Goal: Task Accomplishment & Management: Manage account settings

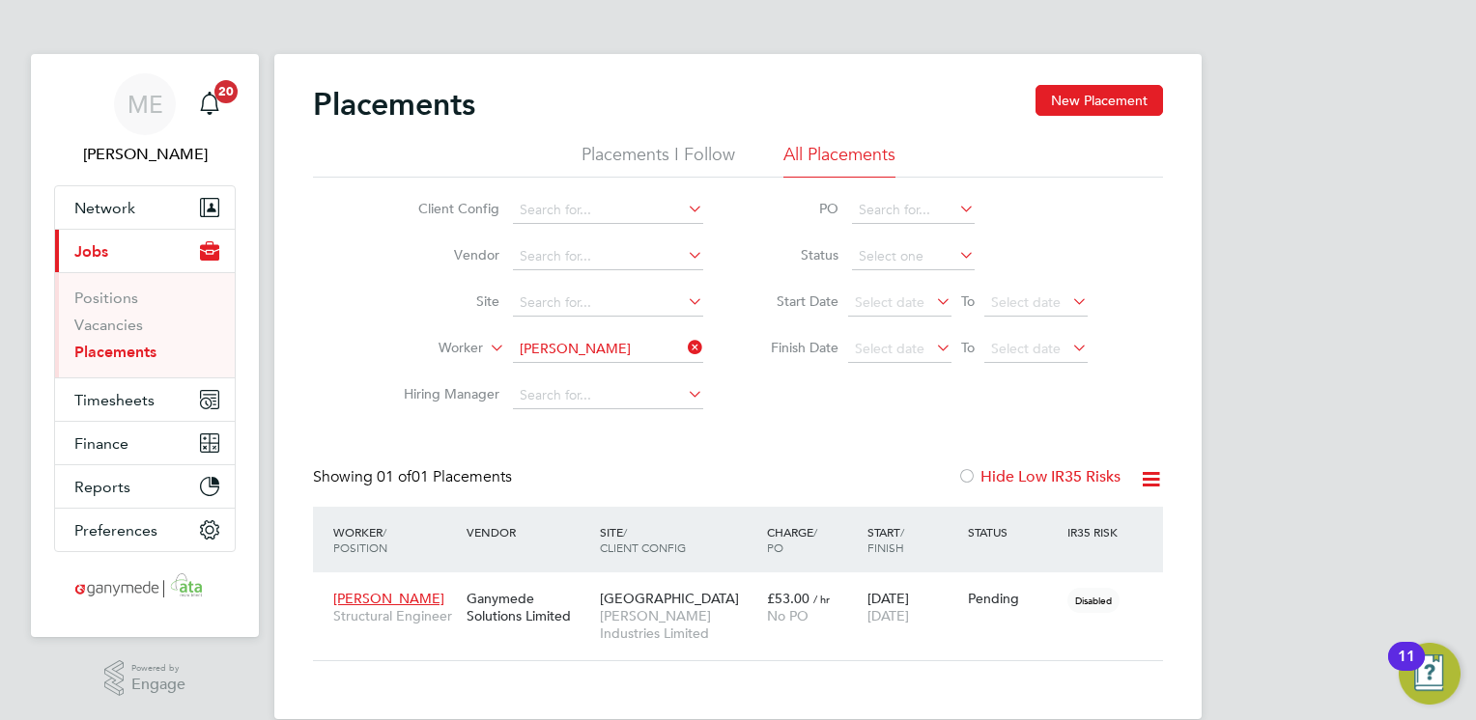
click at [684, 343] on icon at bounding box center [684, 347] width 0 height 27
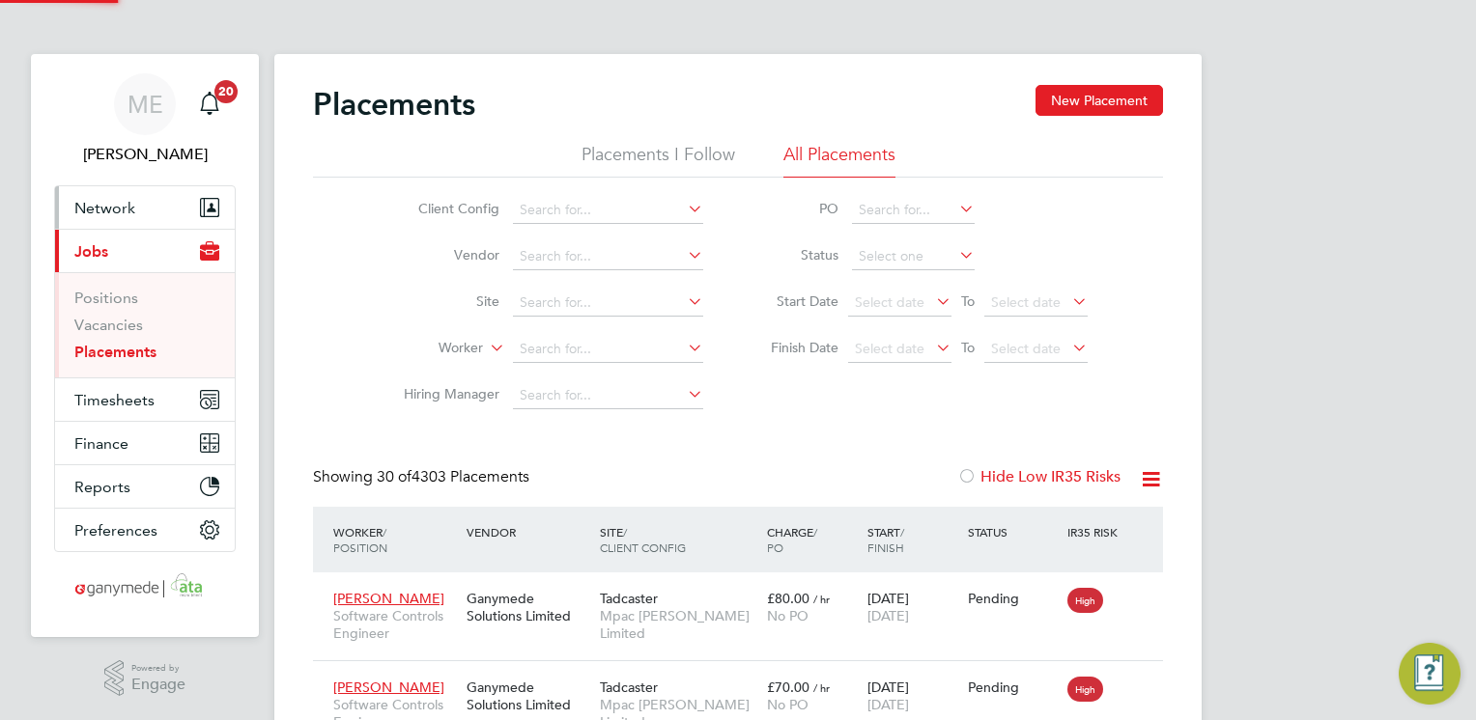
click at [116, 203] on span "Network" at bounding box center [104, 208] width 61 height 18
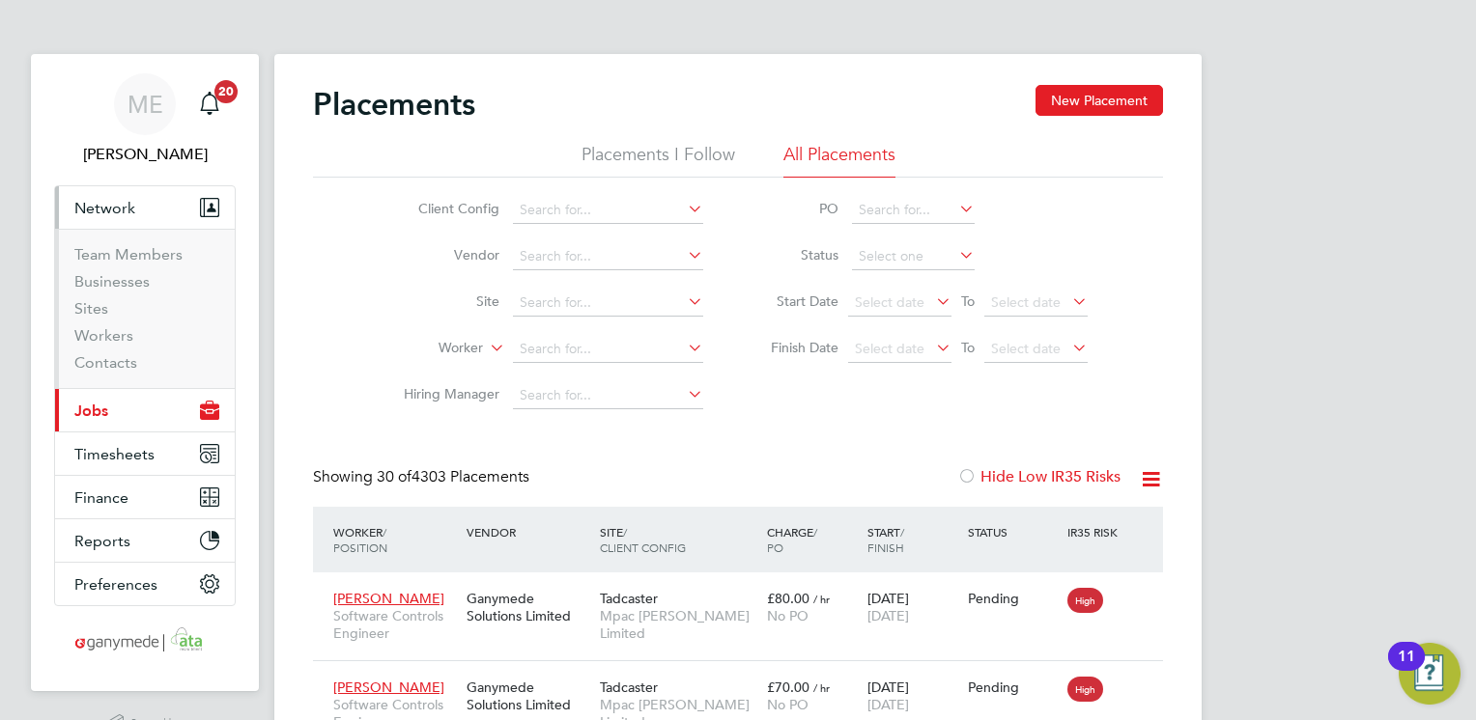
click at [155, 415] on button "Current page: Jobs" at bounding box center [145, 410] width 180 height 42
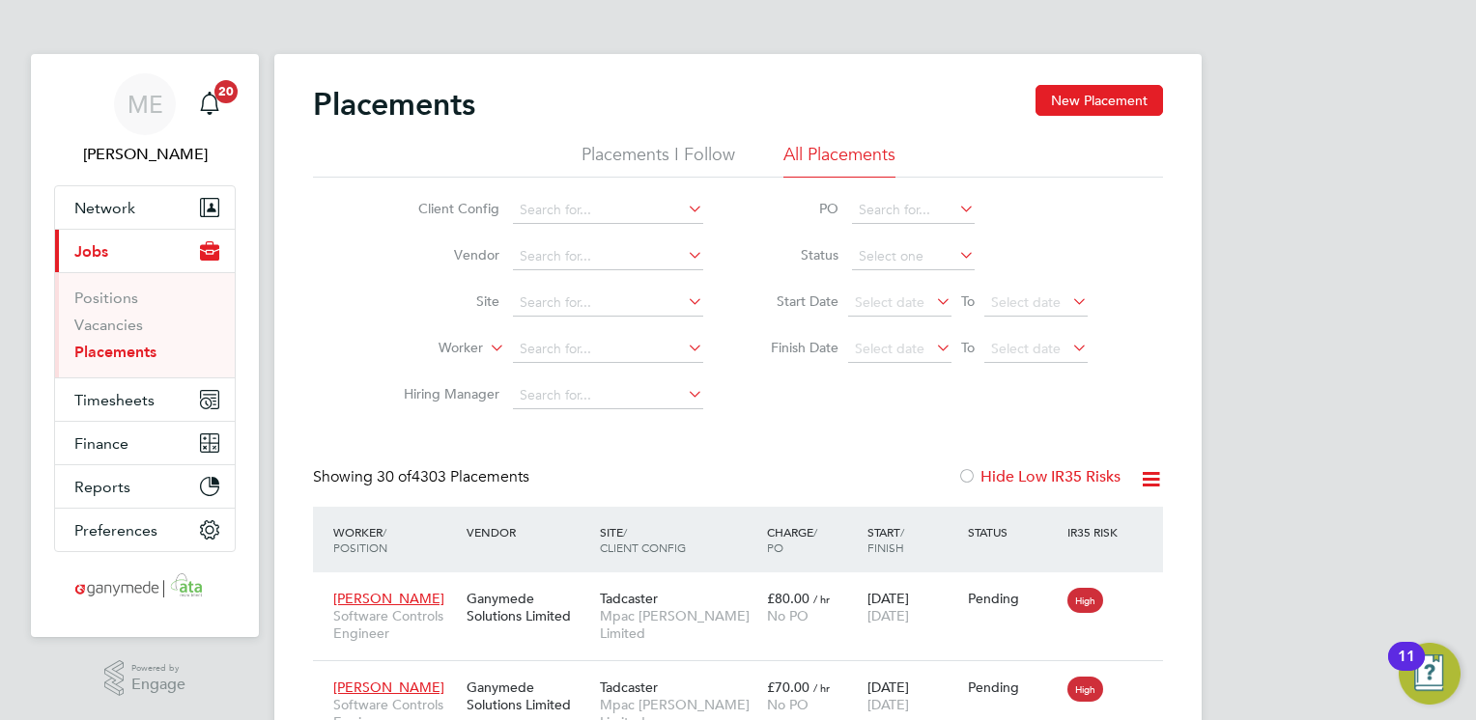
click at [107, 346] on link "Placements" at bounding box center [115, 352] width 82 height 18
click at [573, 350] on input at bounding box center [608, 349] width 190 height 27
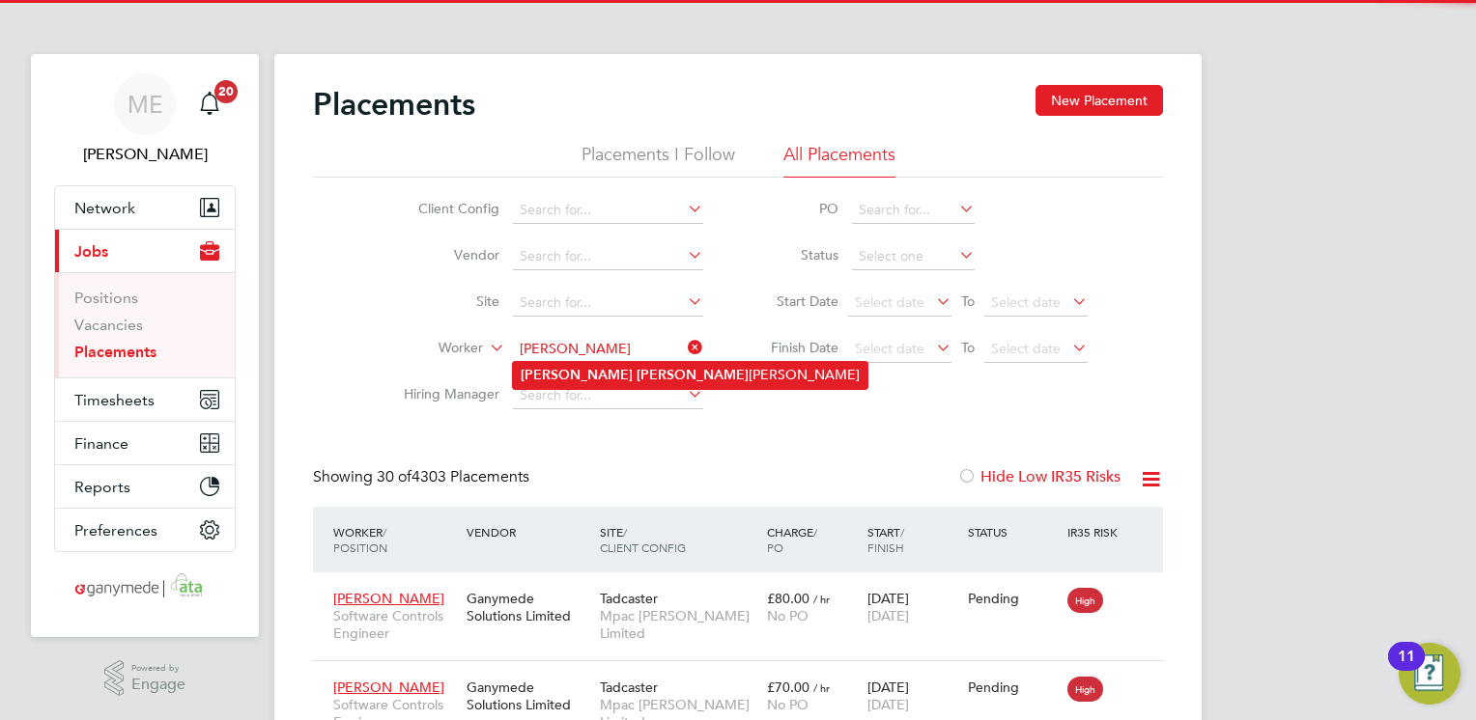
click at [631, 372] on li "Ali Ahmed Al Hubaishi" at bounding box center [690, 375] width 354 height 26
type input "Ali Ahmed Al Hubaishi"
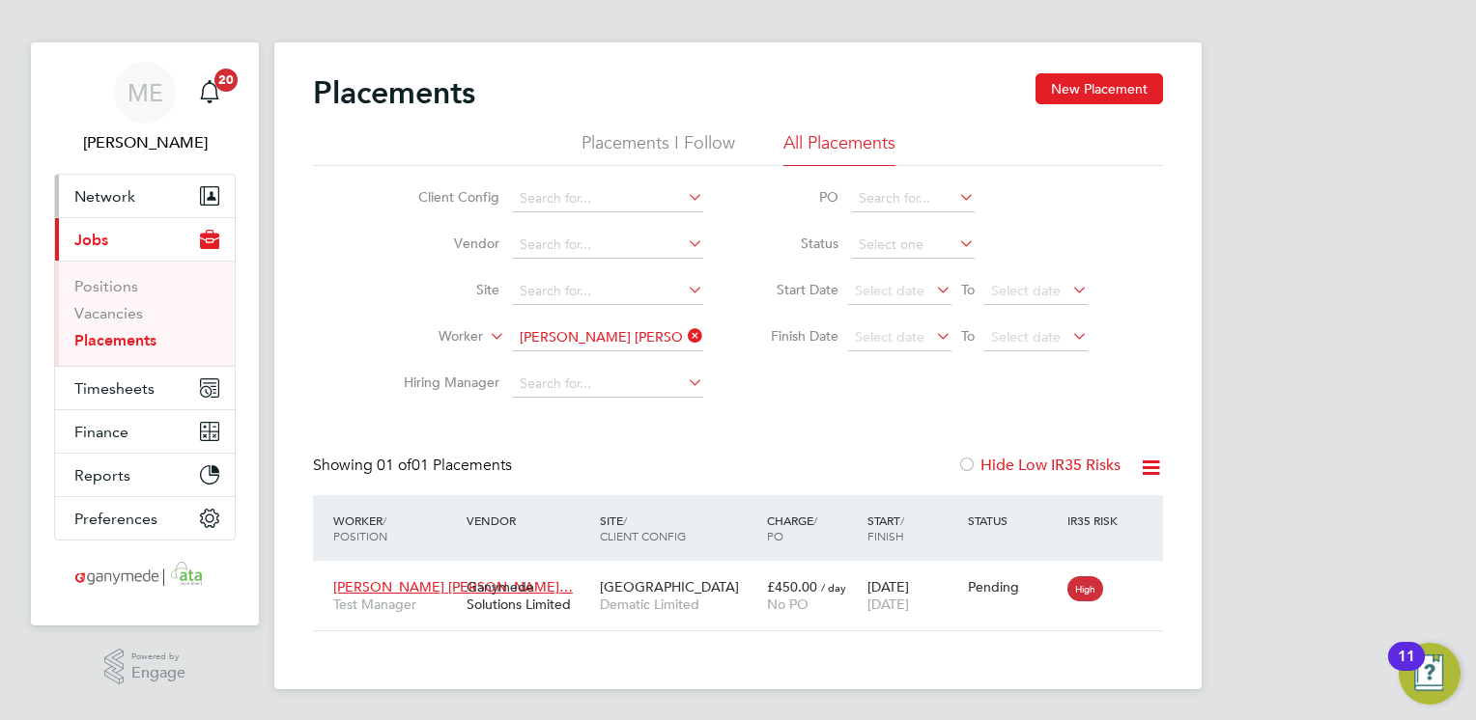
click at [157, 191] on button "Network" at bounding box center [145, 196] width 180 height 42
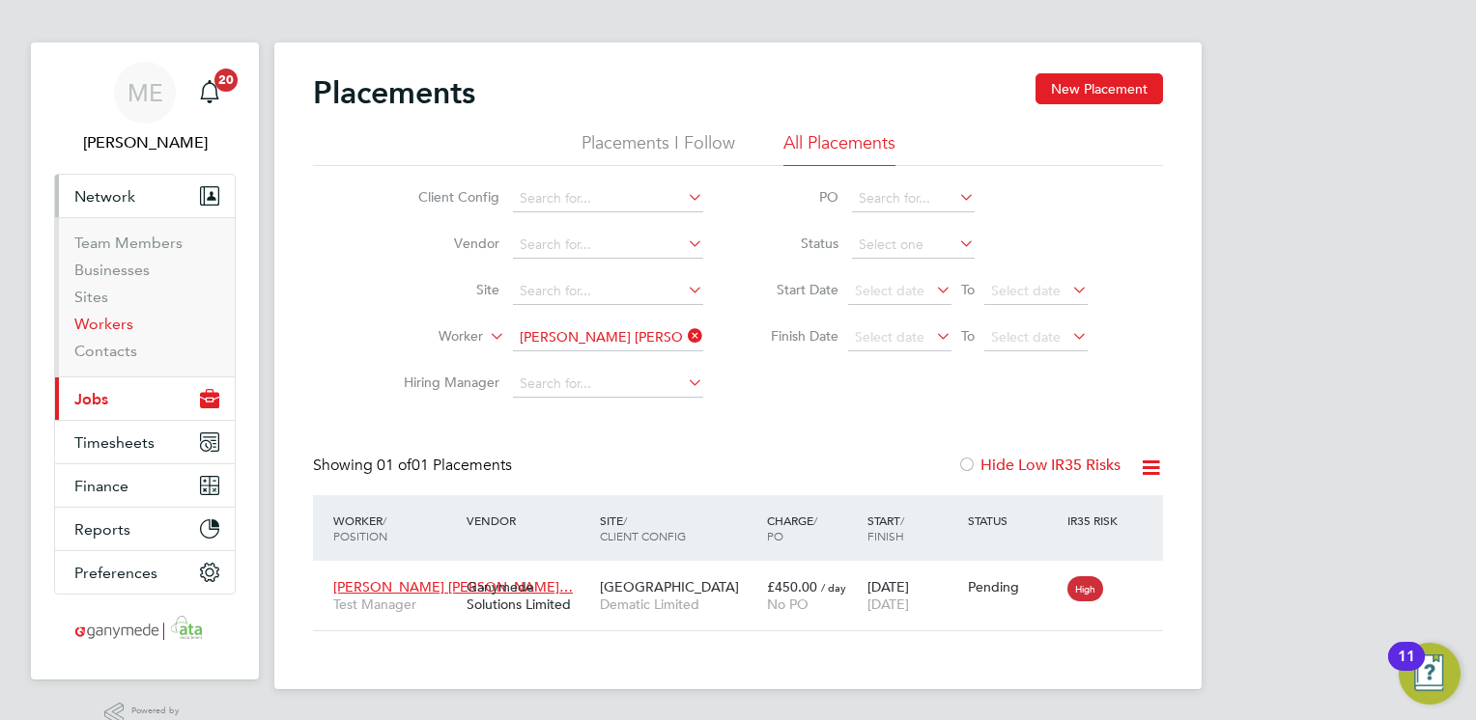
click at [116, 327] on link "Workers" at bounding box center [103, 324] width 59 height 18
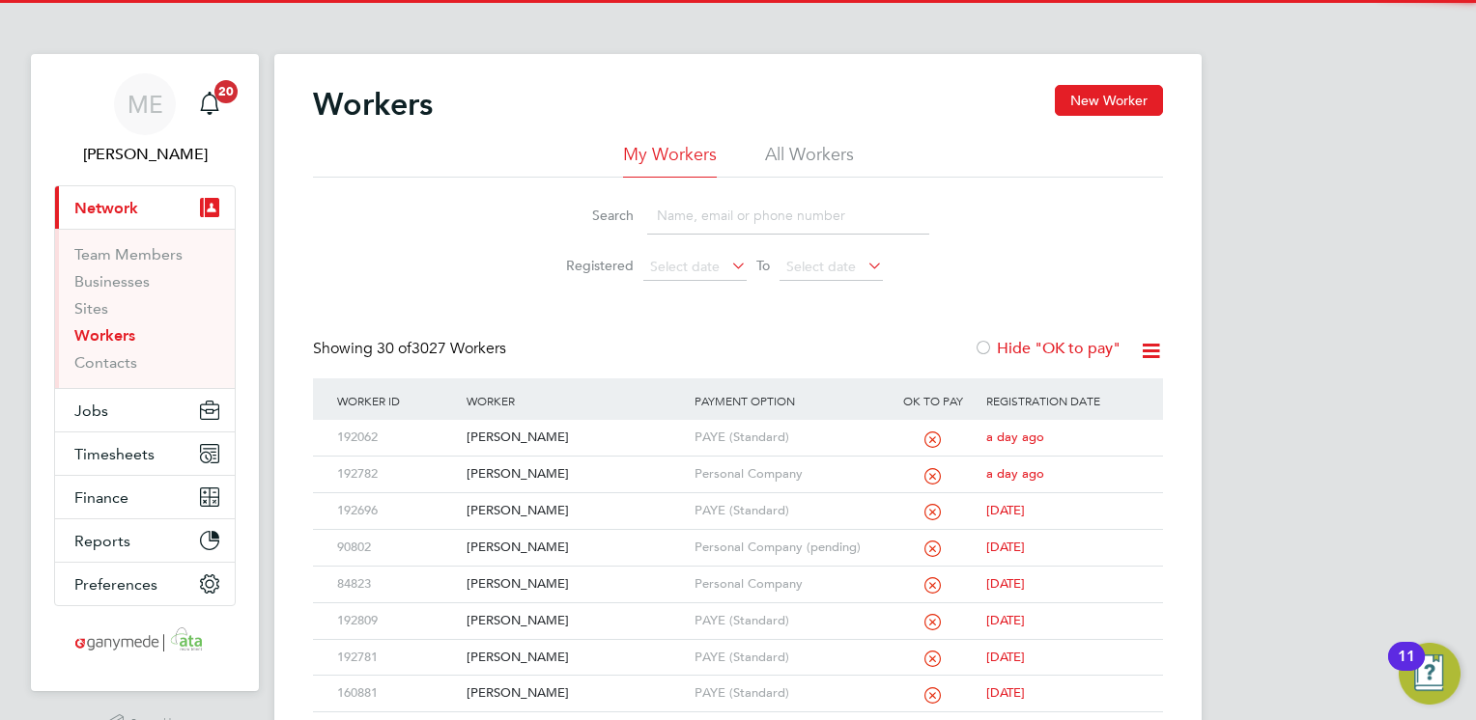
click at [670, 228] on input at bounding box center [788, 216] width 282 height 38
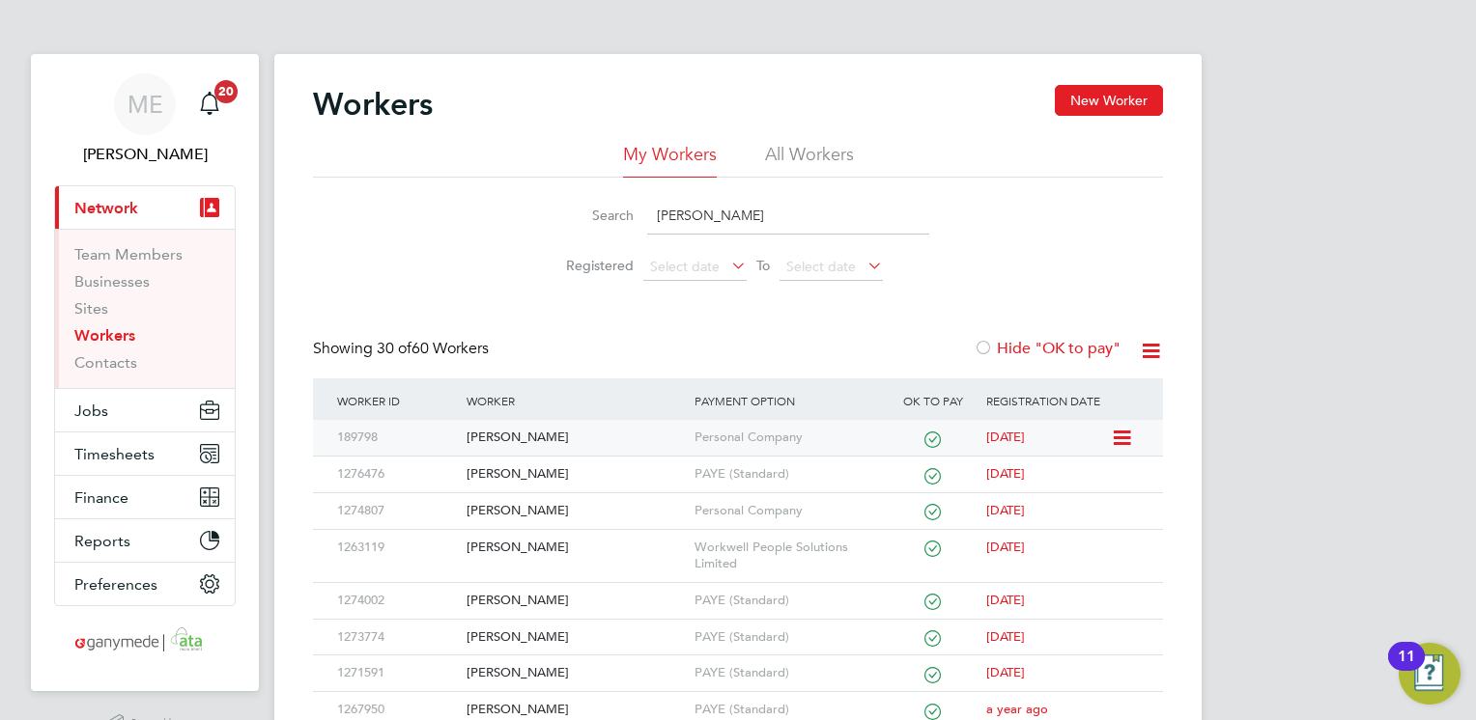
type input "michael"
click at [568, 438] on div "Michael Sims" at bounding box center [575, 438] width 227 height 36
click at [118, 406] on button "Jobs" at bounding box center [145, 410] width 180 height 42
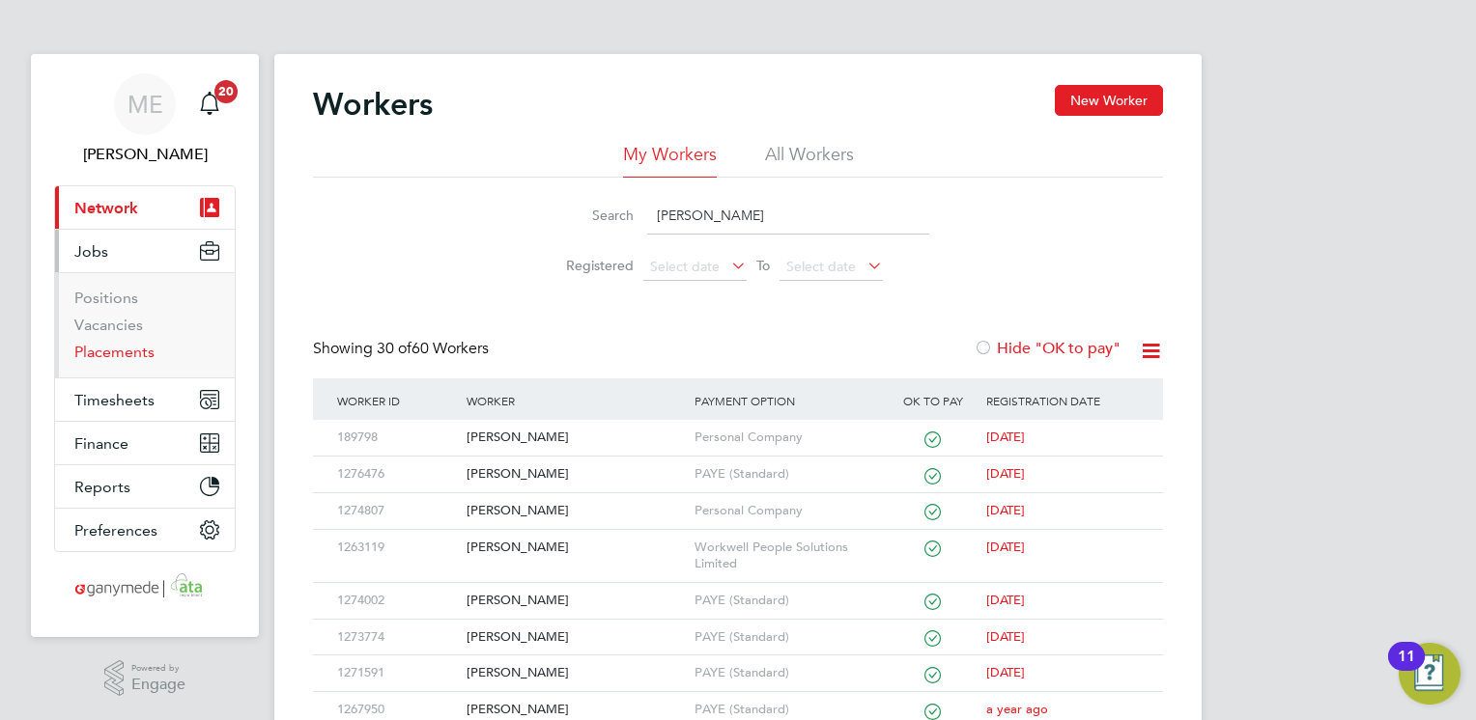
click at [127, 359] on link "Placements" at bounding box center [114, 352] width 80 height 18
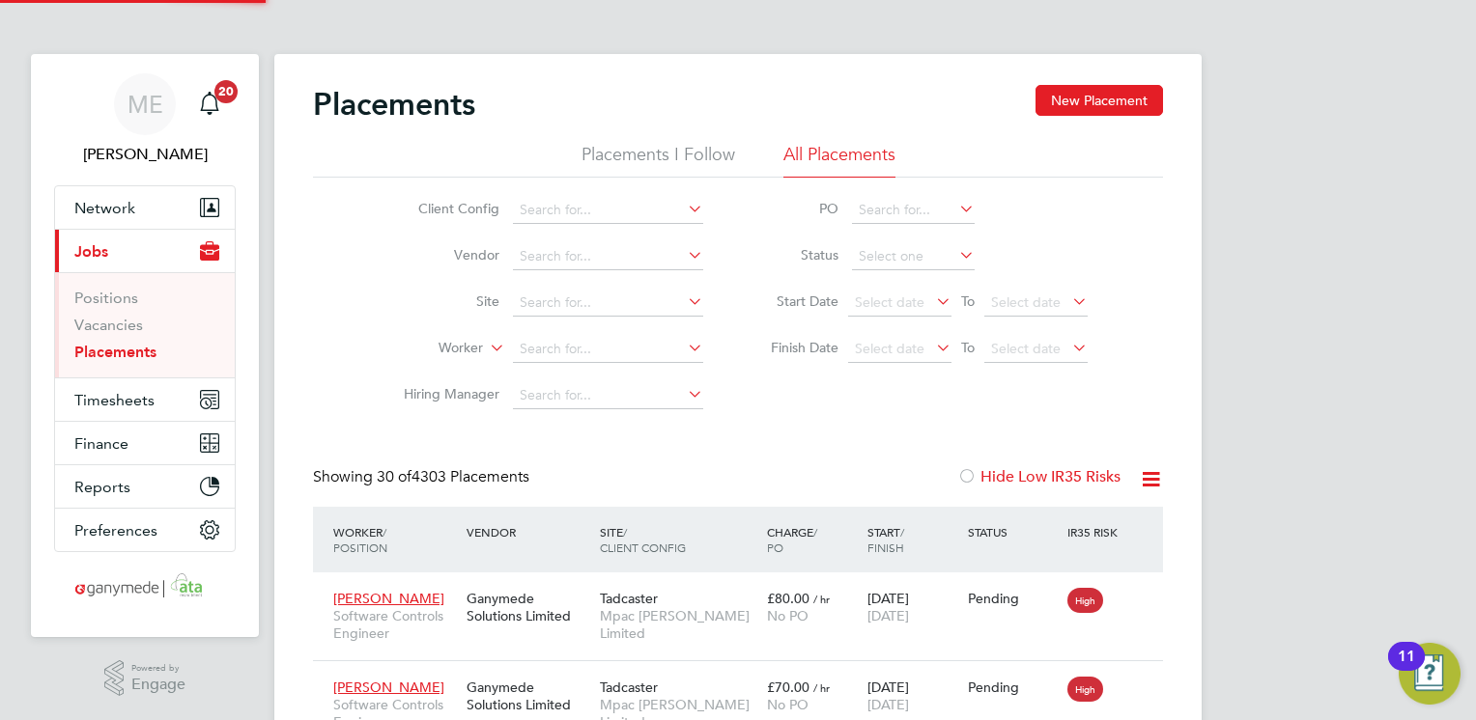
scroll to position [55, 134]
click at [550, 345] on input at bounding box center [608, 349] width 190 height 27
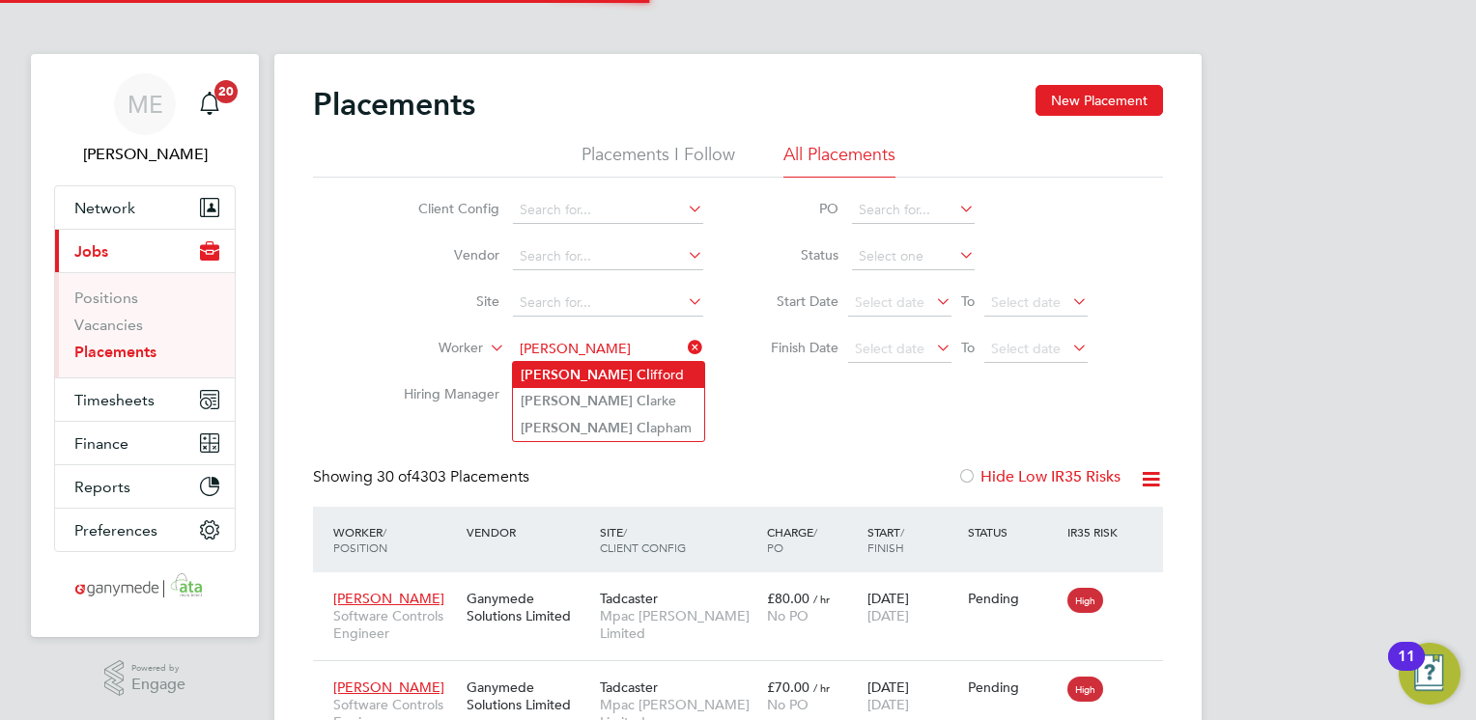
click at [579, 373] on li "David Cl ifford" at bounding box center [608, 375] width 191 height 26
type input "David Clifford"
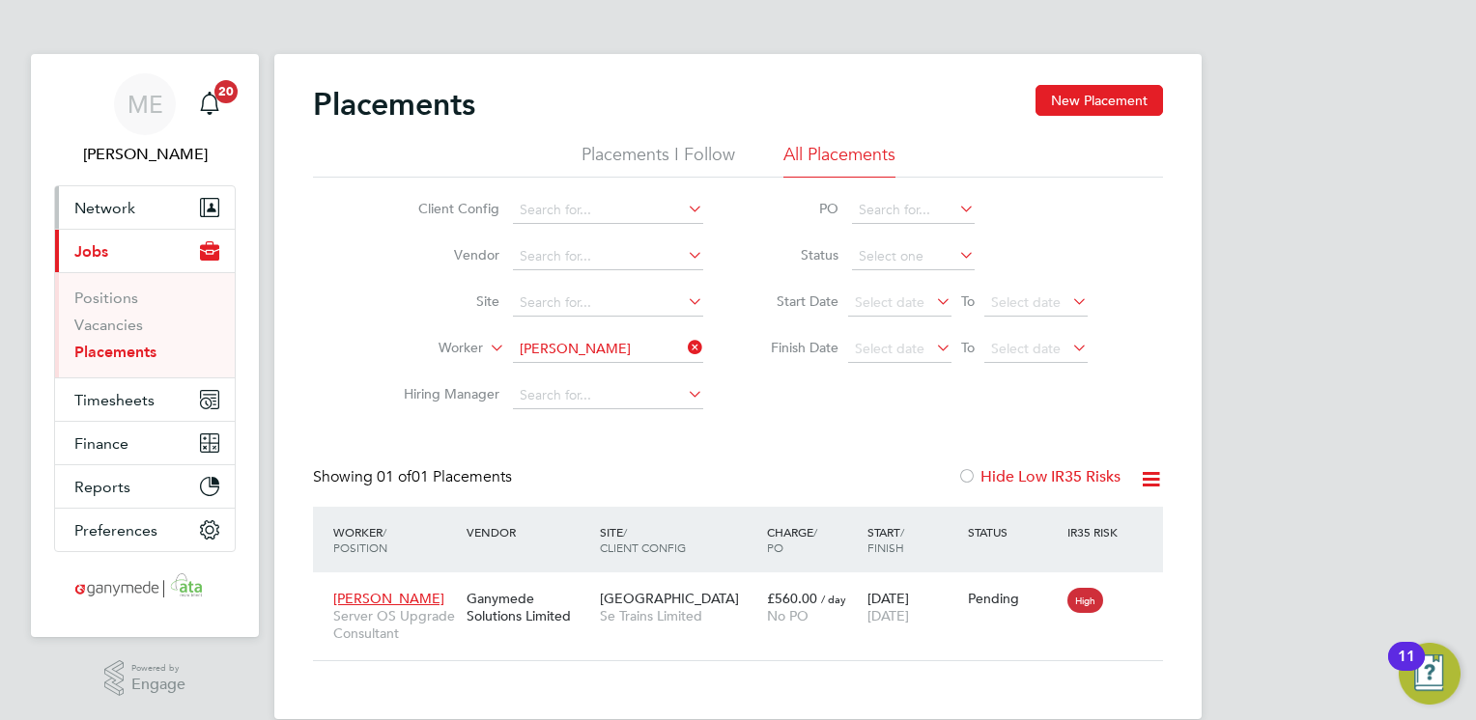
click at [151, 216] on button "Network" at bounding box center [145, 207] width 180 height 42
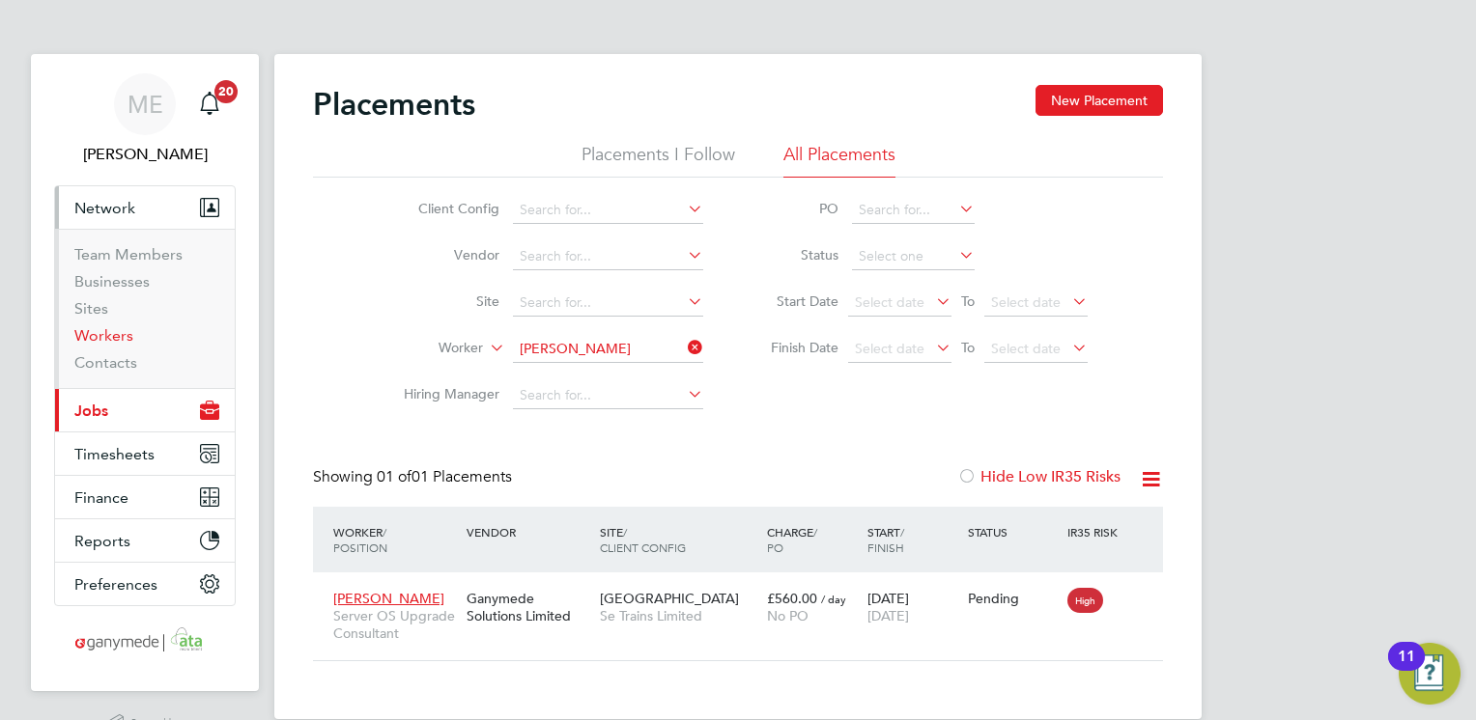
click at [116, 339] on link "Workers" at bounding box center [103, 335] width 59 height 18
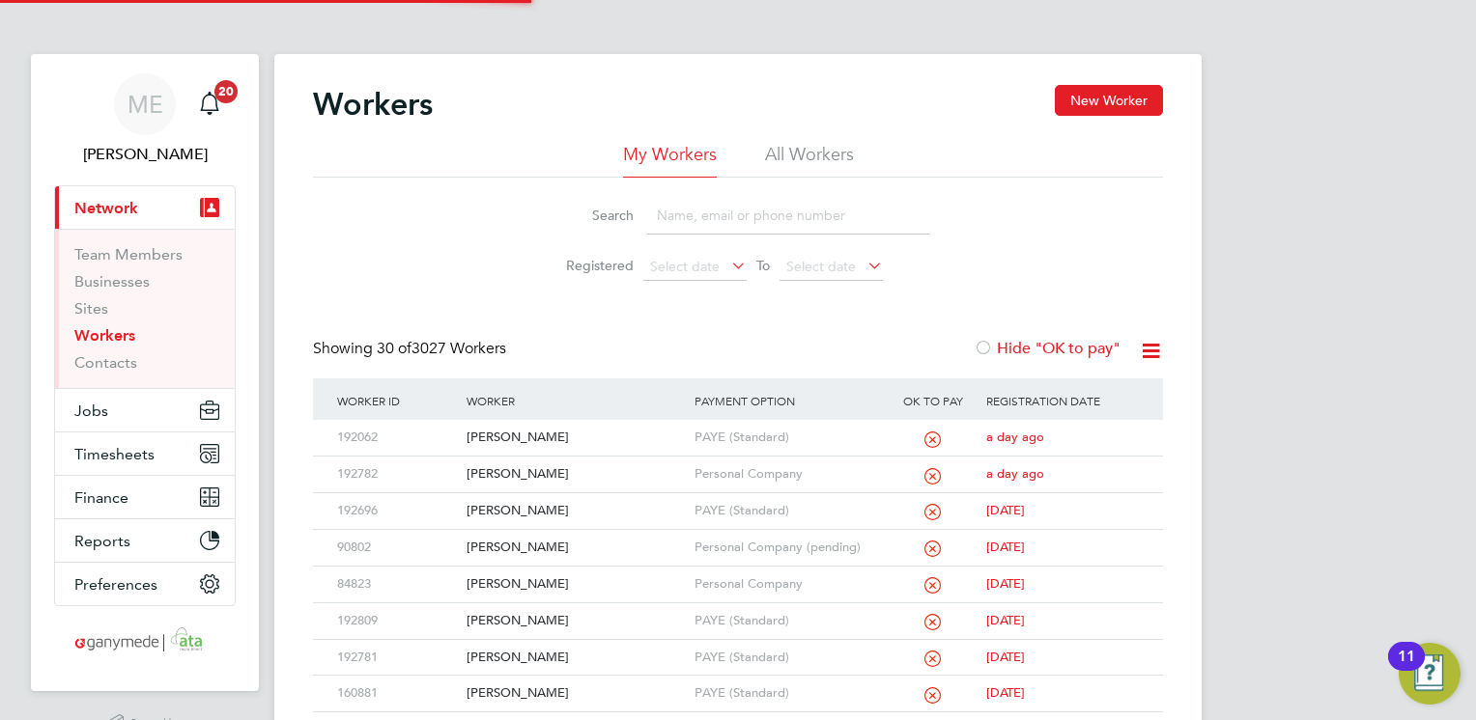
click at [704, 221] on input at bounding box center [788, 216] width 282 height 38
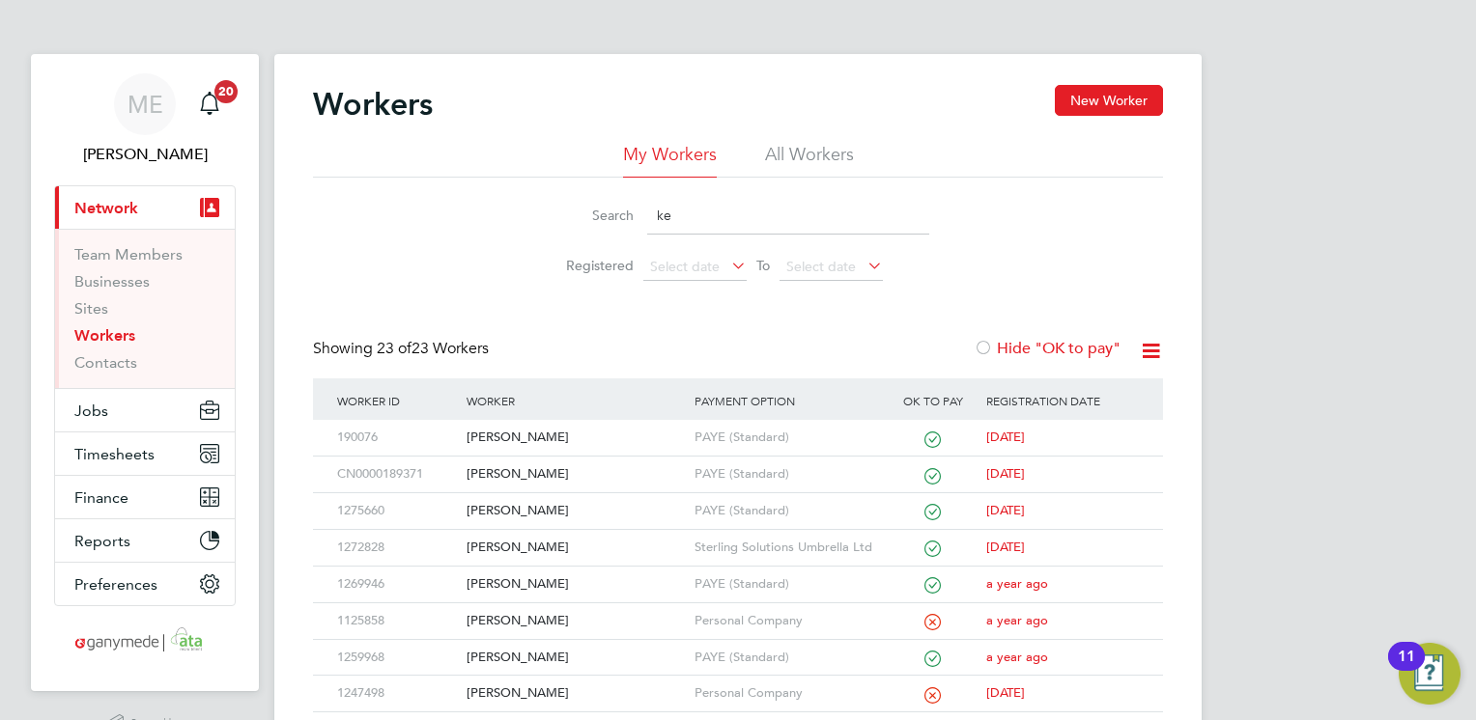
type input "k"
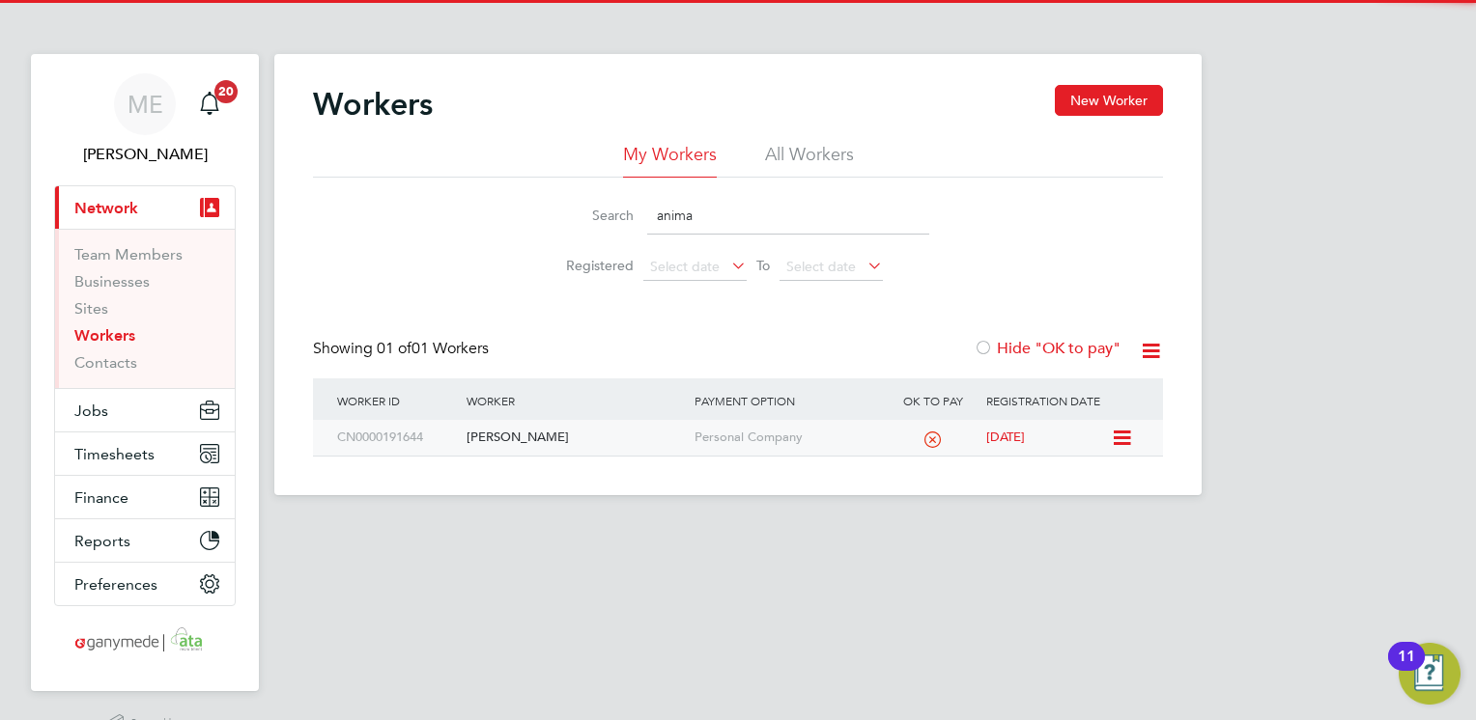
type input "anima"
click at [628, 431] on div "Kehinde Animashaun" at bounding box center [575, 438] width 227 height 36
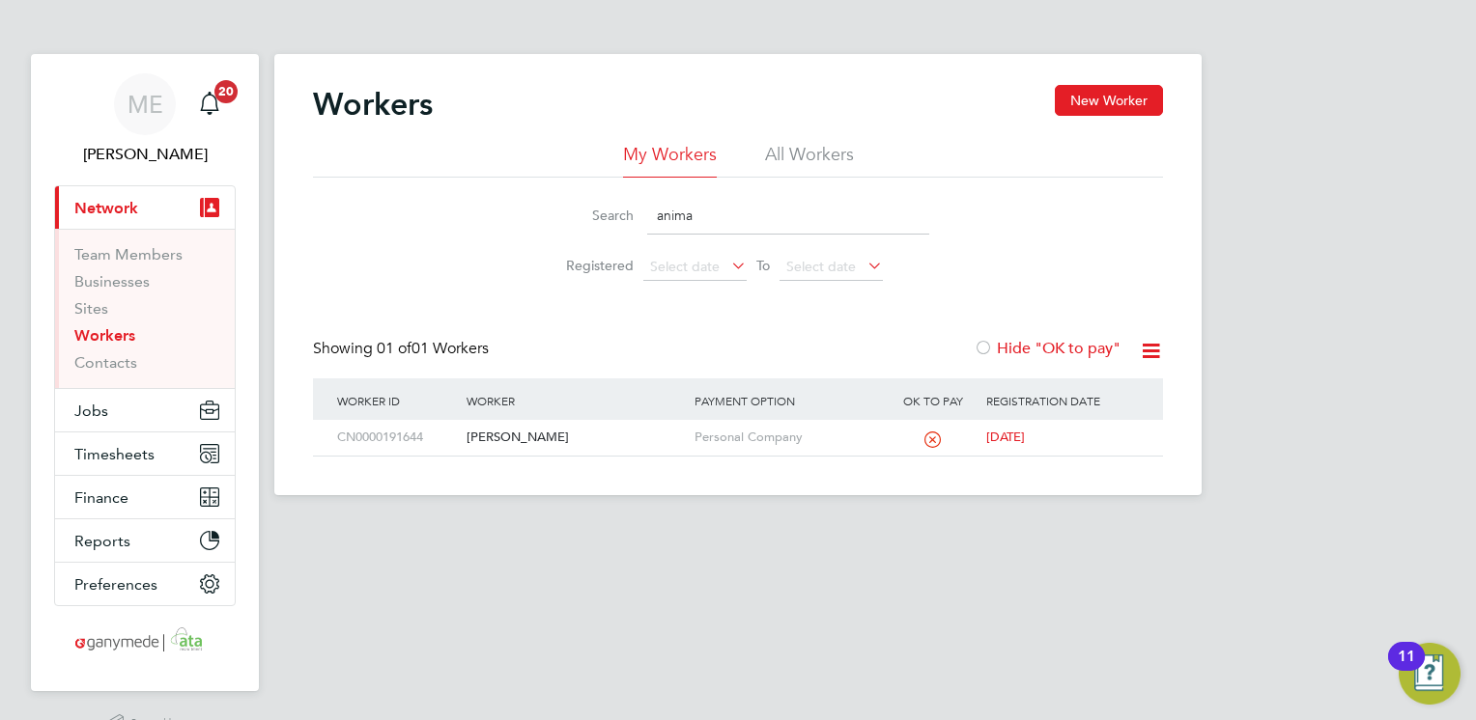
drag, startPoint x: 703, startPoint y: 222, endPoint x: 593, endPoint y: 212, distance: 110.6
click at [593, 212] on div "Search anima" at bounding box center [738, 216] width 382 height 38
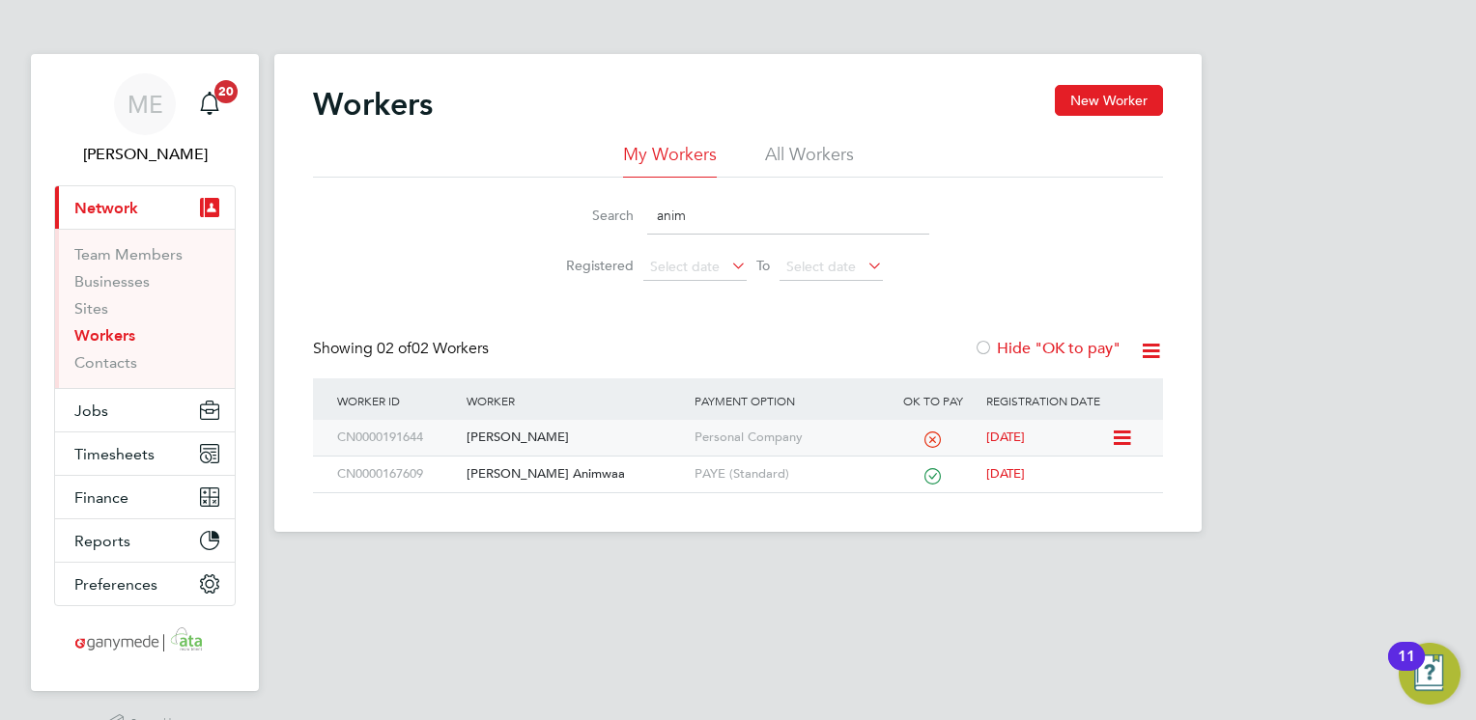
type input "anim"
click at [569, 432] on div "Kehinde Animashaun" at bounding box center [575, 438] width 227 height 36
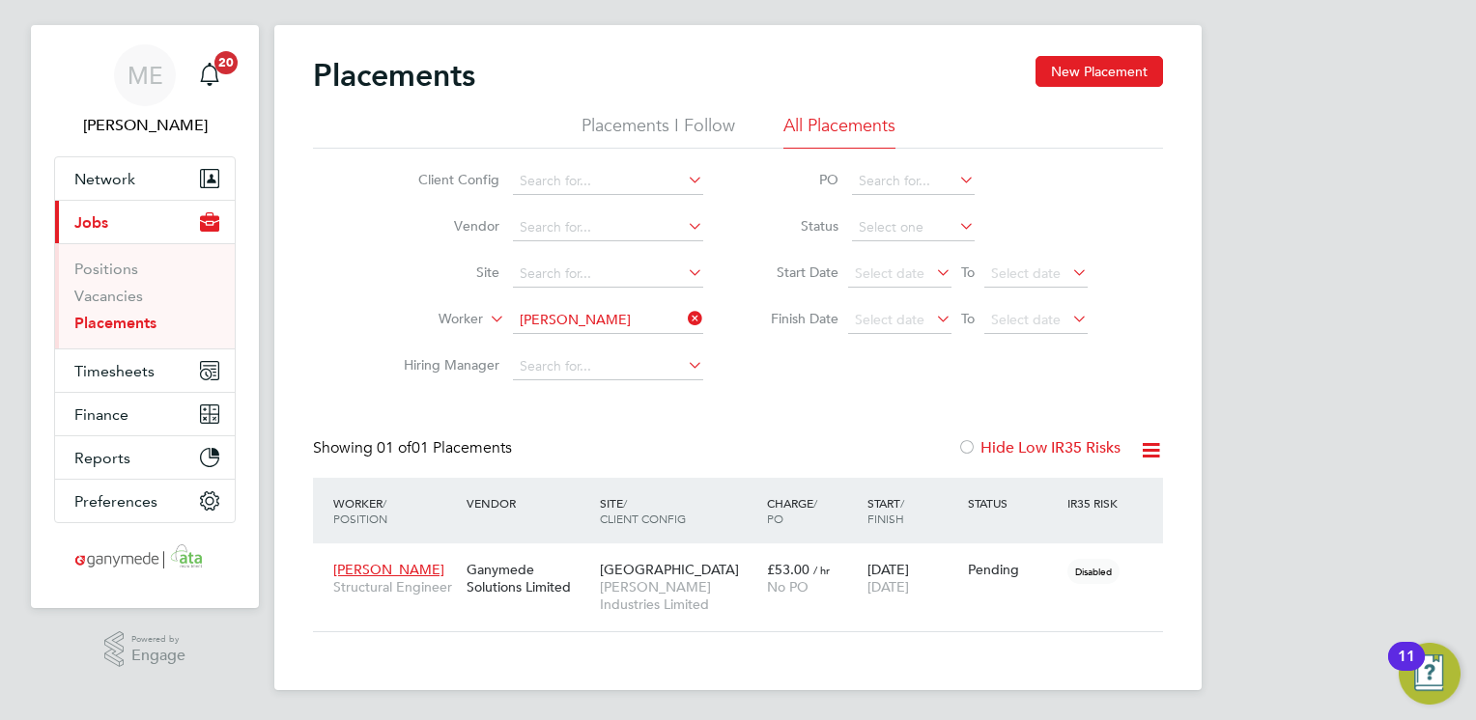
scroll to position [72, 168]
click at [684, 315] on icon at bounding box center [684, 318] width 0 height 27
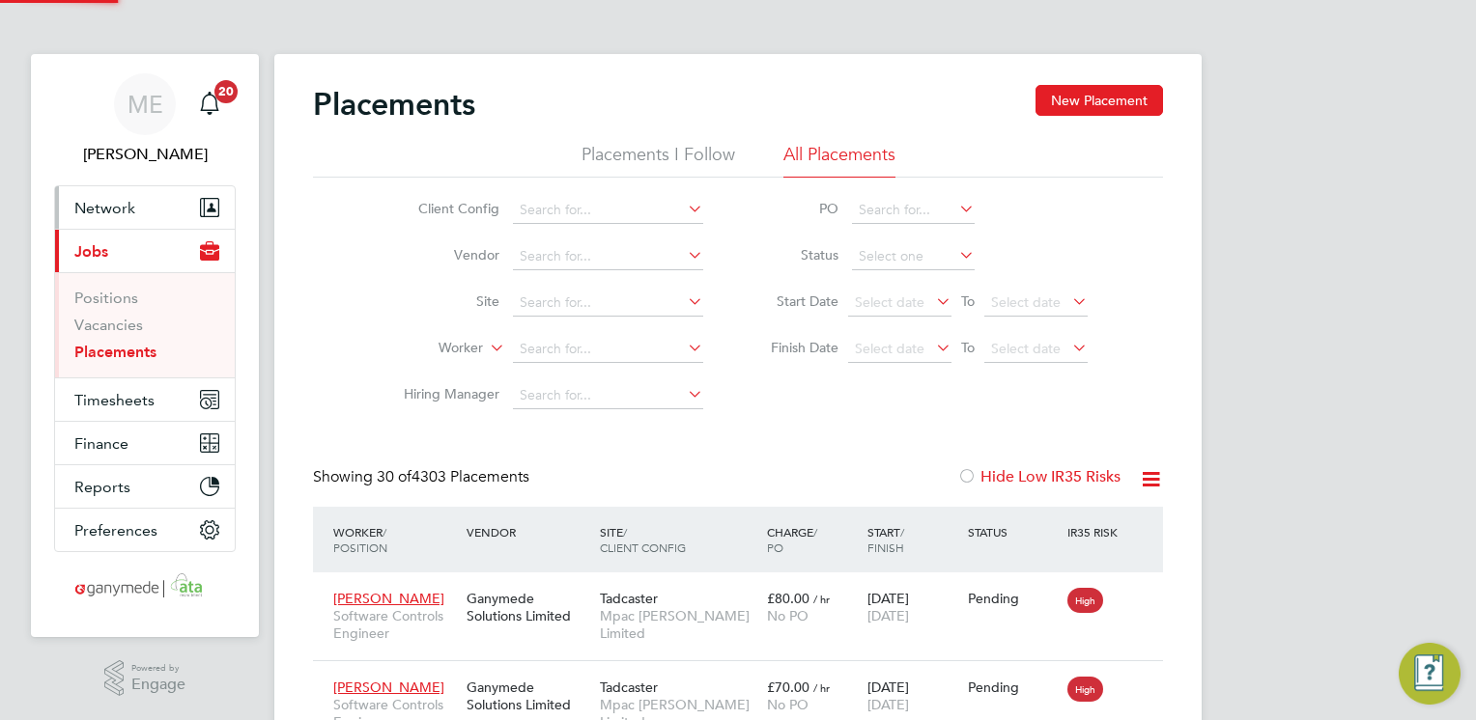
click at [132, 192] on button "Network" at bounding box center [145, 207] width 180 height 42
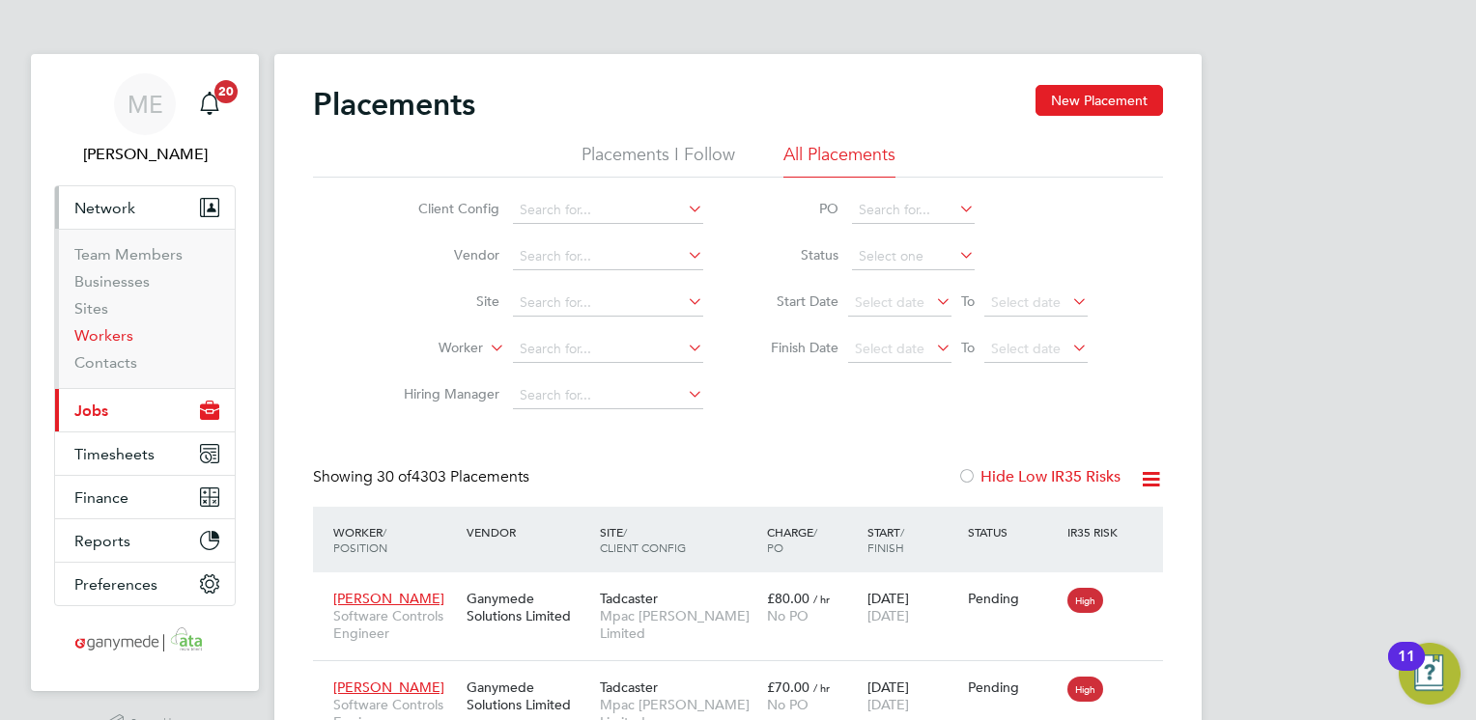
click at [120, 329] on link "Workers" at bounding box center [103, 335] width 59 height 18
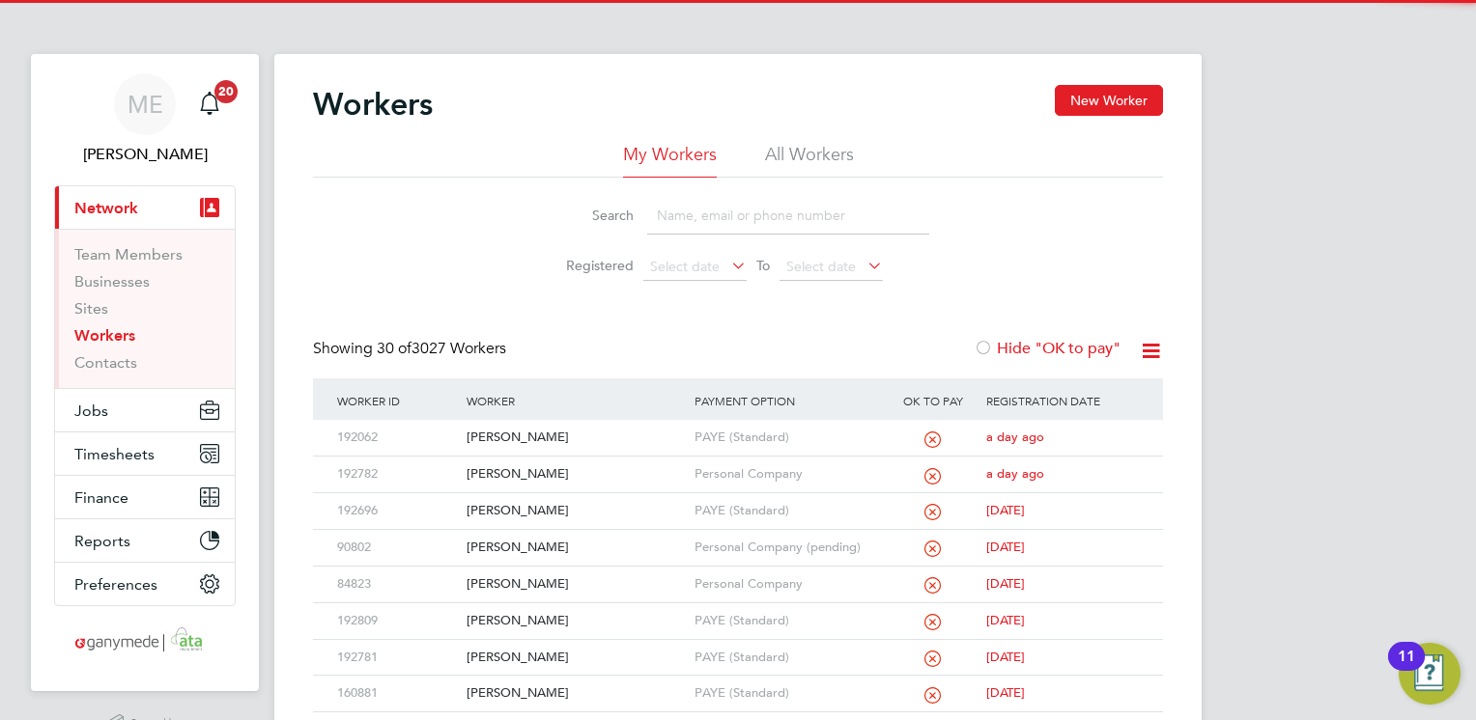
click at [730, 220] on input at bounding box center [788, 216] width 282 height 38
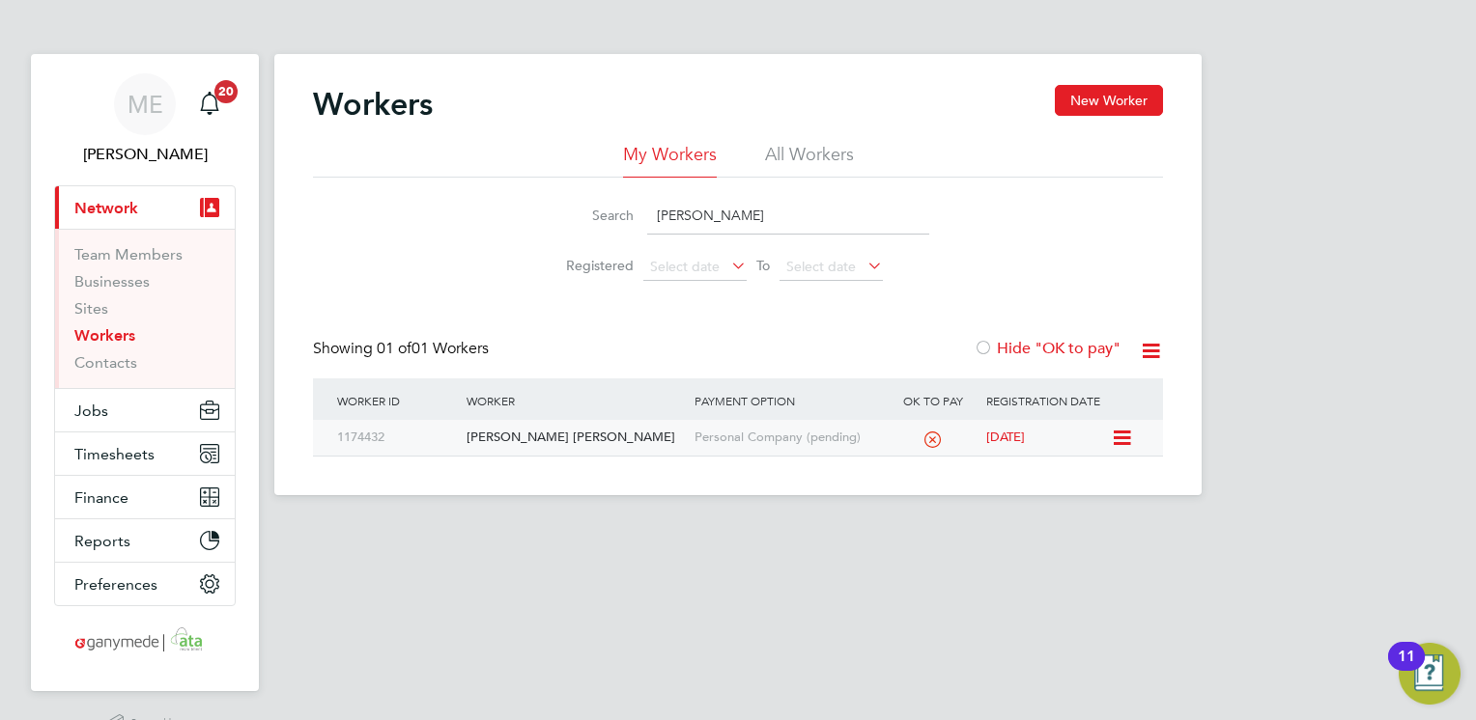
type input "ali ahmed"
click at [596, 438] on div "Ali Ahmed Al Hubaishi" at bounding box center [575, 438] width 227 height 36
click at [125, 412] on button "Jobs" at bounding box center [145, 410] width 180 height 42
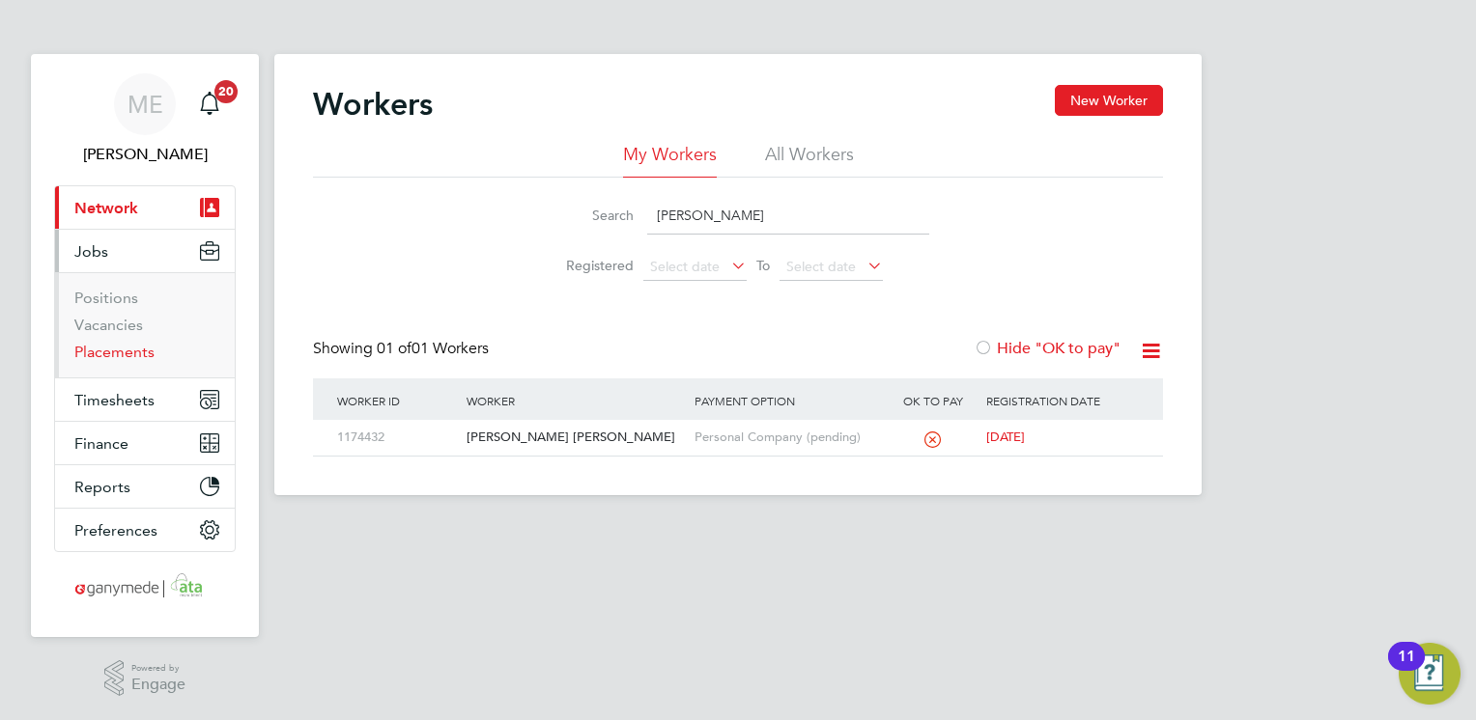
click at [115, 347] on link "Placements" at bounding box center [114, 352] width 80 height 18
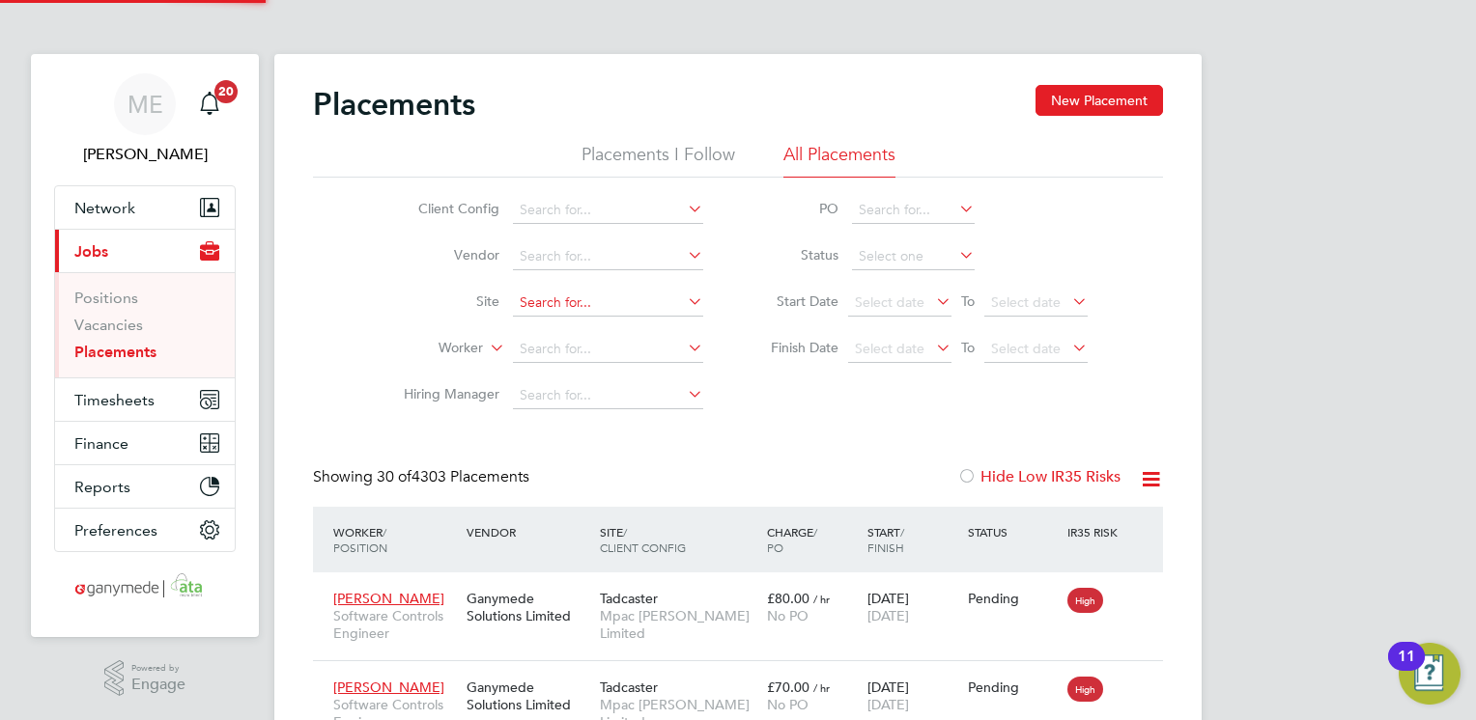
scroll to position [55, 134]
click at [554, 350] on input at bounding box center [608, 349] width 190 height 27
click at [563, 374] on b "Michael" at bounding box center [577, 375] width 112 height 16
type input "Michael Sims"
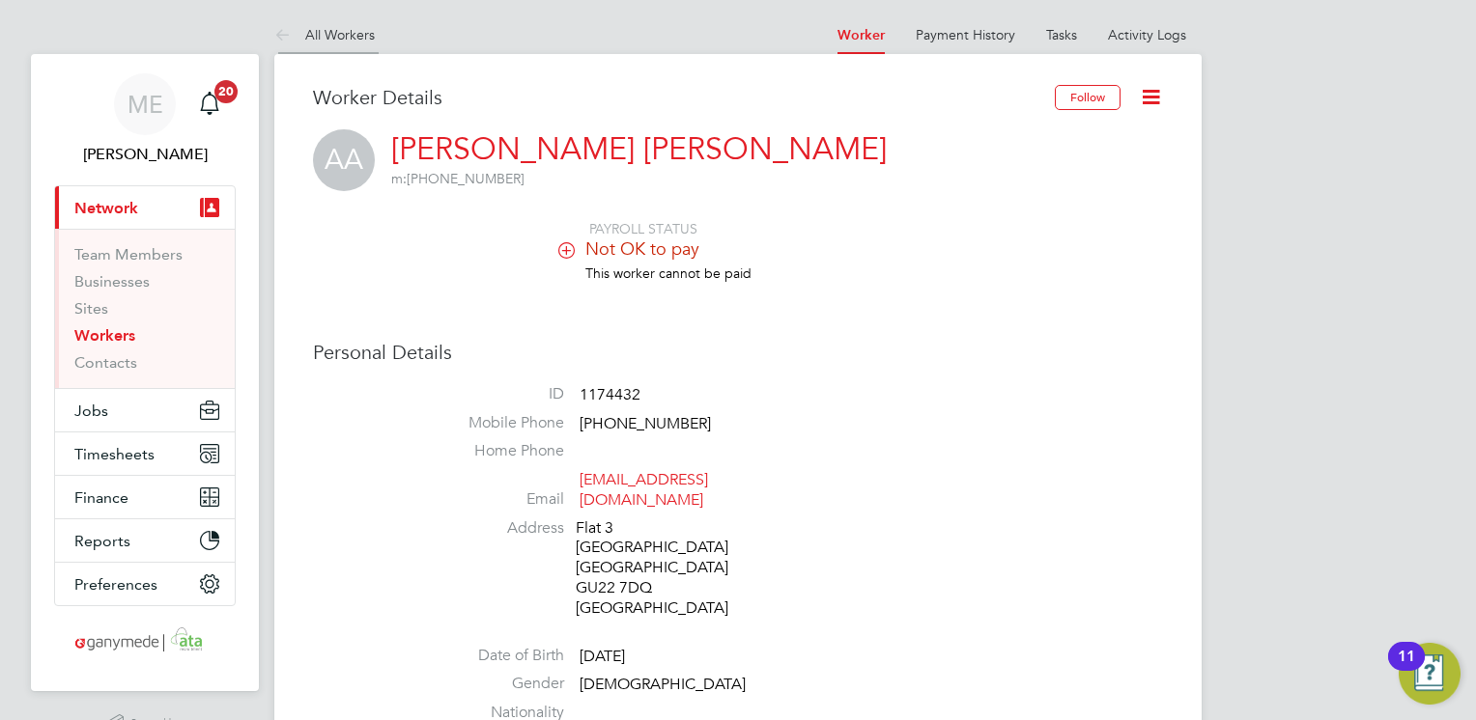
click at [274, 34] on icon at bounding box center [286, 36] width 24 height 24
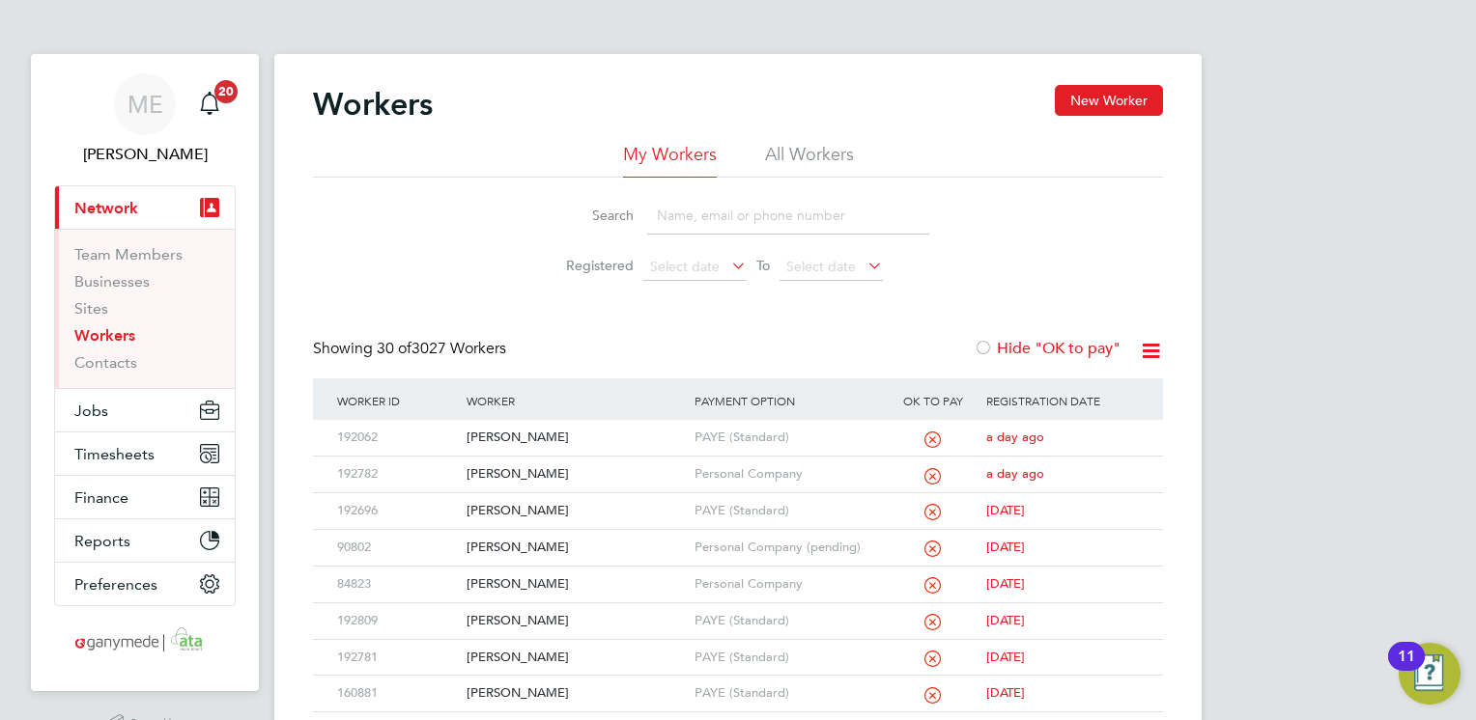
click at [680, 219] on input at bounding box center [788, 216] width 282 height 38
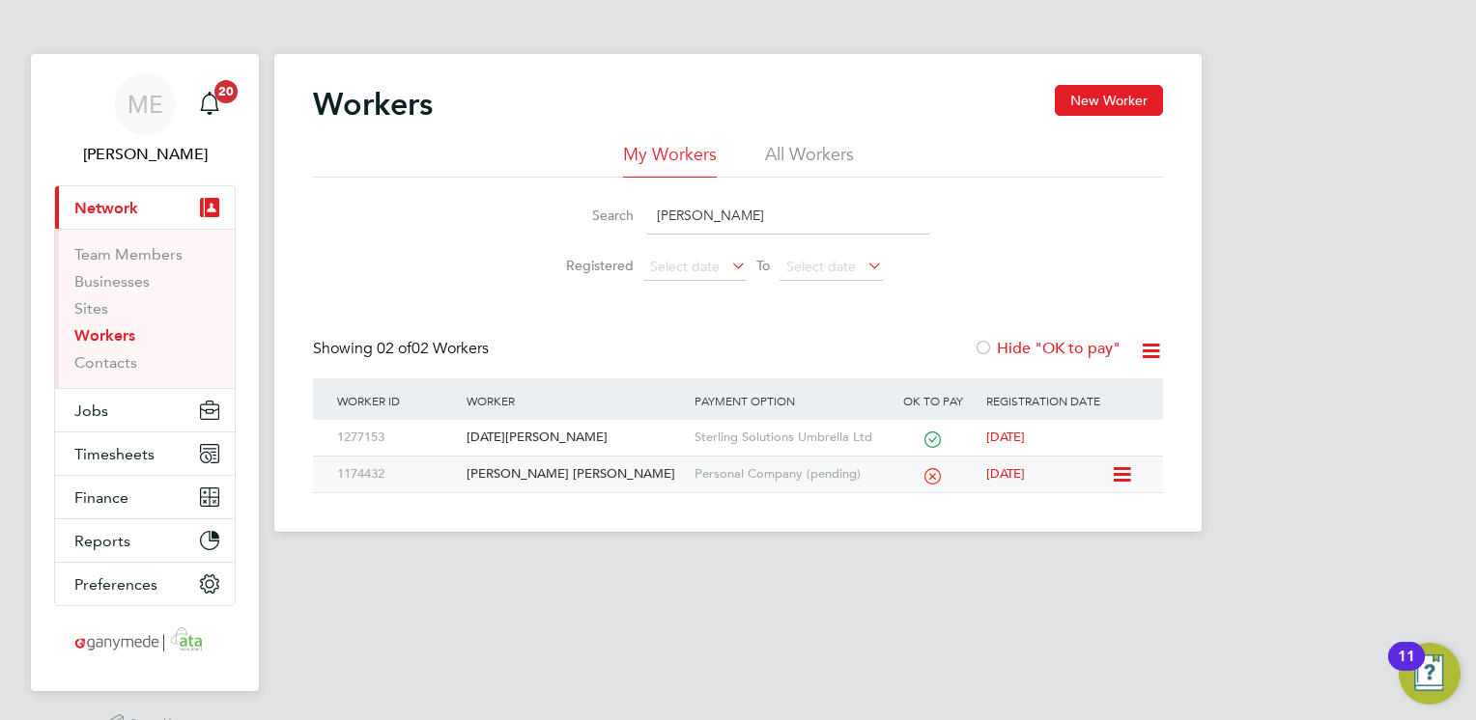
type input "[PERSON_NAME]"
click at [597, 465] on div "[PERSON_NAME] [PERSON_NAME]" at bounding box center [575, 475] width 227 height 36
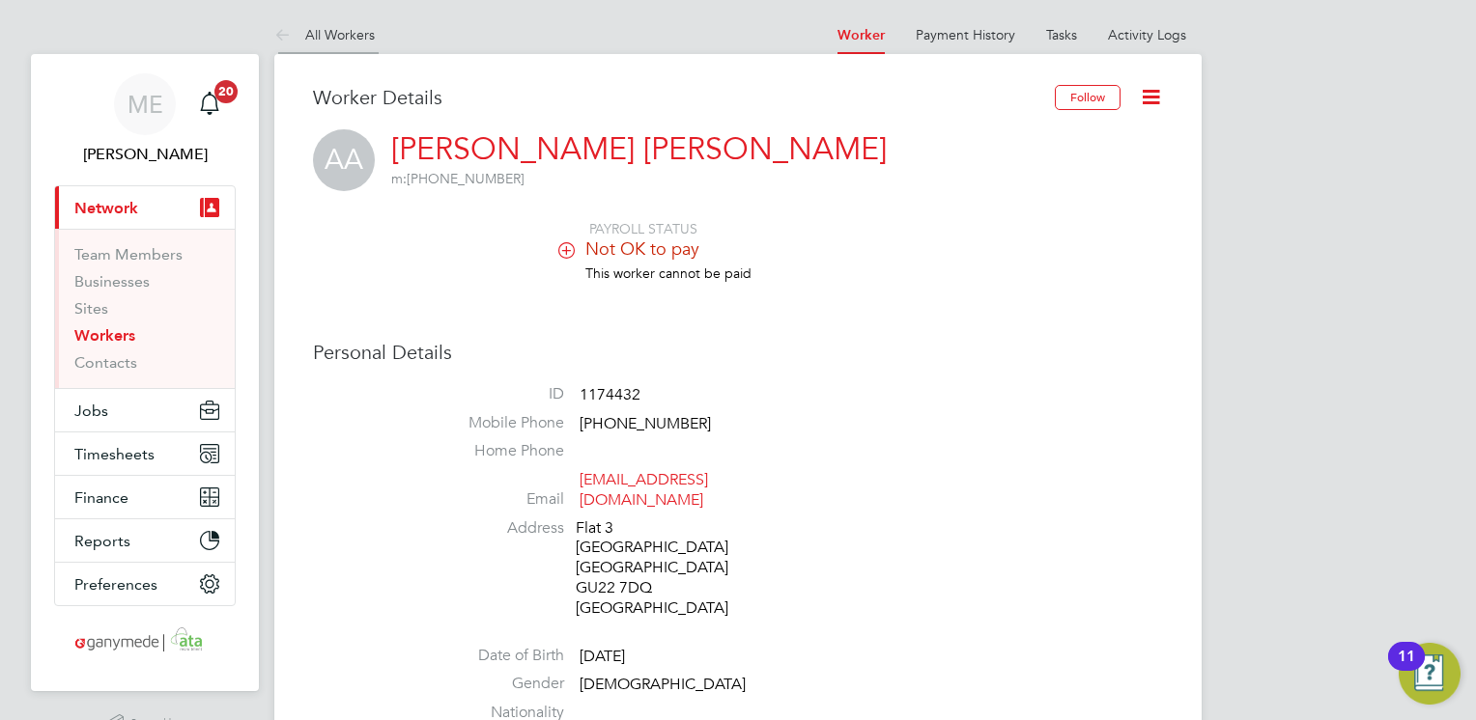
click at [288, 37] on icon at bounding box center [286, 36] width 24 height 24
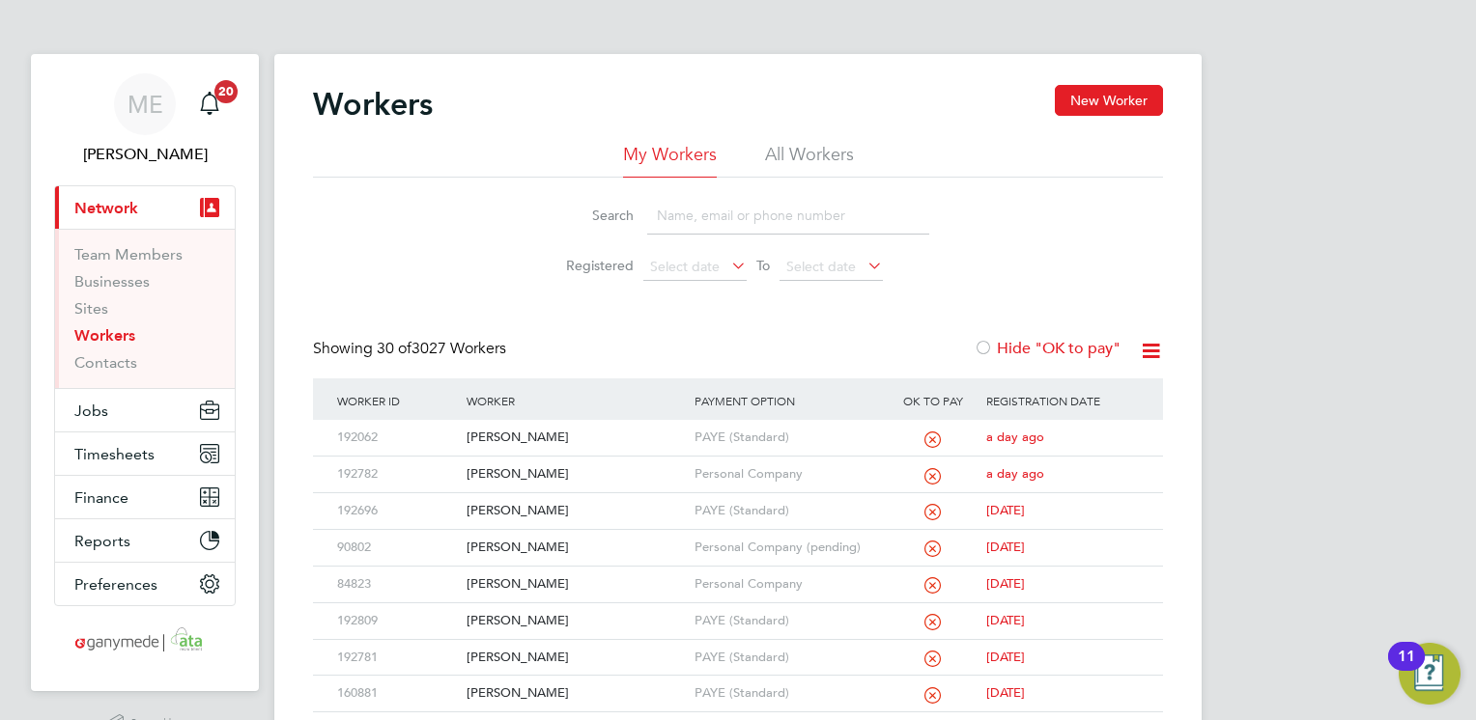
click at [736, 218] on input at bounding box center [788, 216] width 282 height 38
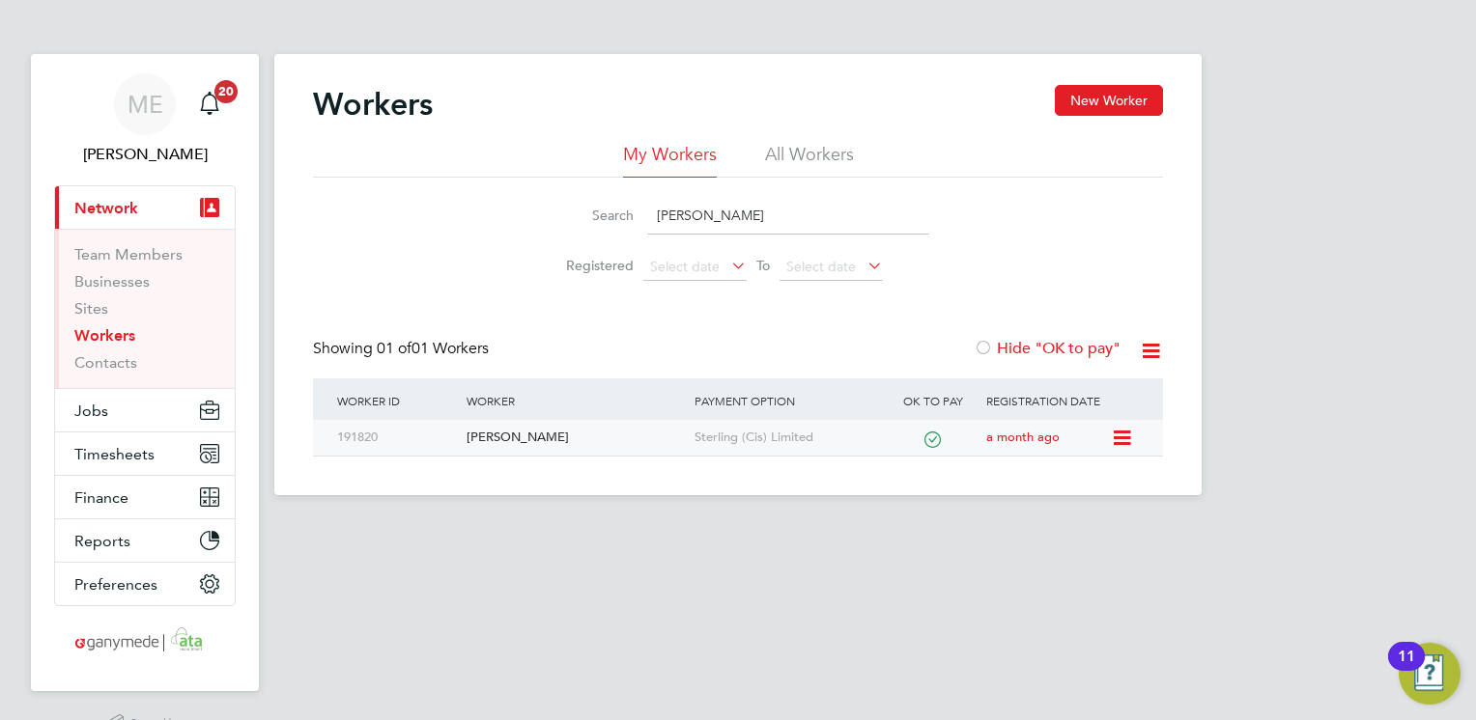
type input "andrei"
click at [581, 442] on div "[PERSON_NAME]" at bounding box center [575, 438] width 227 height 36
drag, startPoint x: 737, startPoint y: 213, endPoint x: 649, endPoint y: 209, distance: 88.0
click at [650, 212] on input "andrei" at bounding box center [788, 216] width 282 height 38
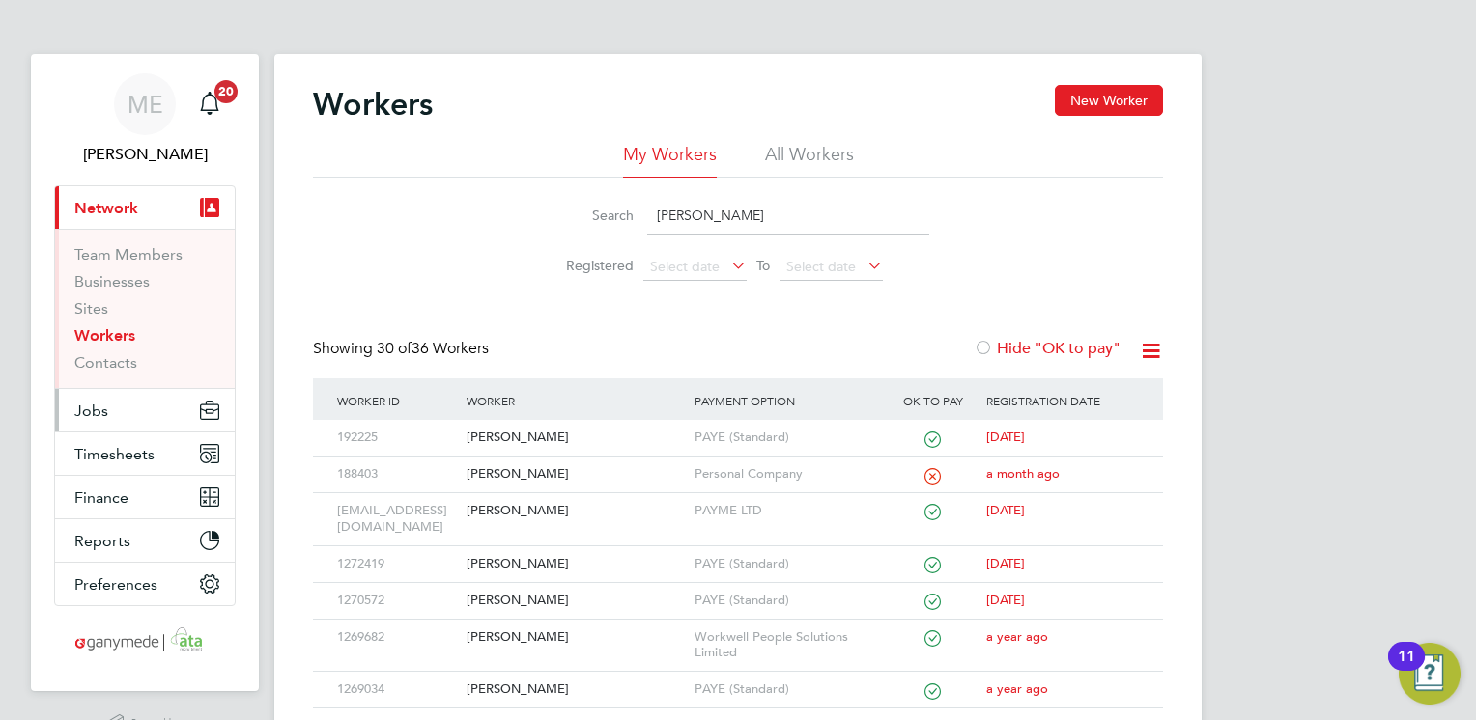
type input "stephen"
click at [143, 409] on button "Jobs" at bounding box center [145, 410] width 180 height 42
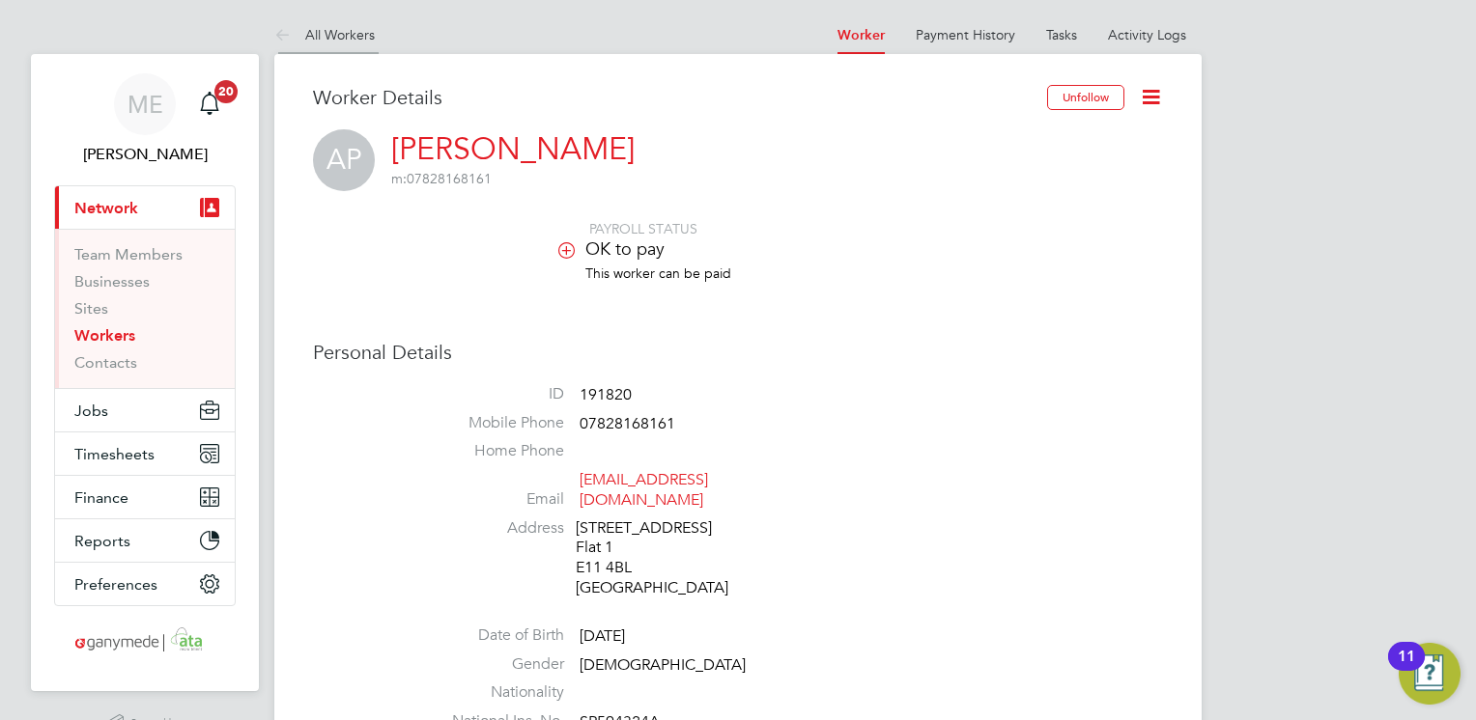
click at [274, 29] on icon at bounding box center [286, 36] width 24 height 24
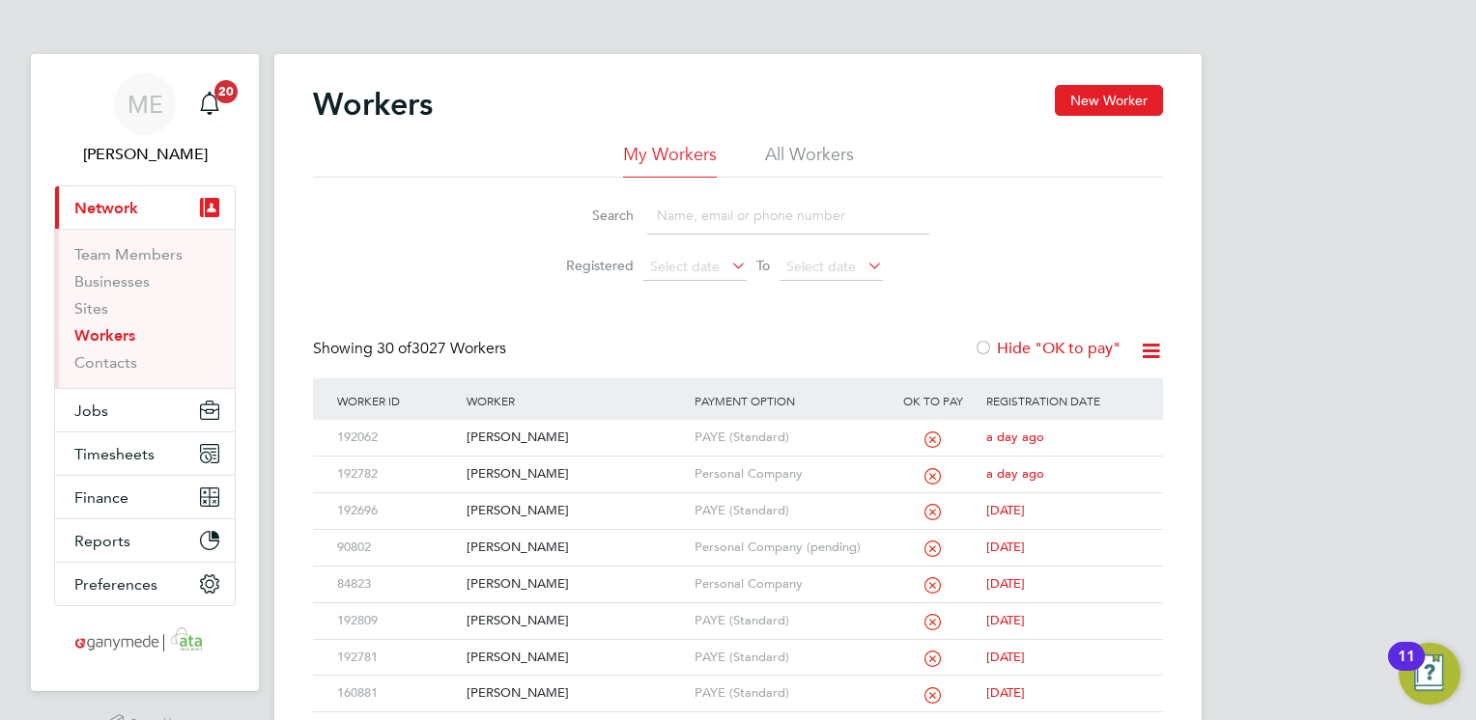
click at [708, 214] on input at bounding box center [788, 216] width 282 height 38
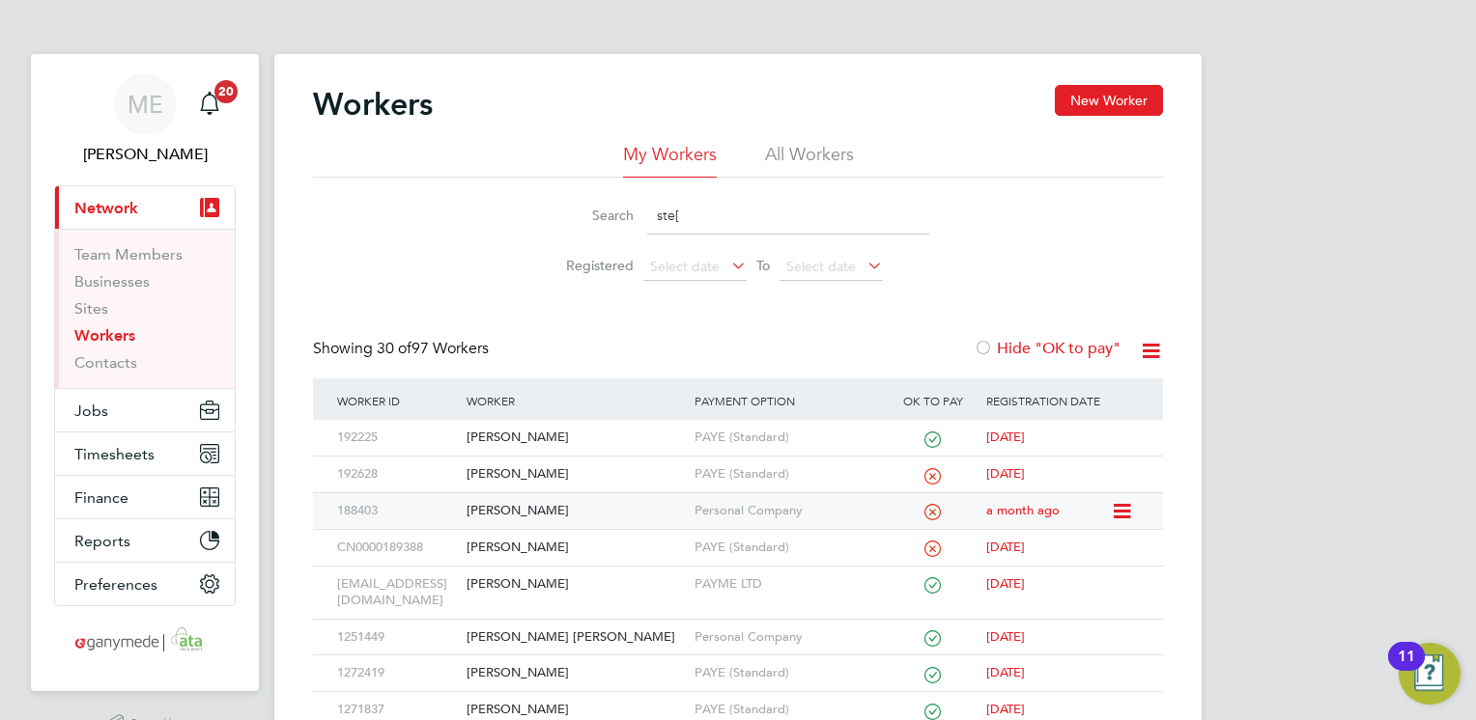
type input "ste["
click at [589, 514] on div "[PERSON_NAME]" at bounding box center [575, 512] width 227 height 36
drag, startPoint x: 703, startPoint y: 210, endPoint x: 659, endPoint y: 214, distance: 44.7
click at [699, 207] on input "ste[" at bounding box center [788, 216] width 282 height 38
click at [119, 419] on button "Jobs" at bounding box center [145, 410] width 180 height 42
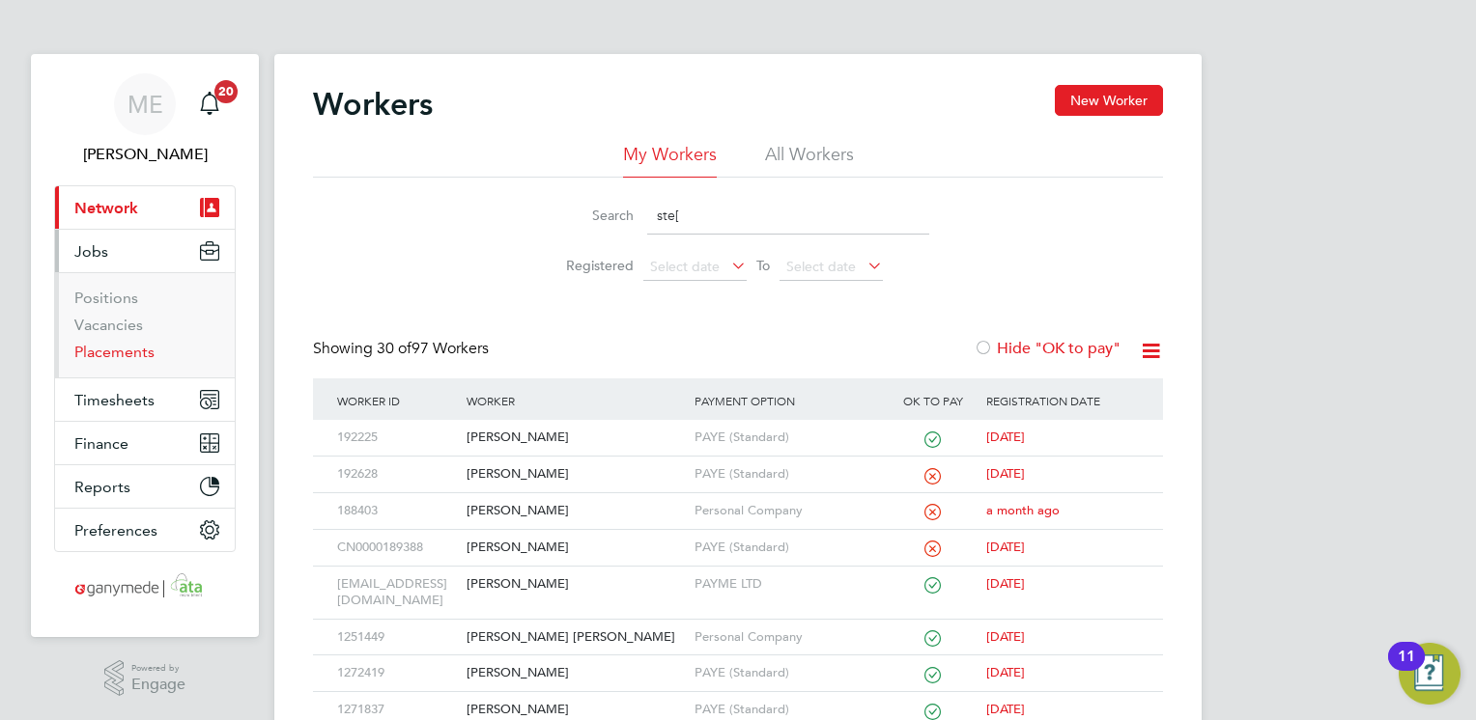
click at [116, 351] on link "Placements" at bounding box center [114, 352] width 80 height 18
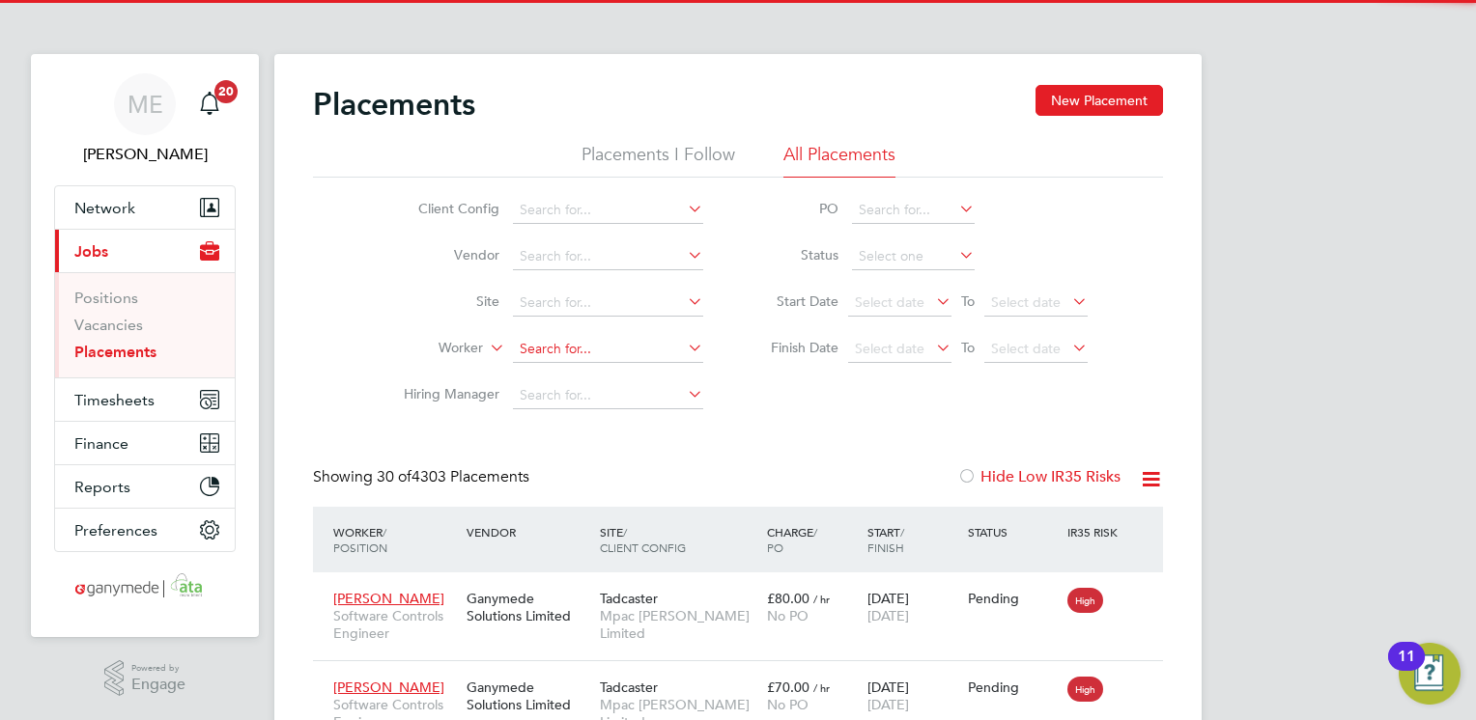
click at [537, 336] on input at bounding box center [608, 349] width 190 height 27
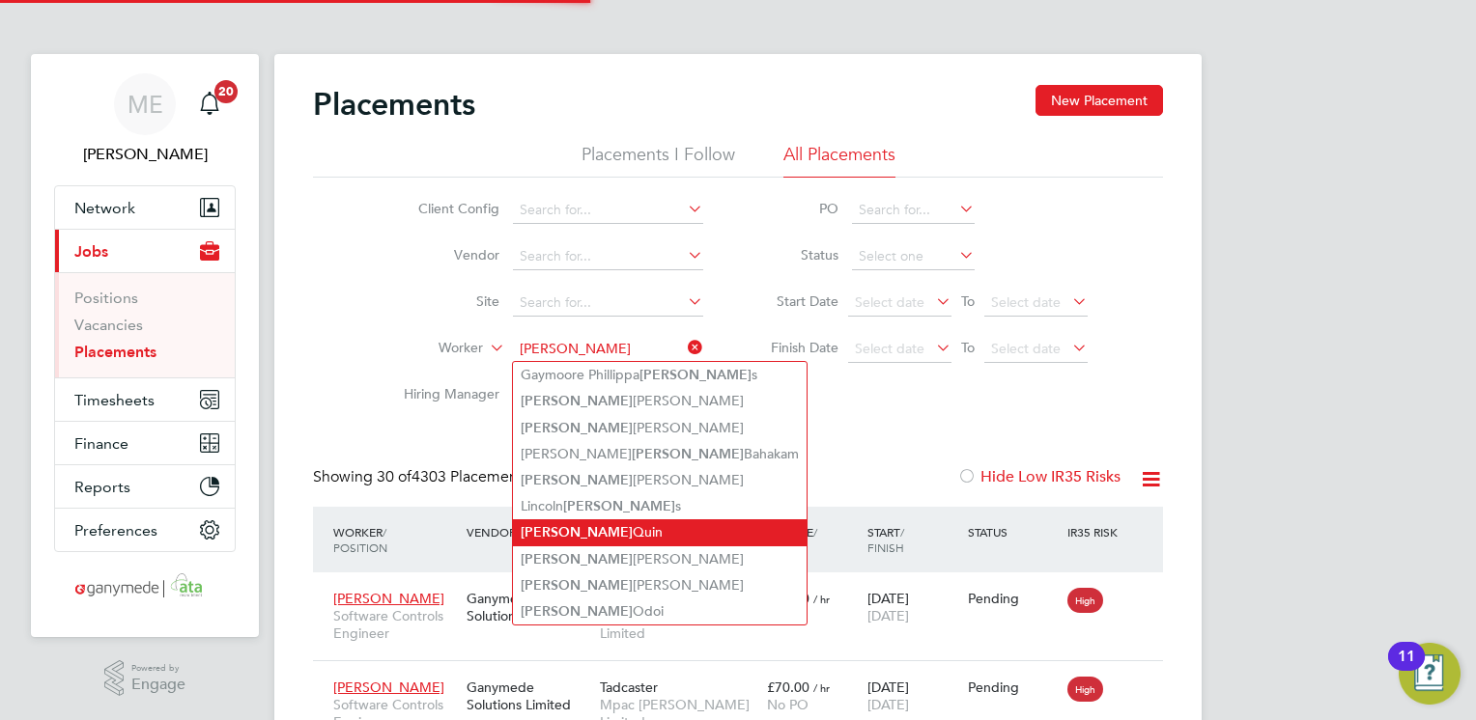
click at [587, 520] on li "Stephen Quin" at bounding box center [660, 533] width 294 height 26
type input "[PERSON_NAME]"
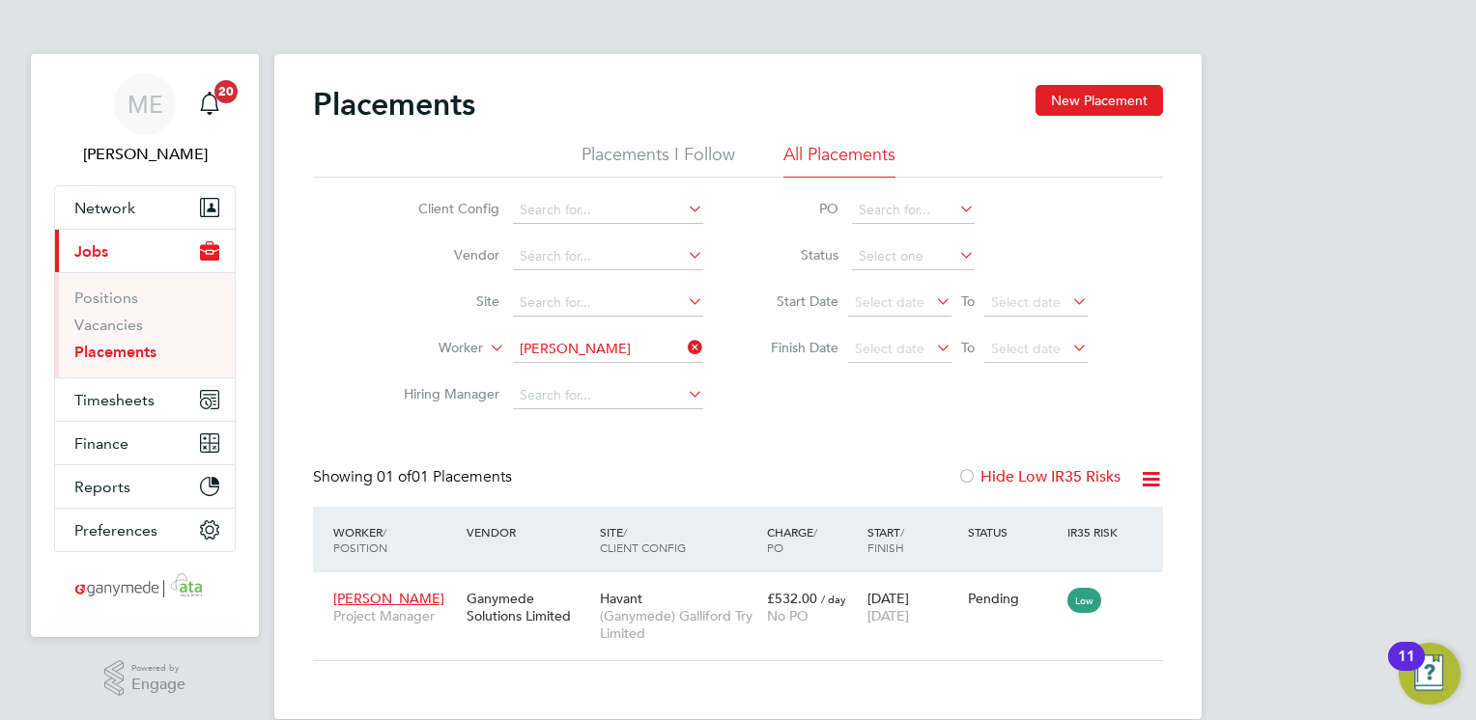
click at [684, 348] on icon at bounding box center [684, 347] width 0 height 27
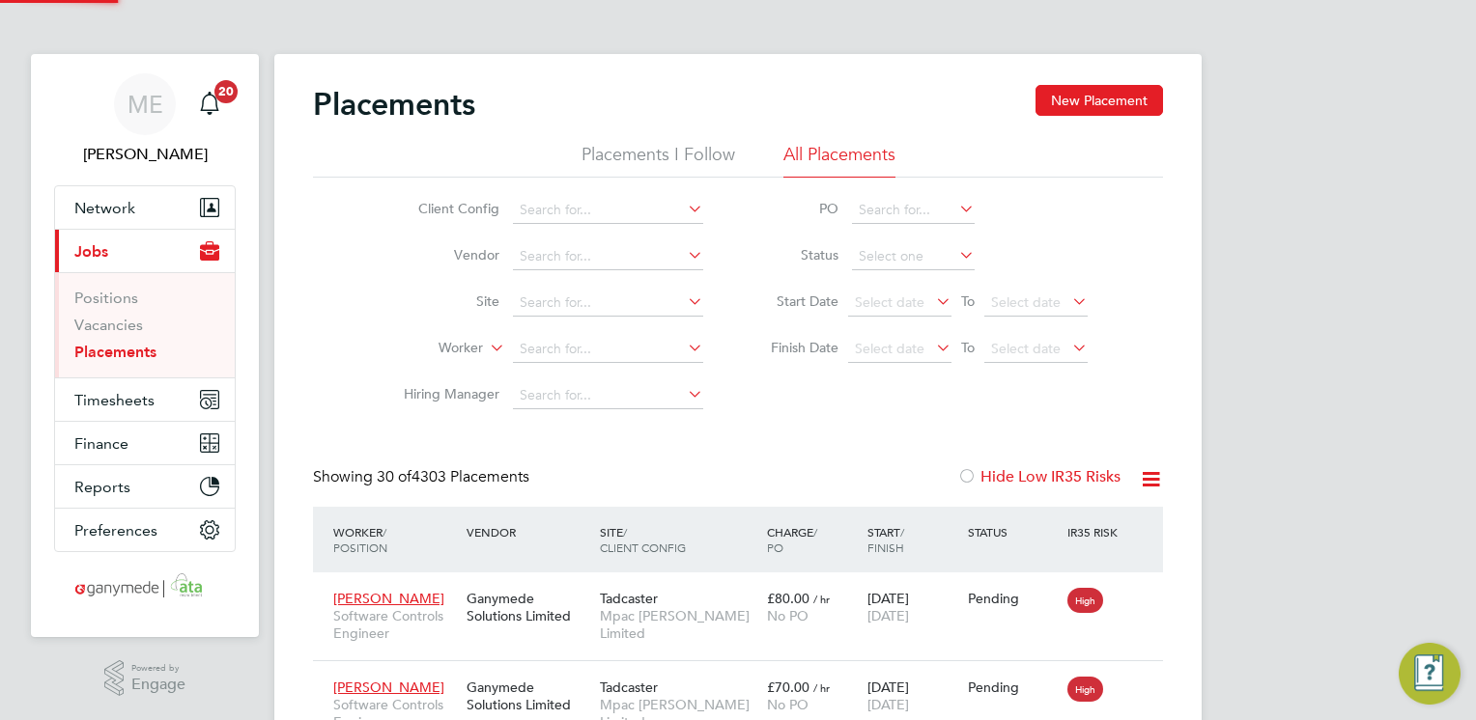
scroll to position [55, 134]
click at [633, 351] on input at bounding box center [608, 349] width 190 height 27
click at [565, 370] on b "Michael" at bounding box center [577, 375] width 112 height 16
type input "[PERSON_NAME]"
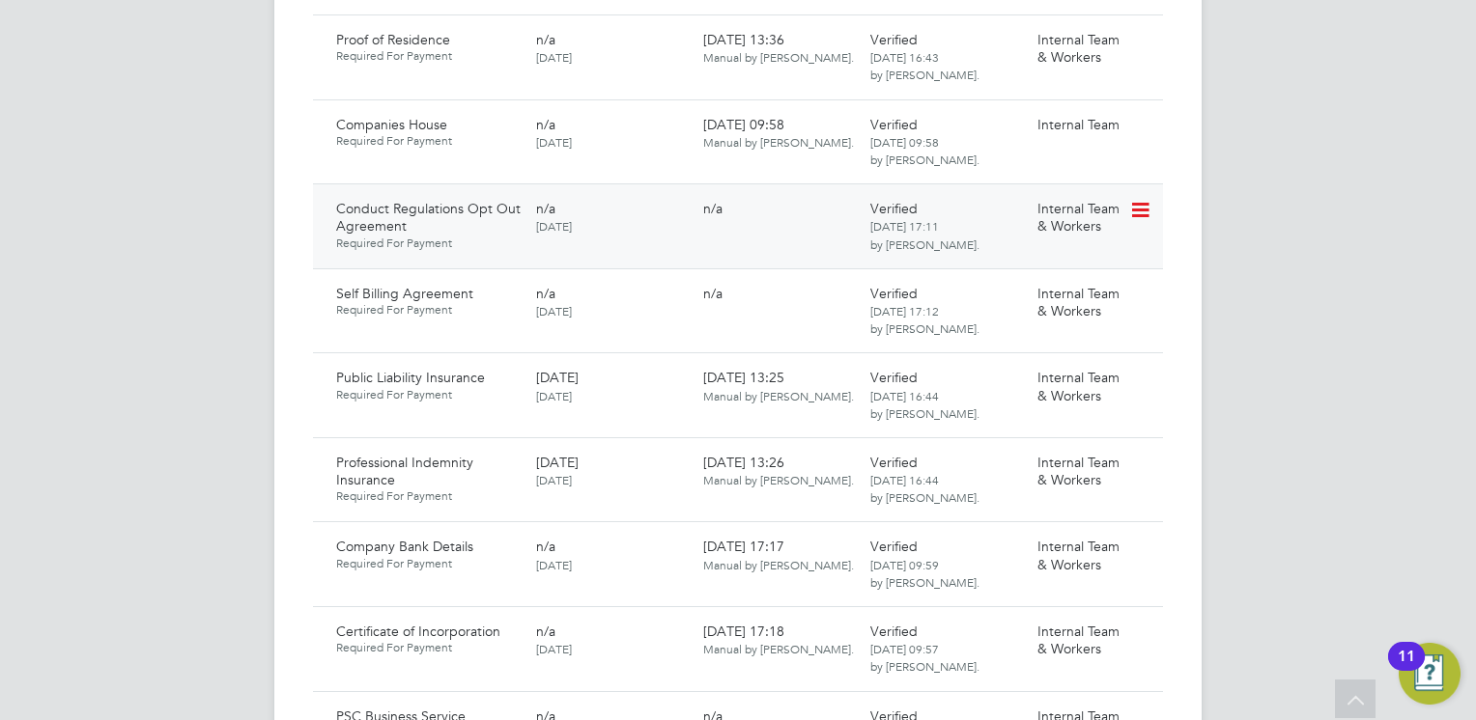
scroll to position [2028, 0]
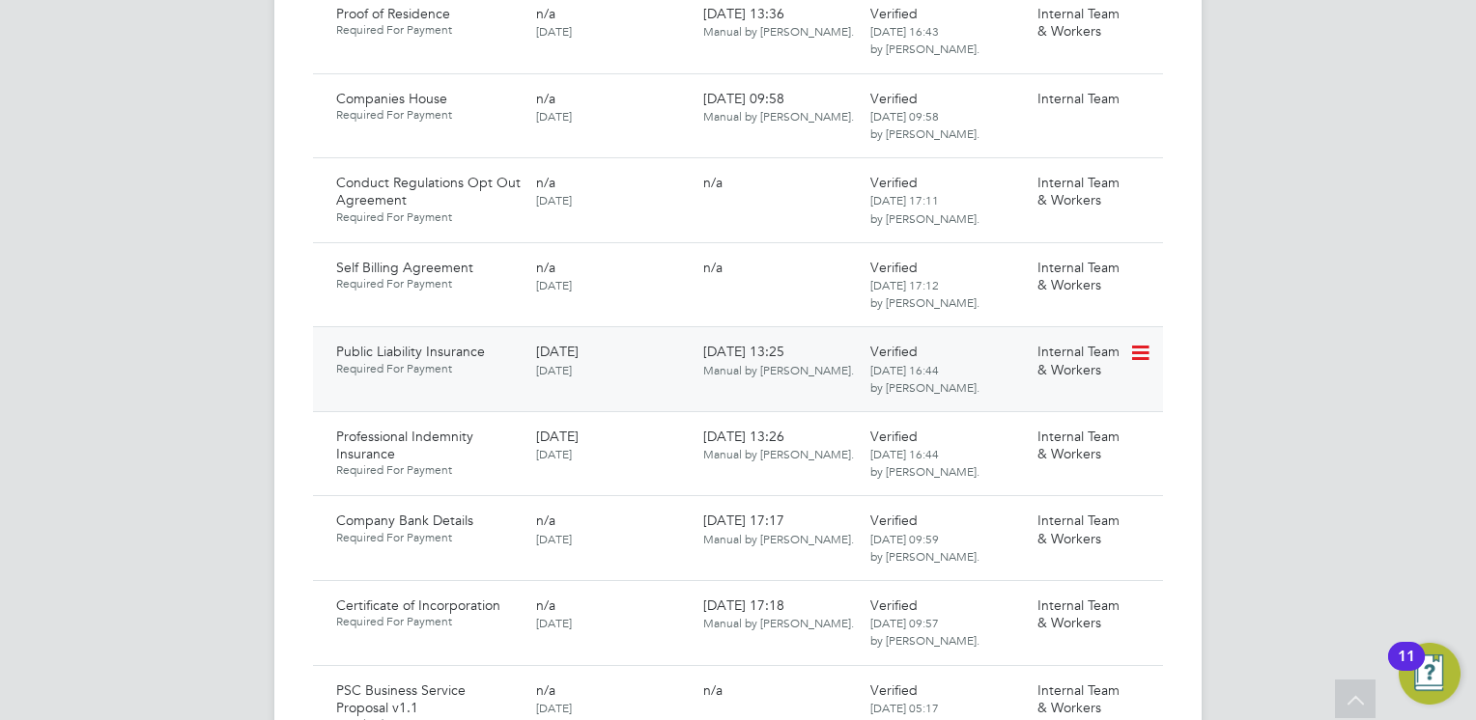
click at [1136, 342] on icon at bounding box center [1138, 353] width 19 height 23
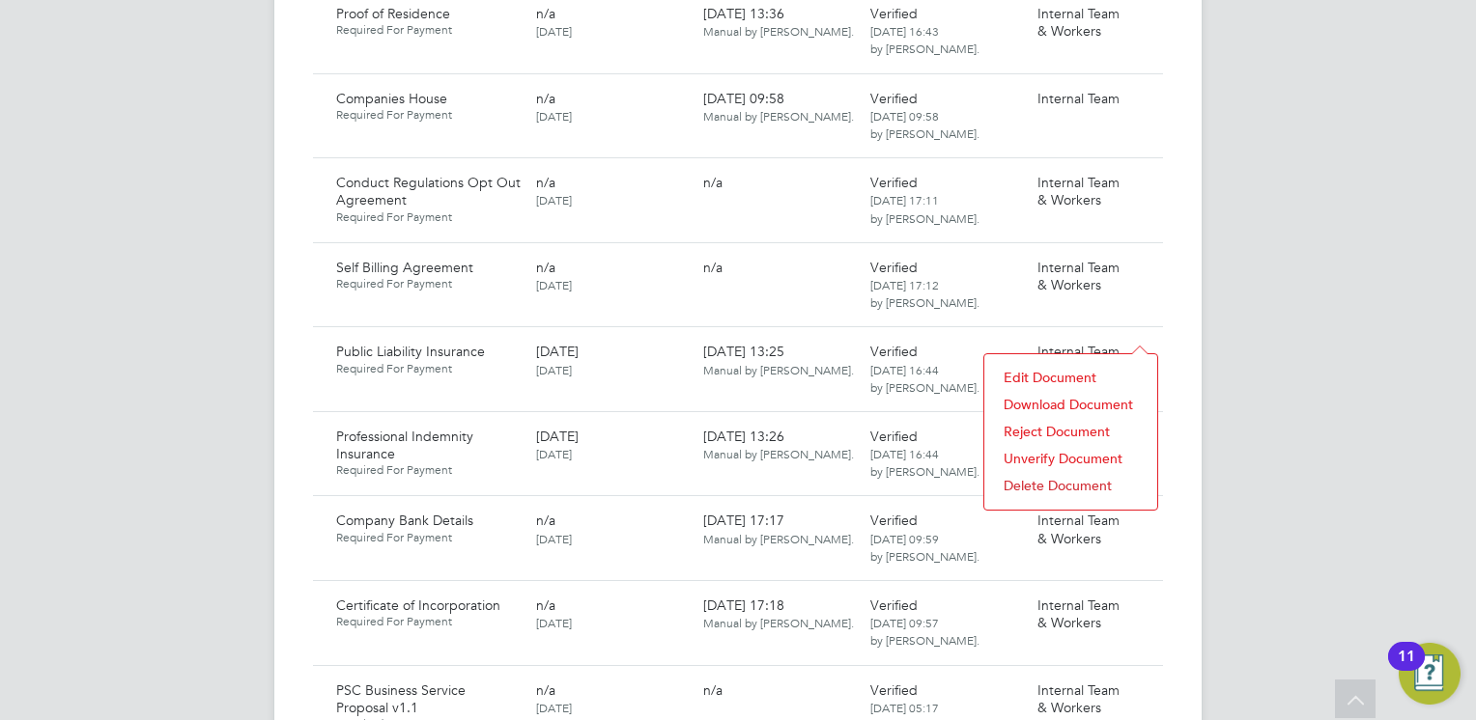
click at [1064, 400] on li "Download Document" at bounding box center [1071, 404] width 154 height 27
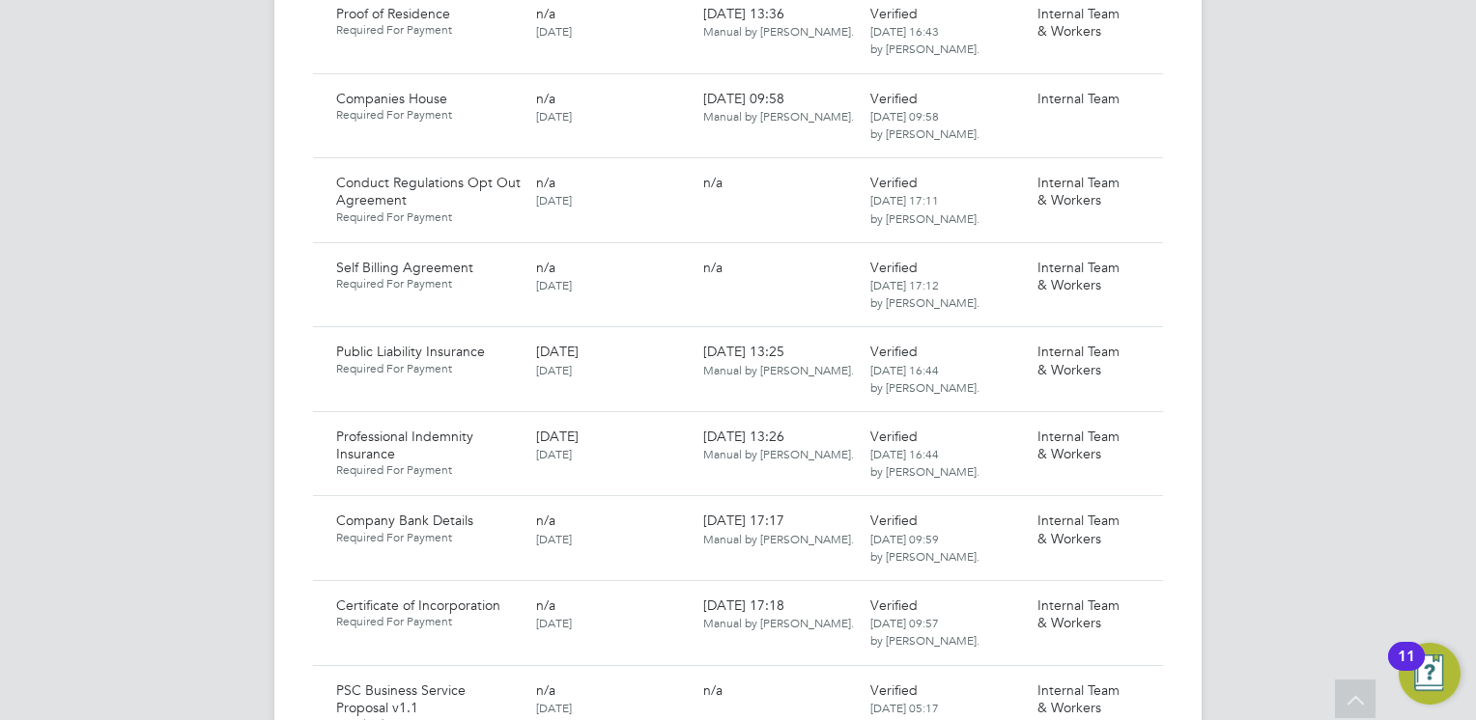
scroll to position [1738, 0]
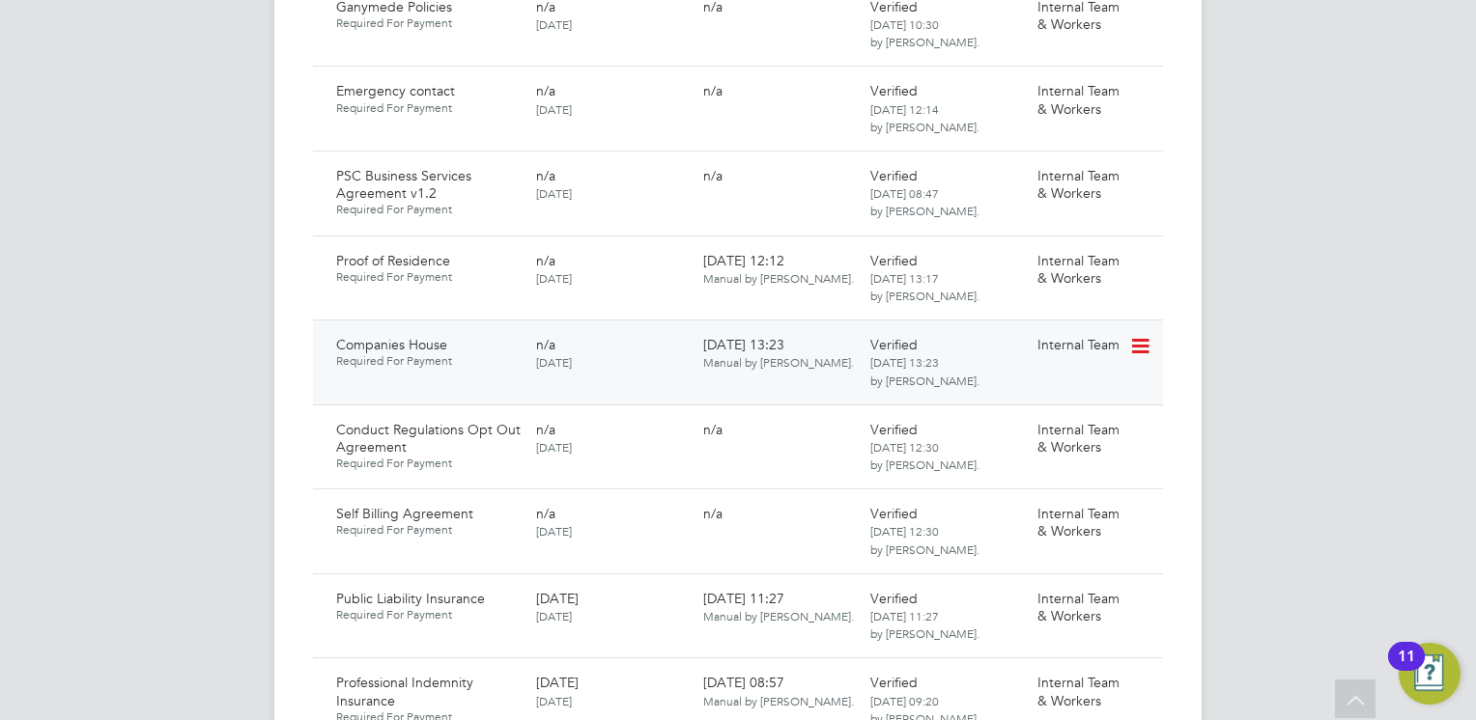
scroll to position [1642, 0]
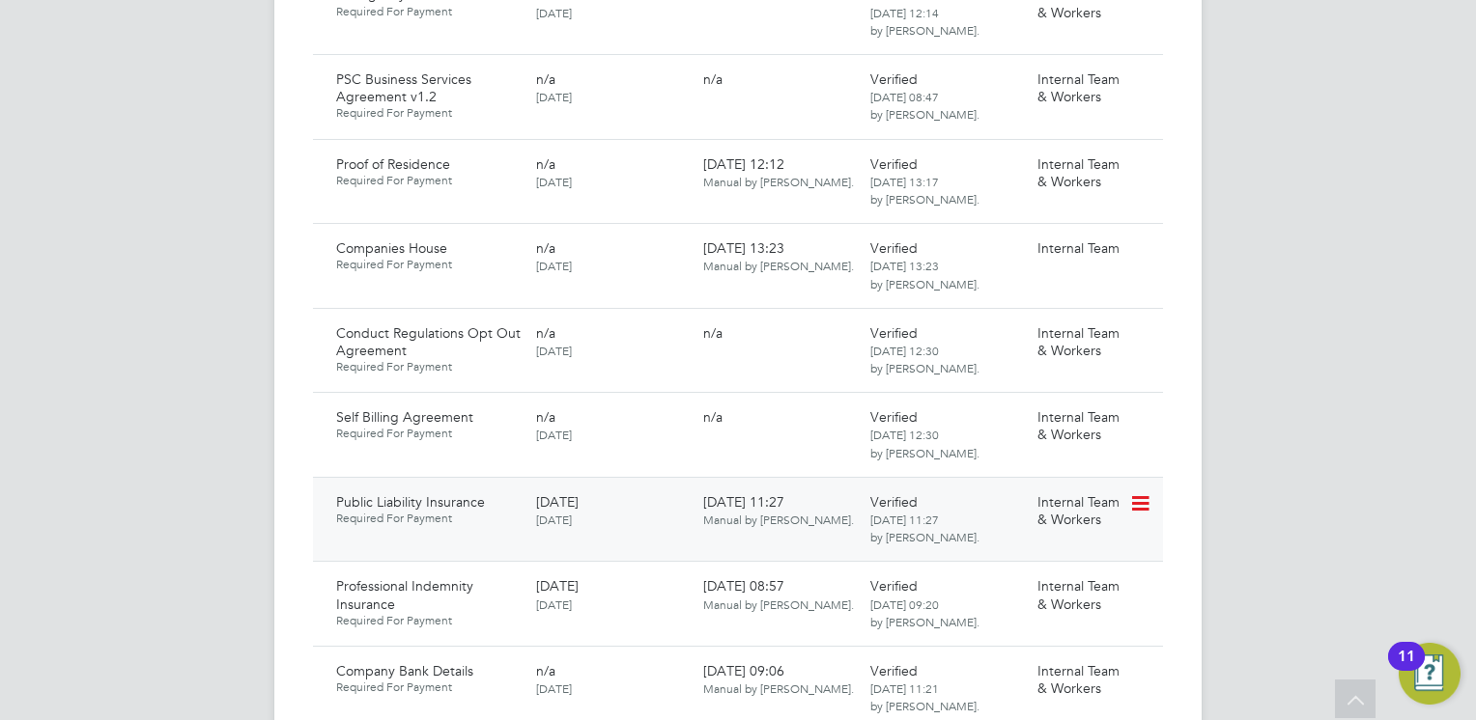
click at [1145, 493] on icon at bounding box center [1138, 504] width 19 height 23
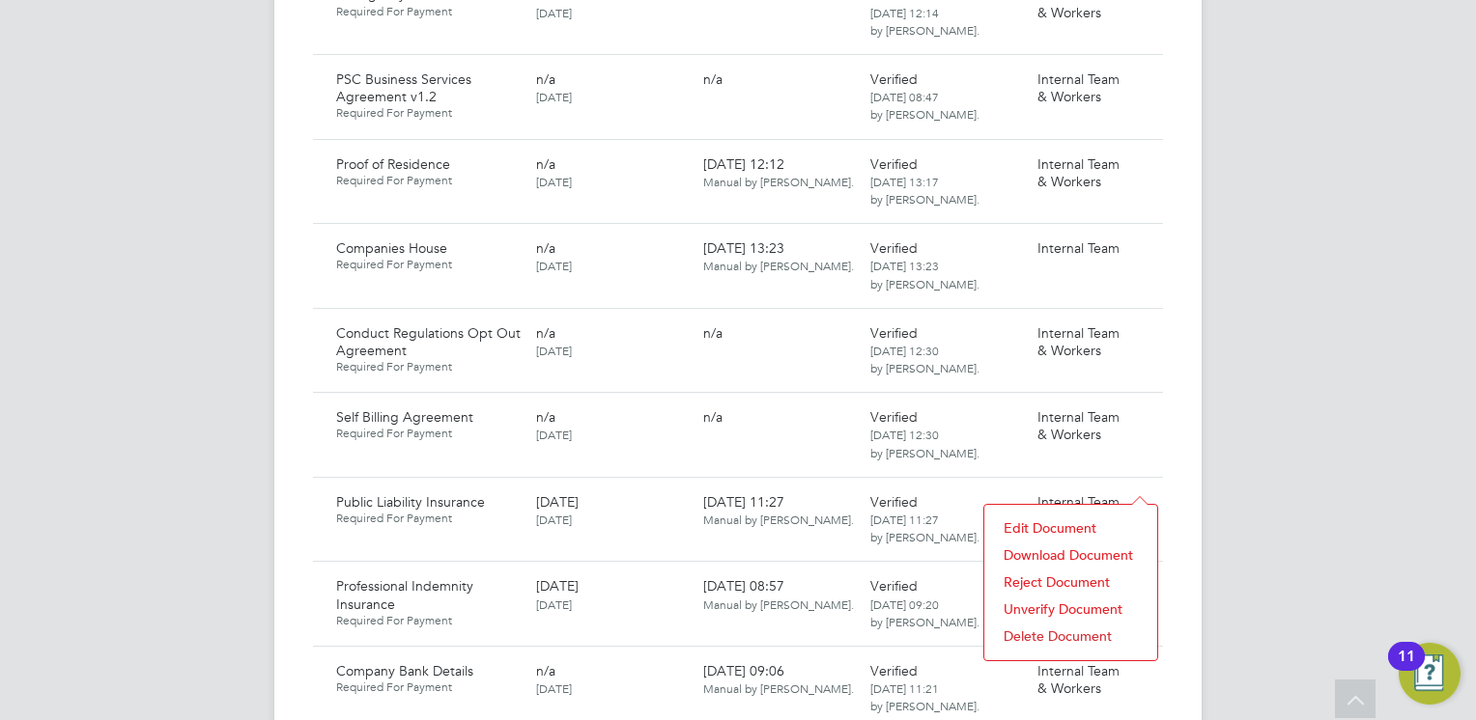
click at [1034, 549] on li "Download Document" at bounding box center [1071, 555] width 154 height 27
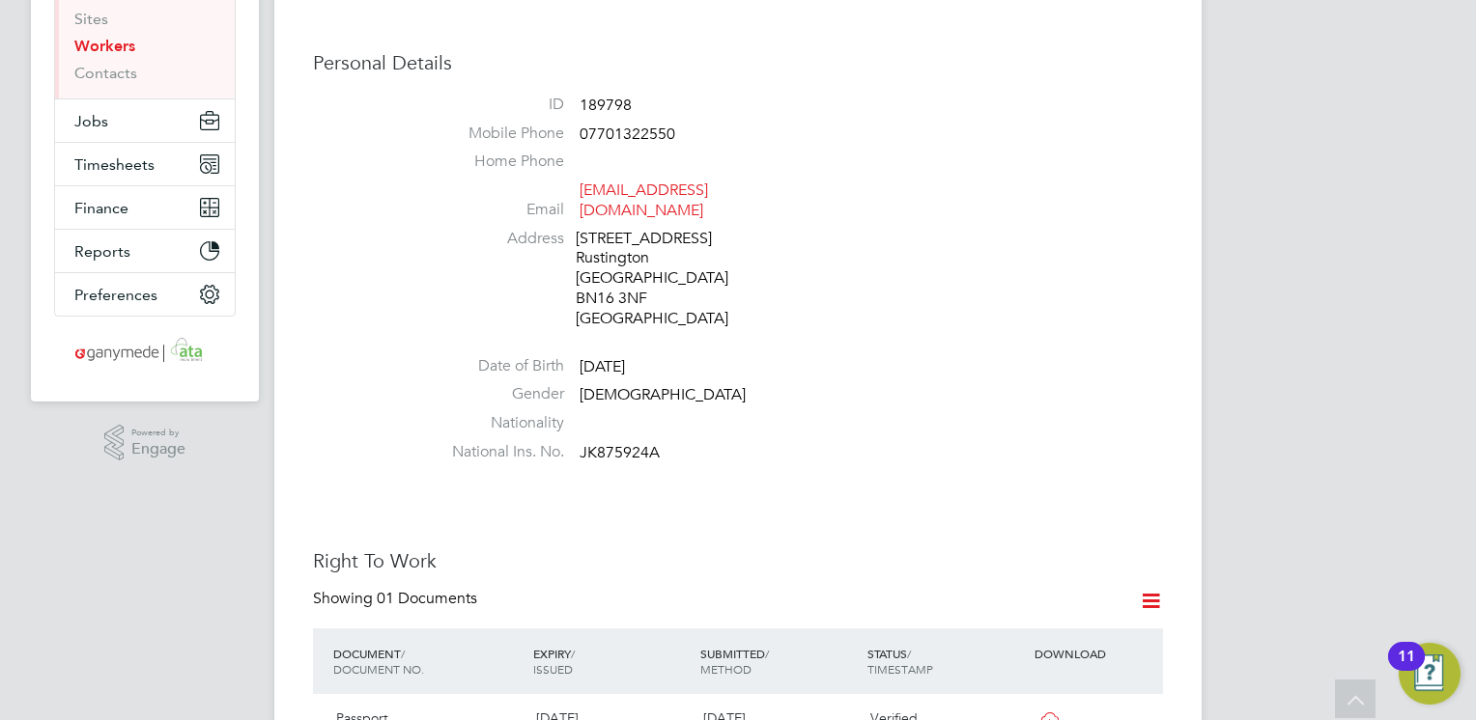
scroll to position [0, 0]
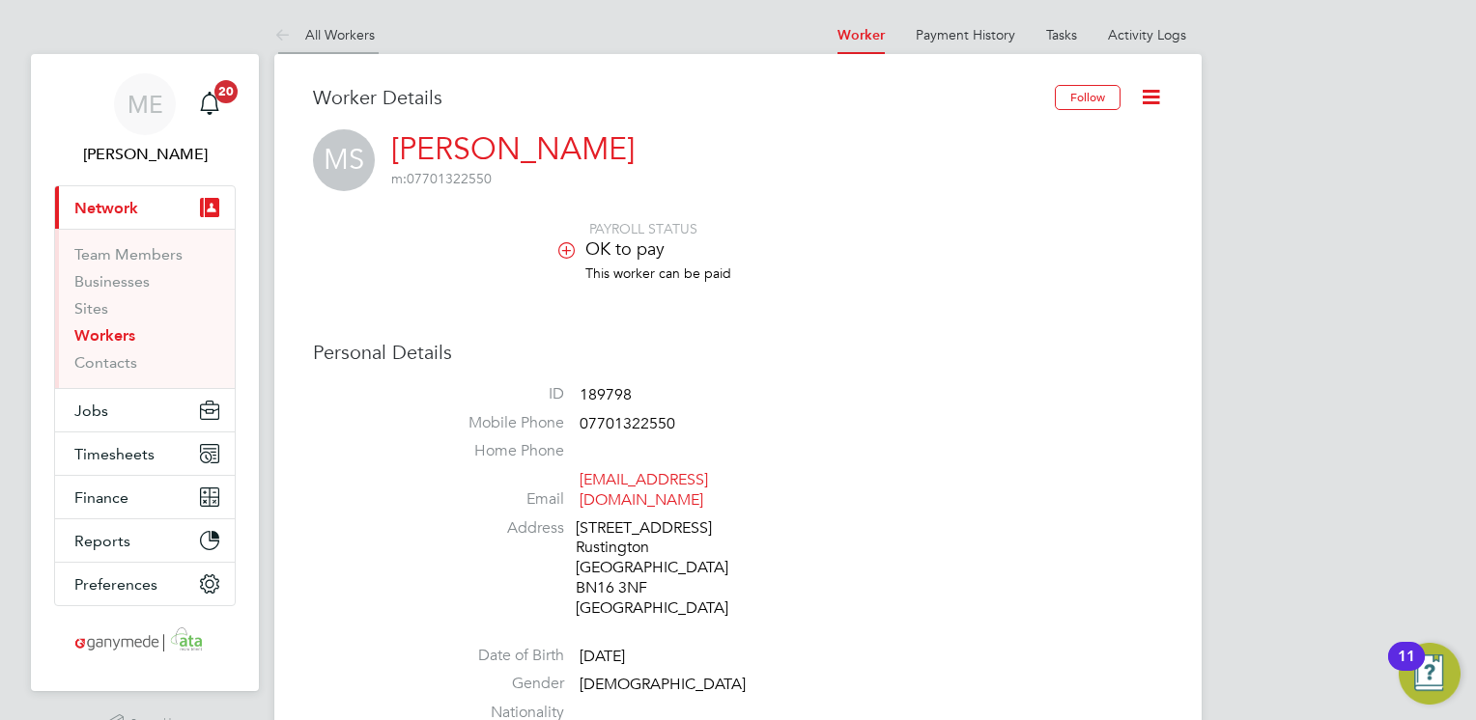
click at [276, 28] on icon at bounding box center [286, 36] width 24 height 24
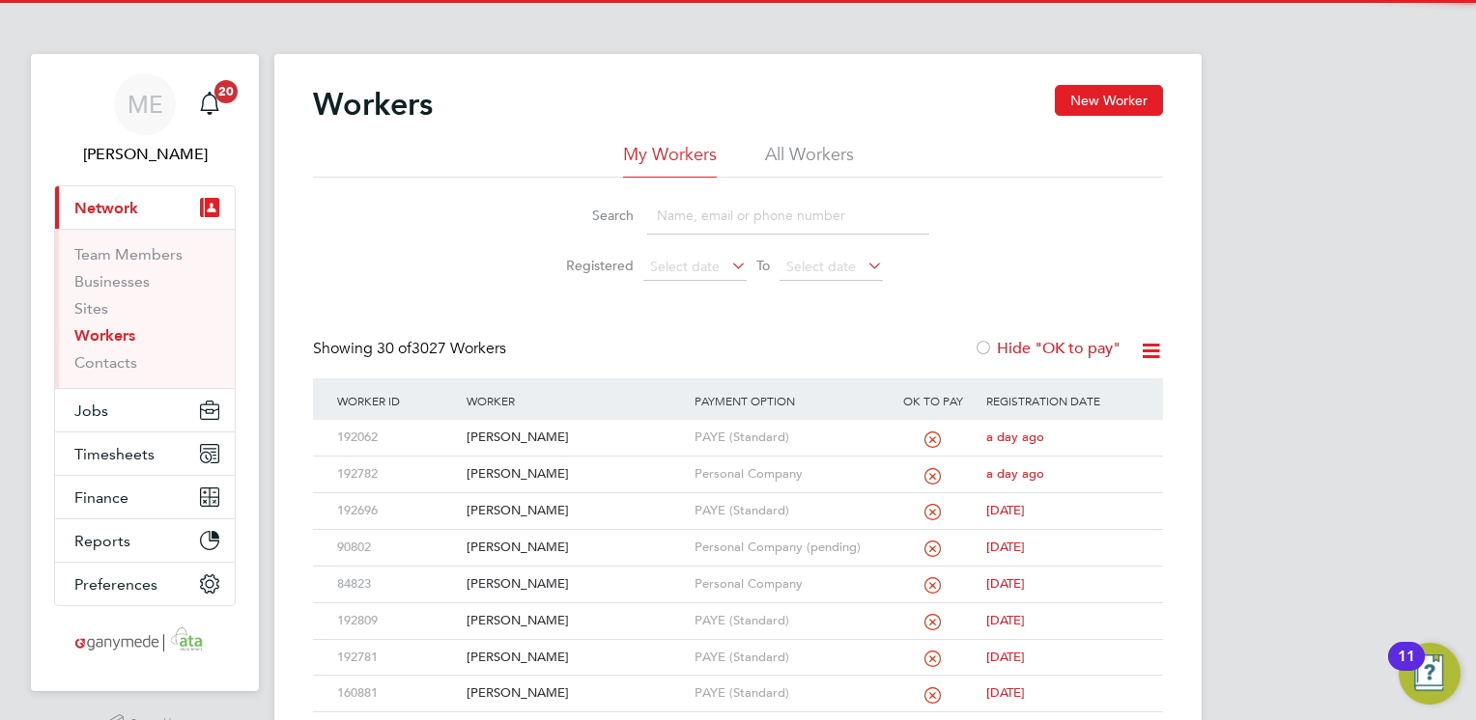
click at [707, 226] on input at bounding box center [788, 216] width 282 height 38
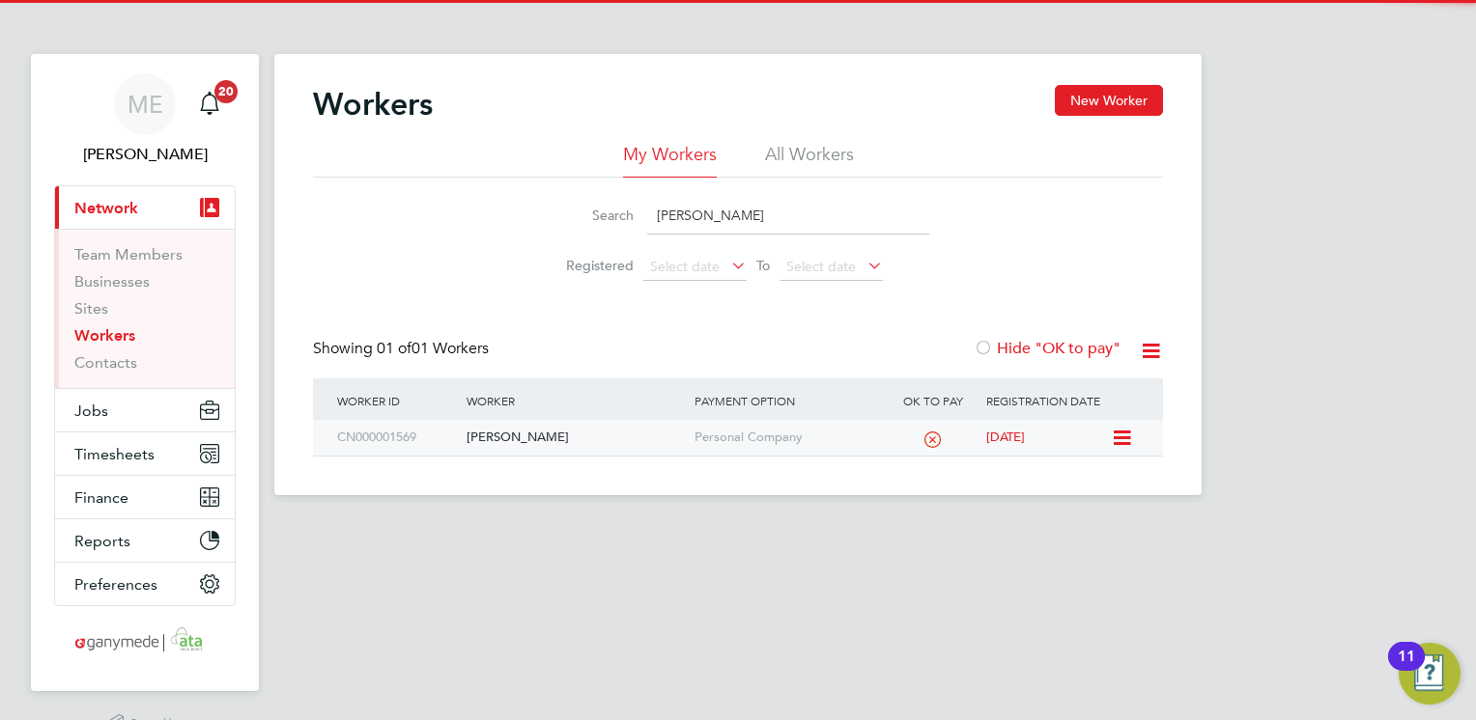
type input "david clifford"
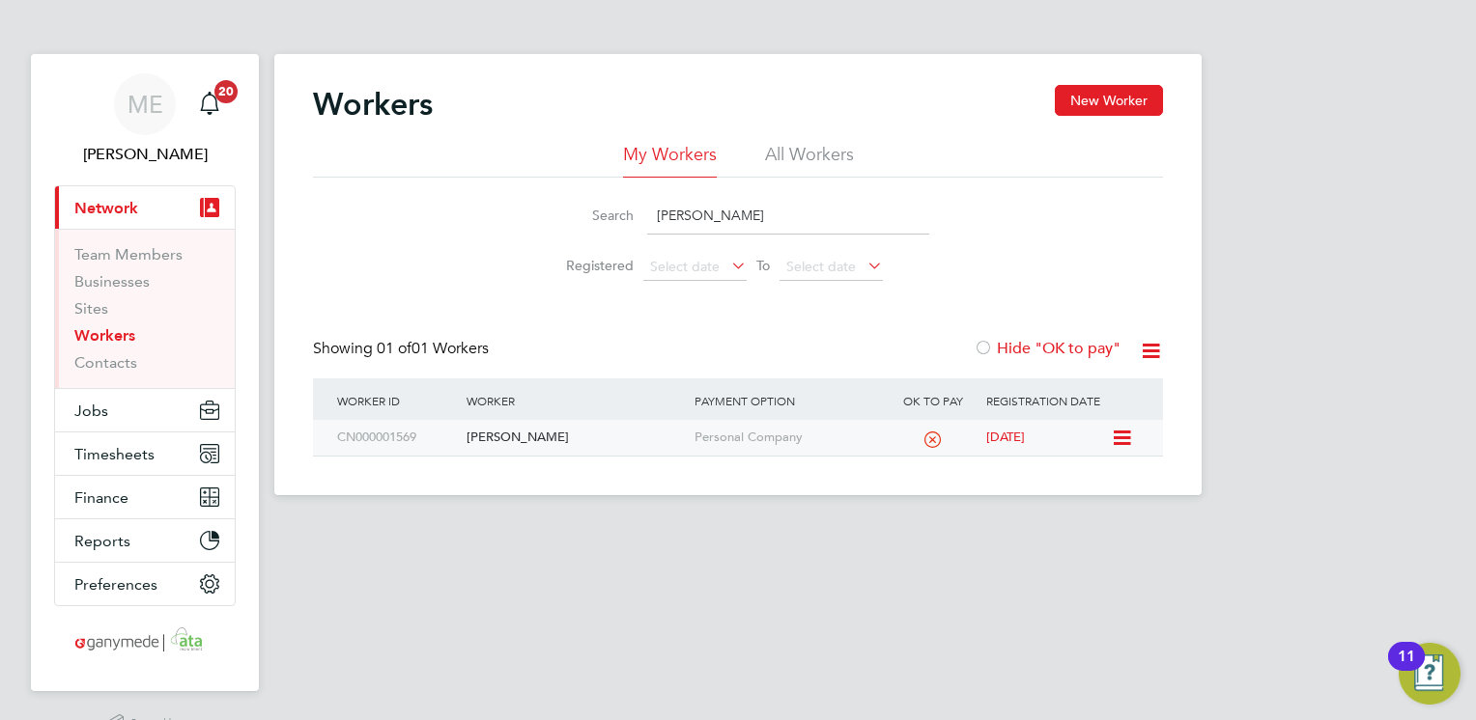
click at [587, 442] on div "[PERSON_NAME]" at bounding box center [575, 438] width 227 height 36
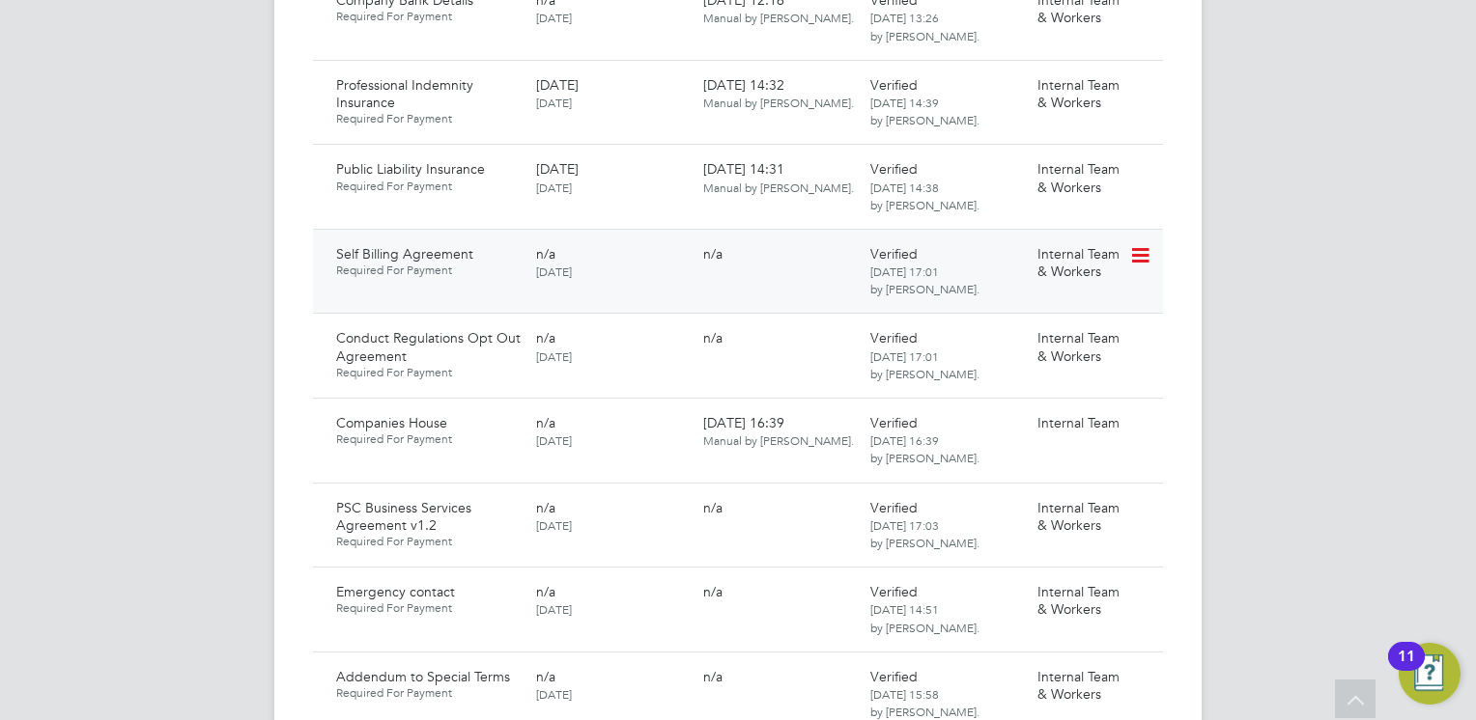
scroll to position [1545, 0]
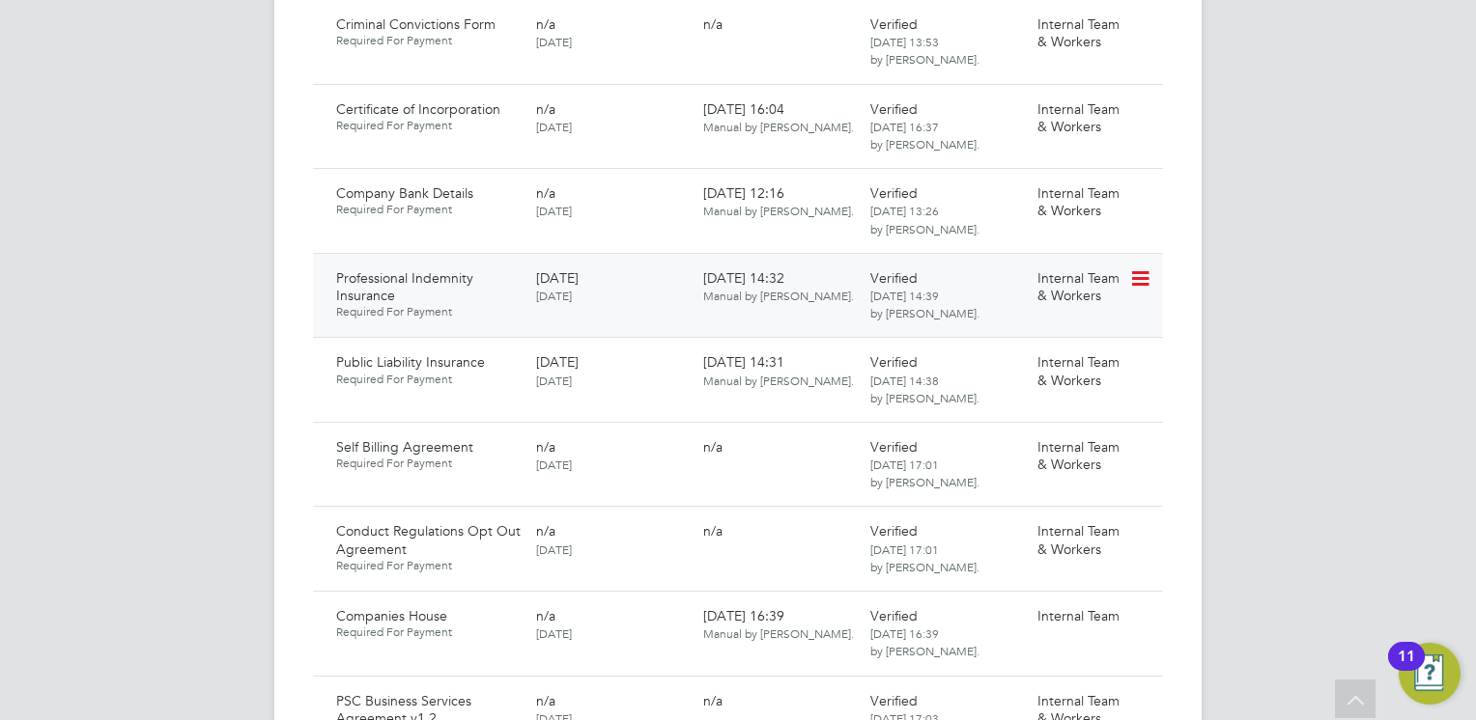
drag, startPoint x: 1143, startPoint y: 257, endPoint x: 1089, endPoint y: 268, distance: 55.3
click at [1143, 268] on icon at bounding box center [1138, 279] width 19 height 23
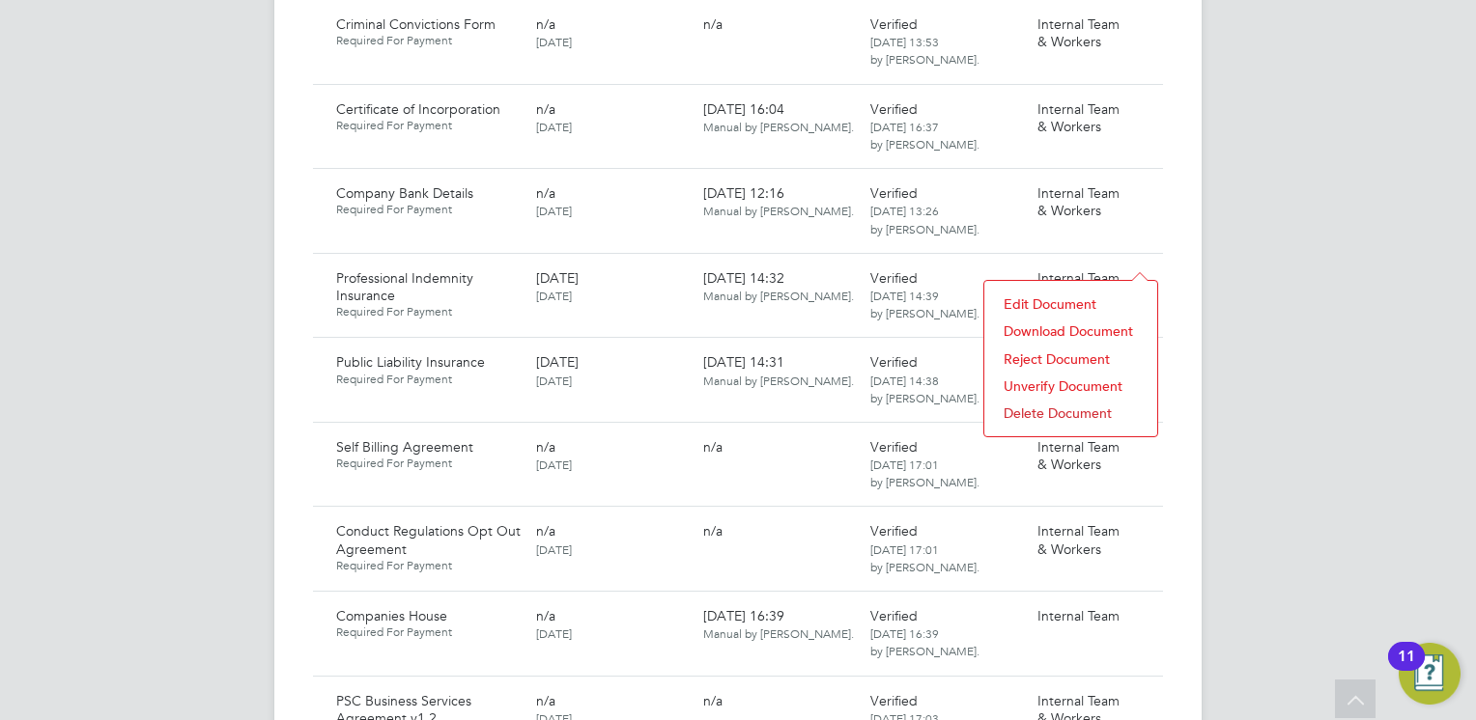
click at [1049, 324] on li "Download Document" at bounding box center [1071, 331] width 154 height 27
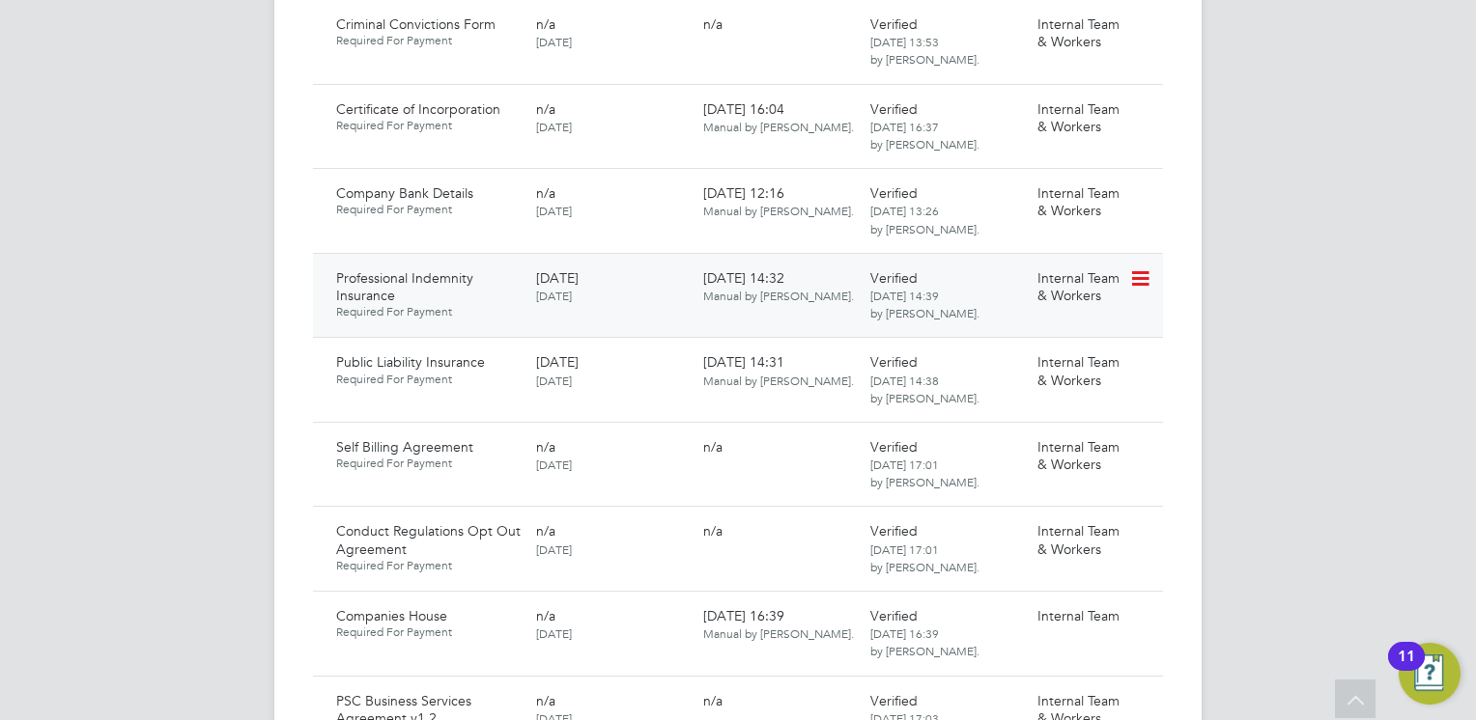
click at [1137, 268] on icon at bounding box center [1138, 279] width 19 height 23
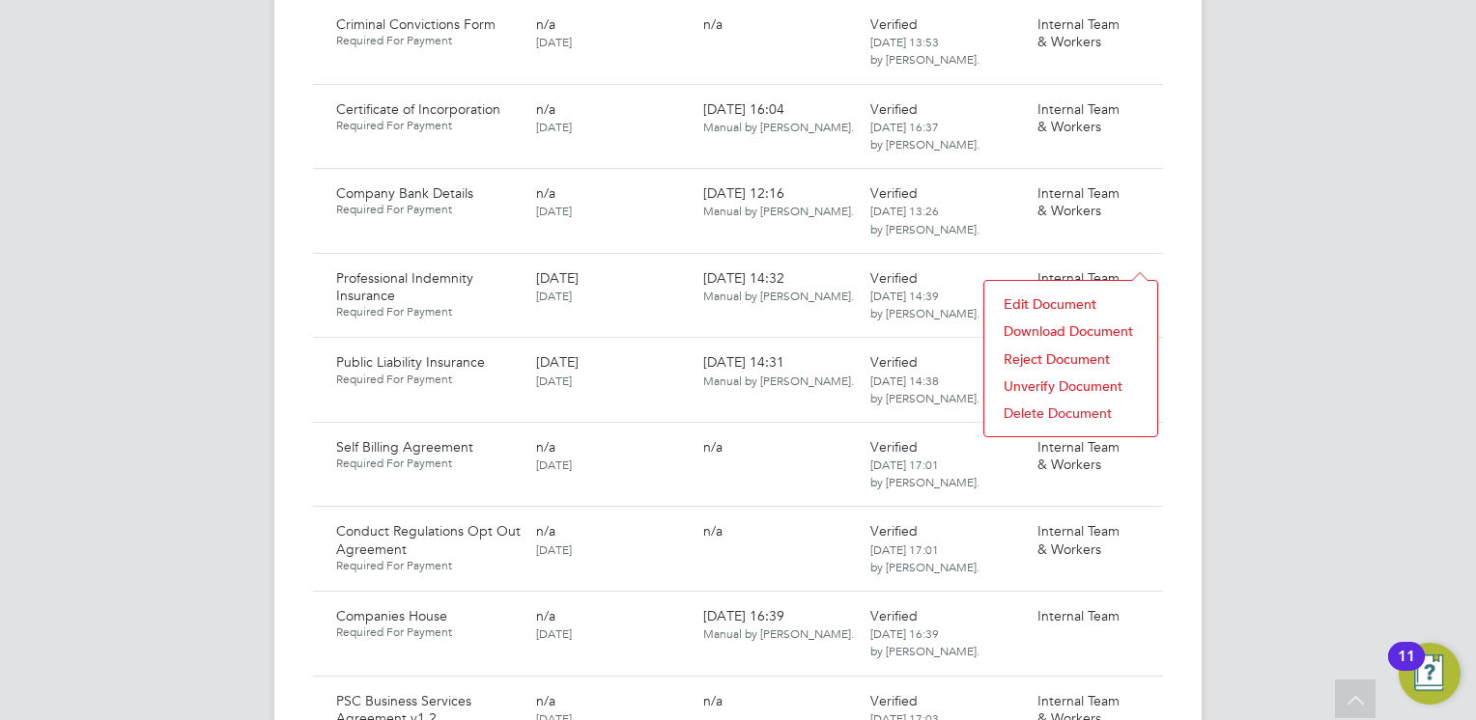
click at [1043, 330] on li "Download Document" at bounding box center [1071, 331] width 154 height 27
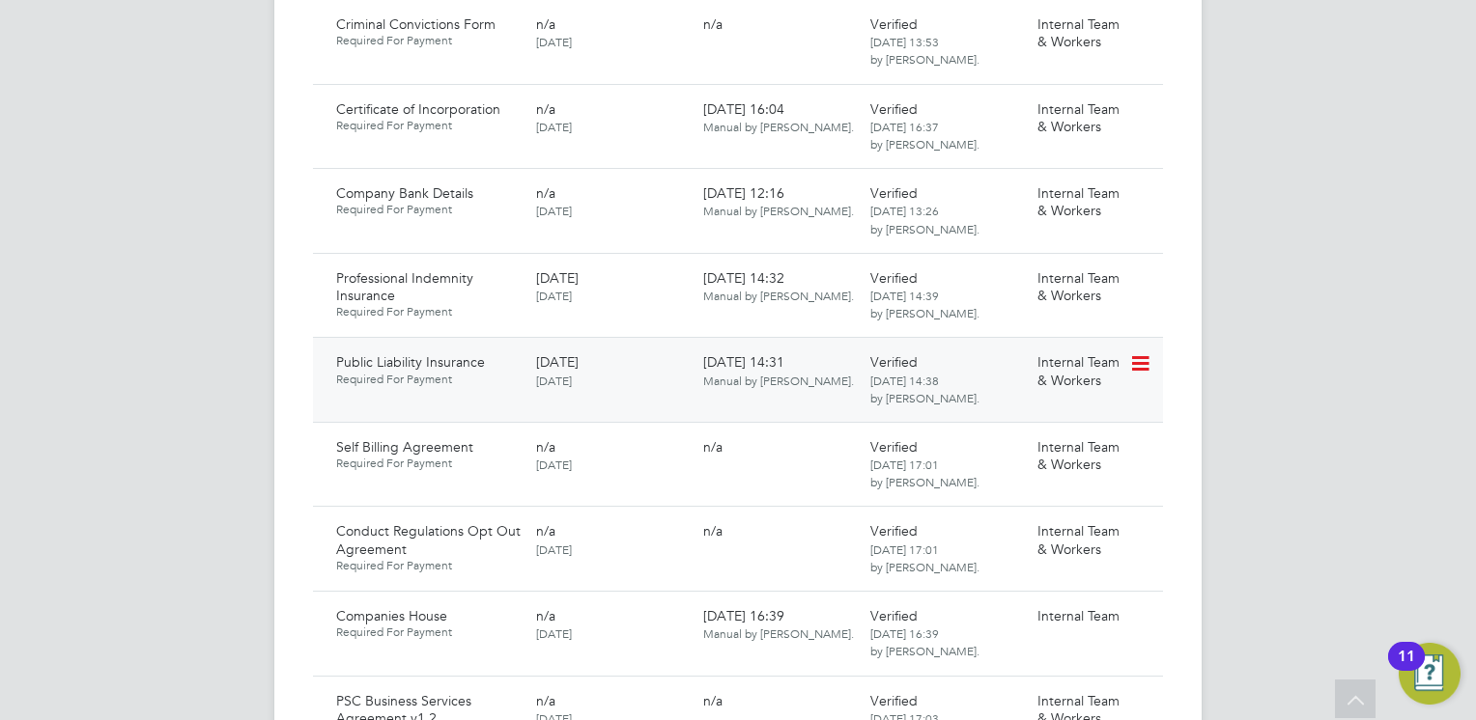
click at [1141, 353] on icon at bounding box center [1138, 364] width 19 height 23
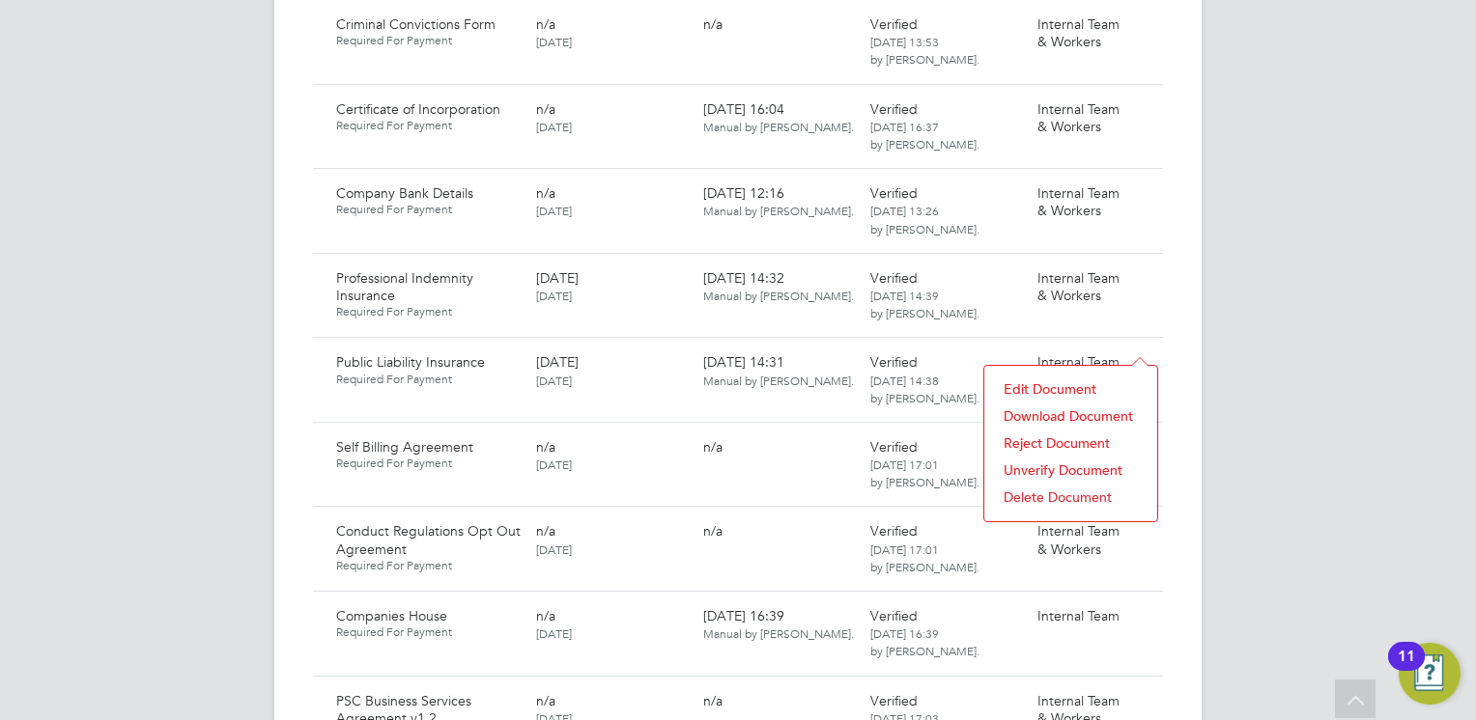
click at [1058, 408] on li "Download Document" at bounding box center [1071, 416] width 154 height 27
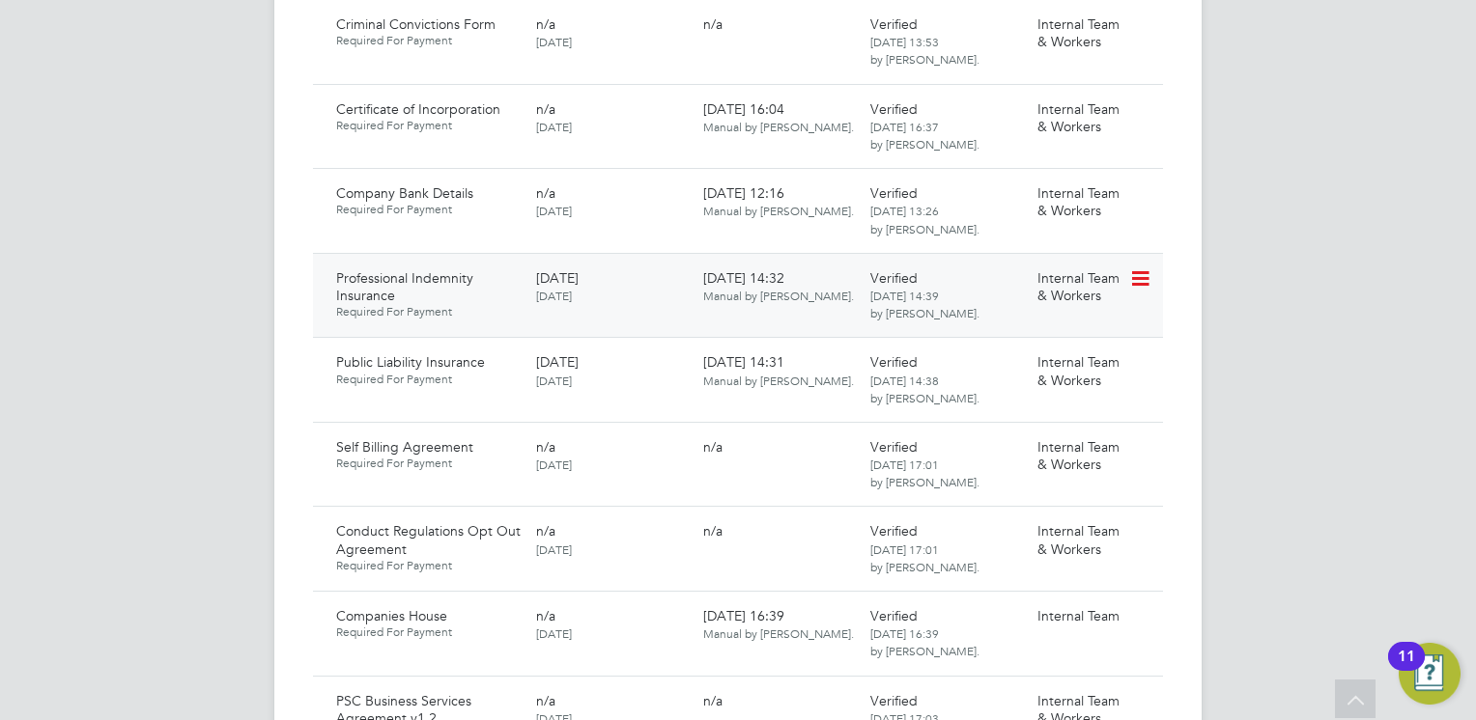
click at [1139, 268] on icon at bounding box center [1138, 279] width 19 height 23
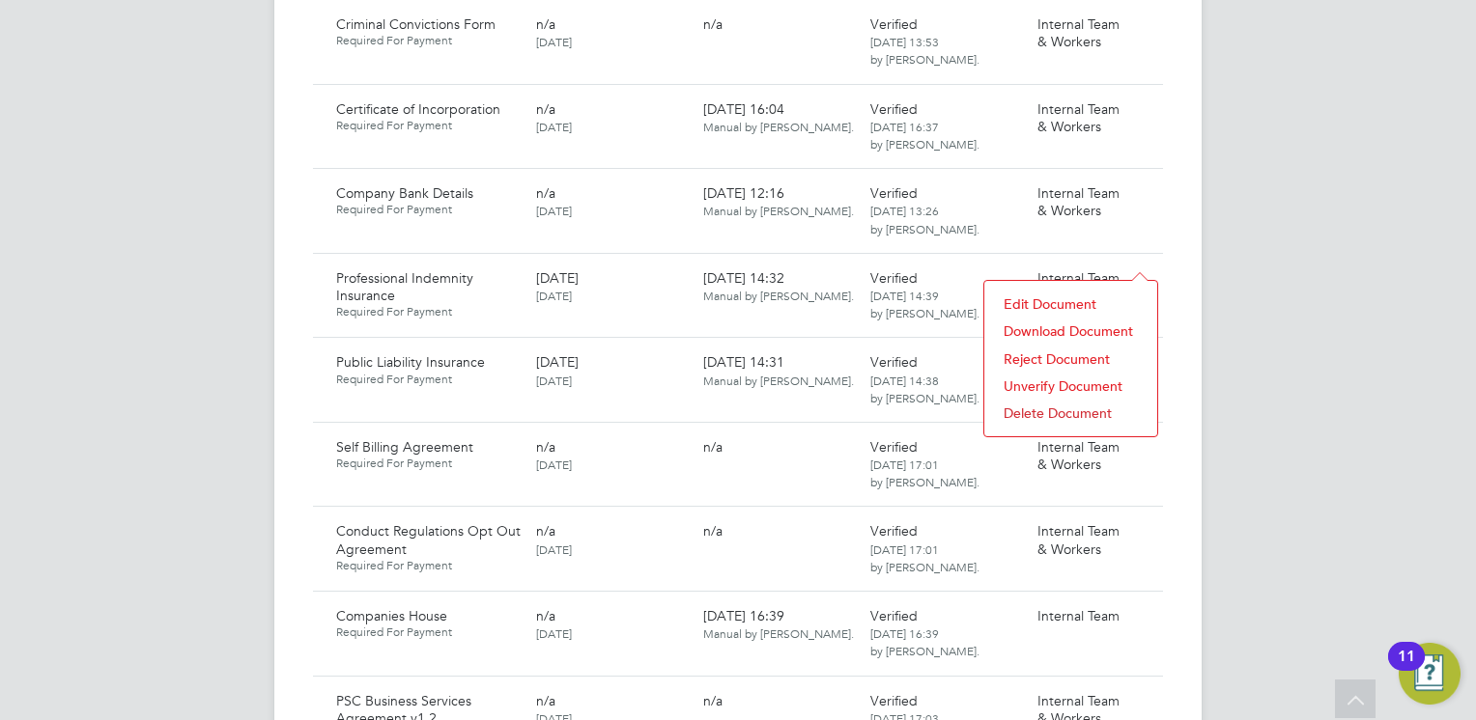
click at [1051, 324] on li "Download Document" at bounding box center [1071, 331] width 154 height 27
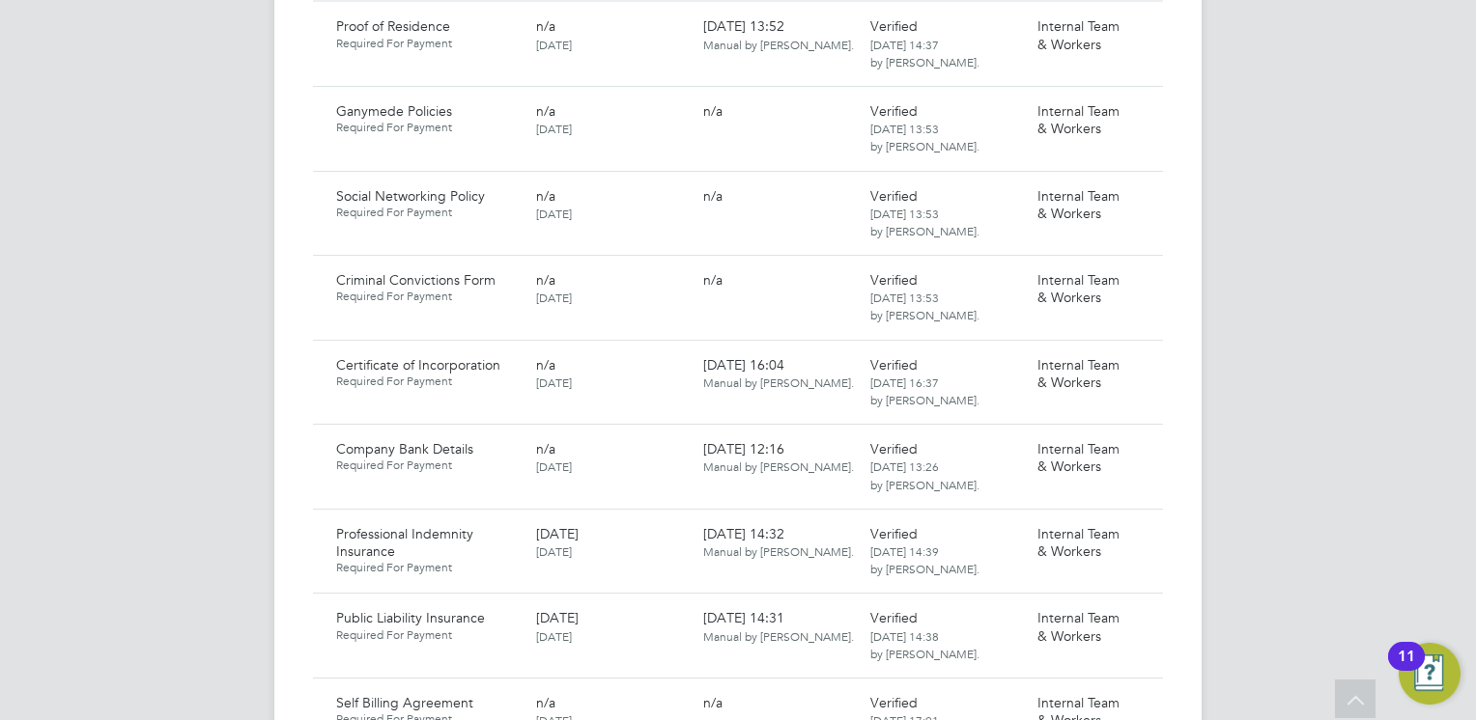
scroll to position [1255, 0]
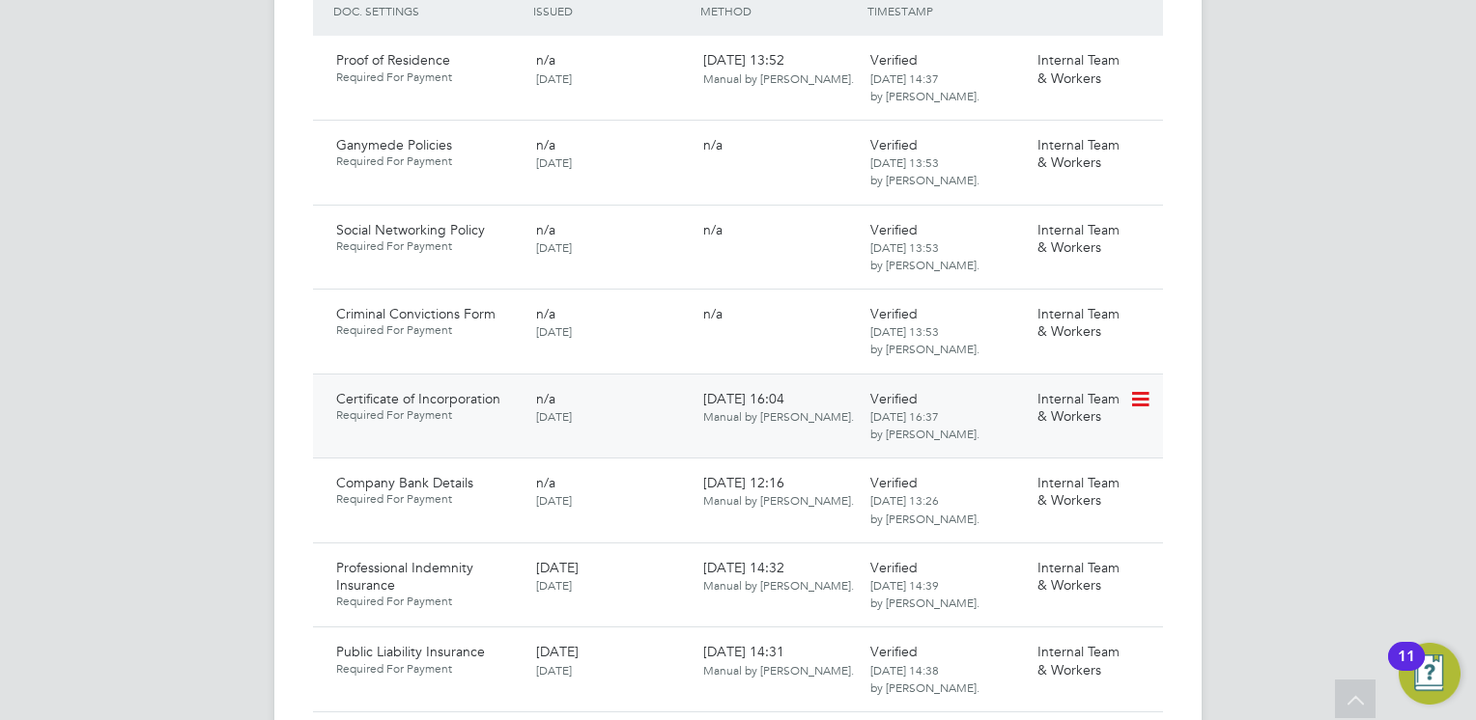
click at [1139, 388] on icon at bounding box center [1138, 399] width 19 height 23
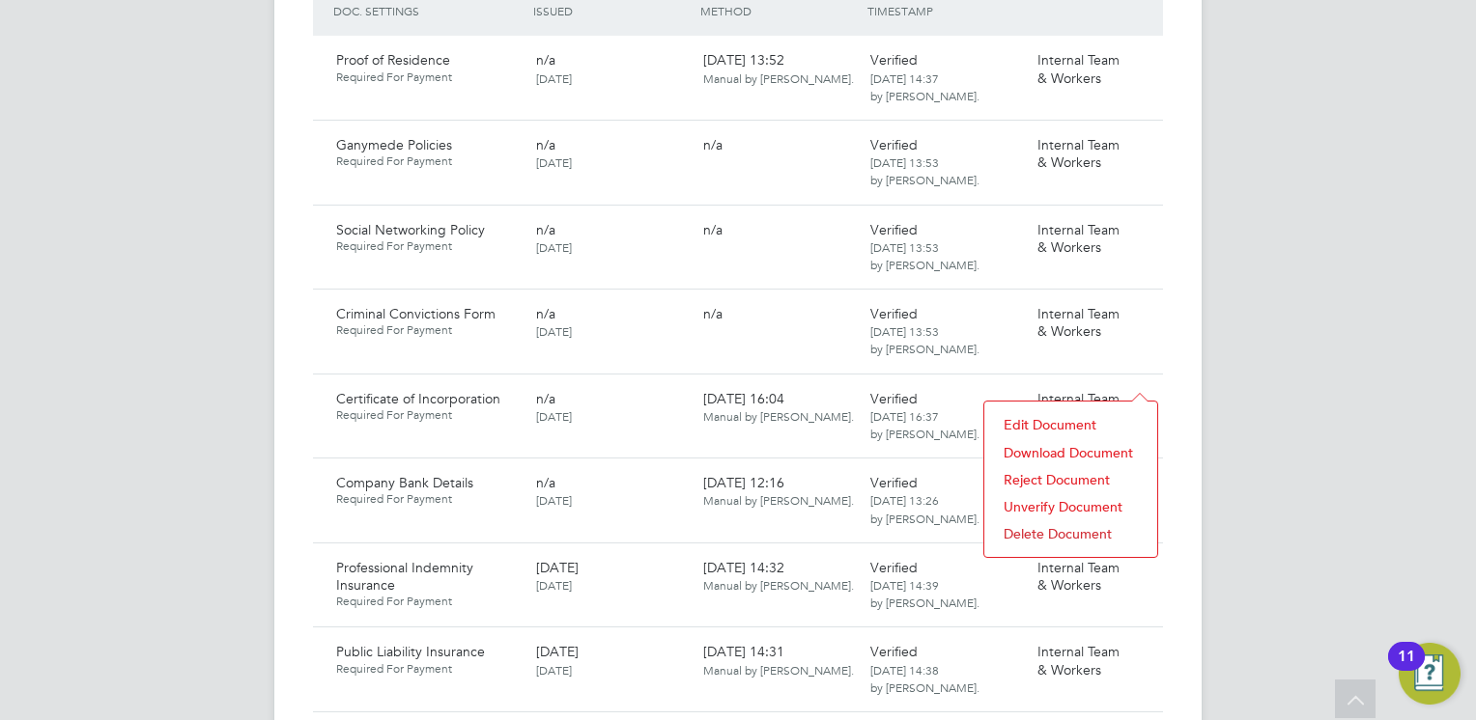
click at [1060, 450] on li "Download Document" at bounding box center [1071, 452] width 154 height 27
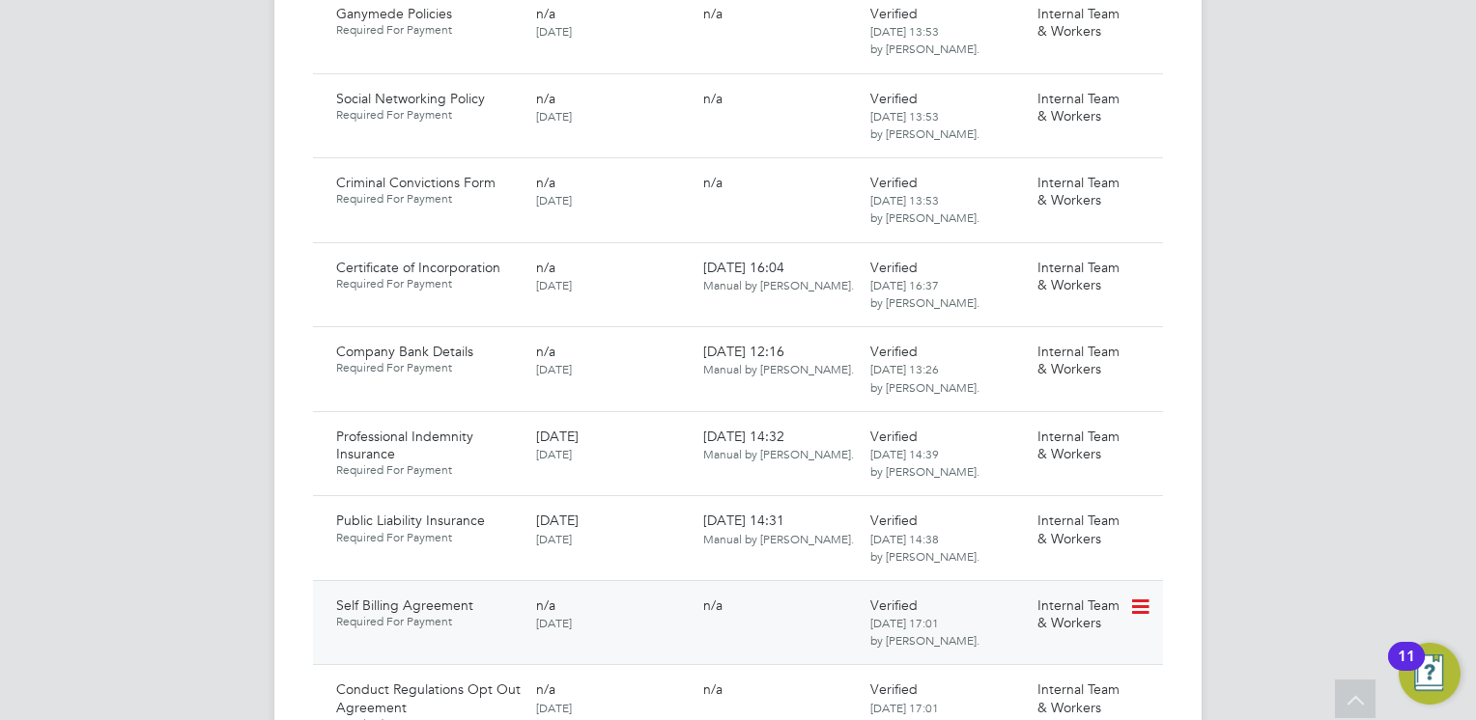
scroll to position [1642, 0]
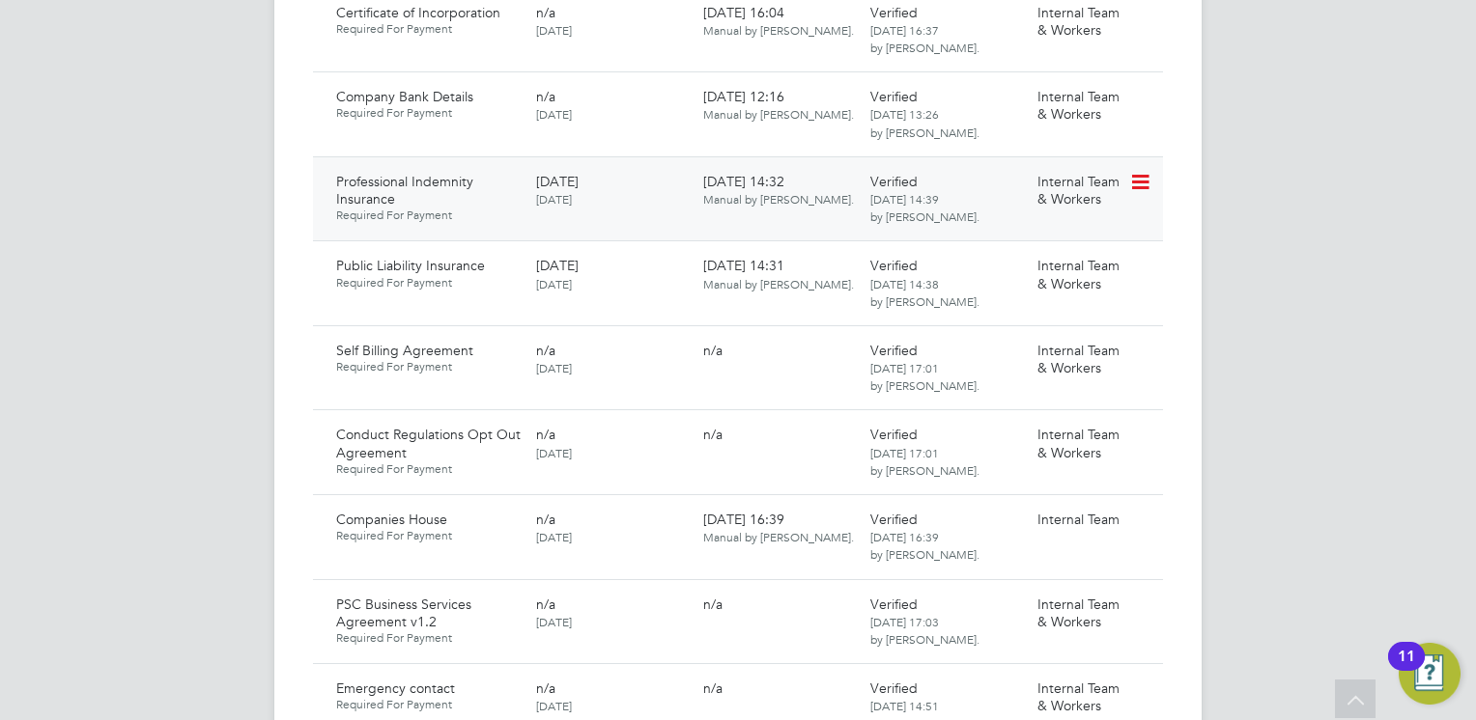
click at [1137, 171] on icon at bounding box center [1138, 182] width 19 height 23
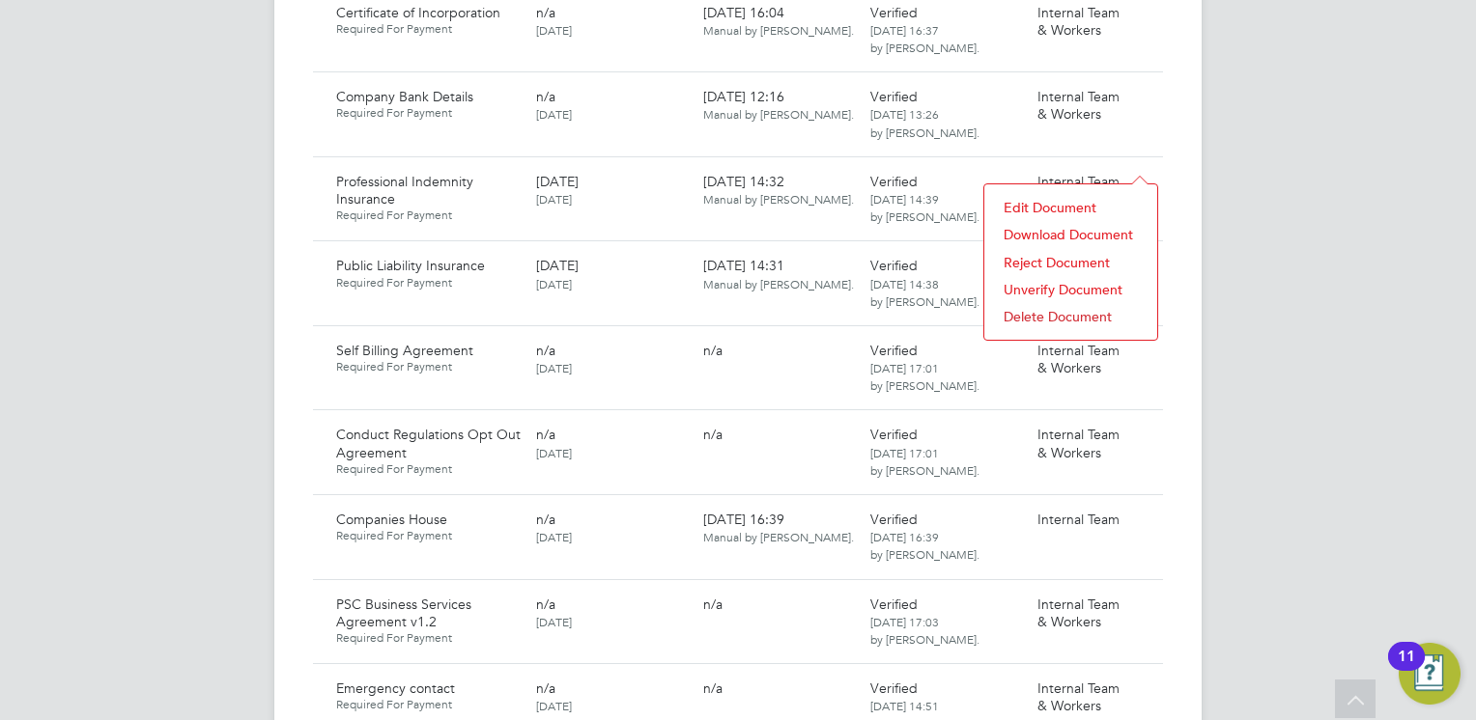
click at [1043, 229] on li "Download Document" at bounding box center [1071, 234] width 154 height 27
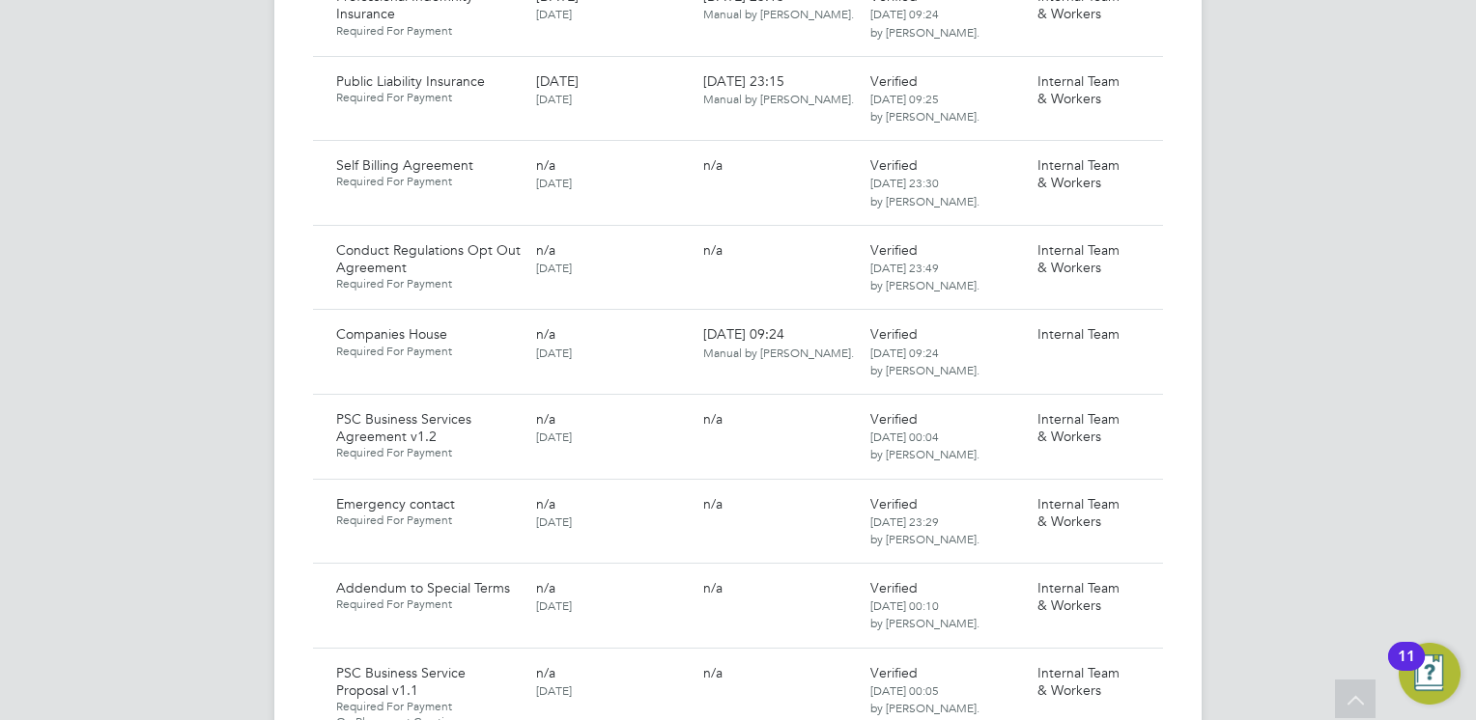
scroll to position [1545, 0]
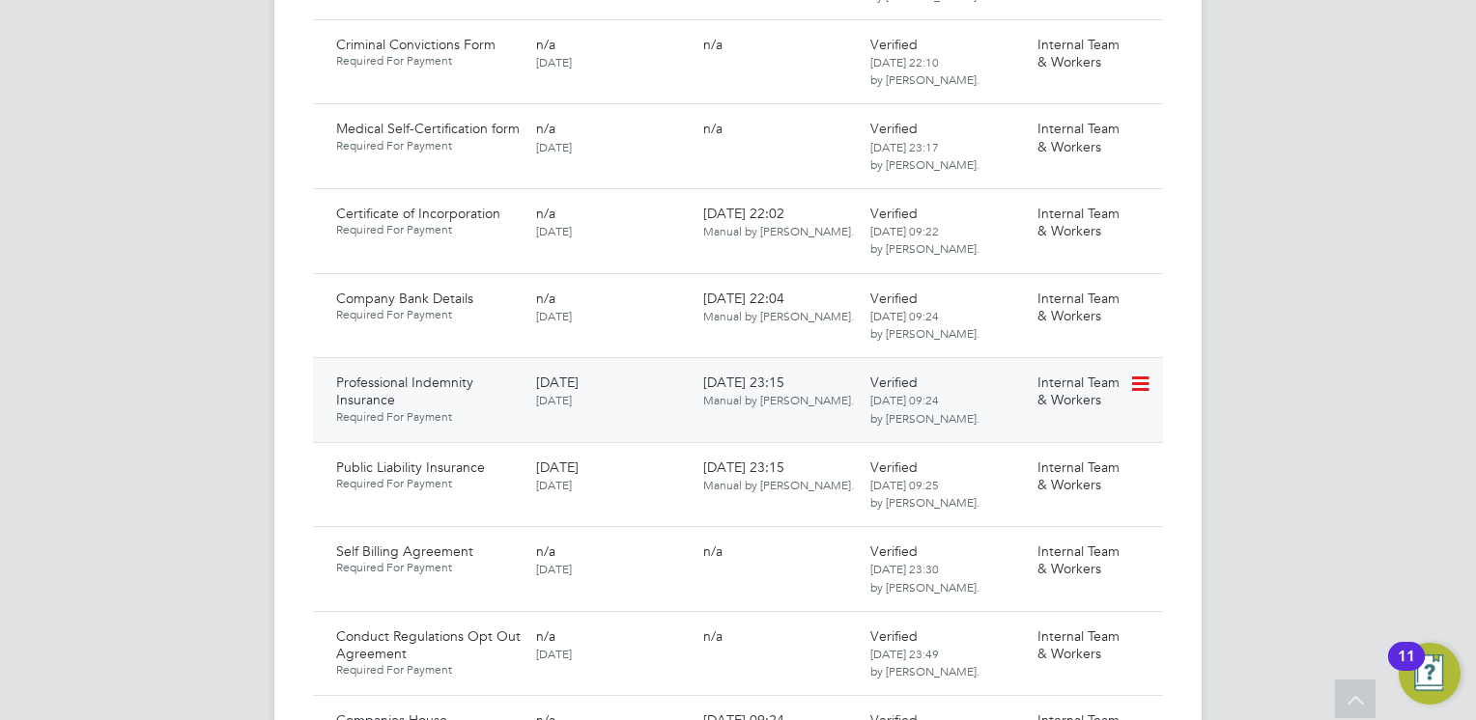
click at [1146, 373] on icon at bounding box center [1138, 384] width 19 height 23
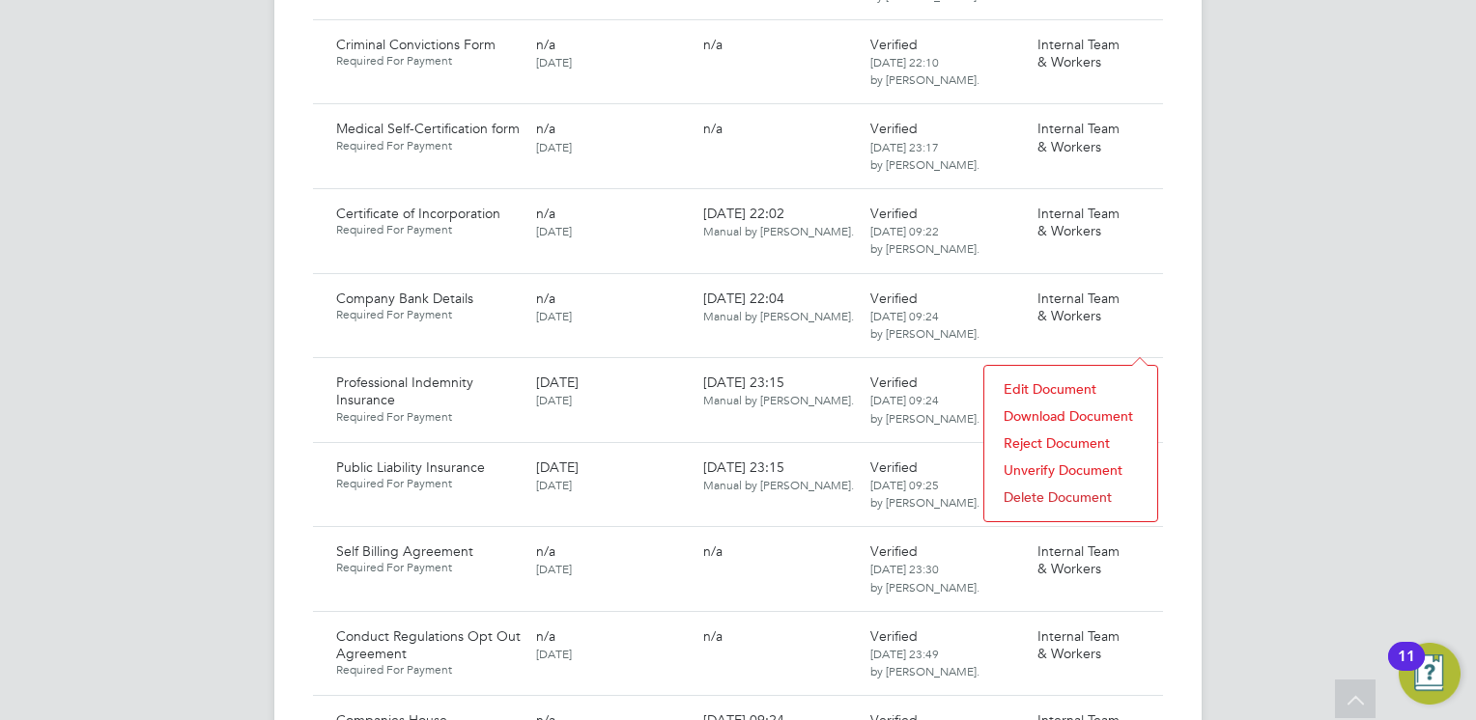
click at [1052, 420] on li "Download Document" at bounding box center [1071, 416] width 154 height 27
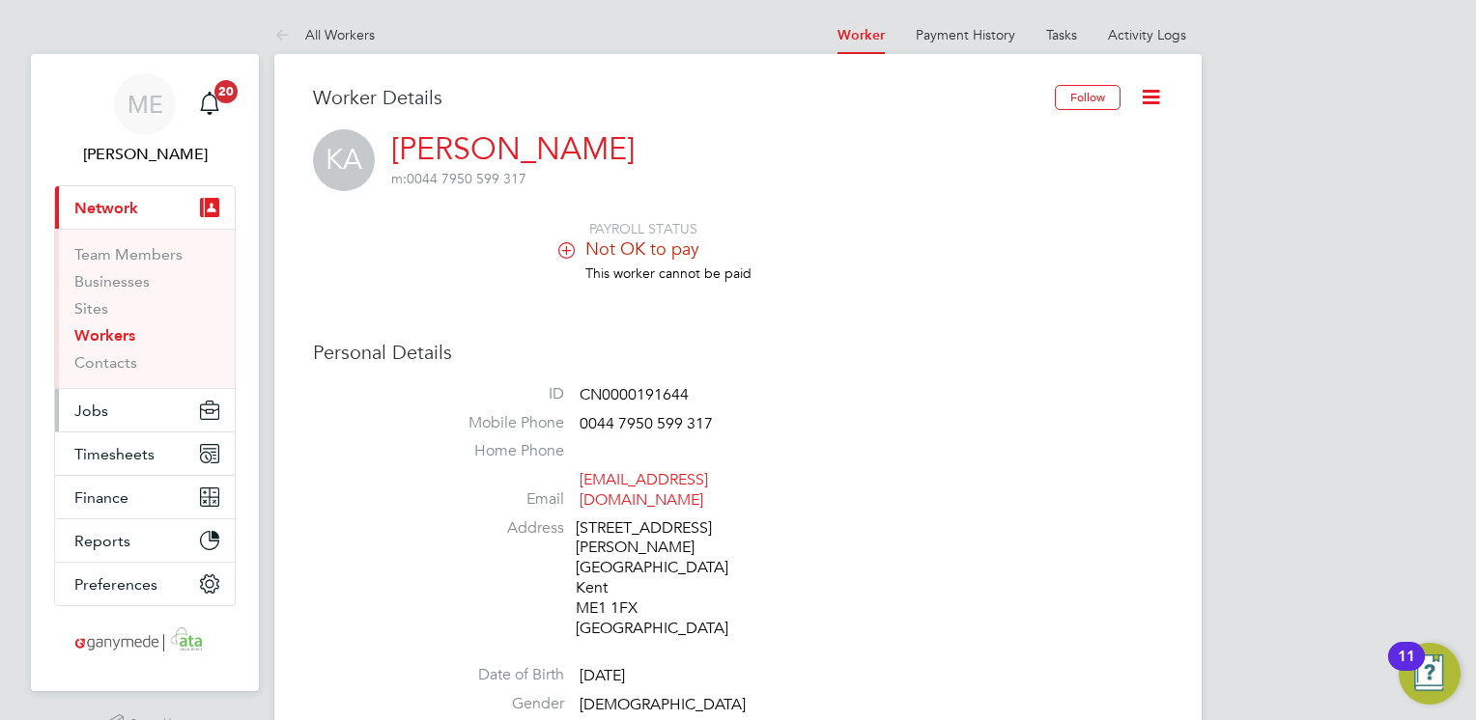
click at [190, 396] on button "Jobs" at bounding box center [145, 410] width 180 height 42
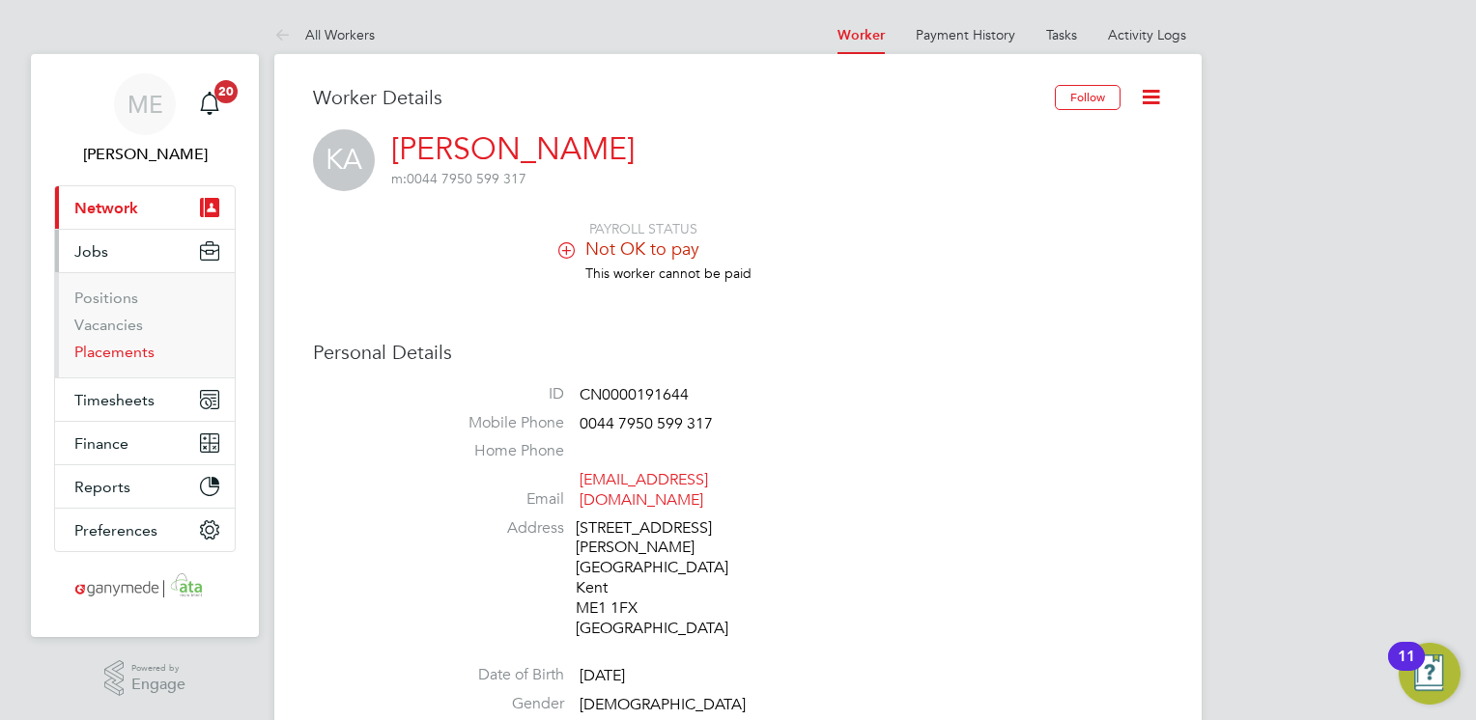
click at [101, 354] on link "Placements" at bounding box center [114, 352] width 80 height 18
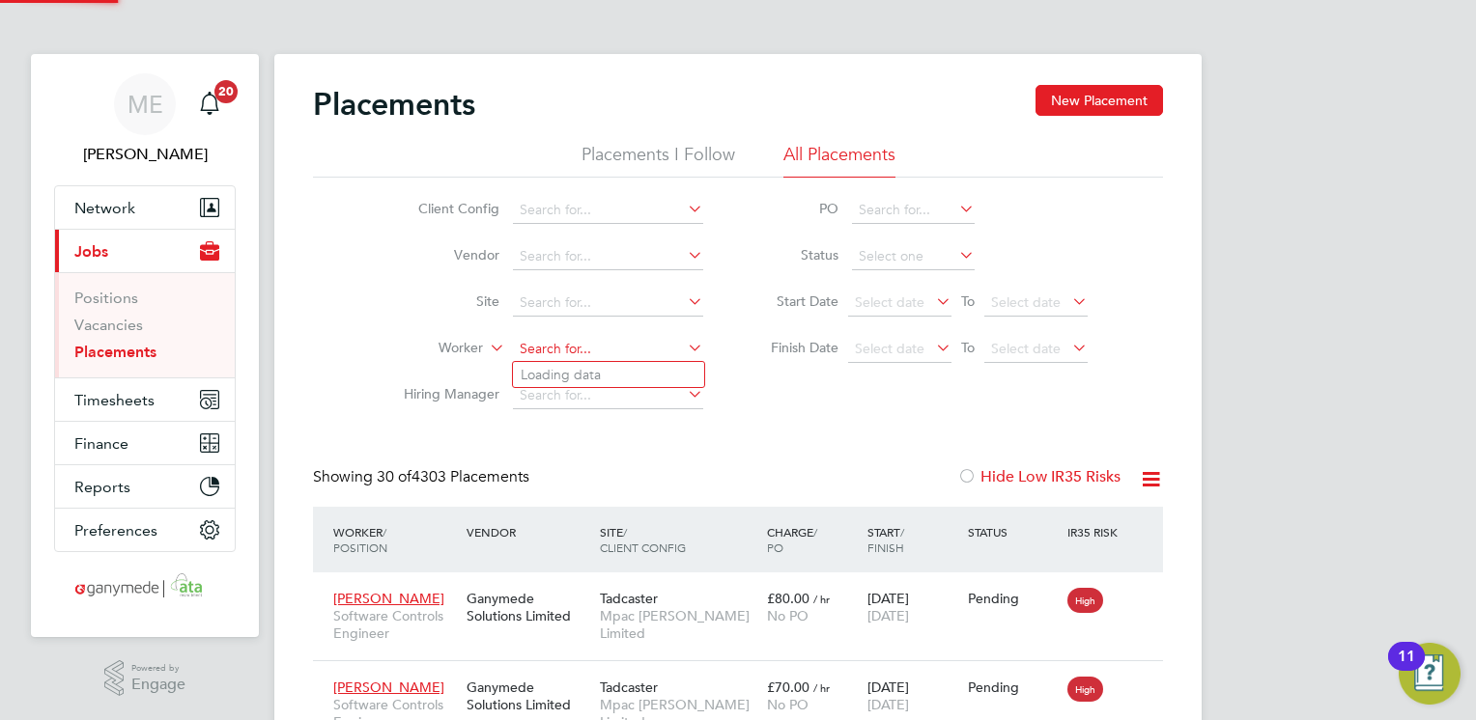
click at [549, 337] on input at bounding box center [608, 349] width 190 height 27
click at [587, 380] on b "Anima" at bounding box center [592, 375] width 41 height 16
type input "Kehinde Animashaun"
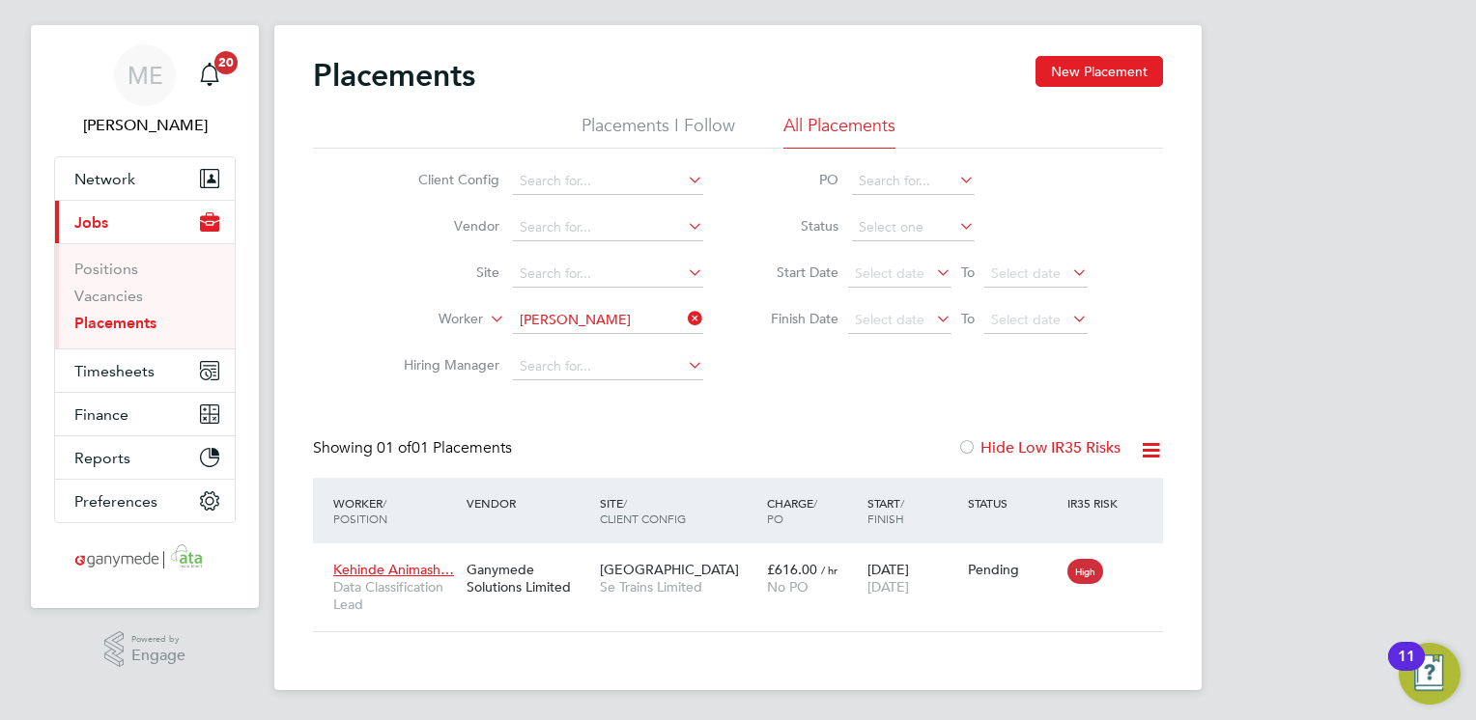
click at [684, 319] on icon at bounding box center [684, 318] width 0 height 27
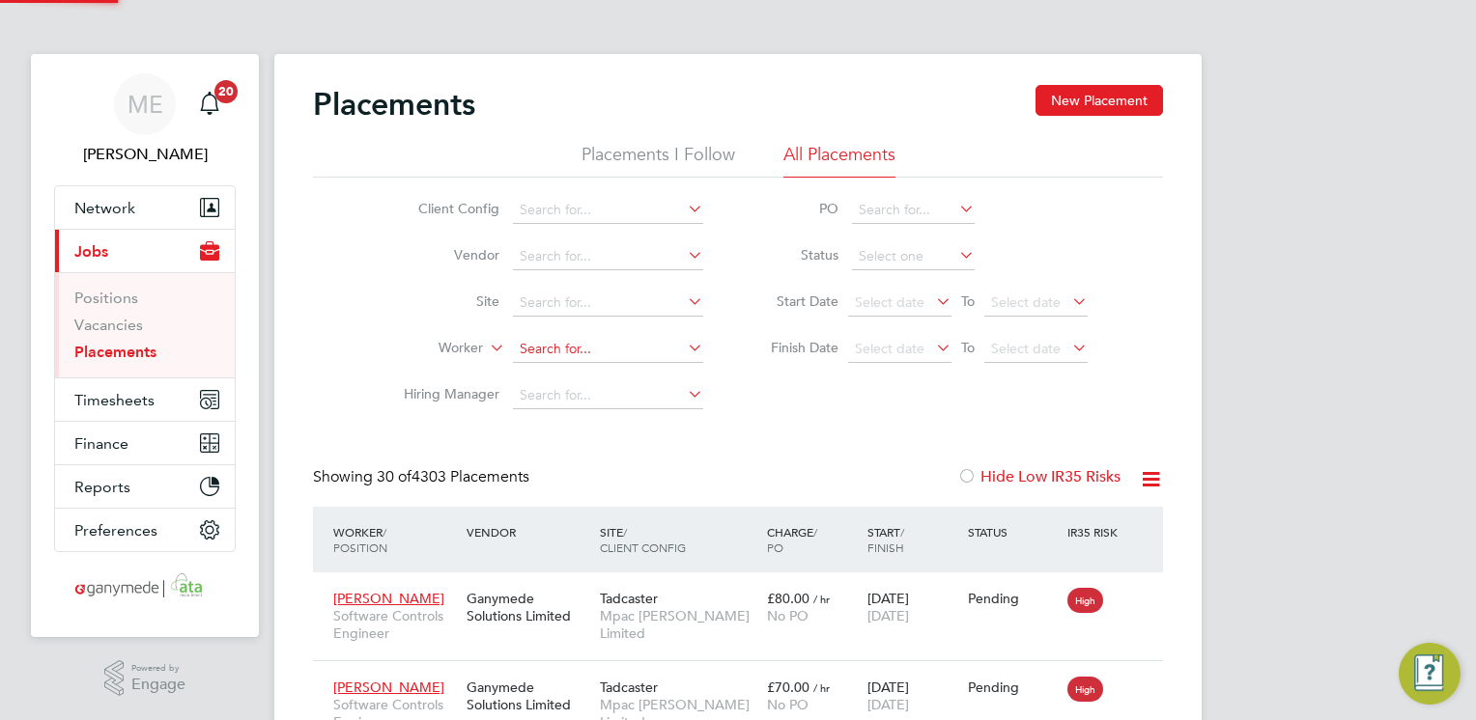
scroll to position [9, 9]
click at [560, 347] on input at bounding box center [608, 349] width 190 height 27
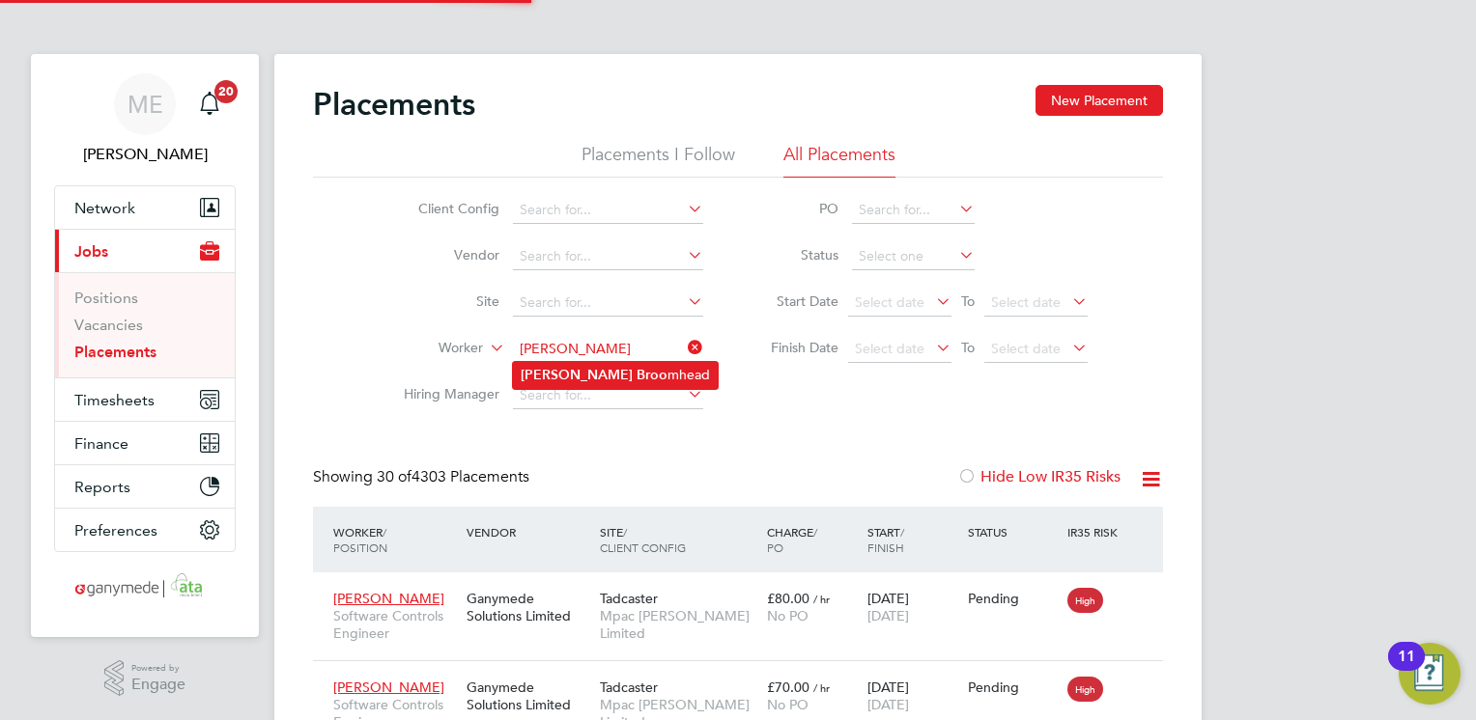
click at [636, 369] on b "Broo" at bounding box center [651, 375] width 31 height 16
type input "Peter Broomhead"
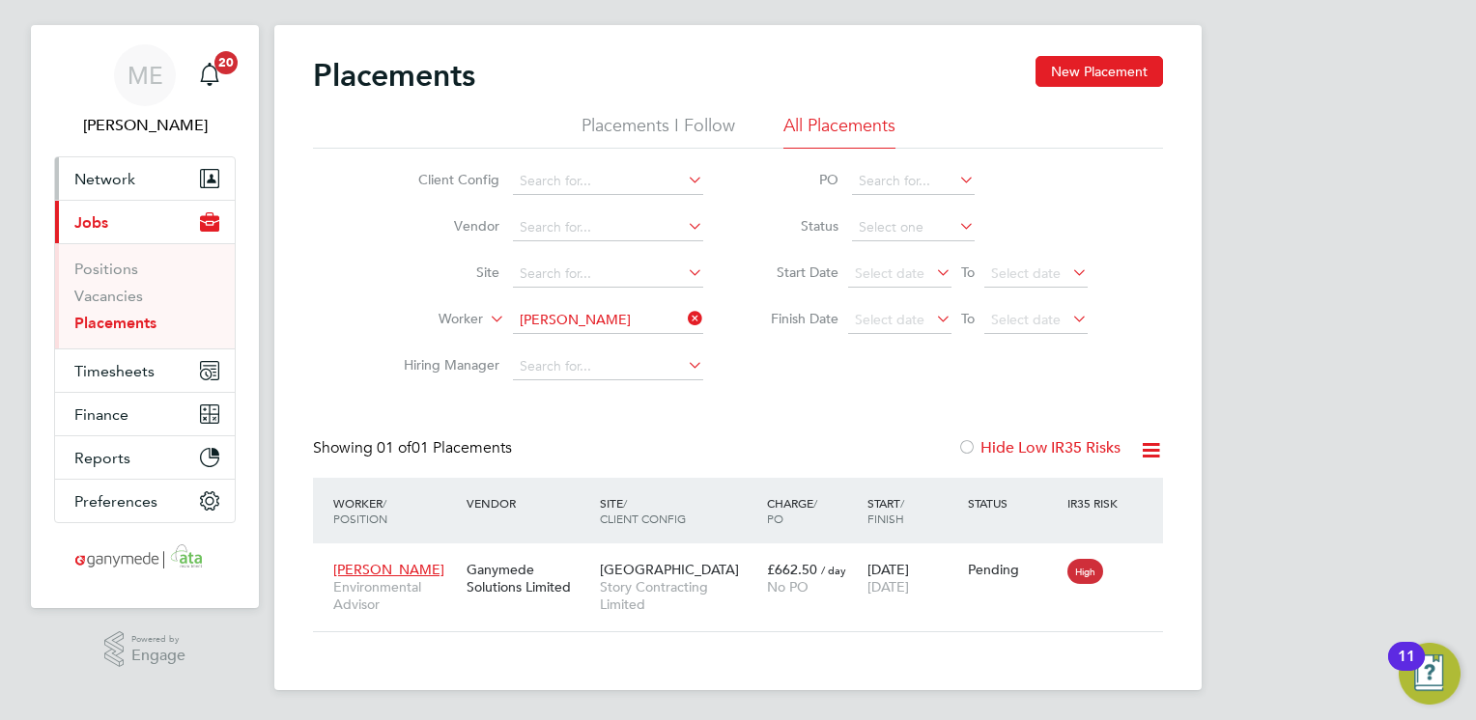
click at [131, 174] on span "Network" at bounding box center [104, 179] width 61 height 18
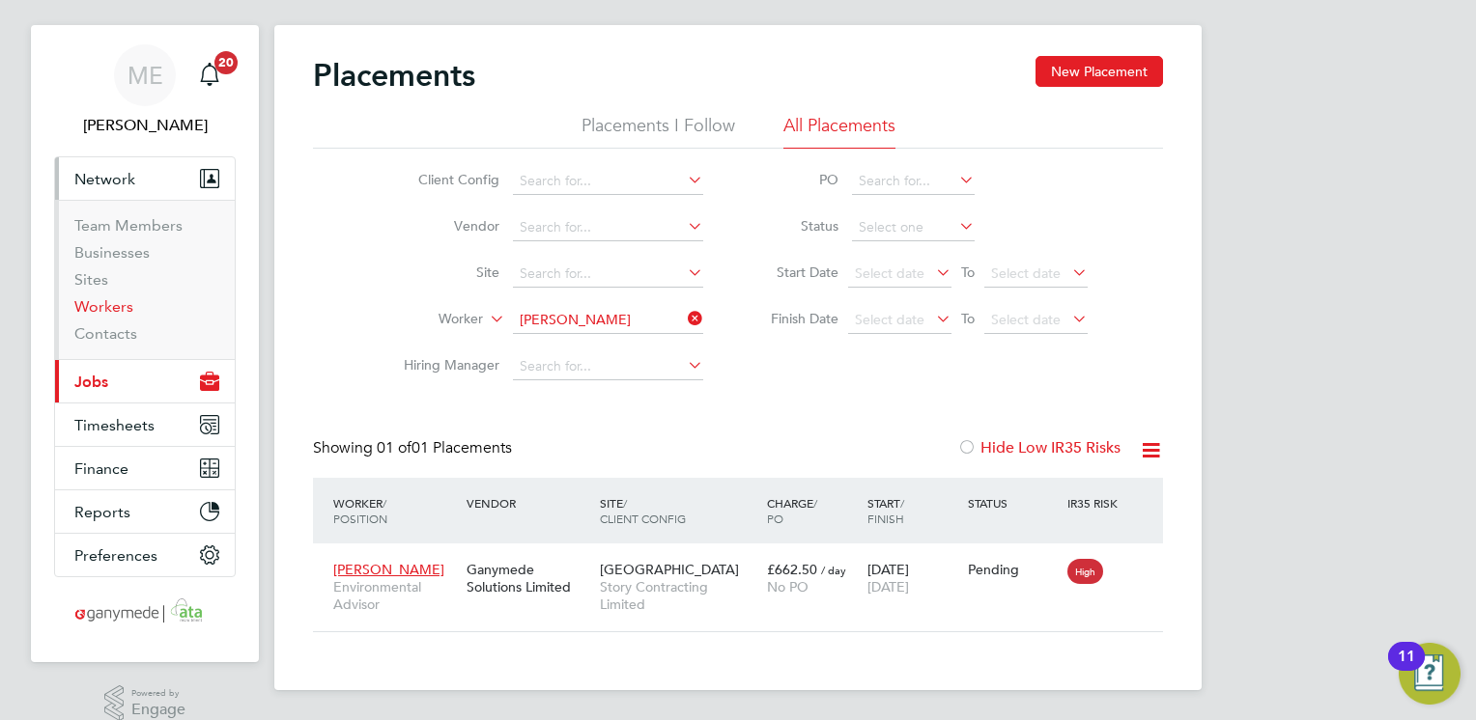
click at [107, 307] on link "Workers" at bounding box center [103, 306] width 59 height 18
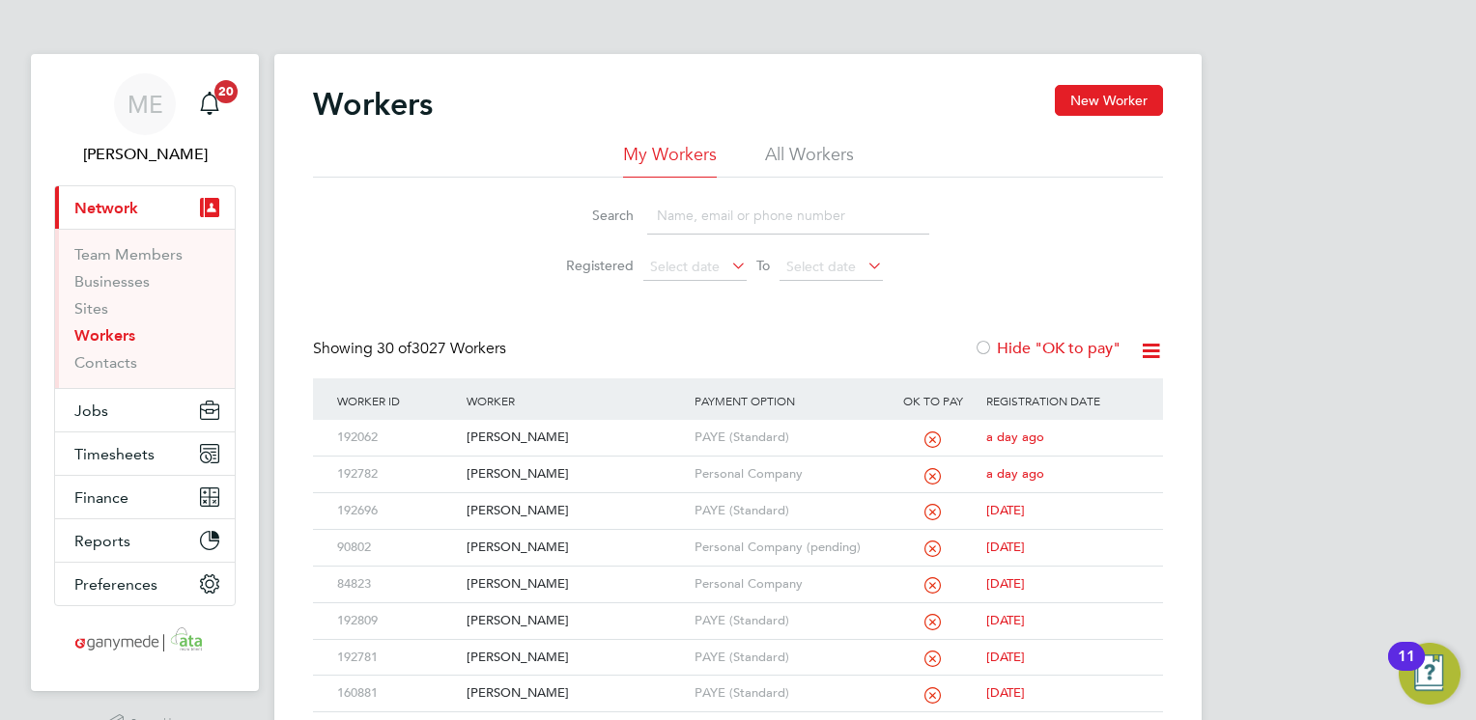
click at [665, 221] on input at bounding box center [788, 216] width 282 height 38
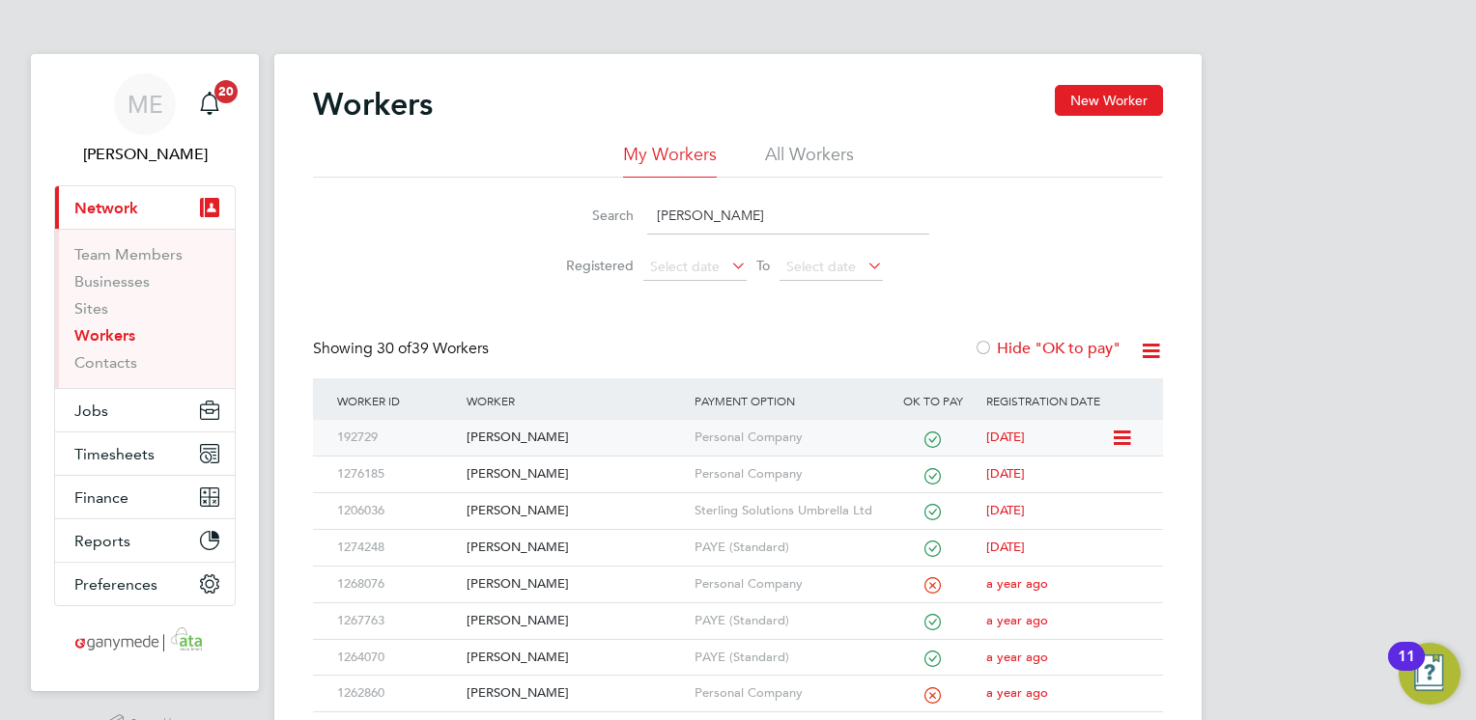
type input "peter"
click at [568, 440] on div "[PERSON_NAME]" at bounding box center [575, 438] width 227 height 36
click at [101, 397] on button "Jobs" at bounding box center [145, 410] width 180 height 42
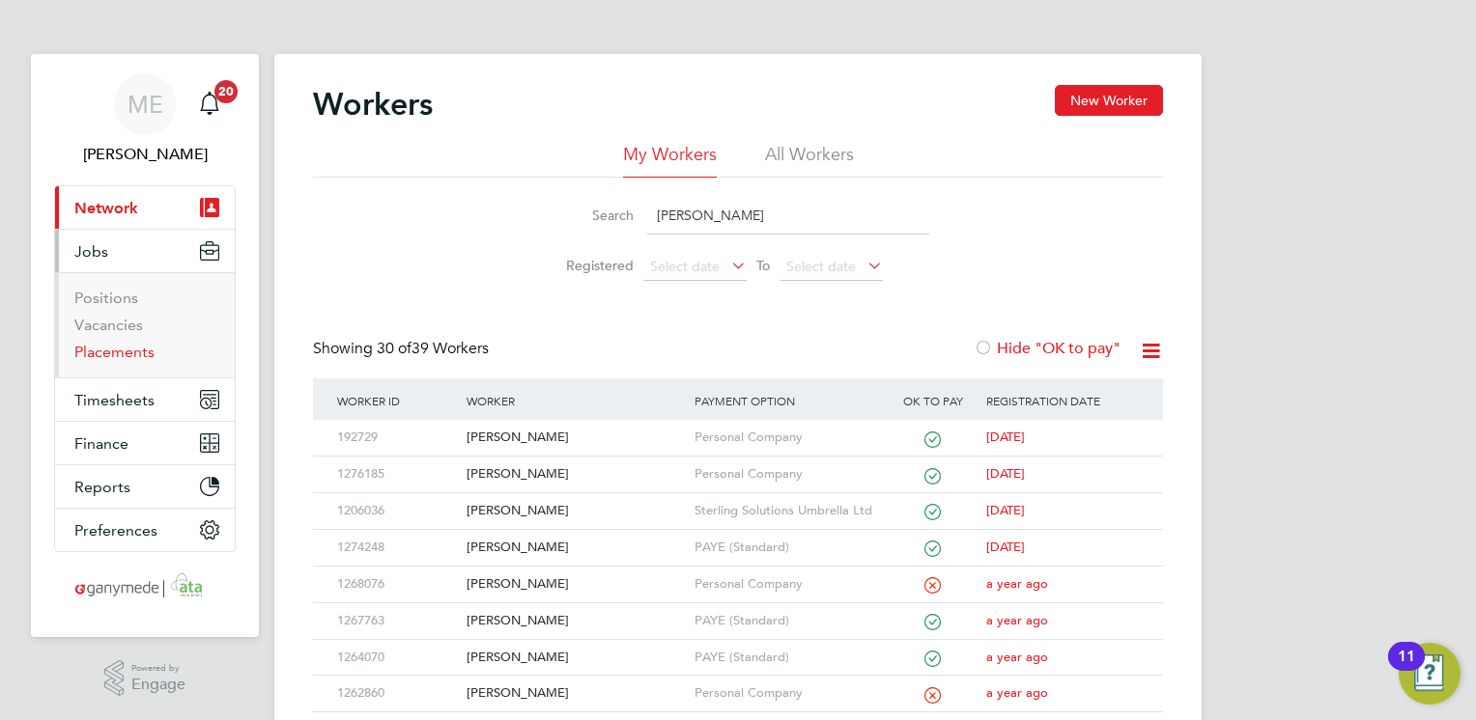
click at [108, 356] on link "Placements" at bounding box center [114, 352] width 80 height 18
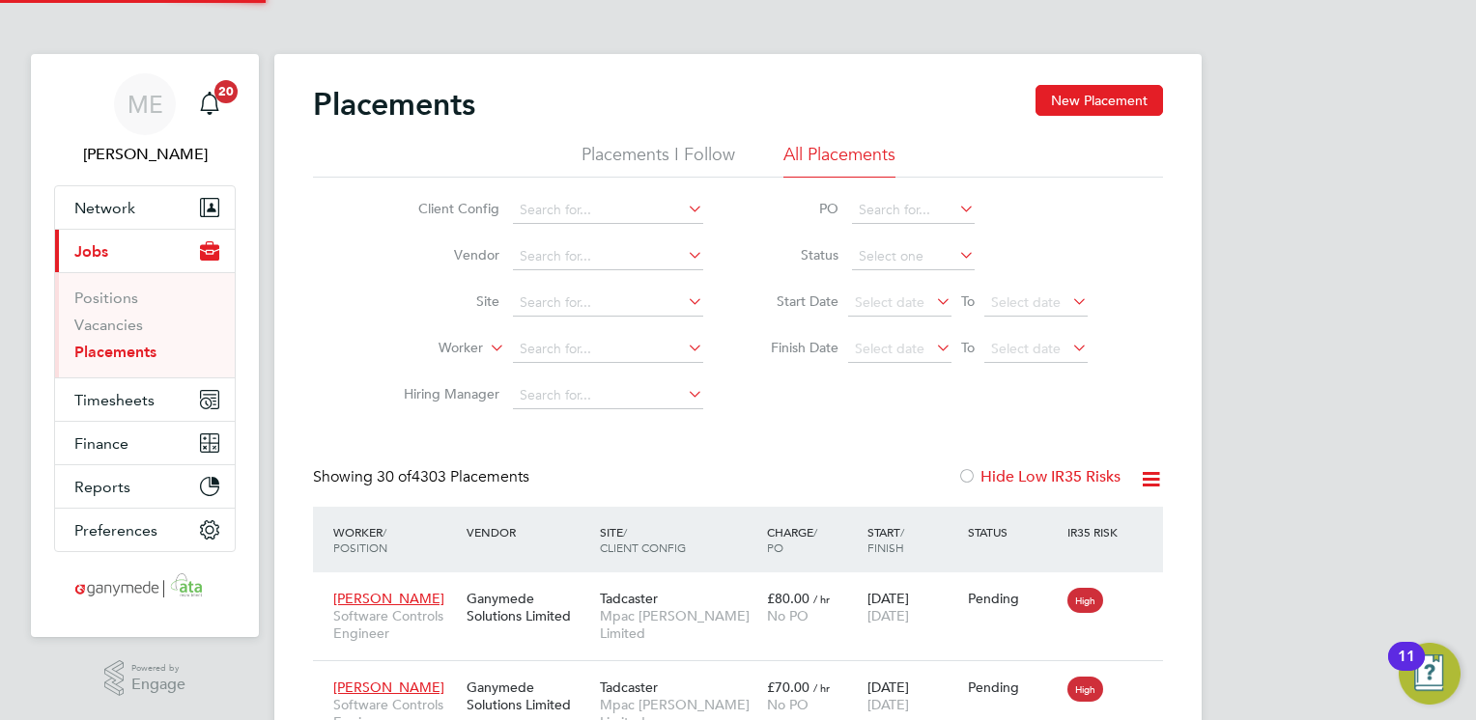
scroll to position [55, 134]
click at [566, 349] on input at bounding box center [608, 349] width 190 height 27
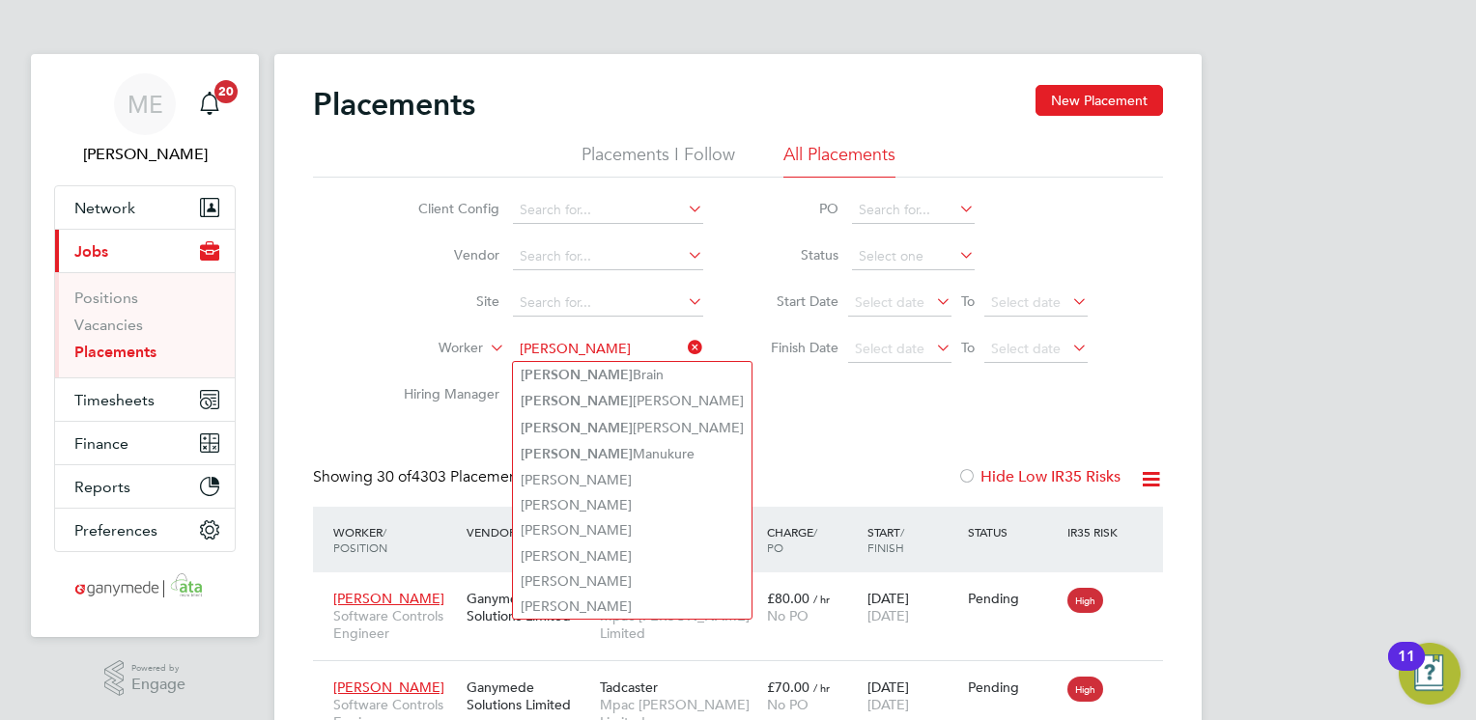
type input "andy"
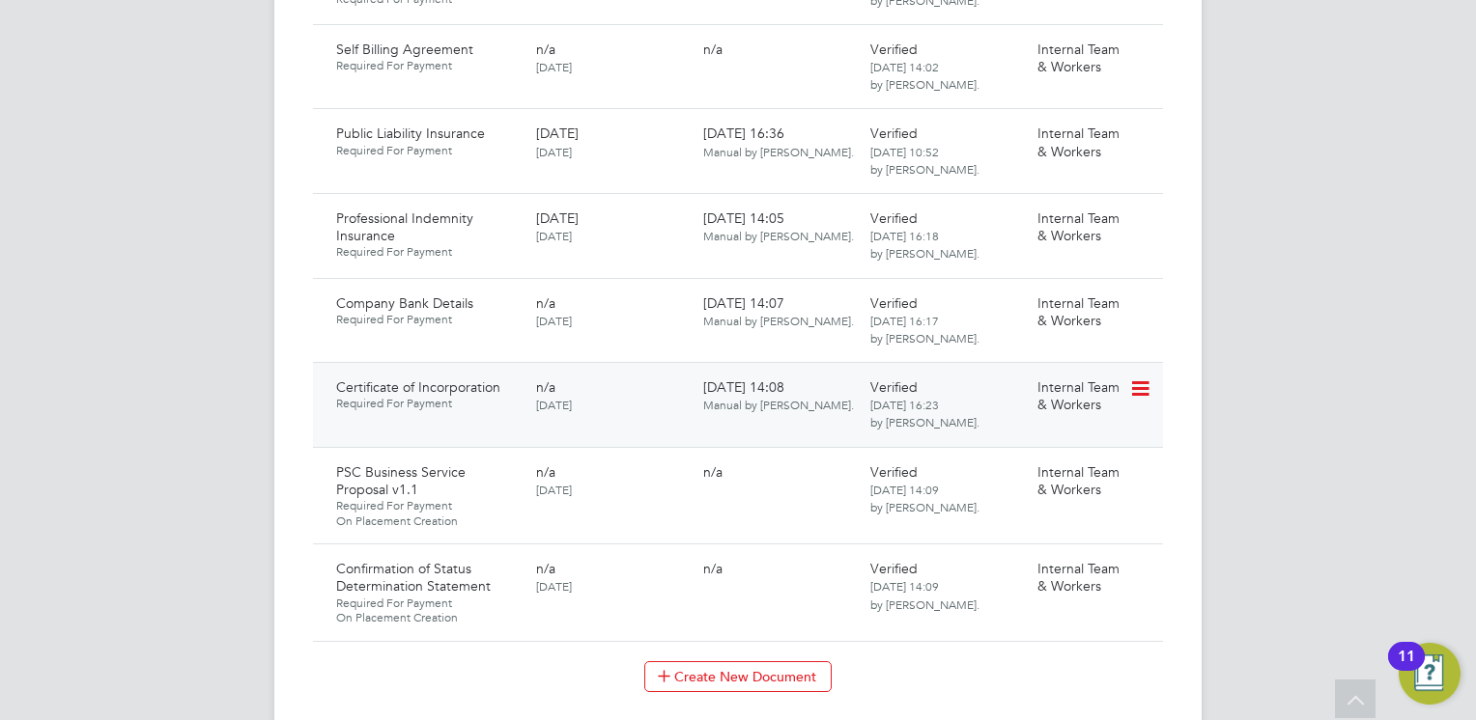
scroll to position [2028, 0]
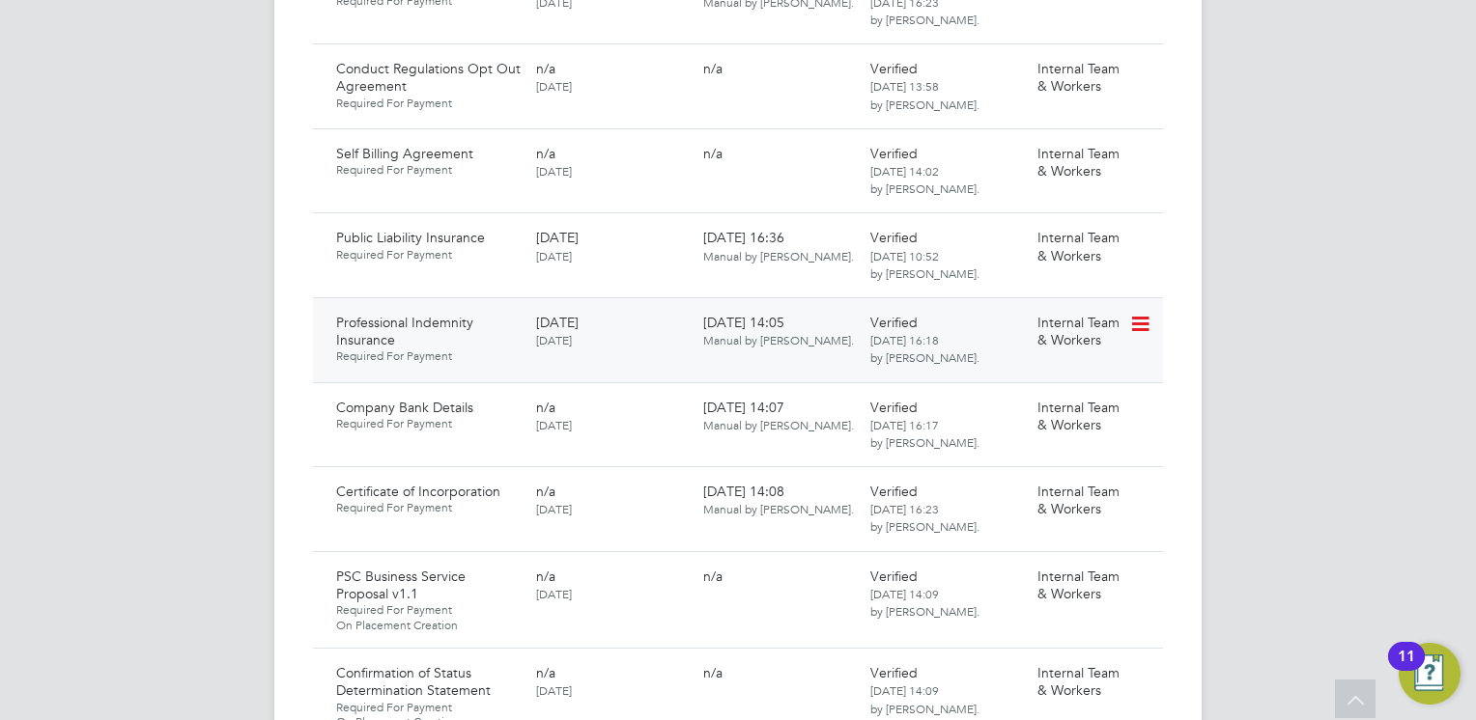
click at [1147, 313] on icon at bounding box center [1138, 324] width 19 height 23
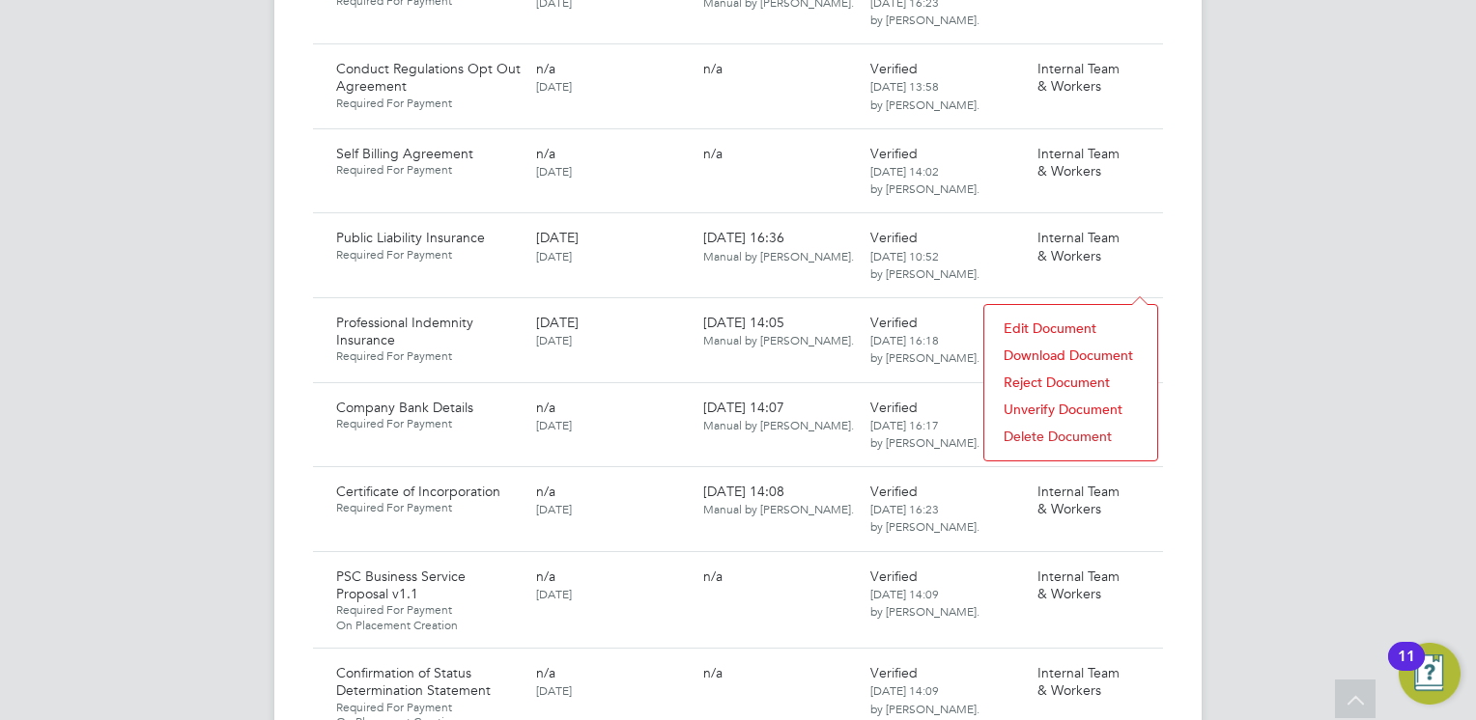
click at [1052, 346] on li "Download Document" at bounding box center [1071, 355] width 154 height 27
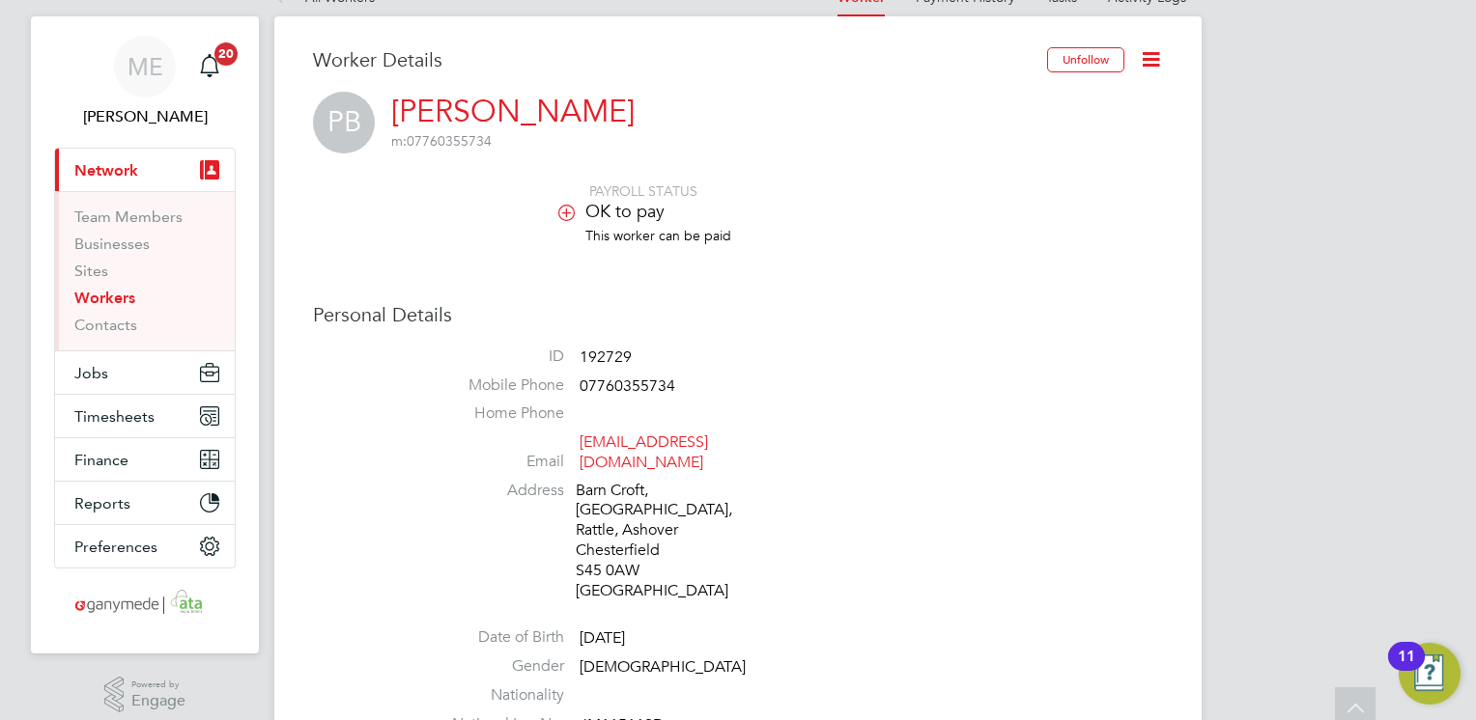
scroll to position [0, 0]
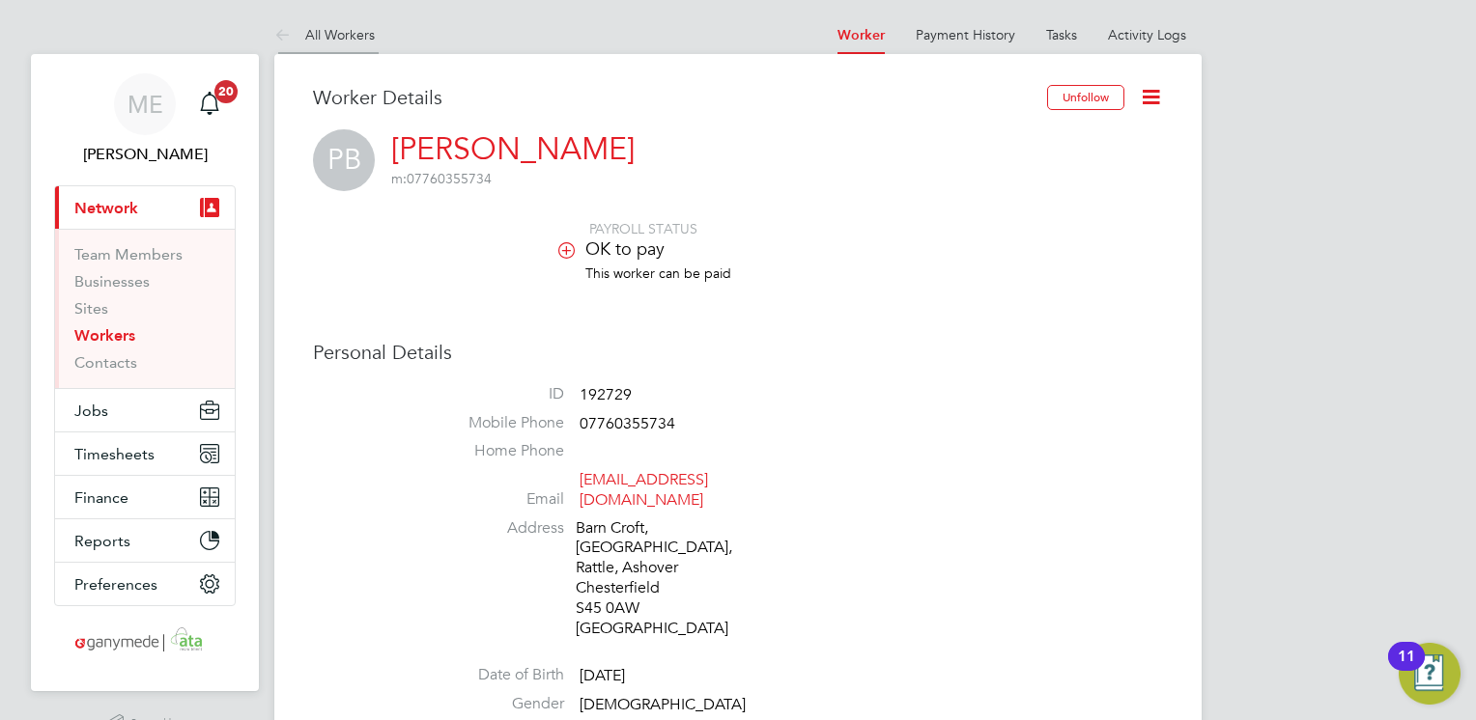
click at [290, 41] on icon at bounding box center [286, 36] width 24 height 24
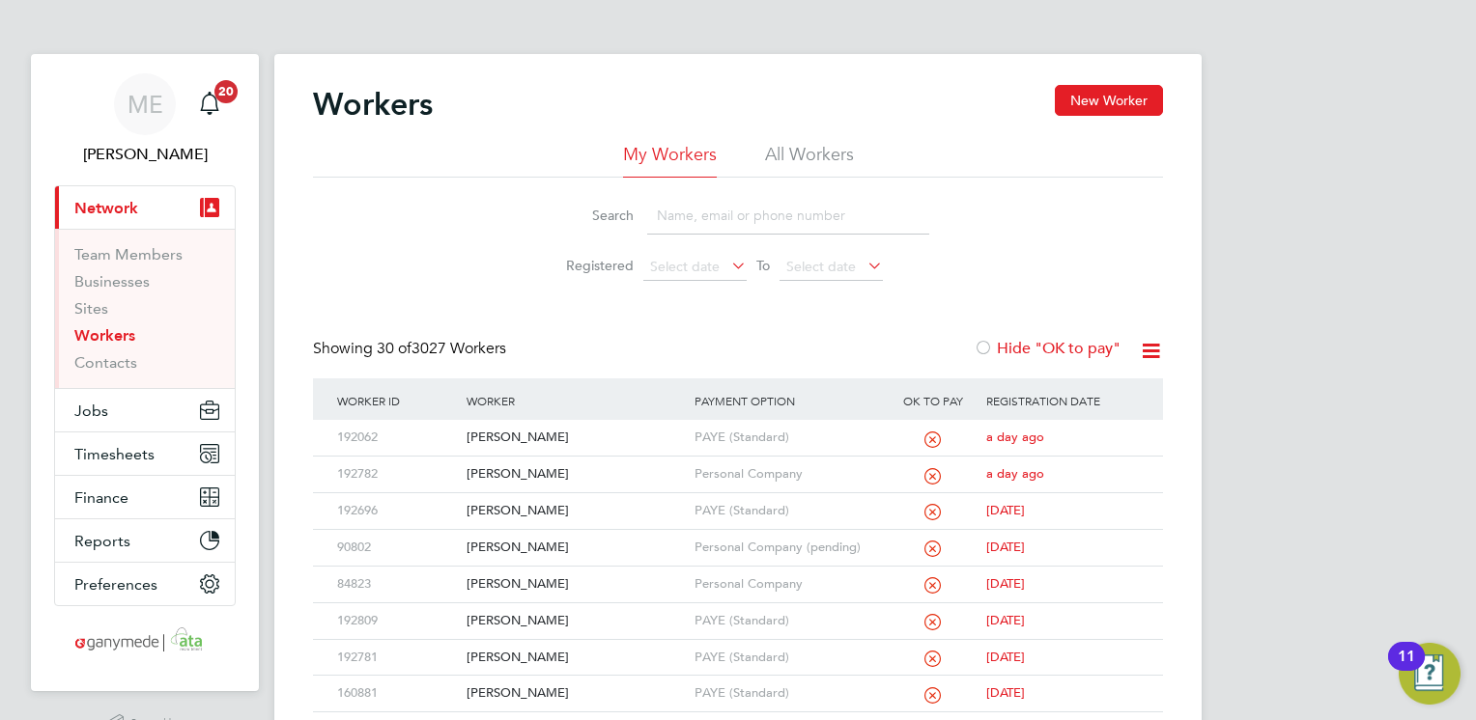
click at [680, 214] on input at bounding box center [788, 216] width 282 height 38
type input "[PERSON_NAME]"
click at [624, 431] on div "[PERSON_NAME]" at bounding box center [575, 438] width 227 height 36
click at [127, 423] on button "Jobs" at bounding box center [145, 410] width 180 height 42
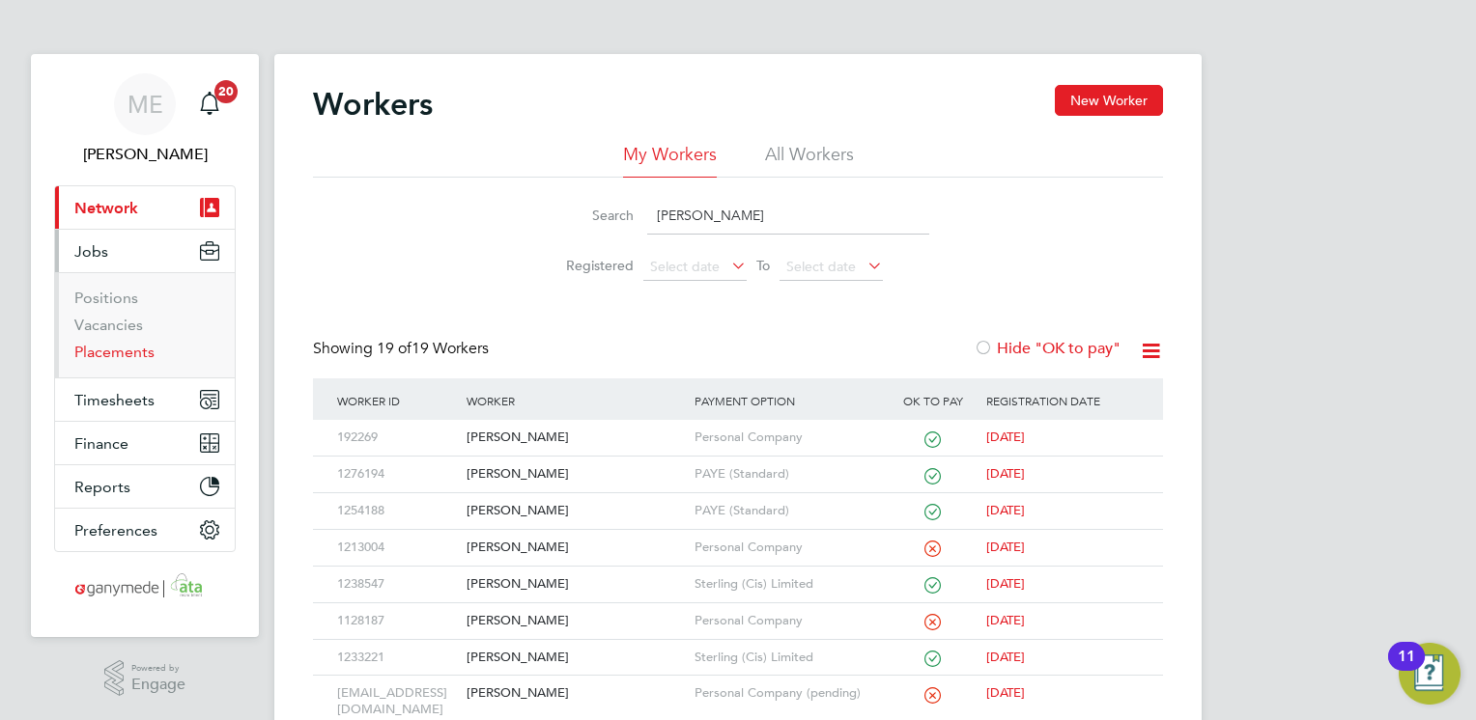
click at [111, 358] on link "Placements" at bounding box center [114, 352] width 80 height 18
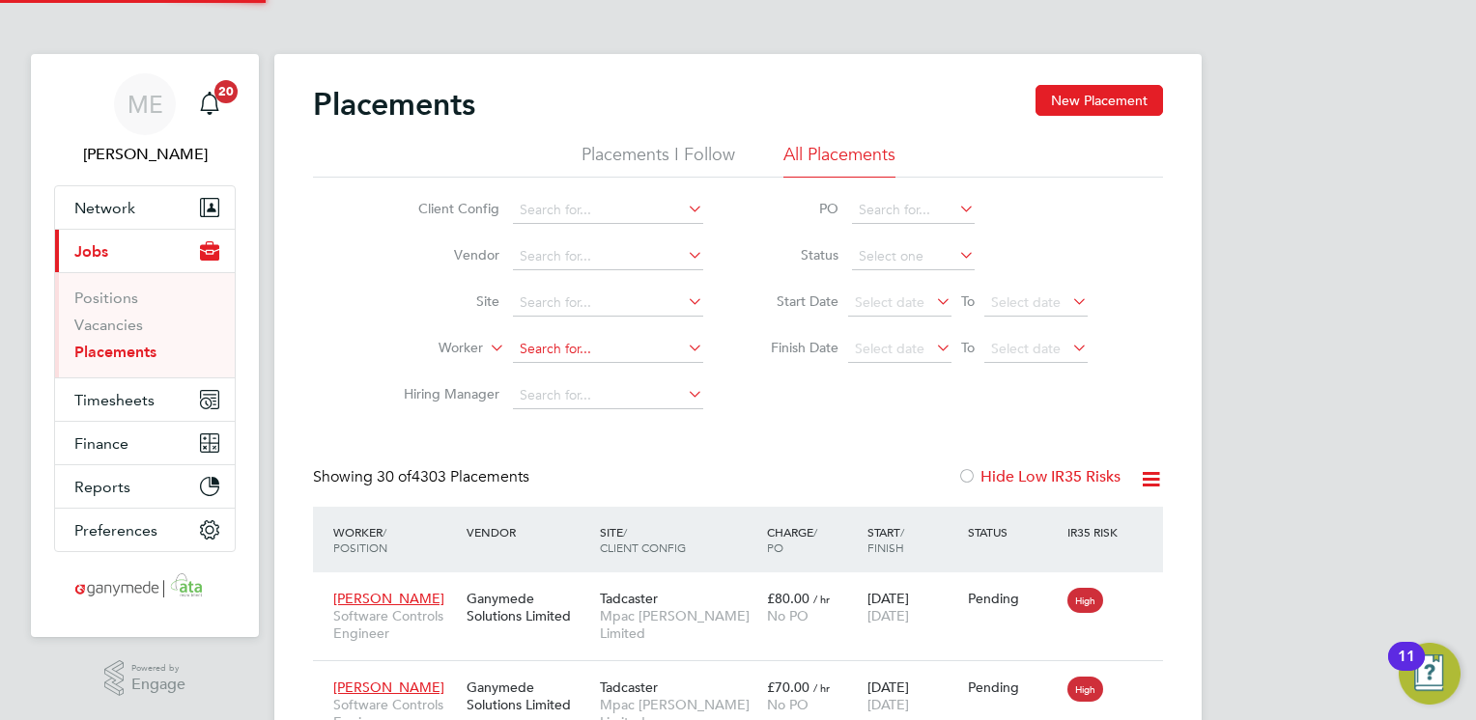
click at [547, 350] on input at bounding box center [608, 349] width 190 height 27
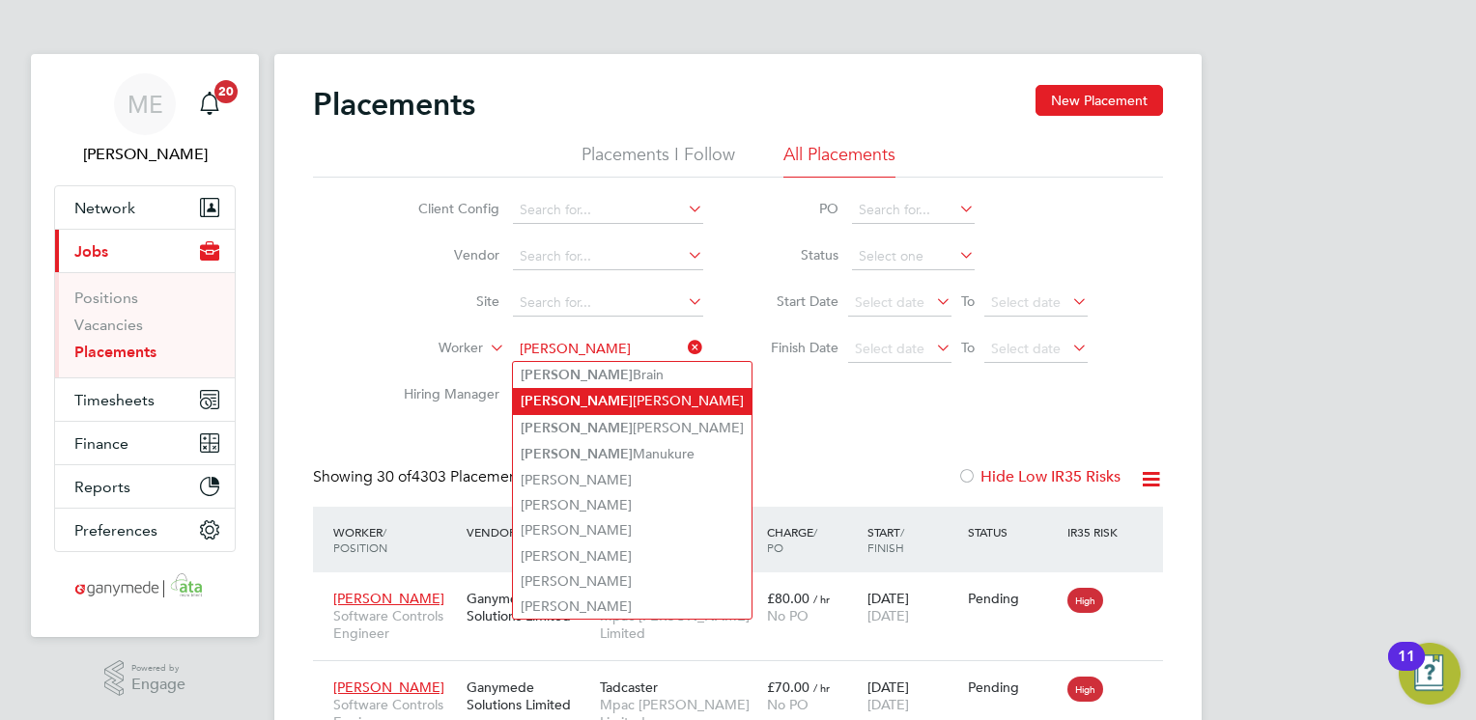
click at [599, 404] on li "Andy Duggan" at bounding box center [632, 401] width 239 height 26
type input "Andy Duggan"
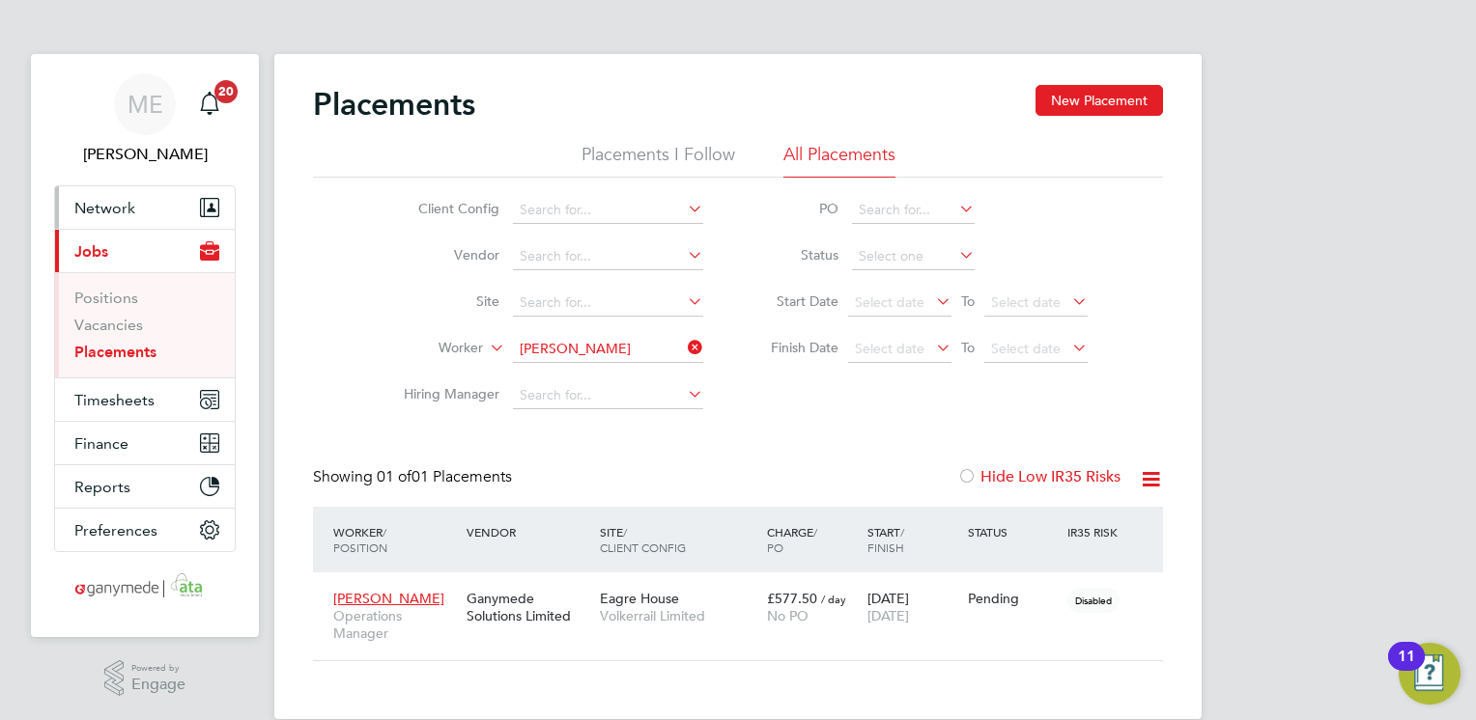
click at [115, 208] on span "Network" at bounding box center [104, 208] width 61 height 18
click at [89, 207] on span "Network" at bounding box center [104, 208] width 61 height 18
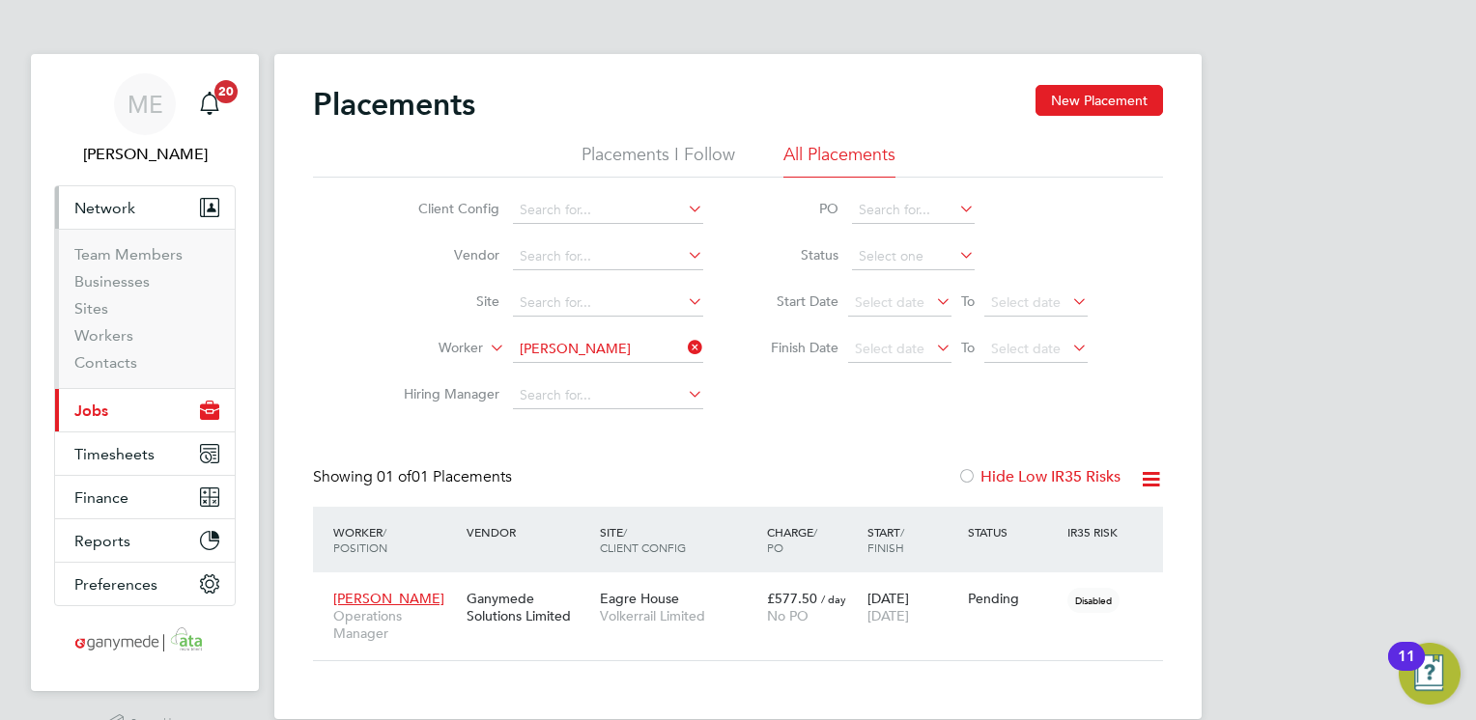
click at [119, 346] on li "Workers" at bounding box center [146, 339] width 145 height 27
click at [113, 338] on link "Workers" at bounding box center [103, 335] width 59 height 18
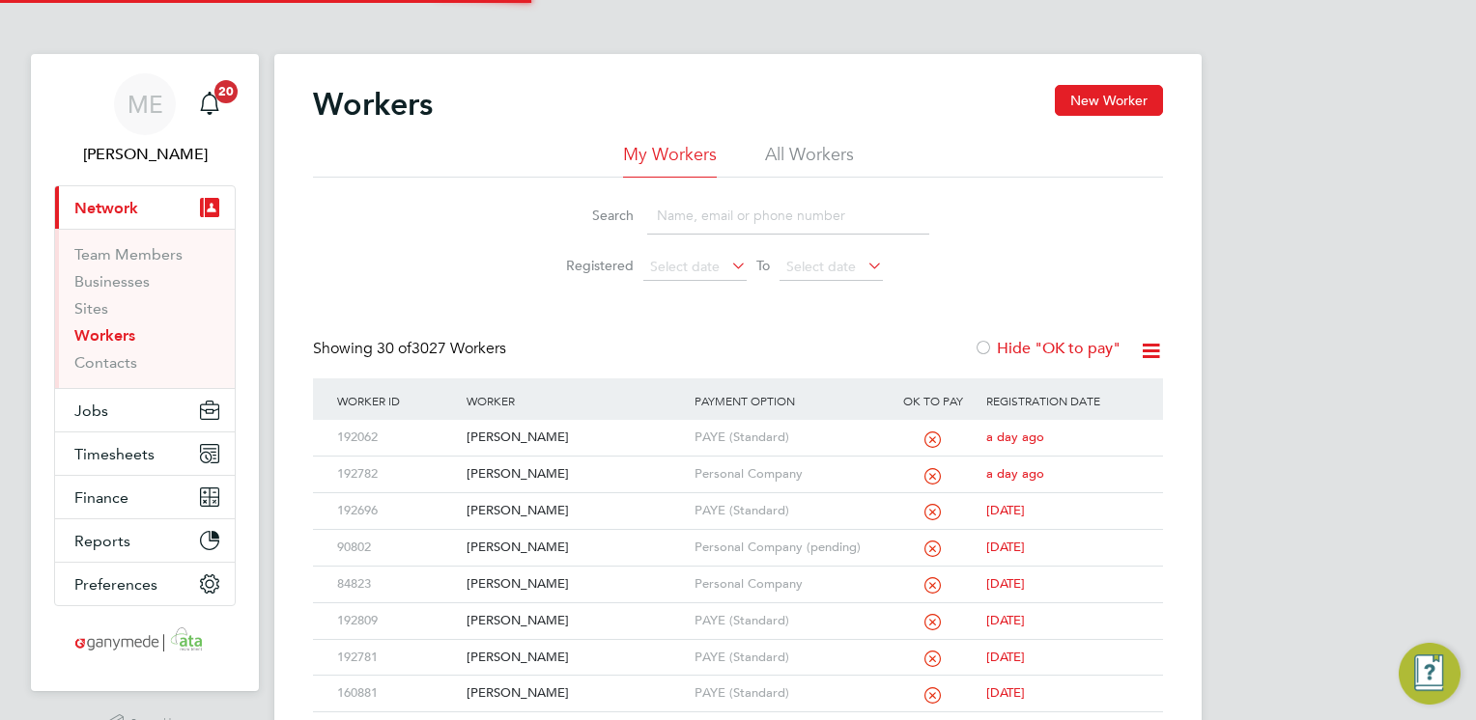
click at [705, 212] on input at bounding box center [788, 216] width 282 height 38
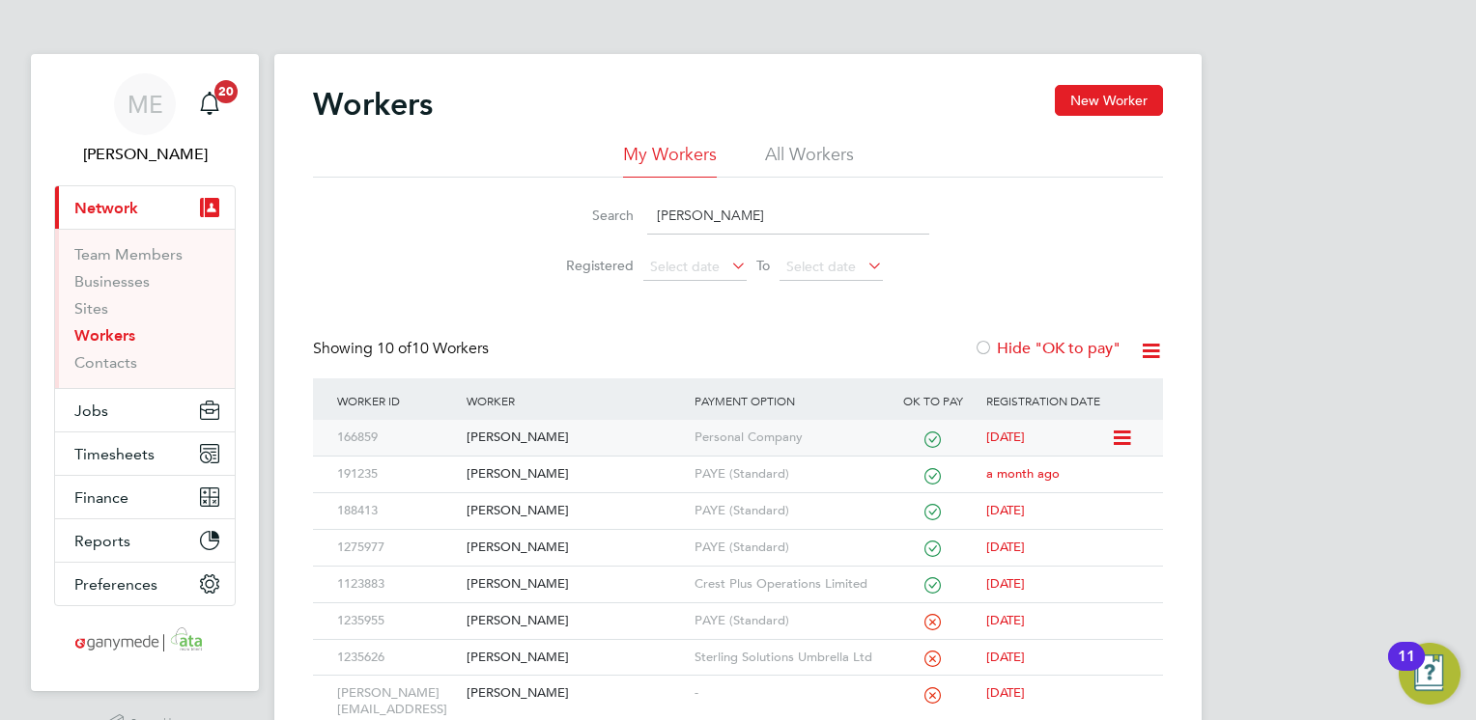
type input "[PERSON_NAME]"
click at [612, 423] on div "[PERSON_NAME]" at bounding box center [575, 438] width 227 height 36
click at [598, 437] on div "[PERSON_NAME]" at bounding box center [575, 438] width 227 height 36
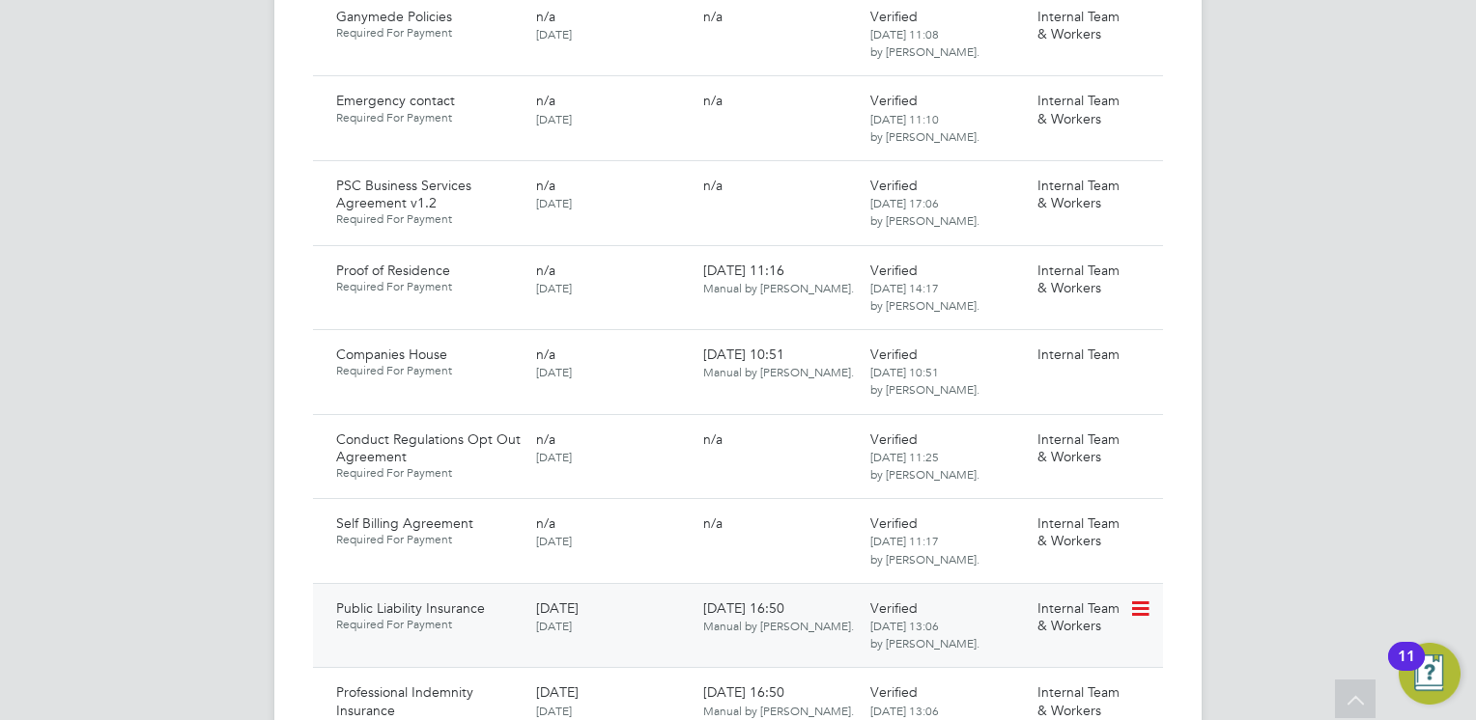
scroll to position [1835, 0]
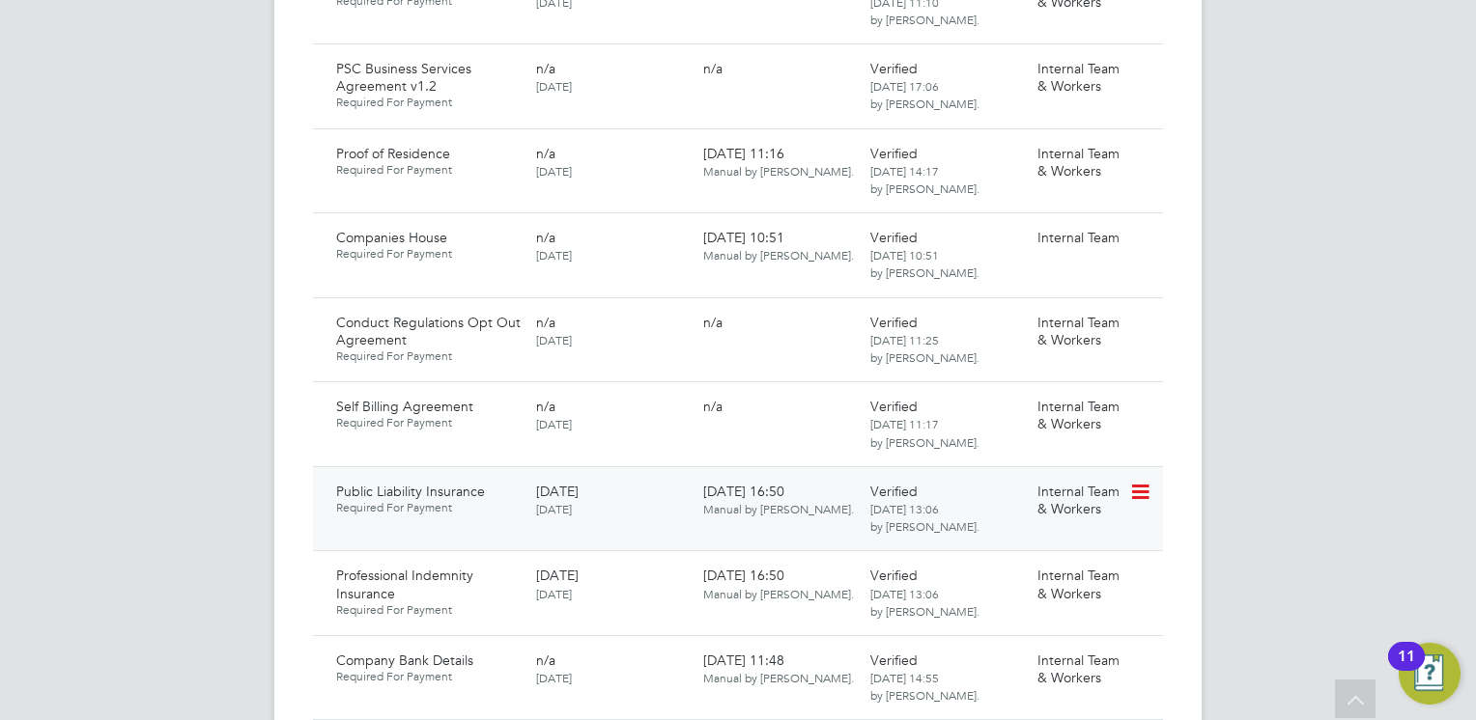
click at [1137, 481] on icon at bounding box center [1138, 492] width 19 height 23
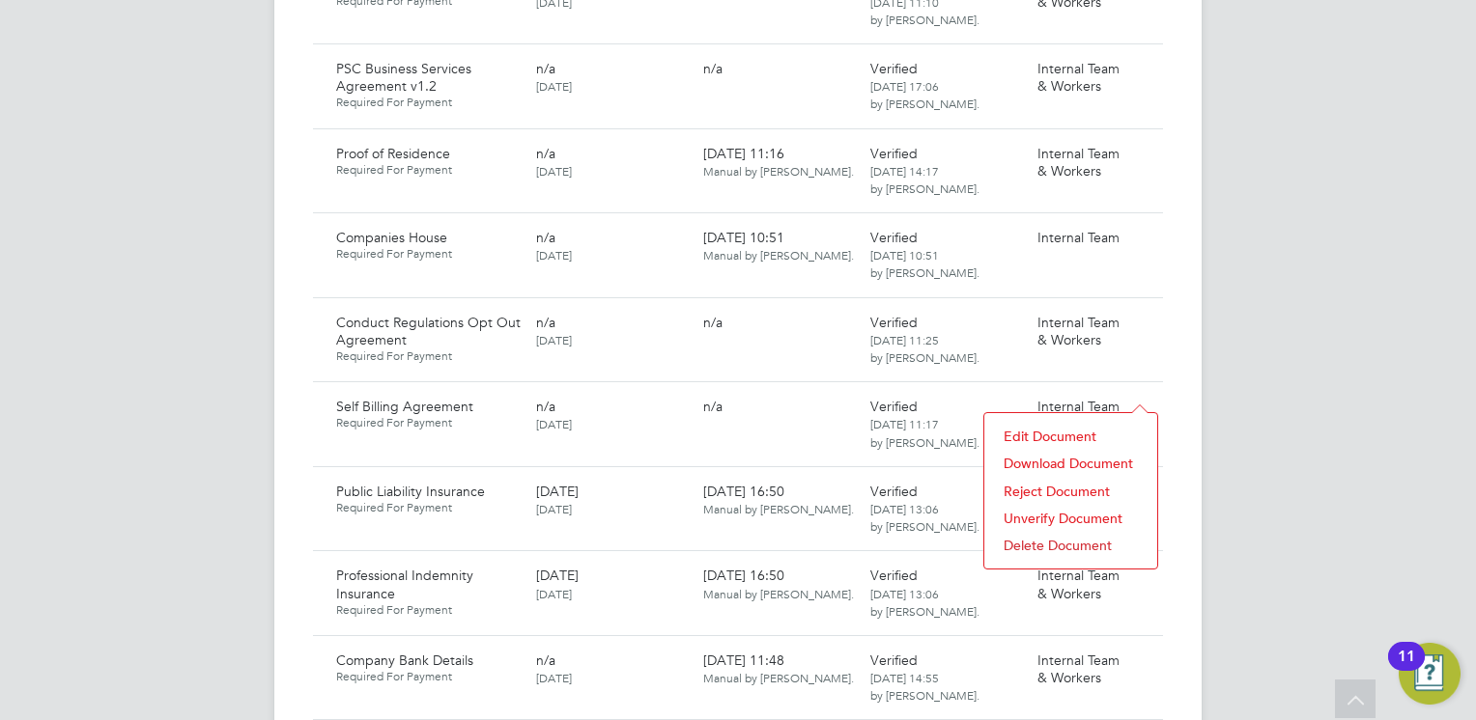
click at [1033, 461] on li "Download Document" at bounding box center [1071, 463] width 154 height 27
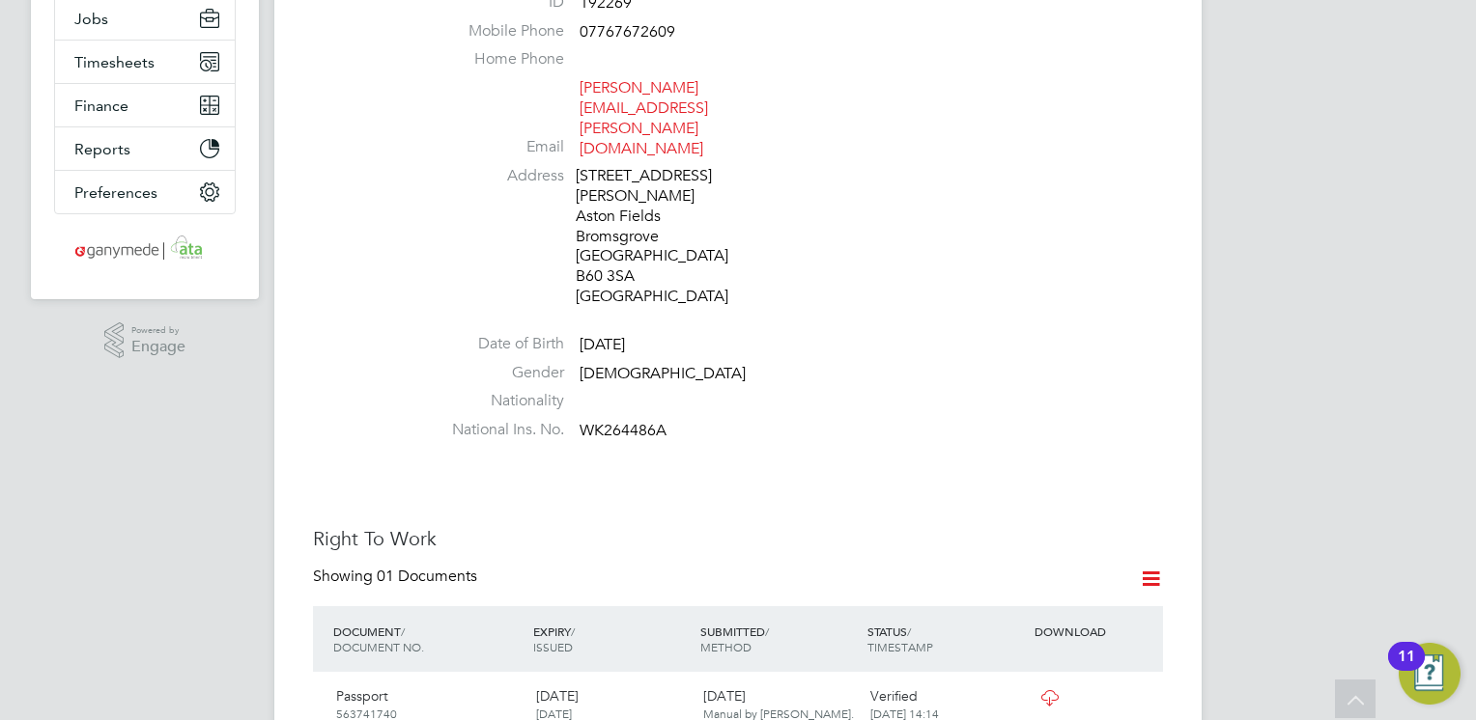
scroll to position [290, 0]
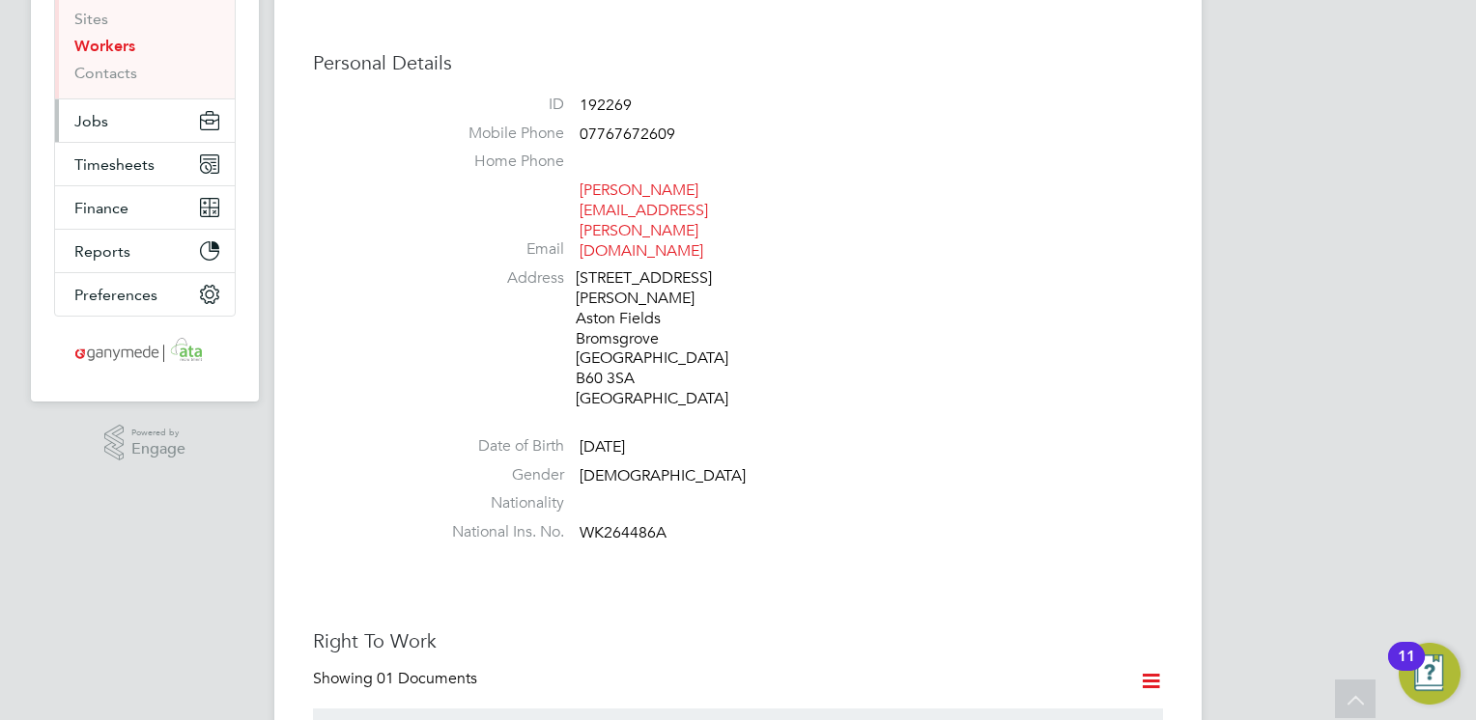
click at [152, 119] on button "Jobs" at bounding box center [145, 120] width 180 height 42
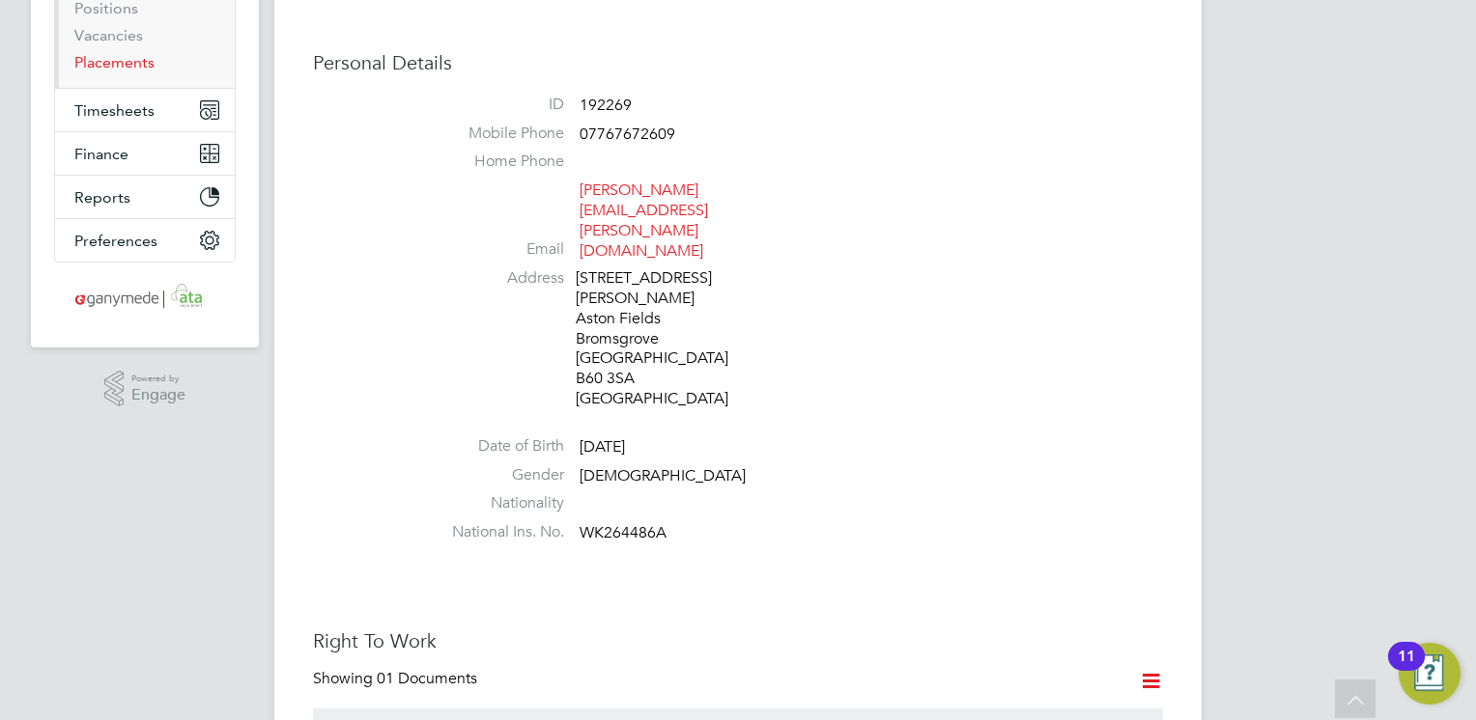
click at [134, 58] on link "Placements" at bounding box center [114, 62] width 80 height 18
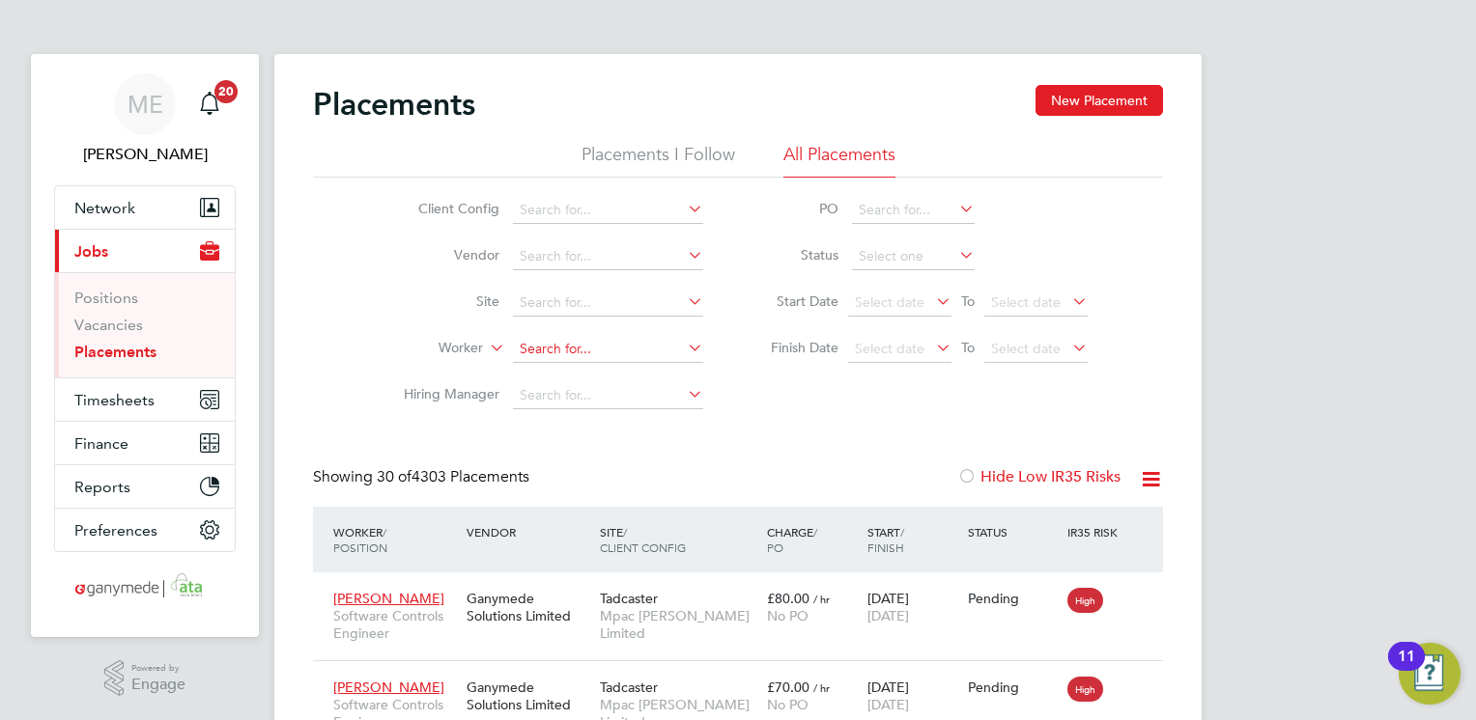
click at [556, 351] on input at bounding box center [608, 349] width 190 height 27
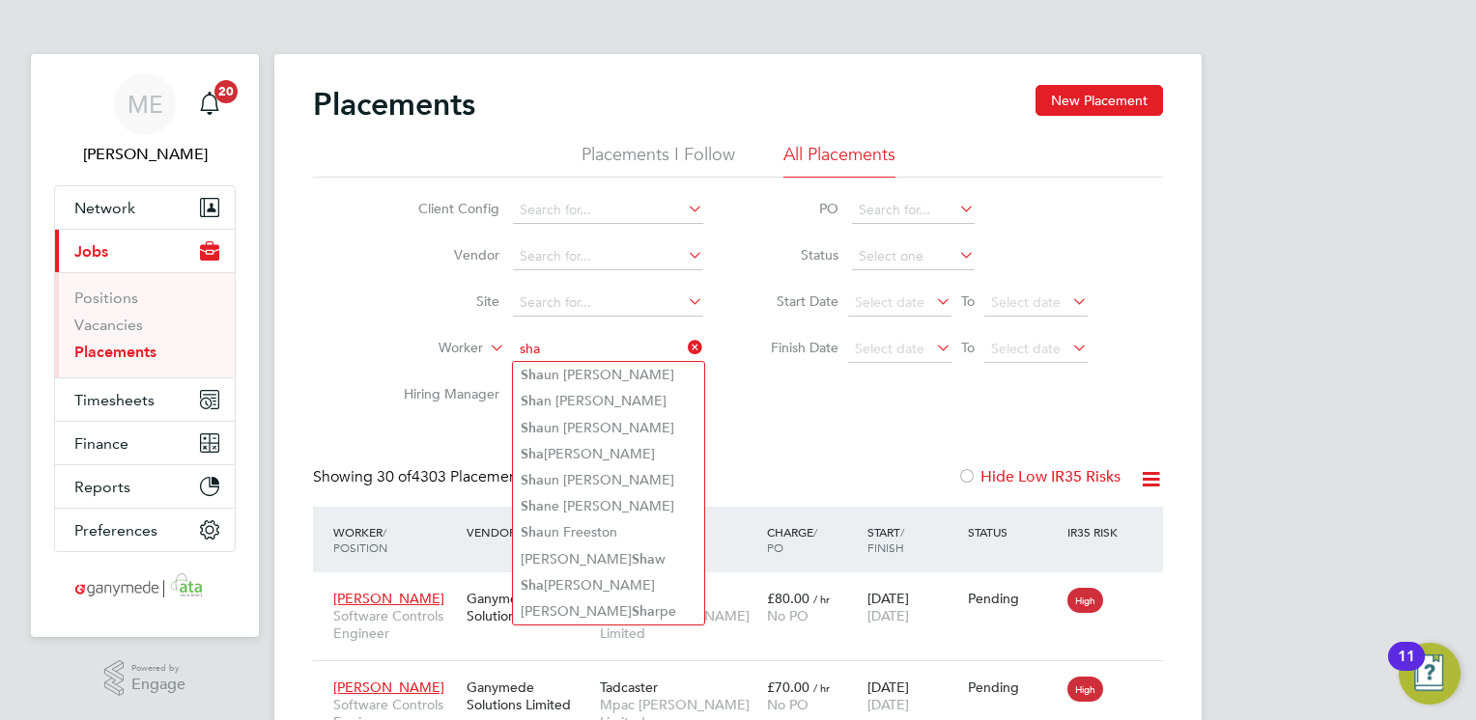
type input "sha"
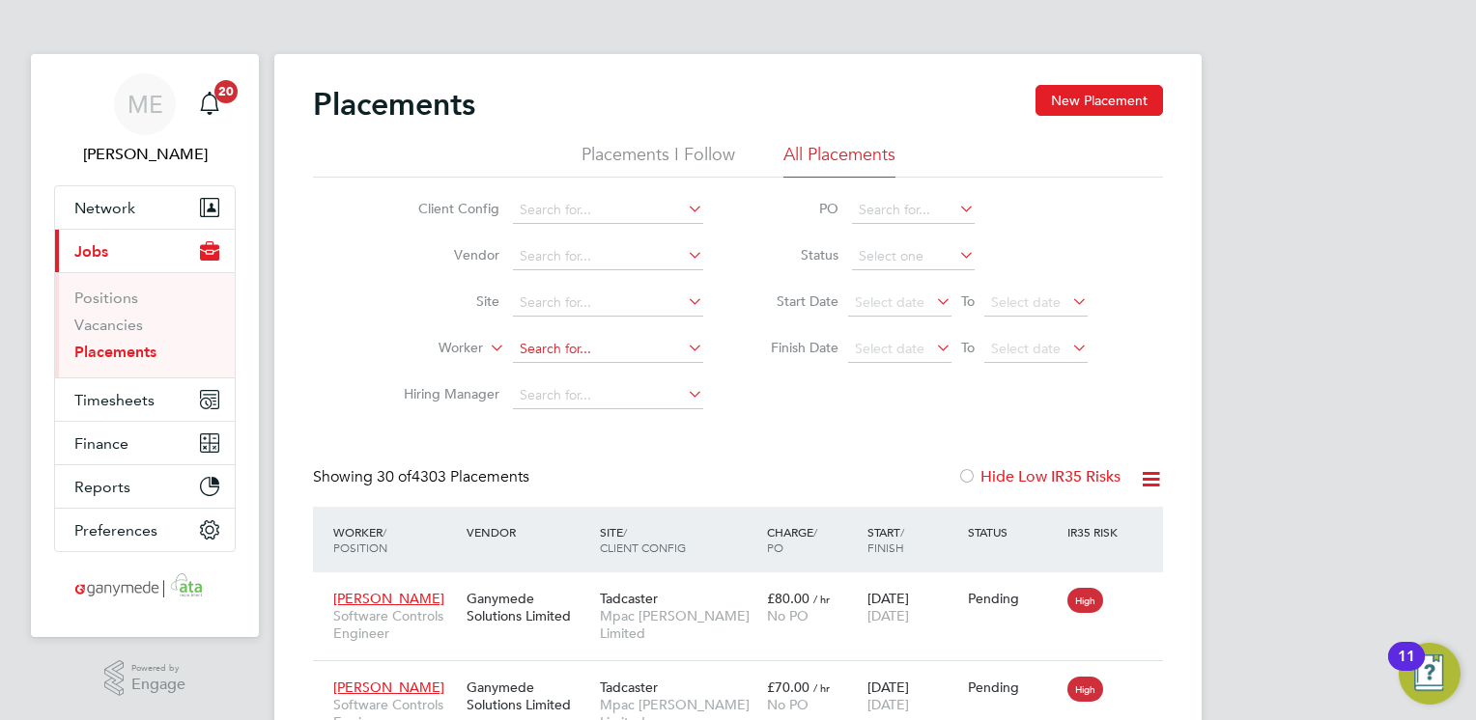
click at [556, 346] on input at bounding box center [608, 349] width 190 height 27
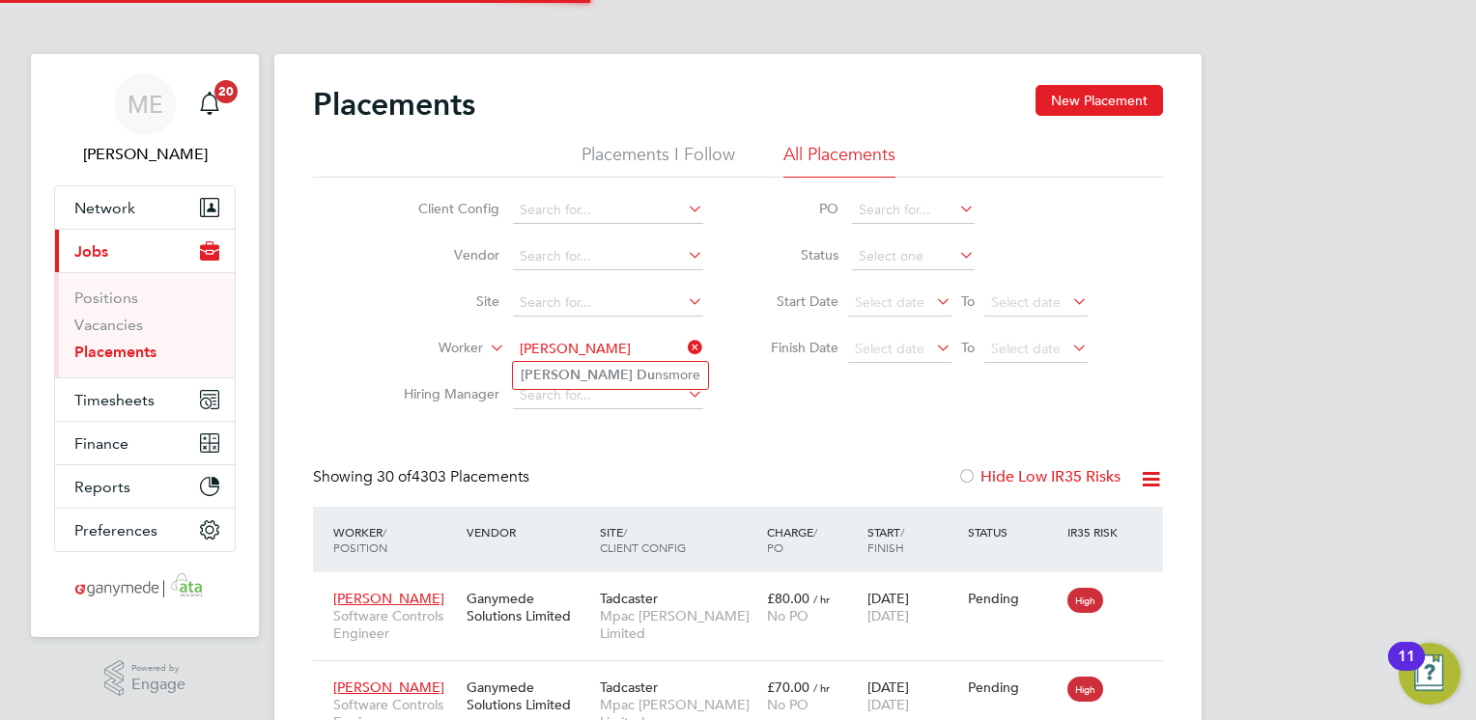
click at [579, 359] on input "shaun dunsmore" at bounding box center [608, 349] width 190 height 27
click at [583, 366] on li "Shaun Du nsmore" at bounding box center [610, 375] width 195 height 26
type input "[PERSON_NAME]"
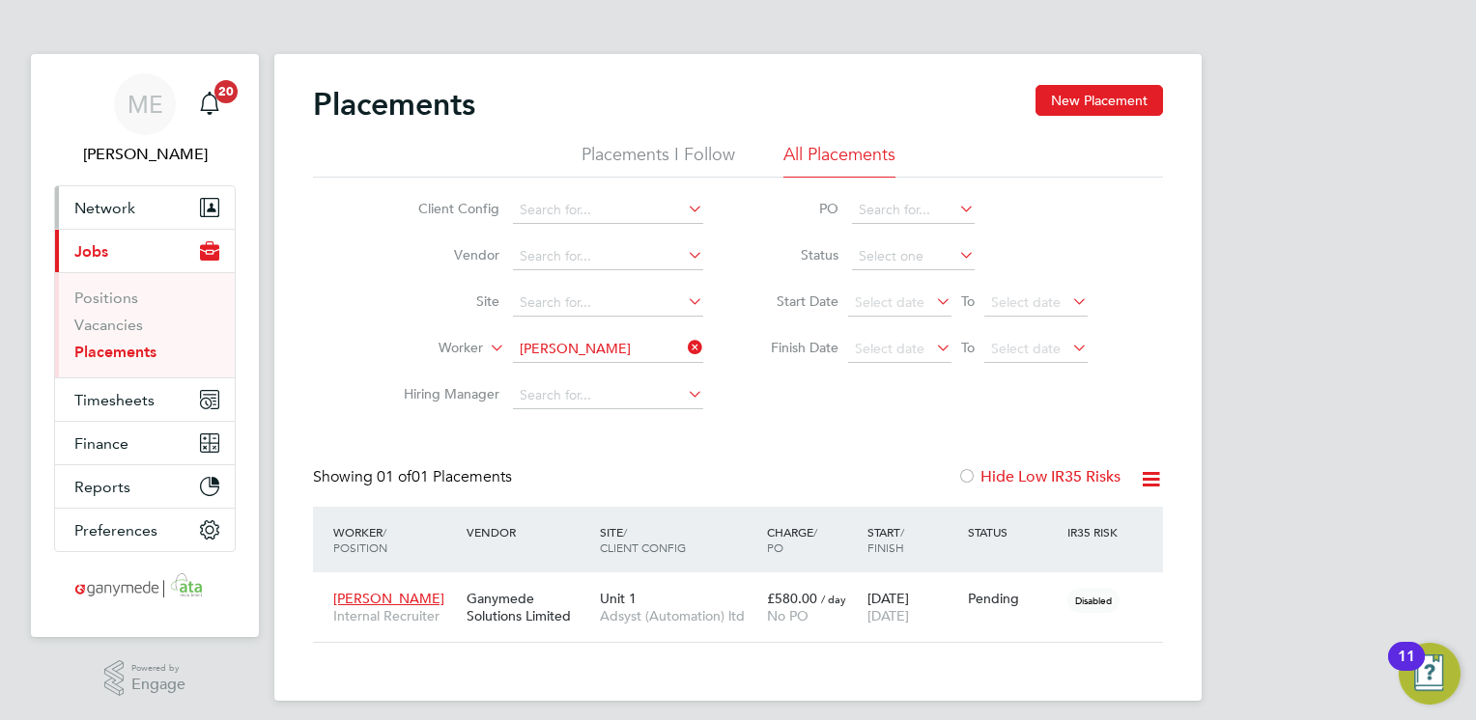
click at [140, 200] on button "Network" at bounding box center [145, 207] width 180 height 42
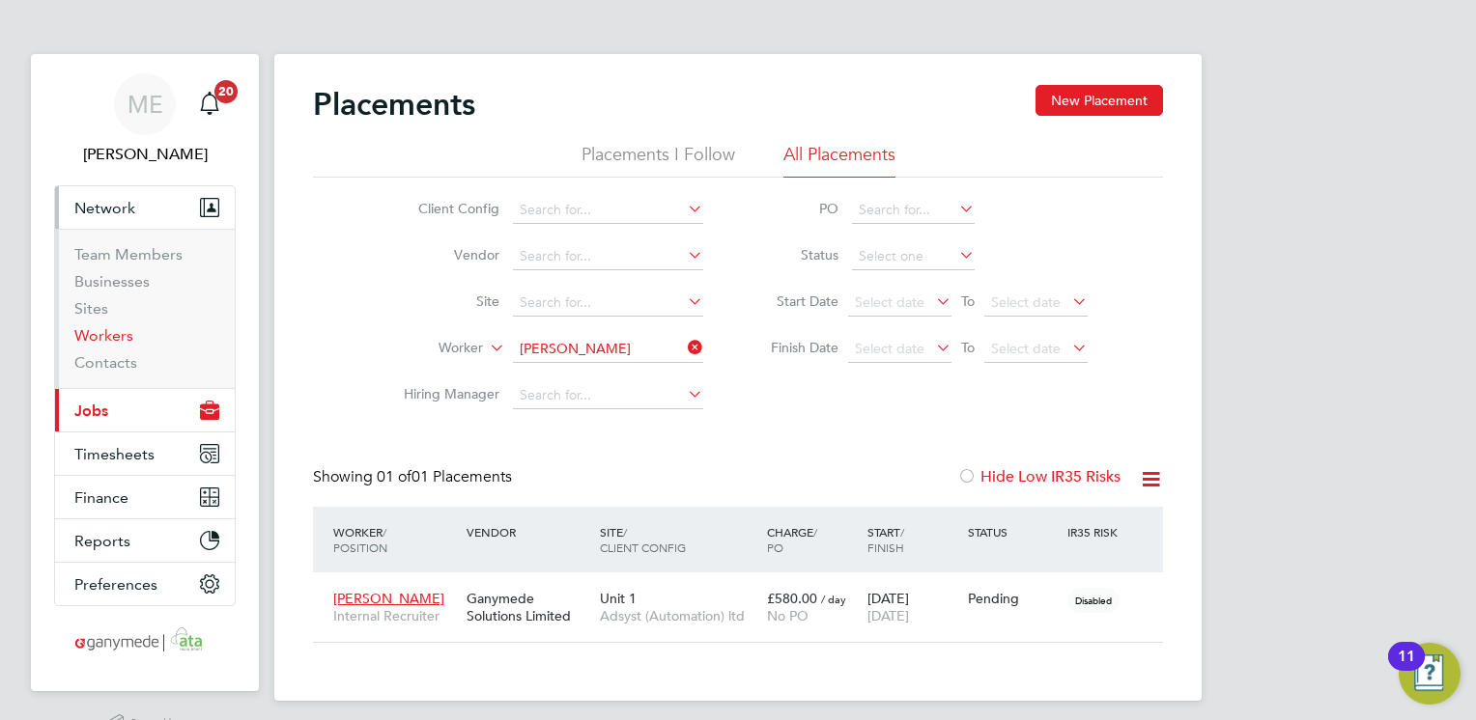
click at [110, 330] on link "Workers" at bounding box center [103, 335] width 59 height 18
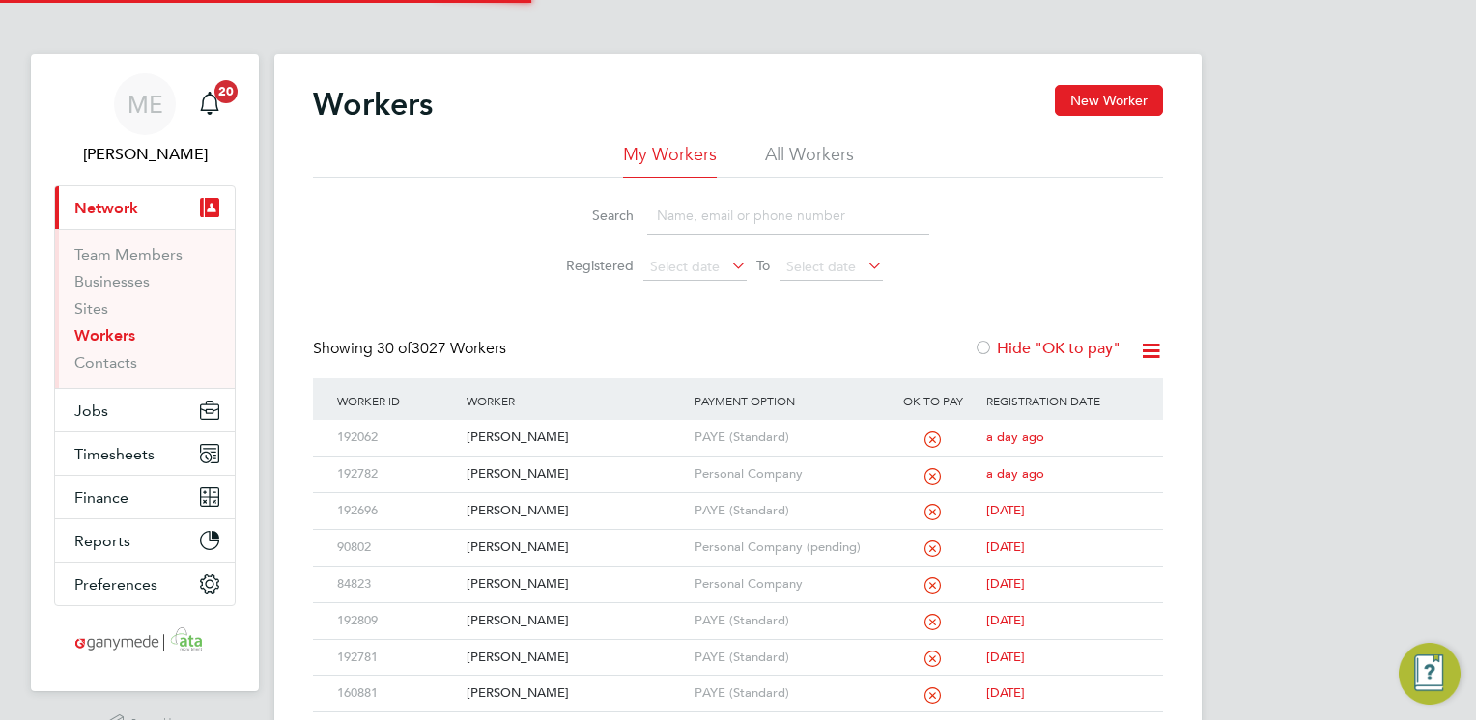
click at [706, 217] on input at bounding box center [788, 216] width 282 height 38
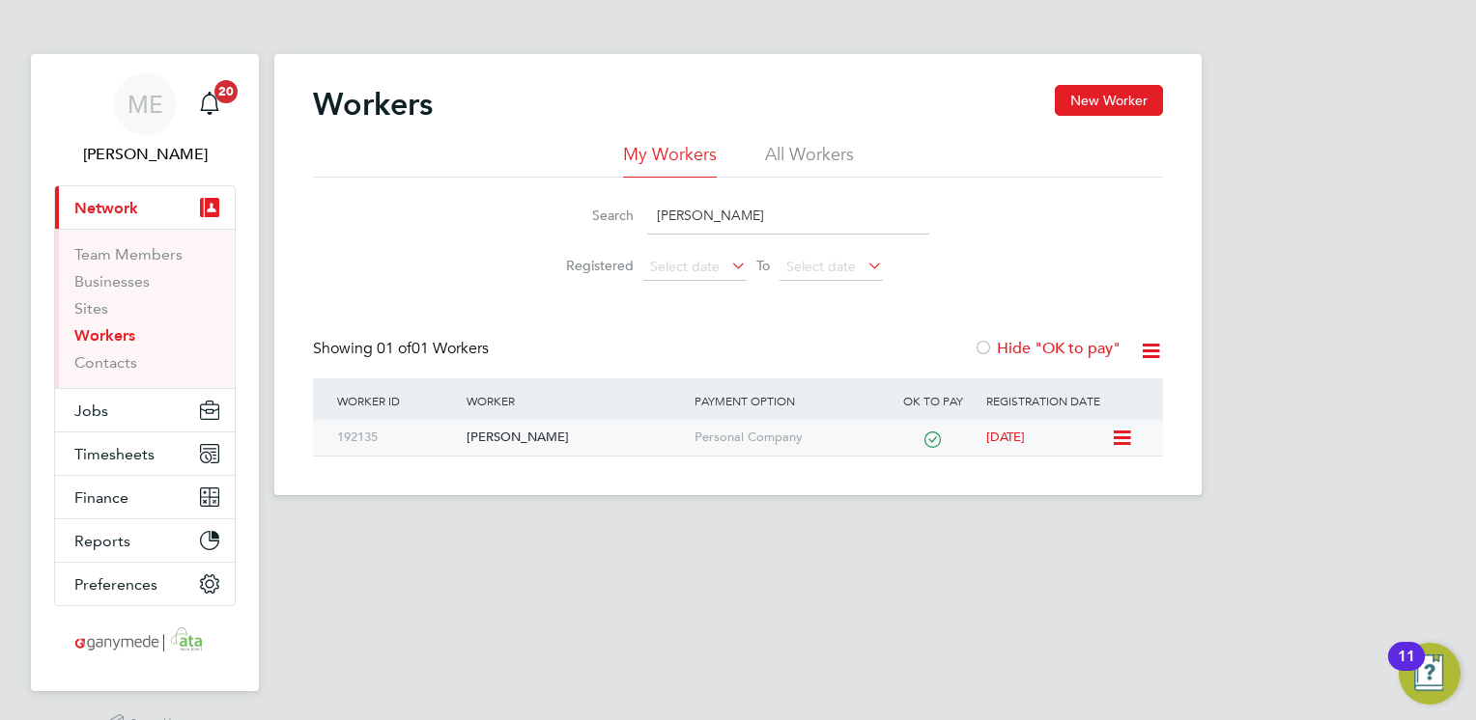
type input "james hague"
click at [583, 439] on div "[PERSON_NAME]" at bounding box center [575, 438] width 227 height 36
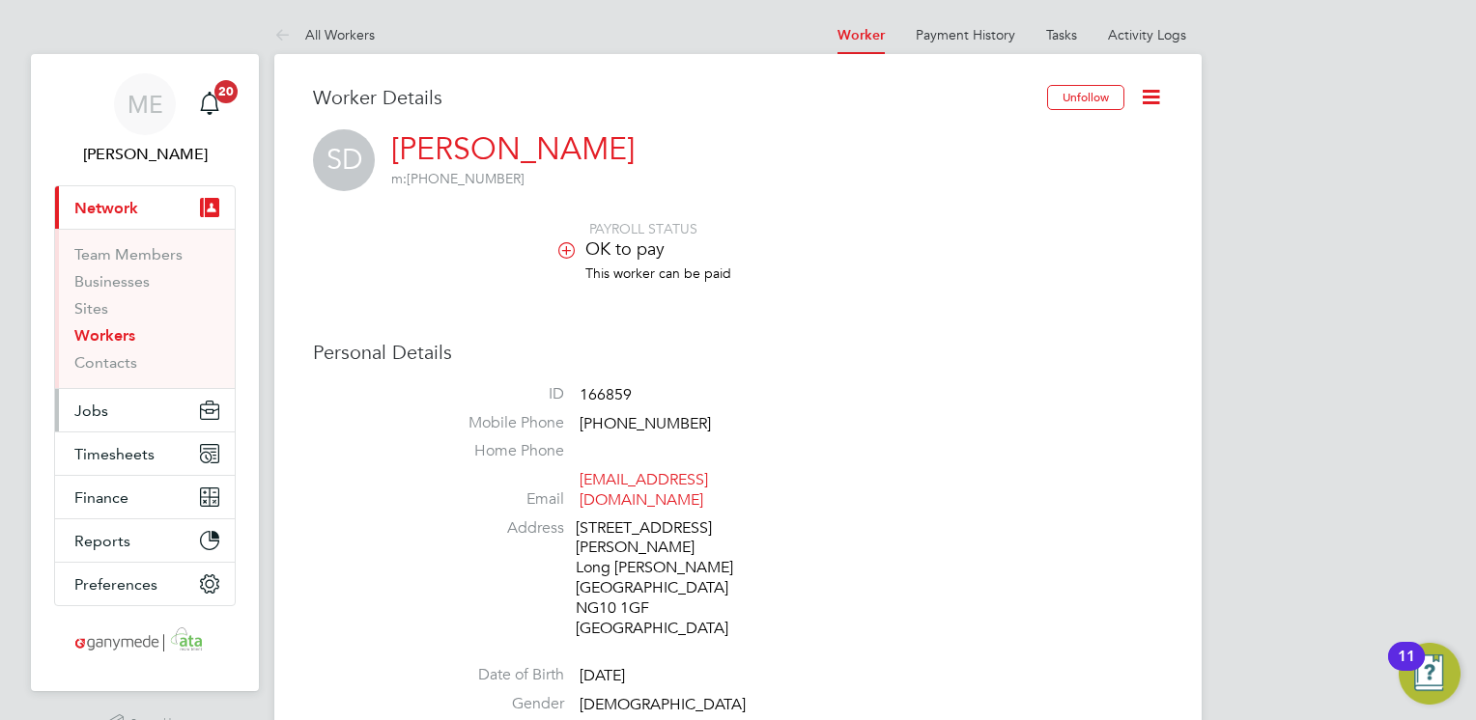
click at [149, 406] on button "Jobs" at bounding box center [145, 410] width 180 height 42
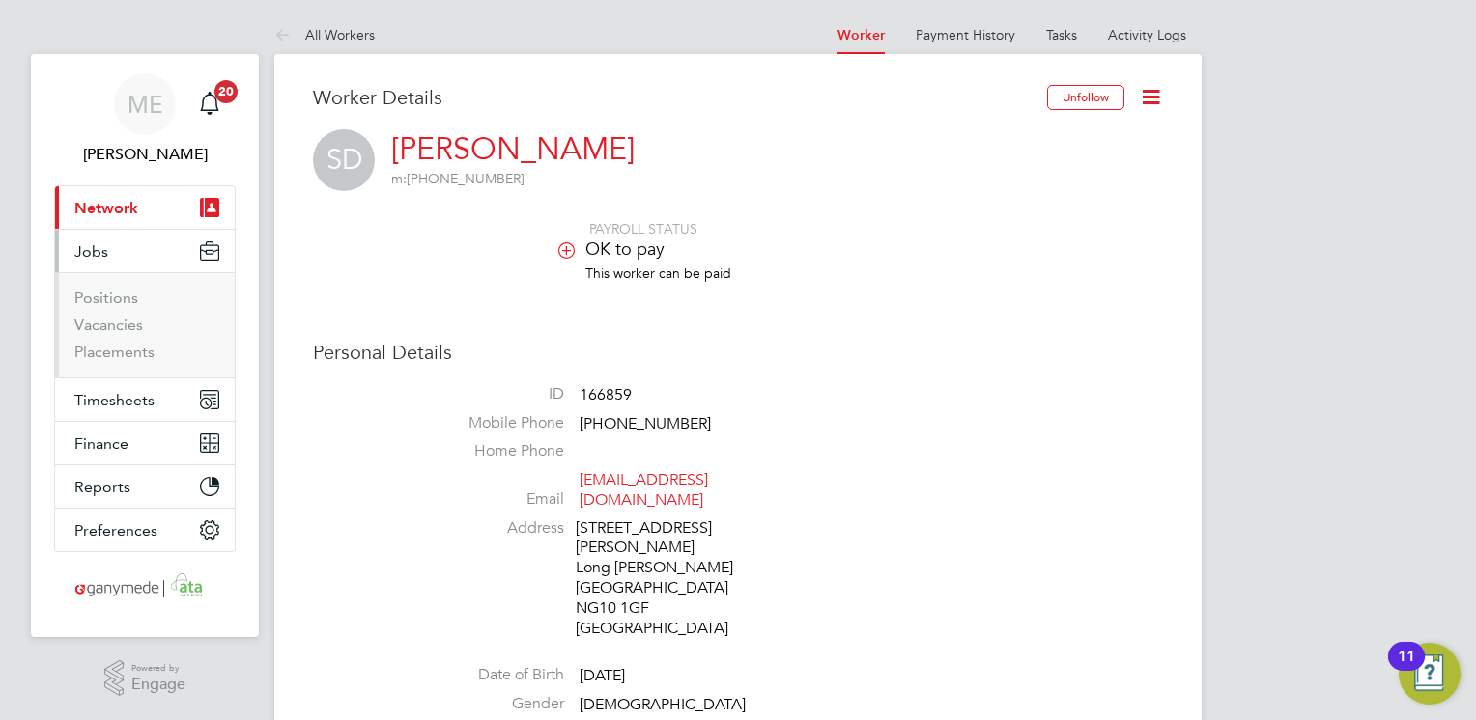
click at [115, 361] on li "Placements" at bounding box center [146, 352] width 145 height 19
click at [115, 357] on link "Placements" at bounding box center [114, 352] width 80 height 18
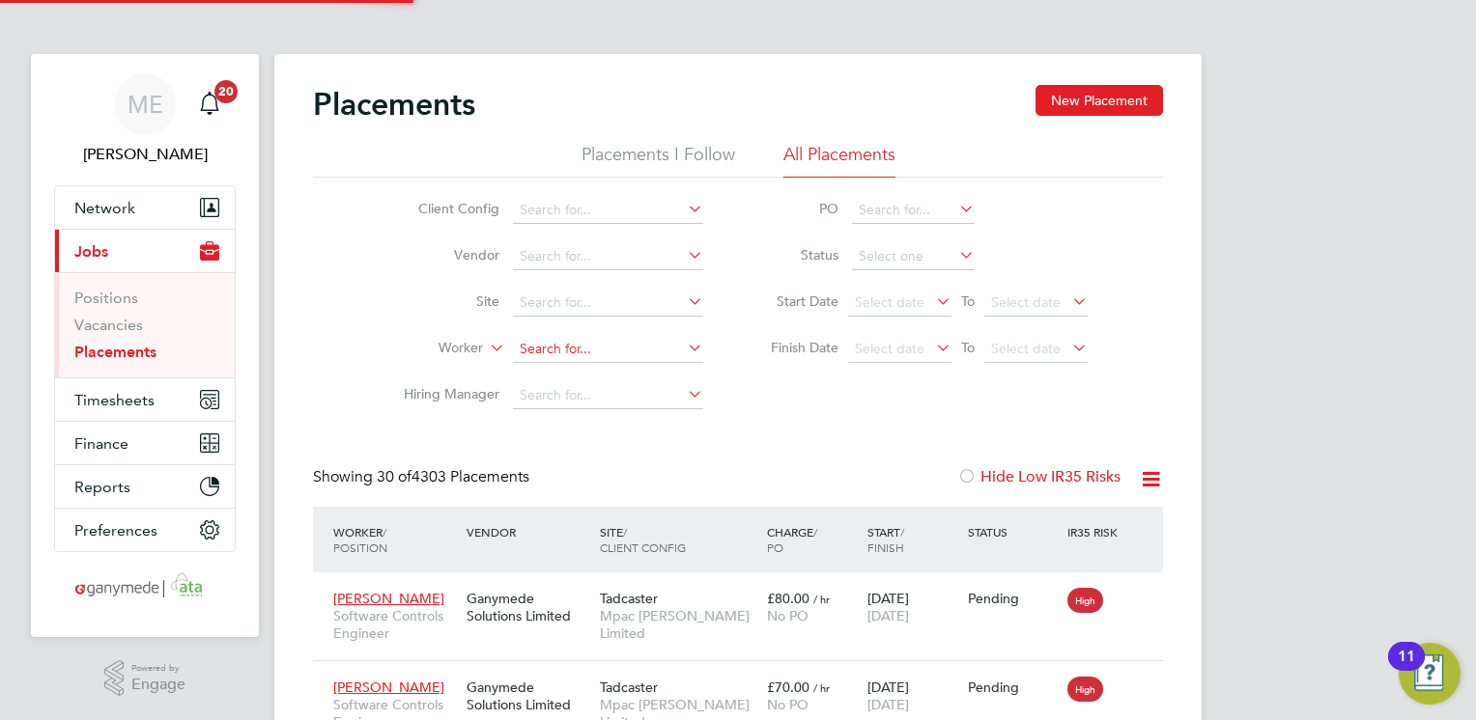
click at [553, 353] on input at bounding box center [608, 349] width 190 height 27
type input "shaun du"
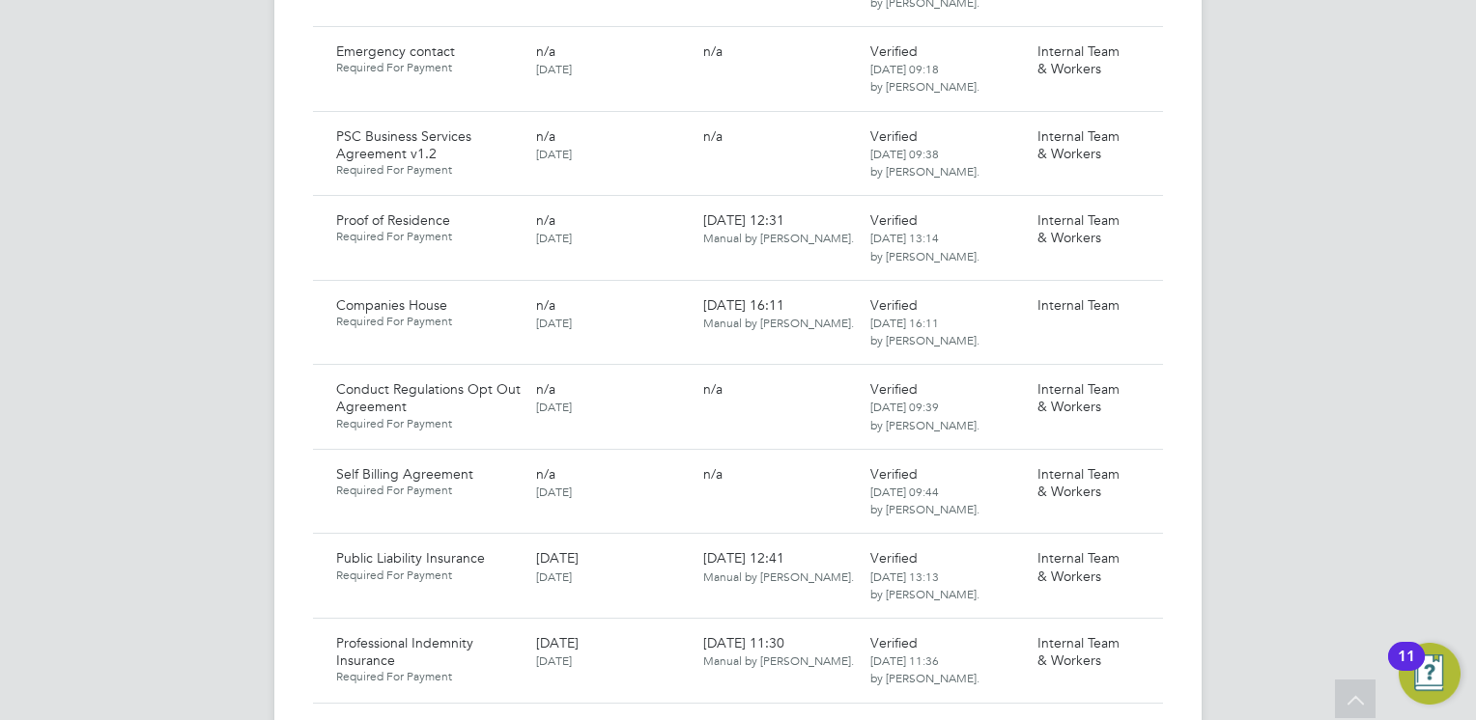
scroll to position [1738, 0]
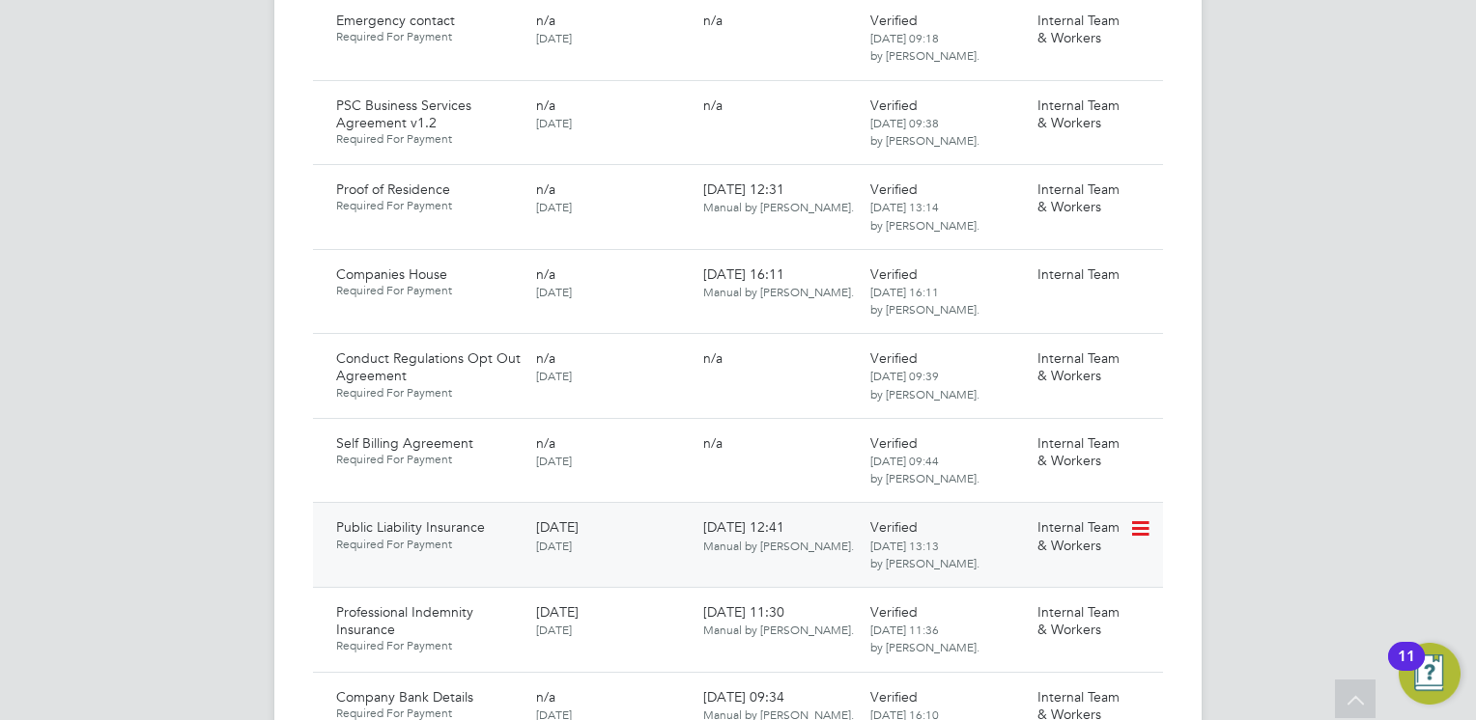
click at [1148, 518] on icon at bounding box center [1138, 529] width 19 height 23
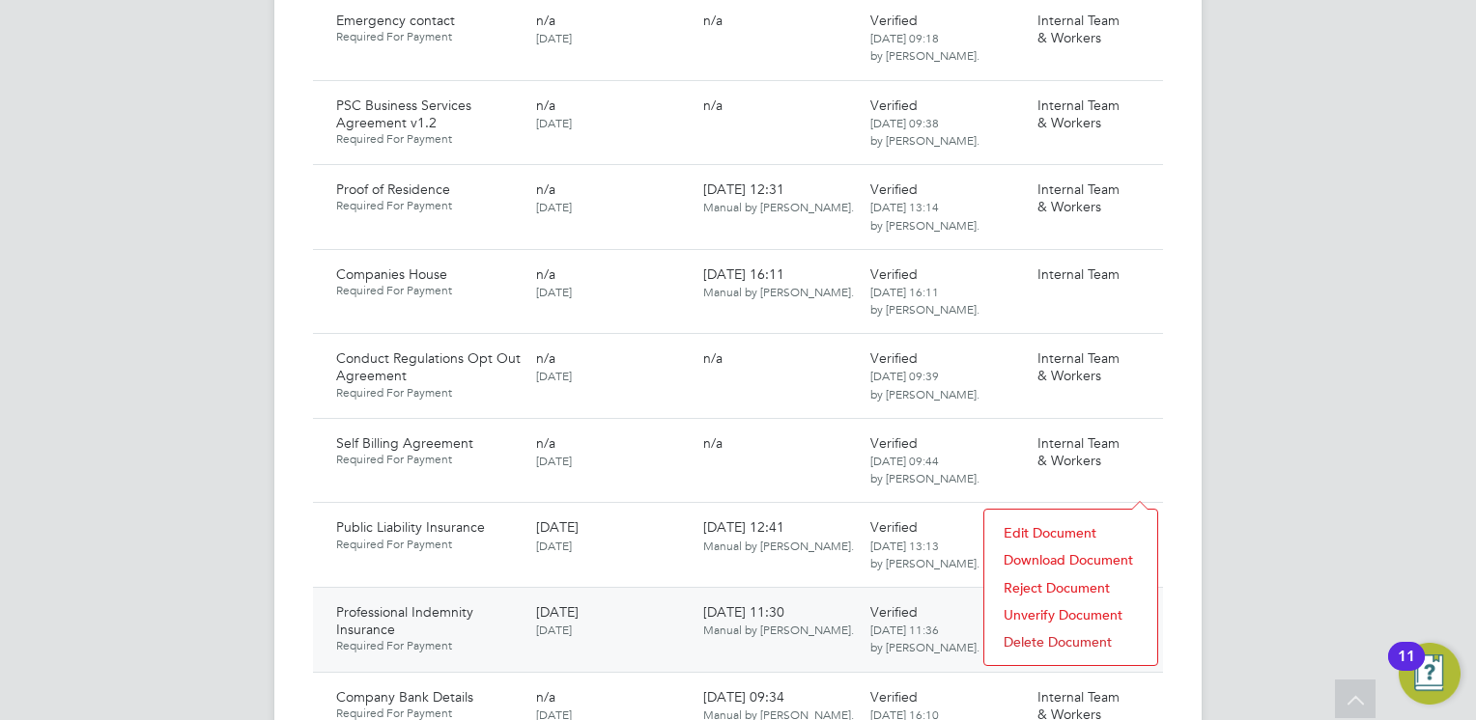
click at [1048, 558] on li "Download Document" at bounding box center [1071, 560] width 154 height 27
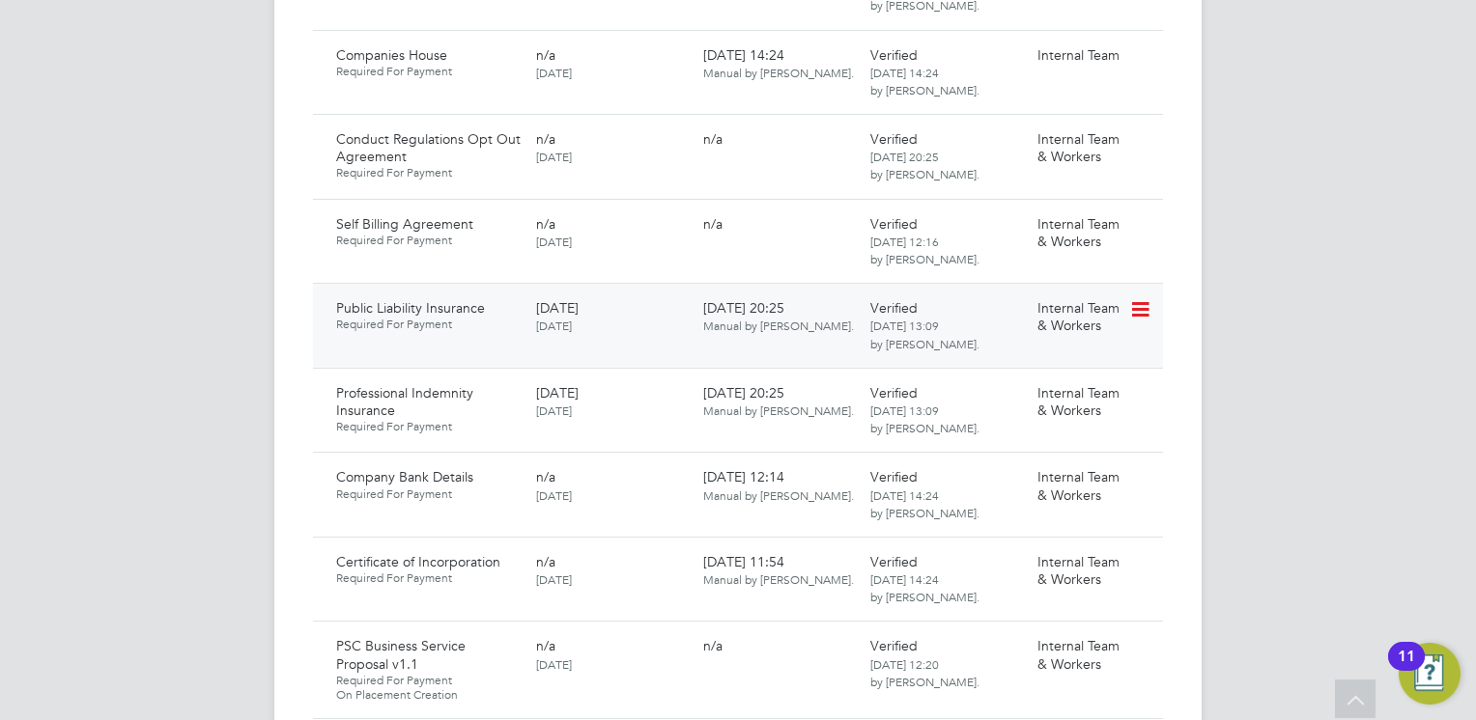
scroll to position [1835, 0]
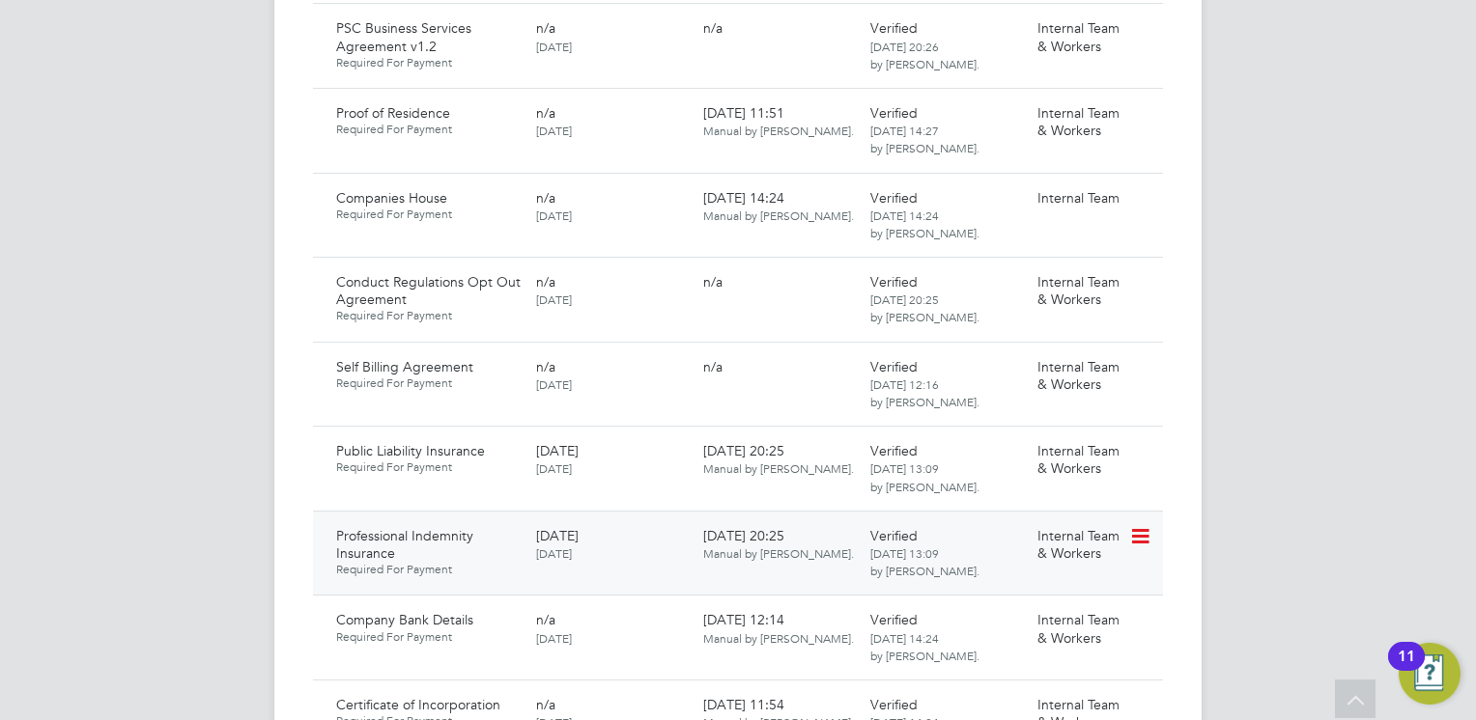
click at [1147, 525] on icon at bounding box center [1138, 536] width 19 height 23
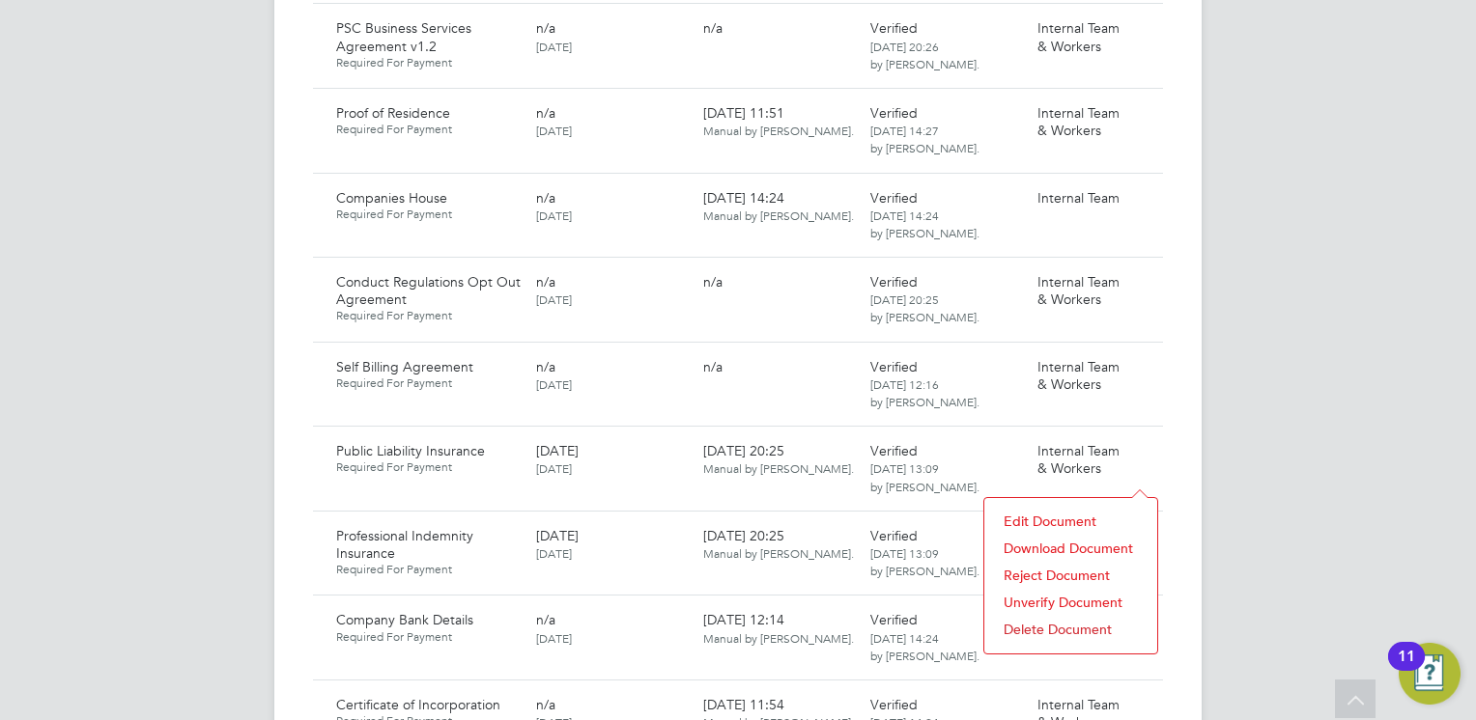
click at [1037, 547] on li "Download Document" at bounding box center [1071, 548] width 154 height 27
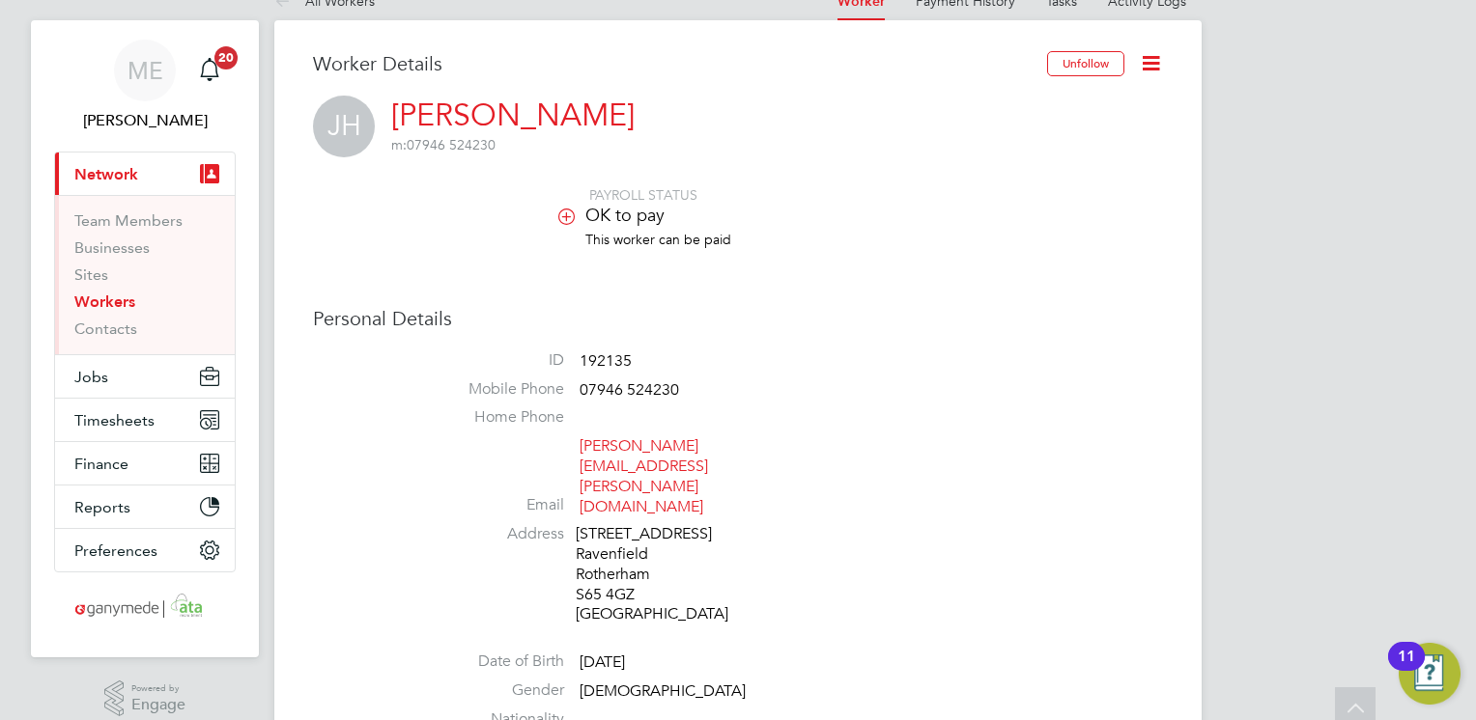
scroll to position [0, 0]
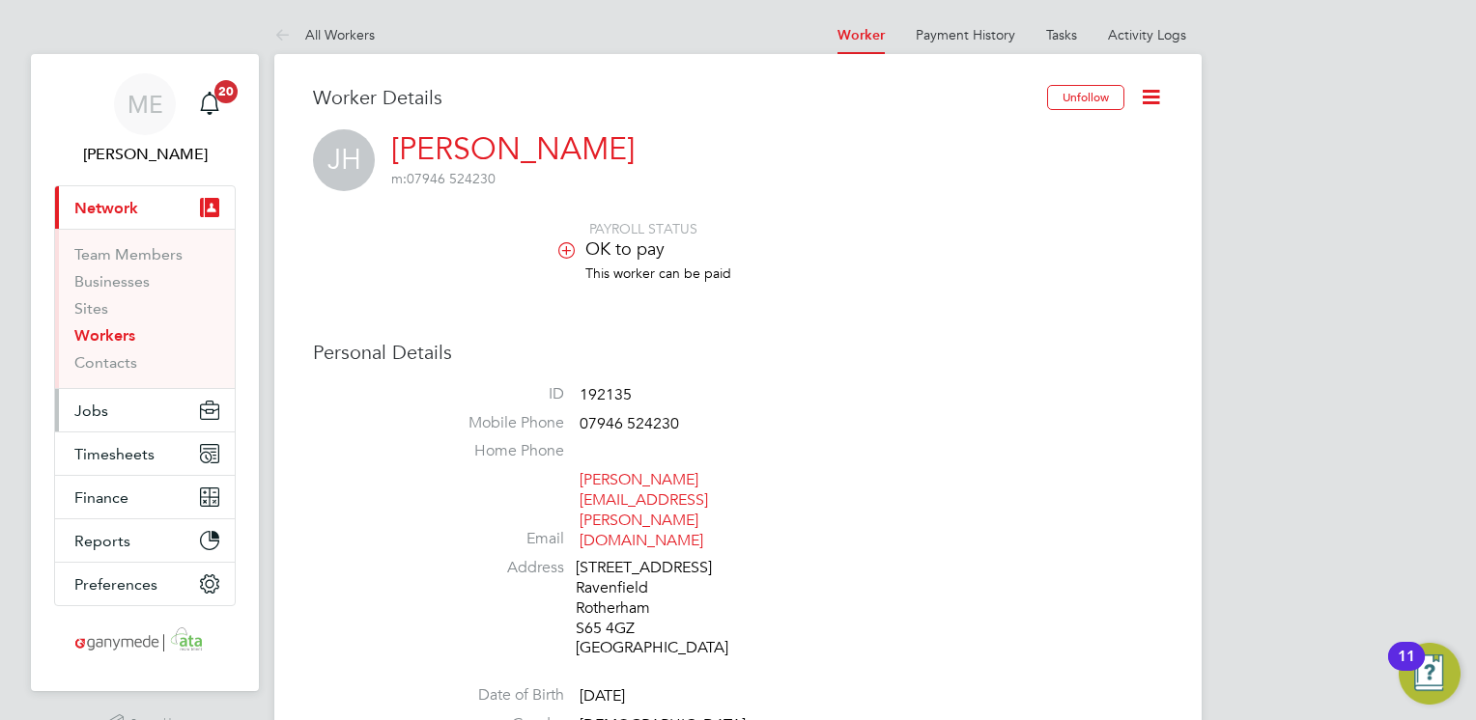
click at [116, 413] on button "Jobs" at bounding box center [145, 410] width 180 height 42
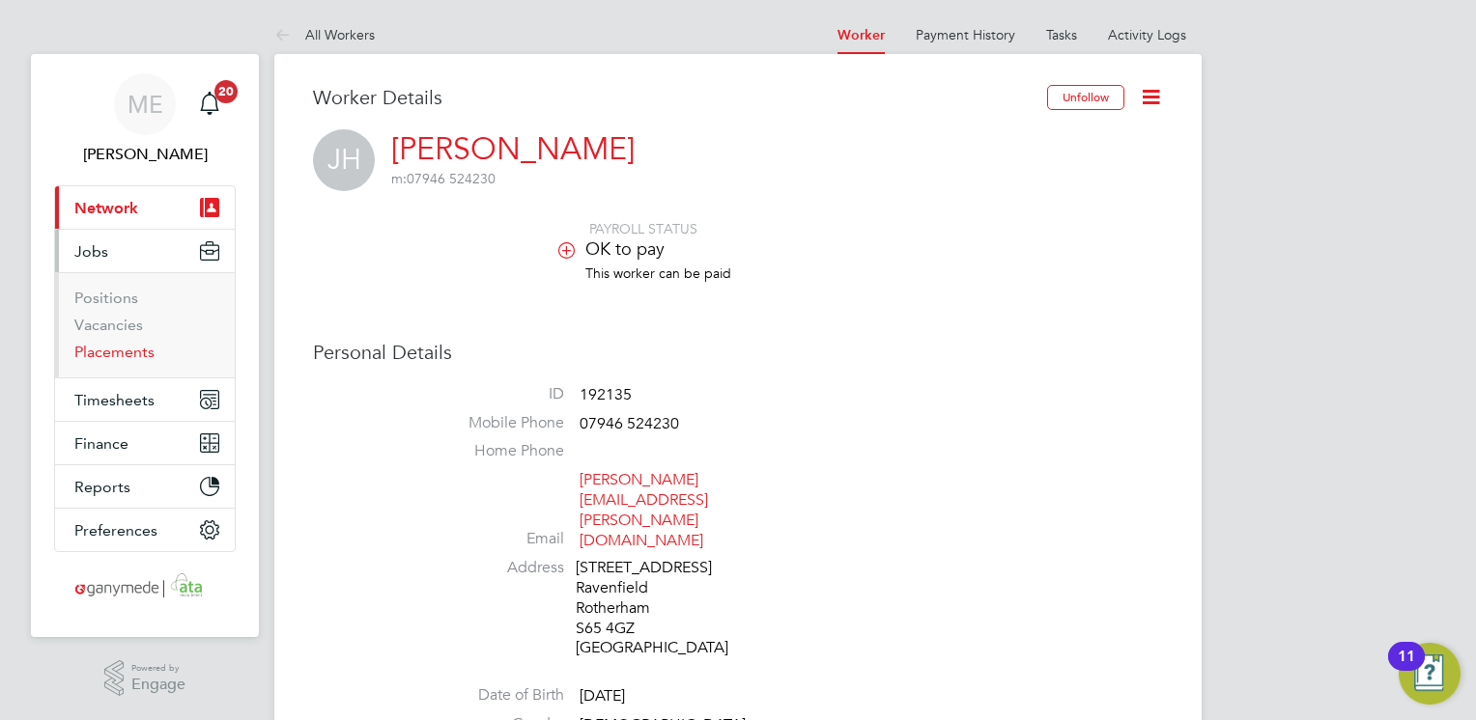
click at [116, 353] on link "Placements" at bounding box center [114, 352] width 80 height 18
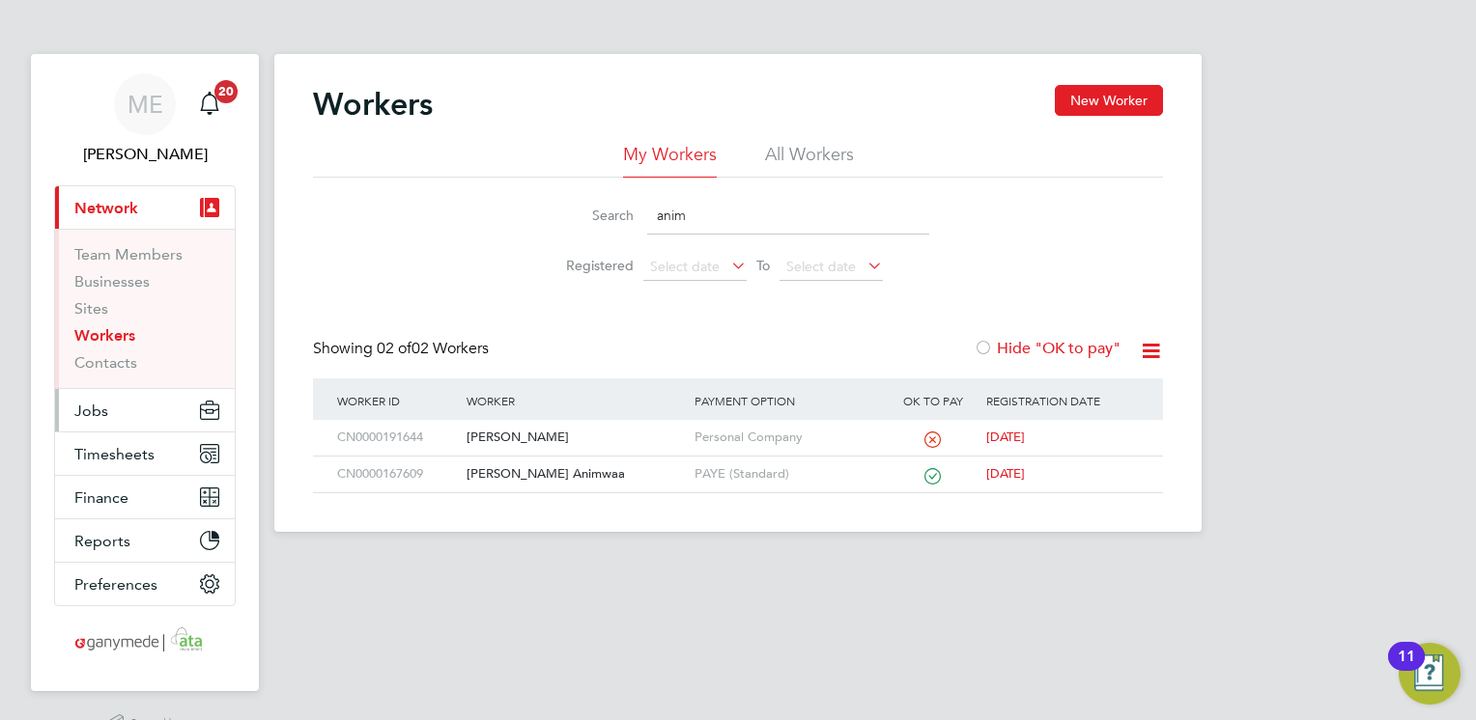
click at [131, 415] on button "Jobs" at bounding box center [145, 410] width 180 height 42
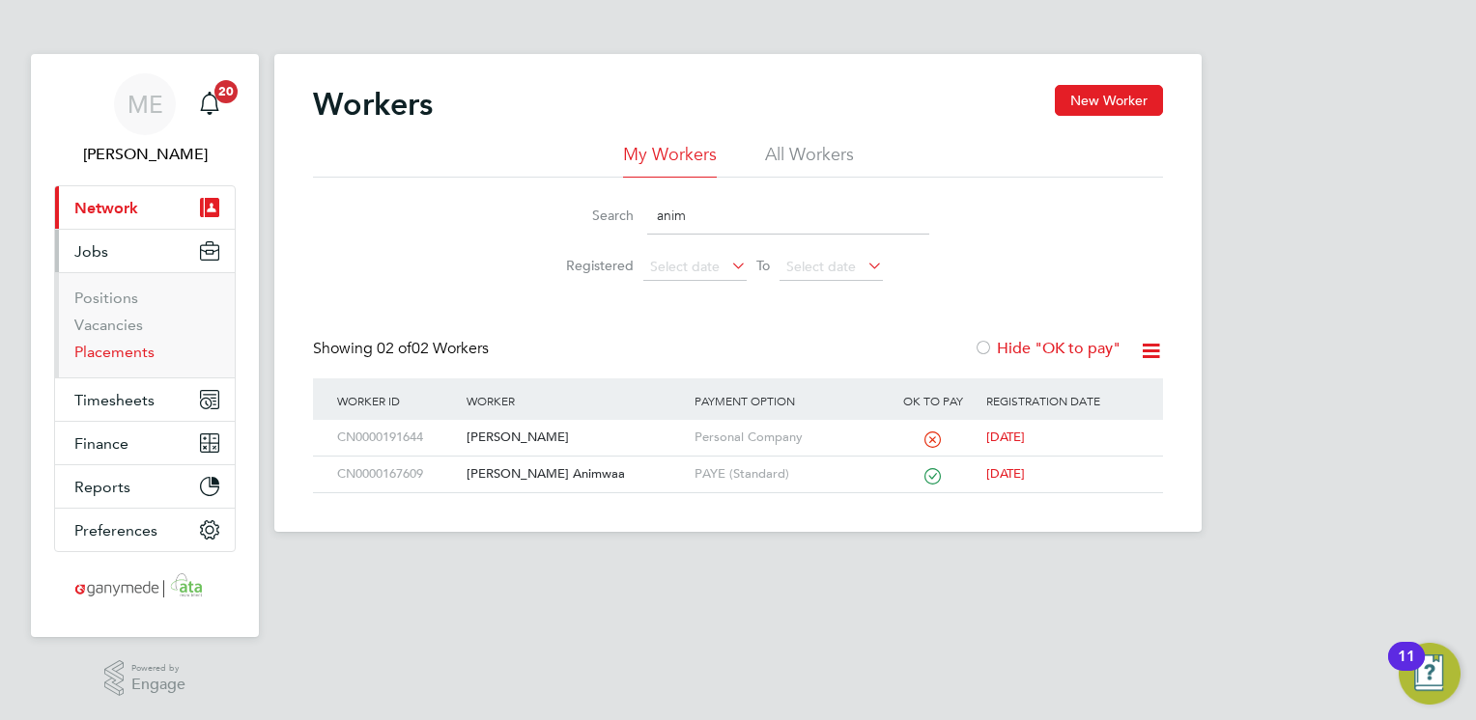
click at [127, 343] on link "Placements" at bounding box center [114, 352] width 80 height 18
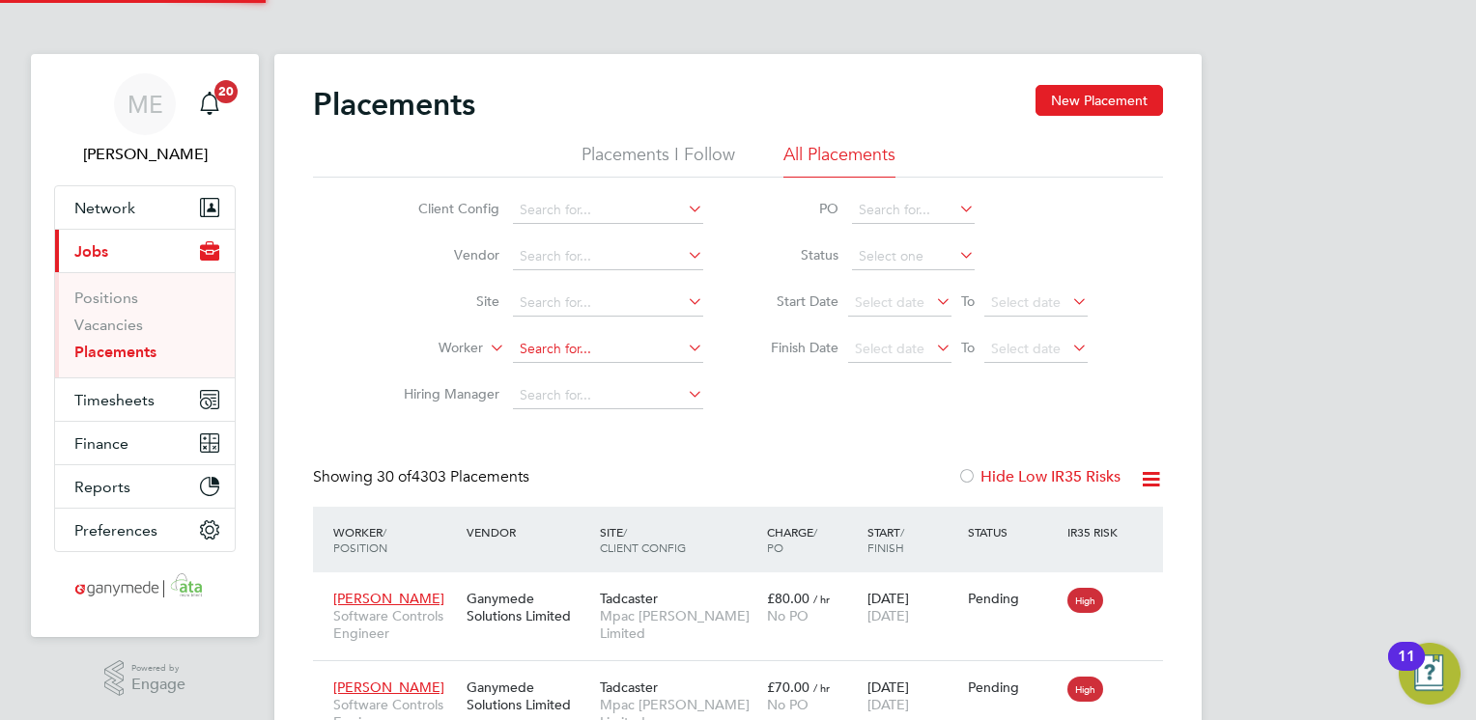
click at [537, 354] on input at bounding box center [608, 349] width 190 height 27
click at [553, 377] on b "[PERSON_NAME]" at bounding box center [577, 375] width 112 height 16
type input "[PERSON_NAME]"
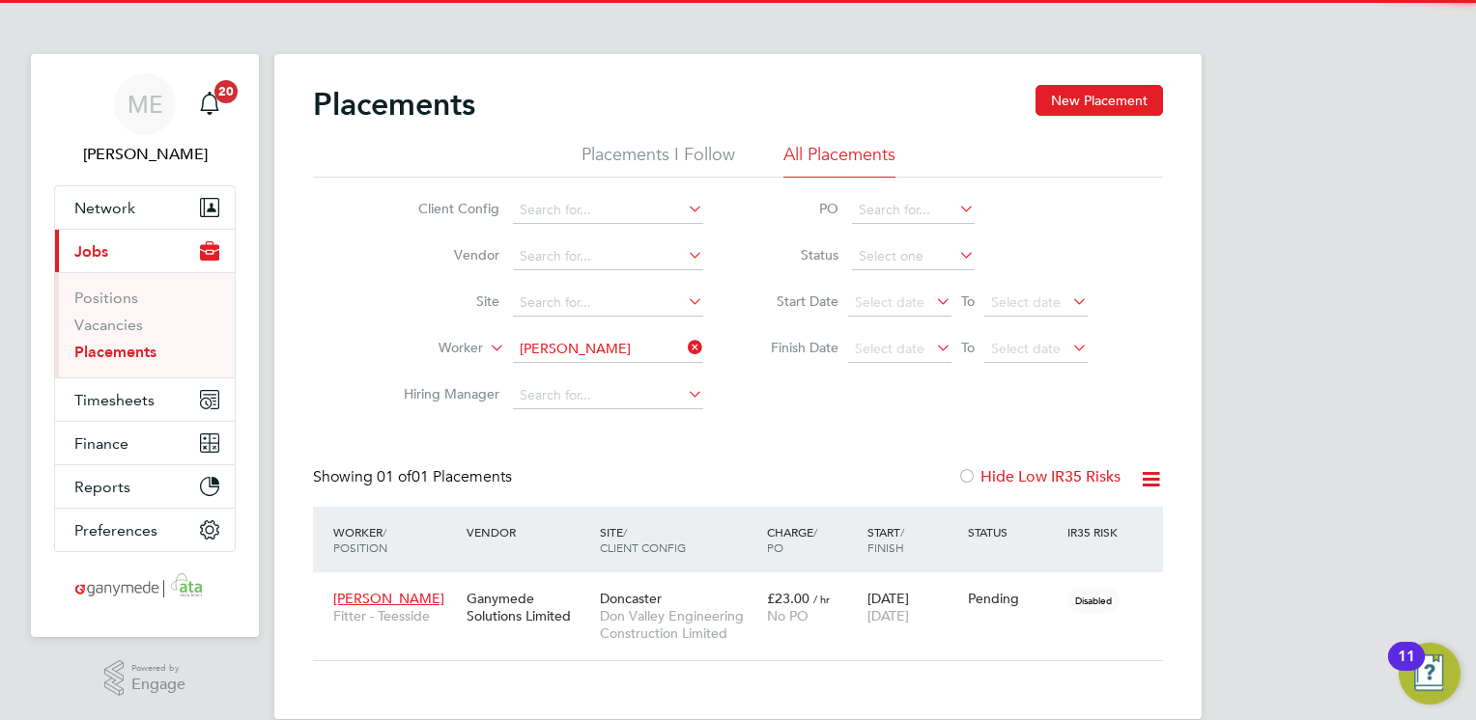
click at [684, 343] on icon at bounding box center [684, 347] width 0 height 27
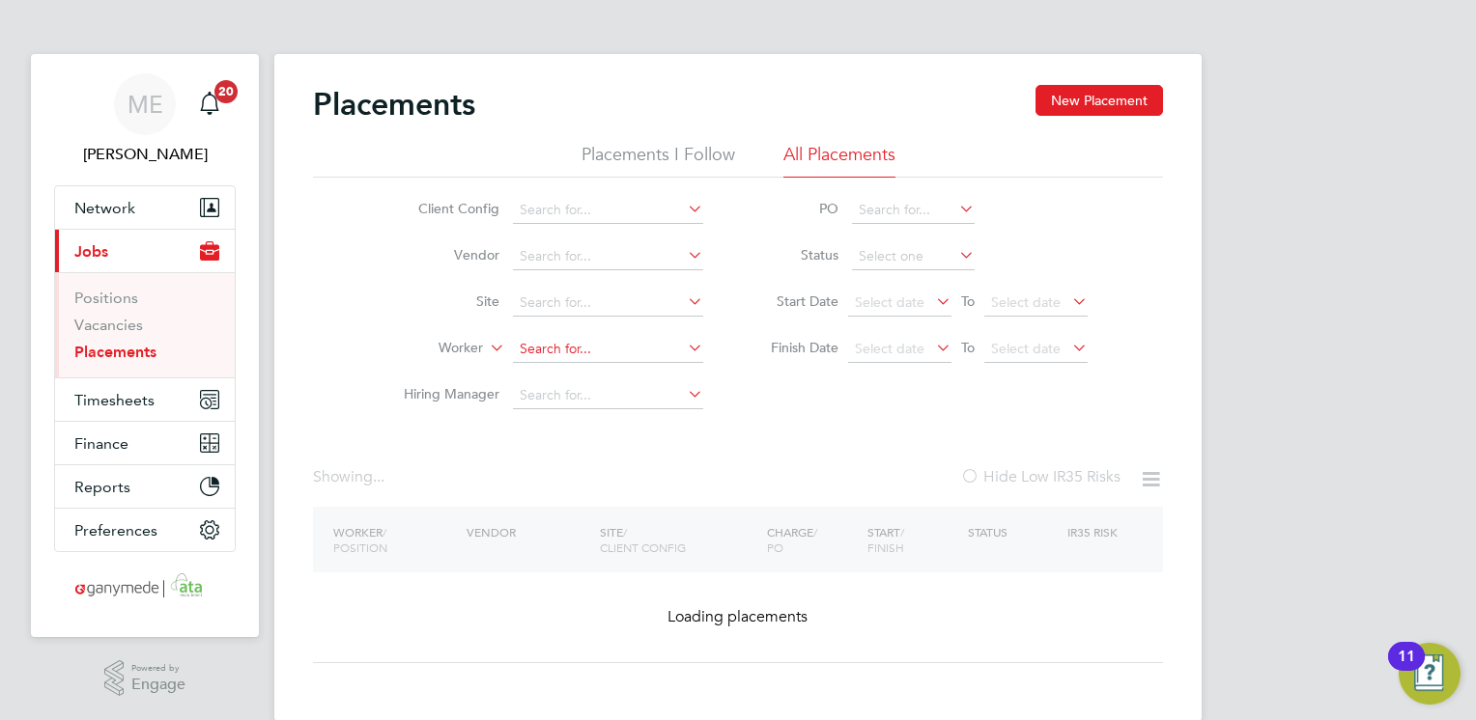
click at [626, 345] on input at bounding box center [608, 349] width 190 height 27
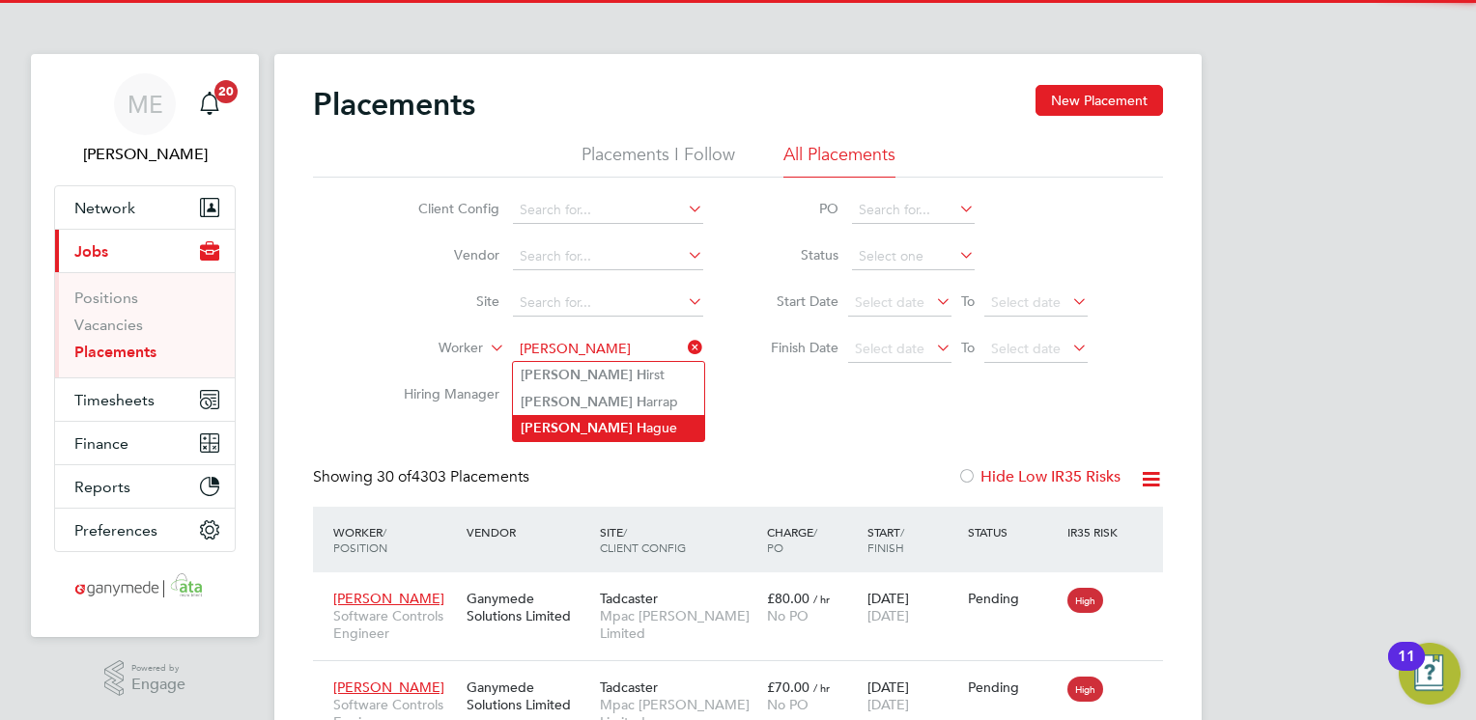
click at [636, 431] on b "H" at bounding box center [641, 428] width 10 height 16
type input "[PERSON_NAME]"
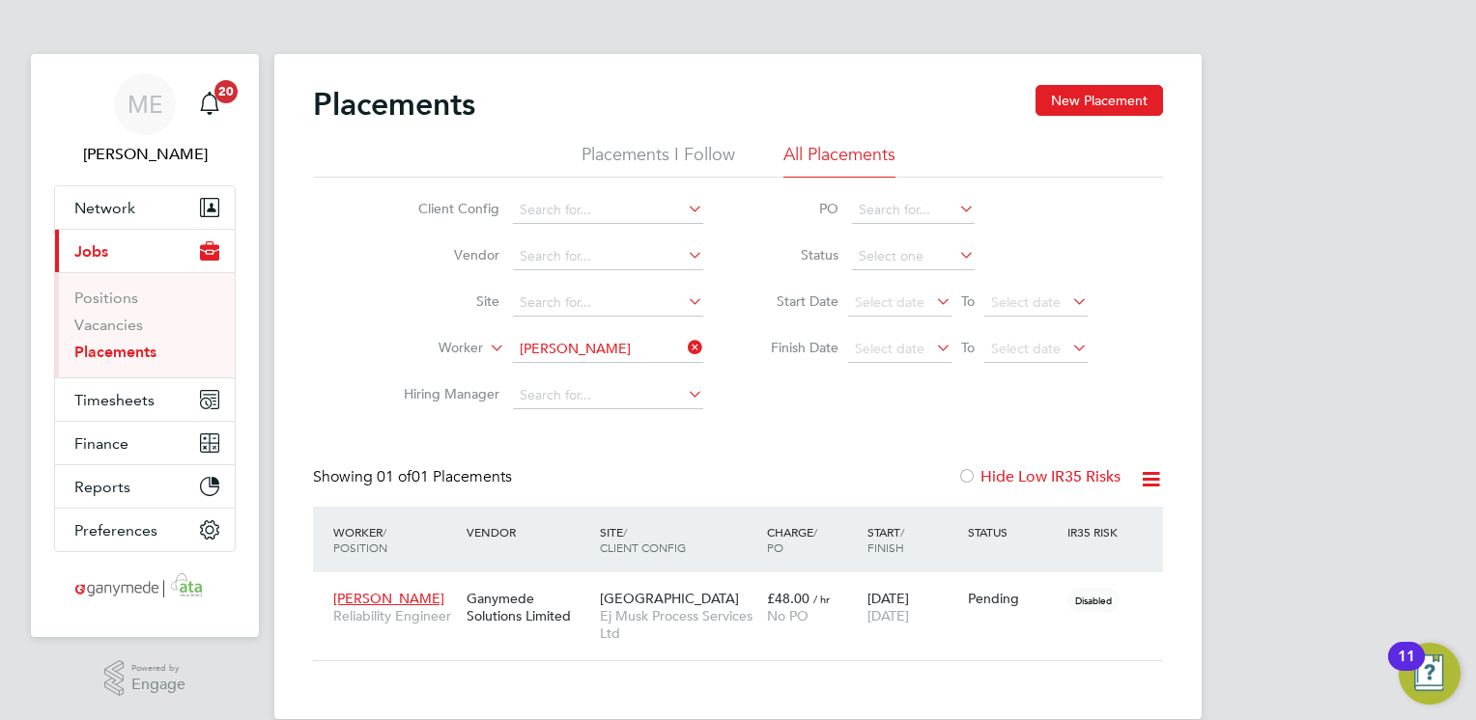
click at [684, 342] on icon at bounding box center [684, 347] width 0 height 27
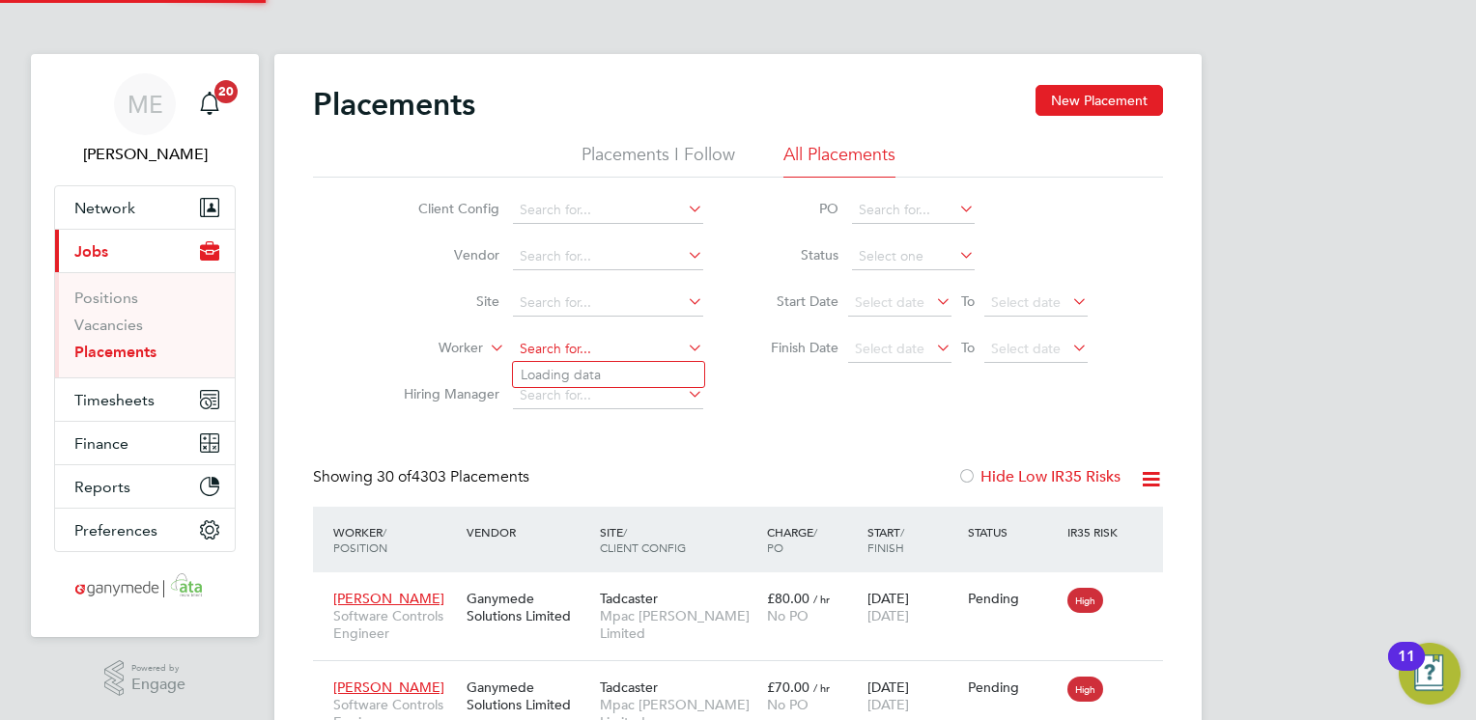
click at [610, 355] on input at bounding box center [608, 349] width 190 height 27
click at [636, 372] on b "Lane" at bounding box center [651, 375] width 30 height 16
type input "[PERSON_NAME]"
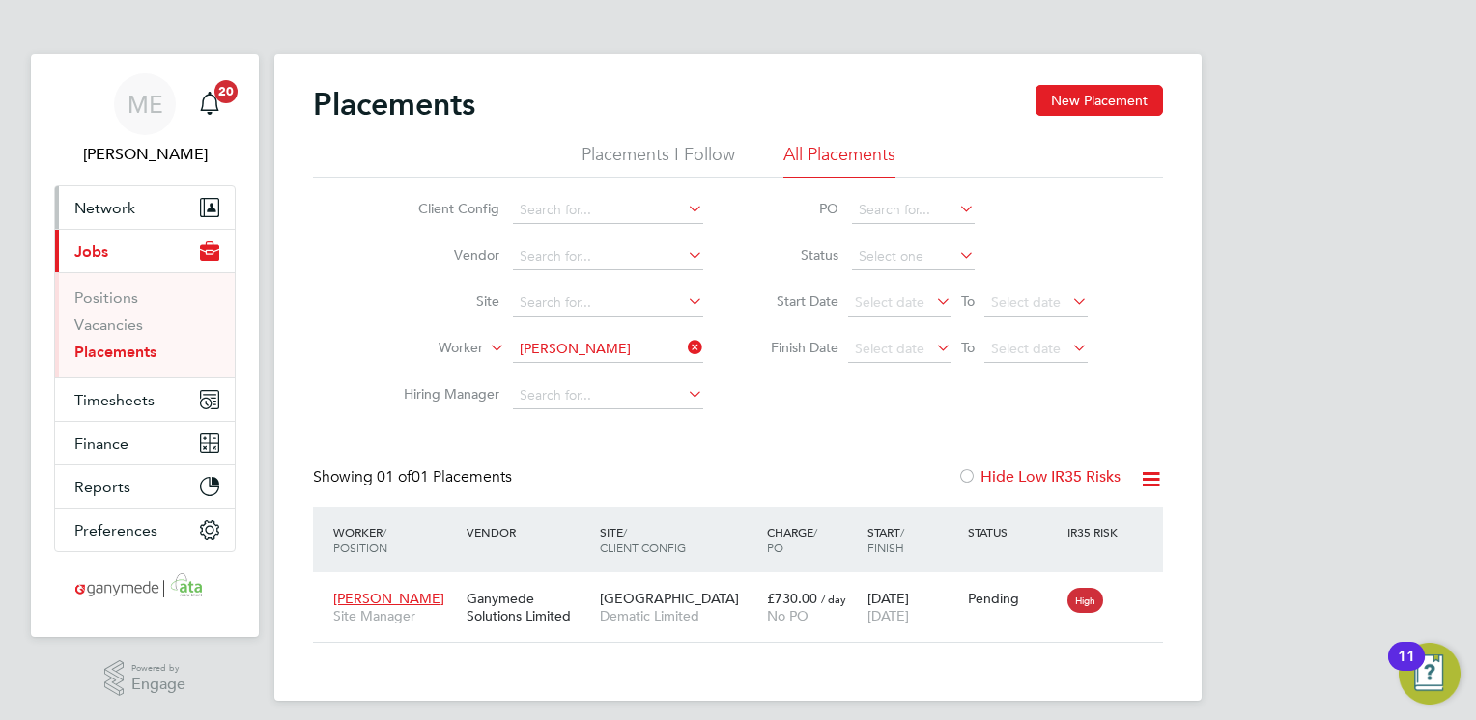
click at [97, 187] on button "Network" at bounding box center [145, 207] width 180 height 42
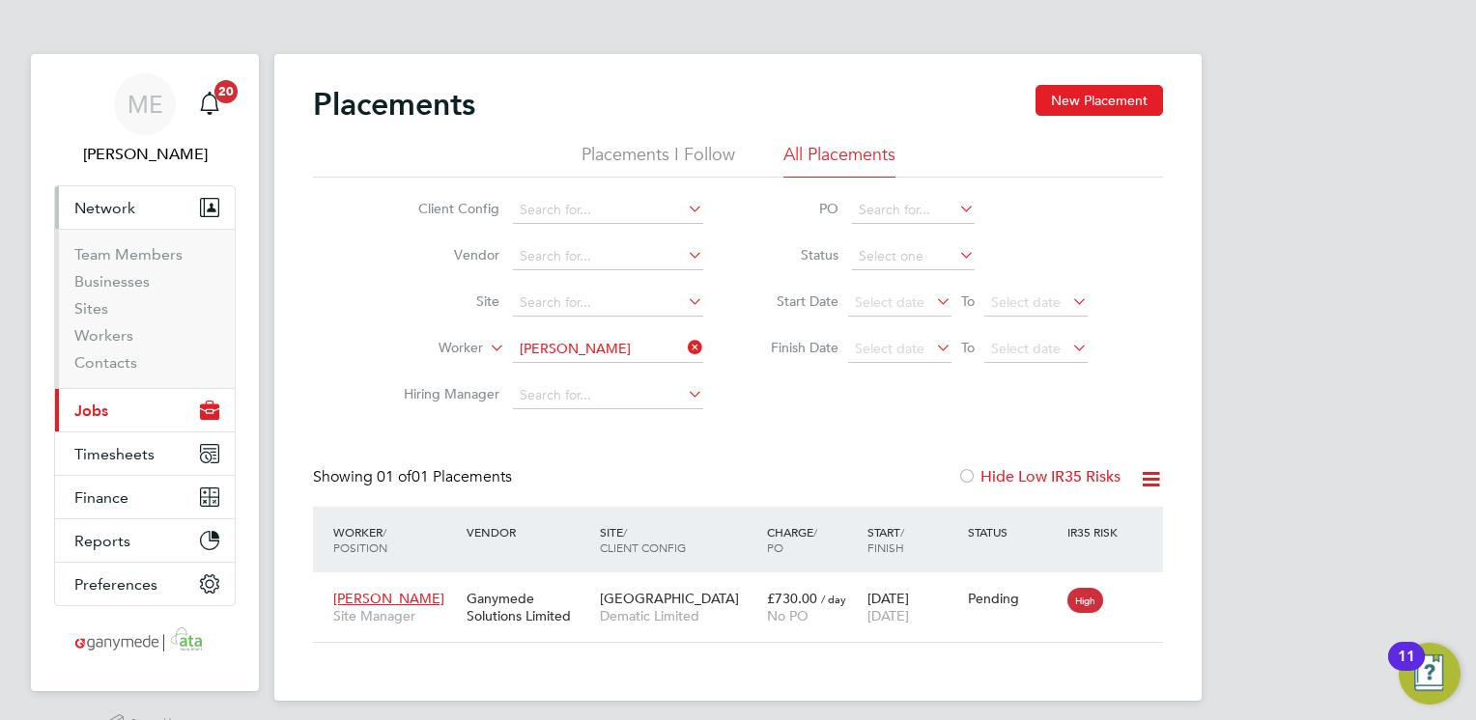
click at [101, 211] on span "Network" at bounding box center [104, 208] width 61 height 18
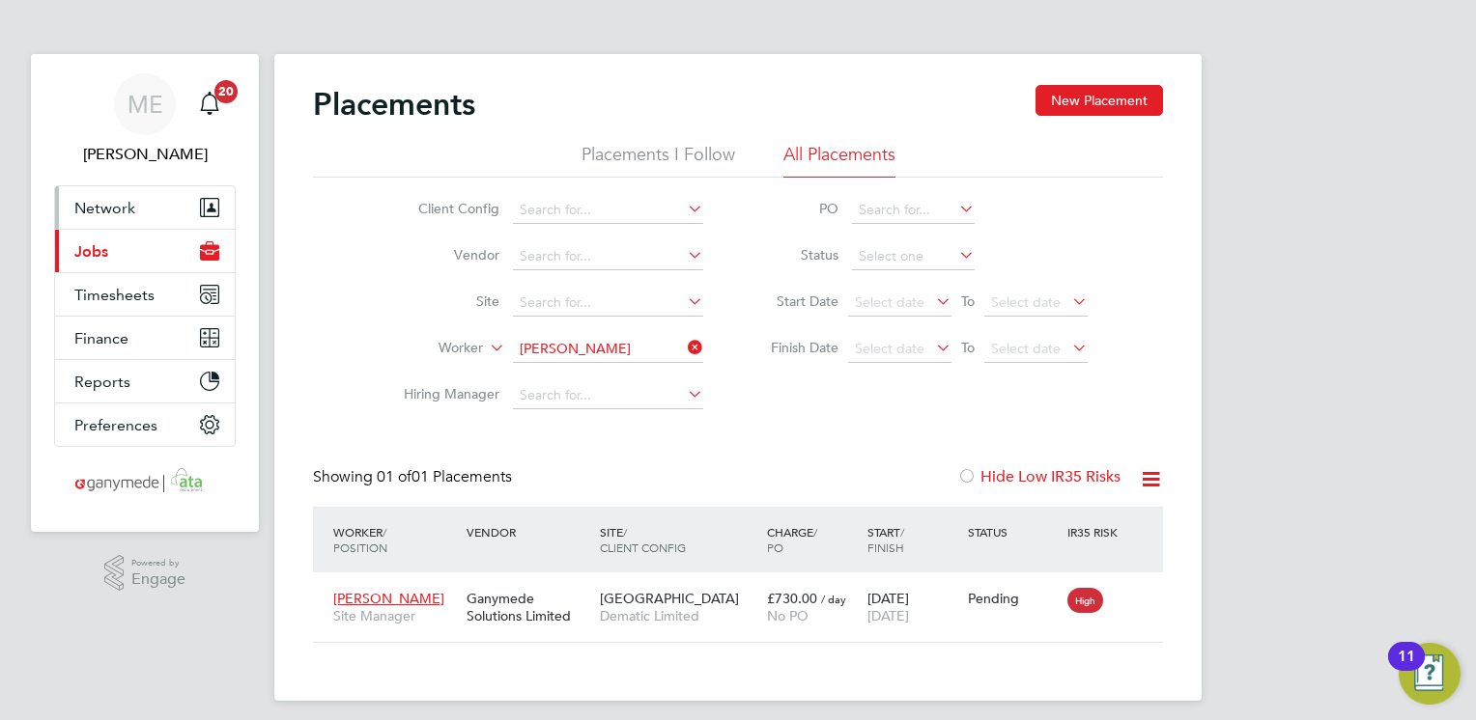
click at [108, 207] on span "Network" at bounding box center [104, 208] width 61 height 18
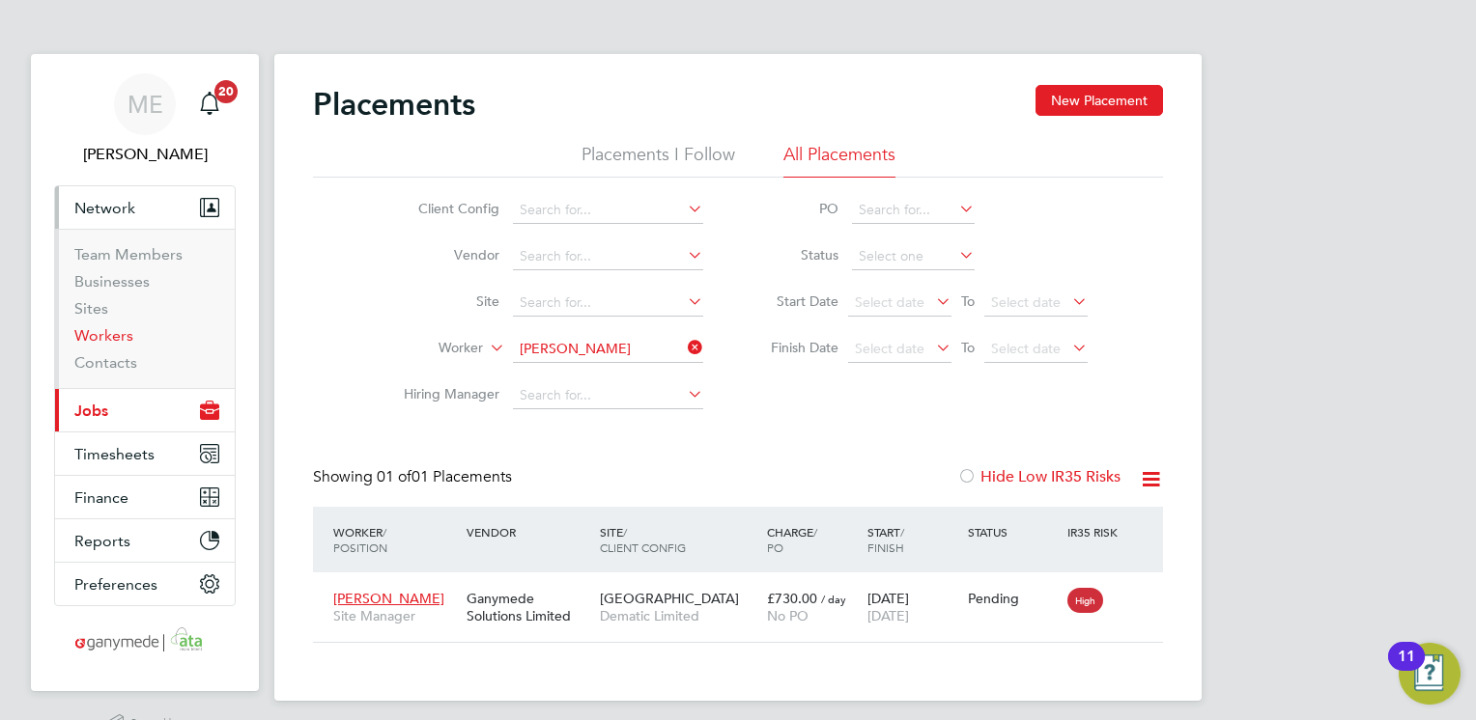
click at [98, 342] on link "Workers" at bounding box center [103, 335] width 59 height 18
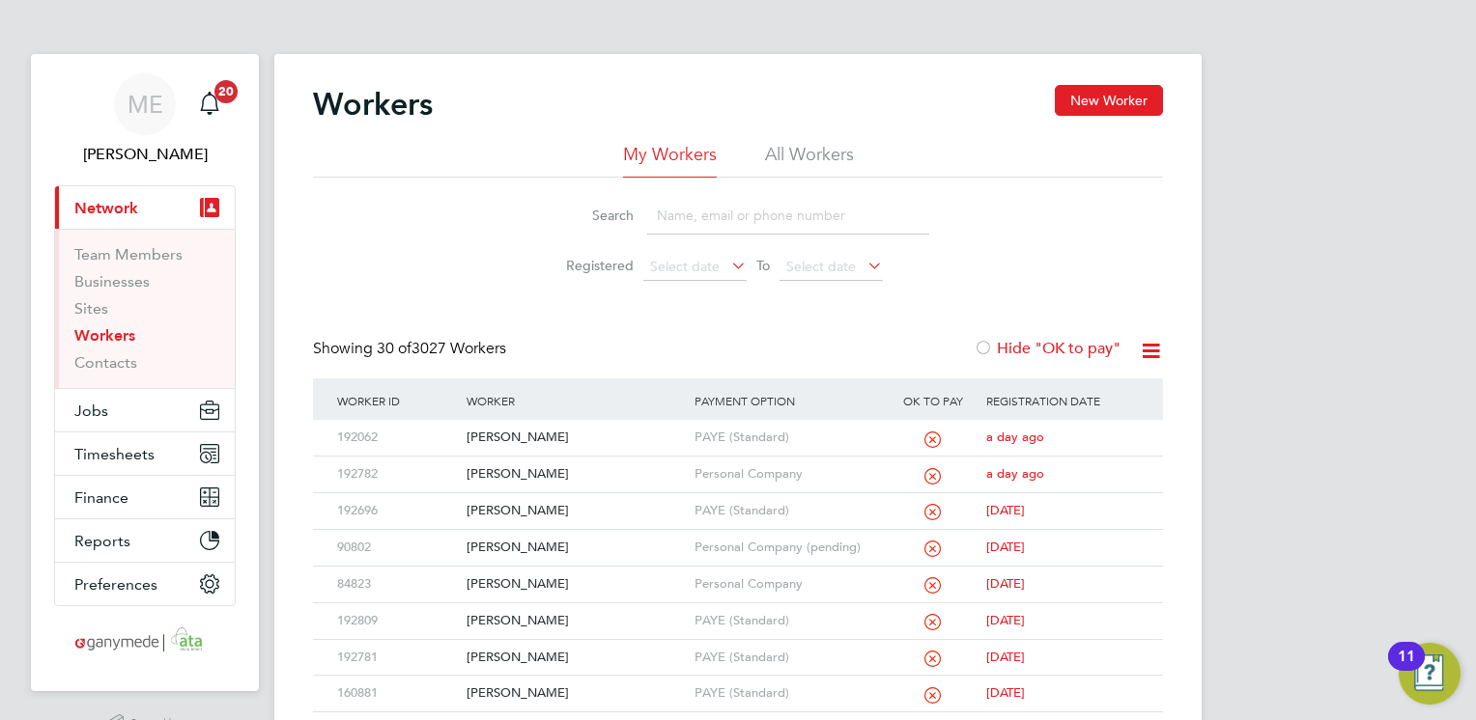
click at [731, 216] on input at bounding box center [788, 216] width 282 height 38
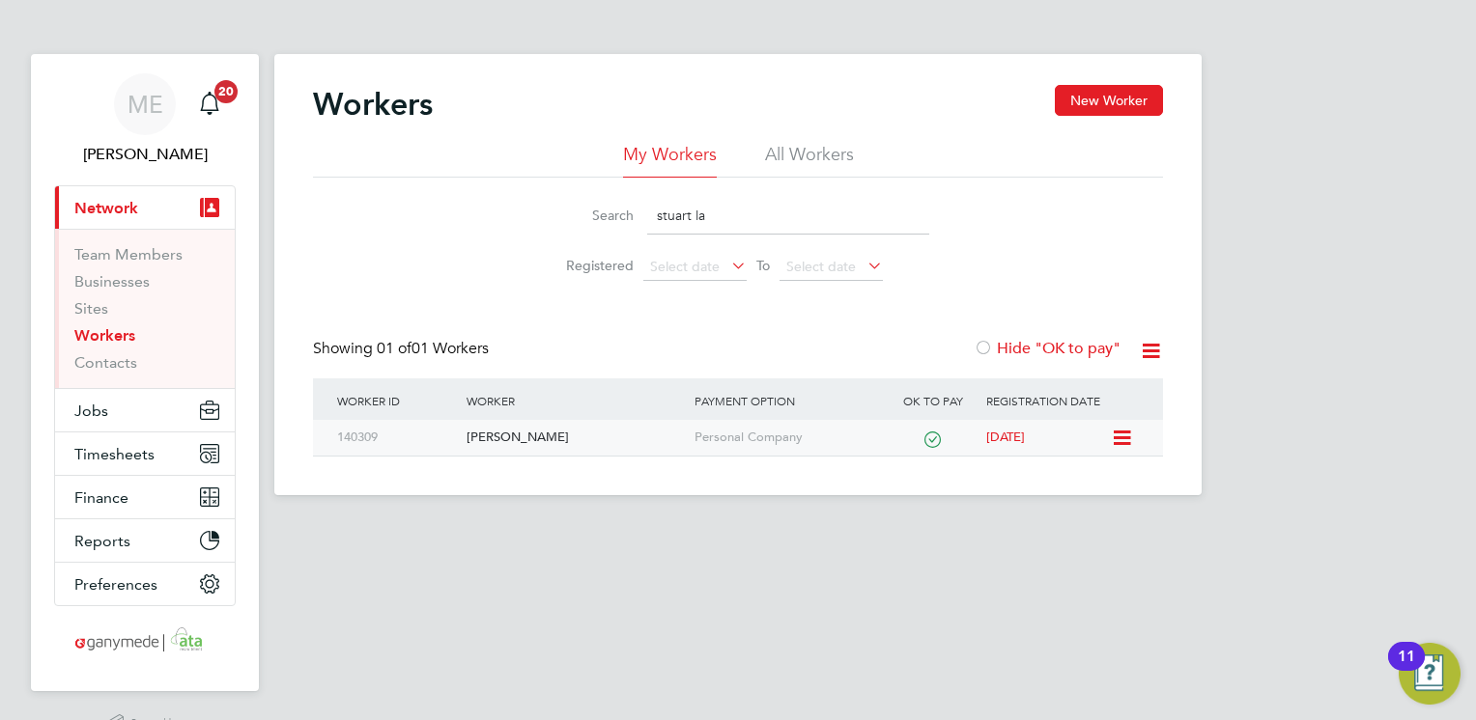
type input "stuart la"
click at [631, 442] on div "[PERSON_NAME]" at bounding box center [575, 438] width 227 height 36
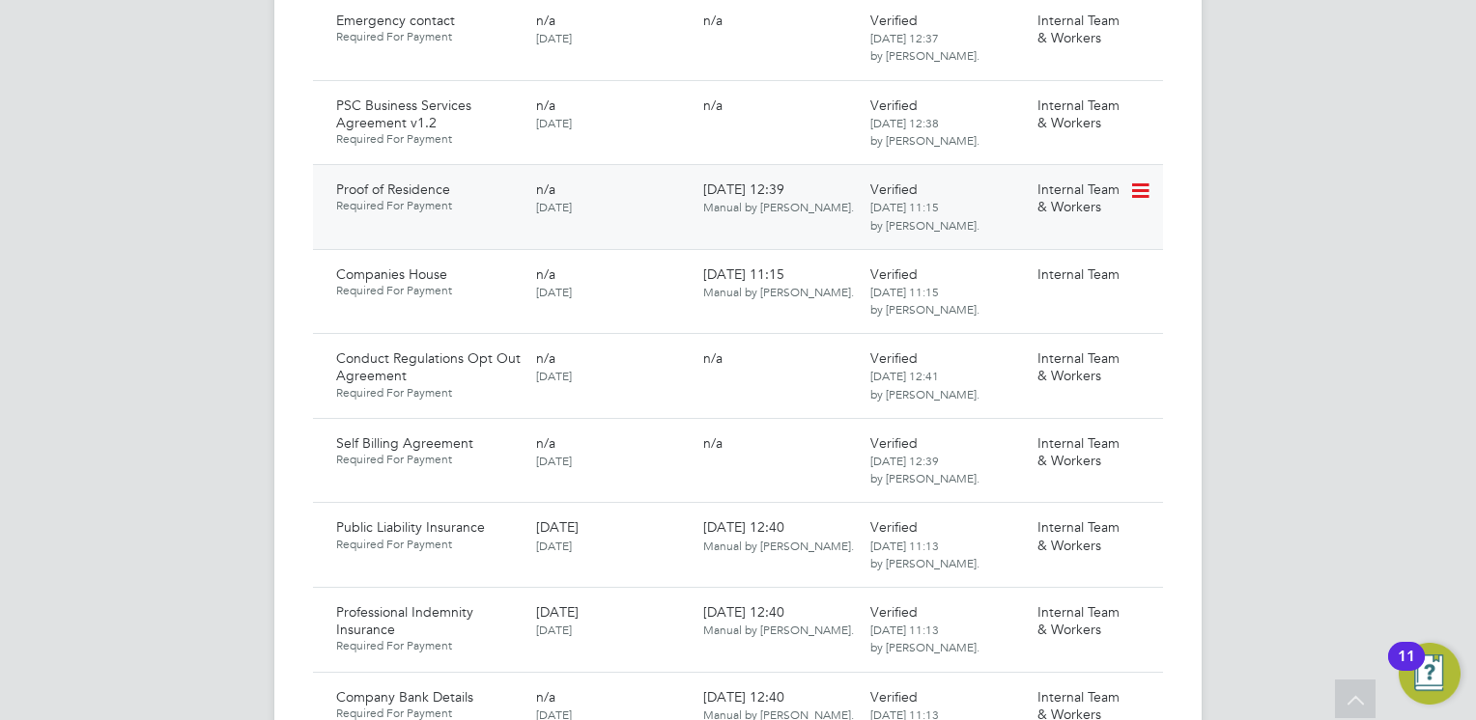
scroll to position [1835, 0]
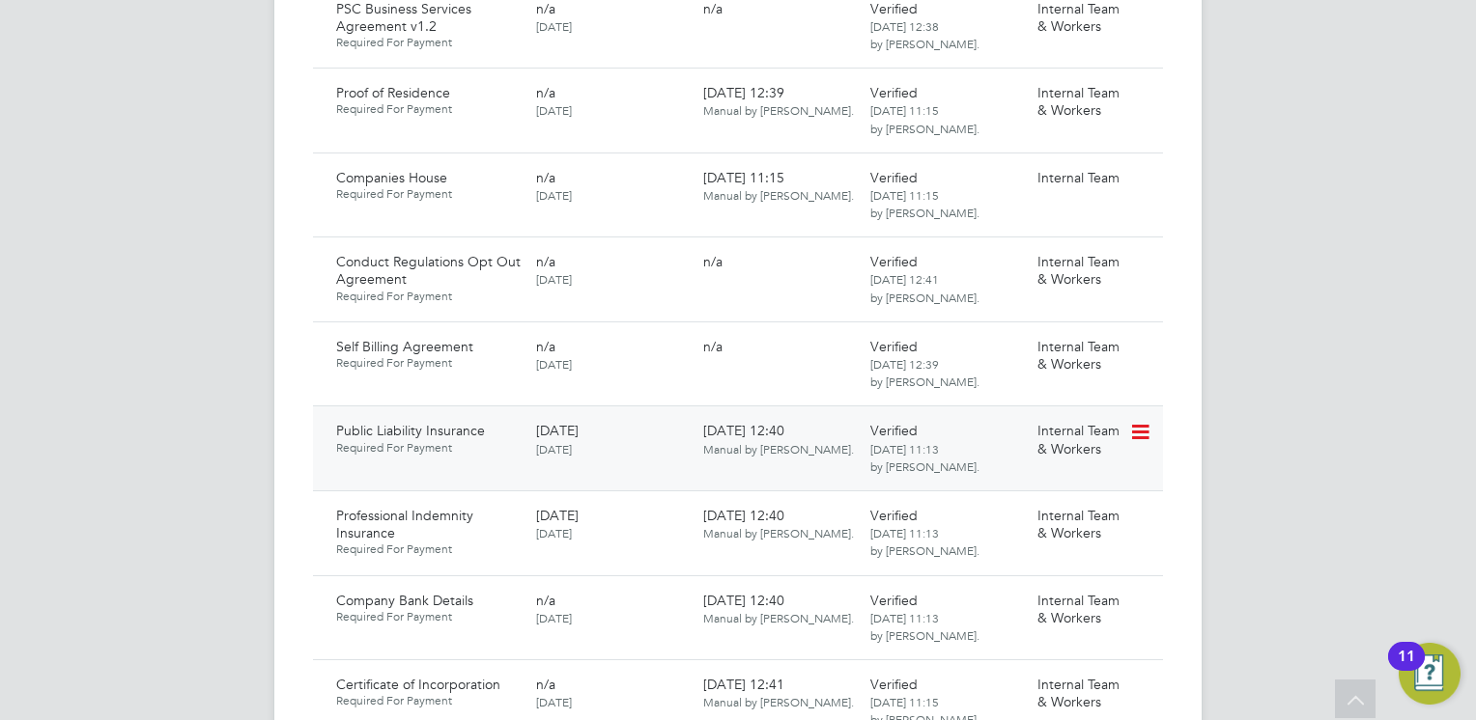
click at [1145, 421] on icon at bounding box center [1138, 432] width 19 height 23
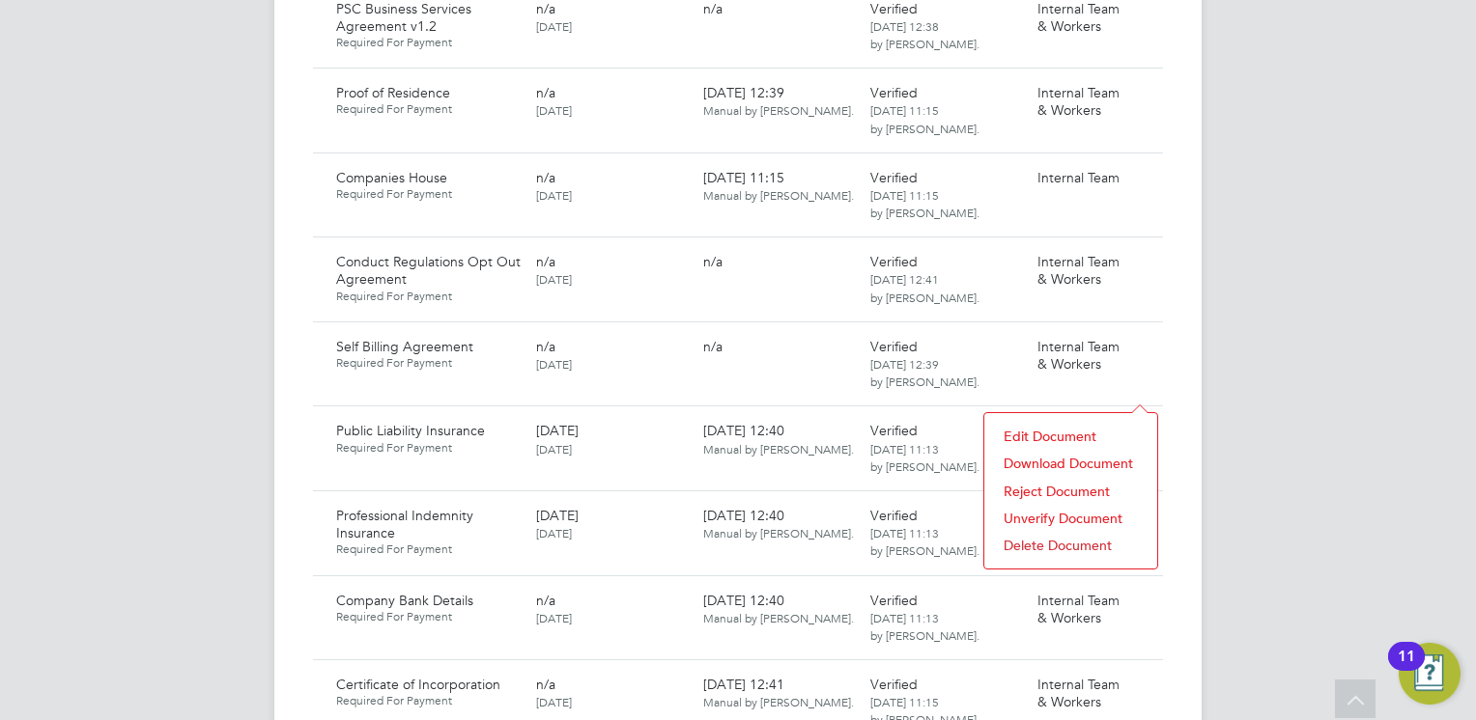
click at [1043, 454] on li "Download Document" at bounding box center [1071, 463] width 154 height 27
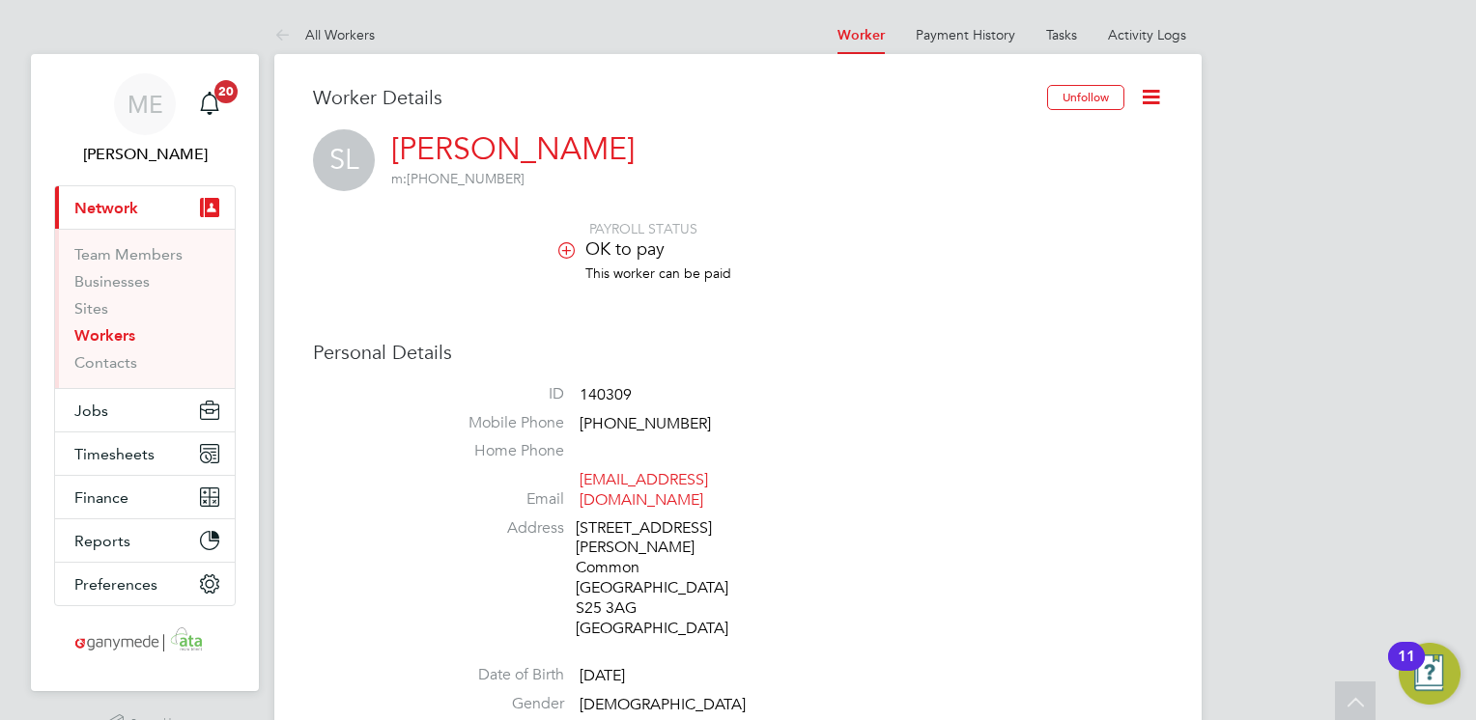
scroll to position [0, 0]
drag, startPoint x: 282, startPoint y: 35, endPoint x: 293, endPoint y: 40, distance: 11.7
click at [282, 35] on icon at bounding box center [286, 36] width 24 height 24
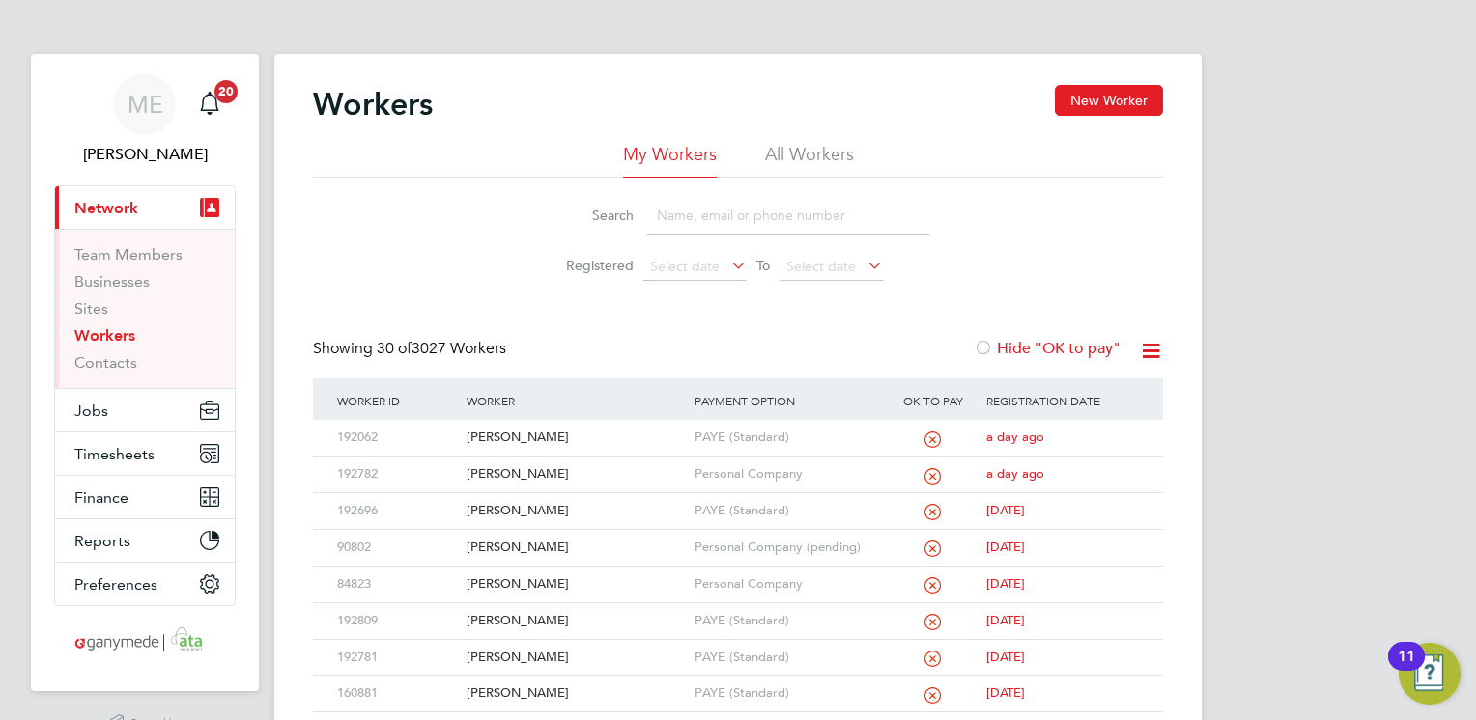
click at [677, 220] on input at bounding box center [788, 216] width 282 height 38
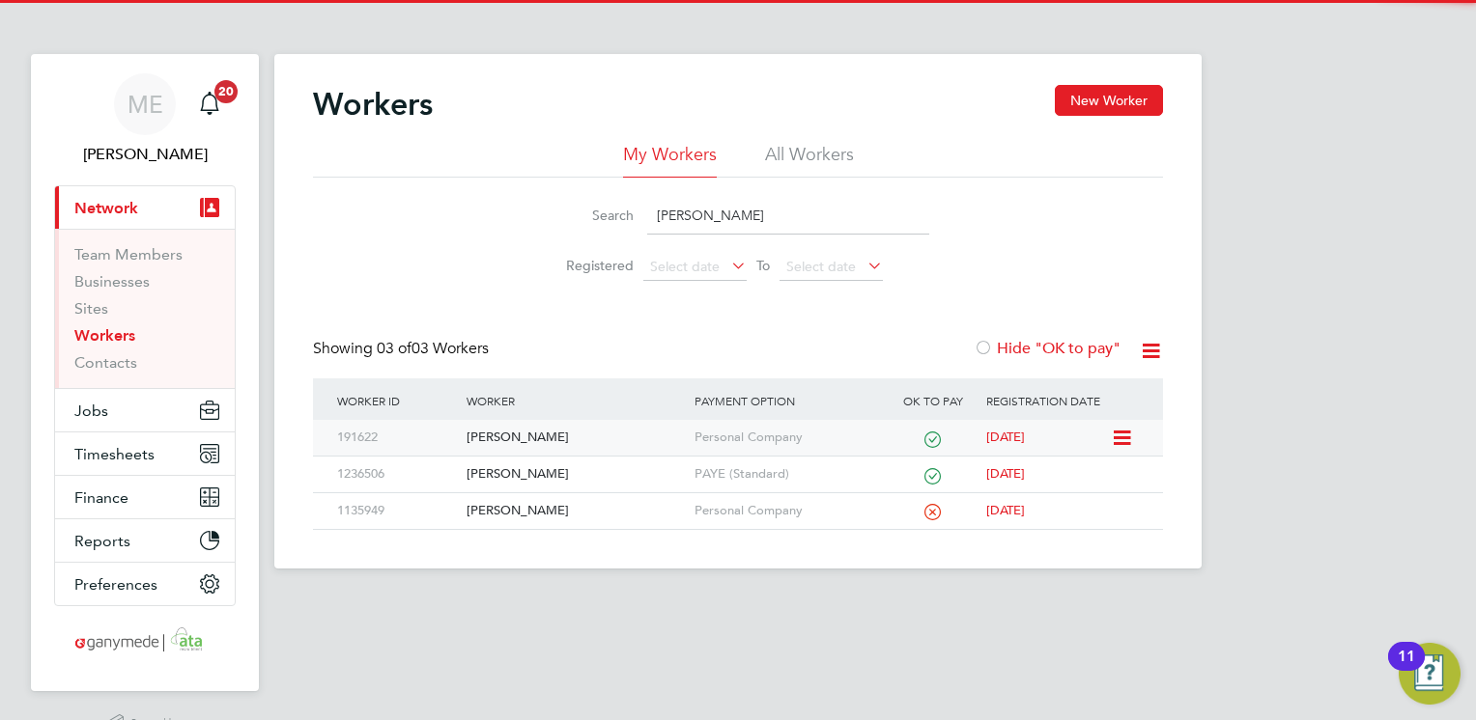
type input "[PERSON_NAME]"
click at [591, 446] on div "Piotr Olesinski" at bounding box center [575, 438] width 227 height 36
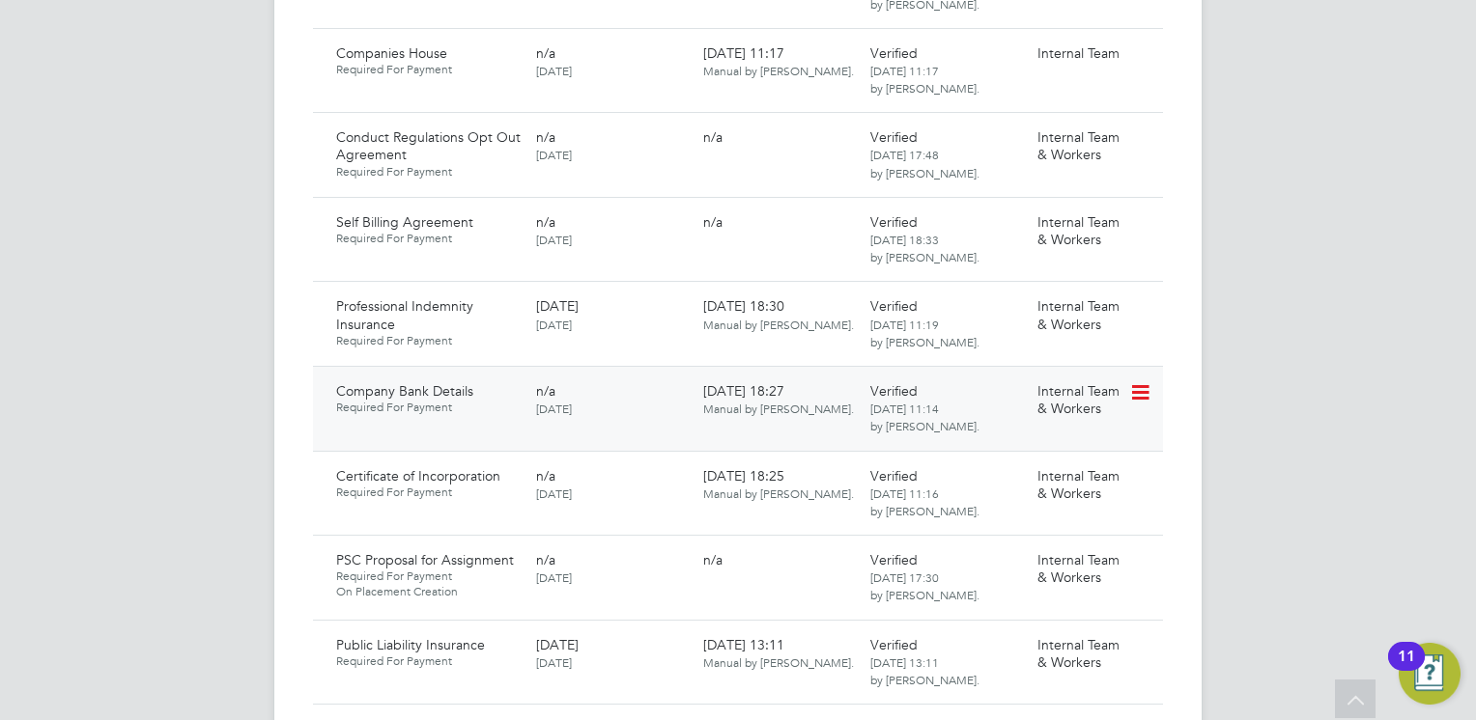
scroll to position [2028, 0]
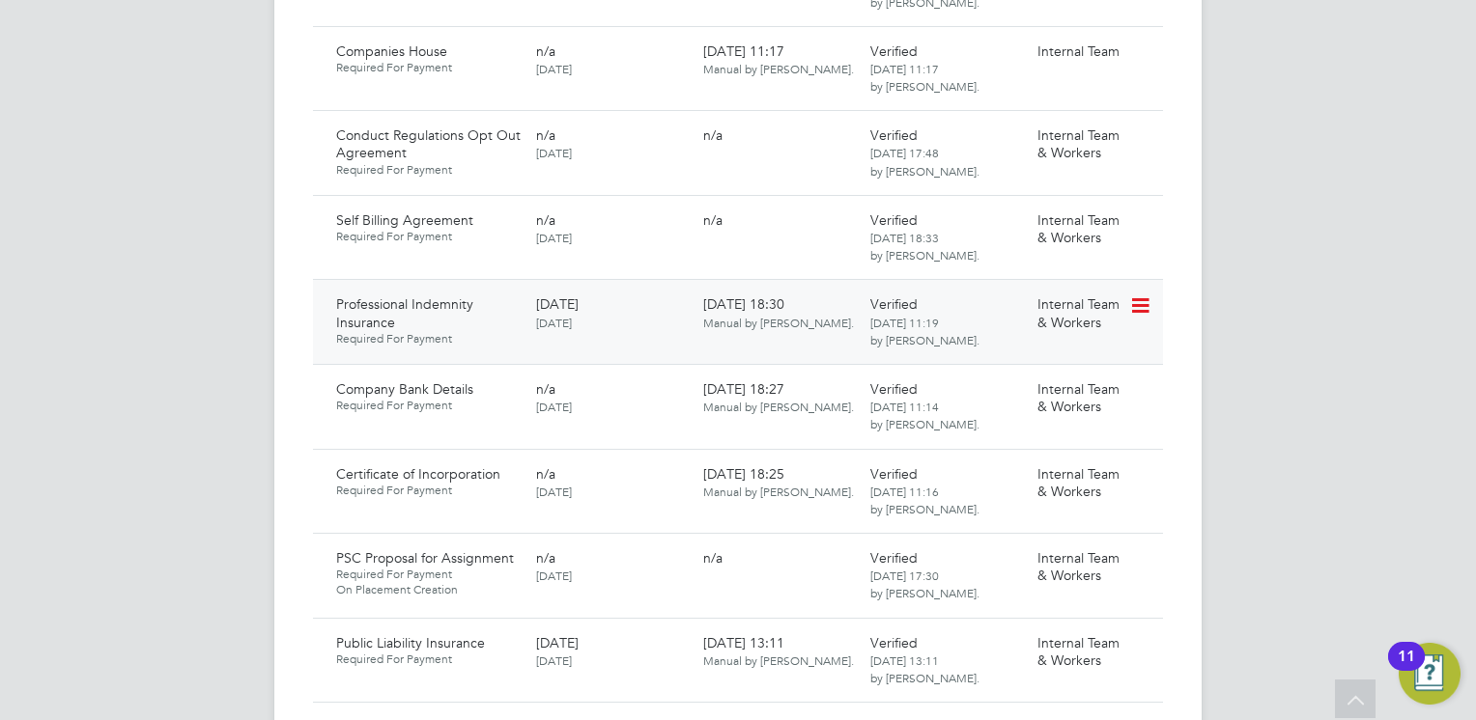
click at [1130, 295] on icon at bounding box center [1138, 306] width 19 height 23
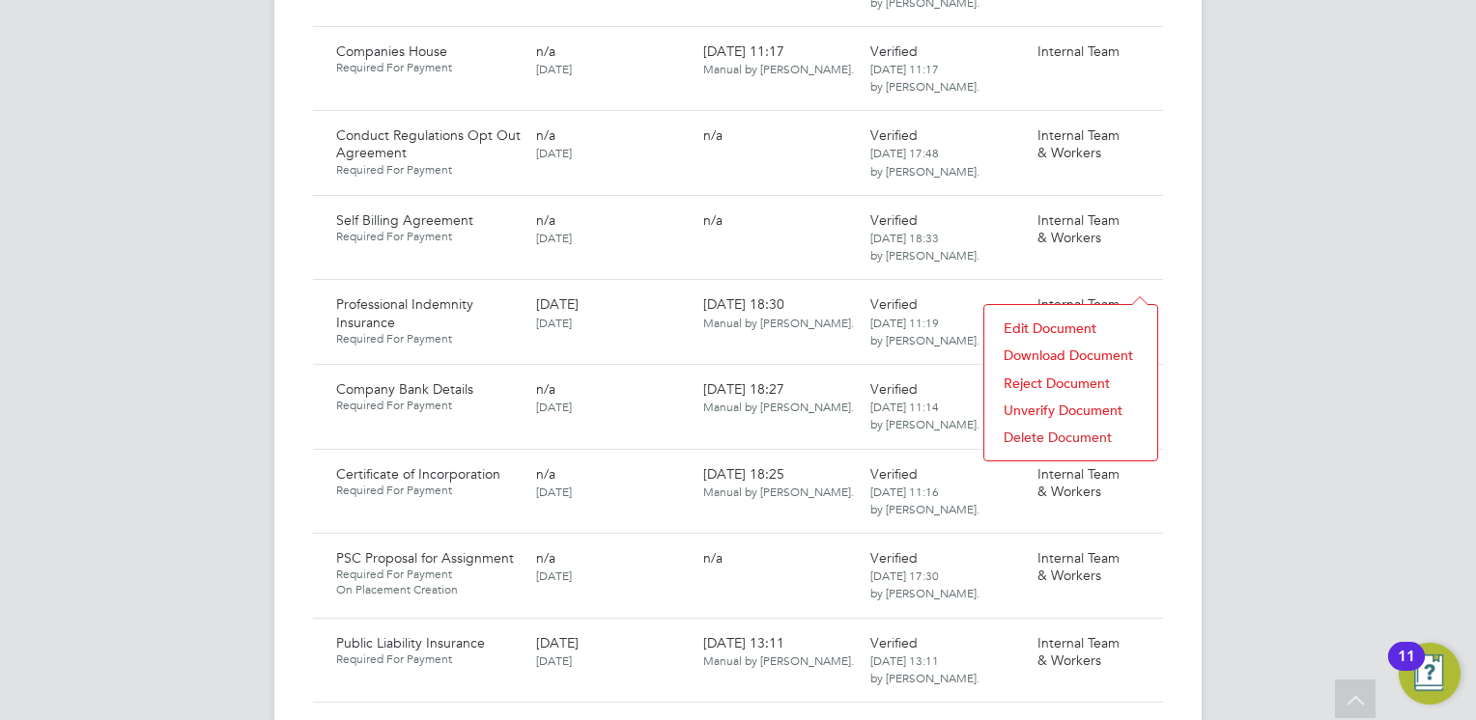
click at [1030, 347] on li "Download Document" at bounding box center [1071, 355] width 154 height 27
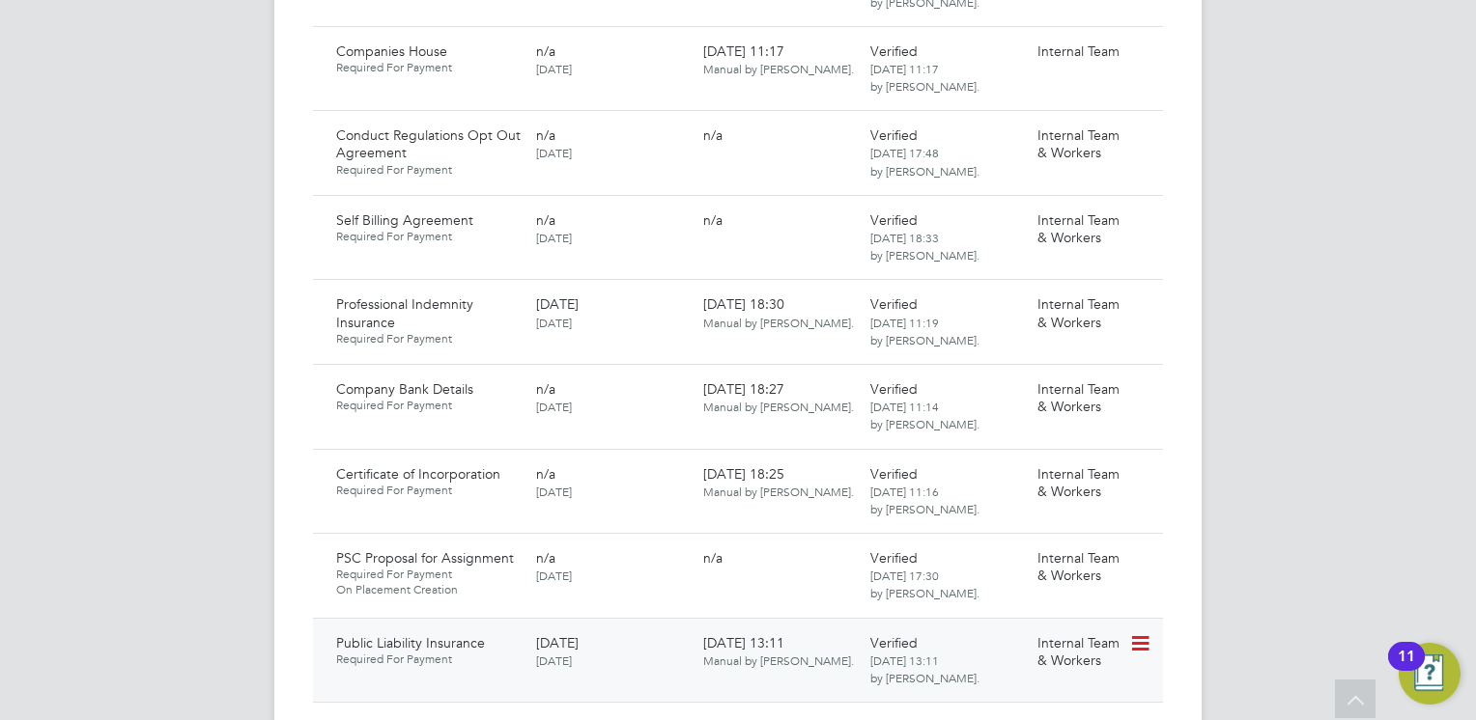
drag, startPoint x: 1140, startPoint y: 621, endPoint x: 1115, endPoint y: 622, distance: 24.2
click at [1140, 633] on icon at bounding box center [1138, 644] width 19 height 23
click at [1025, 692] on li "Download Document" at bounding box center [1071, 693] width 154 height 27
click at [1130, 295] on icon at bounding box center [1138, 306] width 19 height 23
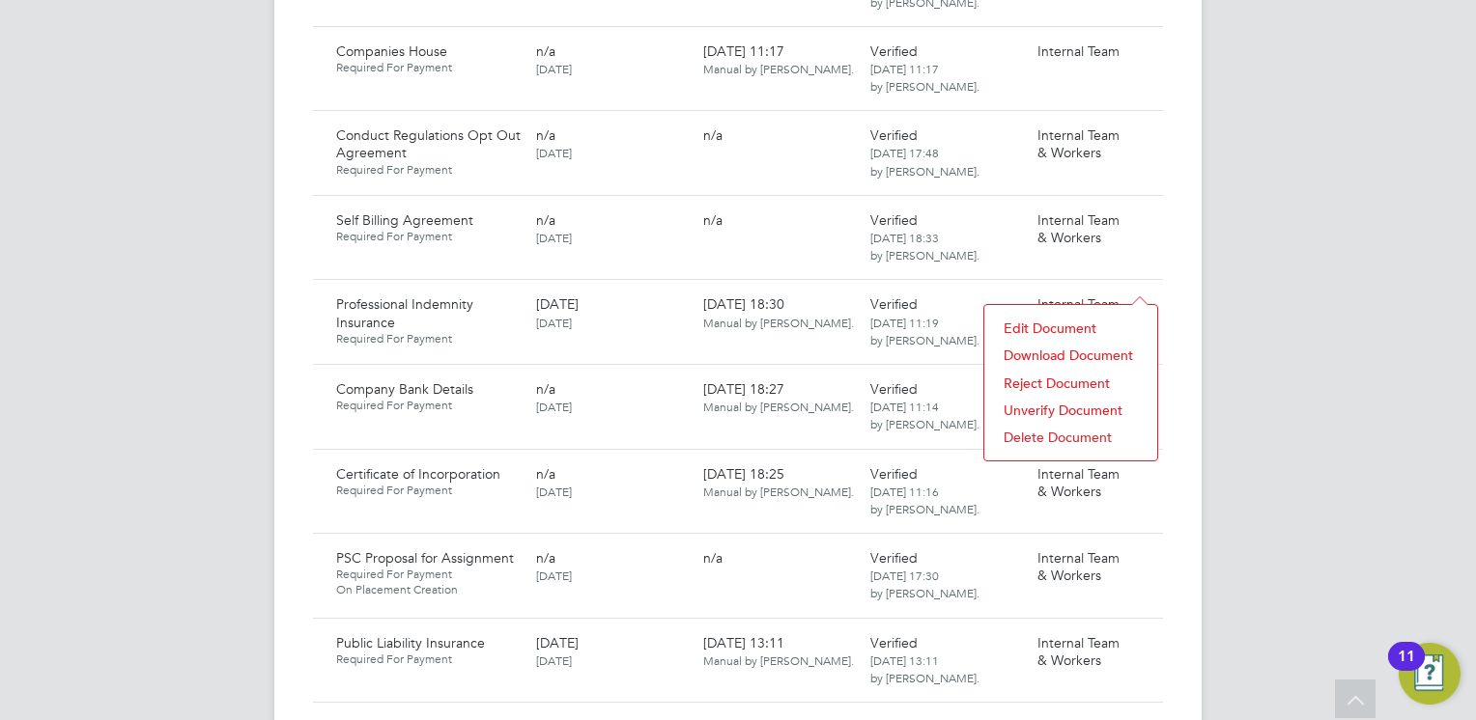
click at [1043, 349] on li "Download Document" at bounding box center [1071, 355] width 154 height 27
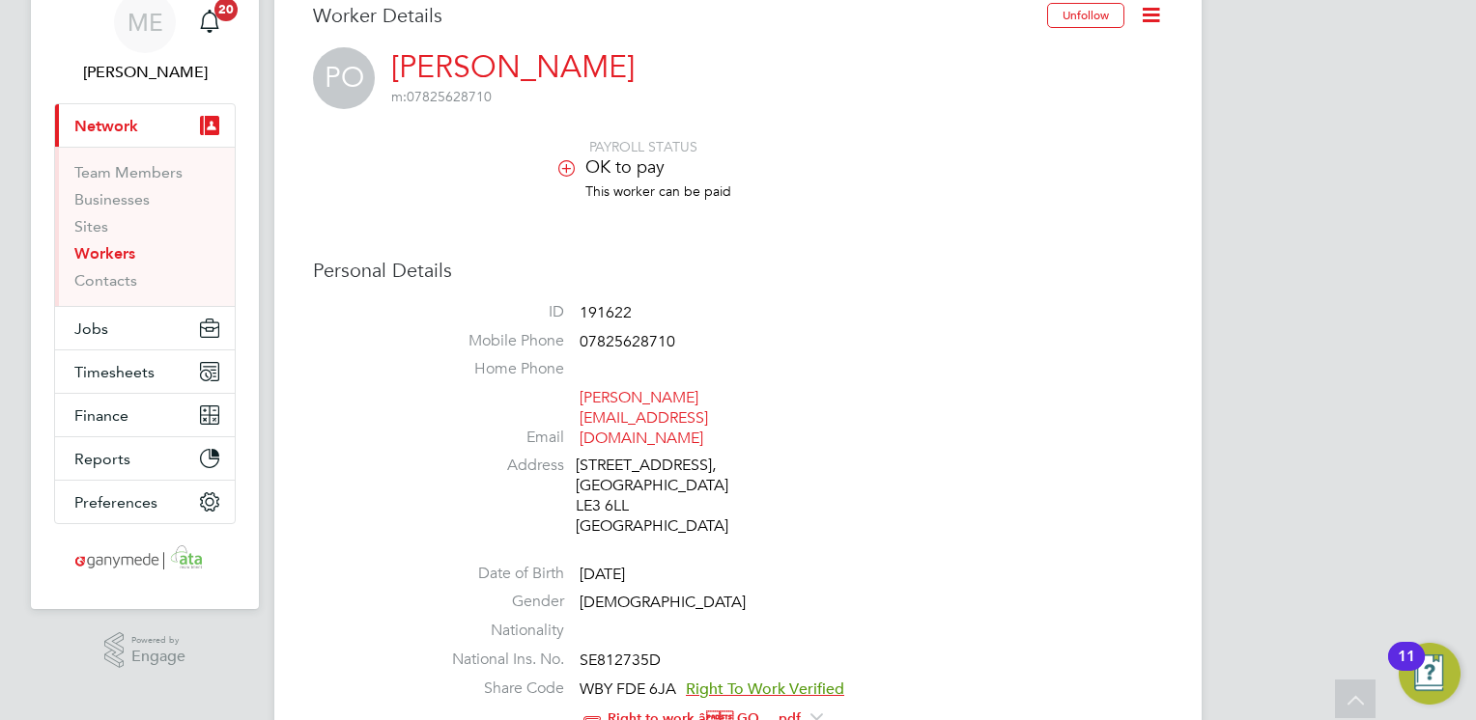
scroll to position [0, 0]
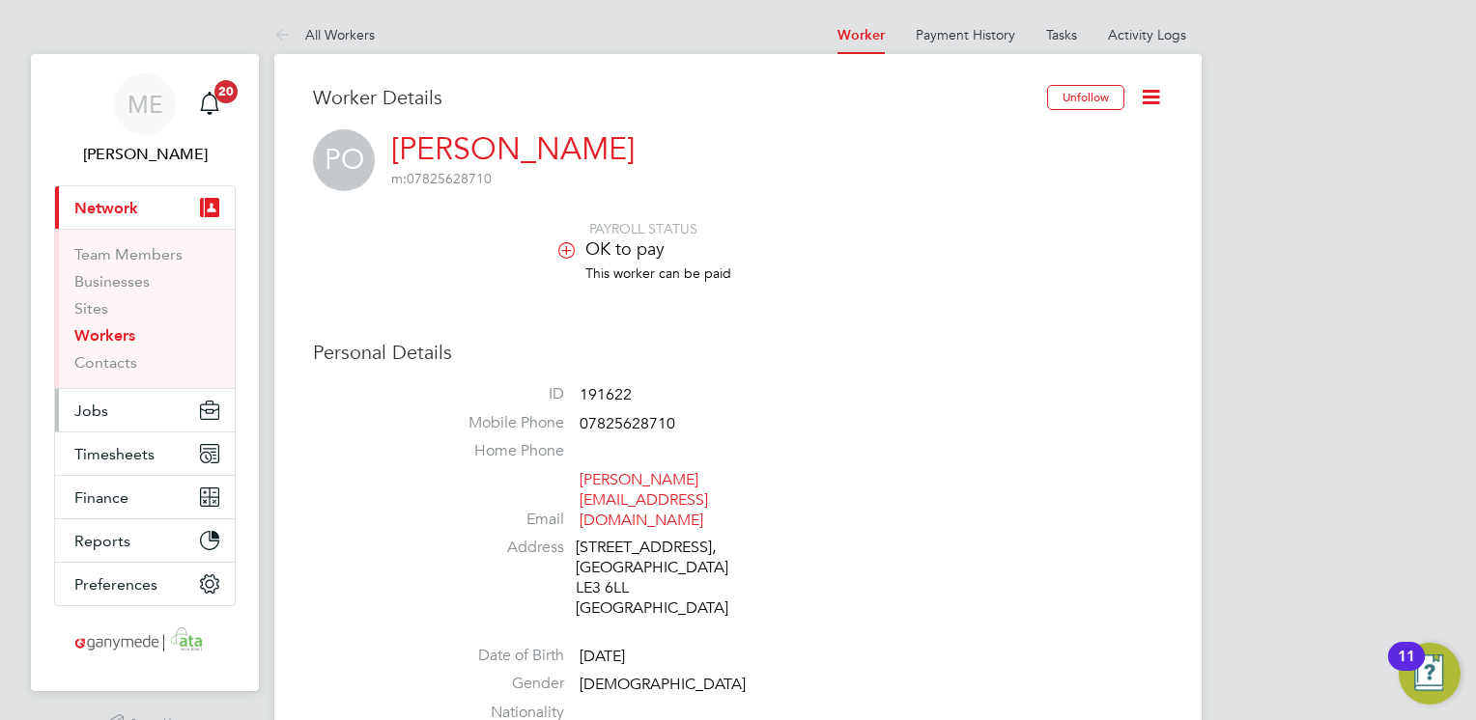
click at [93, 399] on button "Jobs" at bounding box center [145, 410] width 180 height 42
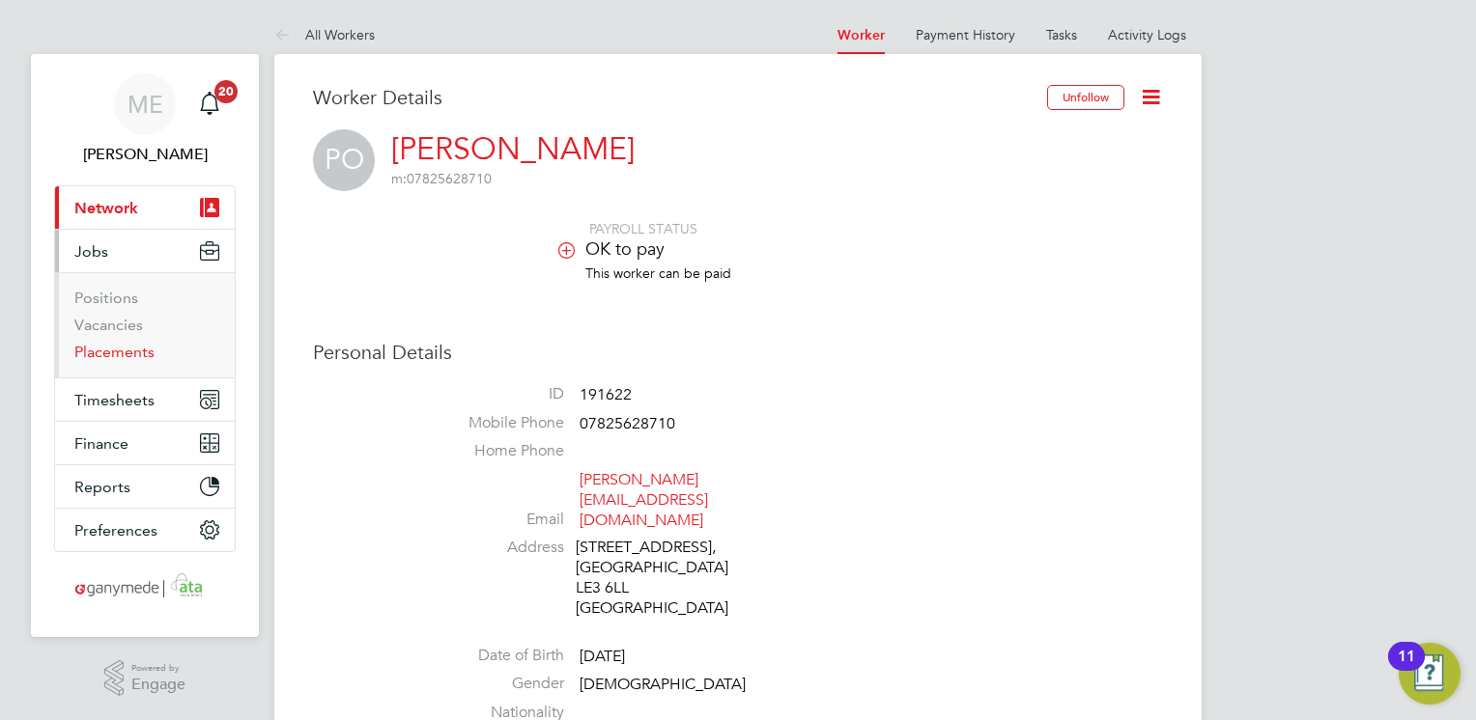
click at [132, 346] on link "Placements" at bounding box center [114, 352] width 80 height 18
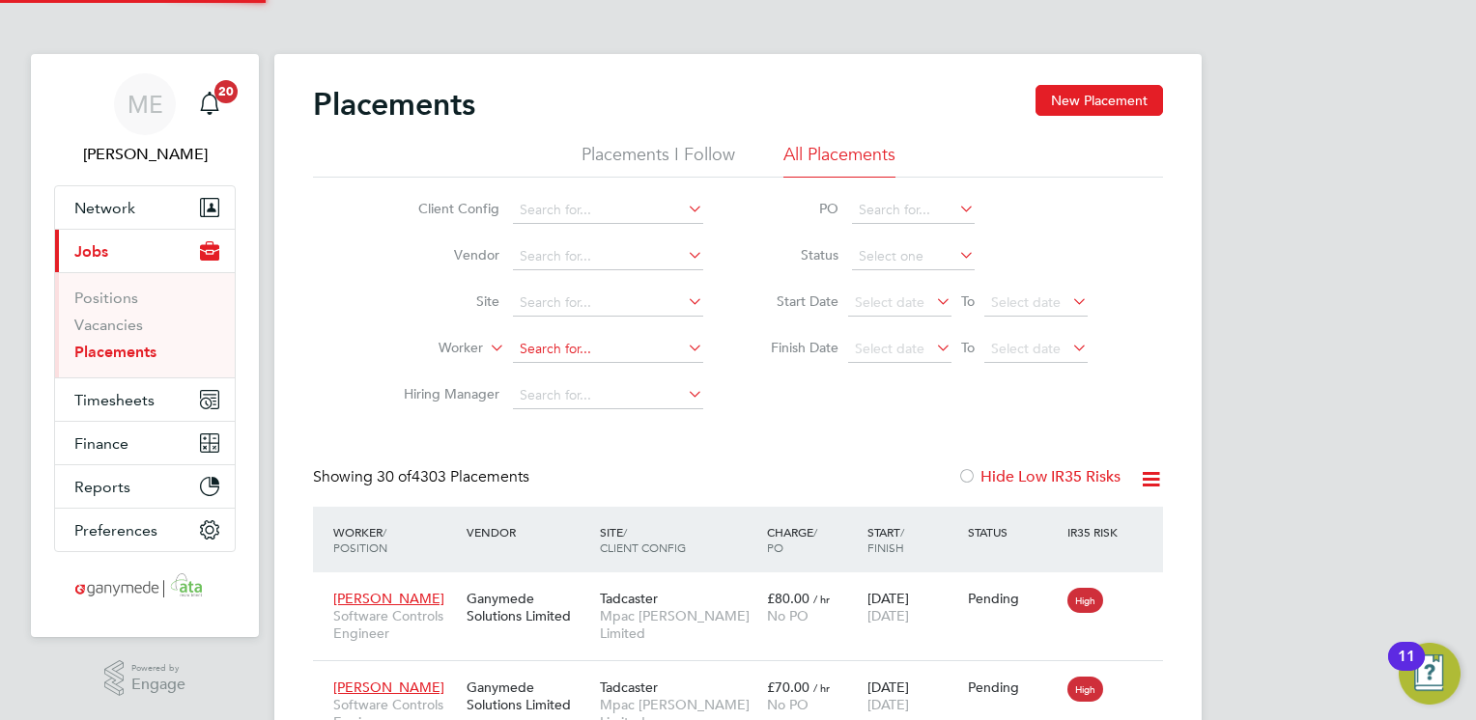
click at [556, 351] on input at bounding box center [608, 349] width 190 height 27
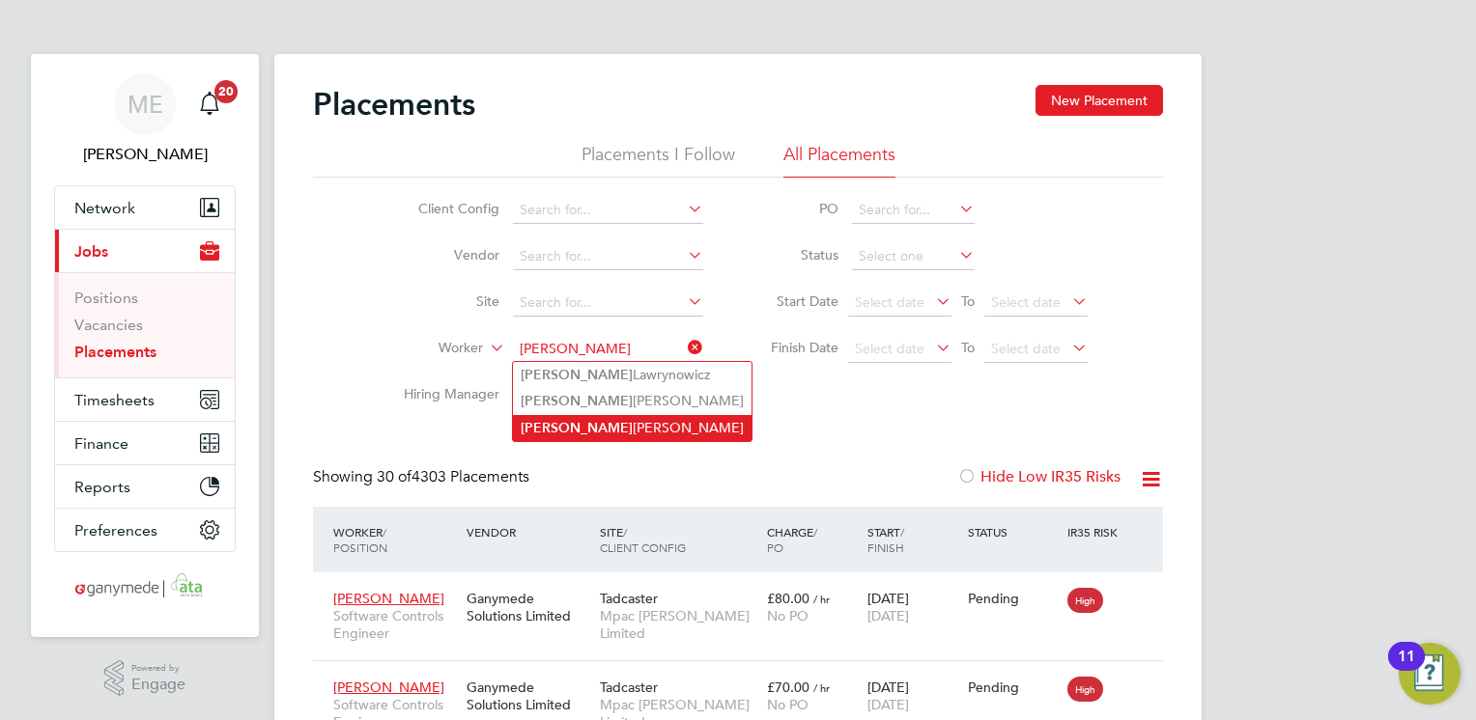
click at [568, 415] on li "Piotr Olesinski" at bounding box center [632, 428] width 239 height 26
type input "Piotr Olesinski"
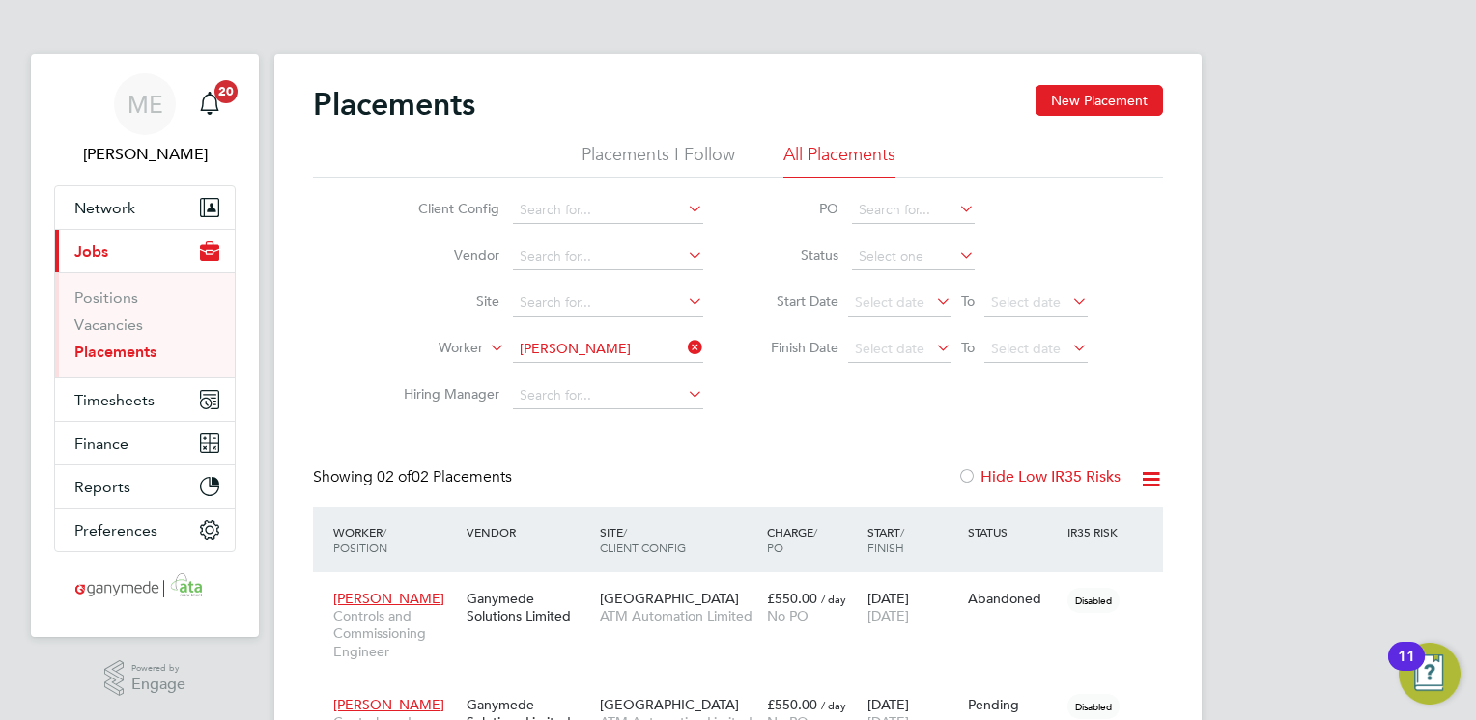
click at [684, 342] on icon at bounding box center [684, 347] width 0 height 27
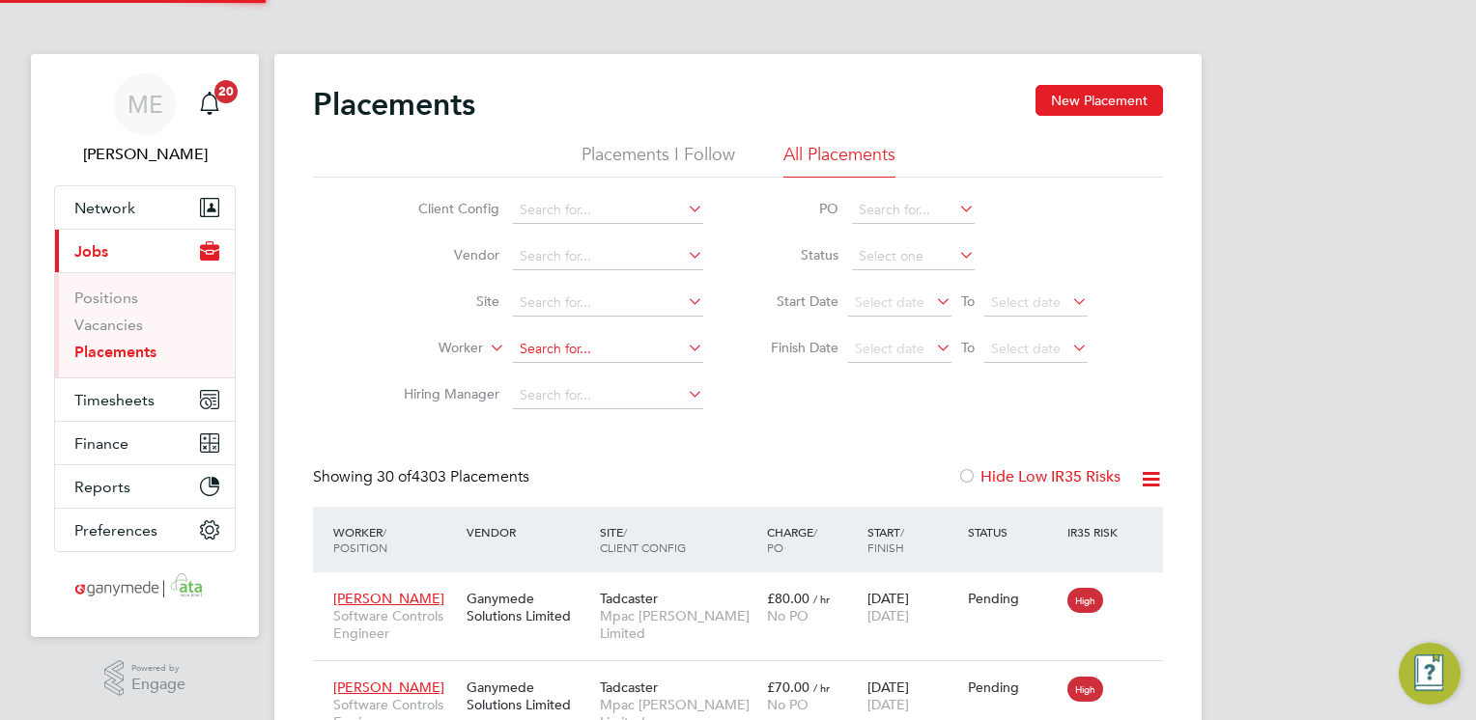
click at [603, 342] on input at bounding box center [608, 349] width 190 height 27
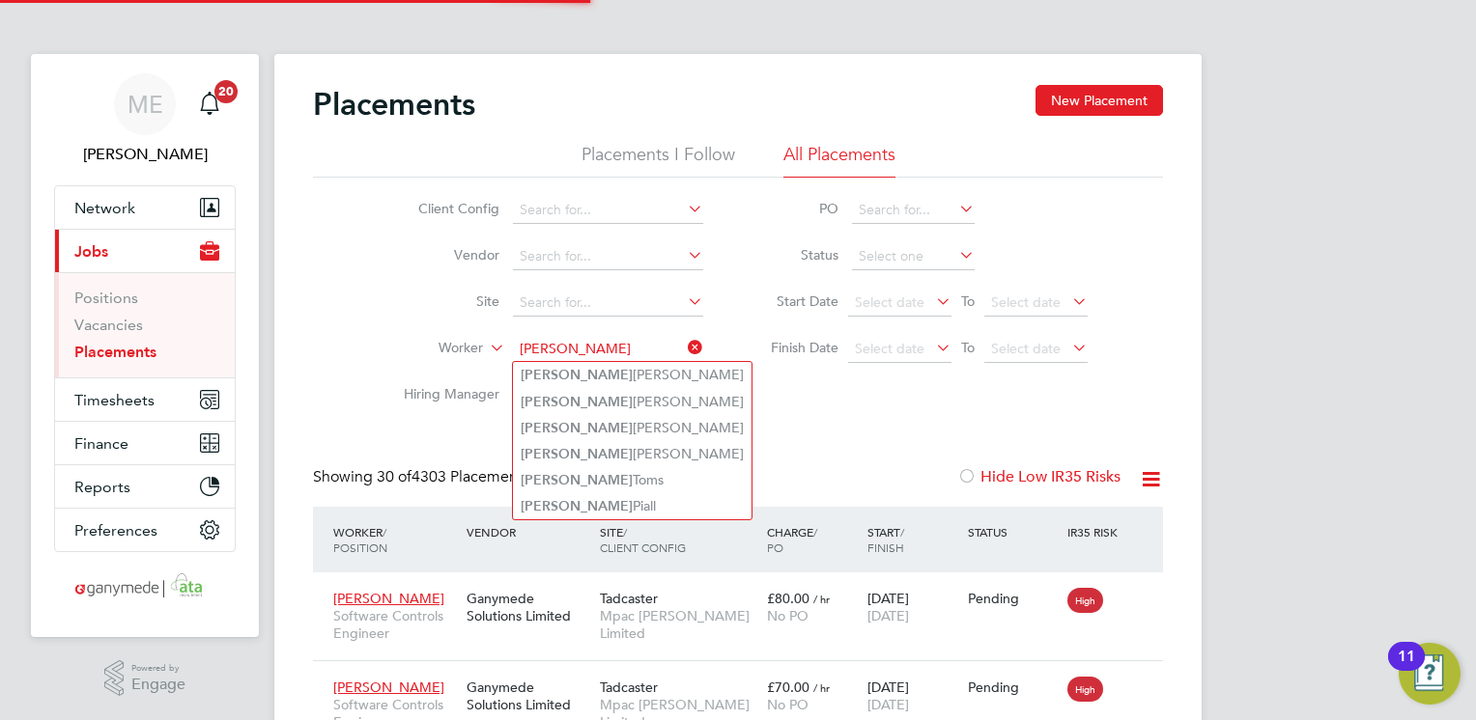
type input "gavin o"
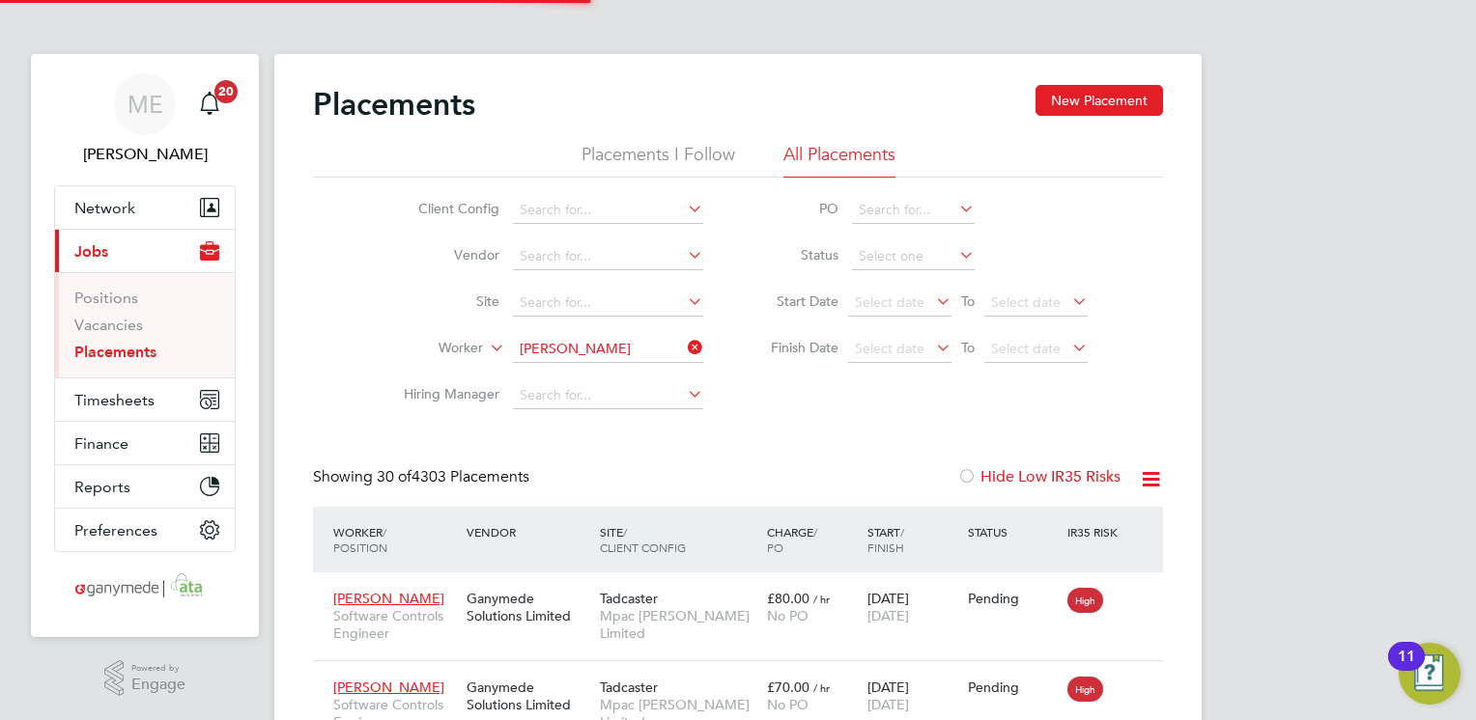
click at [580, 362] on li "Worker" at bounding box center [545, 349] width 363 height 46
click at [572, 349] on input at bounding box center [608, 349] width 190 height 27
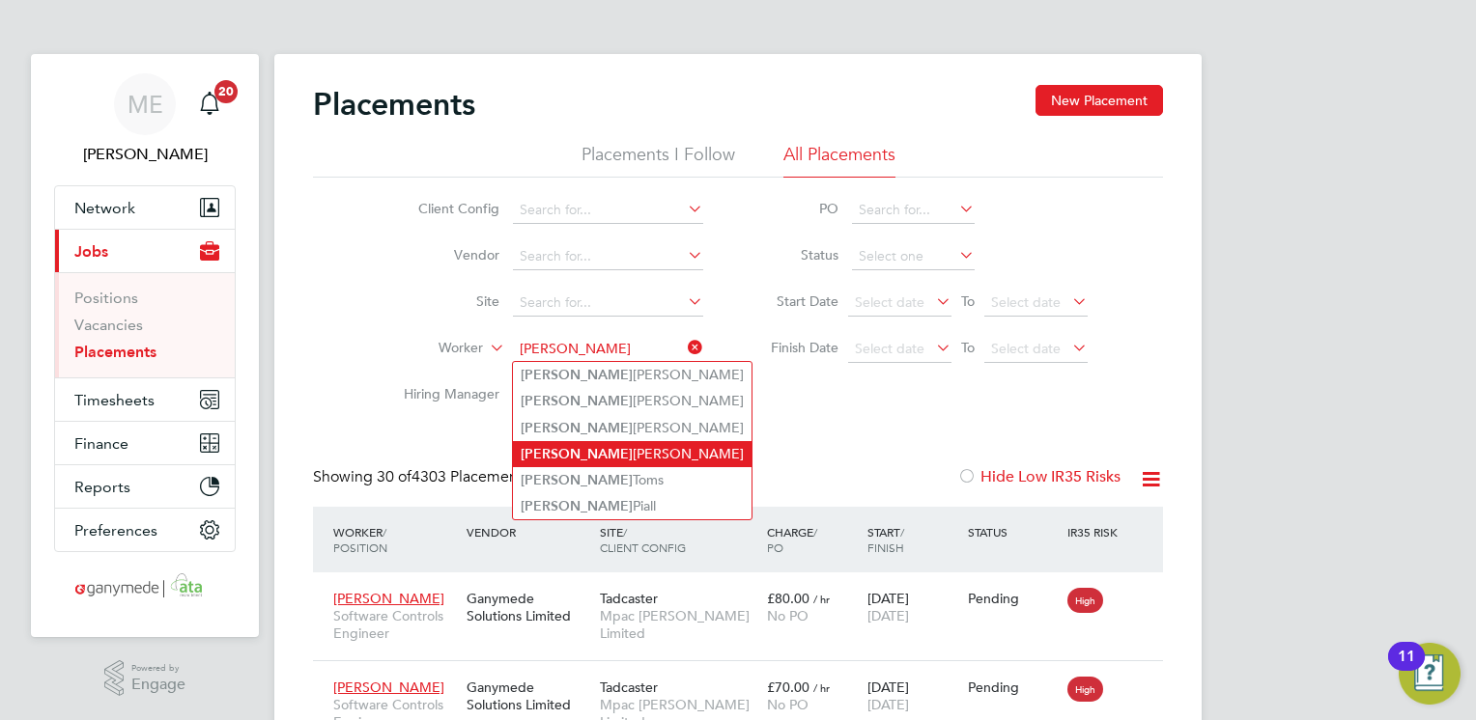
click at [577, 453] on li "Gavin O'Neill" at bounding box center [632, 454] width 239 height 26
type input "[PERSON_NAME]"
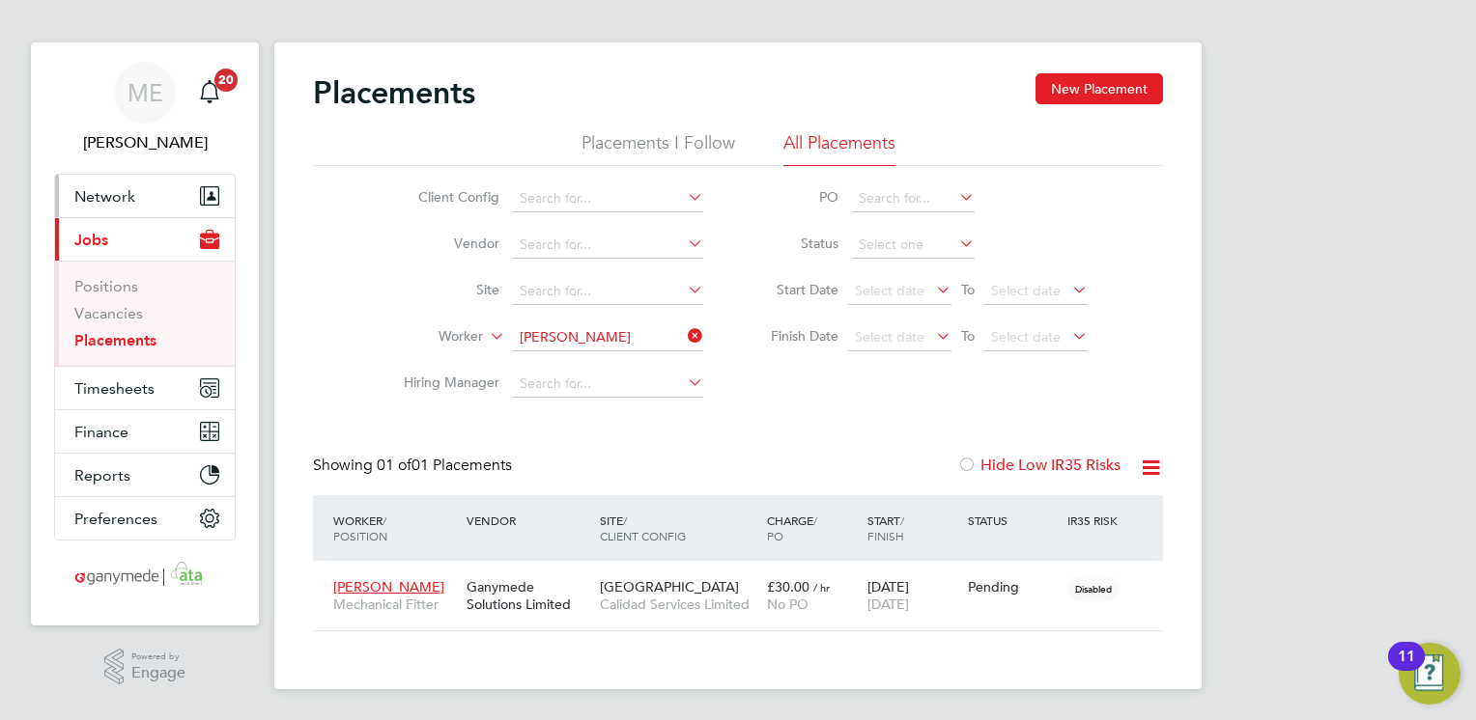
click at [109, 191] on span "Network" at bounding box center [104, 196] width 61 height 18
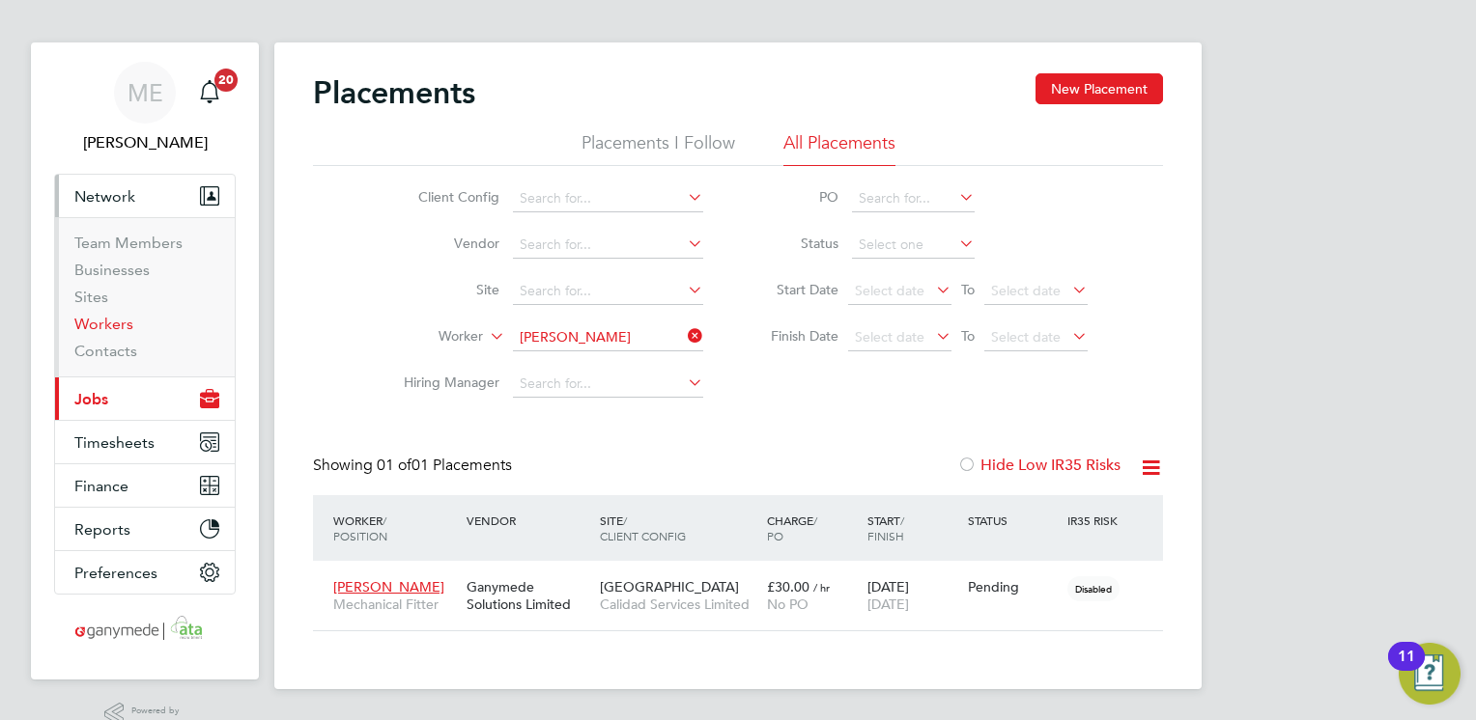
click at [113, 326] on link "Workers" at bounding box center [103, 324] width 59 height 18
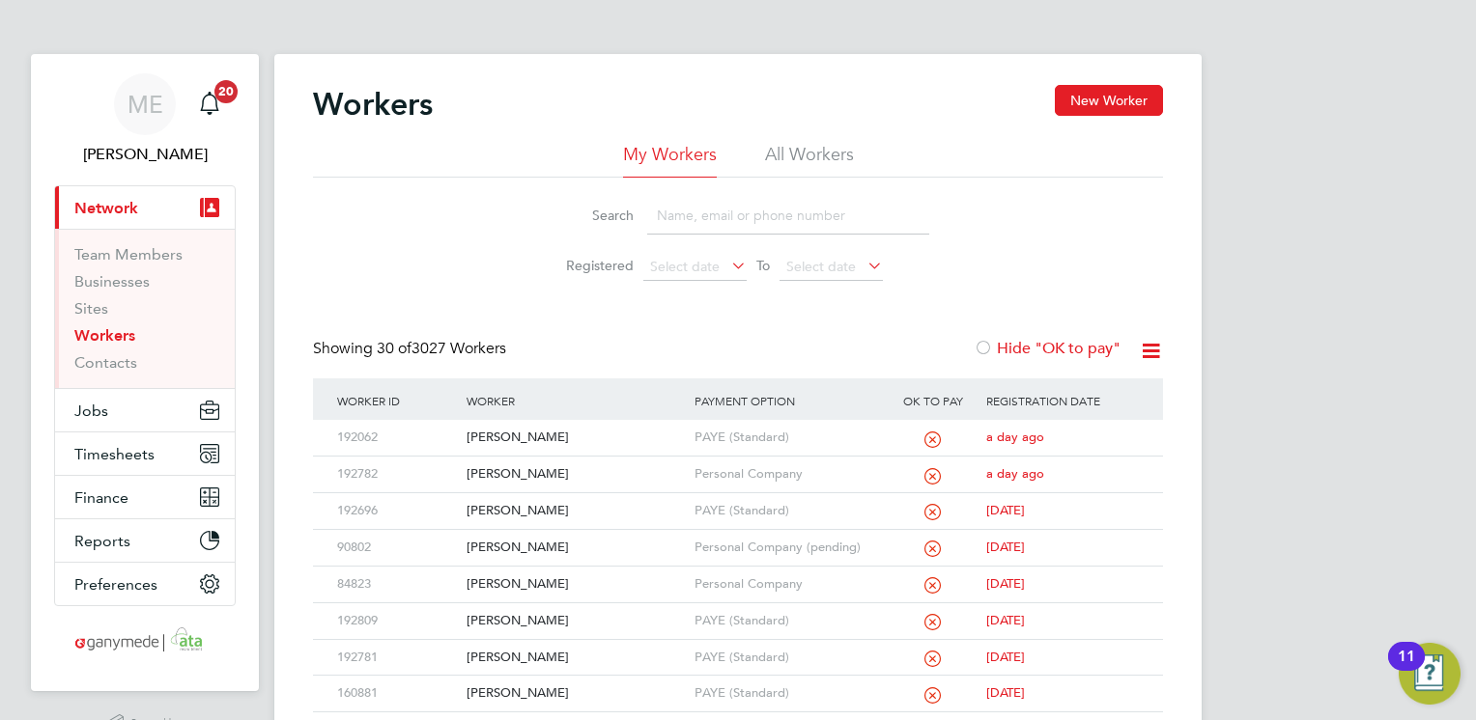
click at [677, 214] on input at bounding box center [788, 216] width 282 height 38
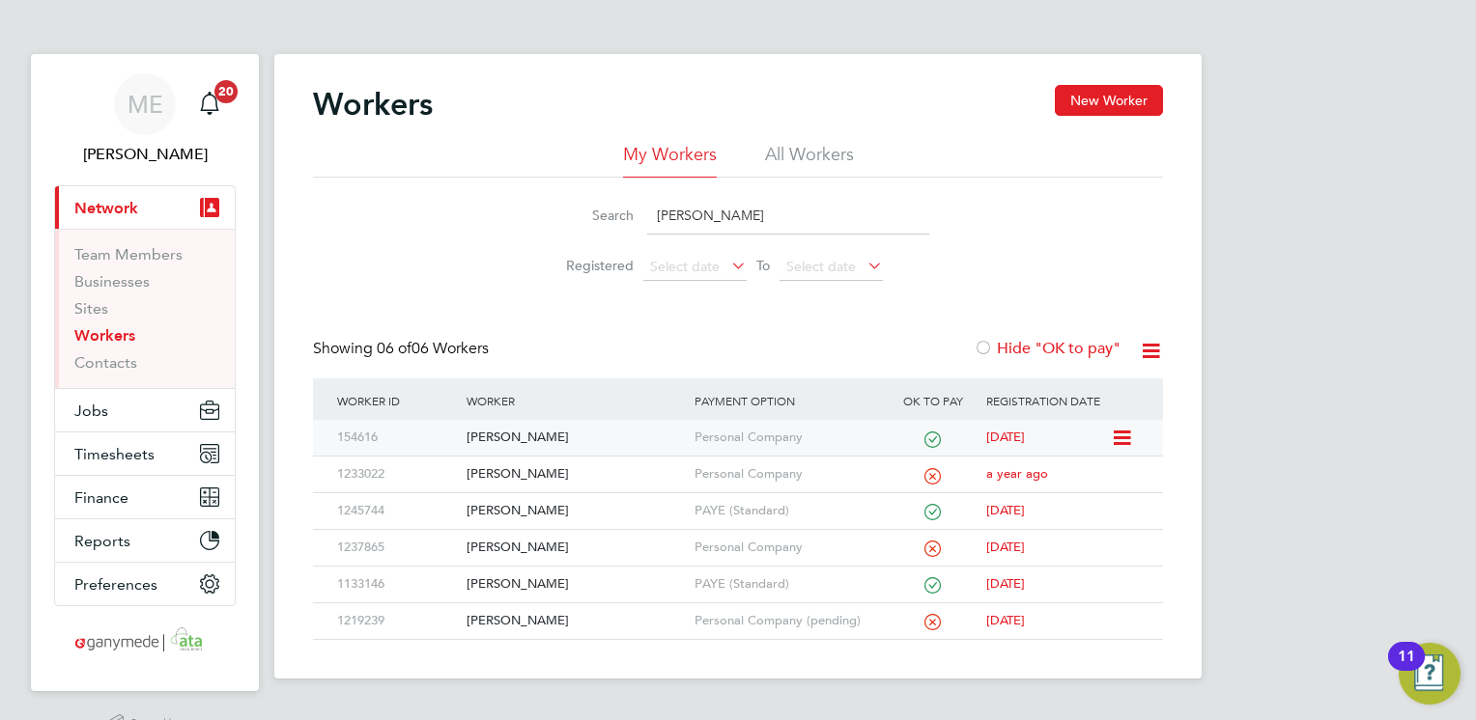
type input "gavin"
click at [591, 431] on div "Gavin O'Neill" at bounding box center [575, 438] width 227 height 36
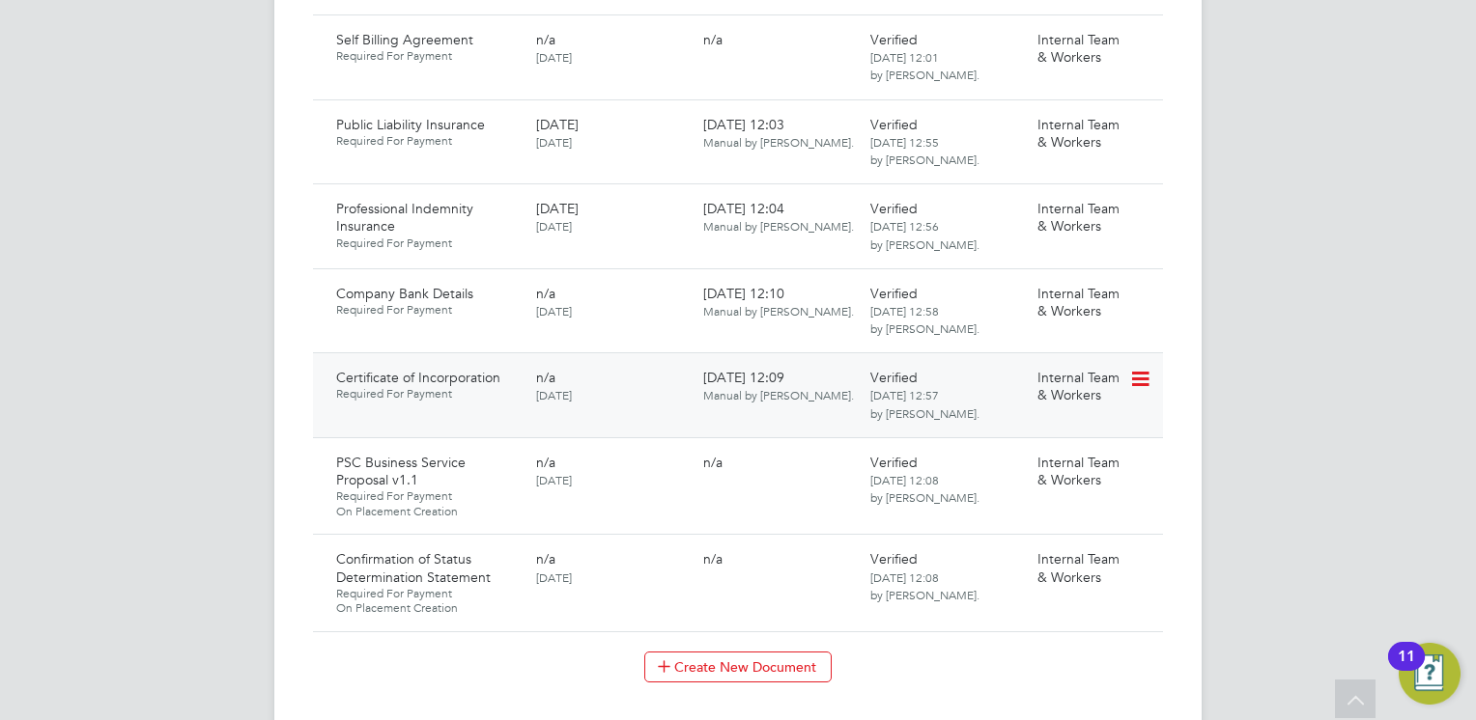
scroll to position [2125, 0]
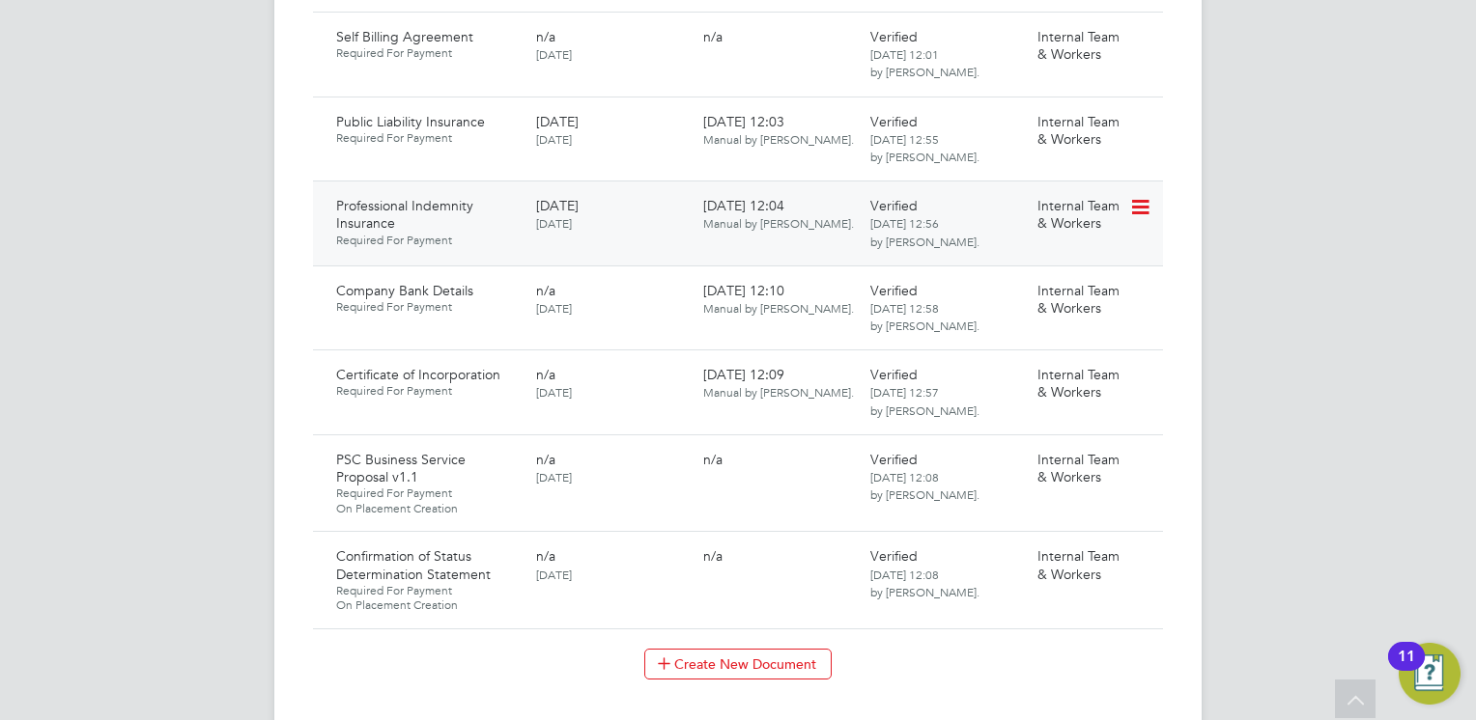
click at [1143, 196] on icon at bounding box center [1138, 207] width 19 height 23
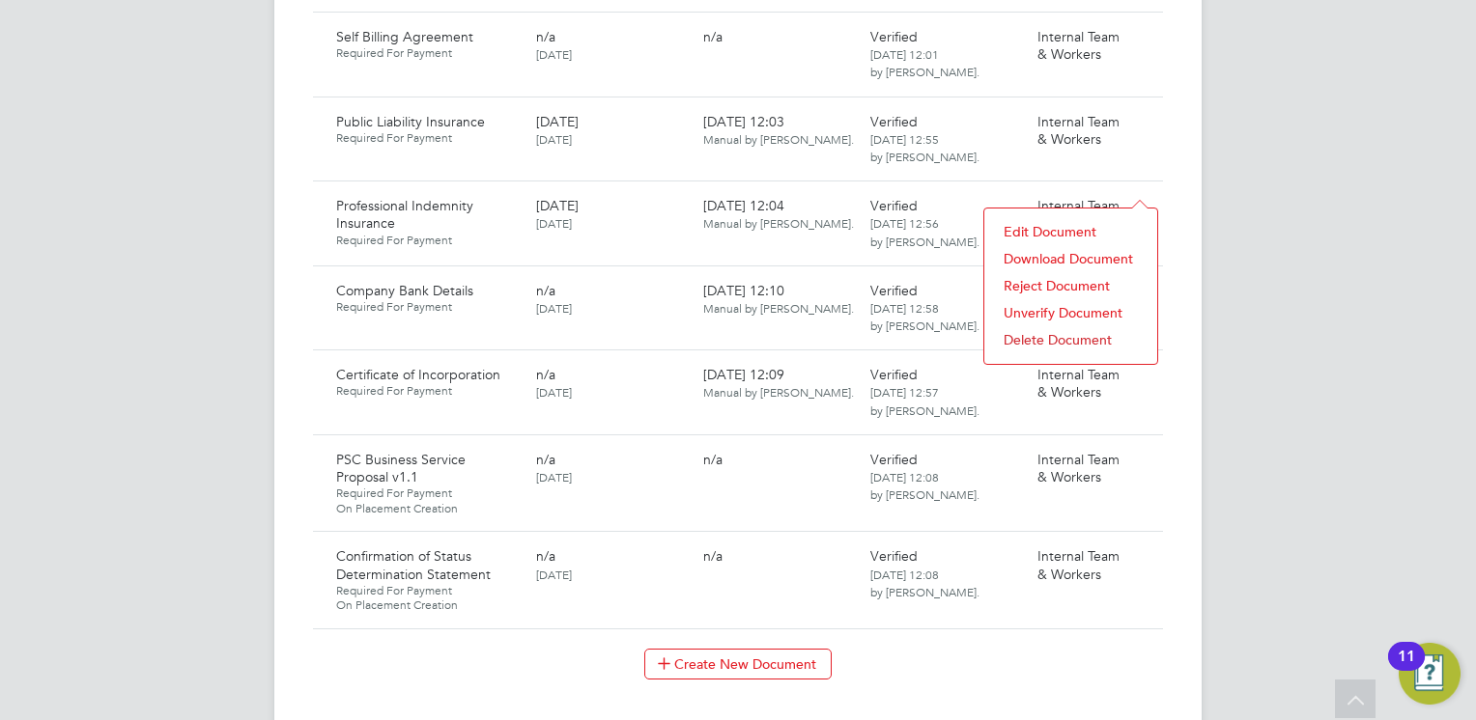
click at [1050, 257] on li "Download Document" at bounding box center [1071, 258] width 154 height 27
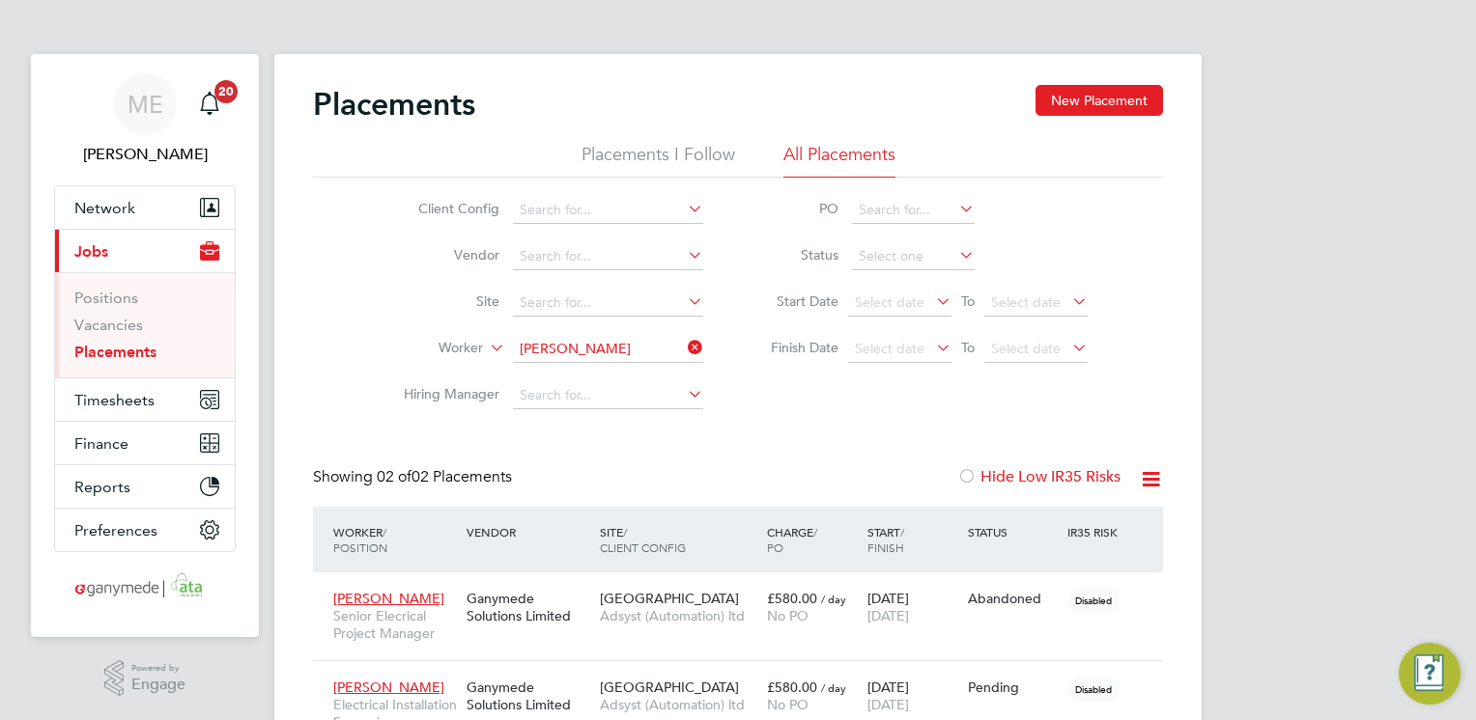
scroll to position [55, 168]
click at [684, 347] on icon at bounding box center [684, 347] width 0 height 27
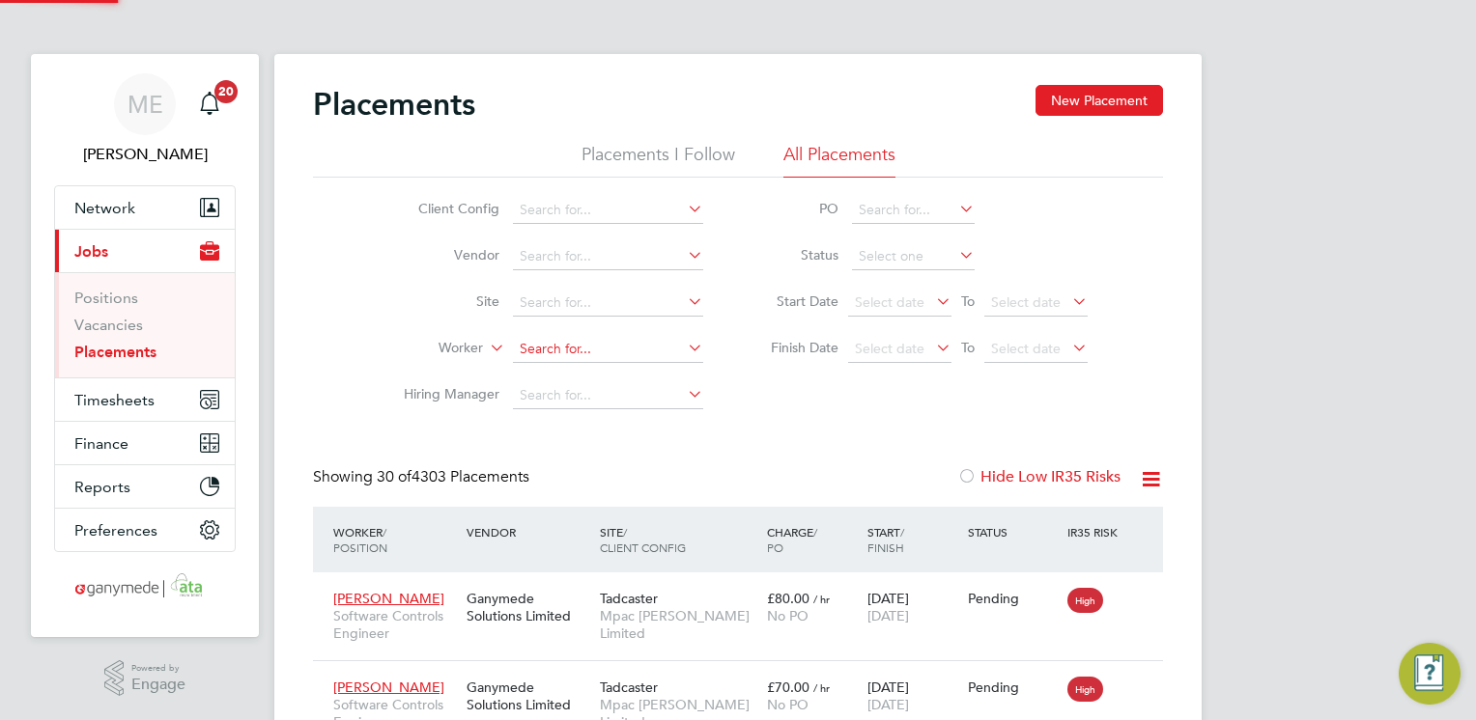
click at [596, 342] on input at bounding box center [608, 349] width 190 height 27
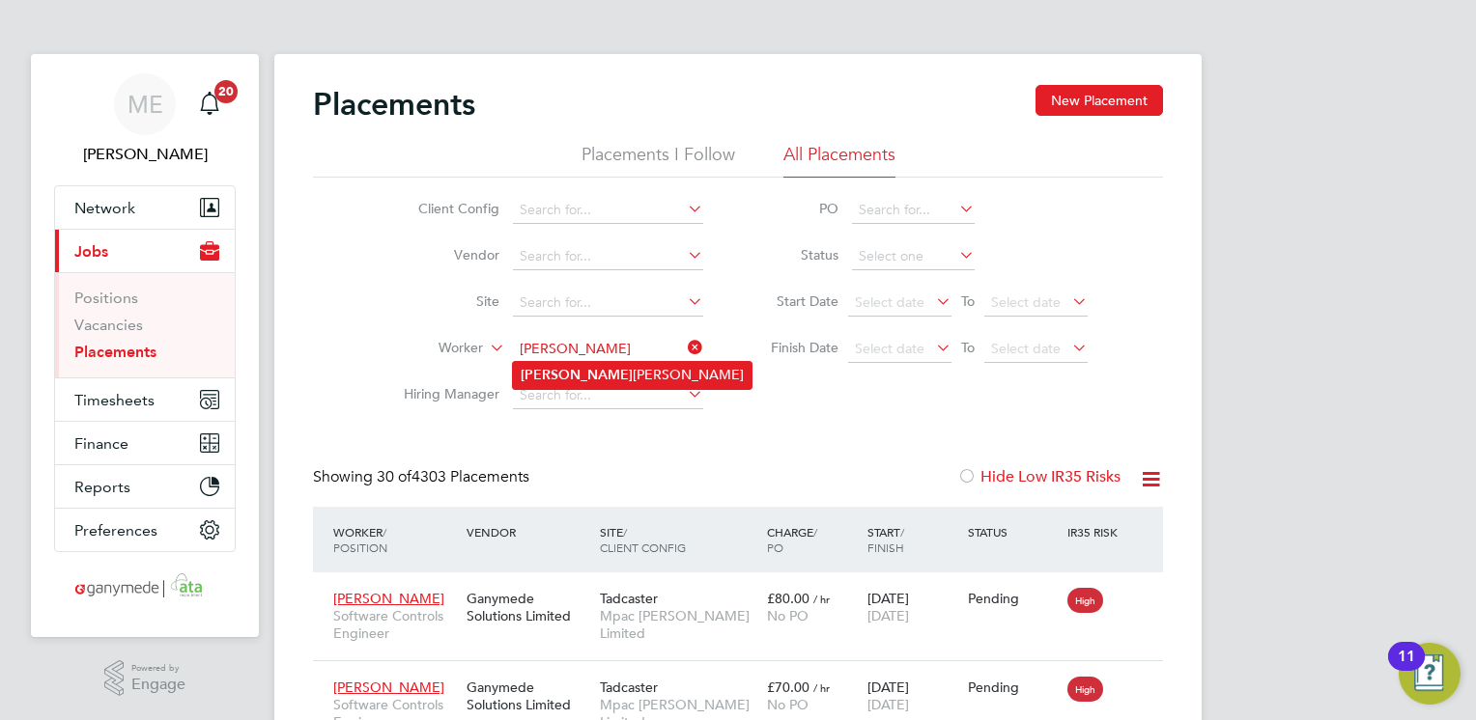
click at [586, 364] on li "Muth ukumar Shanmugam" at bounding box center [632, 375] width 239 height 26
type input "Muthukumar Shanmugam"
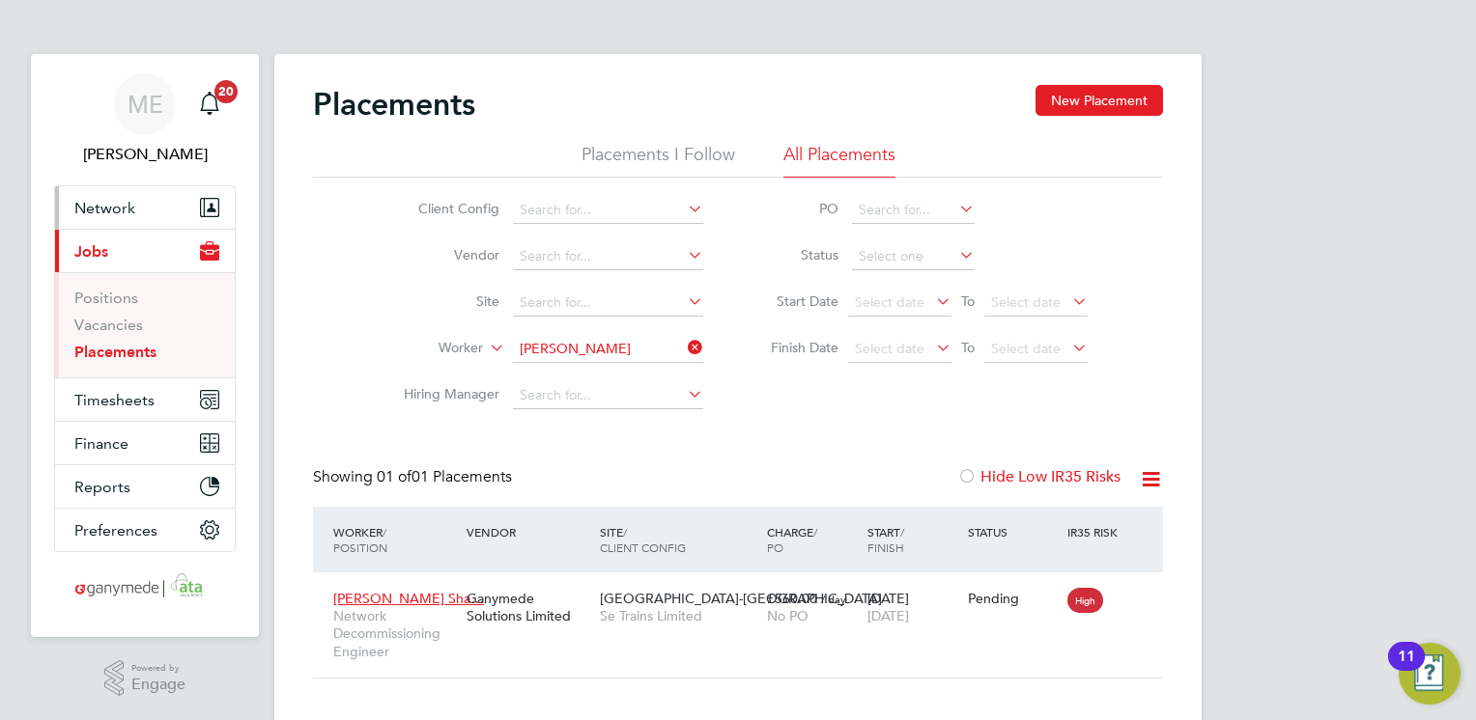
click at [162, 200] on button "Network" at bounding box center [145, 207] width 180 height 42
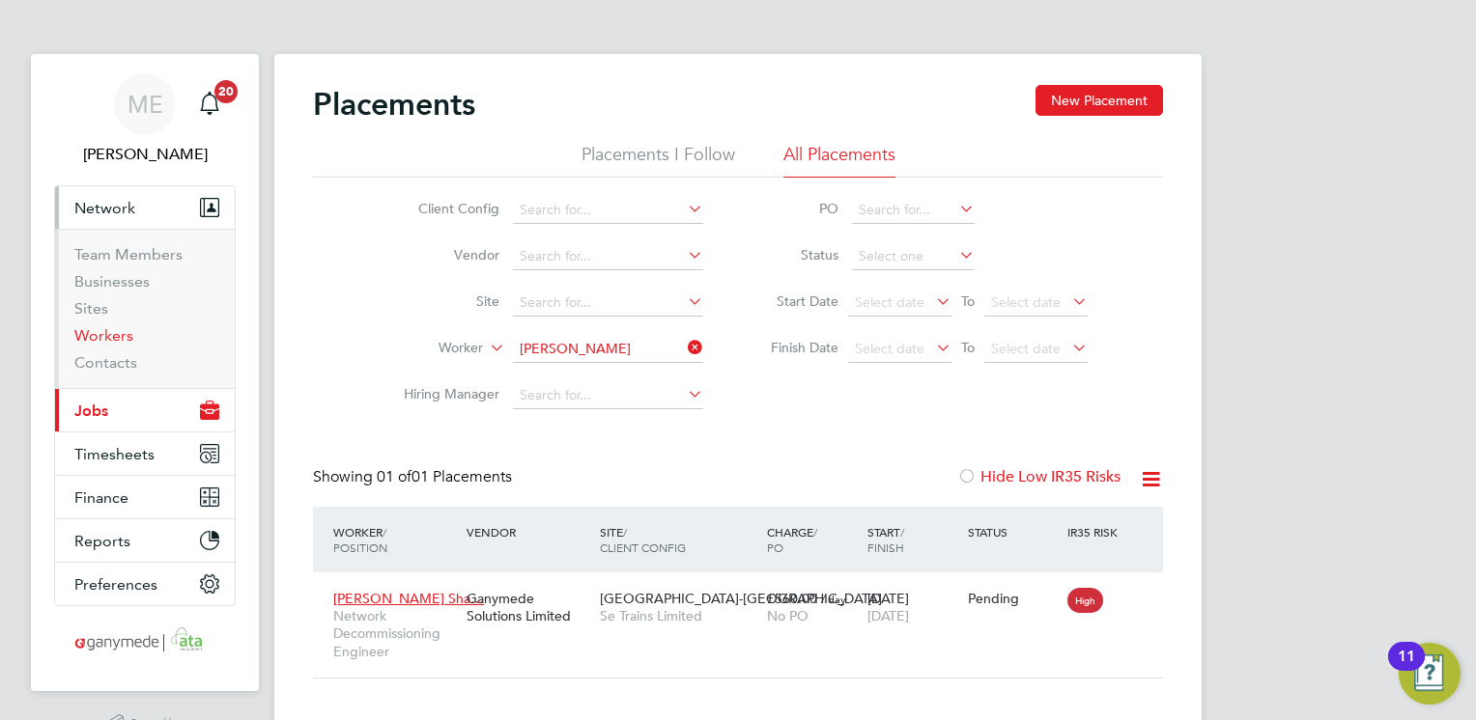
click at [111, 333] on link "Workers" at bounding box center [103, 335] width 59 height 18
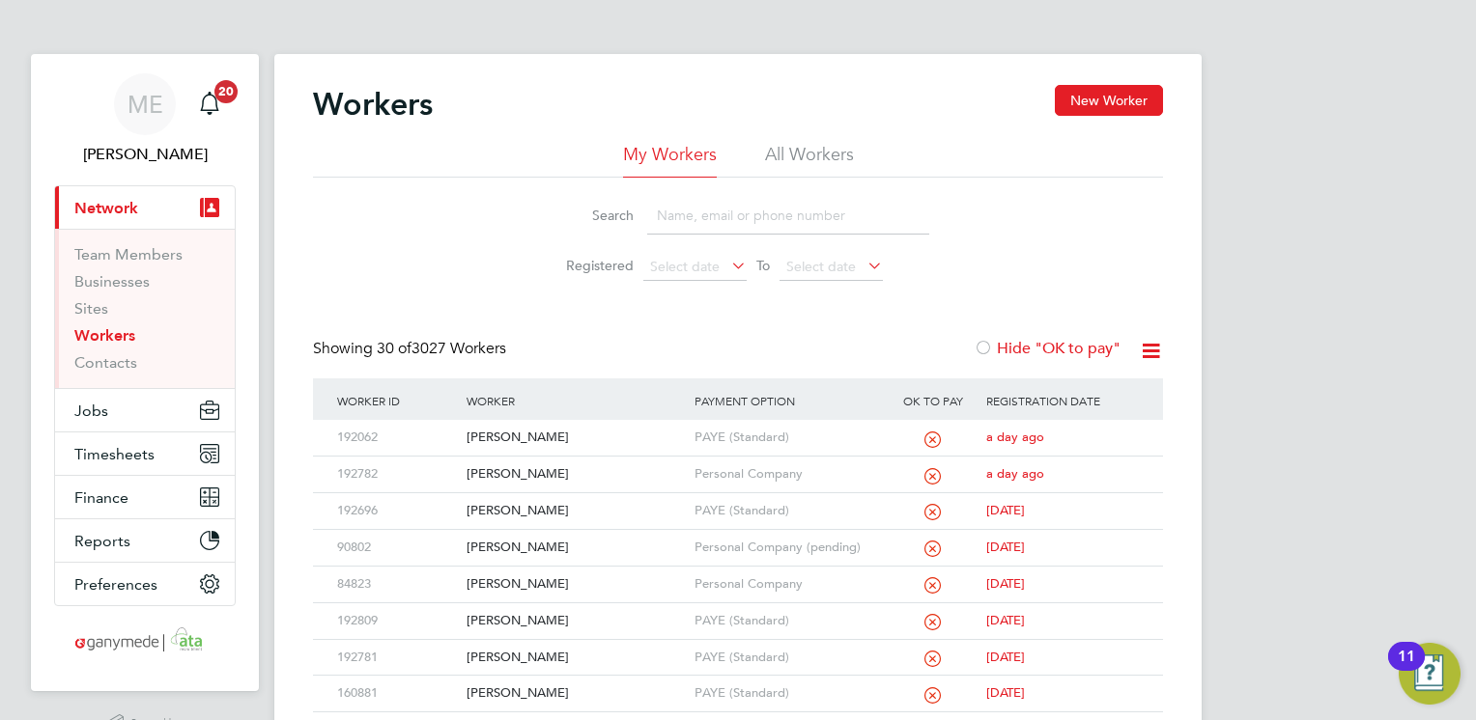
click at [699, 219] on input at bounding box center [788, 216] width 282 height 38
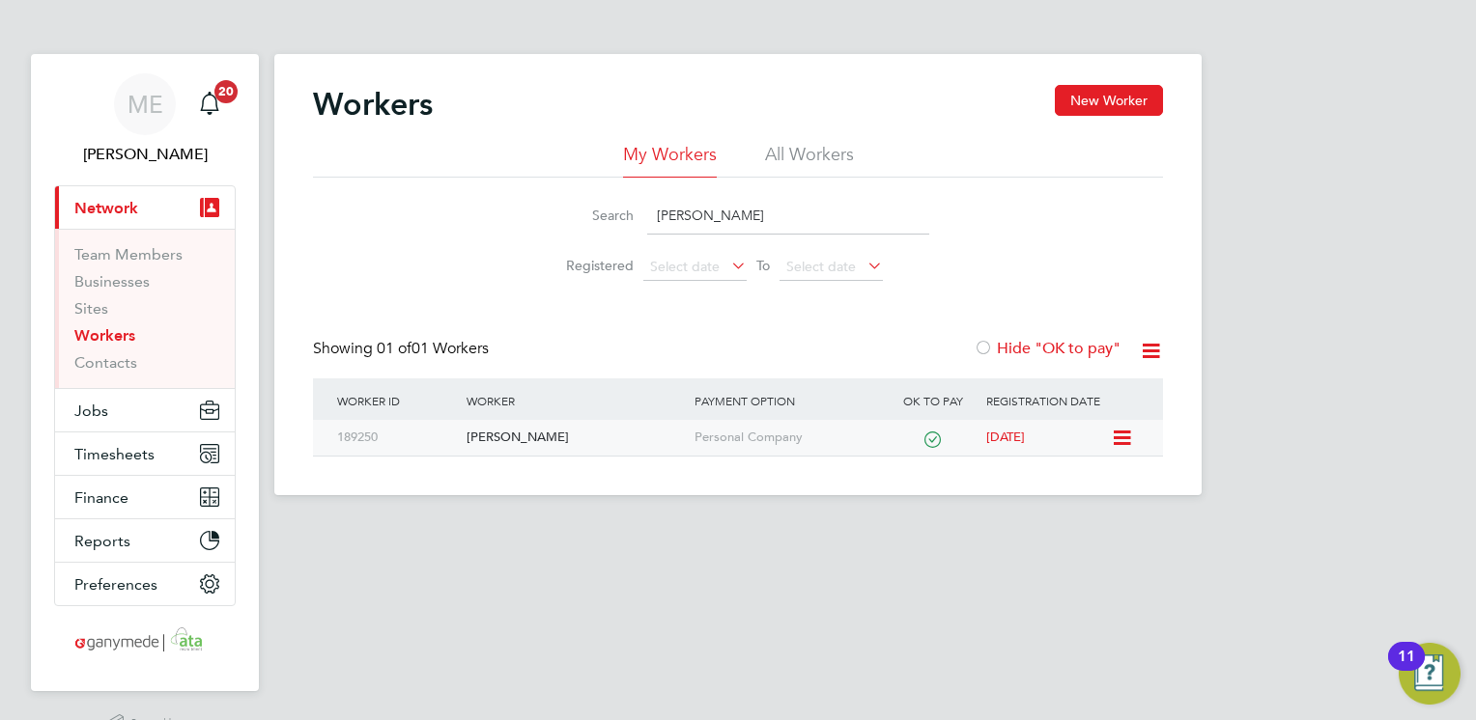
type input "muth"
click at [596, 430] on div "Muthukumar Shanmugam" at bounding box center [575, 438] width 227 height 36
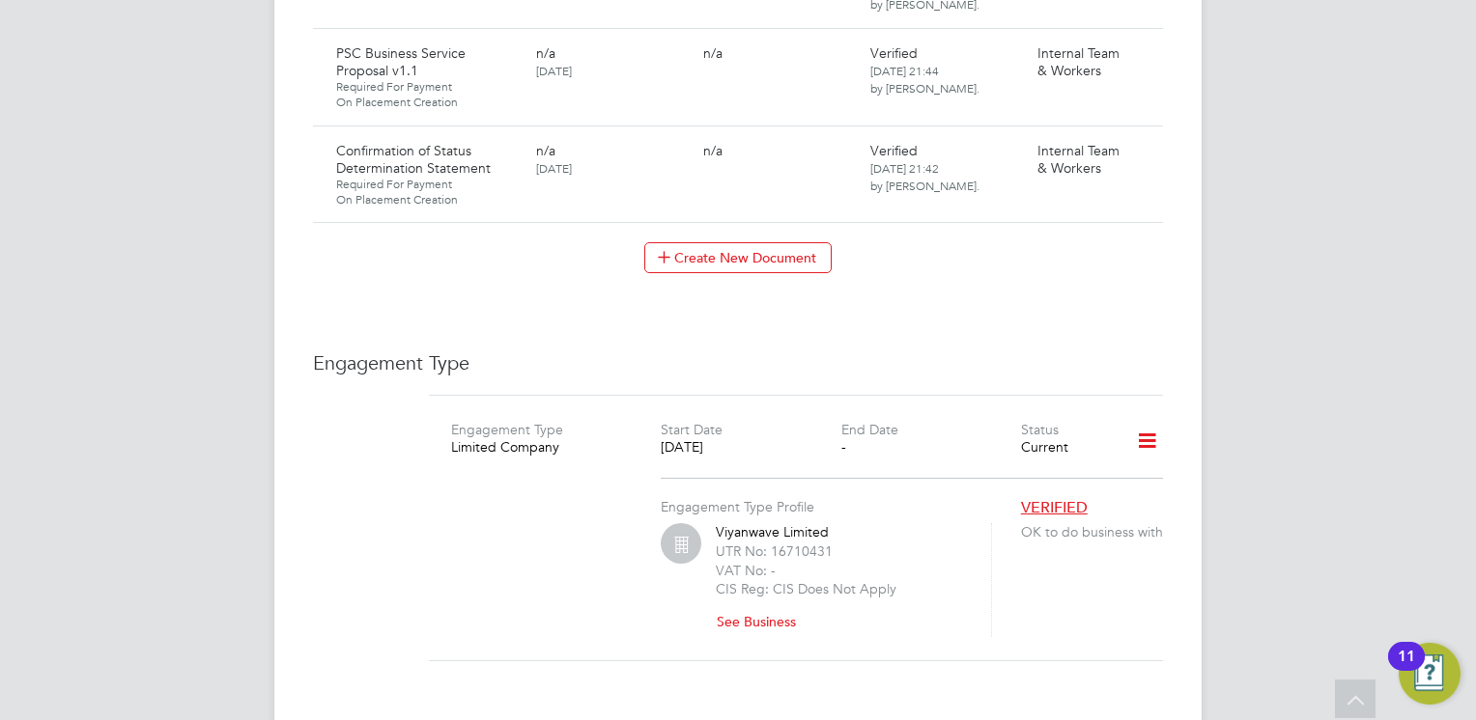
scroll to position [2221, 0]
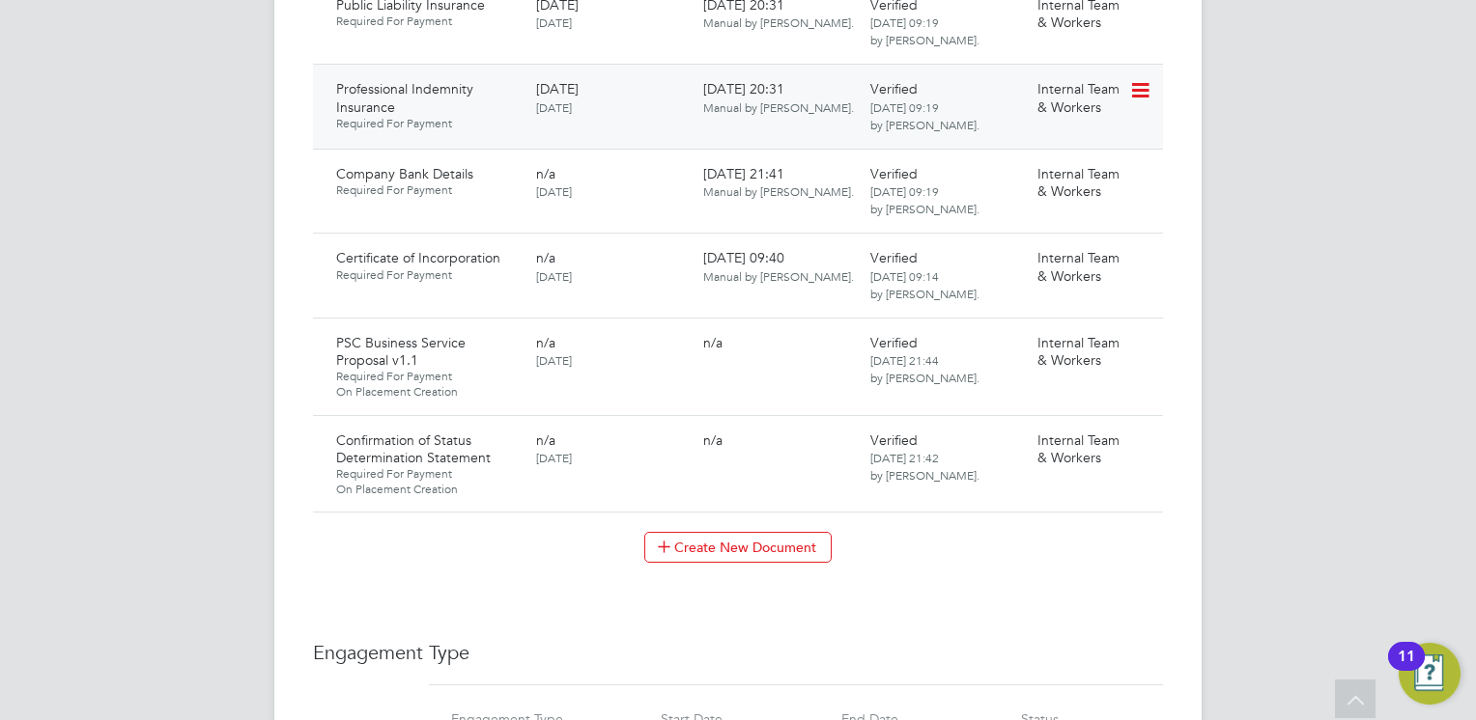
click at [1143, 102] on icon at bounding box center [1138, 90] width 19 height 23
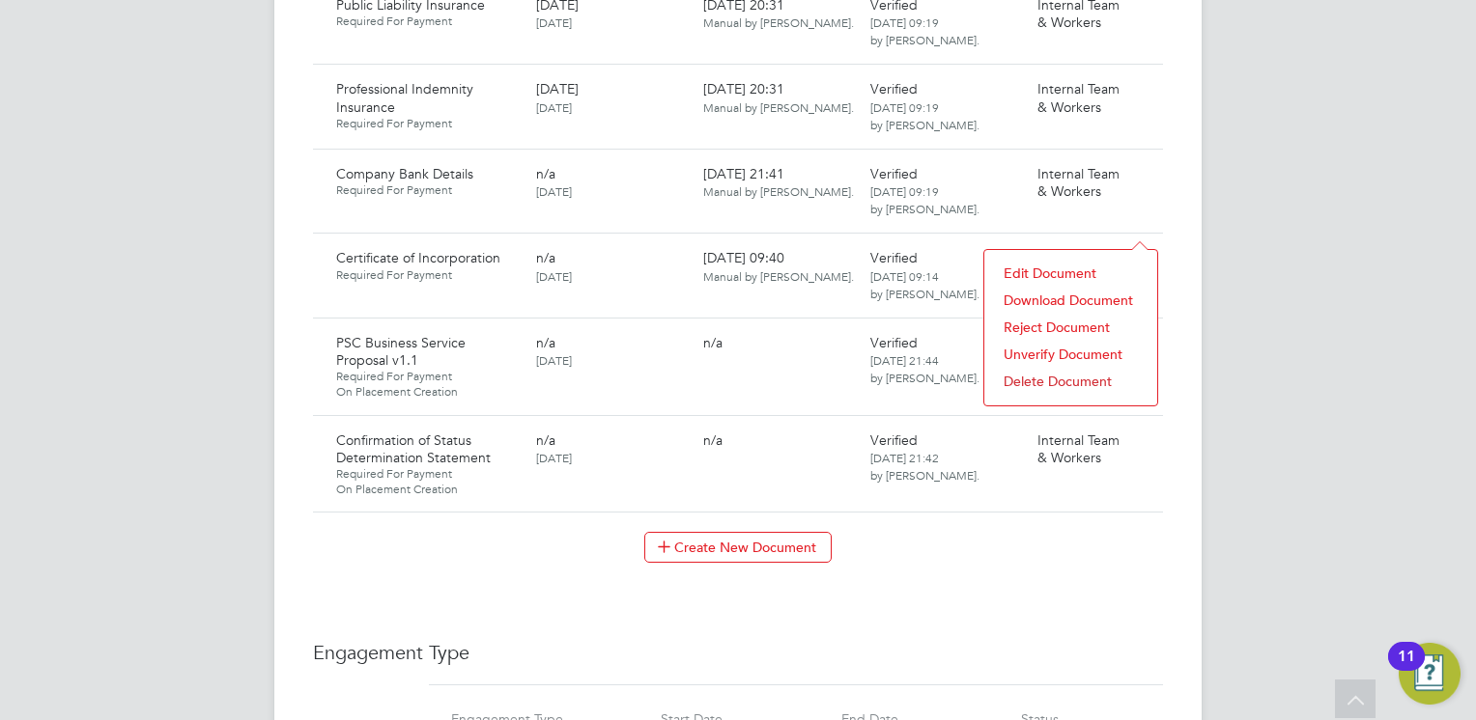
click at [1043, 296] on li "Download Document" at bounding box center [1071, 300] width 154 height 27
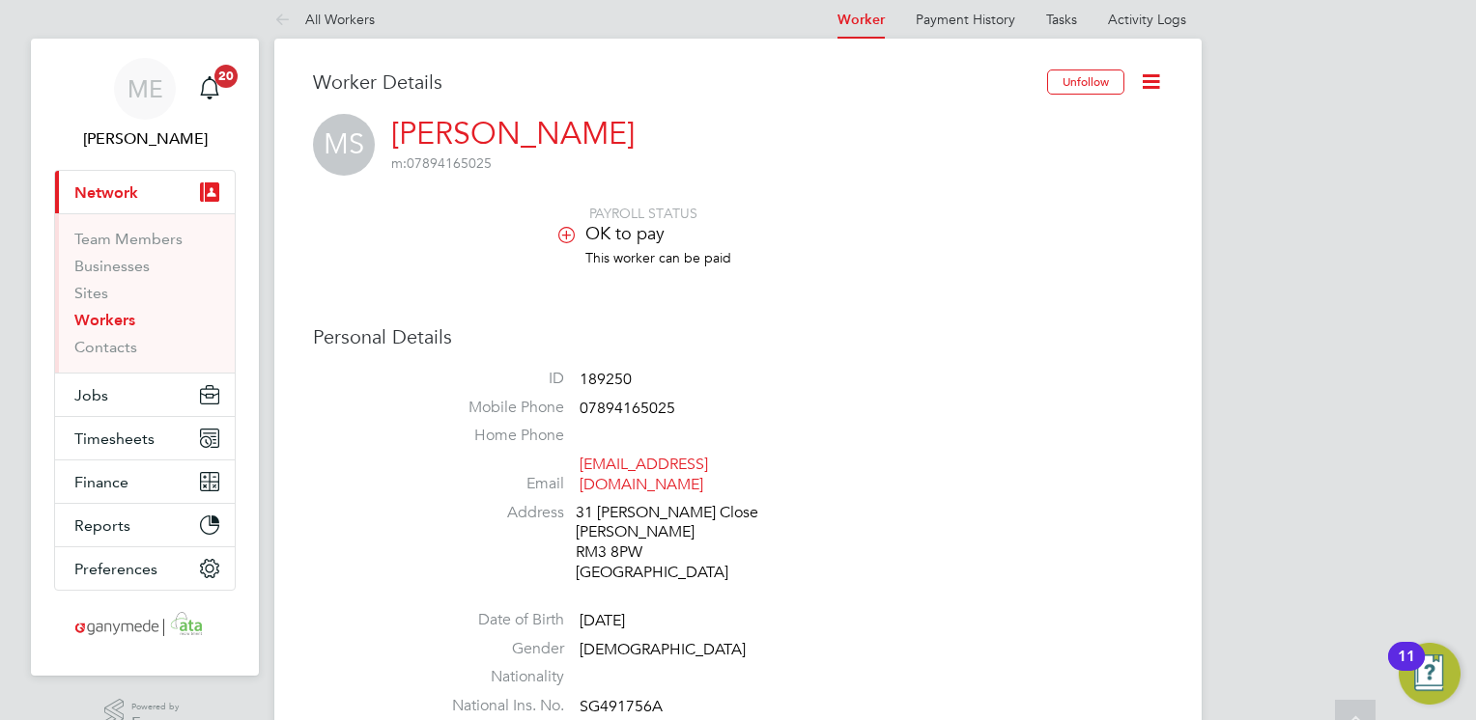
scroll to position [0, 0]
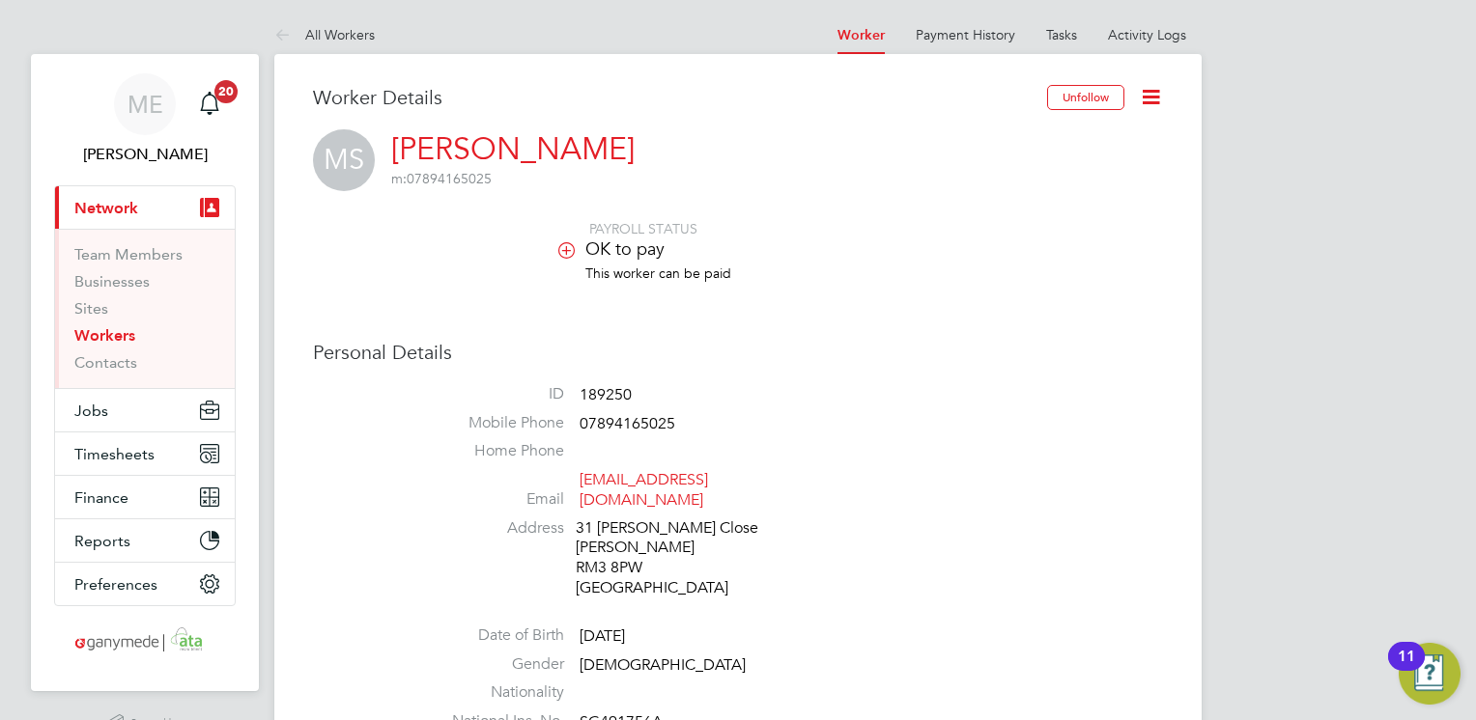
click at [274, 35] on icon at bounding box center [286, 36] width 24 height 24
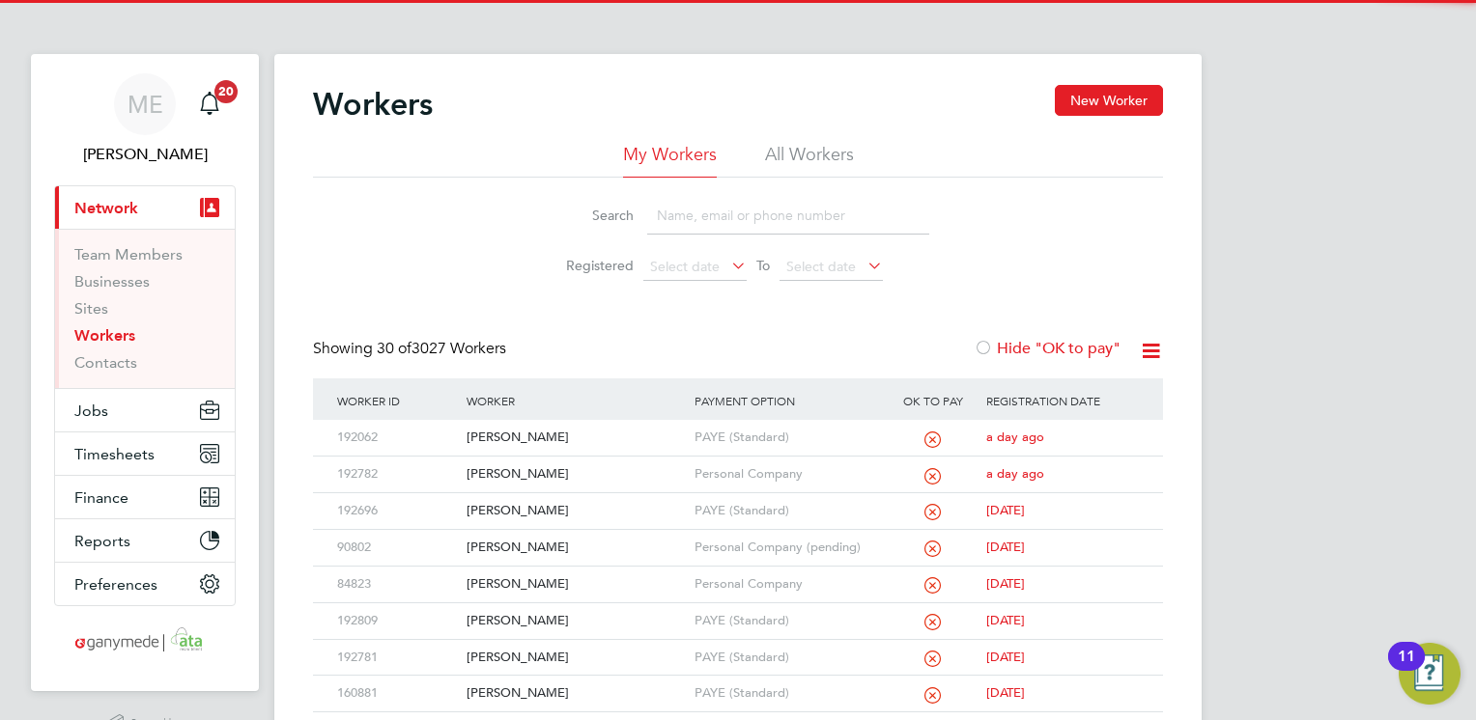
click at [674, 217] on input at bounding box center [788, 216] width 282 height 38
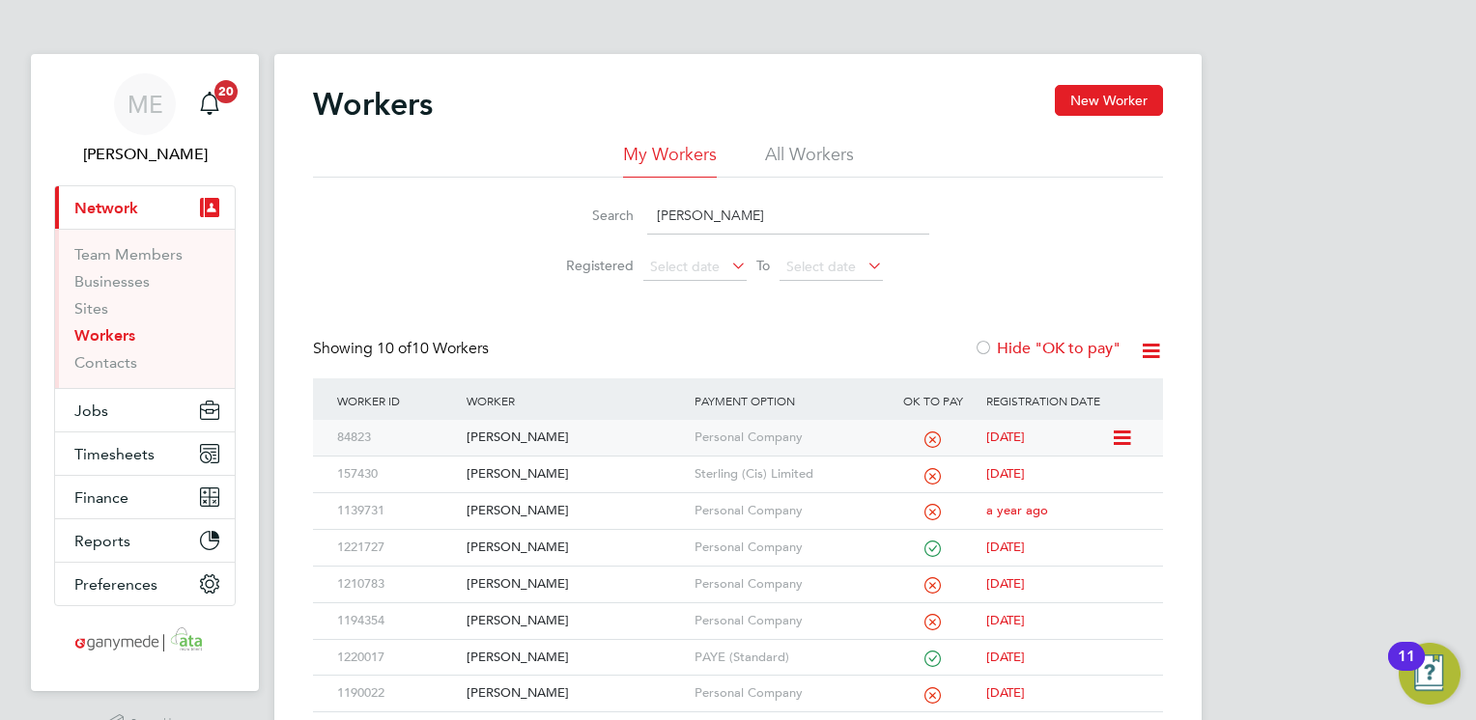
type input "[PERSON_NAME]"
click at [541, 443] on div "[PERSON_NAME]" at bounding box center [575, 438] width 227 height 36
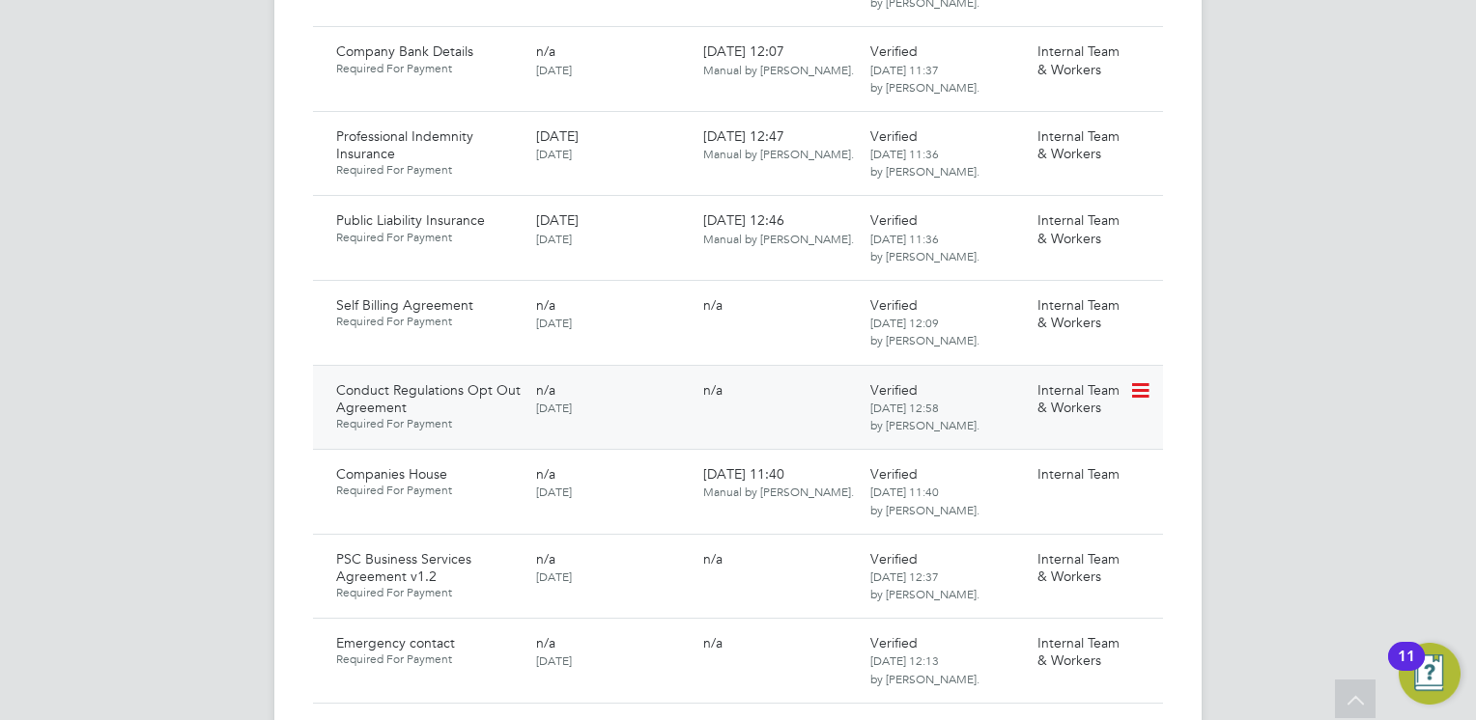
scroll to position [1738, 0]
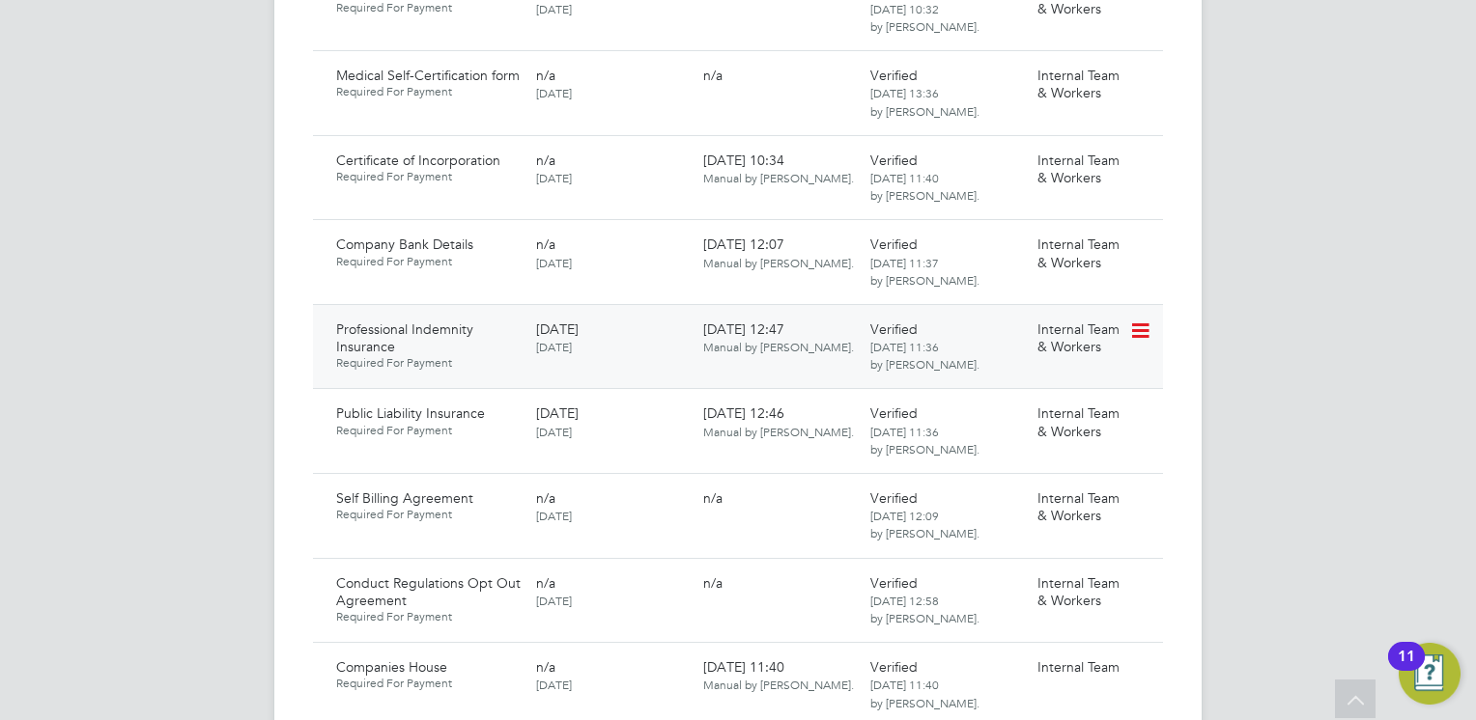
click at [1141, 320] on icon at bounding box center [1138, 331] width 19 height 23
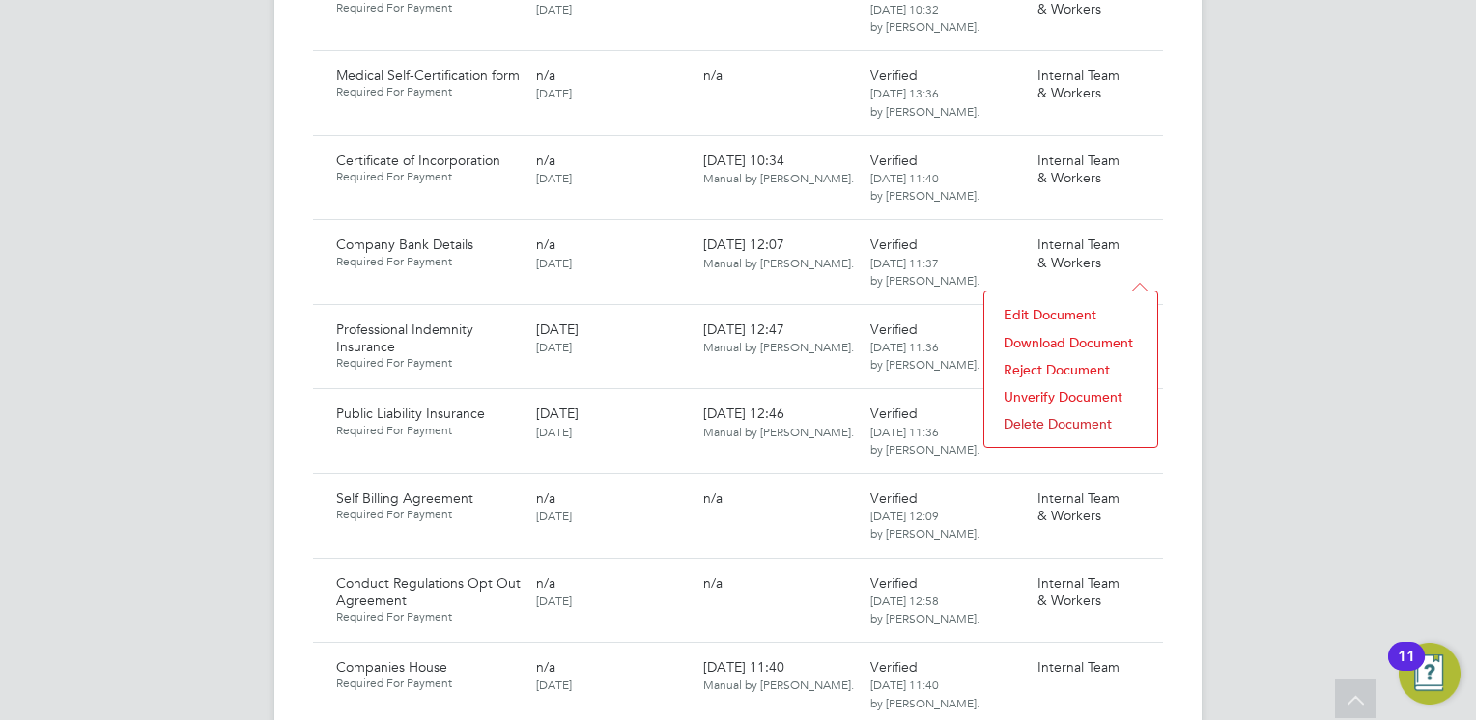
click at [1066, 340] on li "Download Document" at bounding box center [1071, 342] width 154 height 27
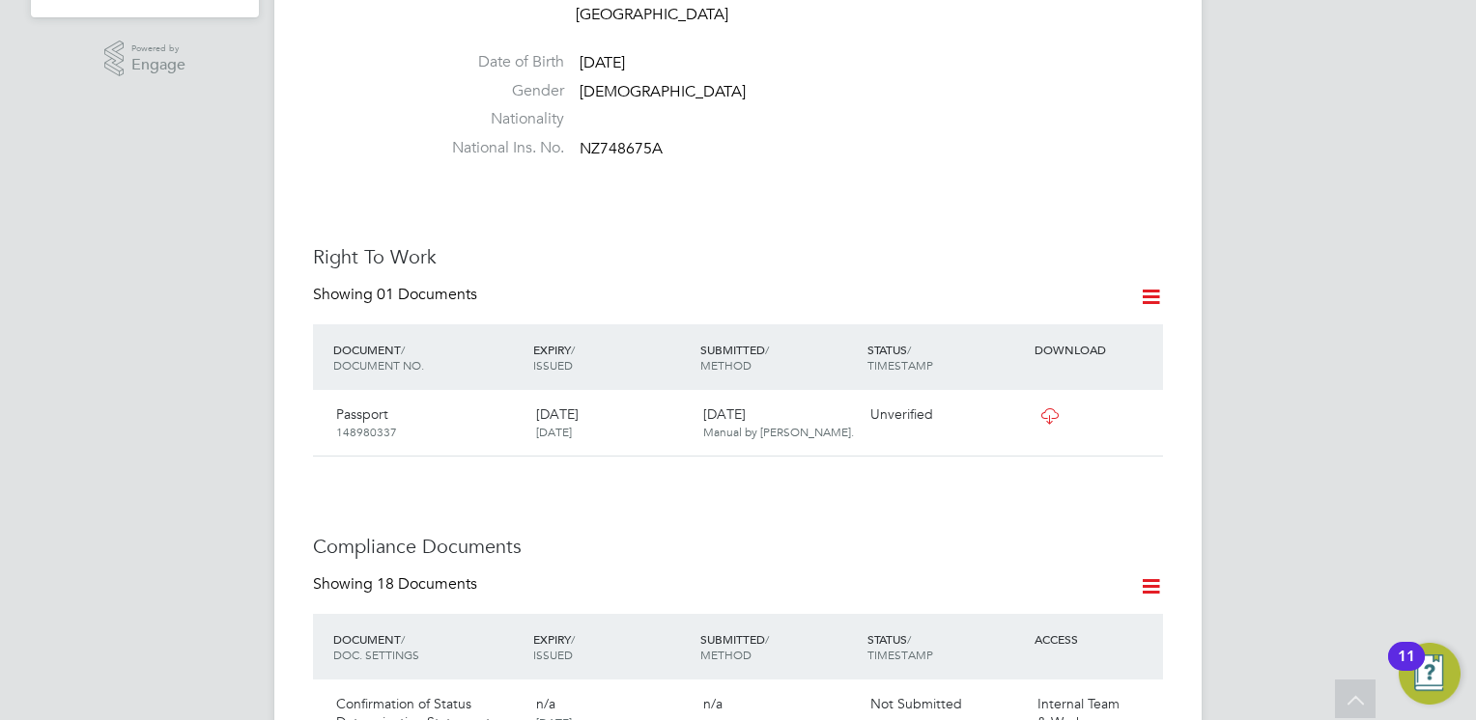
scroll to position [290, 0]
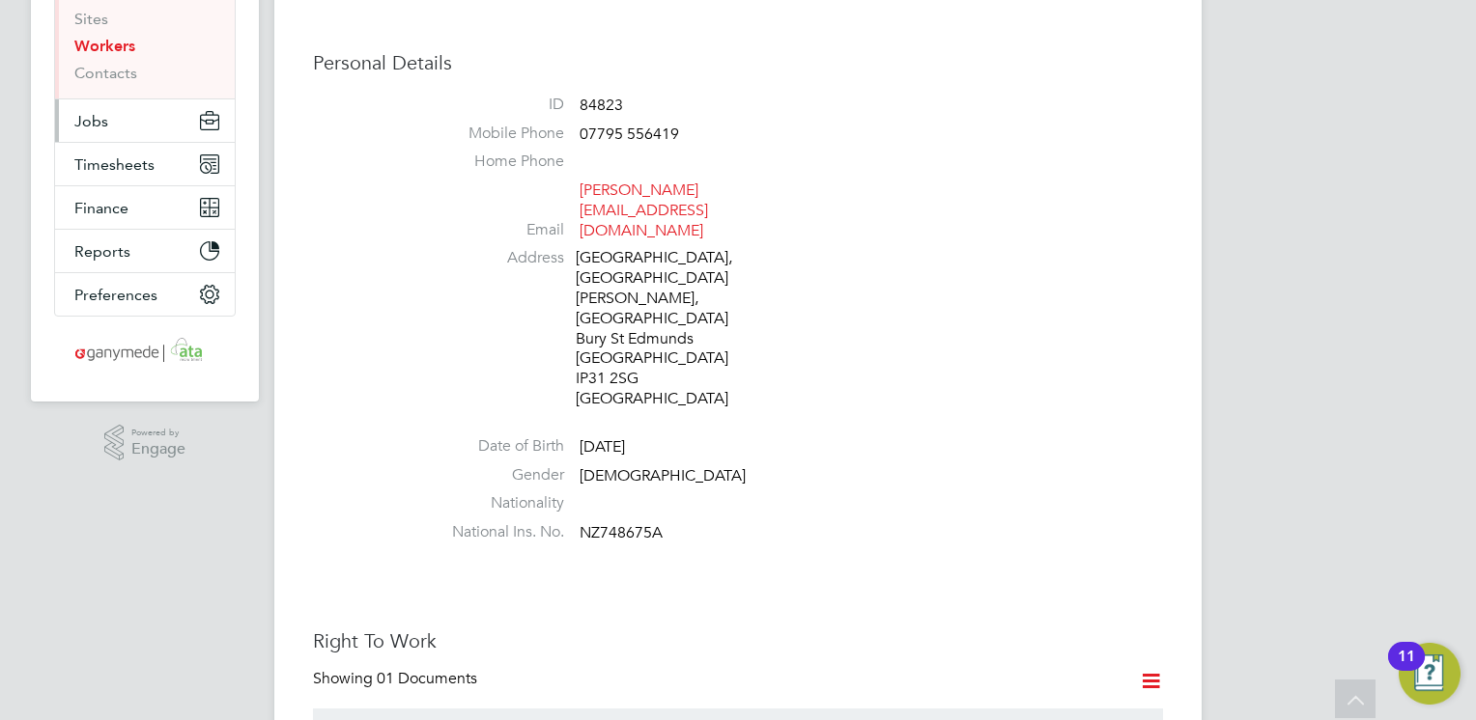
click at [94, 123] on span "Jobs" at bounding box center [91, 121] width 34 height 18
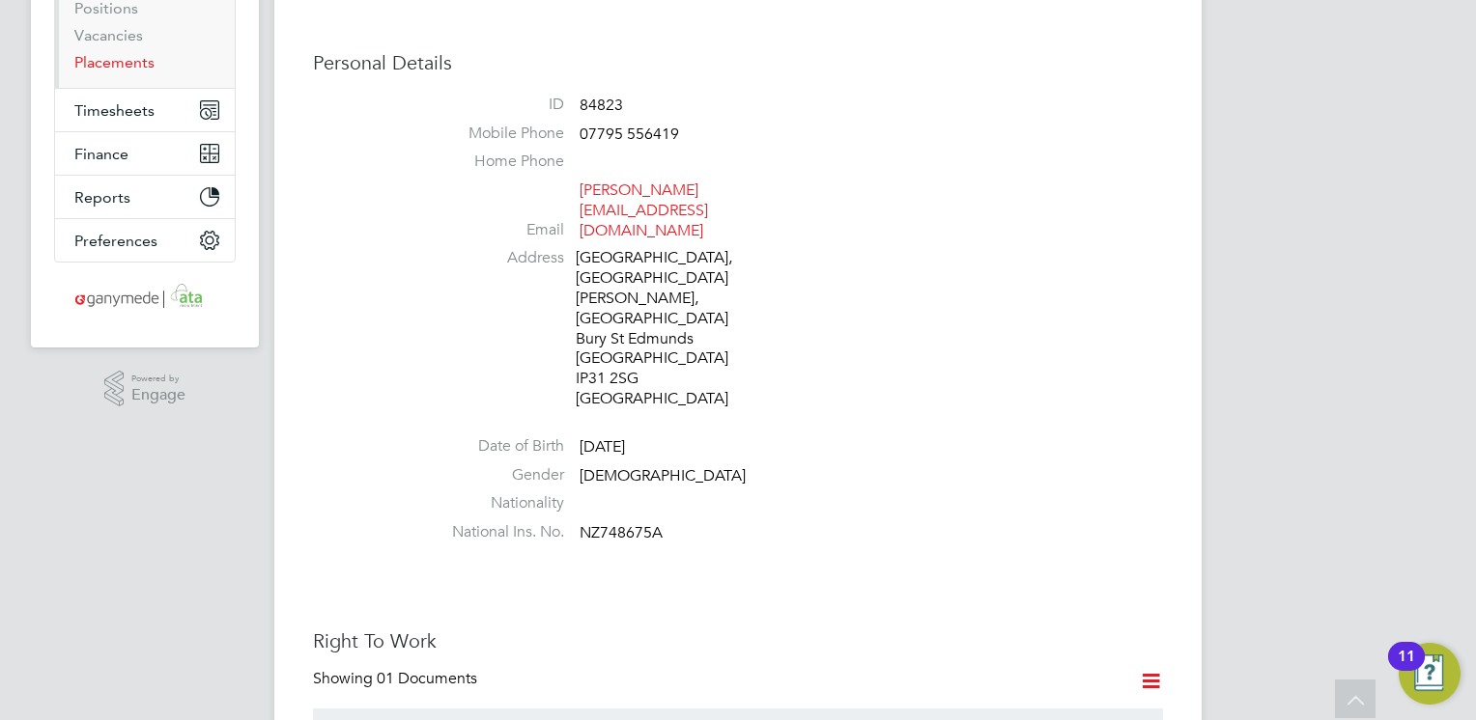
click at [132, 64] on link "Placements" at bounding box center [114, 62] width 80 height 18
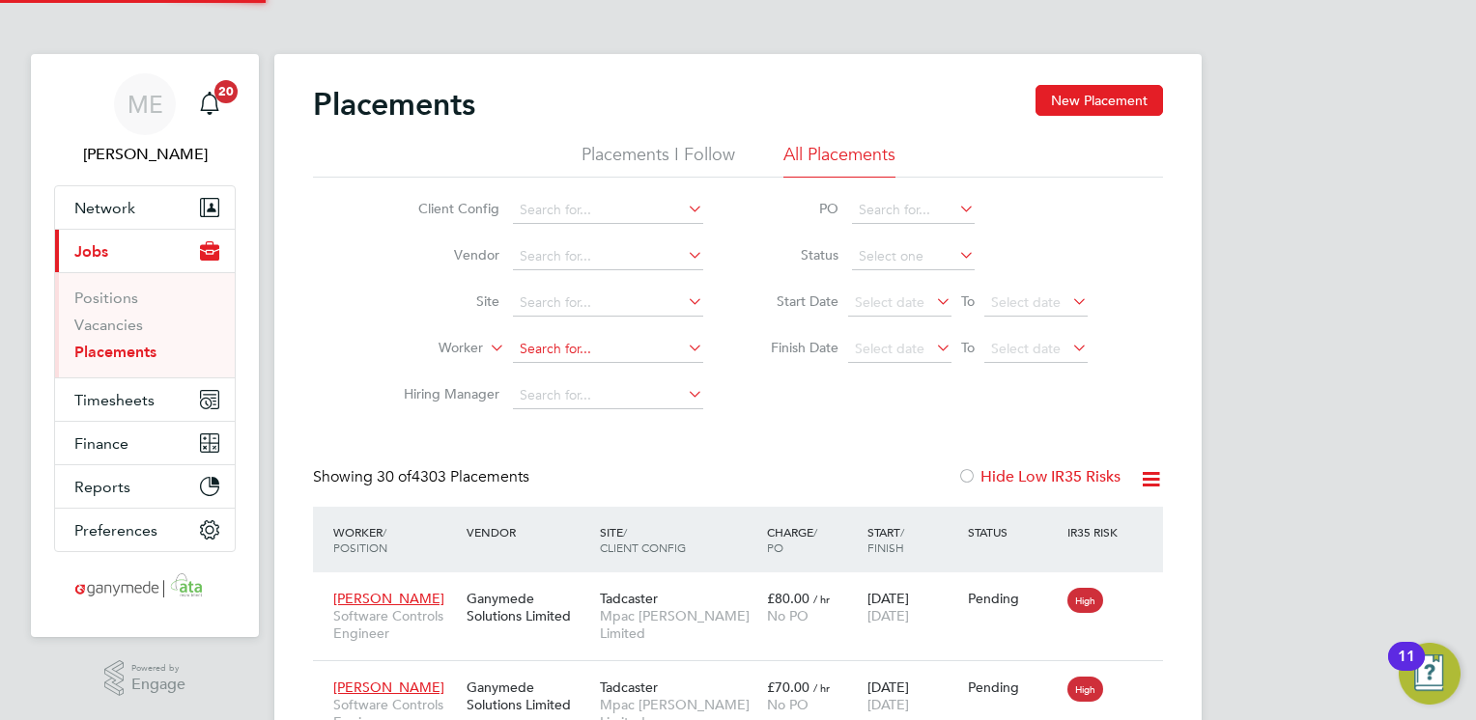
click at [541, 355] on input at bounding box center [608, 349] width 190 height 27
click at [636, 369] on b "Ta" at bounding box center [643, 375] width 14 height 16
type input "[PERSON_NAME]"
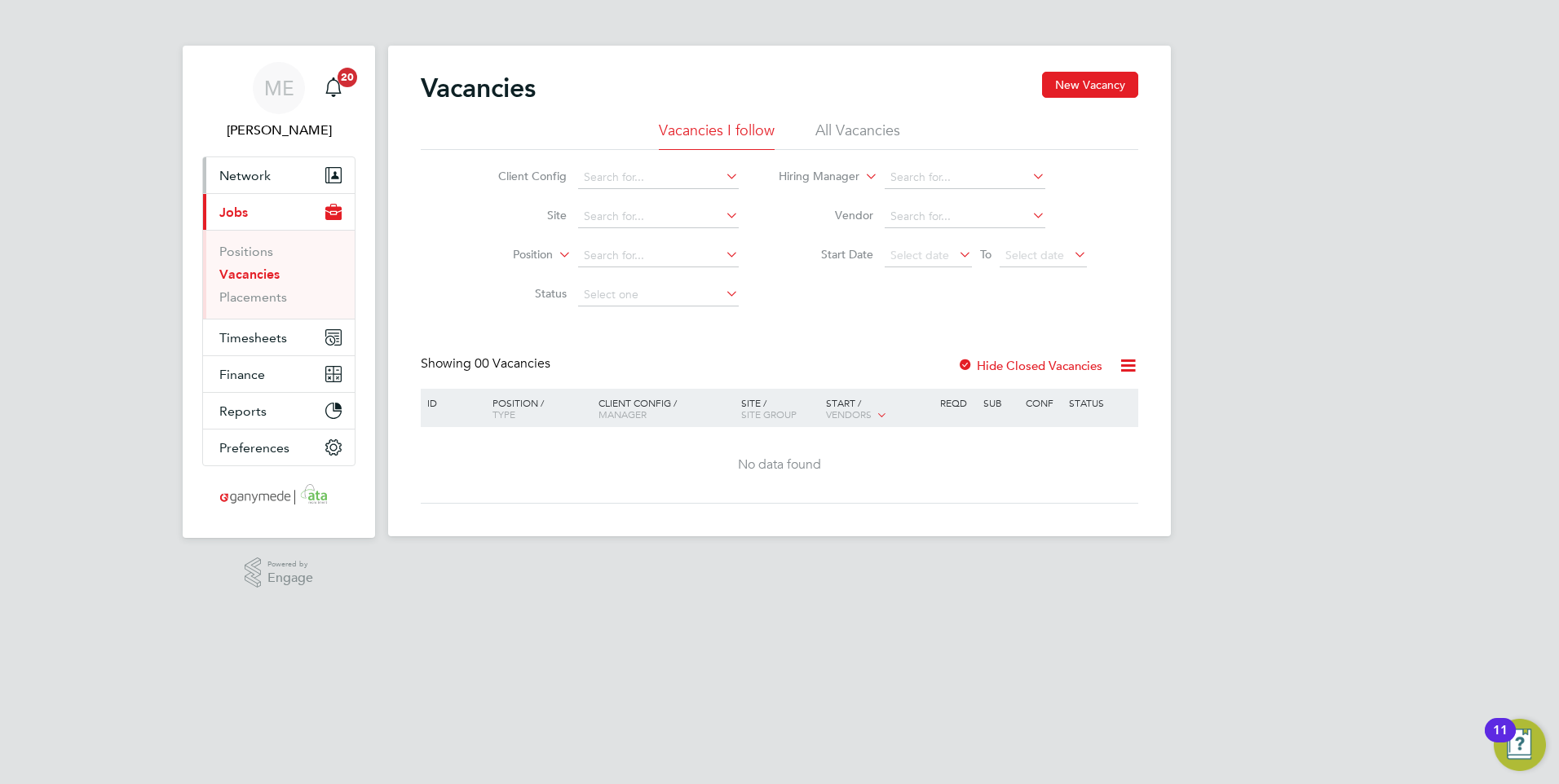
click at [247, 166] on button "Network" at bounding box center [279, 175] width 152 height 35
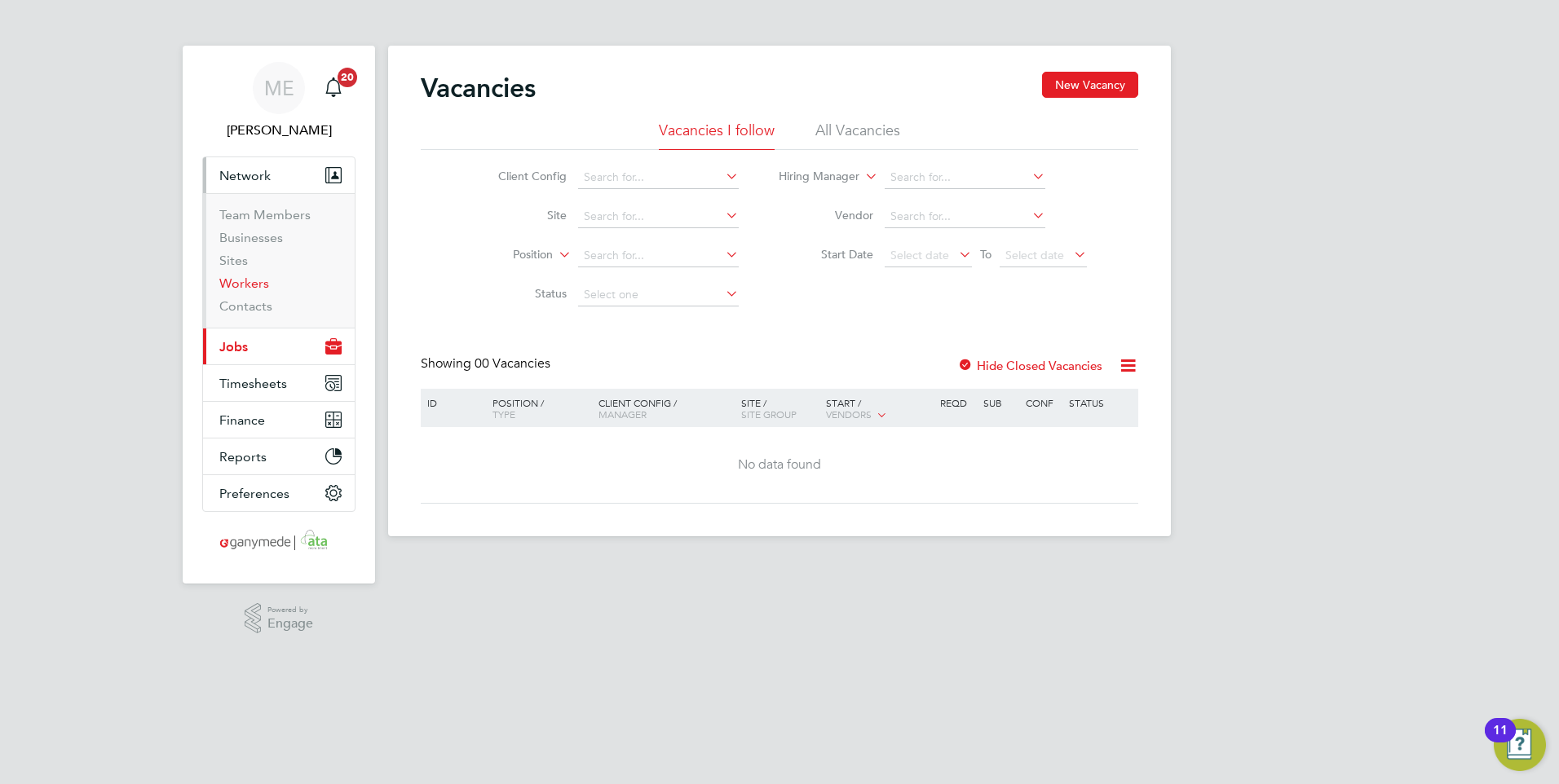
click at [238, 285] on link "Workers" at bounding box center [244, 283] width 50 height 15
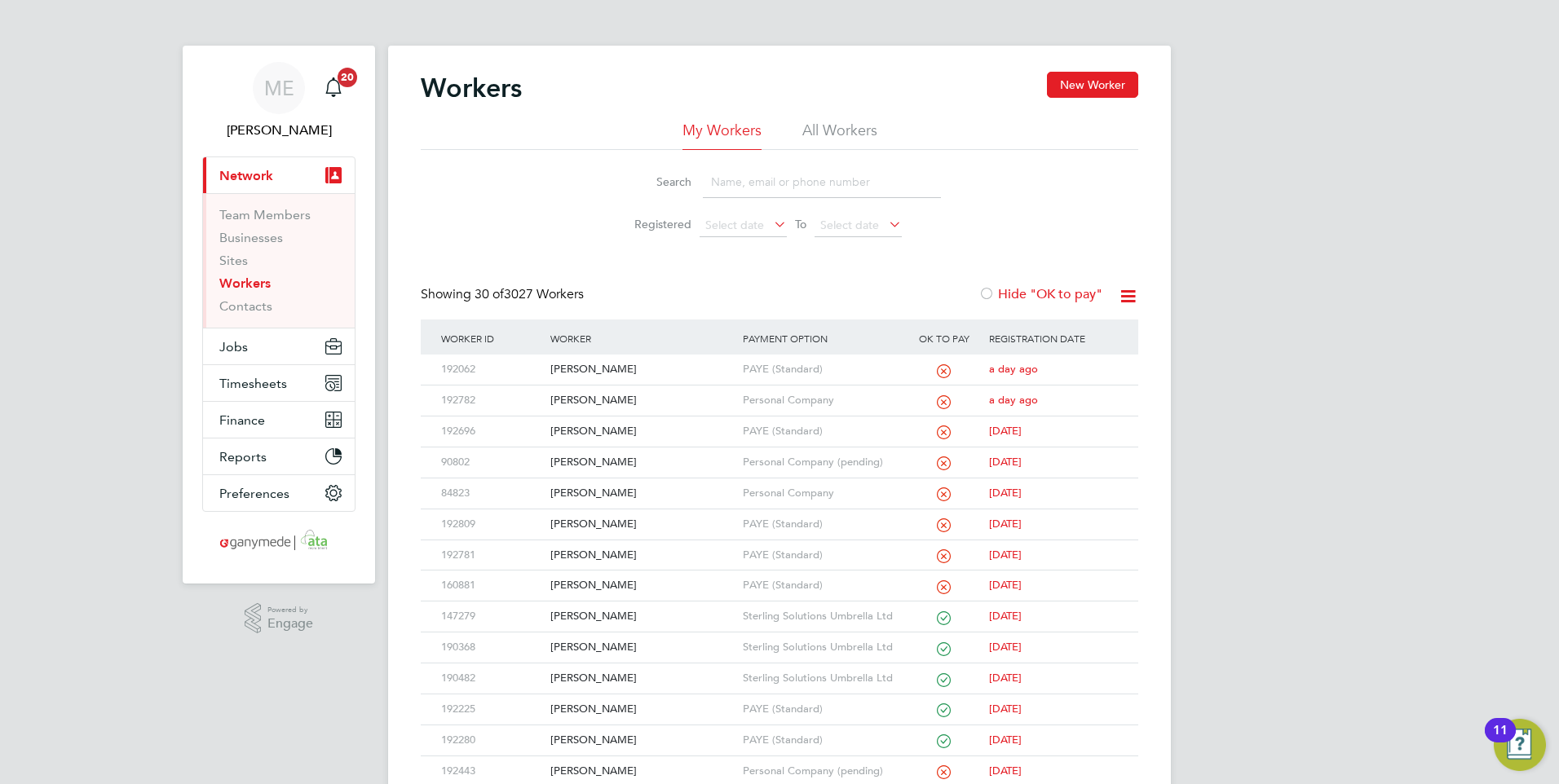
click at [766, 192] on input at bounding box center [821, 182] width 238 height 32
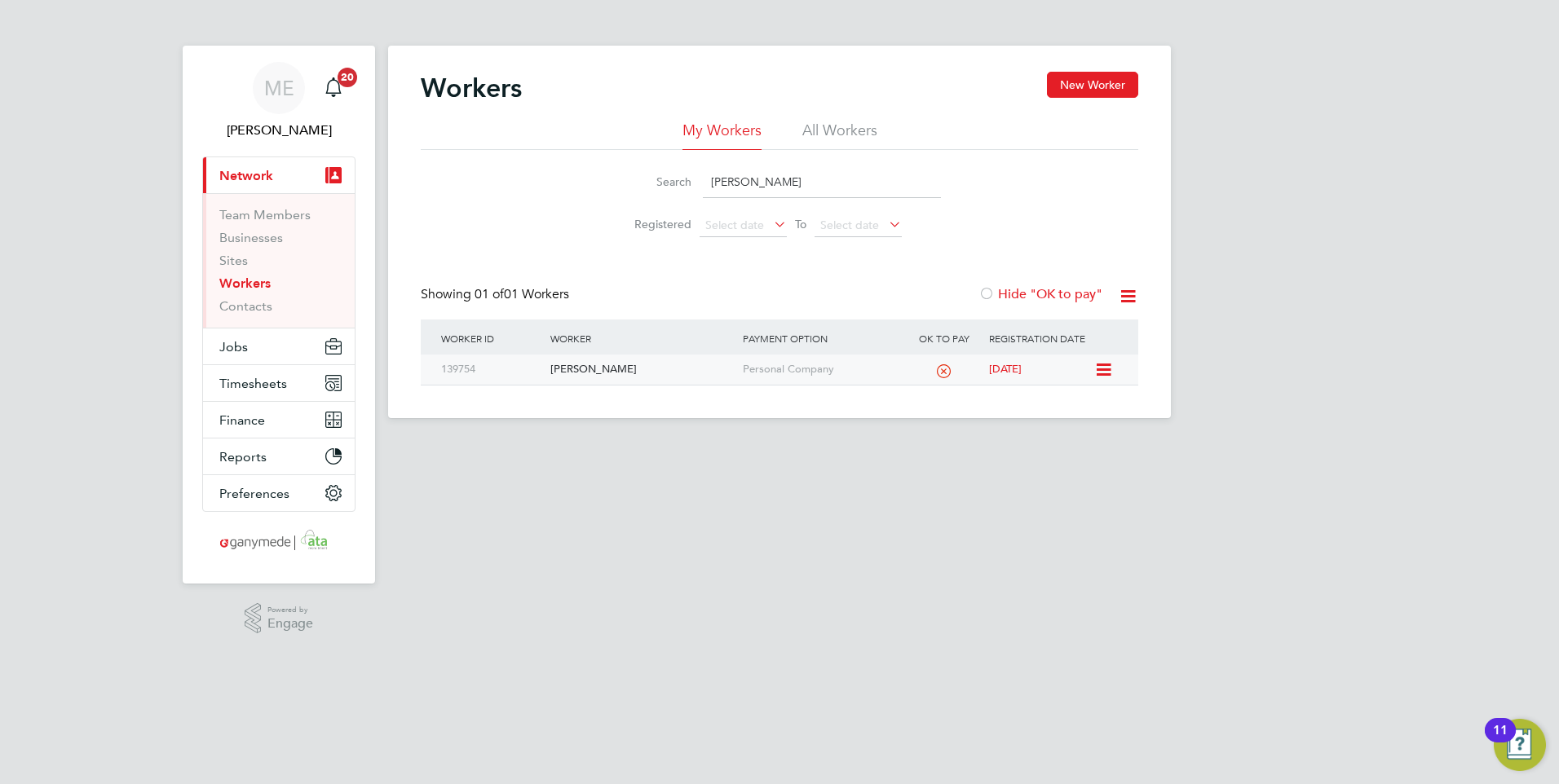
type input "liam clark"
click at [610, 381] on div "Liam Clark" at bounding box center [641, 370] width 192 height 30
drag, startPoint x: 788, startPoint y: 180, endPoint x: 773, endPoint y: 179, distance: 15.0
click at [773, 179] on input "liam clark" at bounding box center [821, 182] width 238 height 32
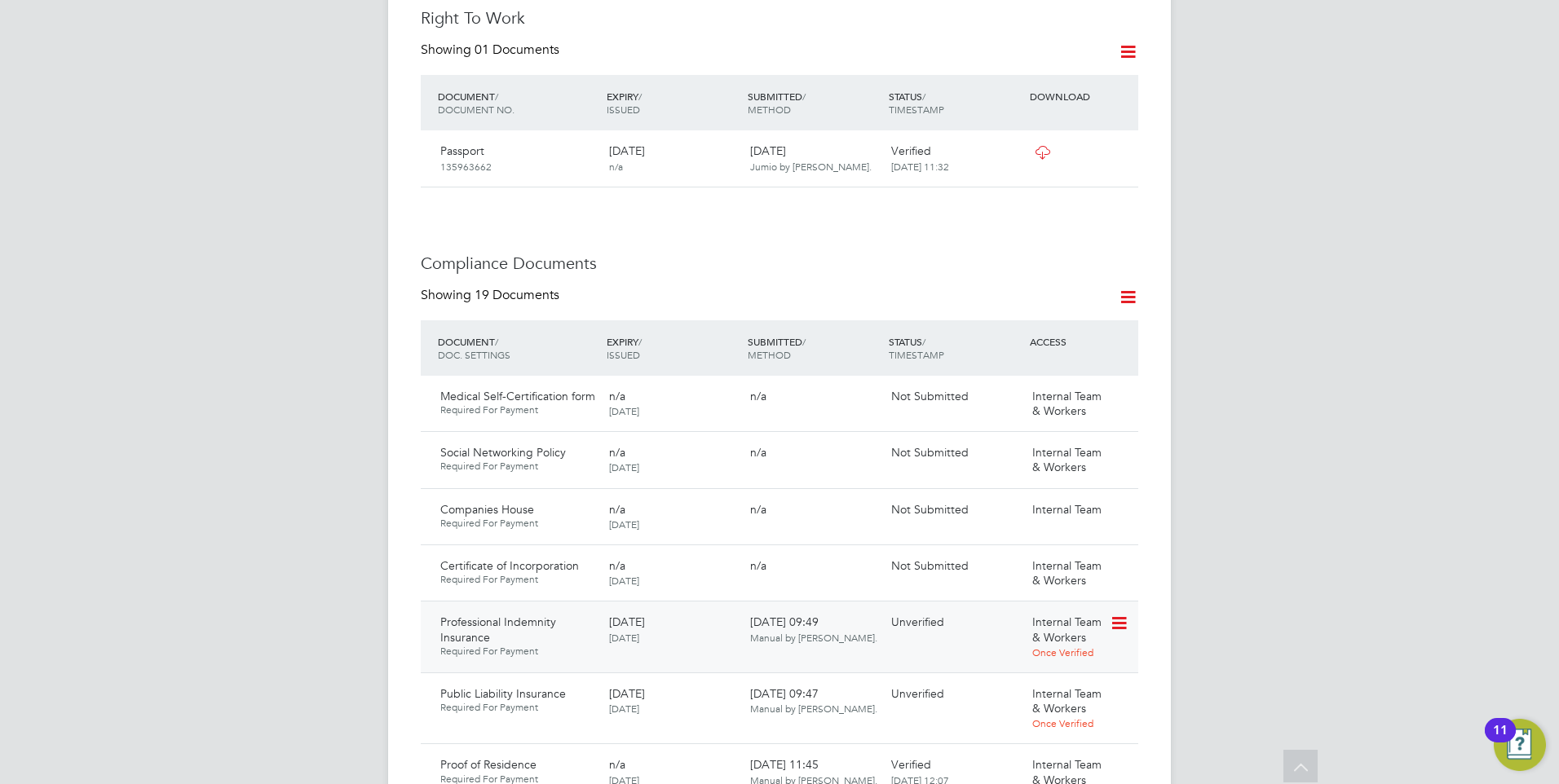
scroll to position [815, 0]
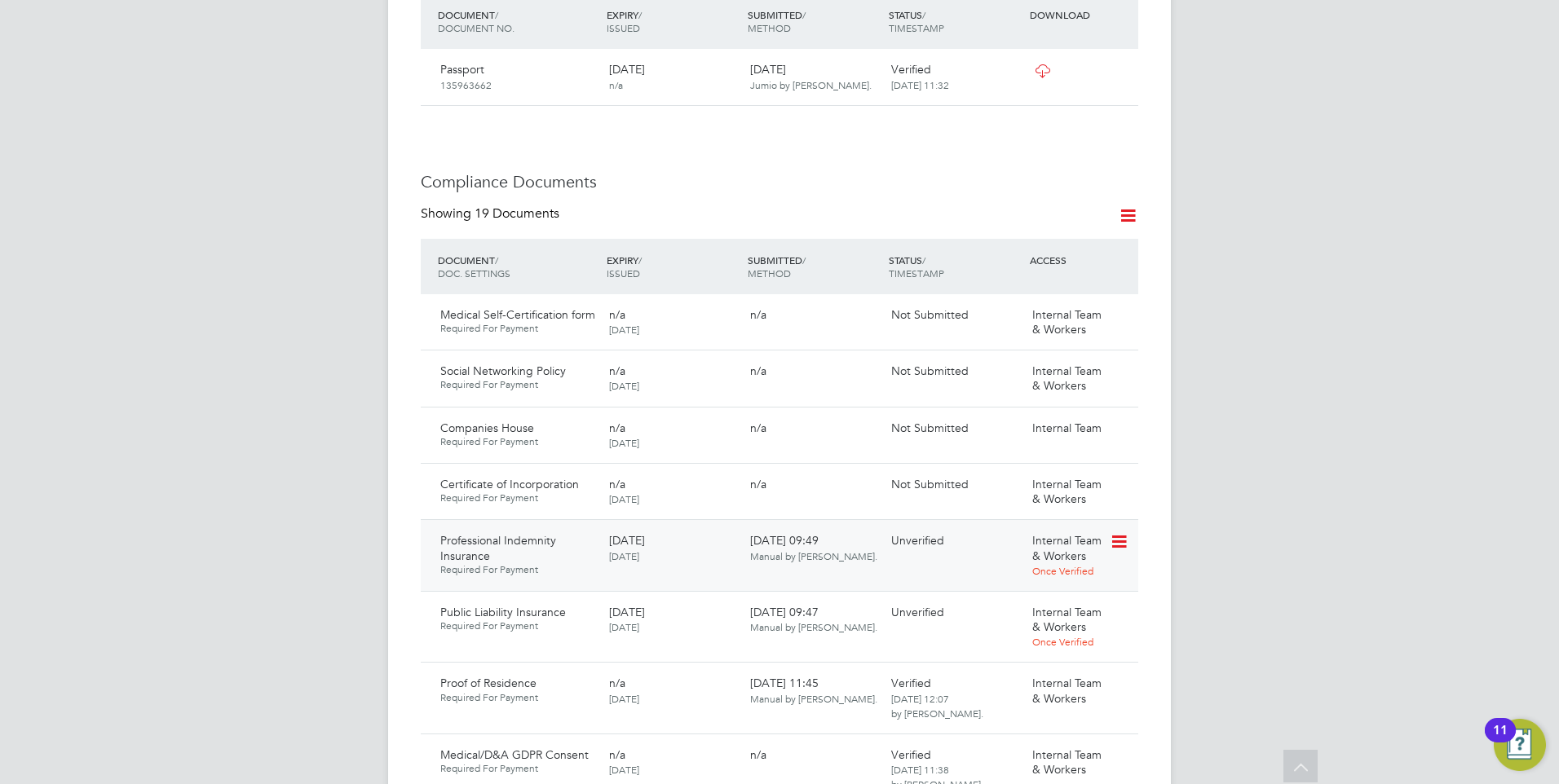
click at [1119, 533] on icon at bounding box center [1117, 542] width 16 height 19
click at [1032, 551] on li "Download Document" at bounding box center [1060, 553] width 130 height 23
click at [1118, 604] on icon at bounding box center [1117, 614] width 16 height 19
click at [1022, 619] on li "Download Document" at bounding box center [1060, 624] width 130 height 23
drag, startPoint x: 1120, startPoint y: 489, endPoint x: 1111, endPoint y: 491, distance: 9.2
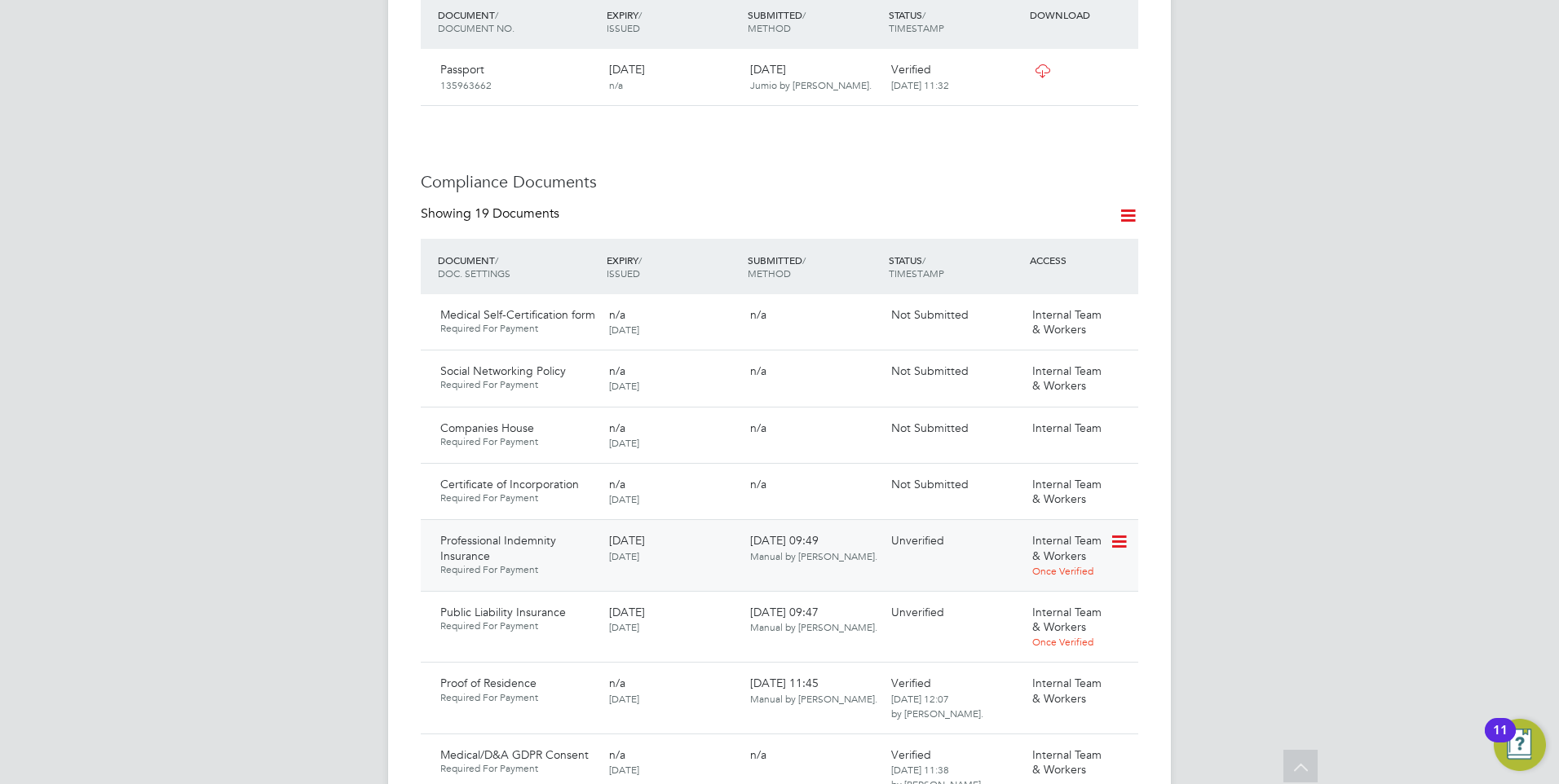
click at [1120, 533] on icon at bounding box center [1117, 542] width 16 height 19
click at [1042, 549] on li "Download Document" at bounding box center [1060, 553] width 130 height 23
click at [1121, 533] on icon at bounding box center [1117, 542] width 16 height 19
click at [1043, 594] on li "Verify Document" at bounding box center [1060, 598] width 130 height 23
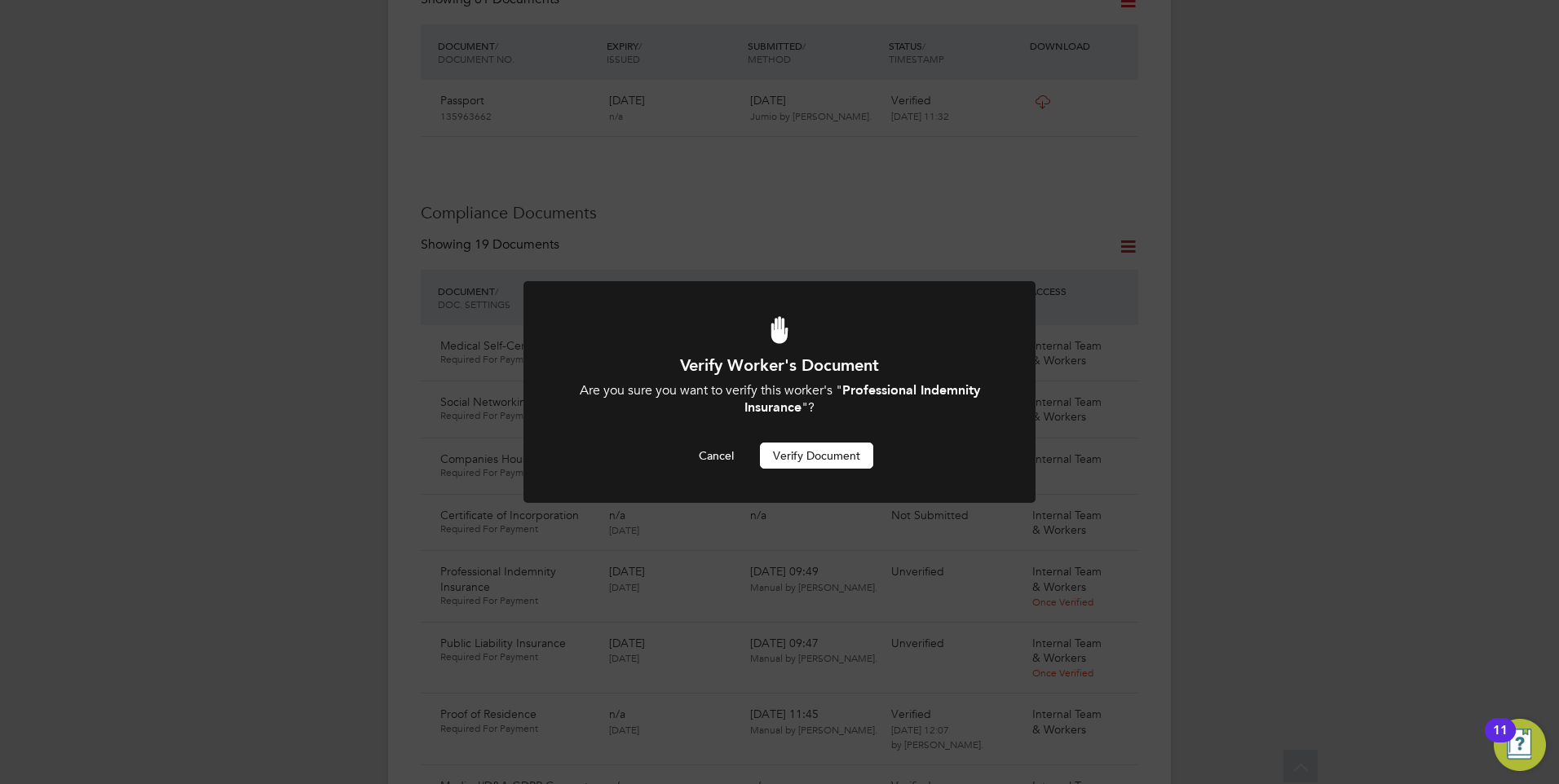
scroll to position [0, 0]
click at [809, 454] on button "Verify Document" at bounding box center [816, 455] width 113 height 26
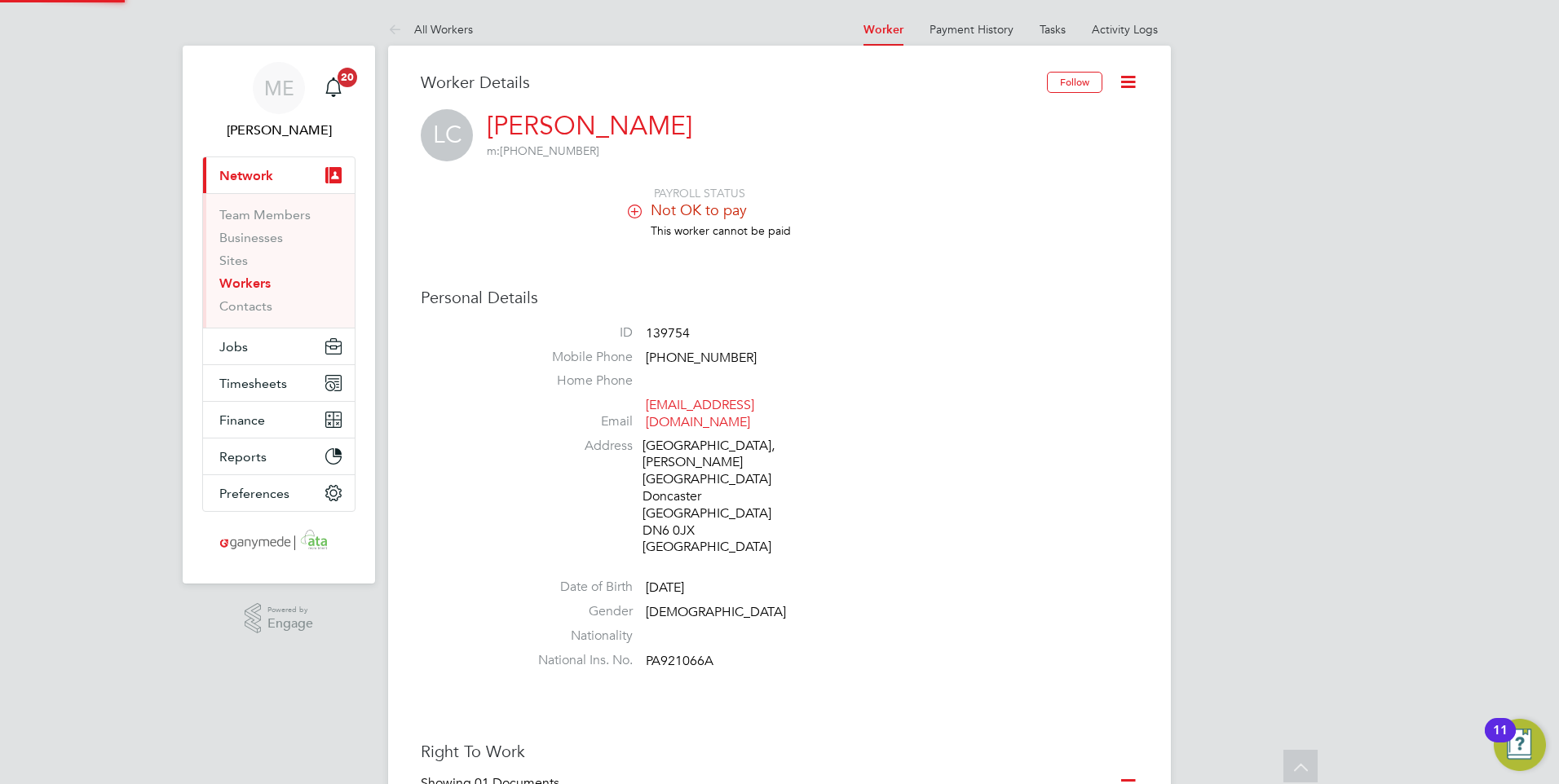
scroll to position [784, 0]
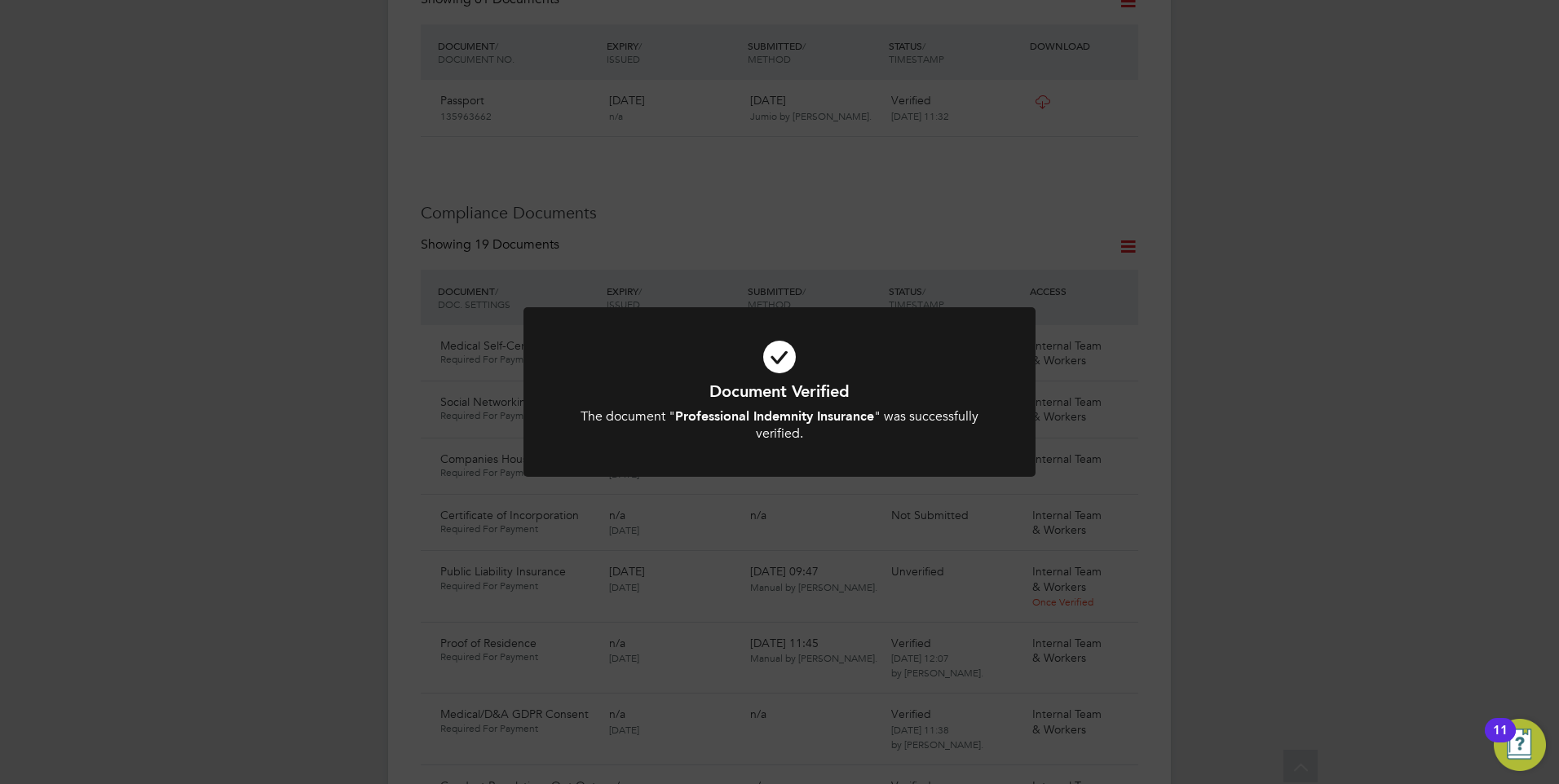
drag, startPoint x: 794, startPoint y: 409, endPoint x: 801, endPoint y: 416, distance: 9.9
click at [794, 408] on b "Professional Indemnity Insurance" at bounding box center [775, 416] width 199 height 15
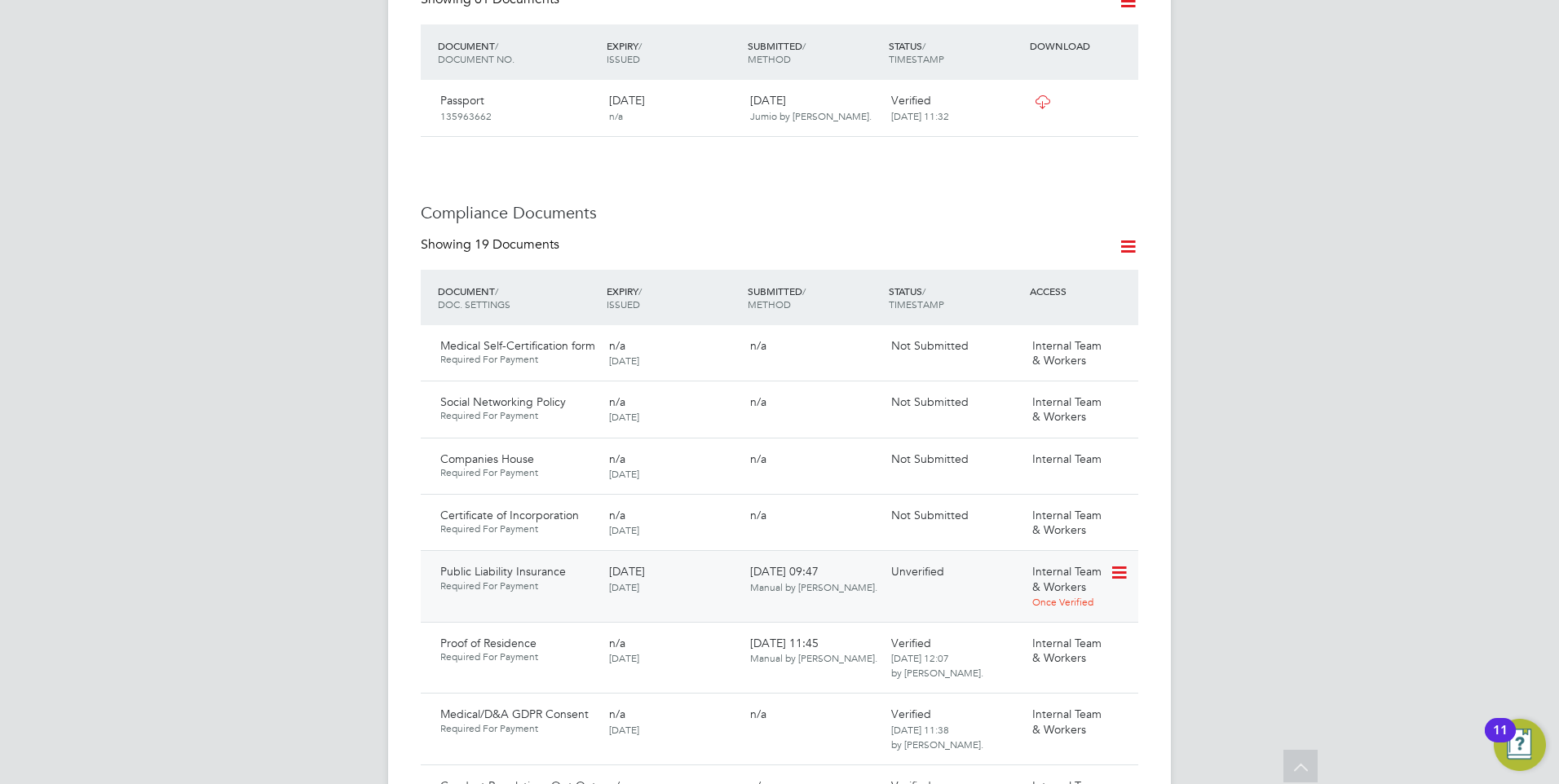
click at [1121, 563] on icon at bounding box center [1117, 572] width 16 height 19
click at [1033, 625] on li "Verify Document" at bounding box center [1060, 630] width 130 height 23
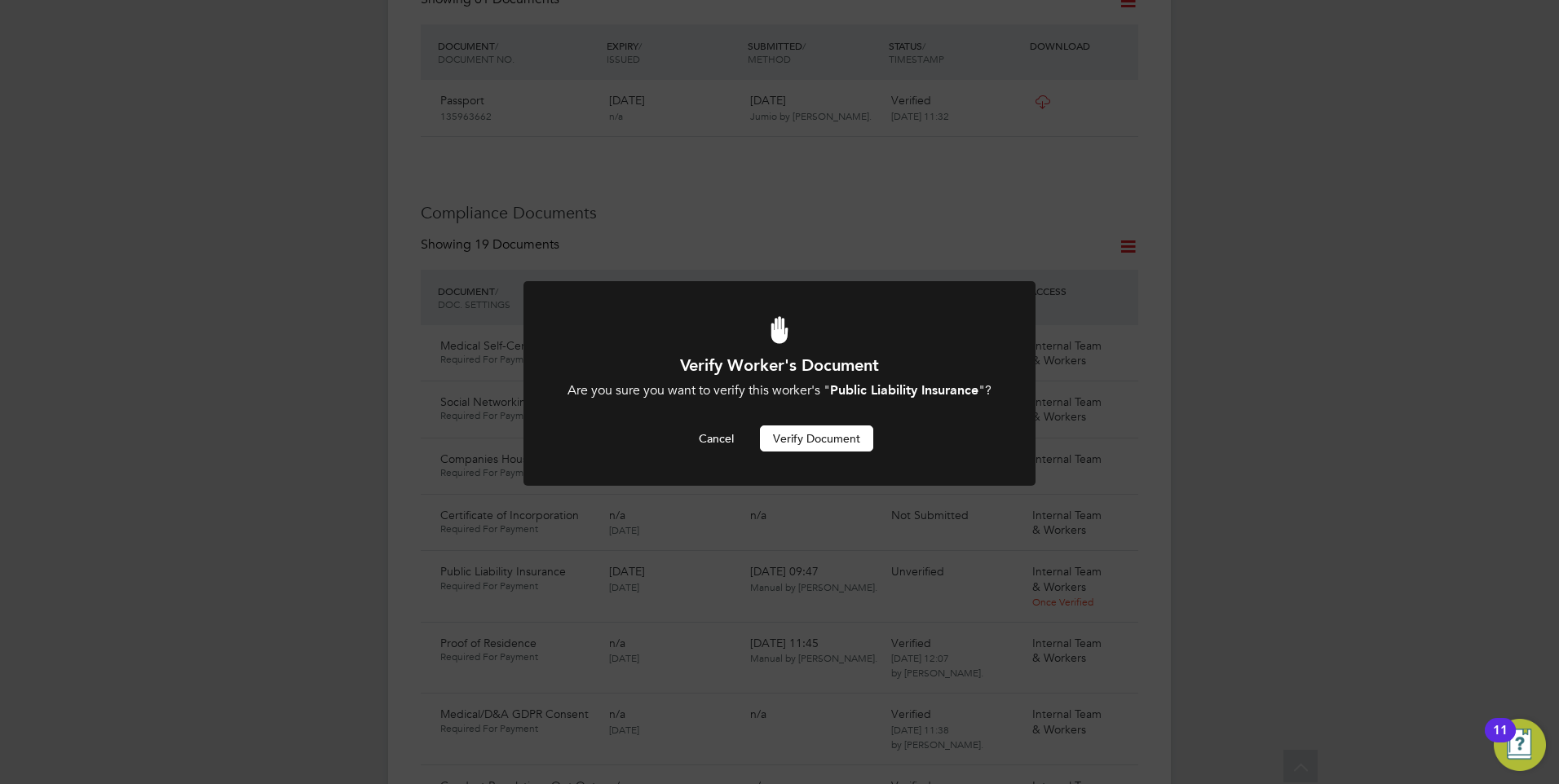
scroll to position [0, 0]
click at [798, 451] on button "Verify Document" at bounding box center [816, 438] width 113 height 26
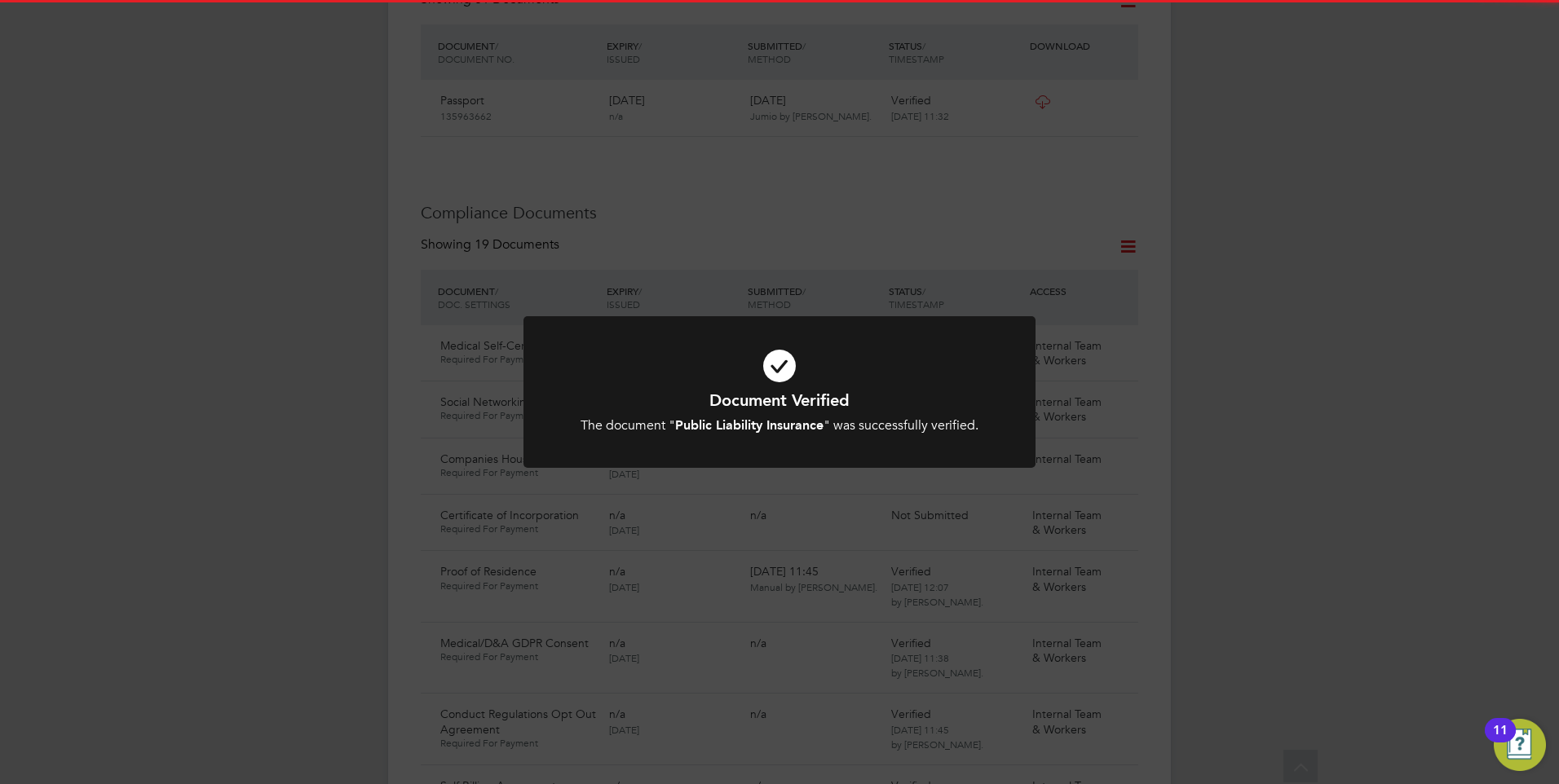
click at [719, 392] on h1 "Document Verified" at bounding box center [779, 400] width 424 height 21
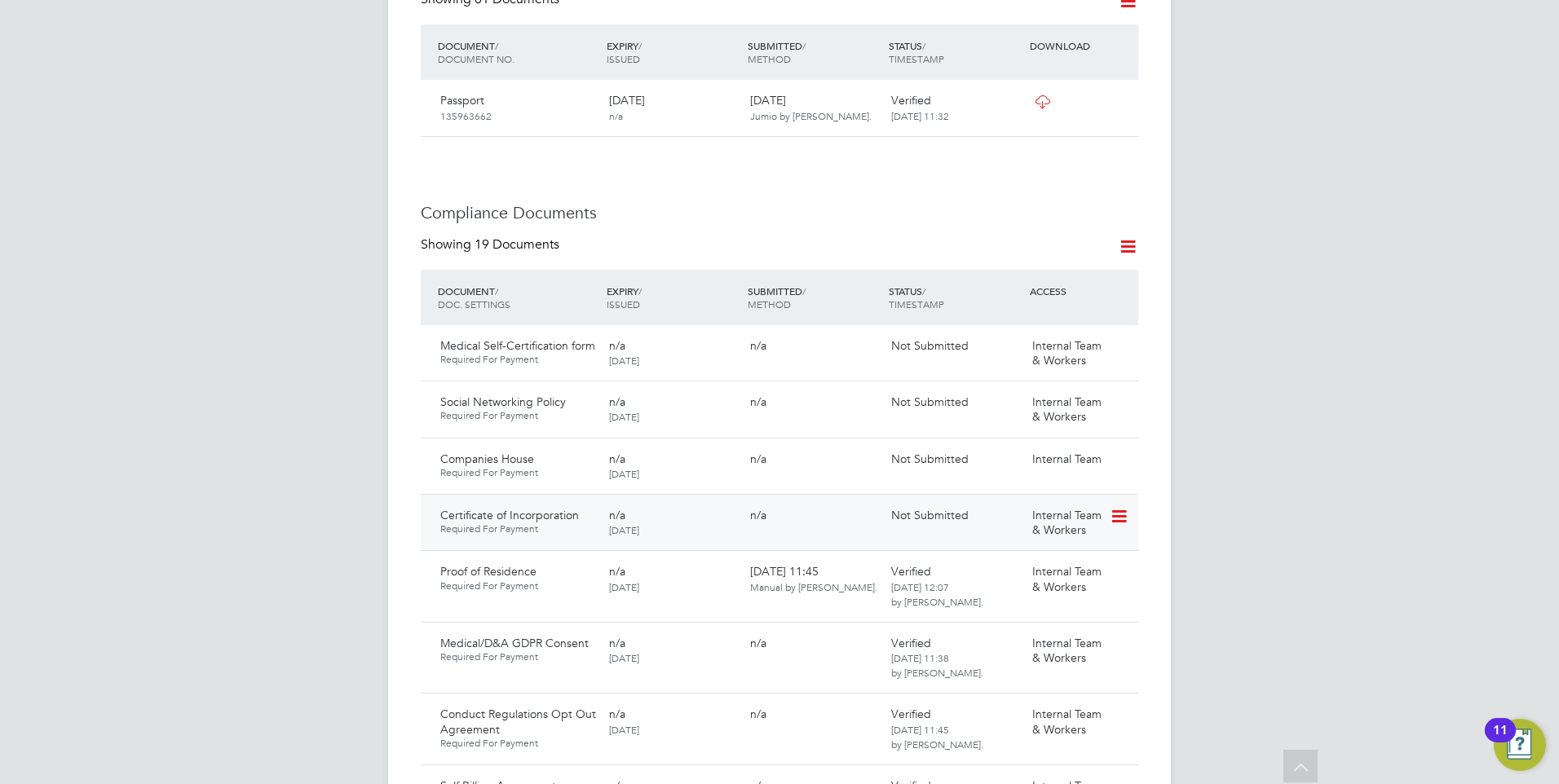
click at [1123, 507] on icon at bounding box center [1117, 516] width 16 height 19
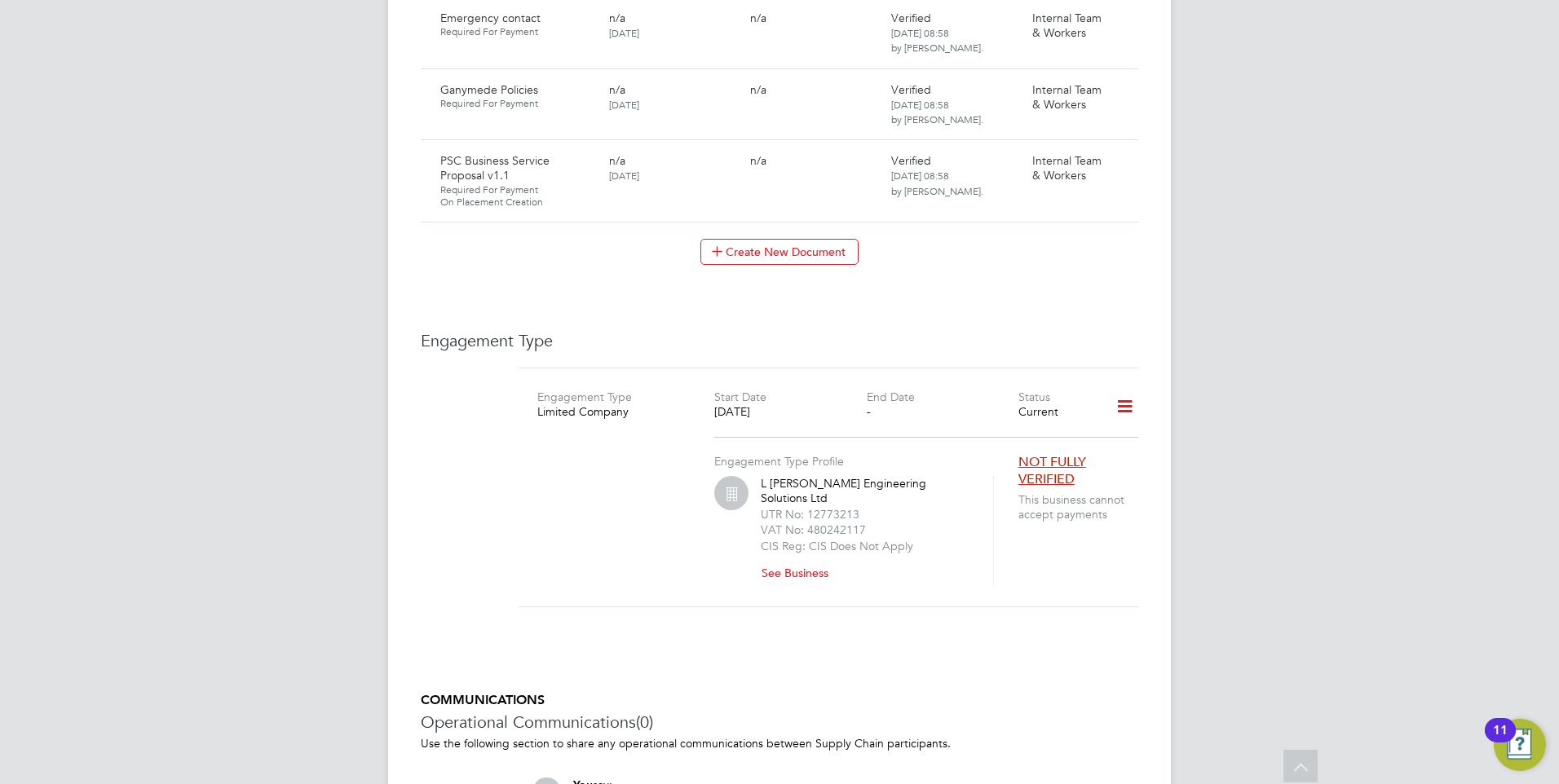
scroll to position [2364, 0]
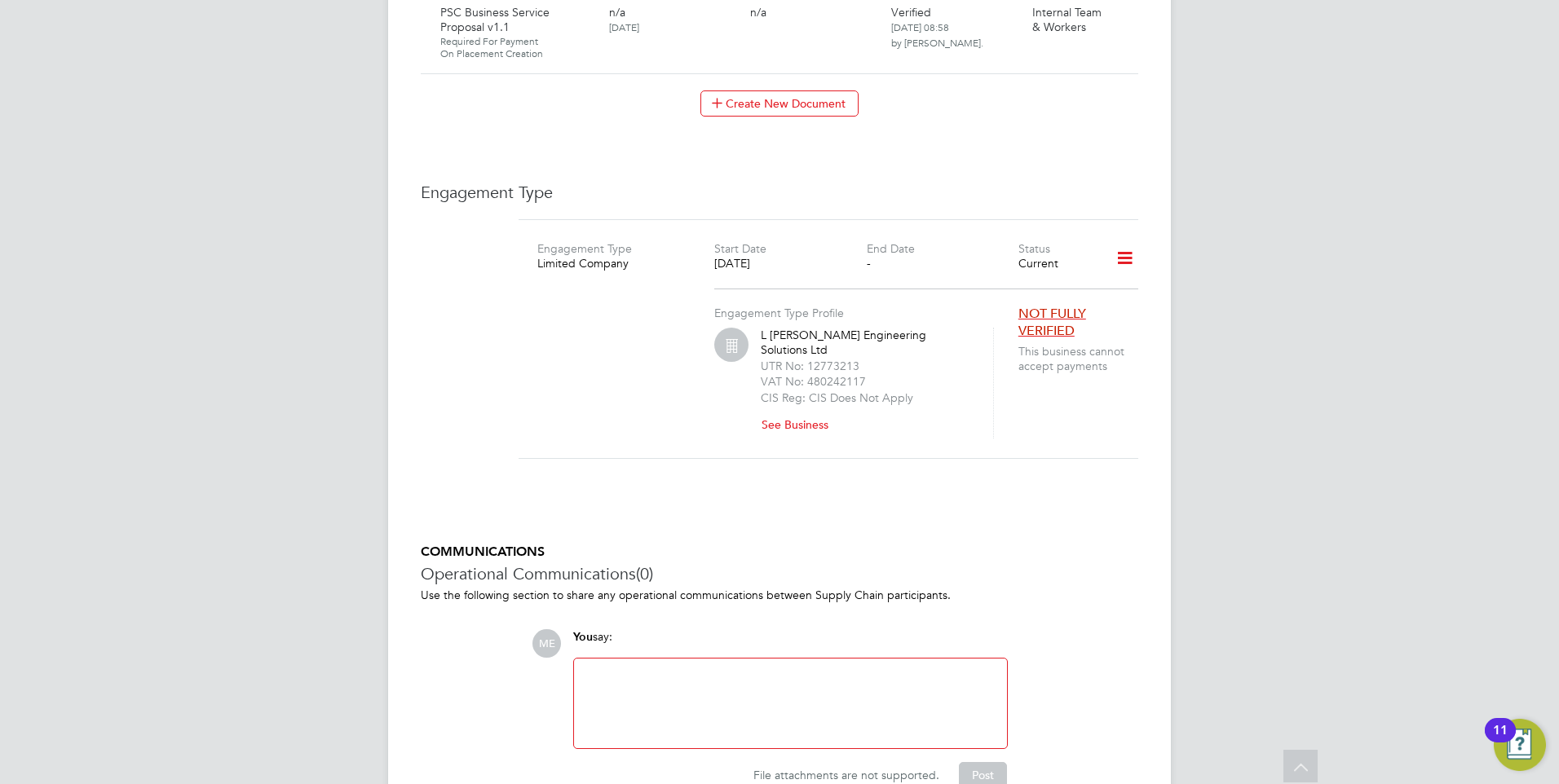
click at [781, 412] on button "See Business" at bounding box center [801, 424] width 81 height 26
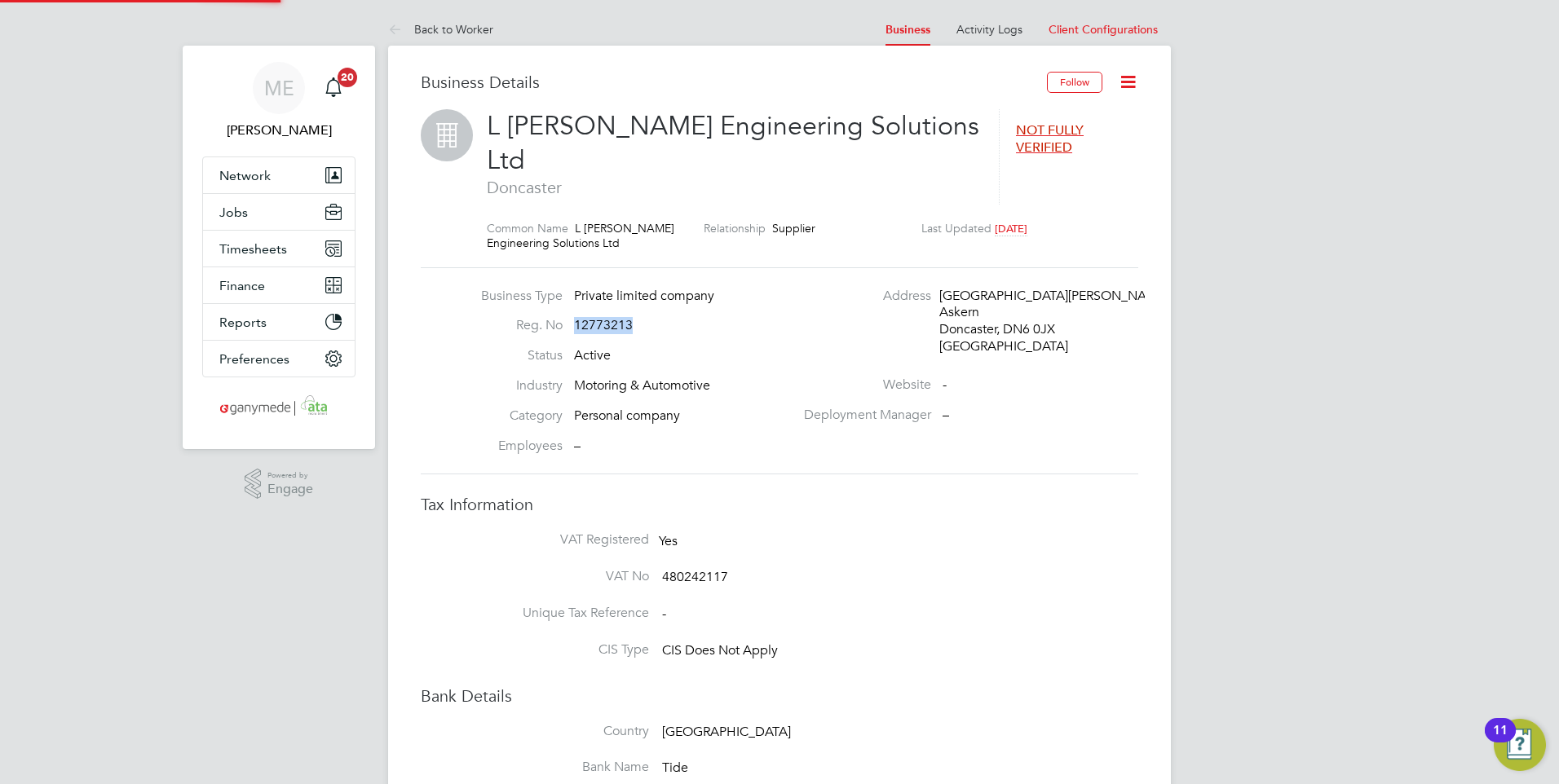
drag, startPoint x: 632, startPoint y: 287, endPoint x: 572, endPoint y: 284, distance: 60.1
click at [572, 317] on li "Reg. No 12773213" at bounding box center [633, 333] width 322 height 30
drag, startPoint x: 572, startPoint y: 284, endPoint x: 601, endPoint y: 293, distance: 30.4
copy span "12773213"
click at [407, 24] on icon at bounding box center [398, 30] width 20 height 20
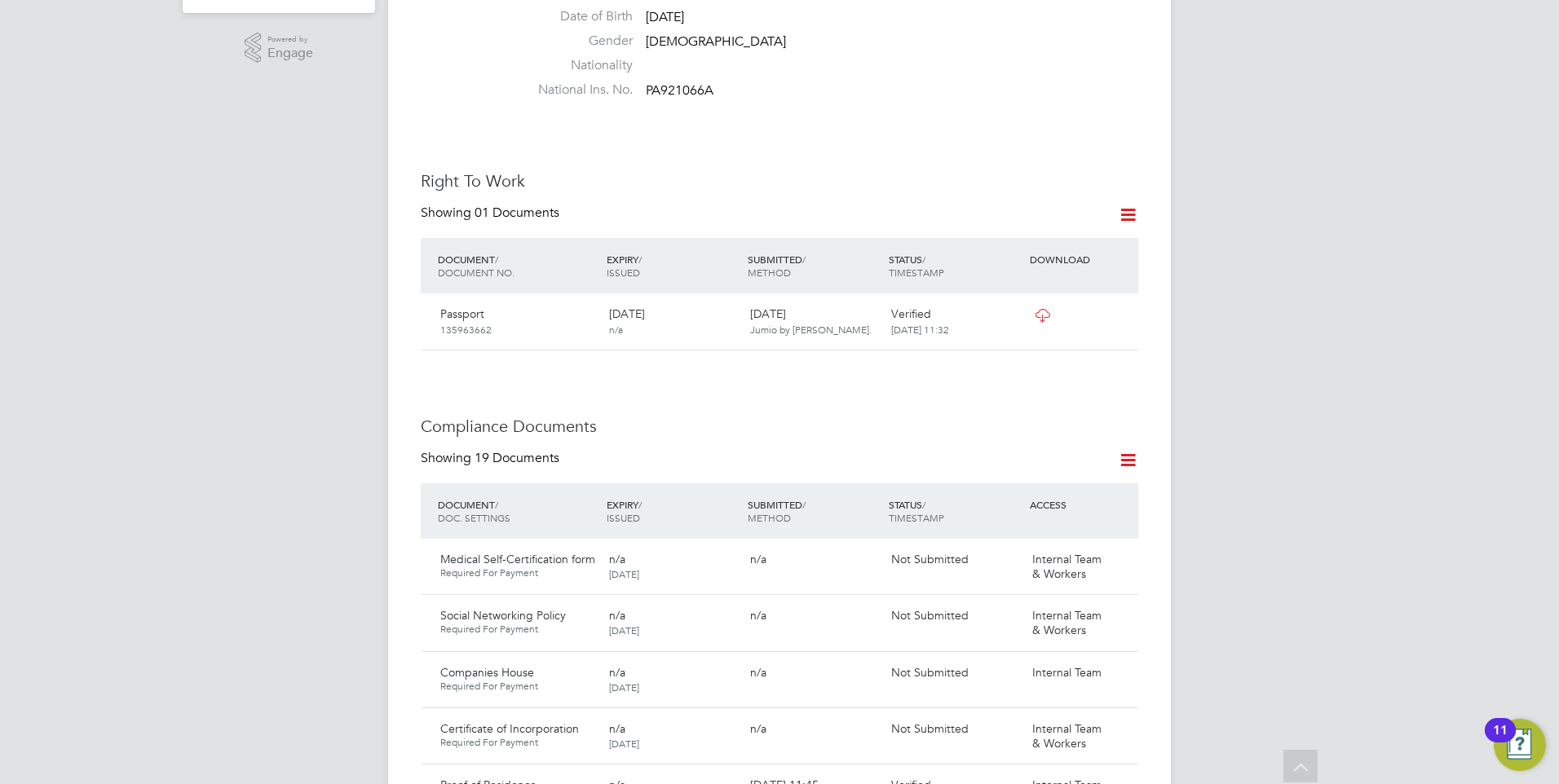
scroll to position [733, 0]
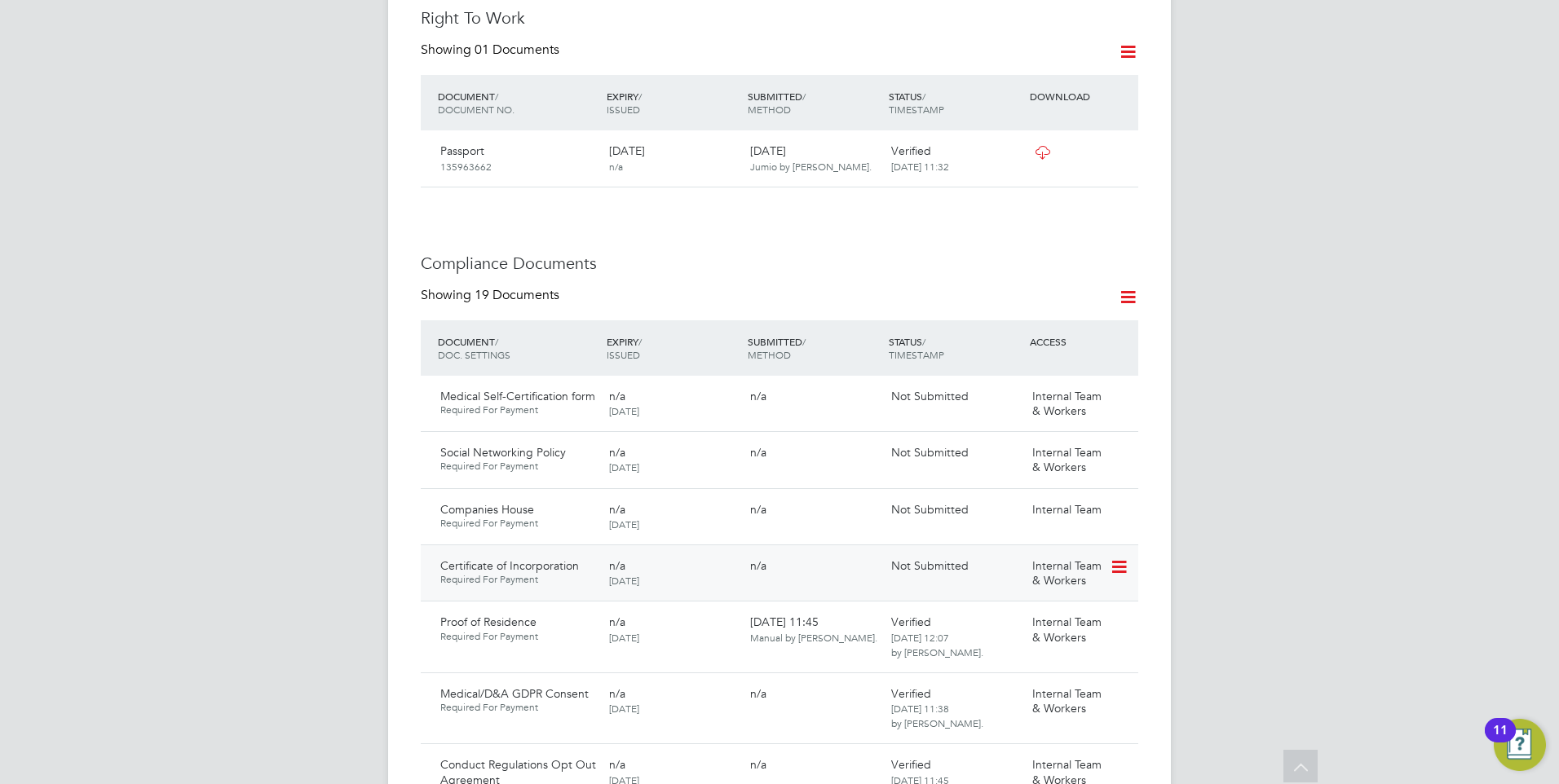
click at [1125, 558] on icon at bounding box center [1117, 567] width 16 height 19
click at [1036, 571] on li "Submit Document" at bounding box center [1066, 577] width 121 height 23
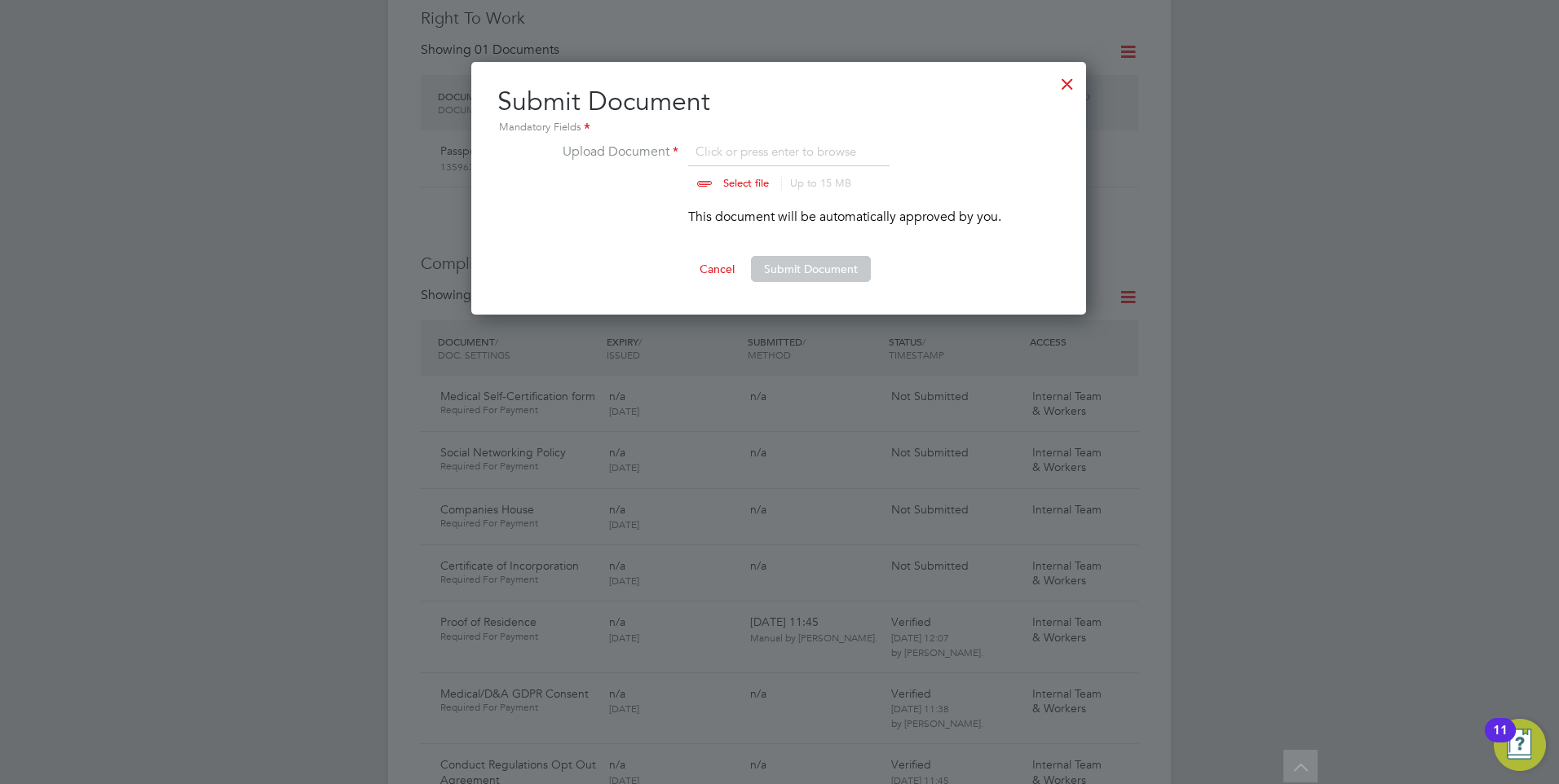
click at [745, 185] on input "file" at bounding box center [761, 166] width 256 height 49
type input "C:\fakepath\Cert of incorperation LC.png"
click at [793, 274] on button "Submit Document" at bounding box center [810, 268] width 120 height 26
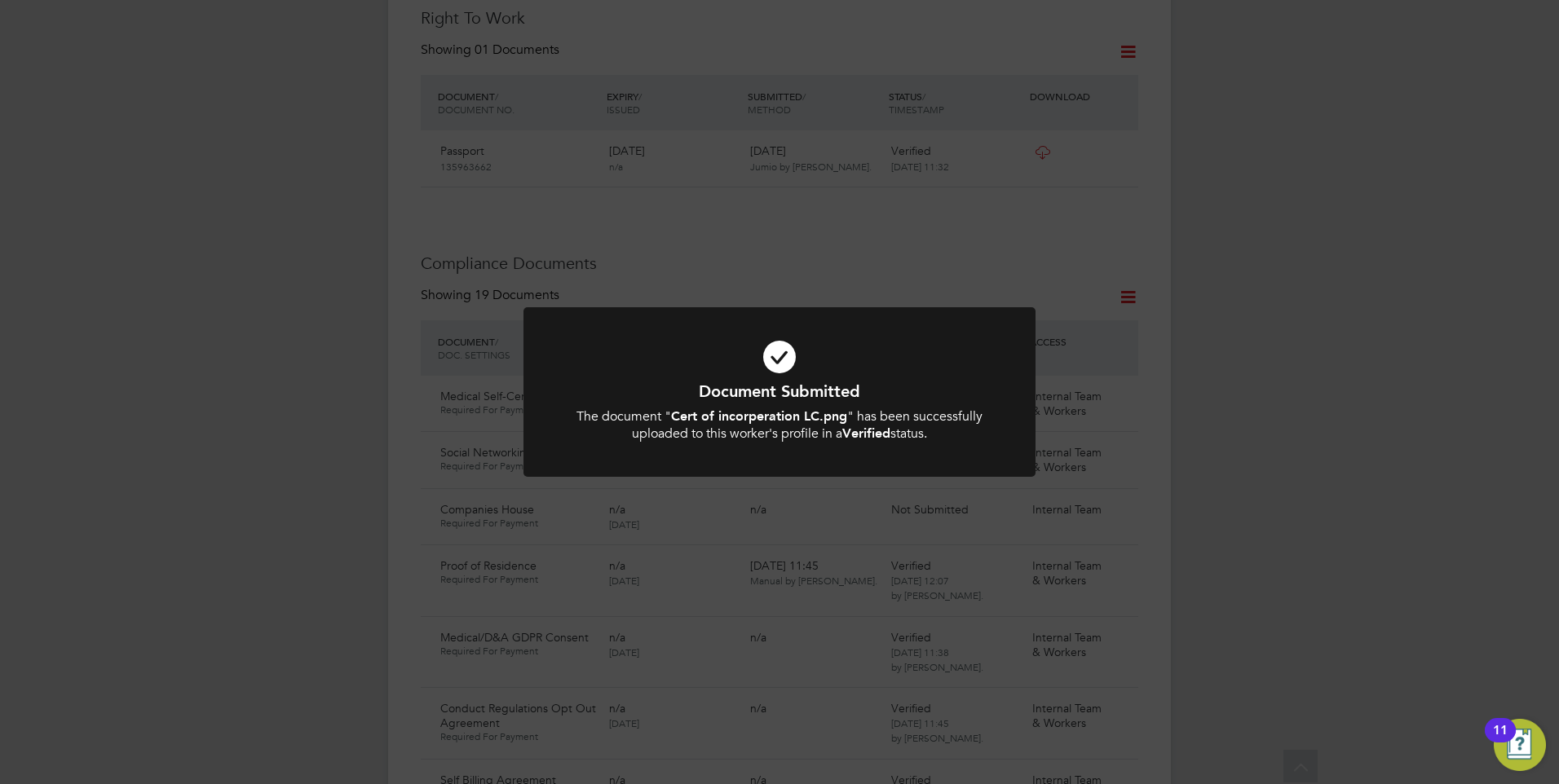
click at [685, 414] on b "Cert of incorperation LC.png" at bounding box center [759, 416] width 176 height 15
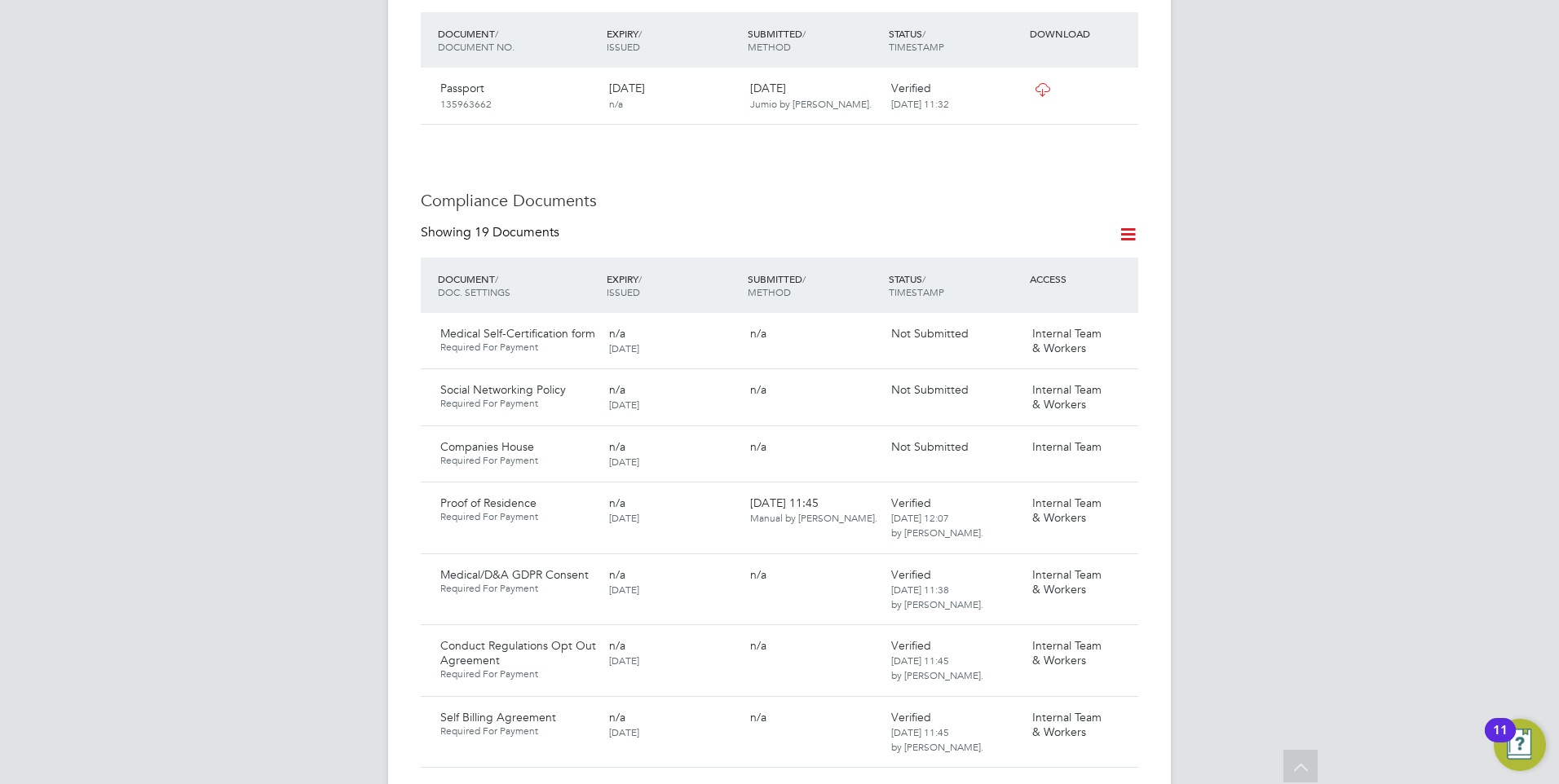
scroll to position [815, 0]
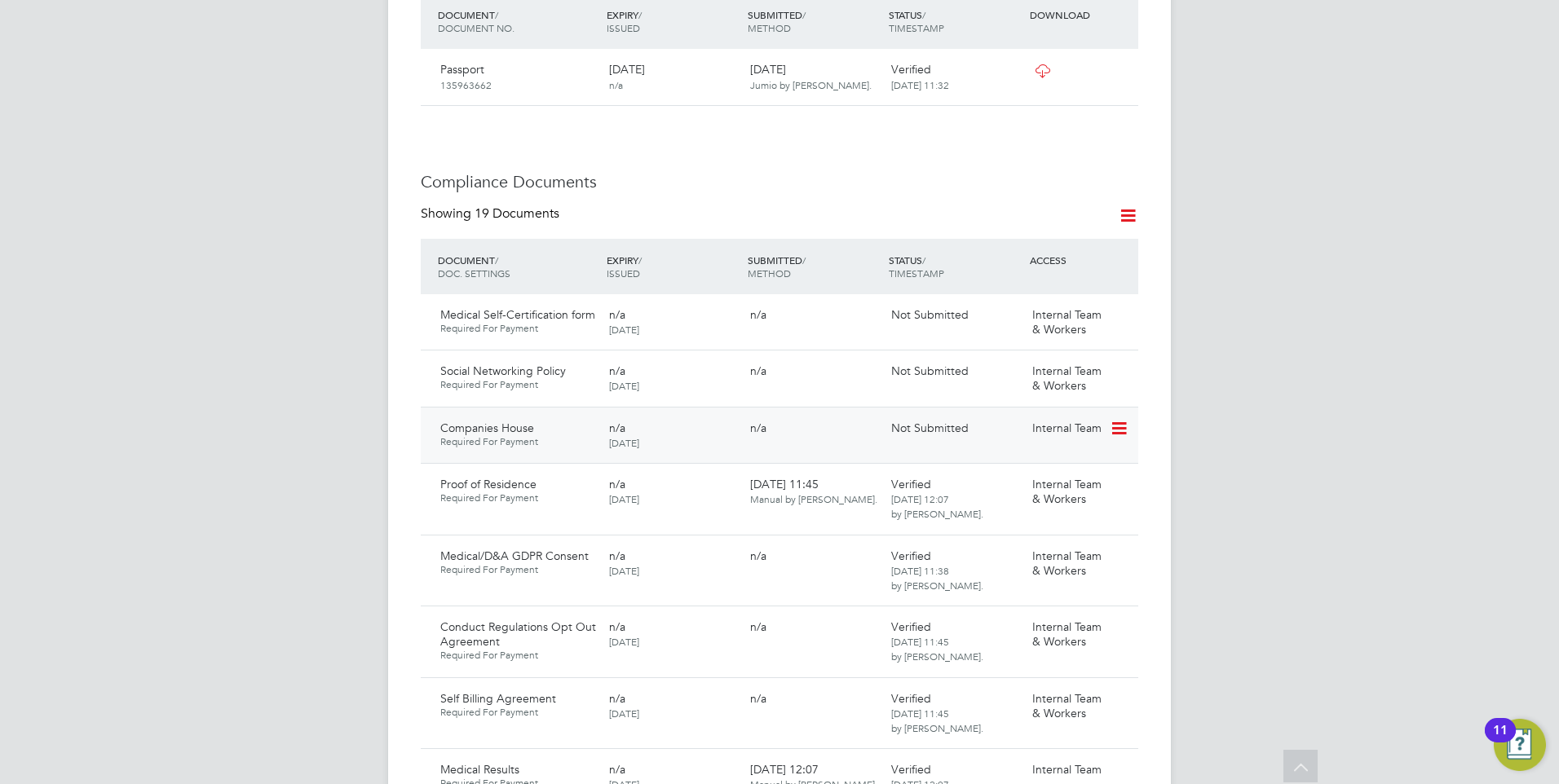
click at [1117, 419] on icon at bounding box center [1117, 428] width 16 height 19
click at [1043, 434] on li "Submit Document" at bounding box center [1069, 440] width 114 height 23
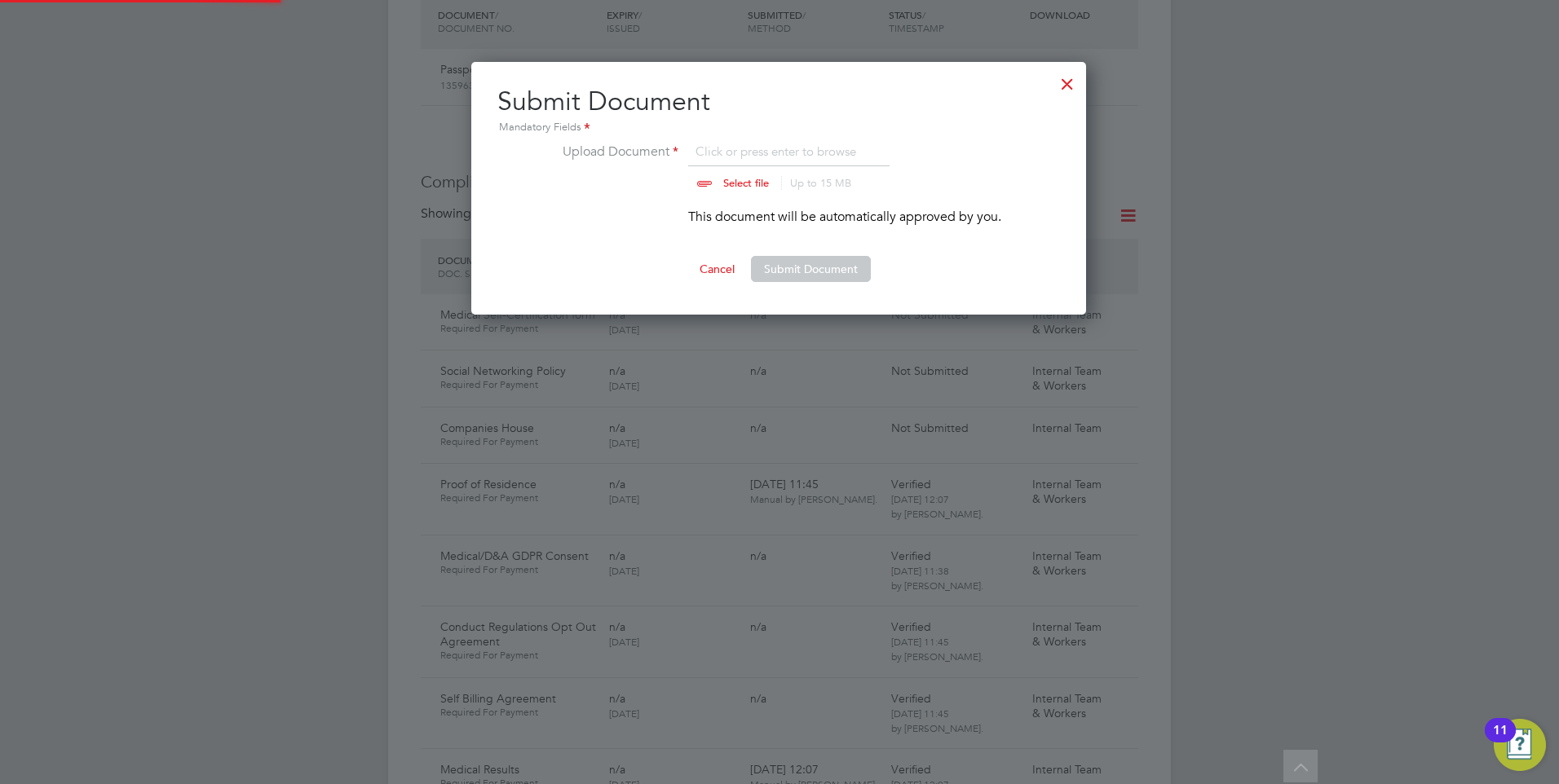
scroll to position [253, 616]
click at [707, 183] on input "file" at bounding box center [761, 166] width 256 height 49
type input "C:\fakepath\Companies House LC.png"
click at [808, 268] on button "Submit Document" at bounding box center [810, 268] width 120 height 26
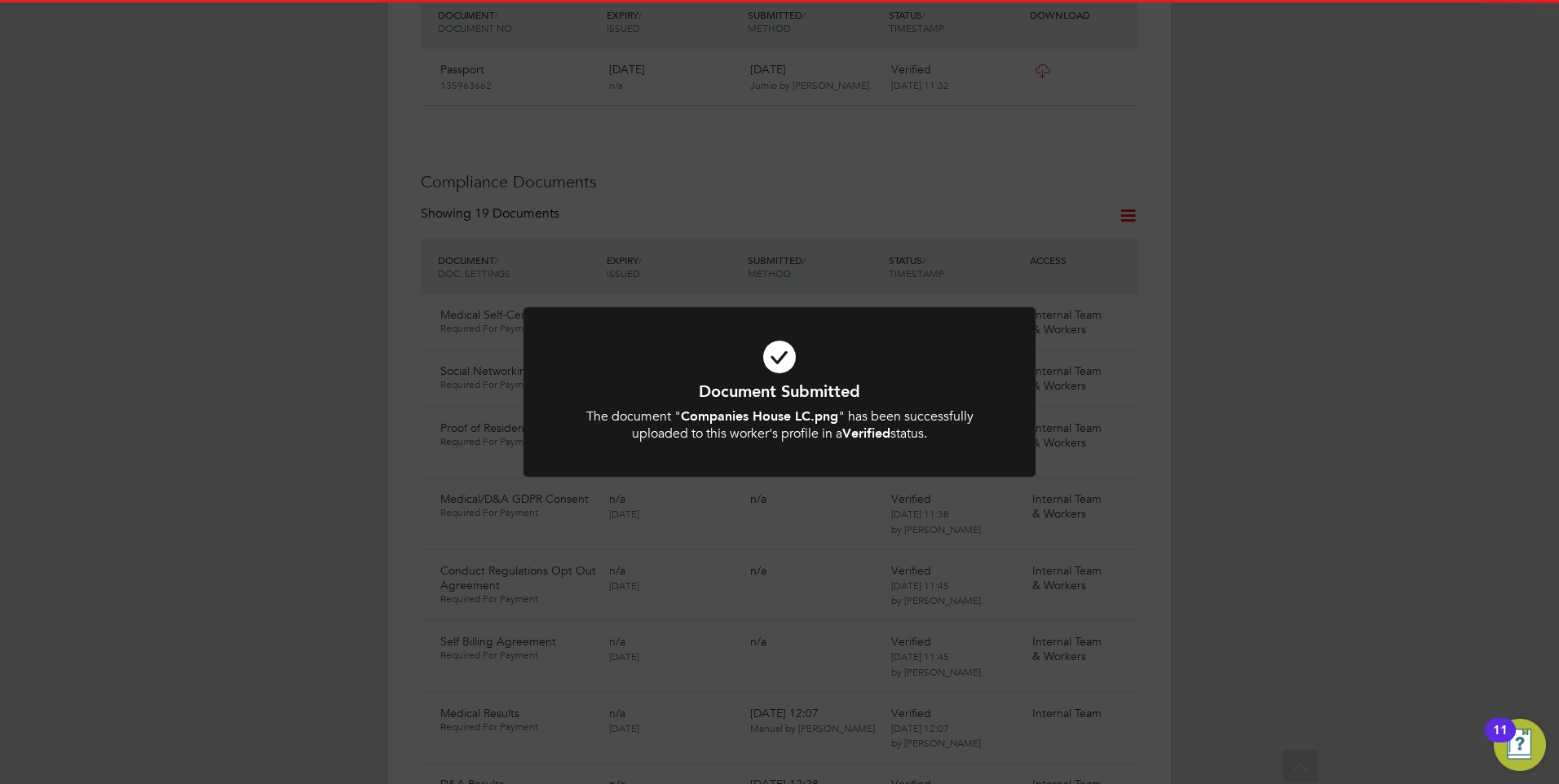
click at [653, 351] on icon at bounding box center [779, 356] width 424 height 63
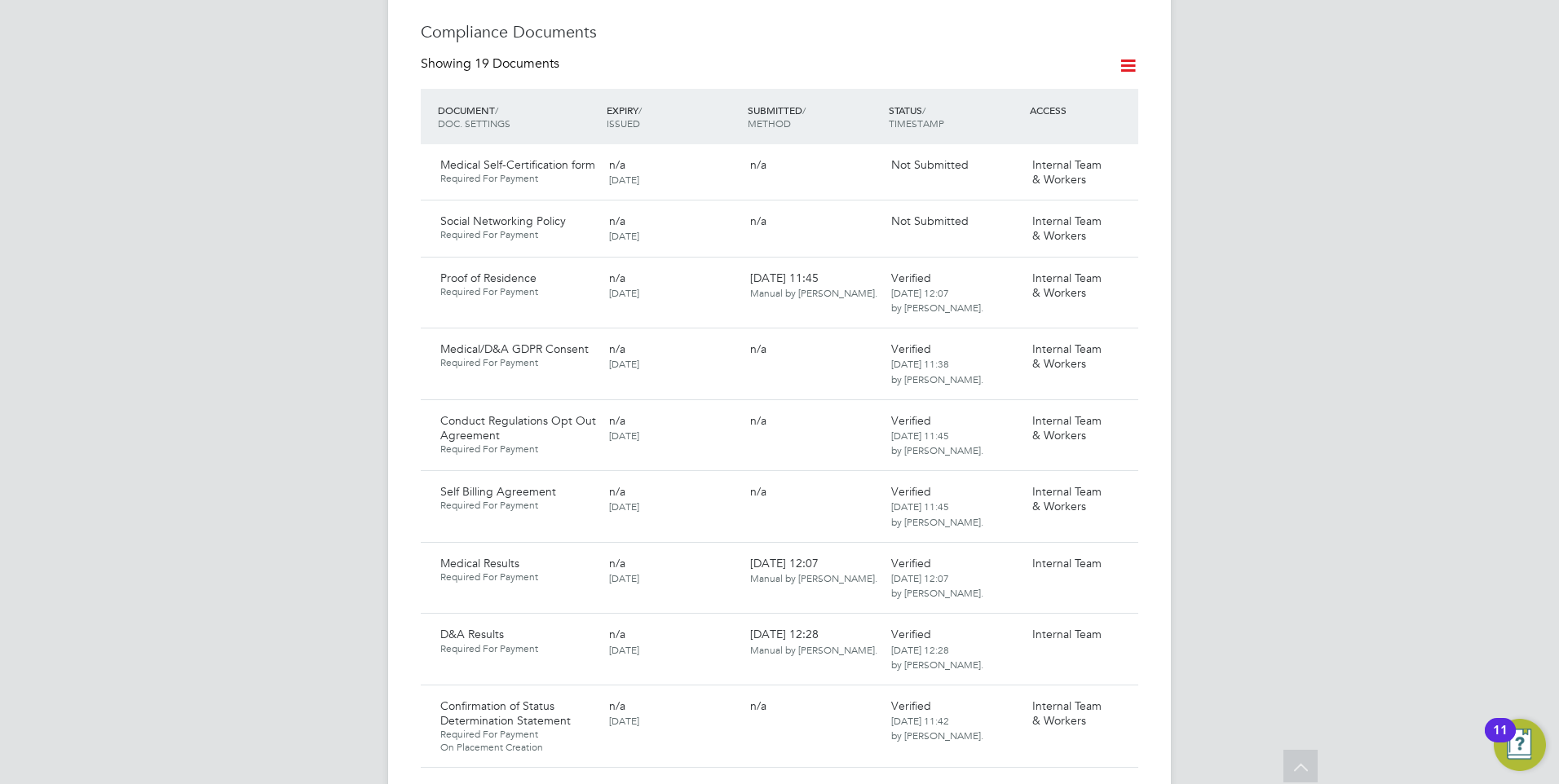
scroll to position [815, 0]
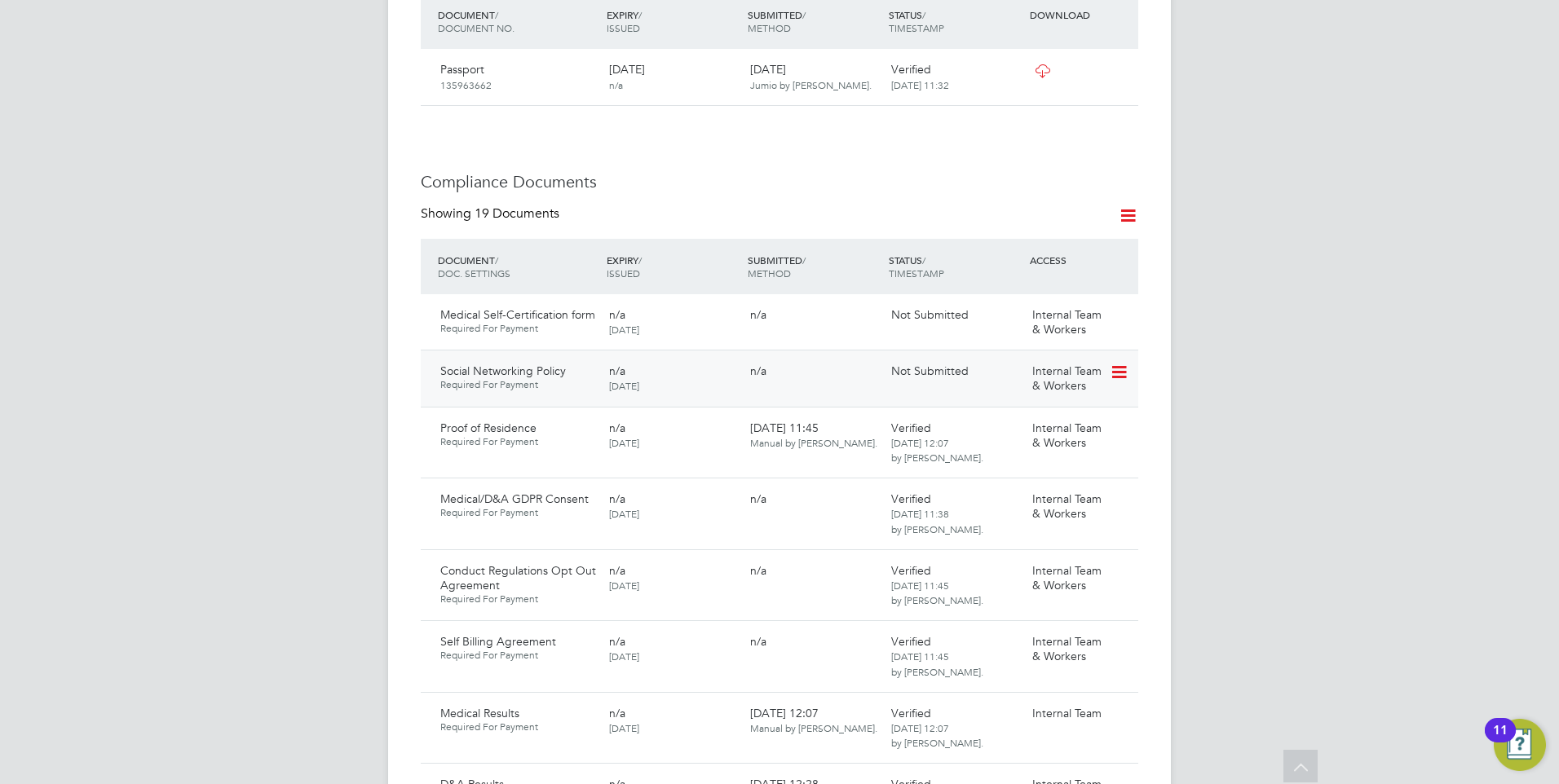
click at [1116, 363] on icon at bounding box center [1117, 372] width 16 height 19
click at [1031, 400] on li "Request Document" at bounding box center [1046, 406] width 163 height 23
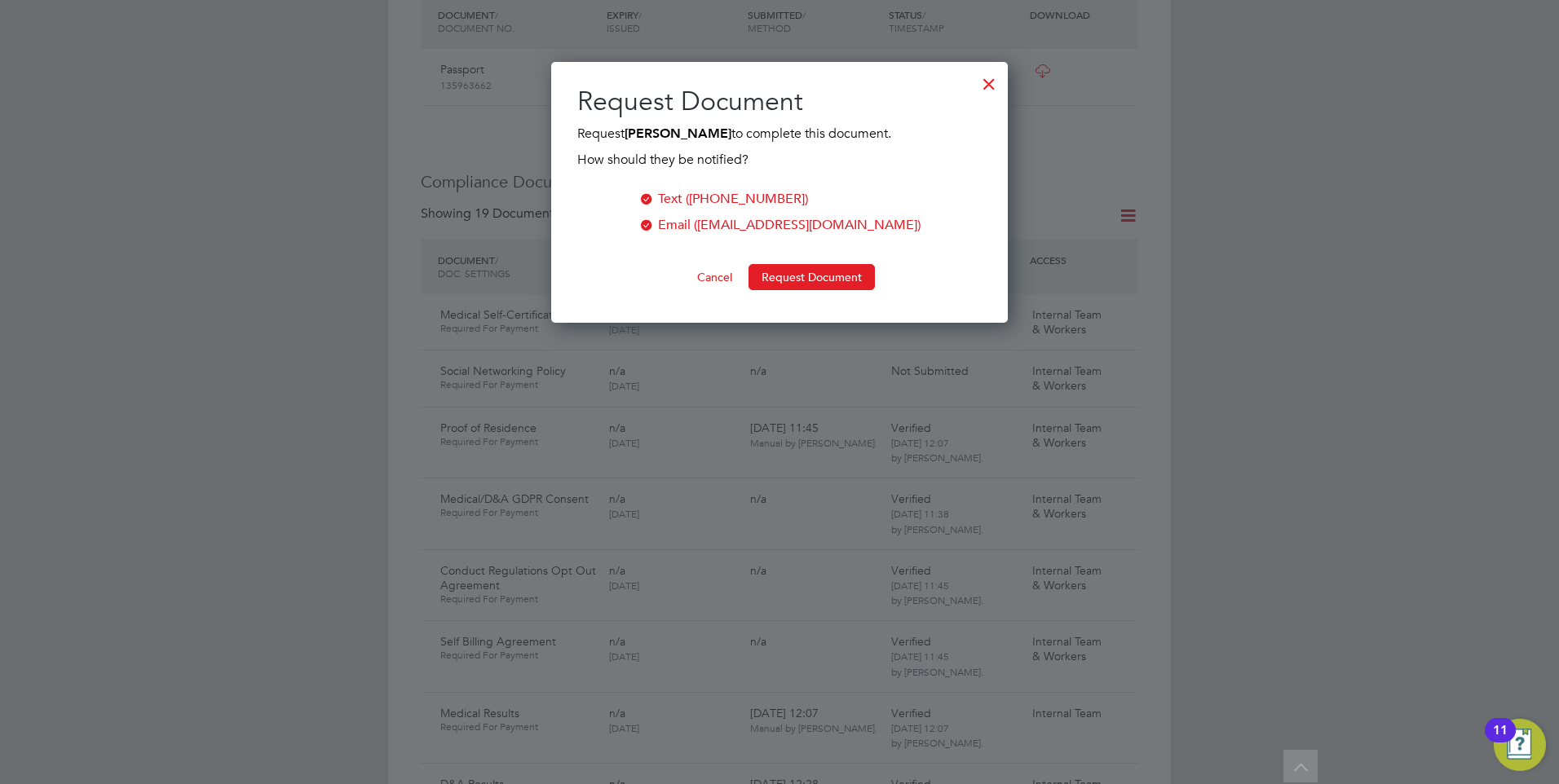
scroll to position [262, 457]
click at [782, 274] on button "Request Document" at bounding box center [812, 277] width 127 height 26
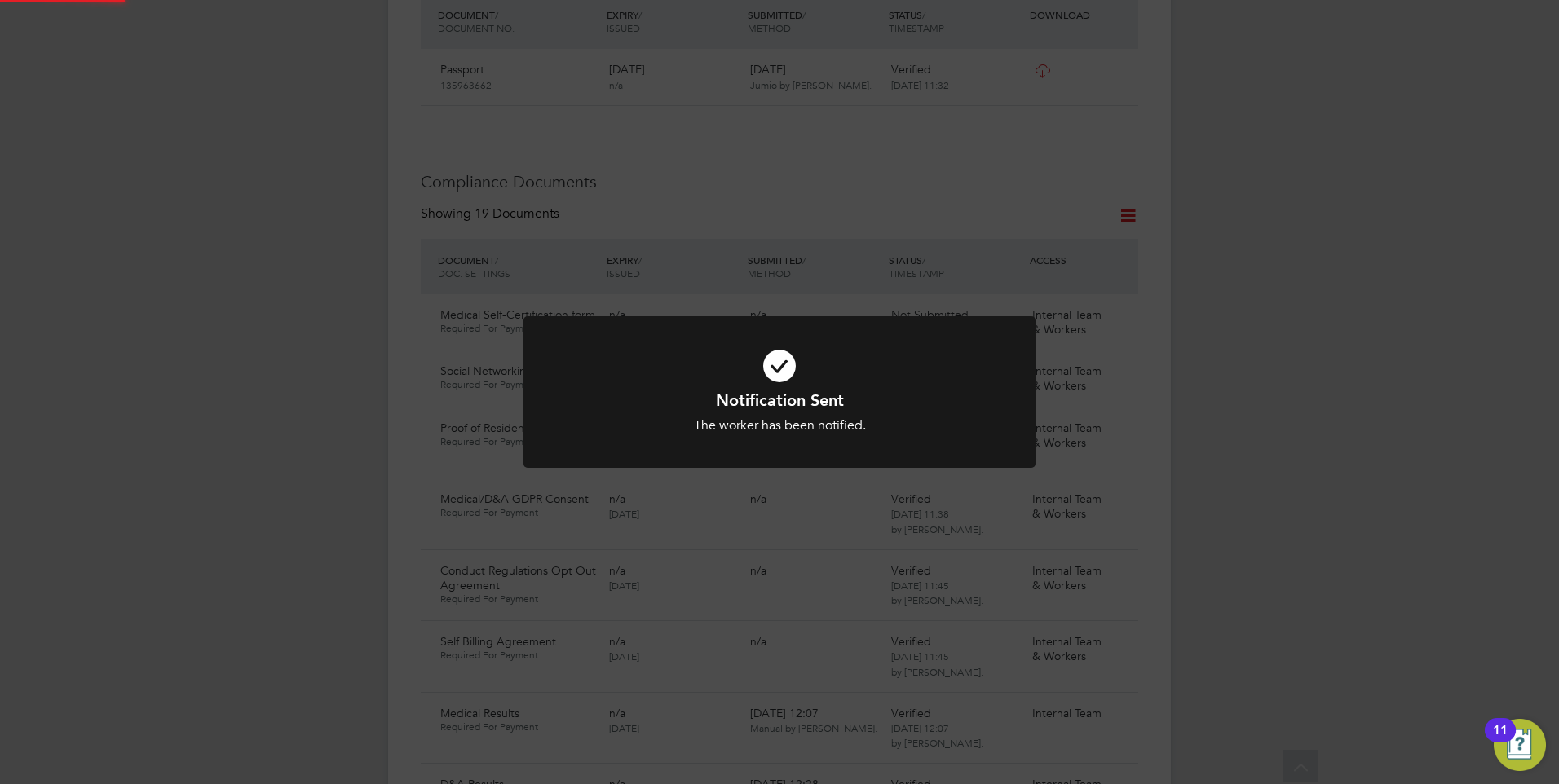
click at [798, 360] on icon at bounding box center [779, 365] width 424 height 63
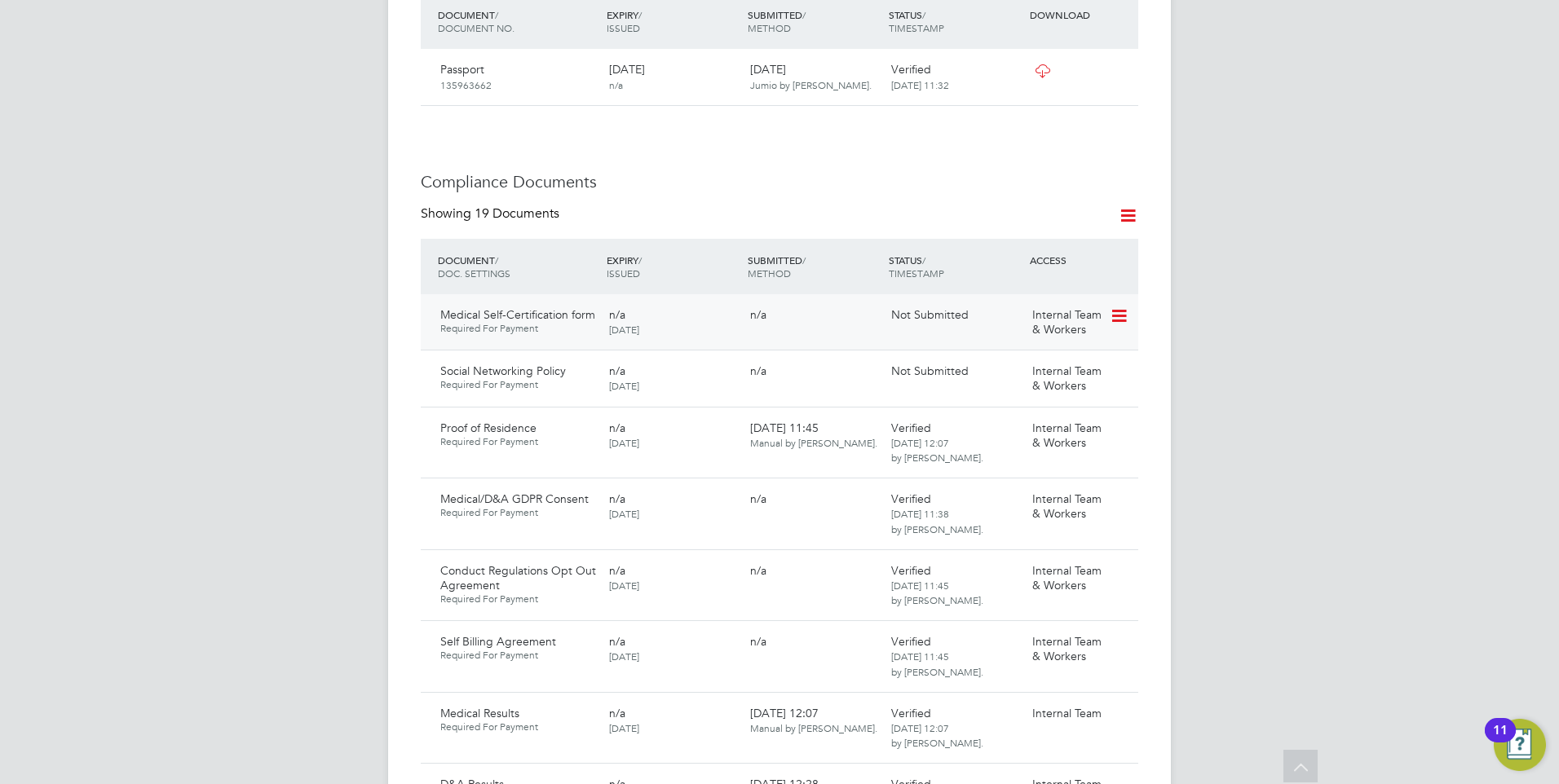
click at [1120, 306] on icon at bounding box center [1117, 316] width 16 height 19
click at [1018, 347] on li "Request Document" at bounding box center [1046, 350] width 163 height 23
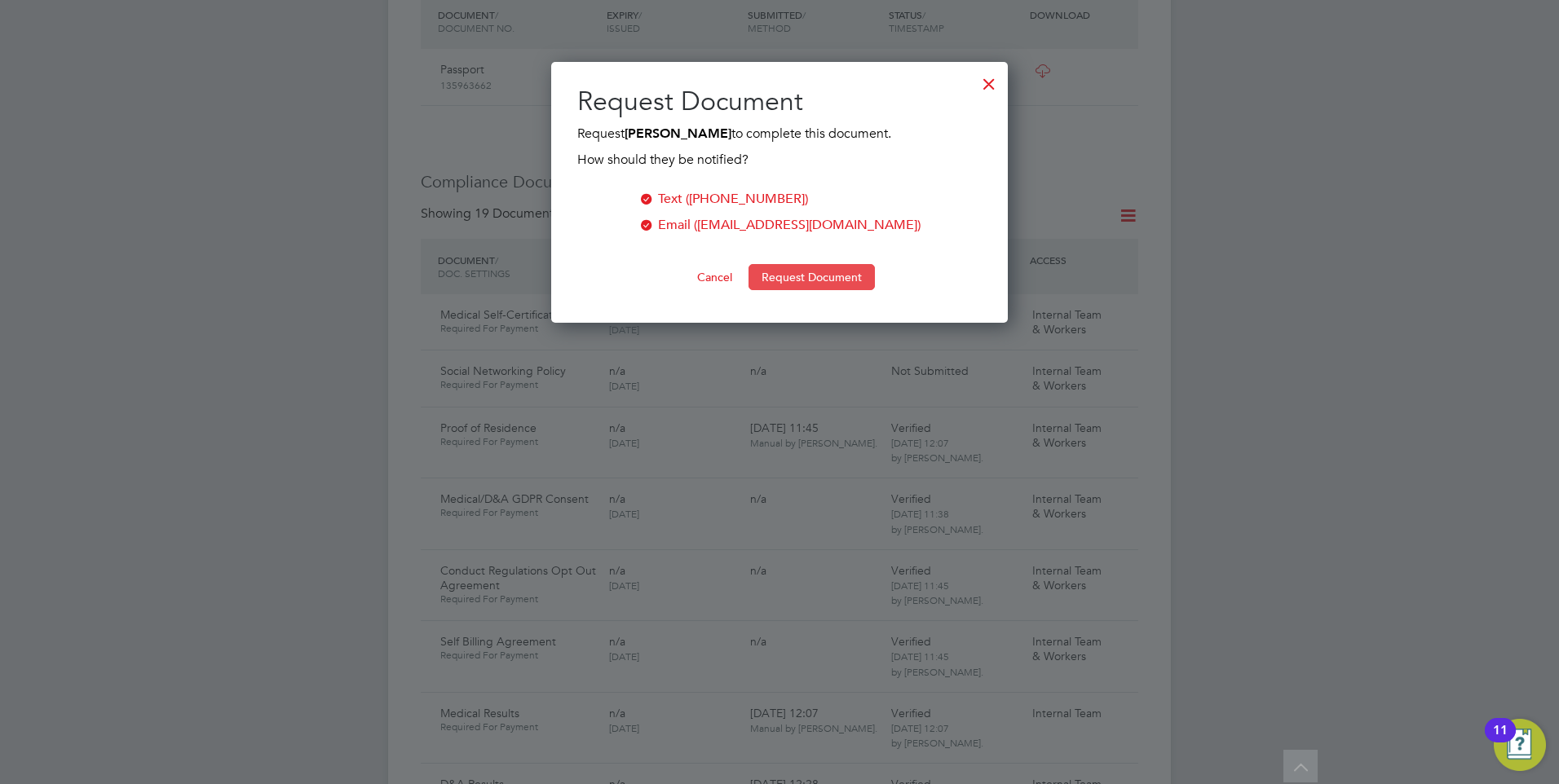
click at [775, 276] on button "Request Document" at bounding box center [812, 277] width 127 height 26
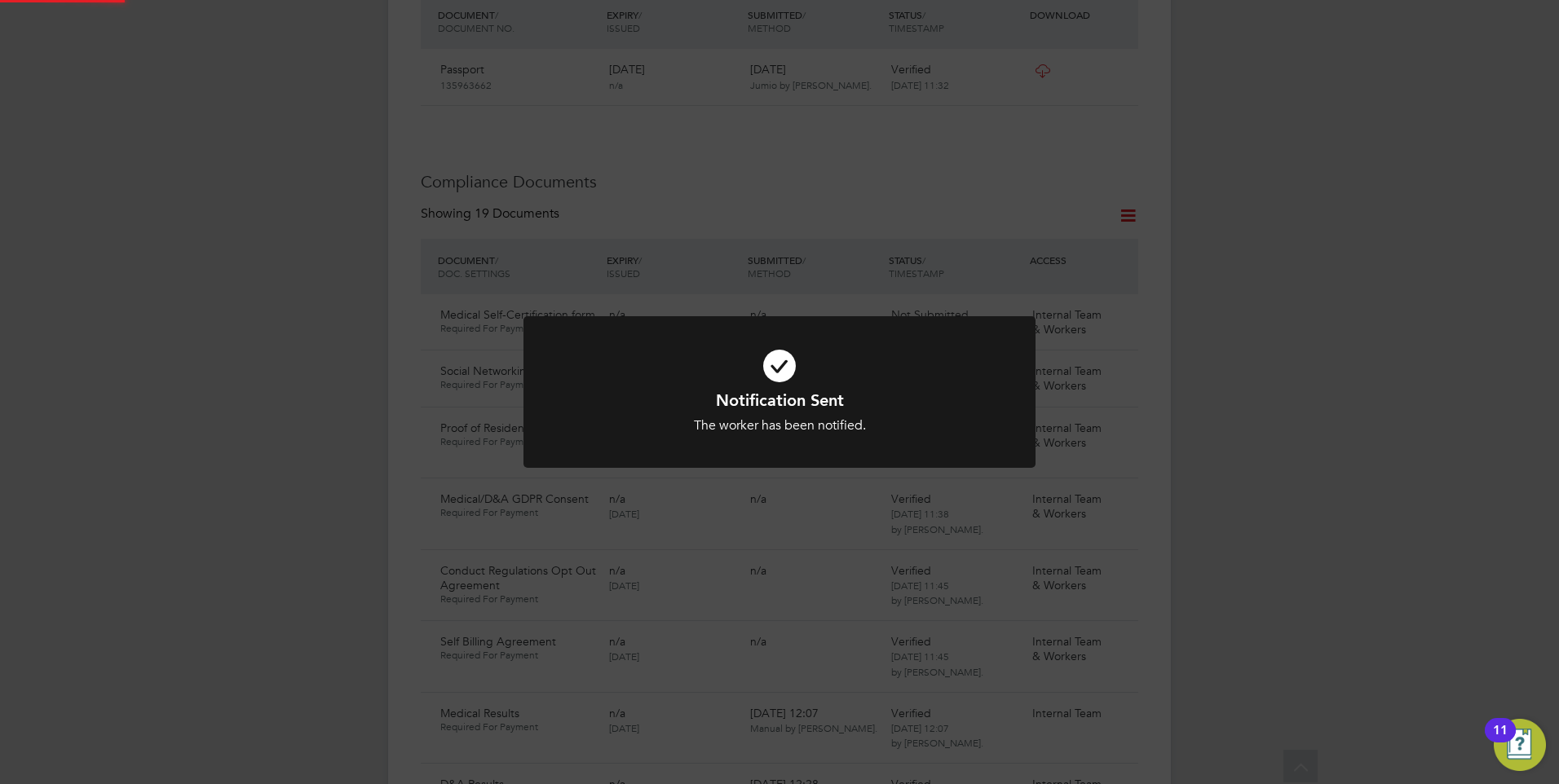
click at [706, 341] on icon at bounding box center [779, 365] width 424 height 63
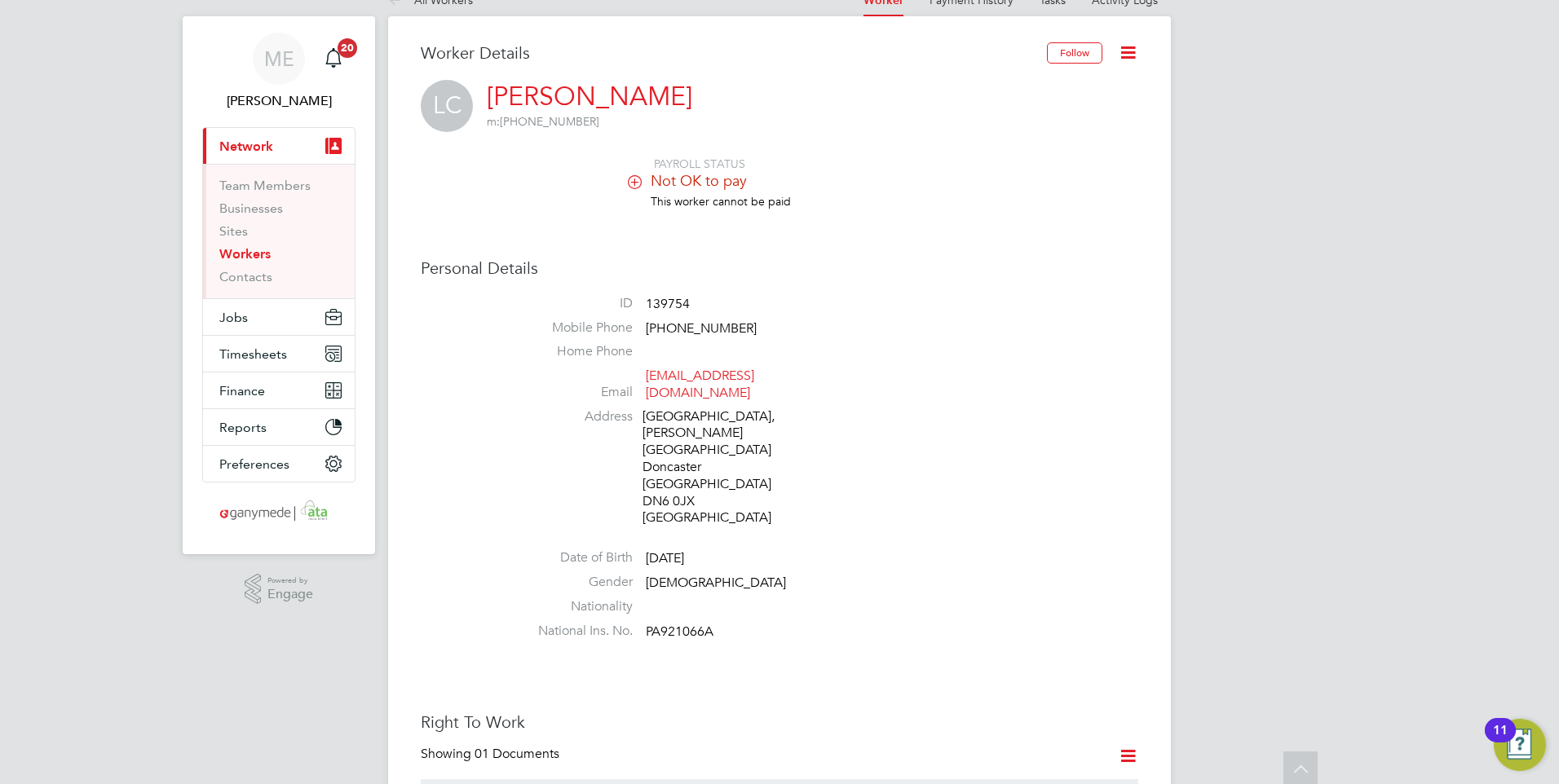
scroll to position [0, 0]
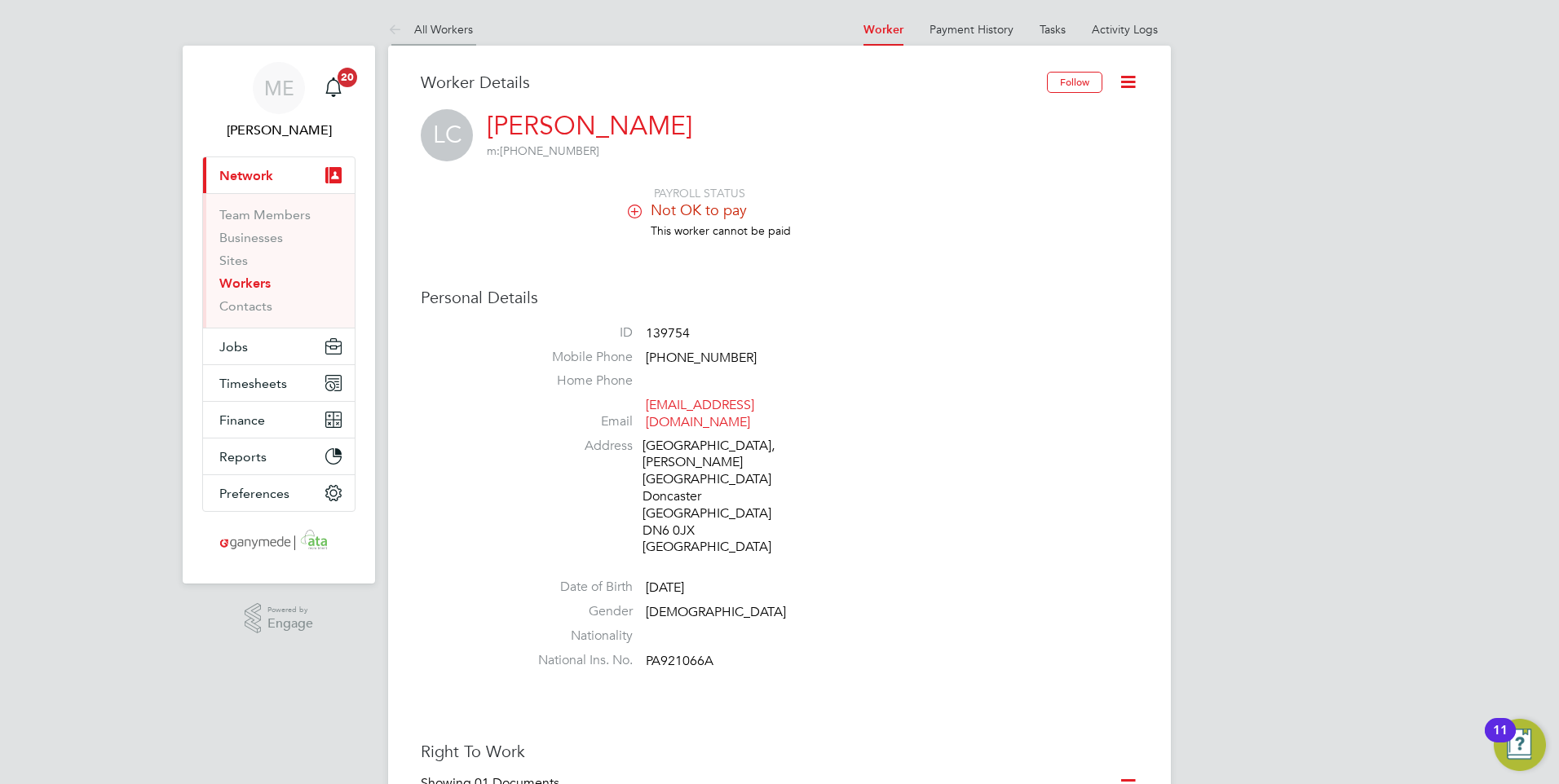
click at [403, 30] on icon at bounding box center [398, 30] width 20 height 20
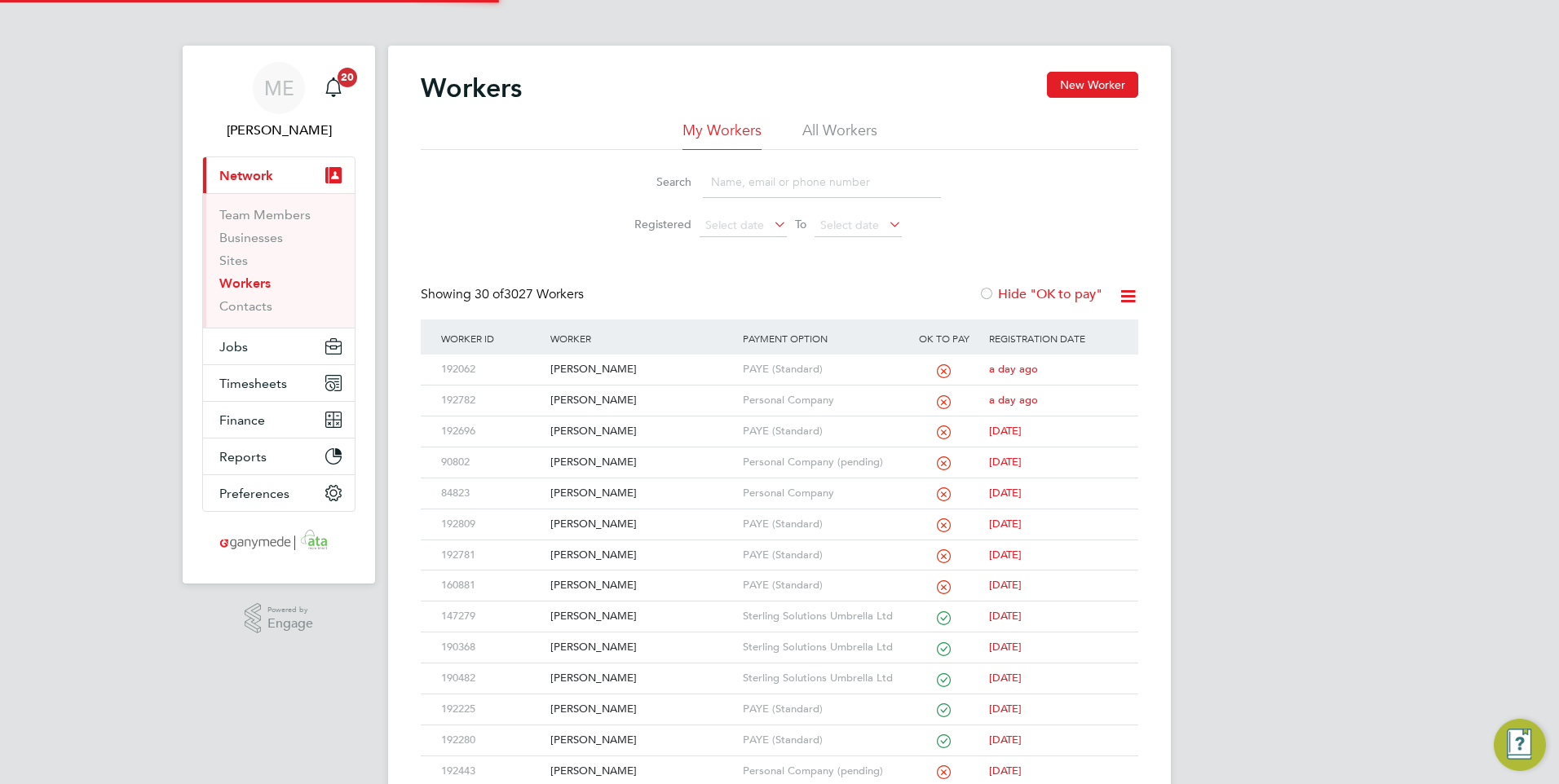
click at [737, 192] on input at bounding box center [821, 182] width 238 height 32
click at [234, 349] on span "Jobs" at bounding box center [234, 347] width 29 height 15
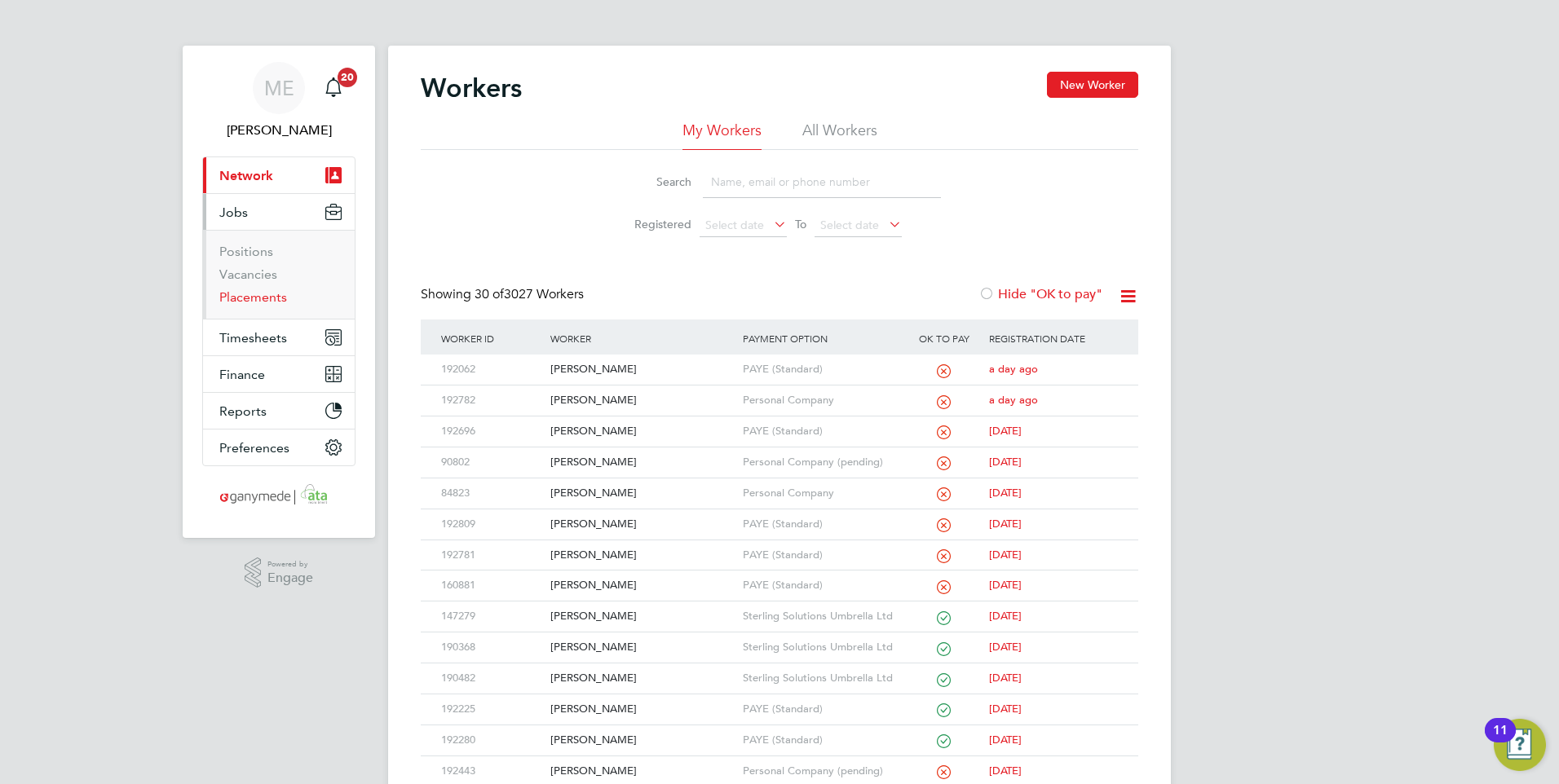
click at [248, 297] on link "Placements" at bounding box center [253, 297] width 68 height 15
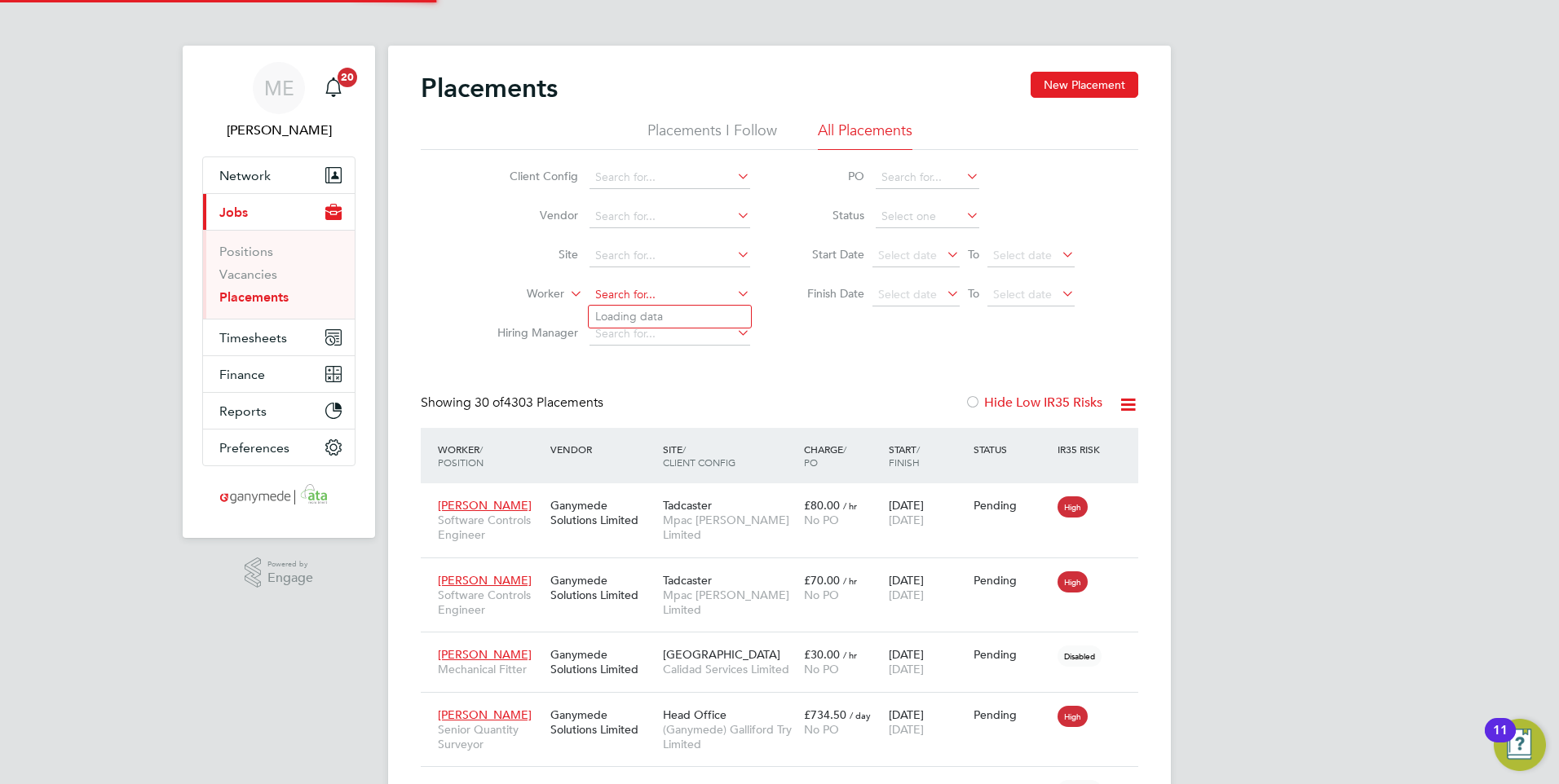
click at [625, 296] on input at bounding box center [669, 295] width 160 height 23
click at [693, 313] on b "Hea" at bounding box center [703, 316] width 21 height 14
type input "Reece Heath"
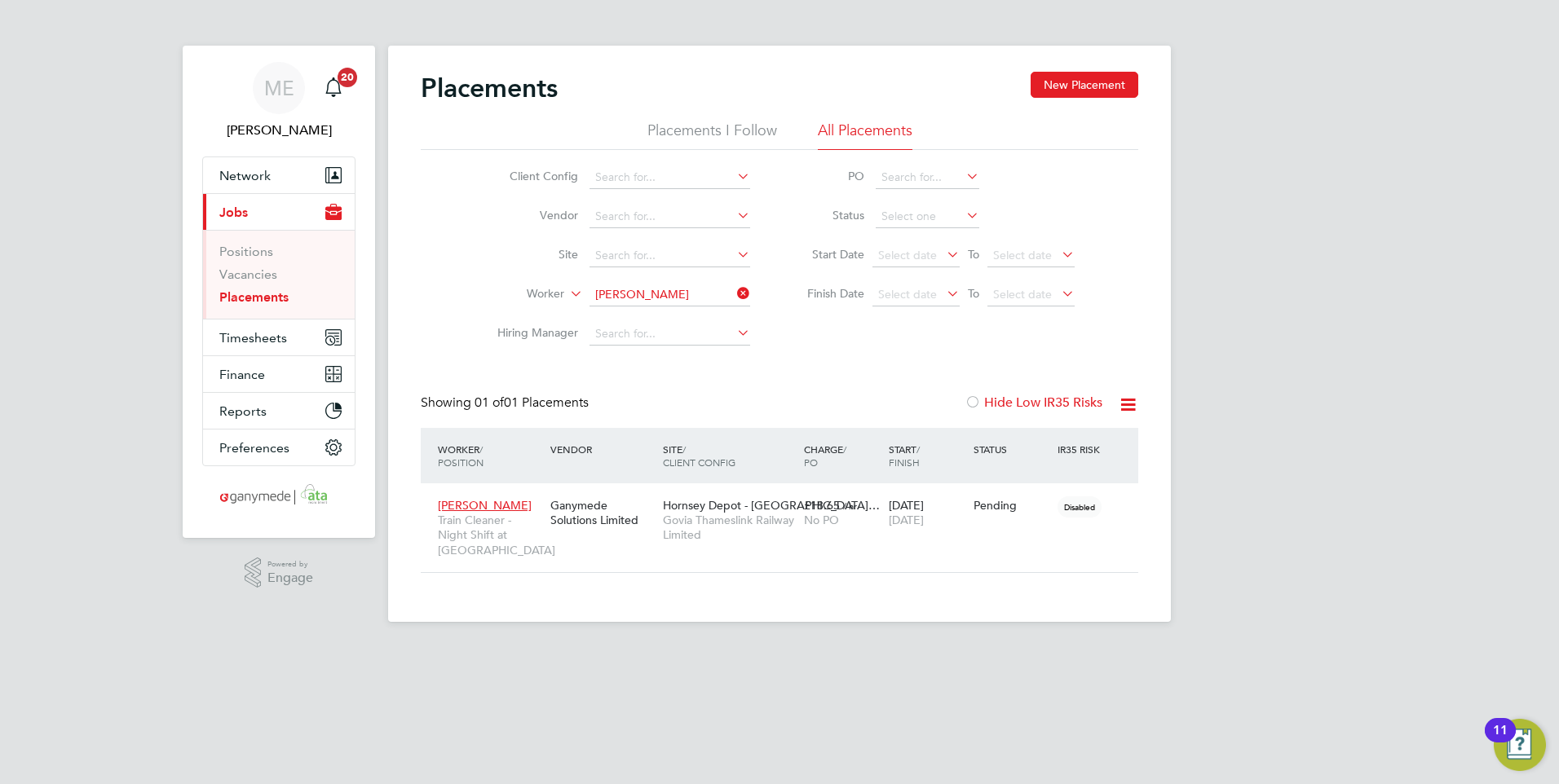
click at [733, 291] on icon at bounding box center [733, 293] width 0 height 23
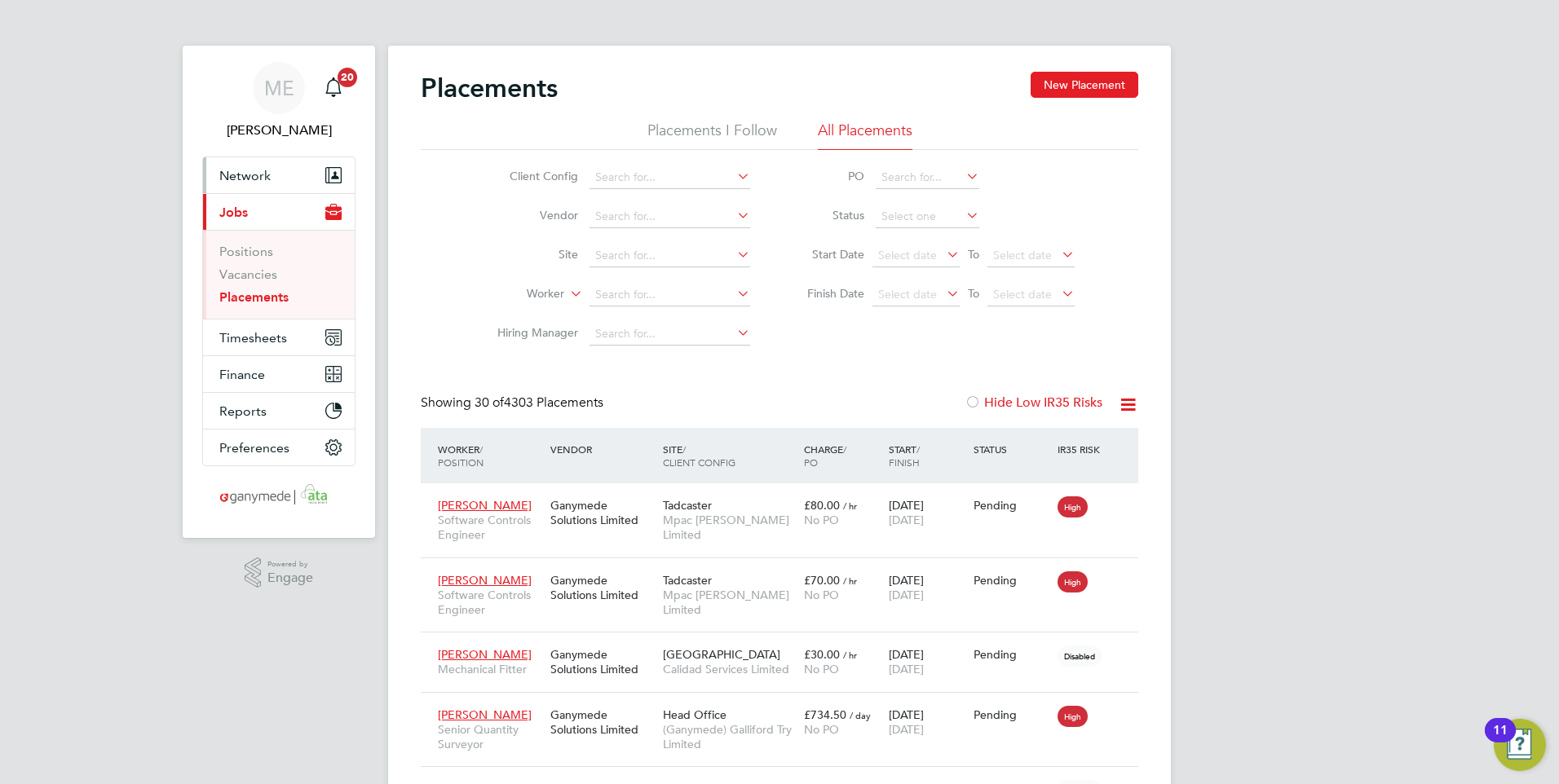
click at [260, 179] on span "Network" at bounding box center [245, 176] width 51 height 15
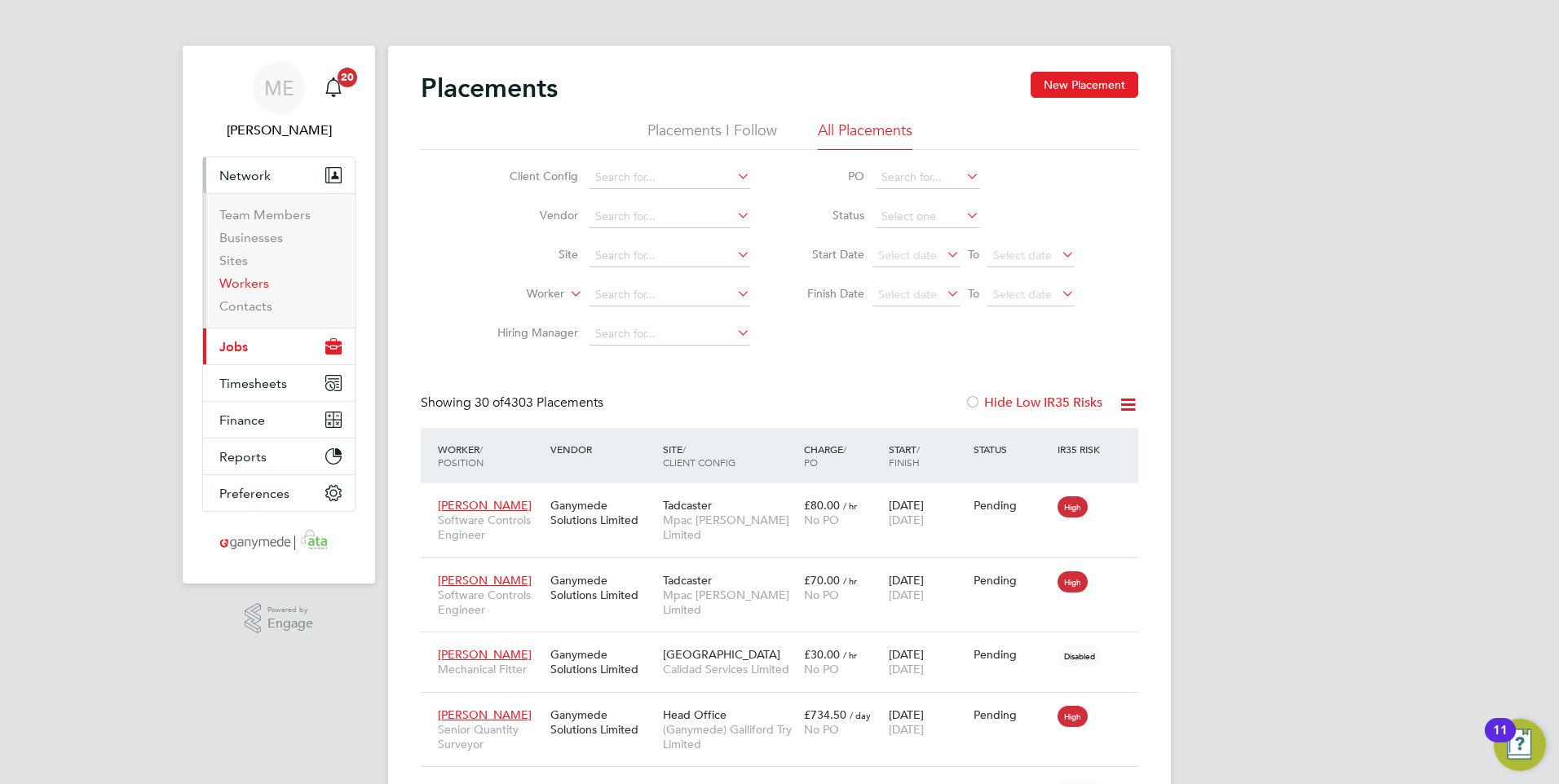
click at [247, 277] on link "Workers" at bounding box center [244, 283] width 50 height 15
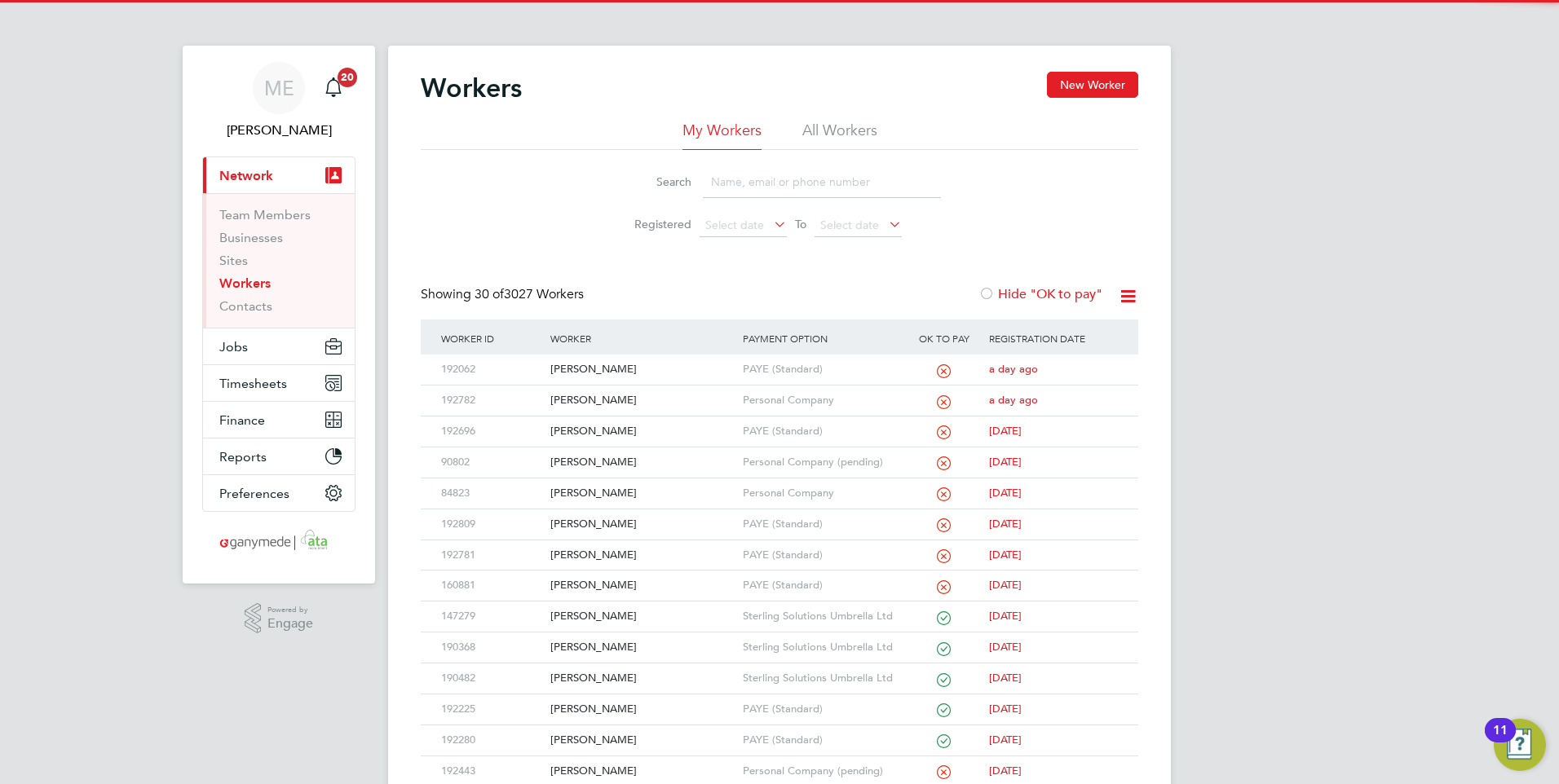
click at [757, 185] on input at bounding box center [821, 182] width 238 height 32
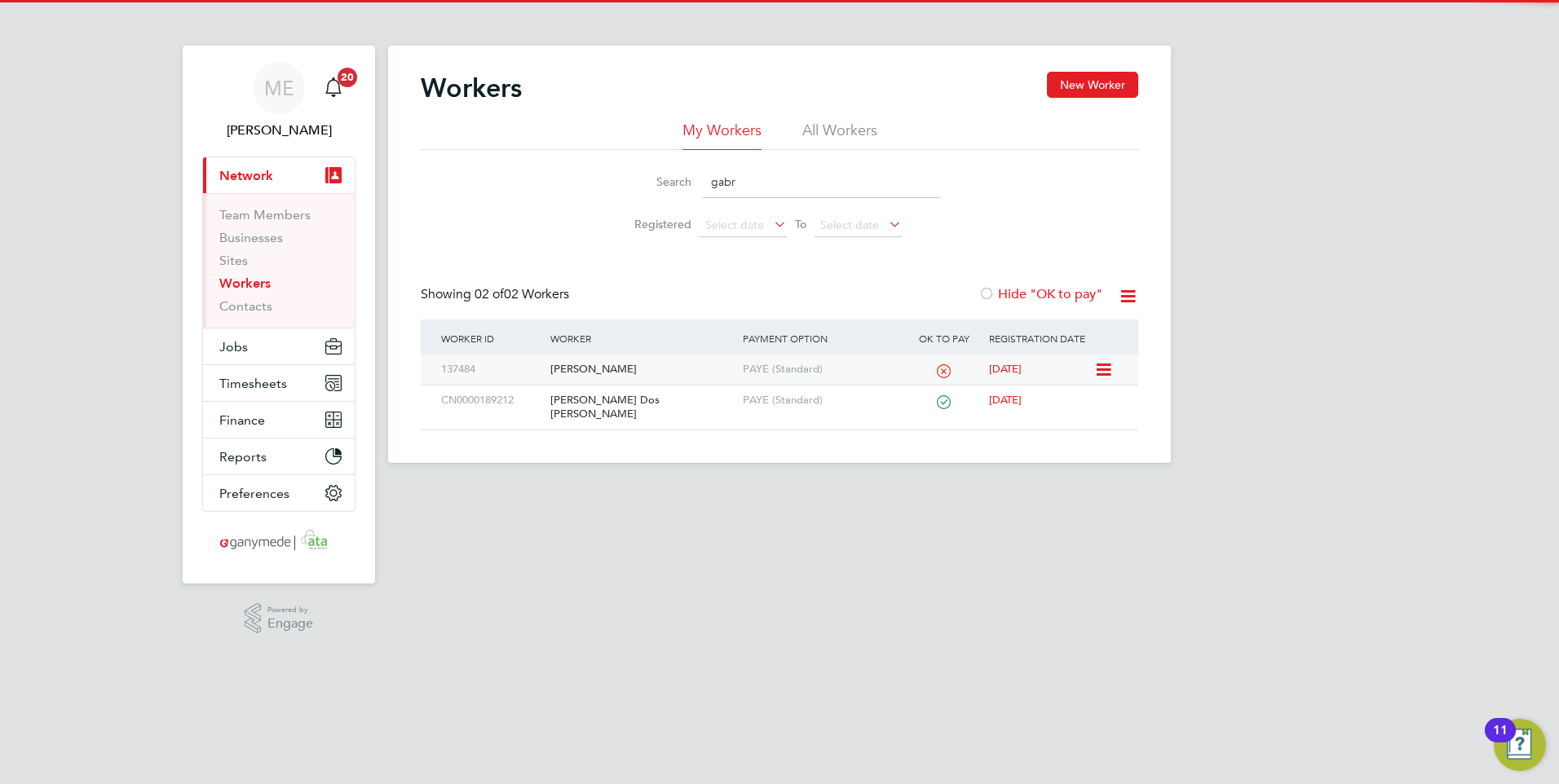
type input "gabr"
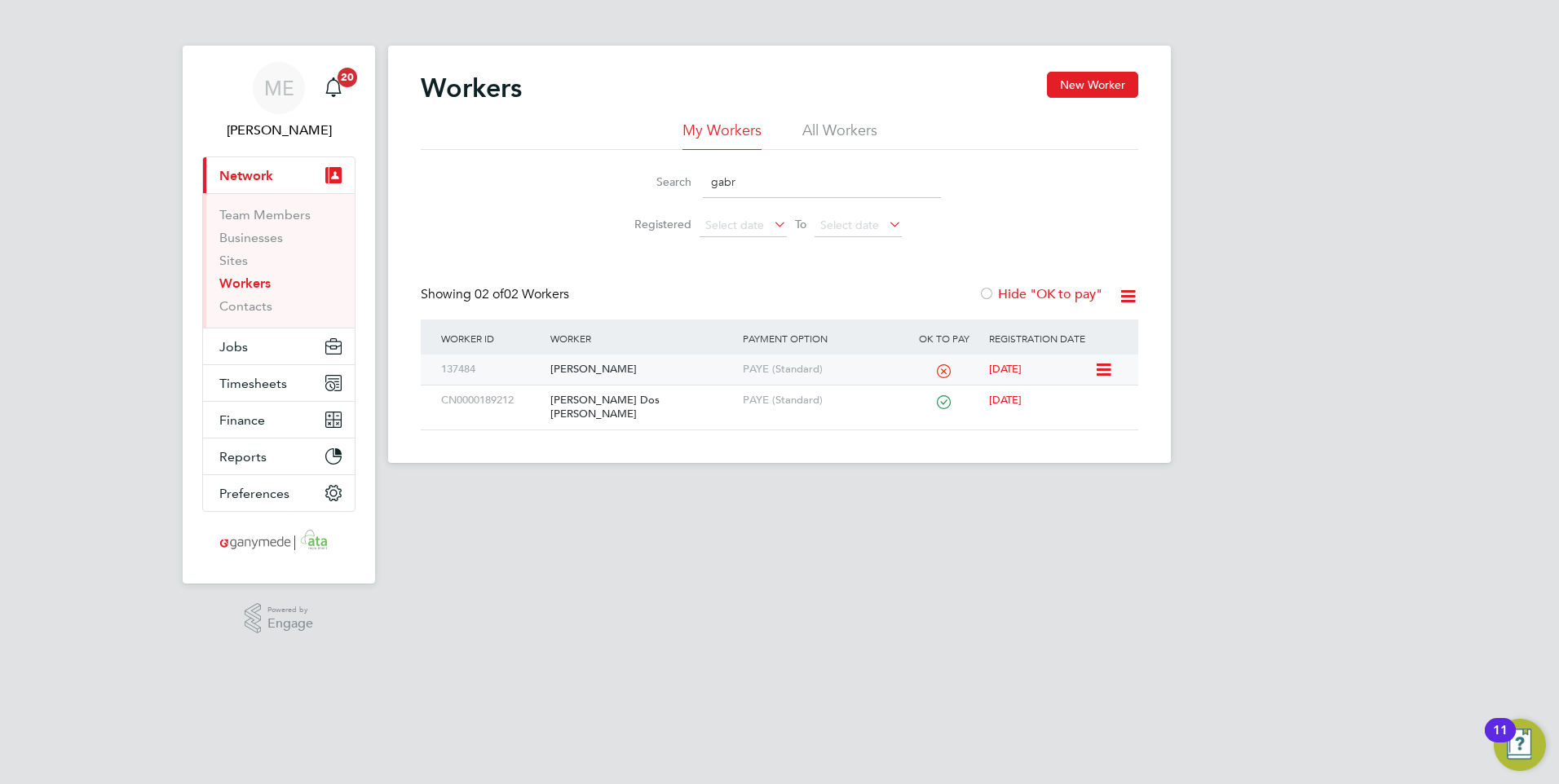
click at [629, 356] on div "[PERSON_NAME]" at bounding box center [641, 370] width 192 height 30
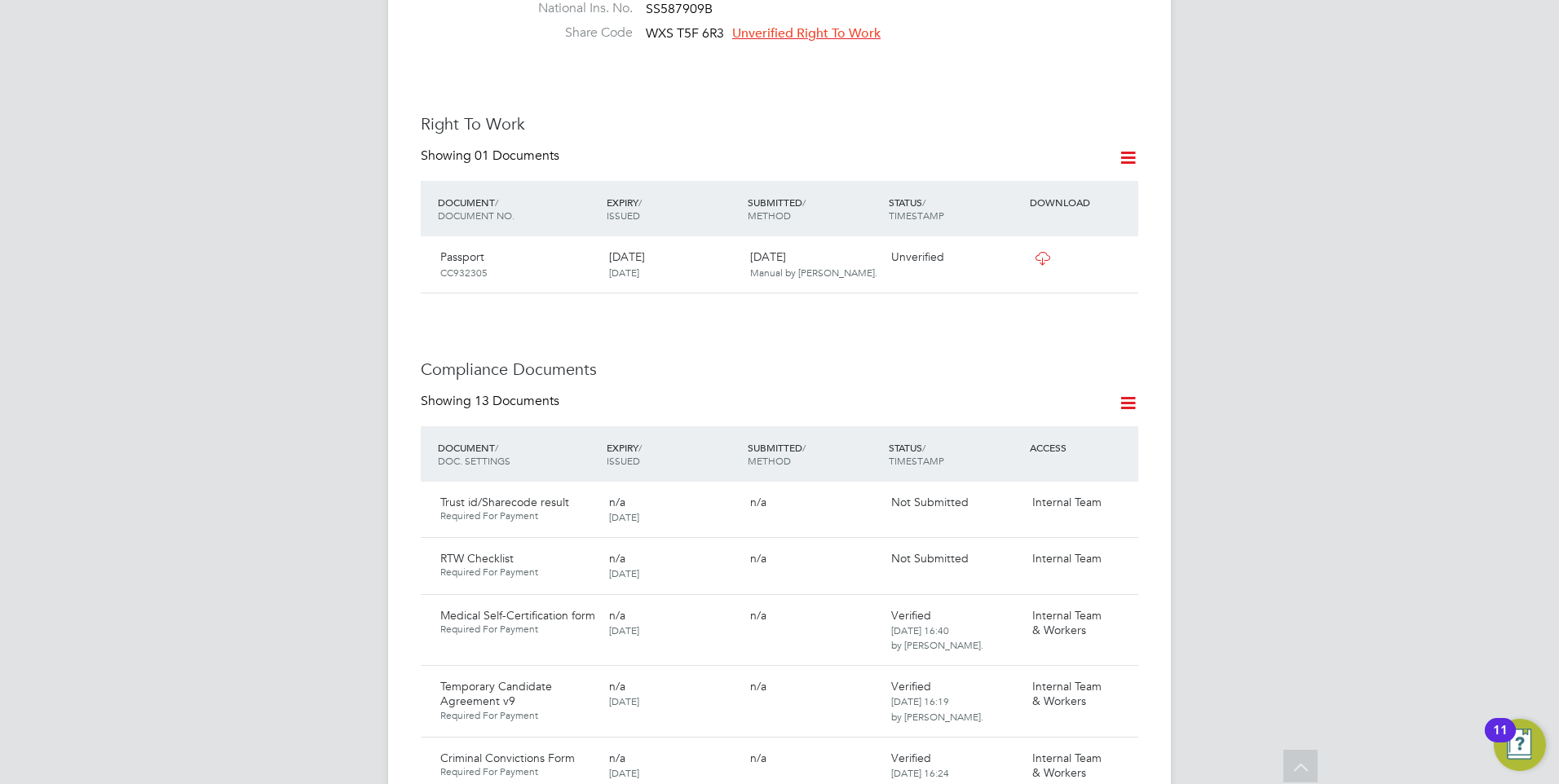
scroll to position [652, 0]
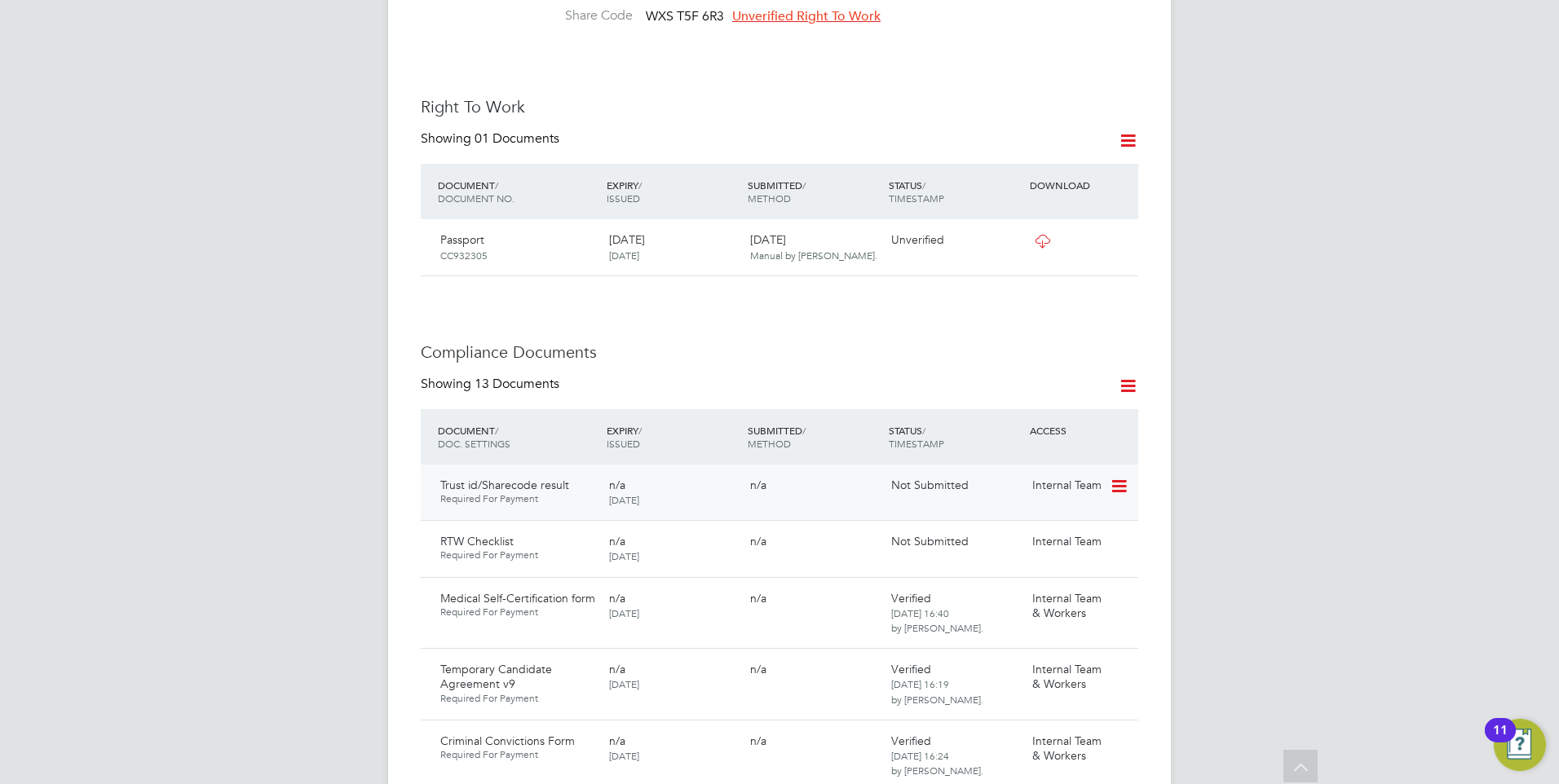
click at [1123, 477] on icon at bounding box center [1117, 486] width 16 height 19
click at [1055, 507] on li "Submit Document" at bounding box center [1069, 514] width 114 height 23
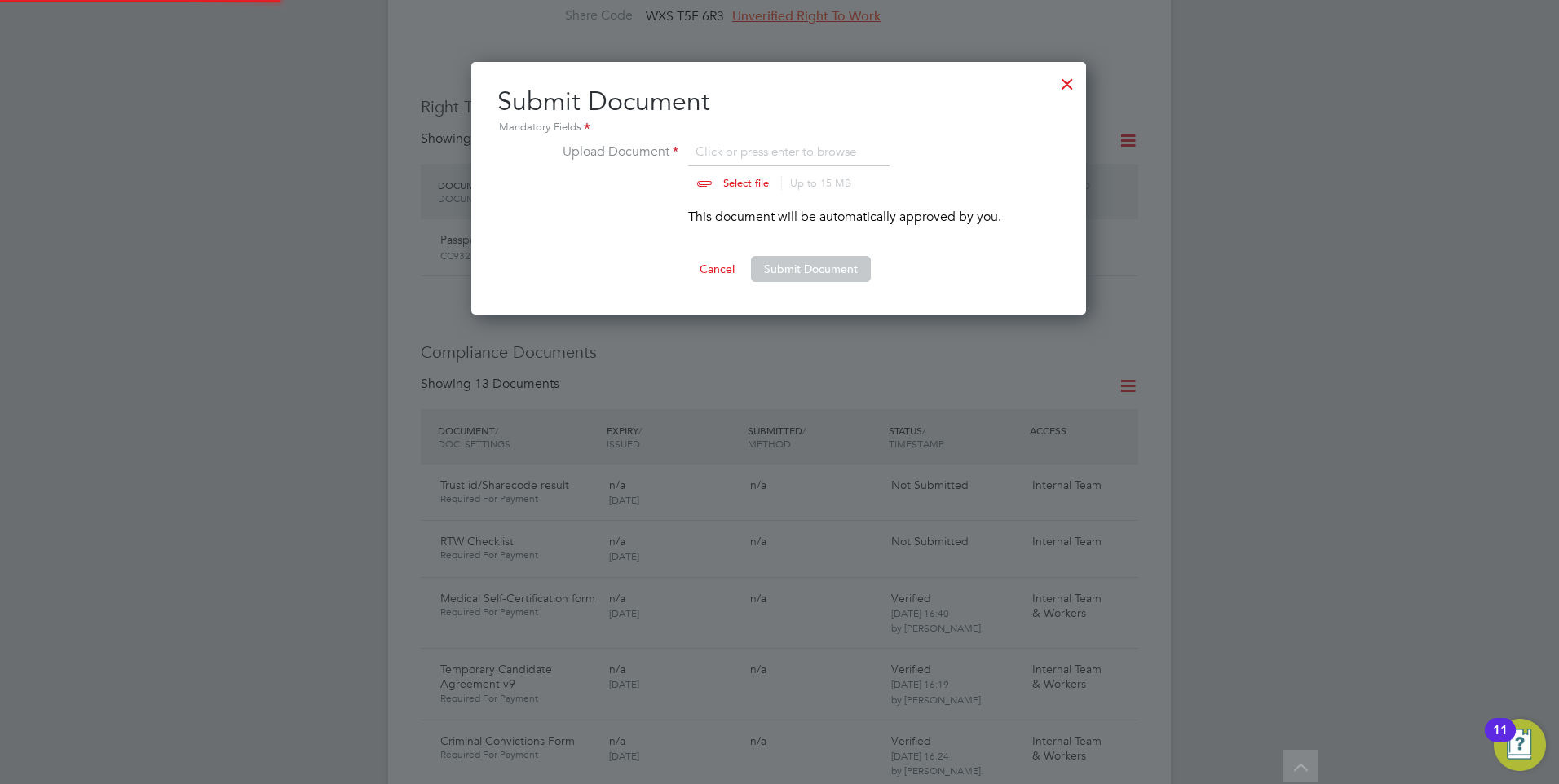
scroll to position [253, 616]
click at [791, 261] on button "Submit Document" at bounding box center [810, 268] width 120 height 26
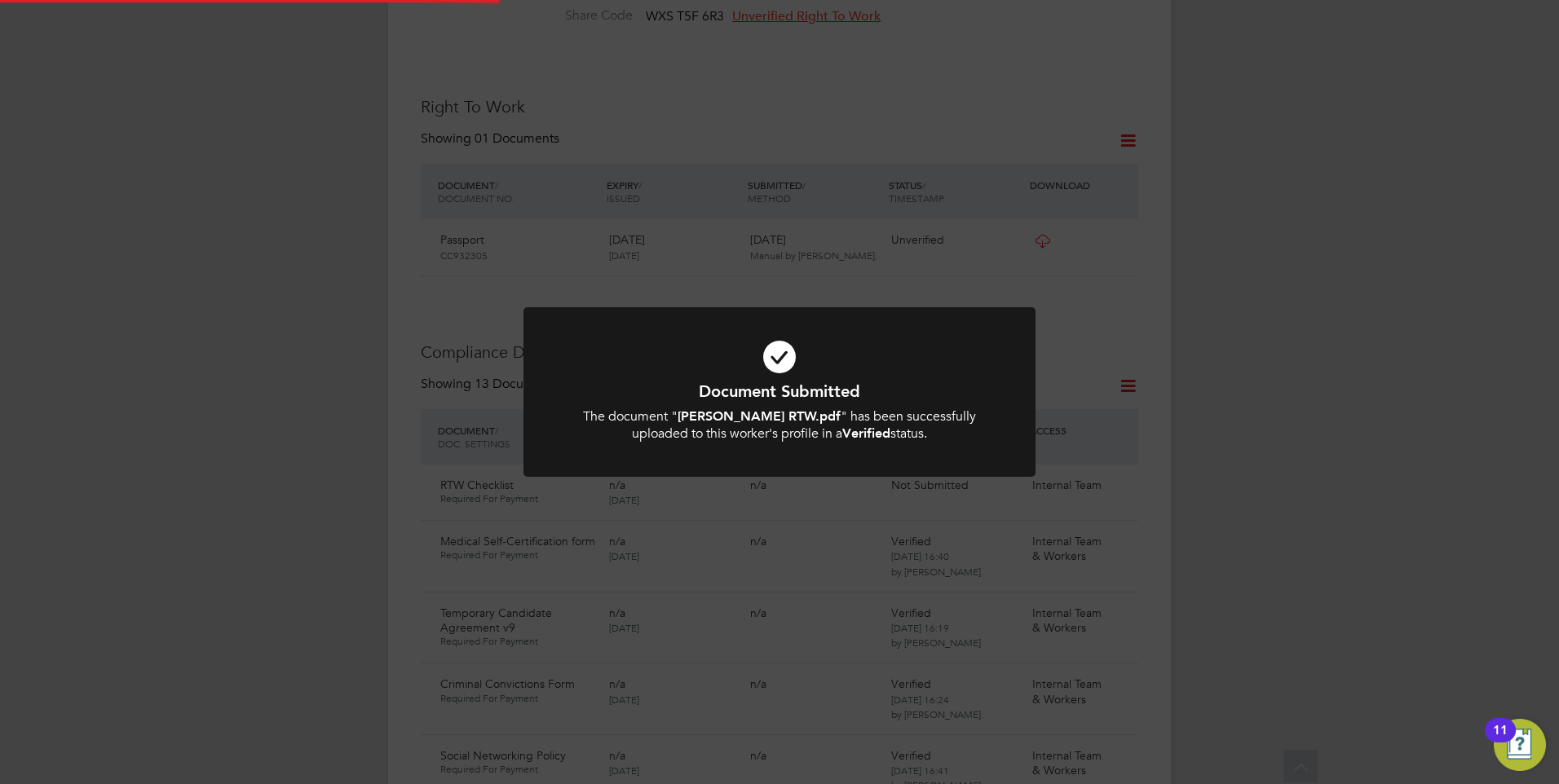
click at [841, 346] on icon at bounding box center [779, 356] width 424 height 63
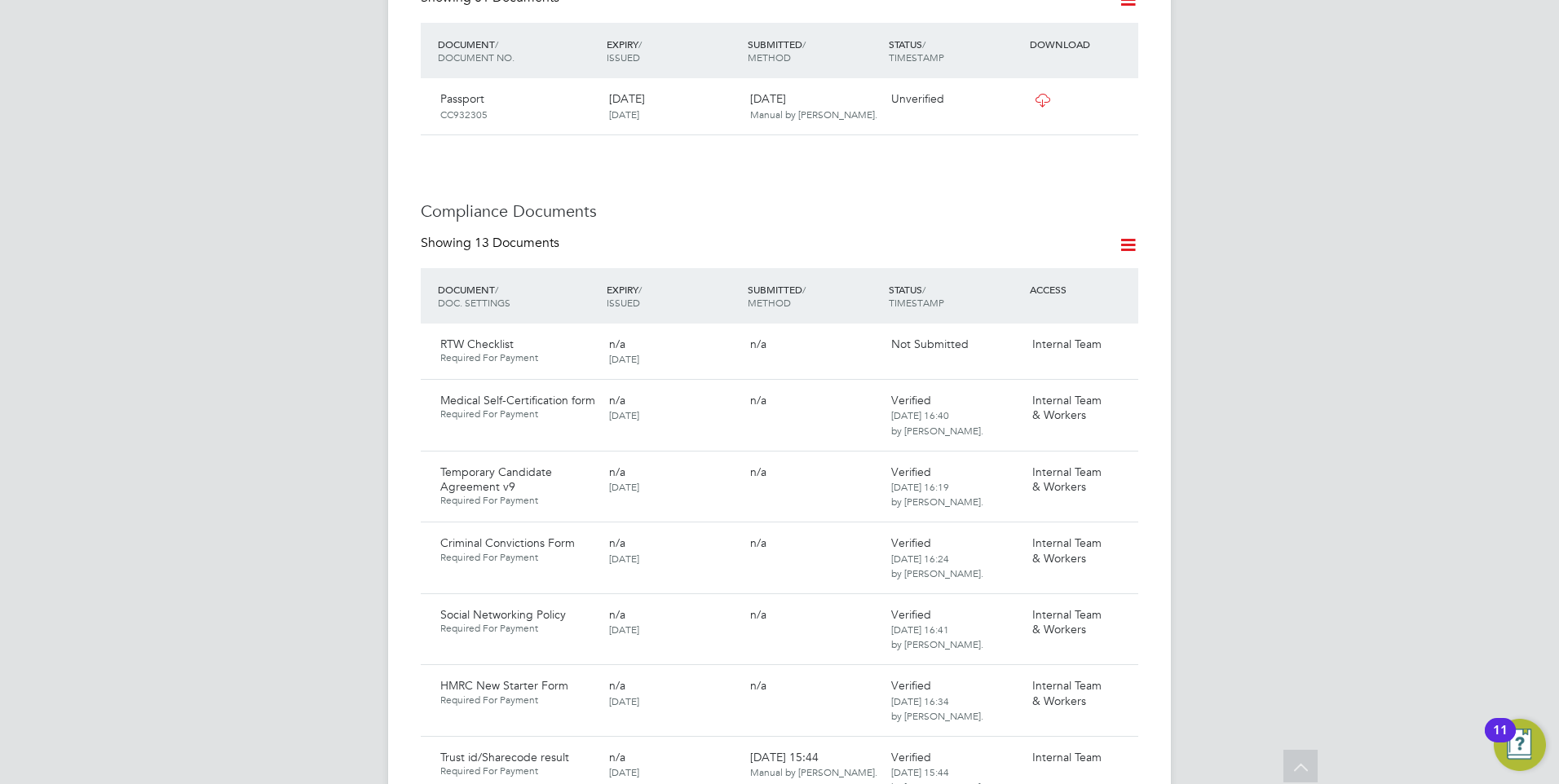
scroll to position [815, 0]
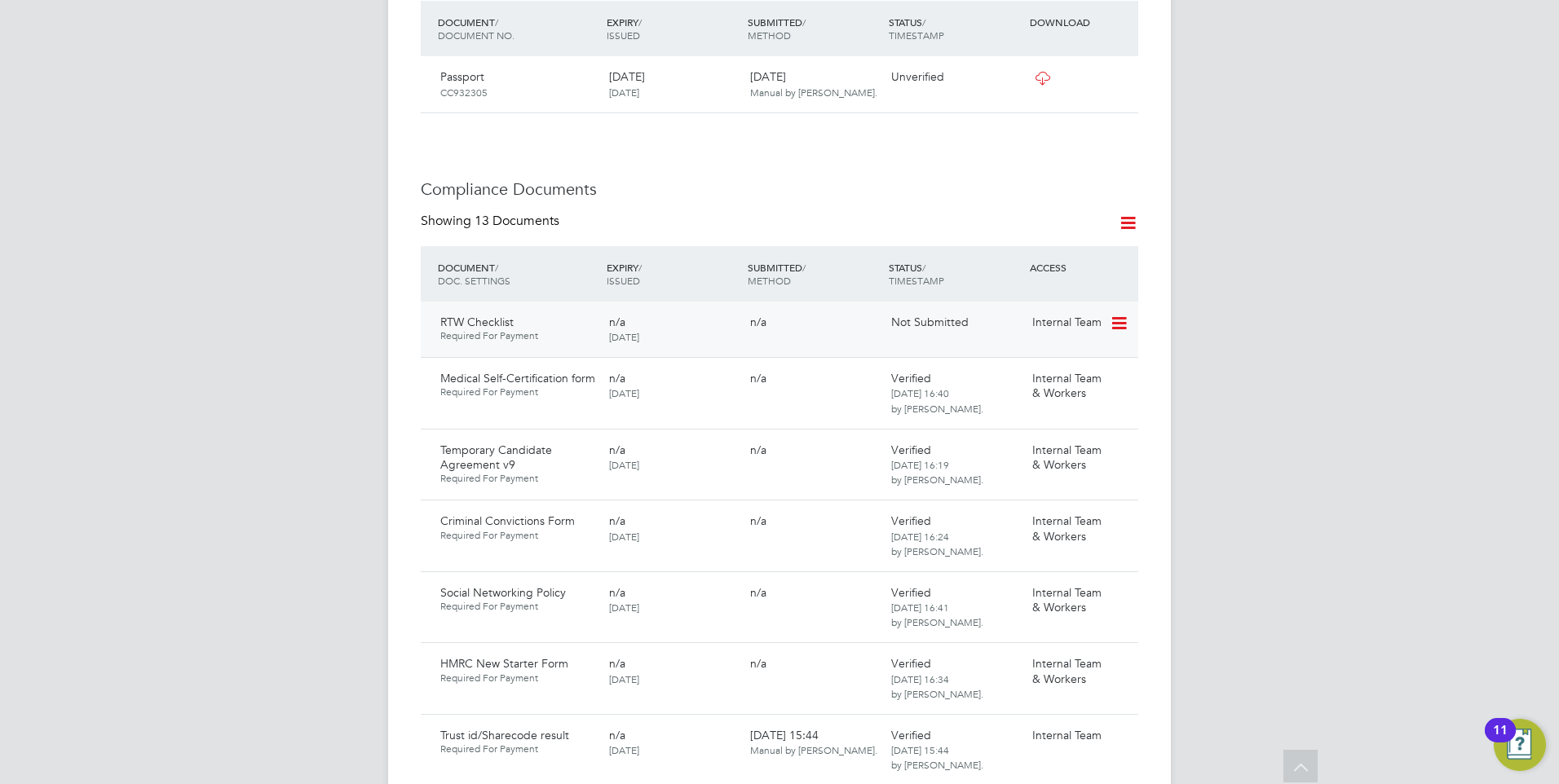
click at [1122, 314] on icon at bounding box center [1117, 323] width 16 height 19
click at [1037, 345] on li "Submit Document" at bounding box center [1069, 351] width 114 height 23
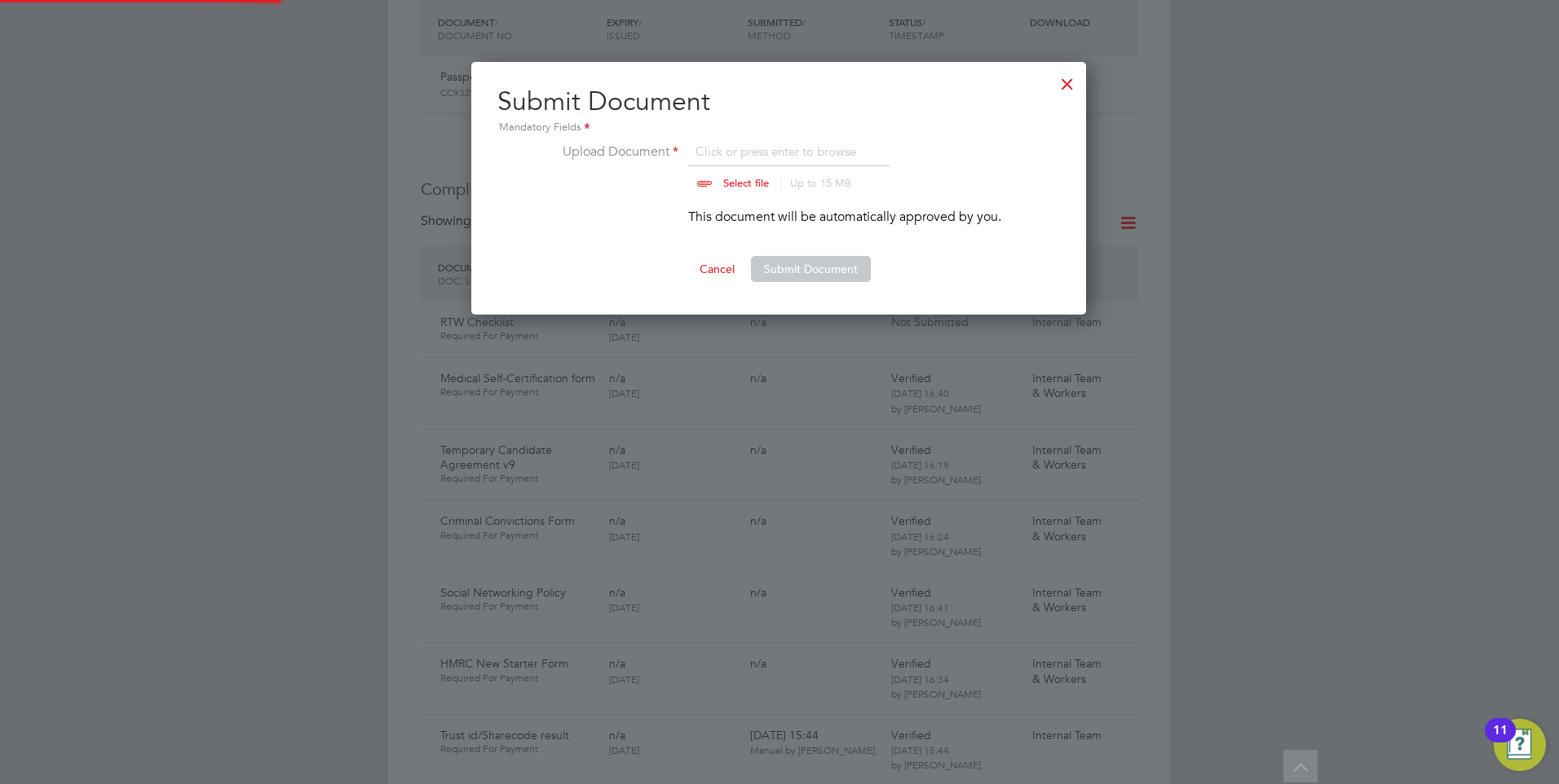
scroll to position [253, 616]
click at [727, 175] on input "file" at bounding box center [761, 166] width 256 height 49
type input "C:\fakepath\Right to Work Checklist - [PERSON_NAME].pdf"
click at [766, 267] on button "Submit Document" at bounding box center [810, 268] width 120 height 26
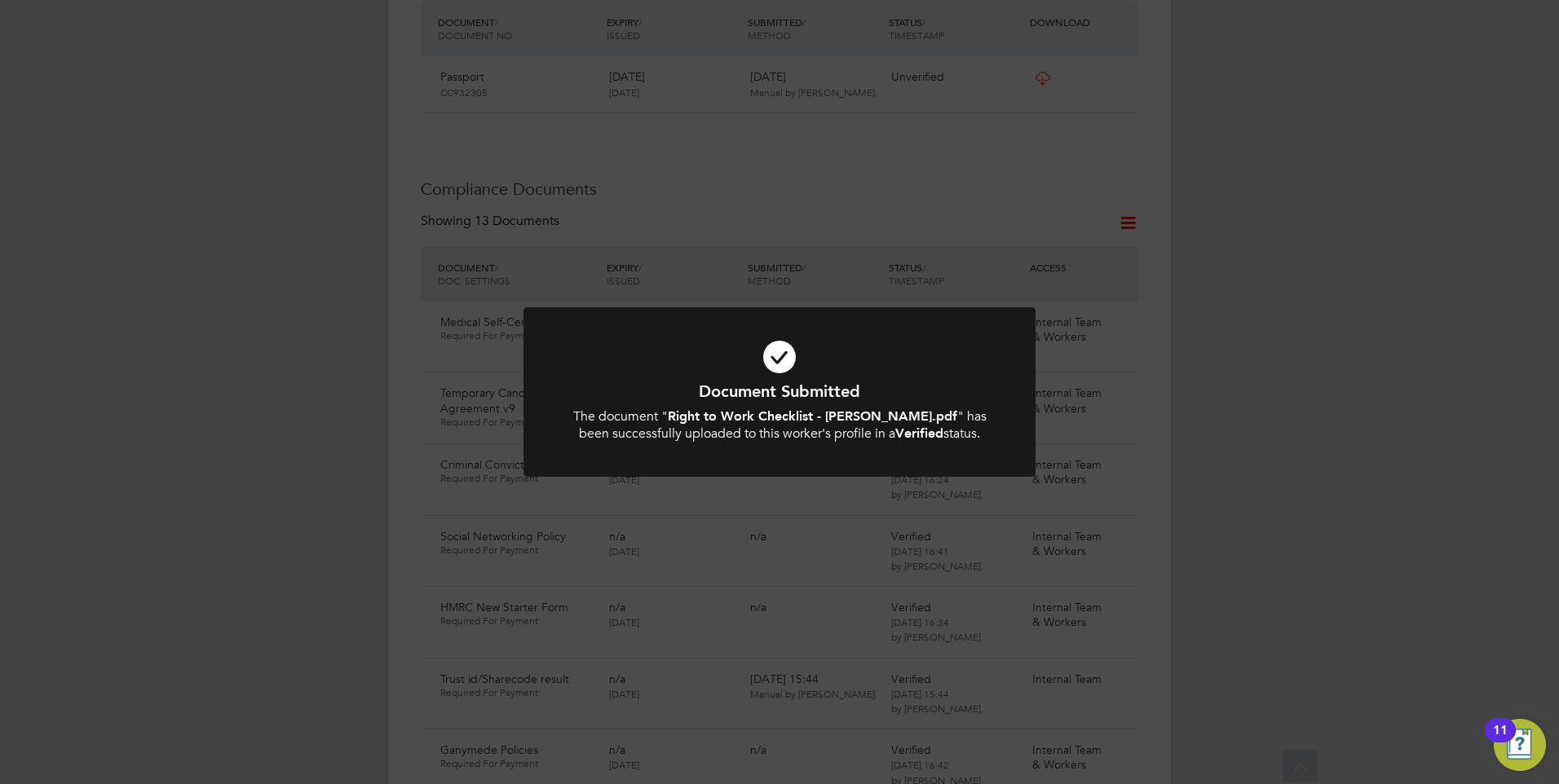
drag, startPoint x: 503, startPoint y: 318, endPoint x: 531, endPoint y: 330, distance: 30.5
click at [502, 318] on div "Document Submitted The document " Right to Work Checklist - [PERSON_NAME].pdf "…" at bounding box center [779, 392] width 1559 height 784
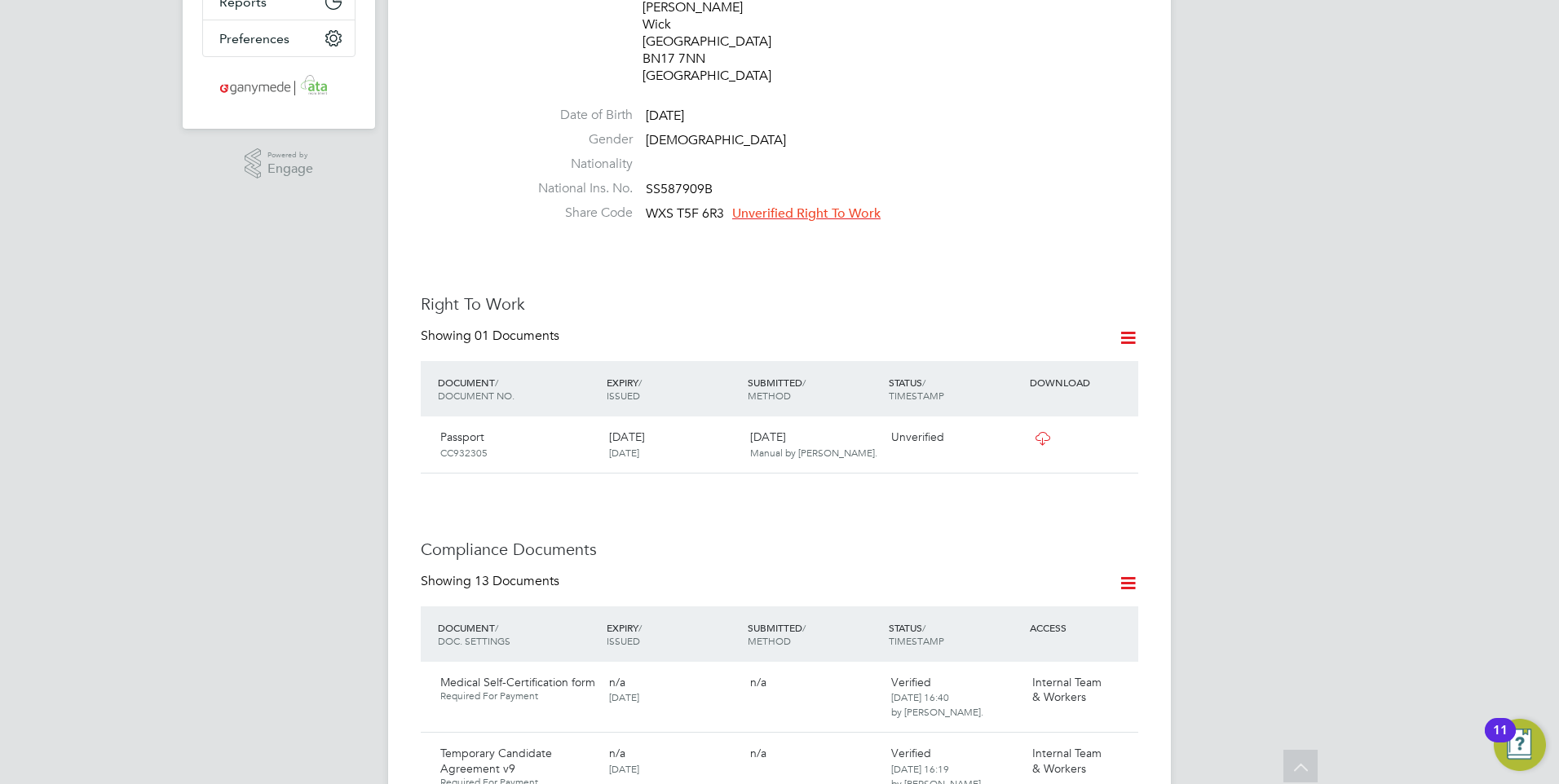
scroll to position [408, 0]
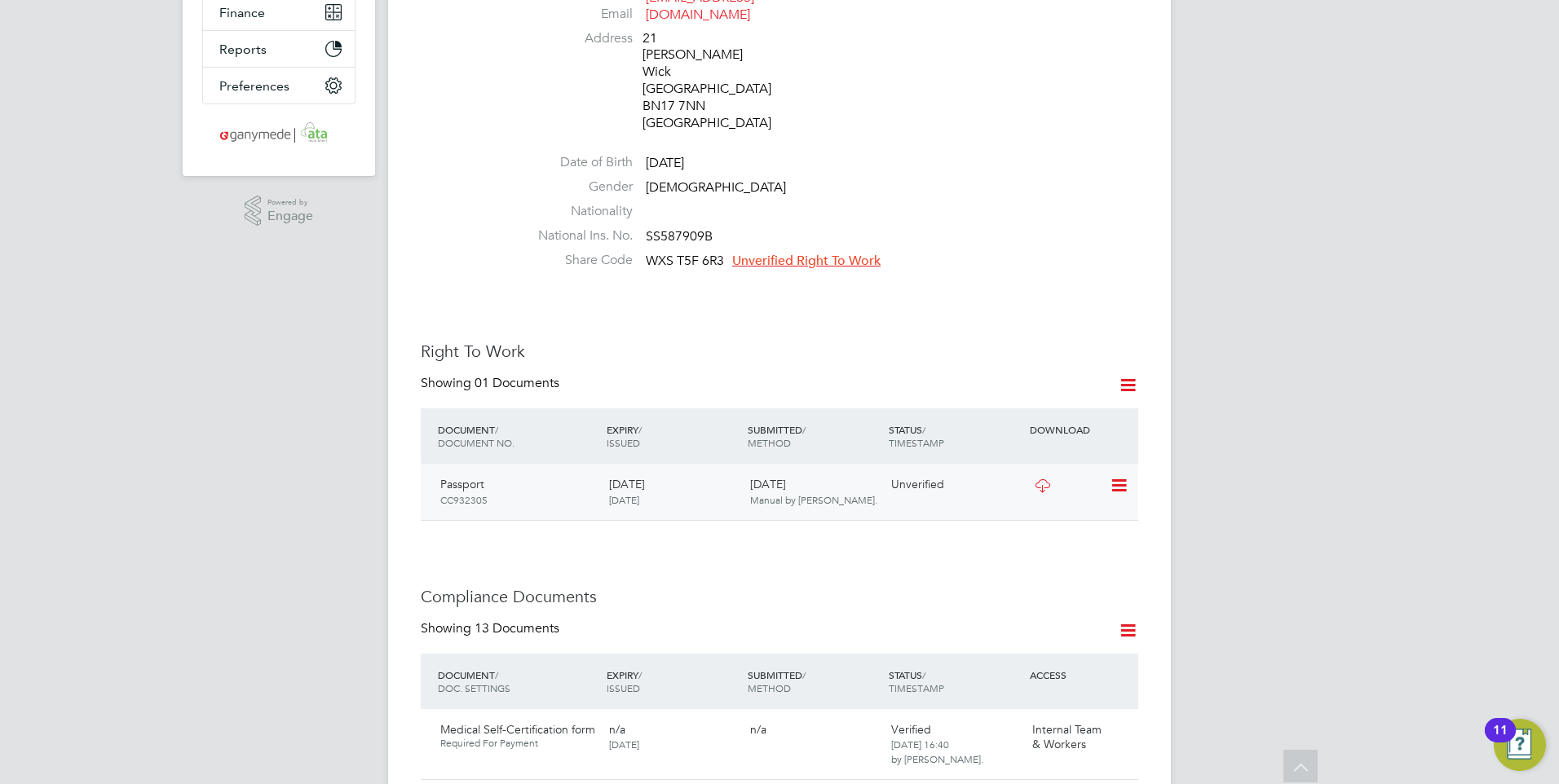
click at [1114, 476] on icon at bounding box center [1117, 485] width 16 height 19
click at [1045, 489] on li "Verify Document" at bounding box center [1066, 491] width 120 height 23
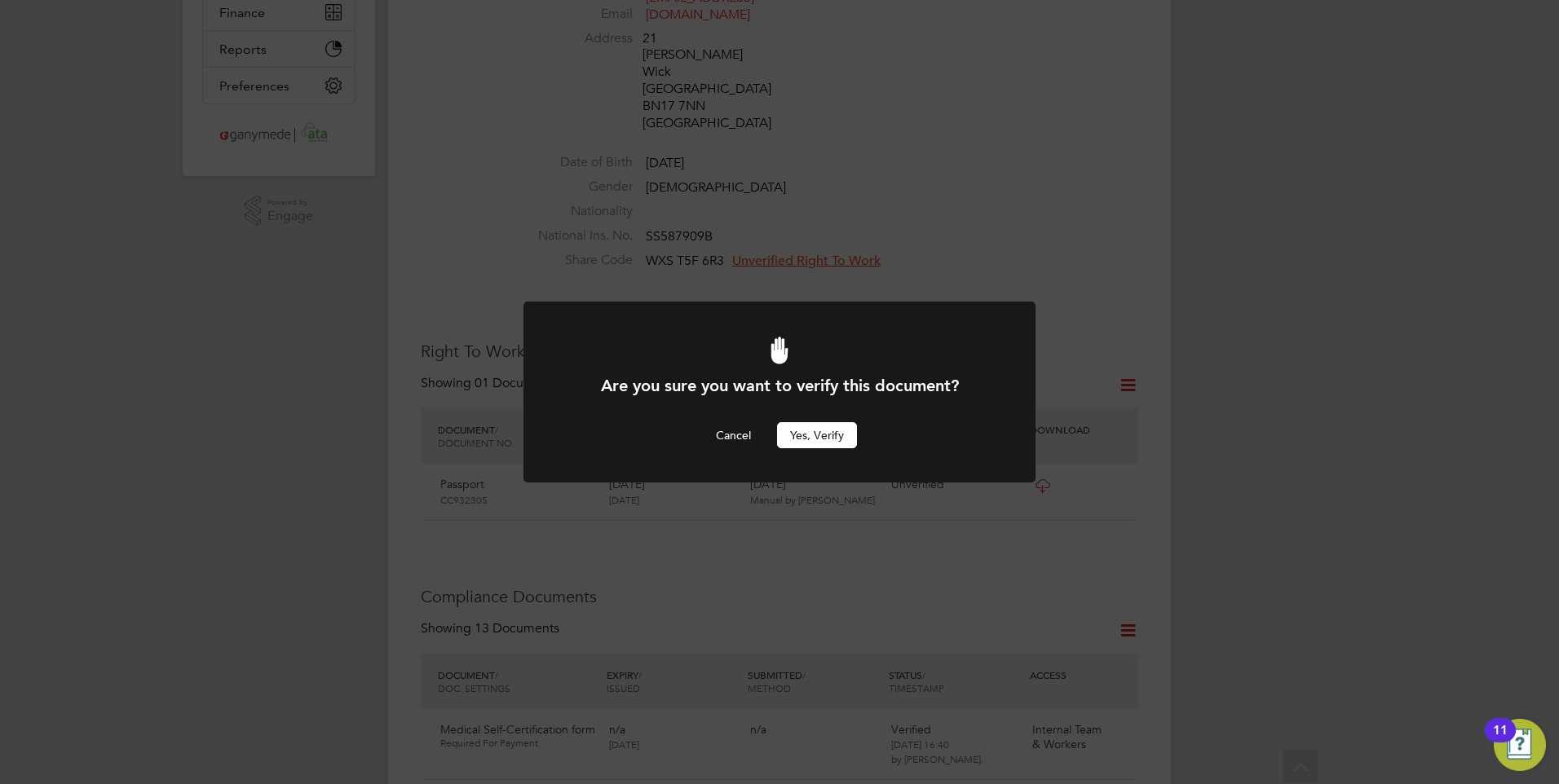
click at [800, 430] on button "Yes, verify" at bounding box center [816, 435] width 80 height 26
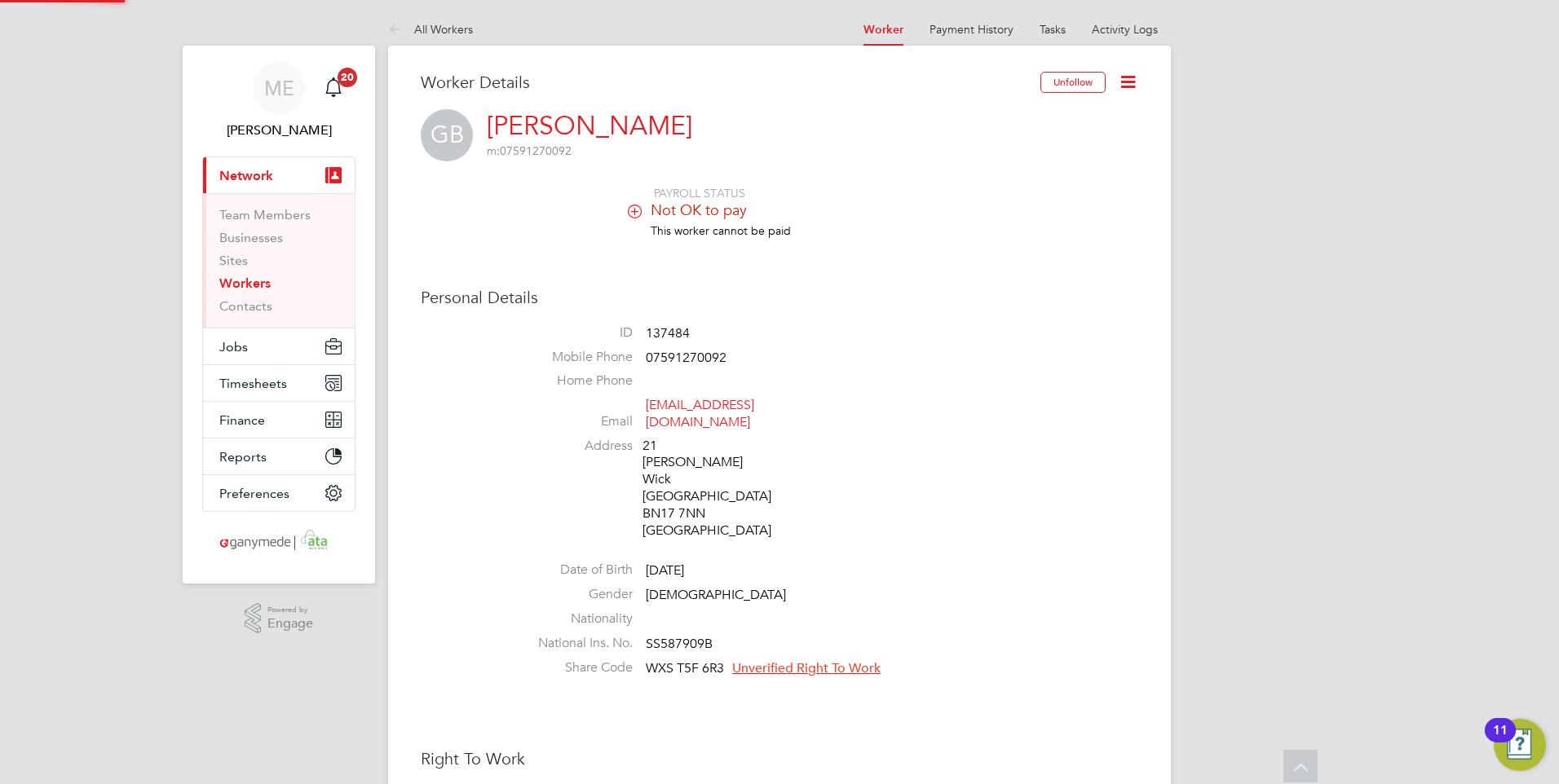
scroll to position [408, 0]
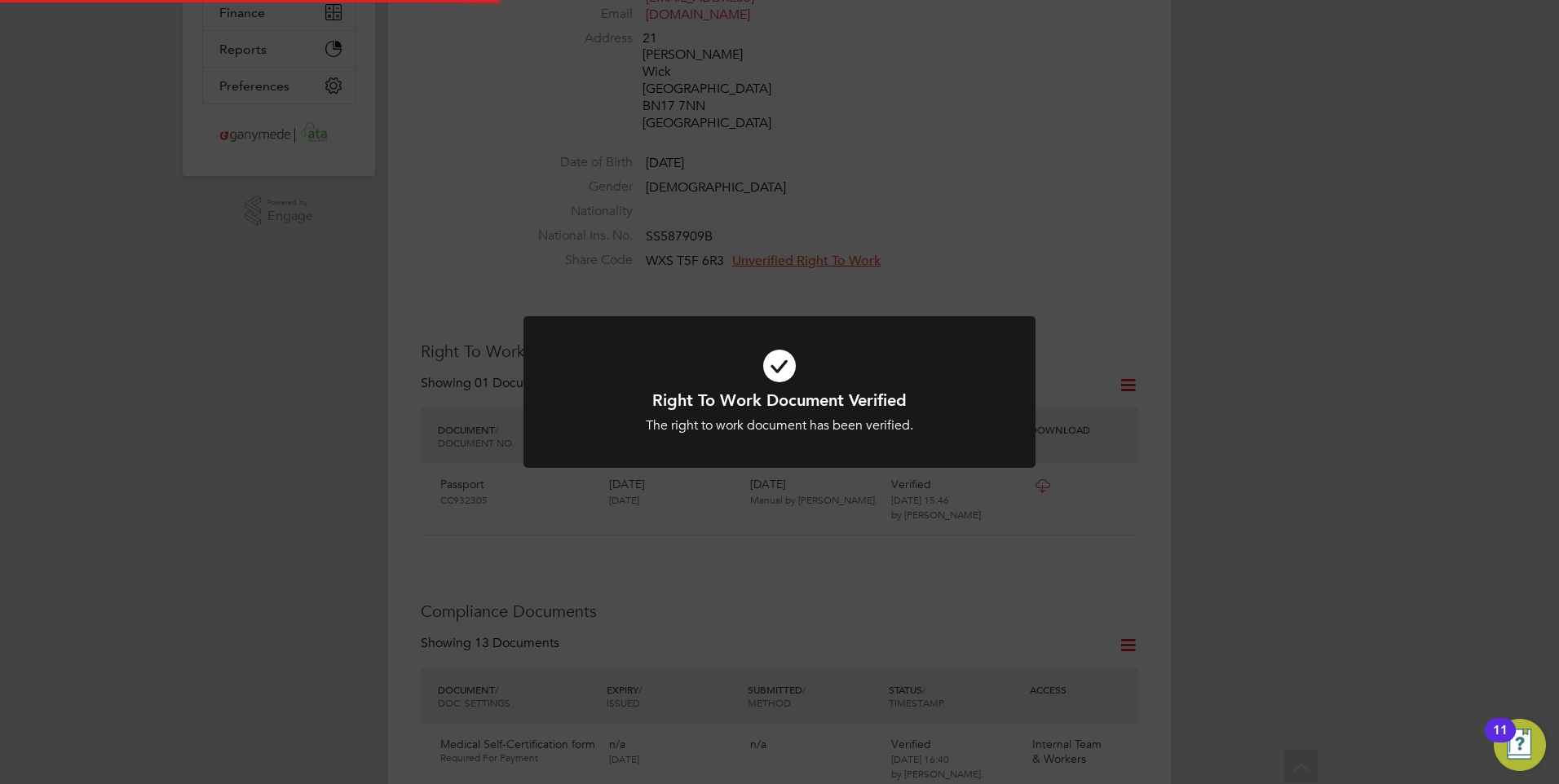
click at [728, 415] on div "Right To Work Document Verified The right to work document has been verified. C…" at bounding box center [779, 412] width 424 height 45
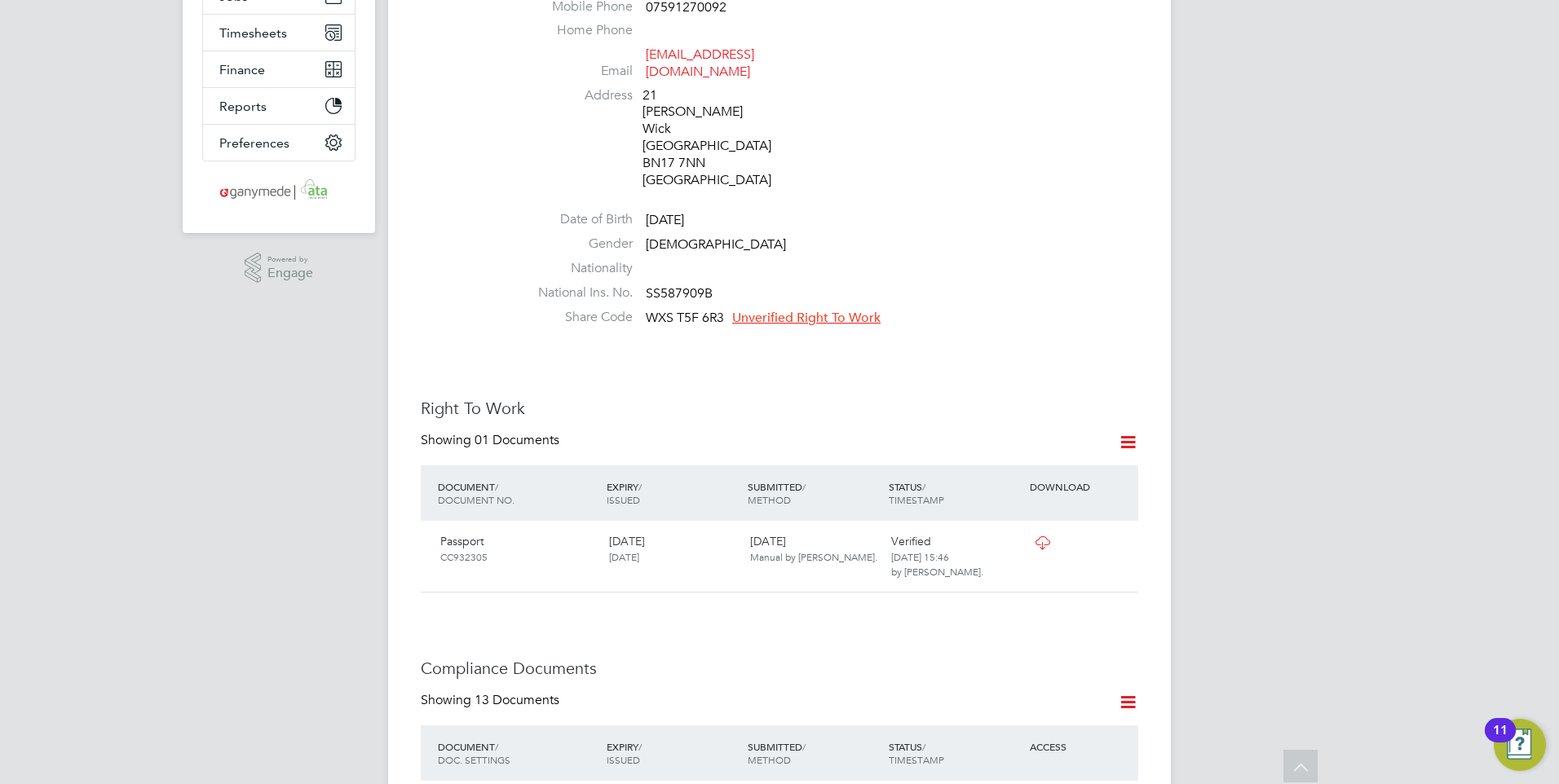
scroll to position [245, 0]
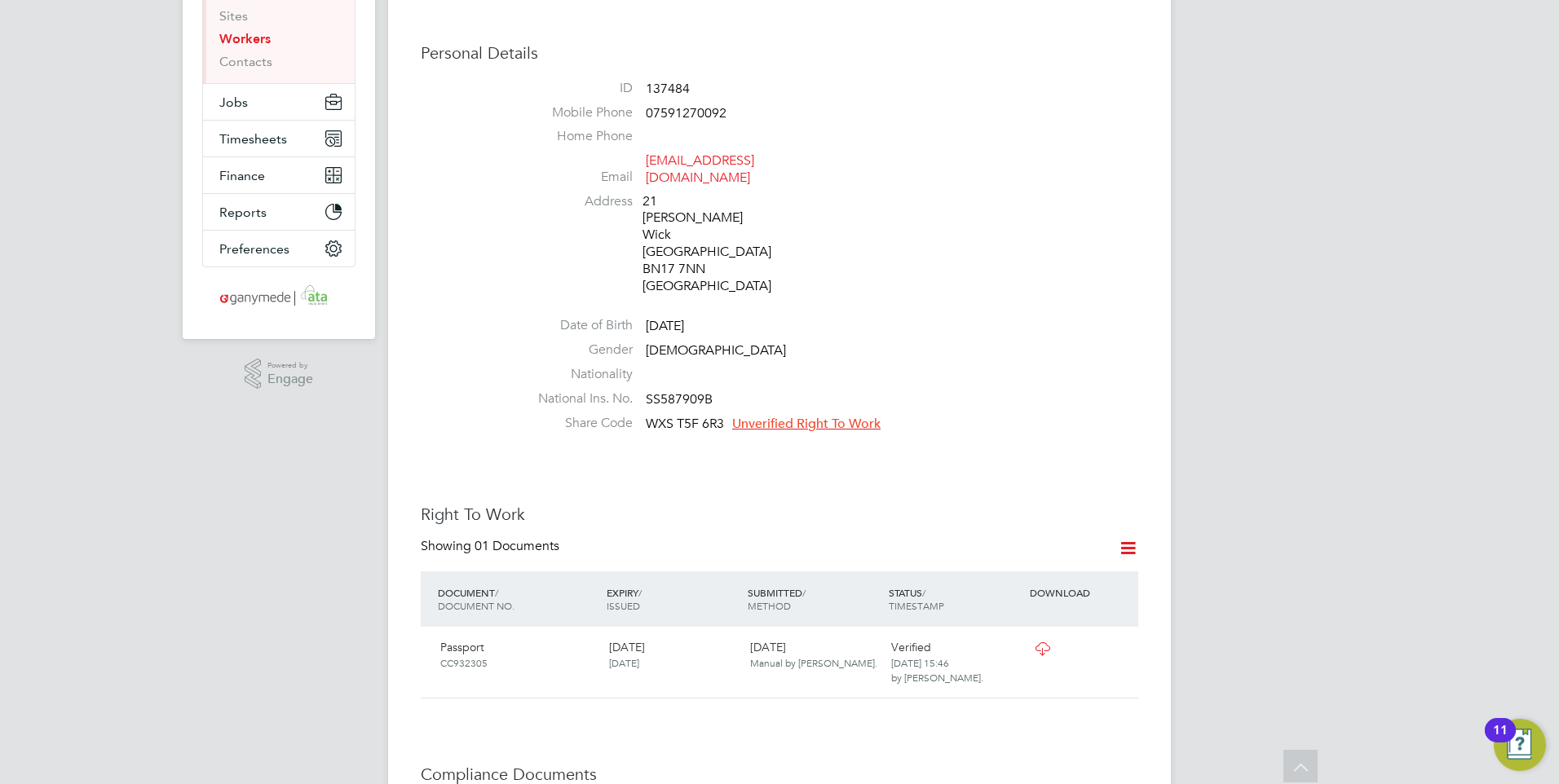
click at [643, 415] on li "Share Code WXS T5F 6R3 Unverified Right To Work" at bounding box center [828, 427] width 620 height 24
click at [821, 416] on span "Unverified Right To Work" at bounding box center [806, 424] width 149 height 16
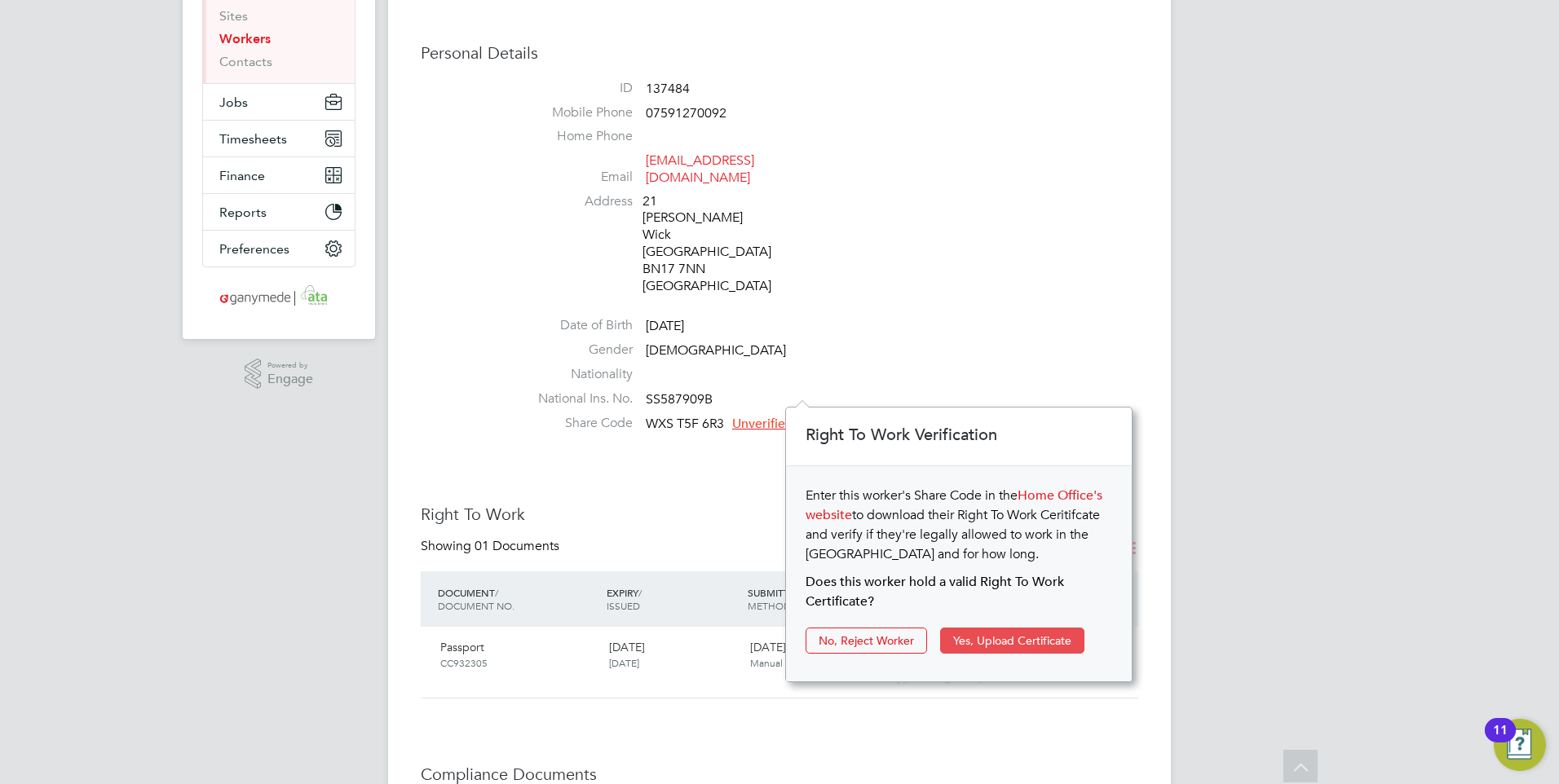
click at [1027, 632] on button "Yes, Upload Certificate" at bounding box center [1012, 641] width 144 height 26
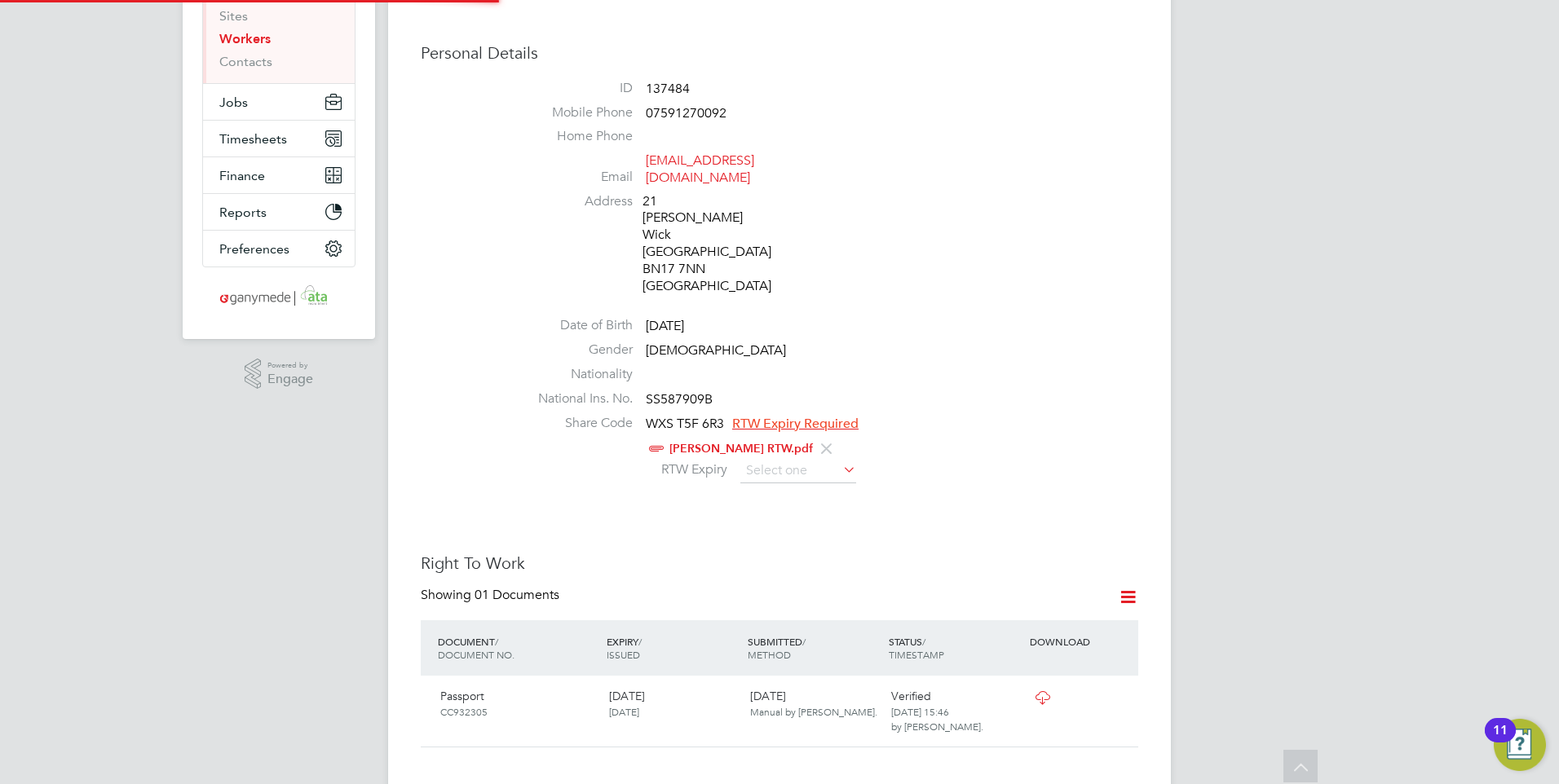
scroll to position [59, 346]
click at [799, 459] on input at bounding box center [798, 471] width 116 height 24
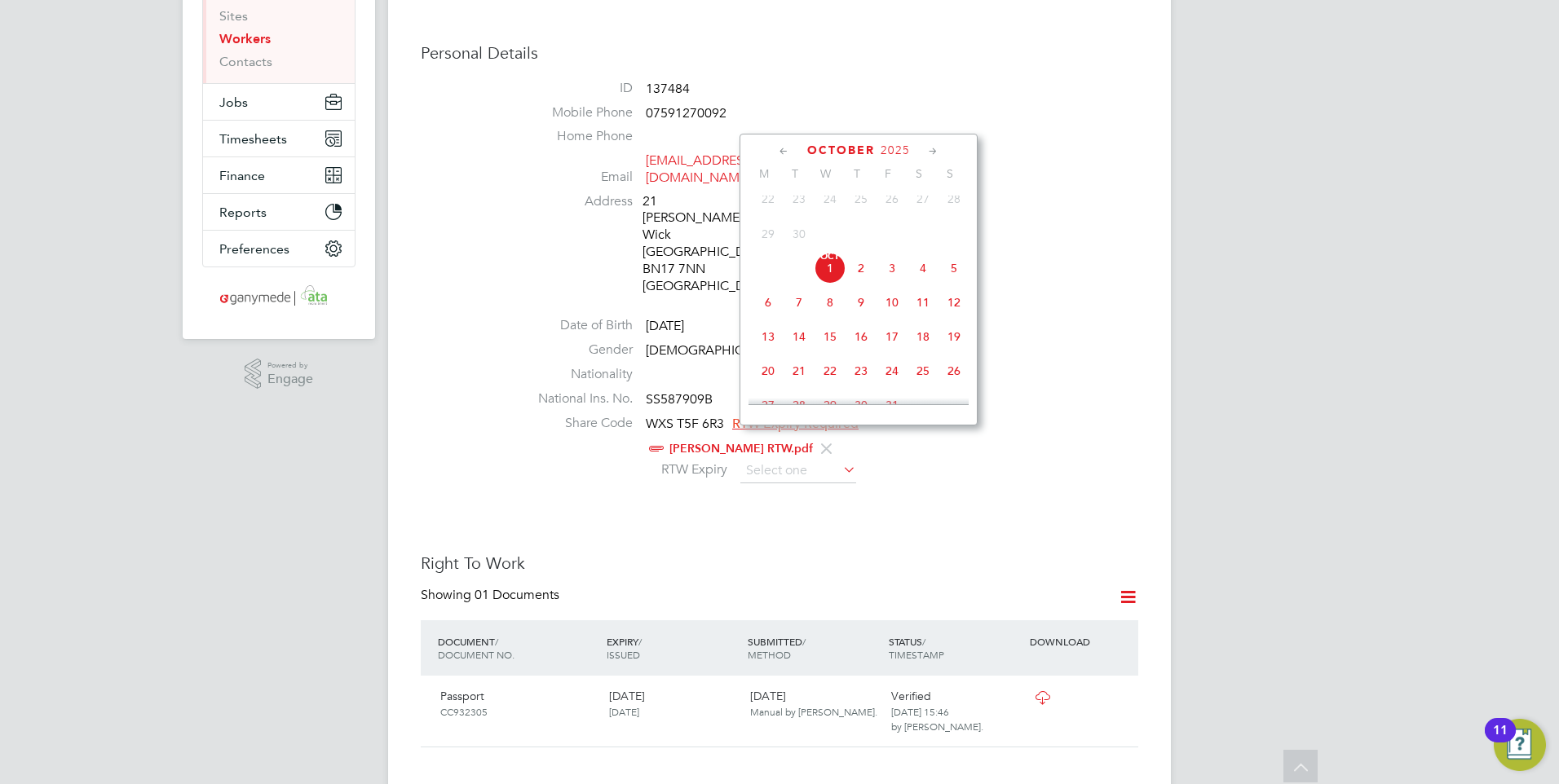
click at [857, 138] on div "[DATE] M T W T F S S [DATE] 2 3 4 5 6 7 8 9 10 11 12 13 14 15 16 17 18 19 20 21…" at bounding box center [858, 279] width 238 height 292
click at [858, 143] on span "October" at bounding box center [841, 150] width 68 height 14
click at [893, 148] on span "2025" at bounding box center [895, 150] width 30 height 14
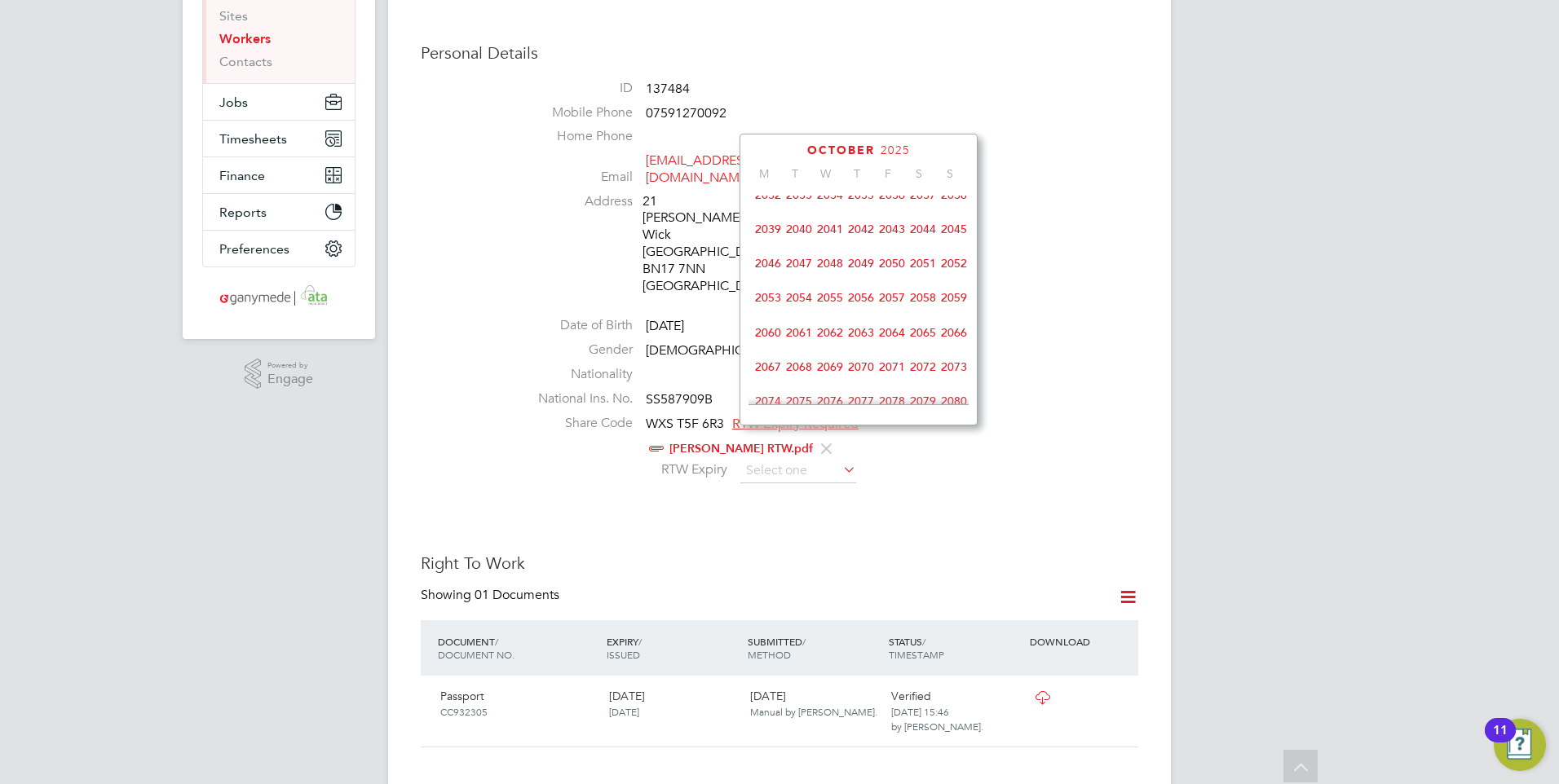
scroll to position [595, 0]
click at [803, 387] on span "2075" at bounding box center [798, 372] width 31 height 31
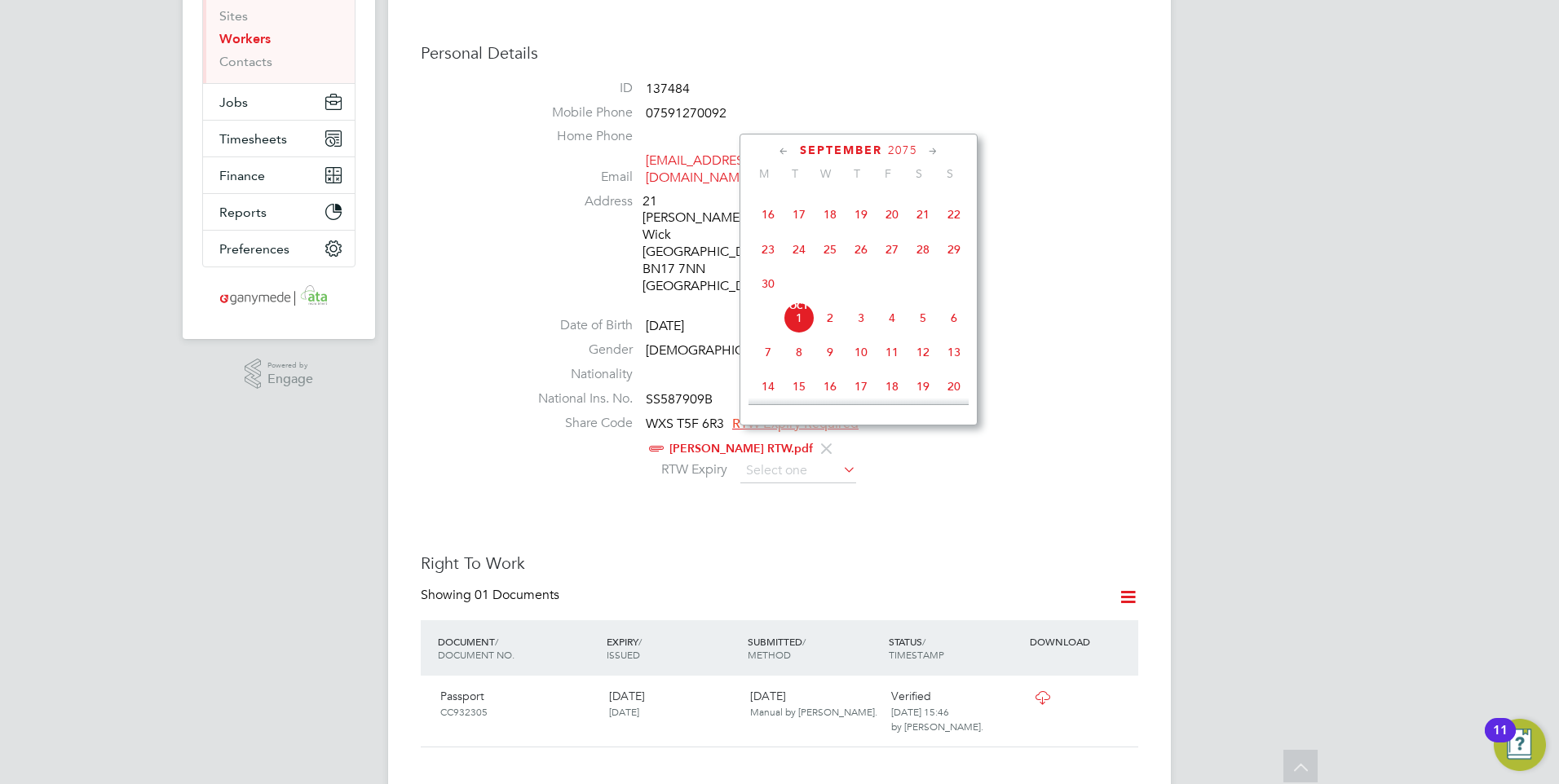
scroll to position [432, 0]
click at [798, 338] on span "Oct 1" at bounding box center [798, 329] width 31 height 31
type input "01 Oct 2075"
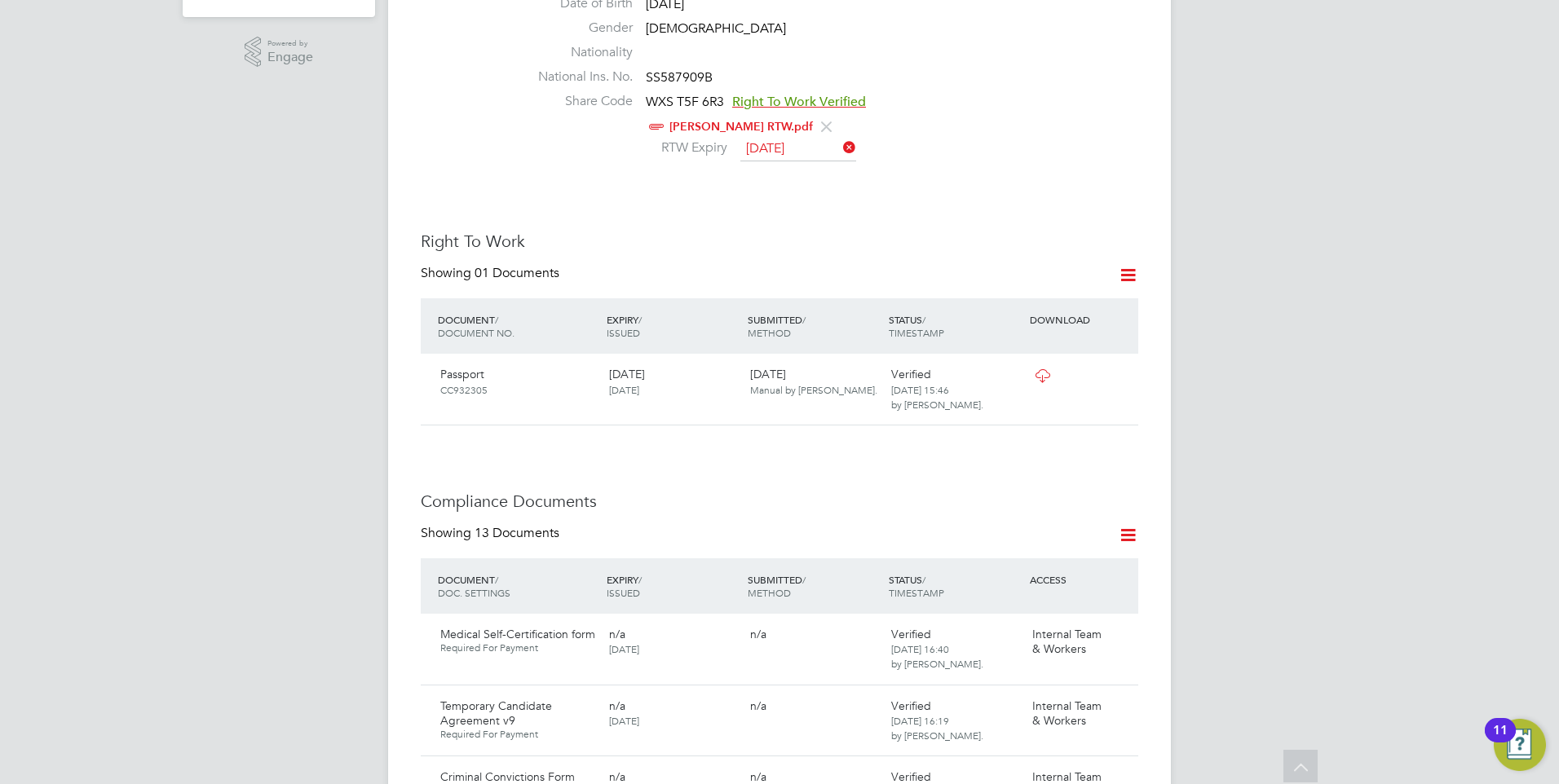
scroll to position [408, 0]
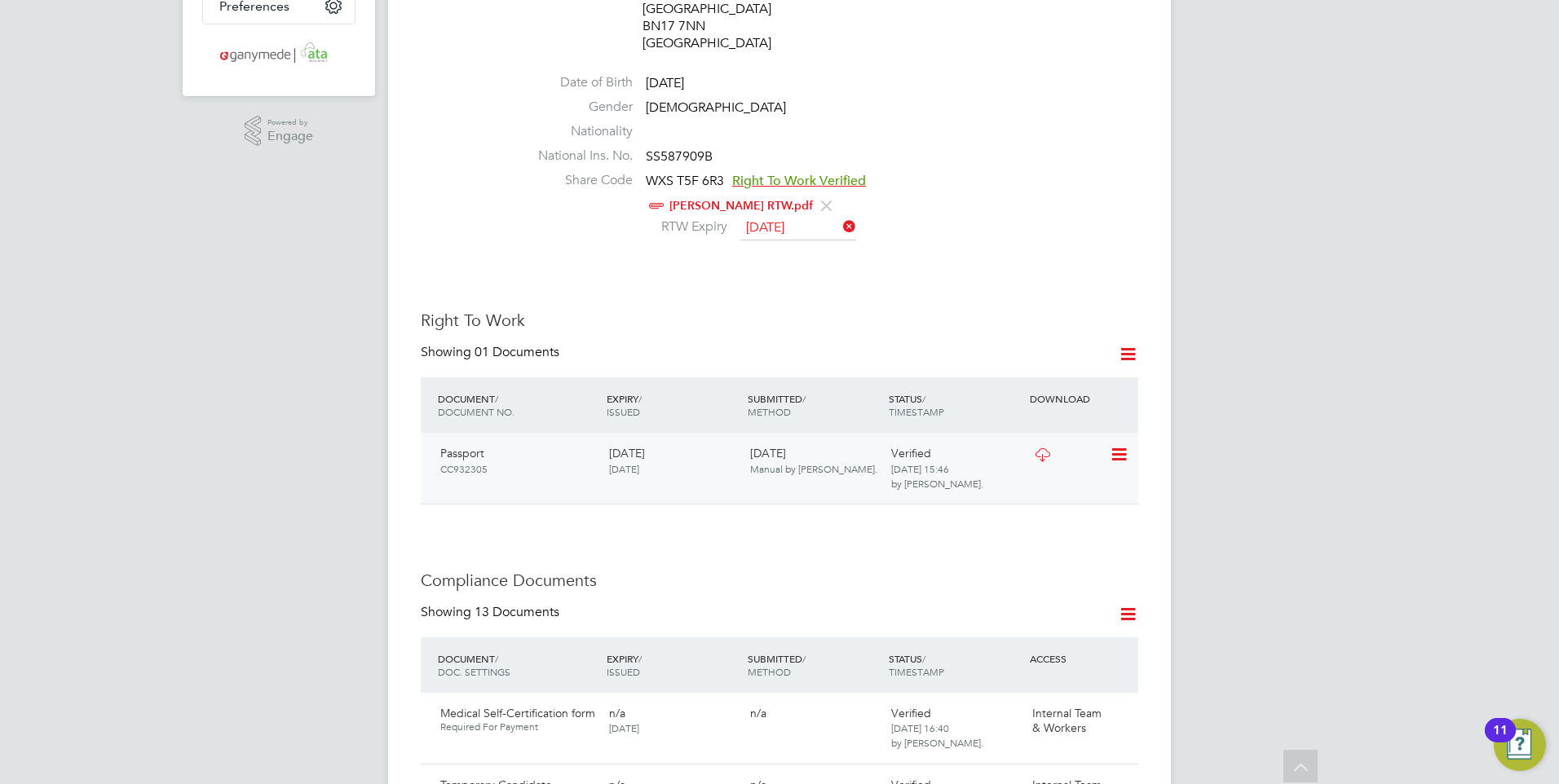
scroll to position [489, 0]
click at [1039, 446] on icon at bounding box center [1042, 452] width 20 height 13
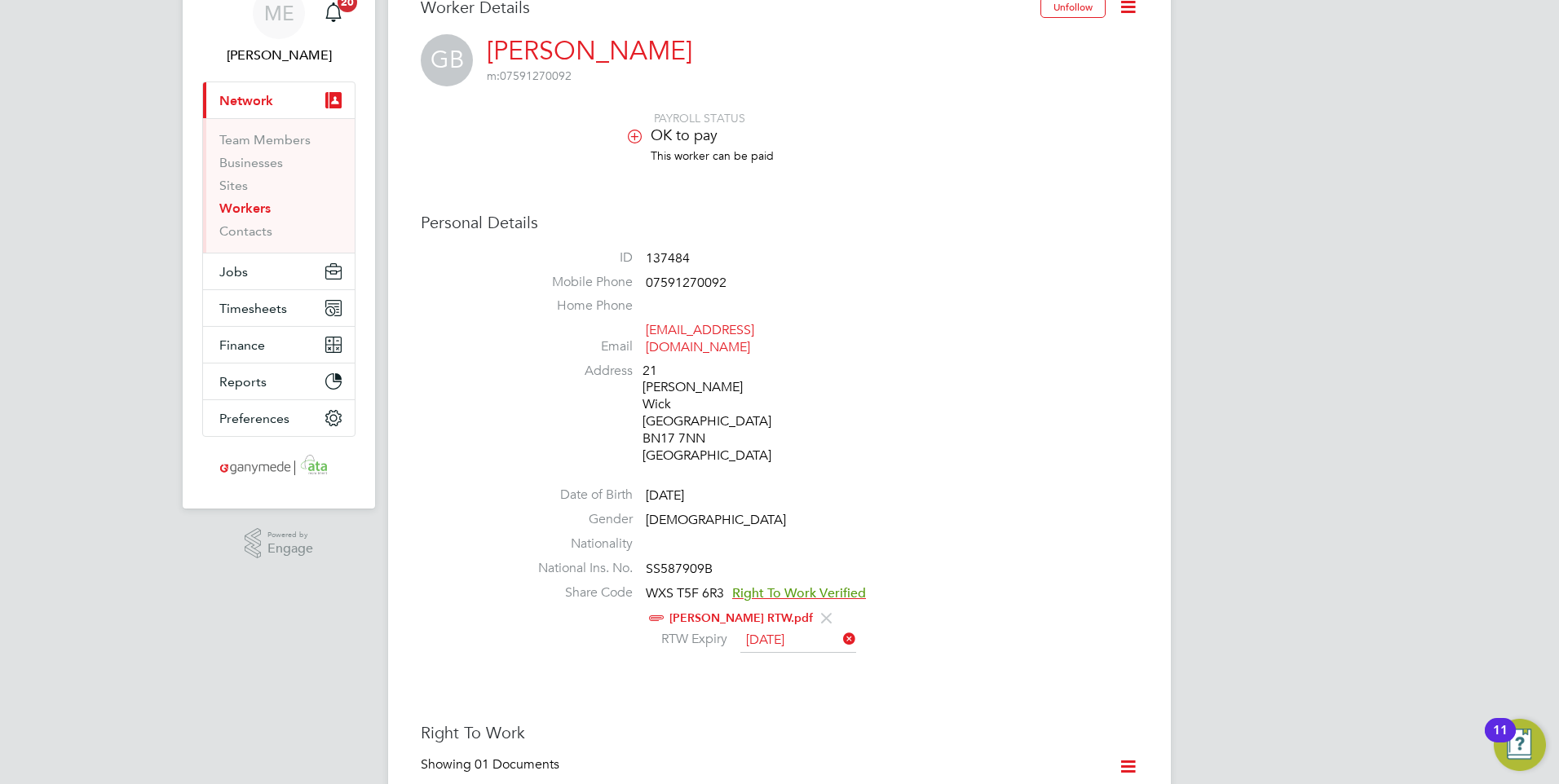
scroll to position [163, 0]
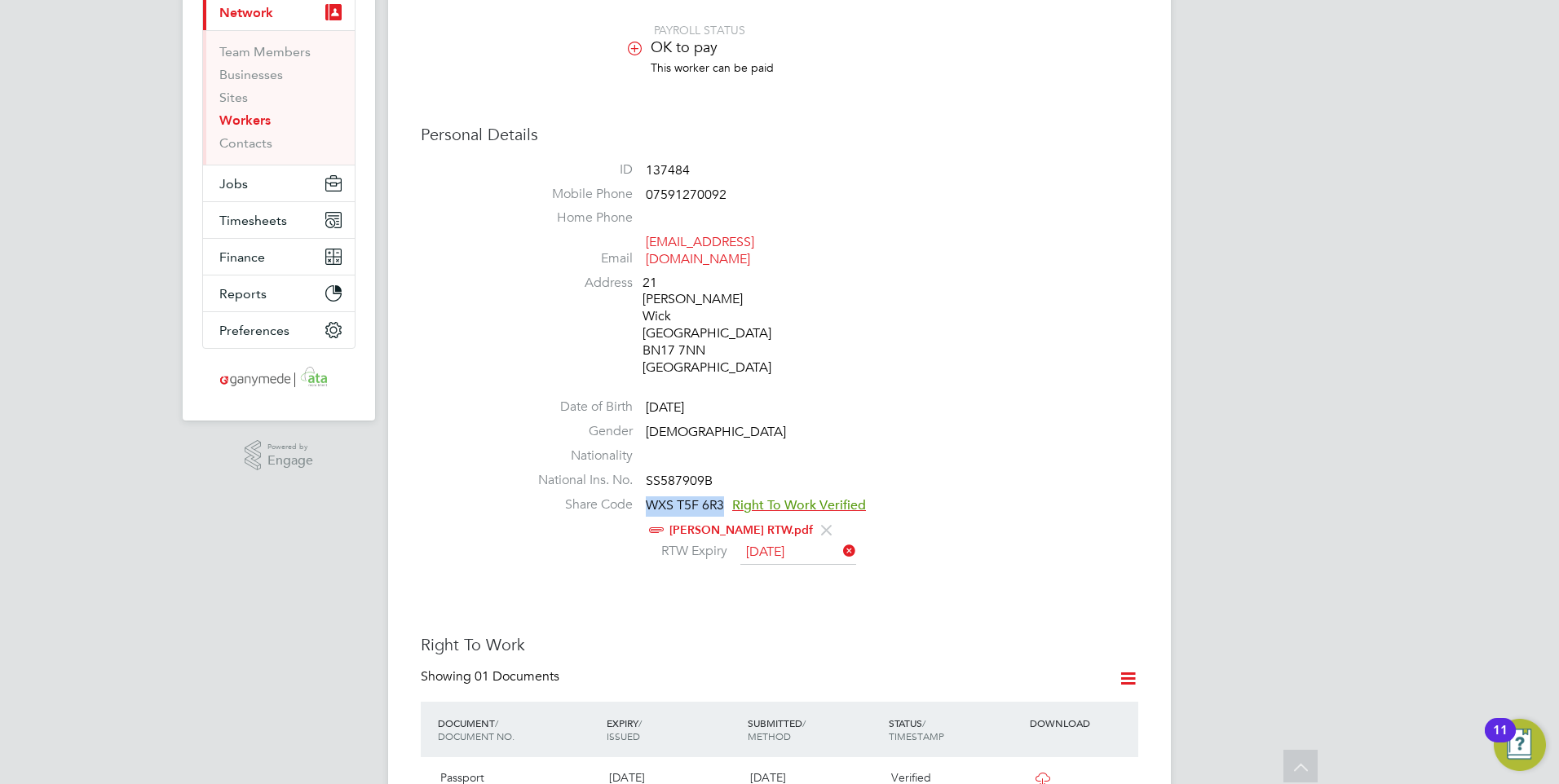
drag, startPoint x: 647, startPoint y: 468, endPoint x: 727, endPoint y: 470, distance: 80.0
click at [727, 496] on li "Share Code WXS T5F 6R3 Right To Work Verified Gabriela Barroso RTW.pdf RTW Expi…" at bounding box center [828, 533] width 620 height 73
drag, startPoint x: 727, startPoint y: 470, endPoint x: 680, endPoint y: 437, distance: 57.4
click at [680, 447] on li "Nationality" at bounding box center [828, 459] width 620 height 24
drag, startPoint x: 645, startPoint y: 446, endPoint x: 740, endPoint y: 454, distance: 95.3
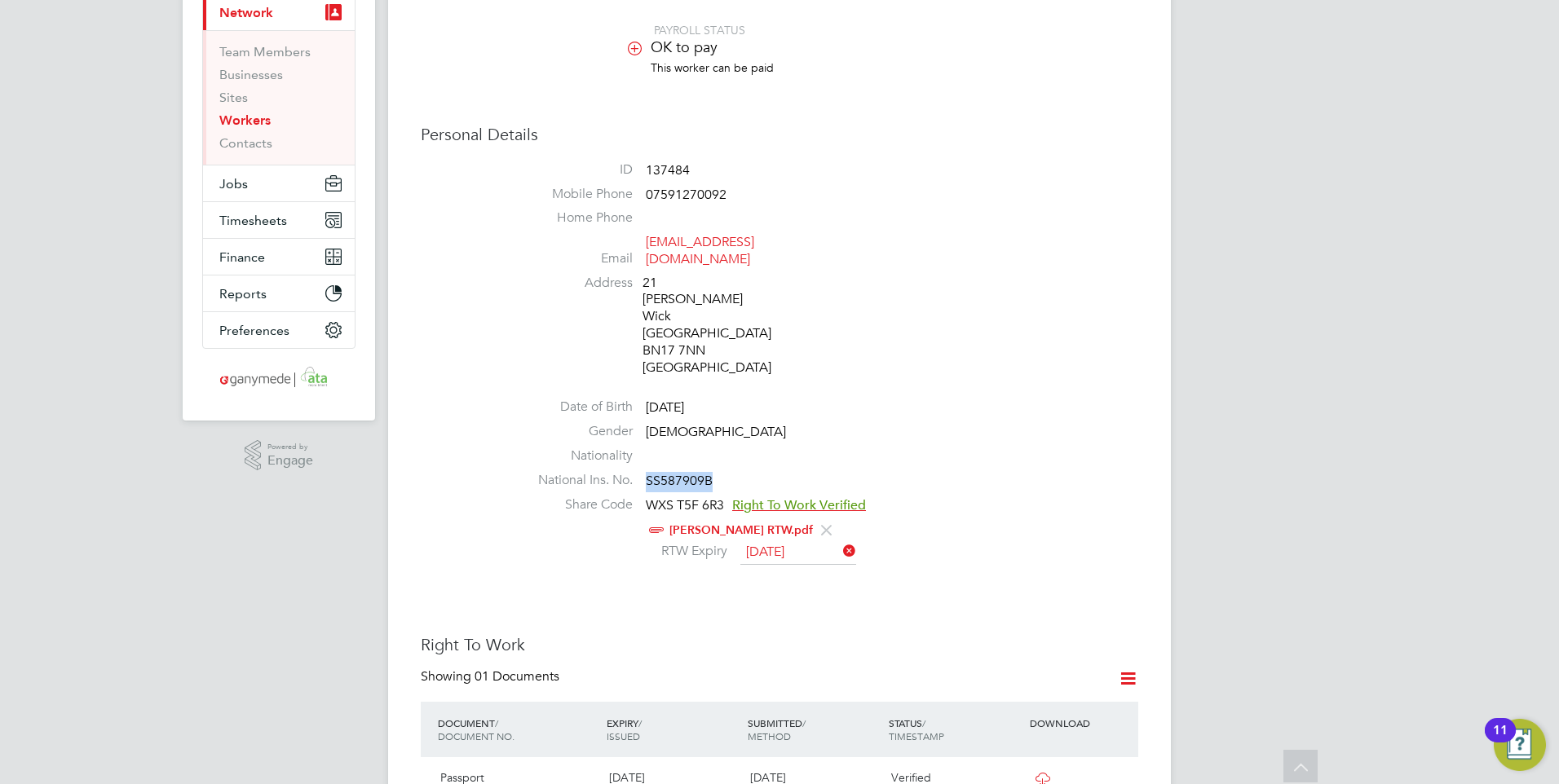
click at [740, 472] on li "National Ins. No. SS587909B" at bounding box center [828, 484] width 620 height 24
drag, startPoint x: 740, startPoint y: 454, endPoint x: 685, endPoint y: 451, distance: 55.1
copy span "SS587909B"
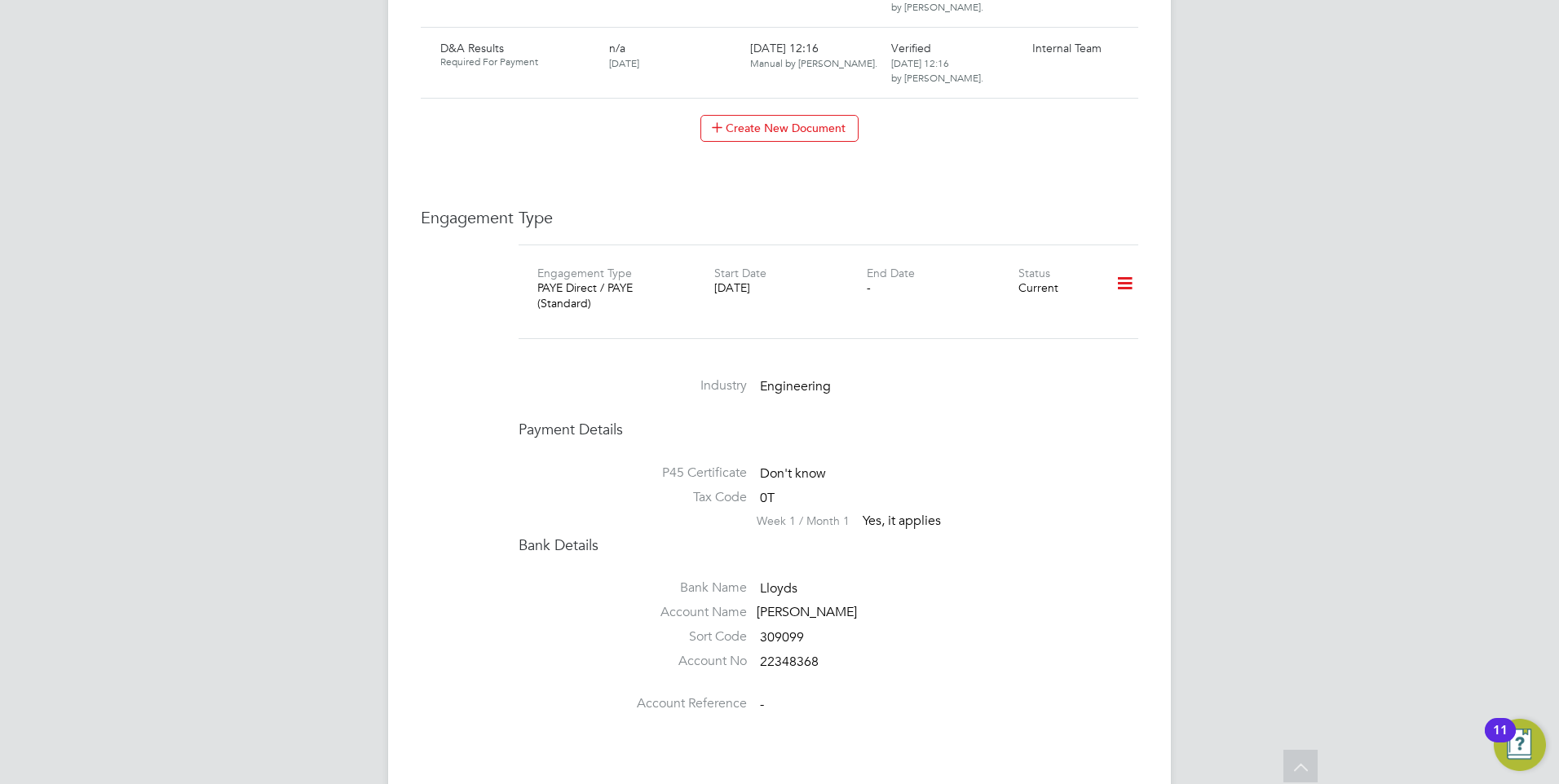
scroll to position [2119, 0]
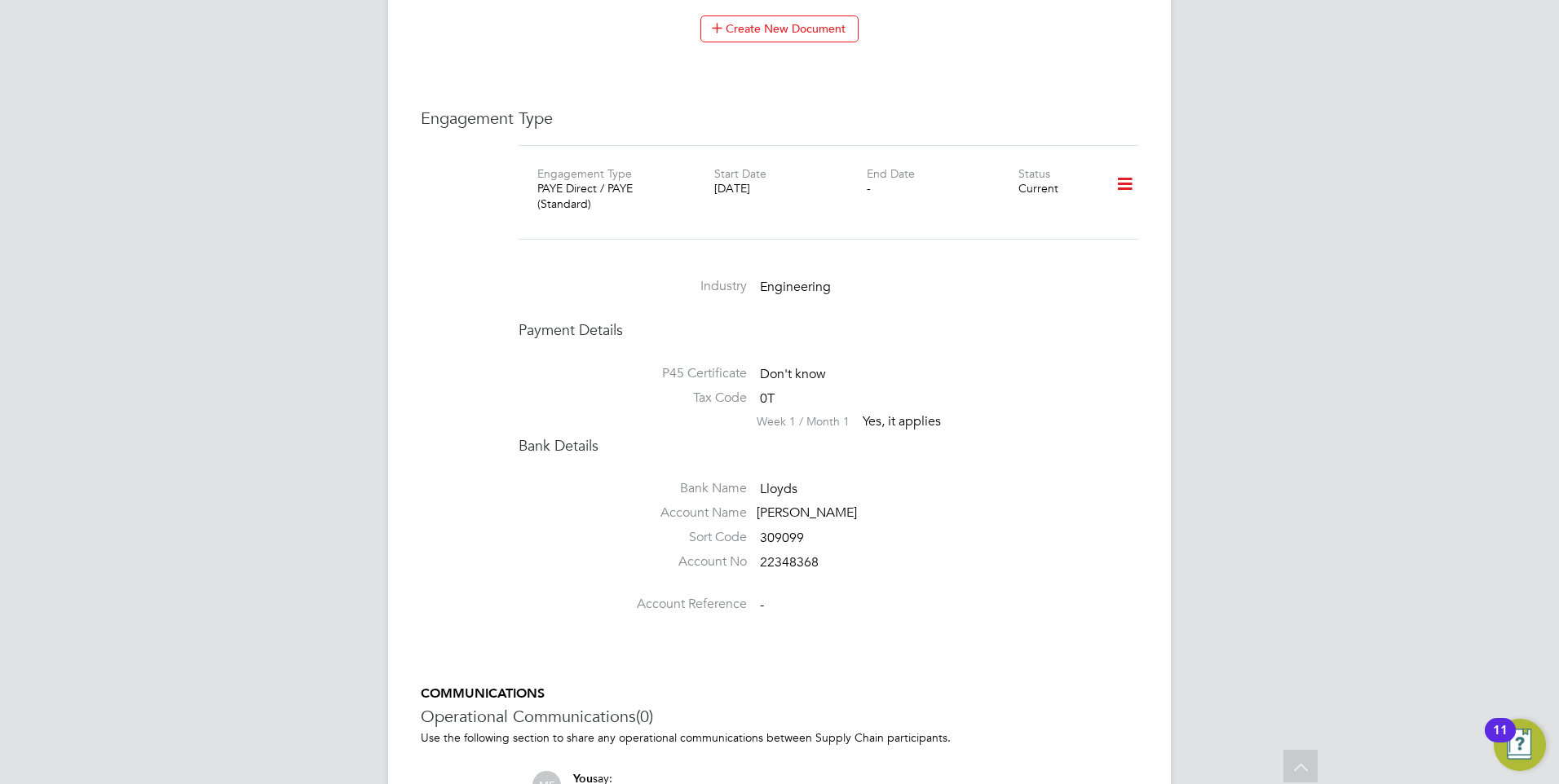
drag, startPoint x: 757, startPoint y: 470, endPoint x: 859, endPoint y: 476, distance: 102.2
click at [859, 505] on div "Gabriela Barroso" at bounding box center [833, 513] width 154 height 17
drag, startPoint x: 859, startPoint y: 476, endPoint x: 820, endPoint y: 468, distance: 39.8
copy div "Gabriela Barroso"
drag, startPoint x: 760, startPoint y: 520, endPoint x: 824, endPoint y: 524, distance: 64.1
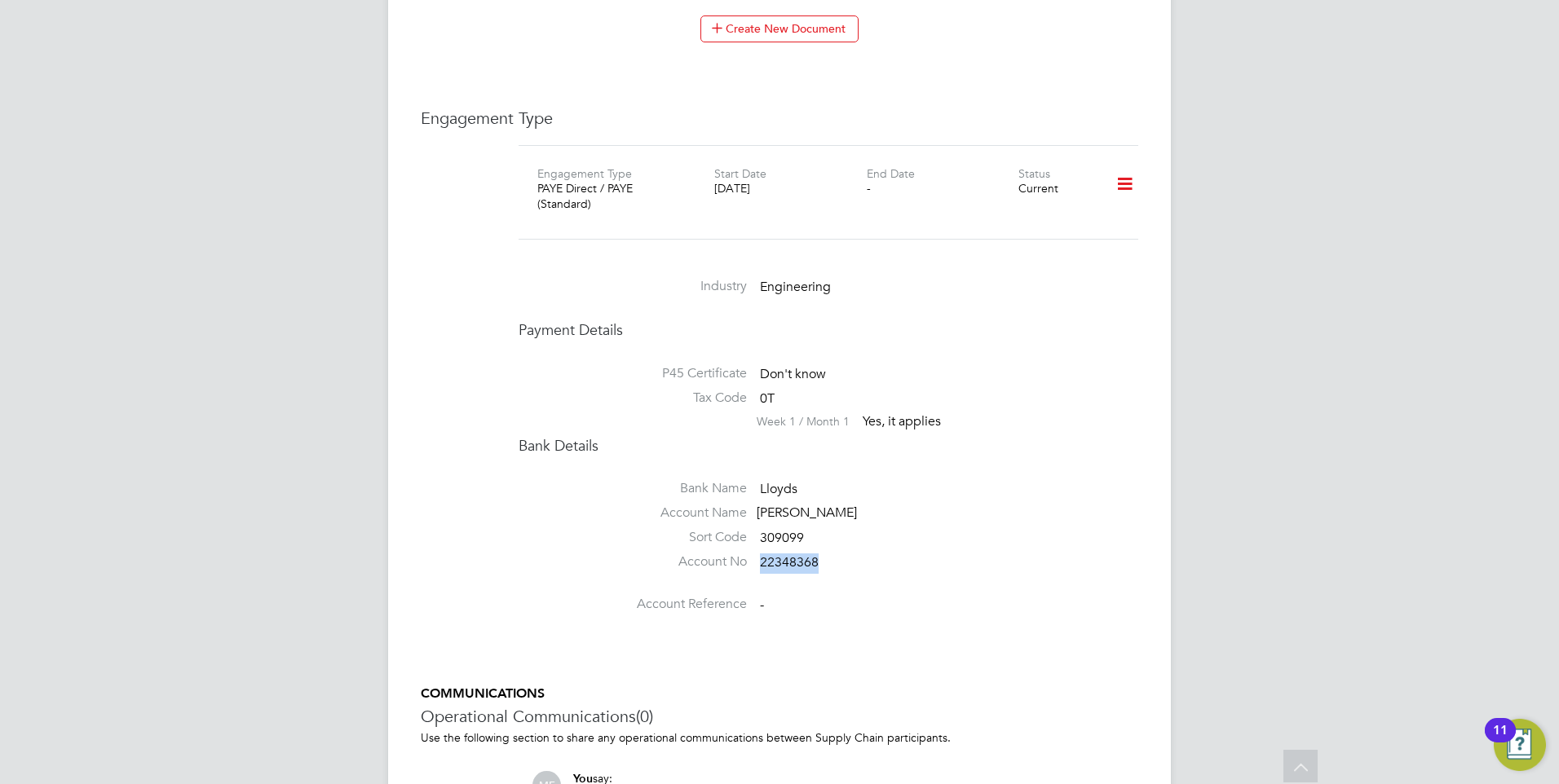
click at [824, 554] on li "Account No 22348368" at bounding box center [828, 565] width 620 height 24
drag, startPoint x: 824, startPoint y: 524, endPoint x: 811, endPoint y: 521, distance: 13.3
copy span "22348368"
drag, startPoint x: 759, startPoint y: 496, endPoint x: 824, endPoint y: 500, distance: 65.1
click at [824, 529] on li "Sort Code 309099" at bounding box center [828, 541] width 620 height 24
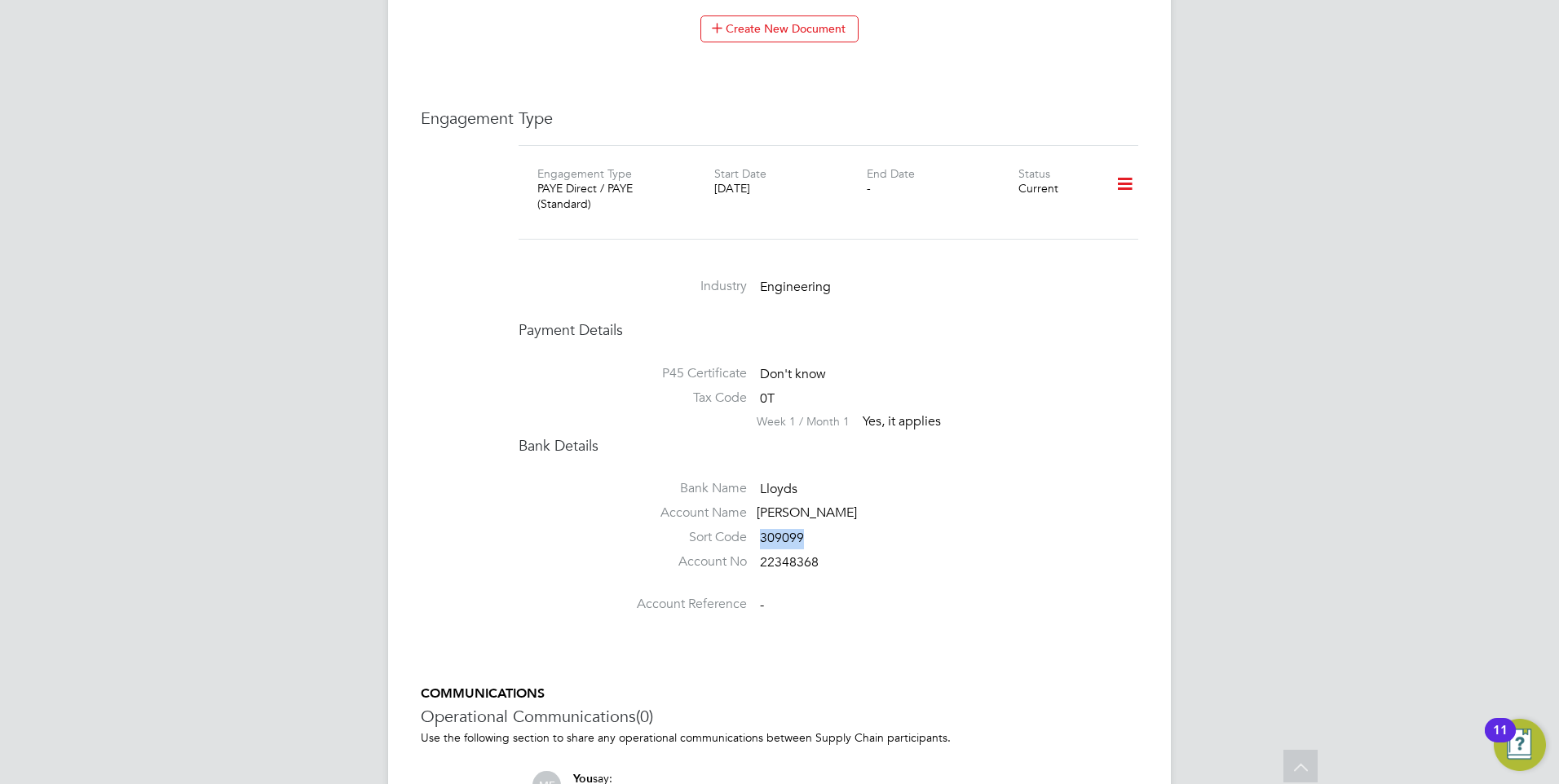
drag, startPoint x: 824, startPoint y: 500, endPoint x: 795, endPoint y: 499, distance: 29.0
copy span "309099"
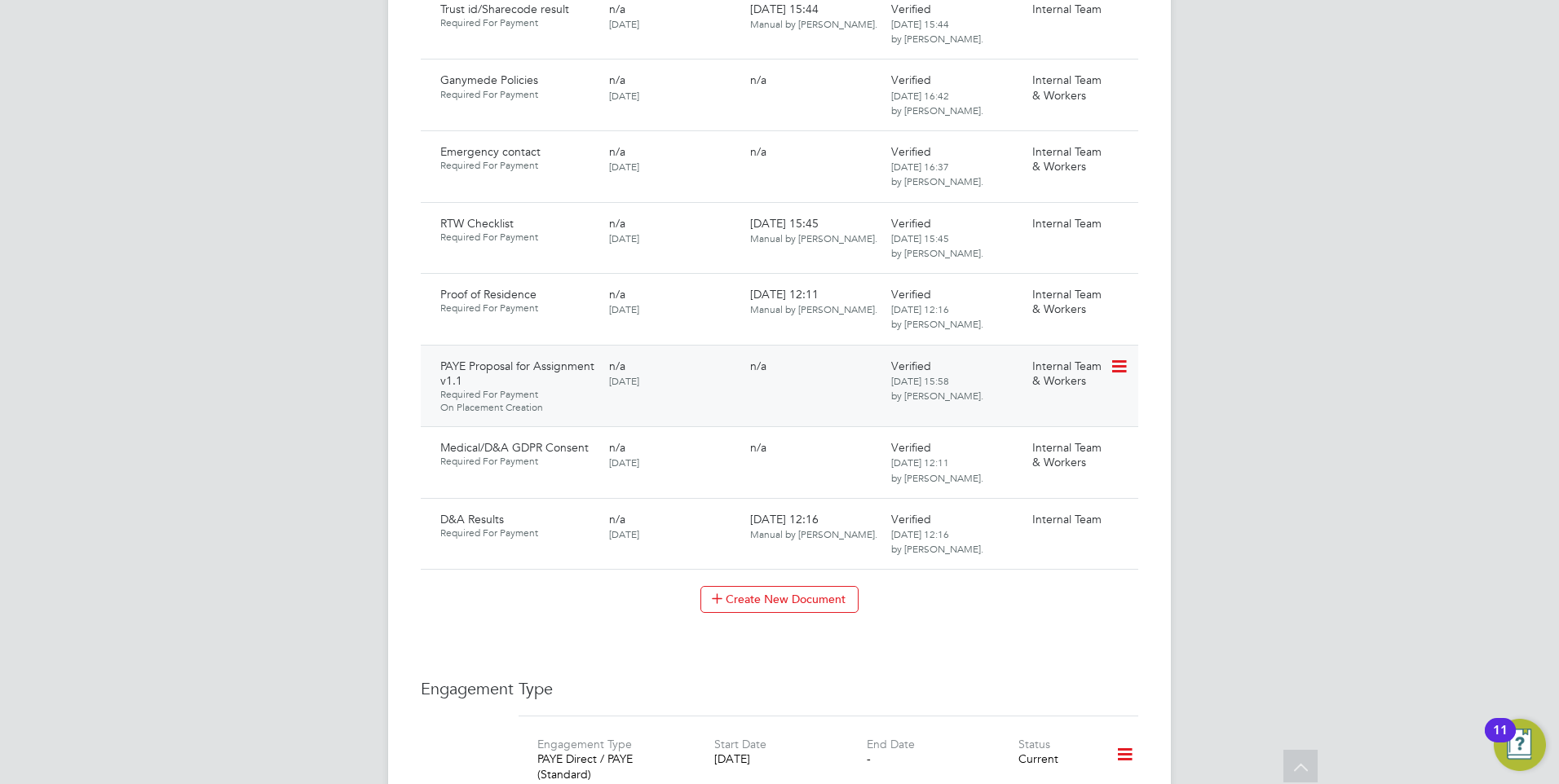
scroll to position [1304, 0]
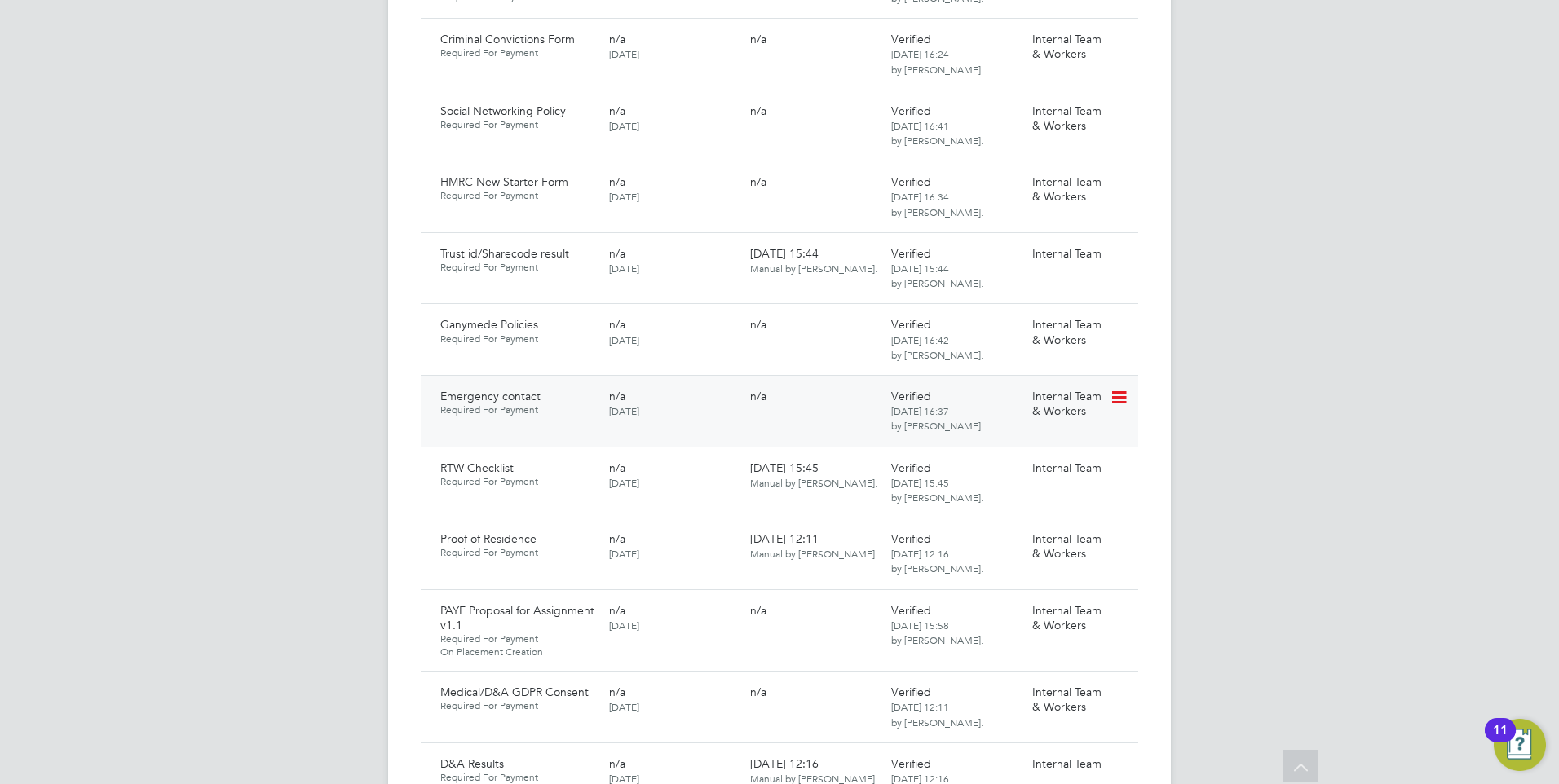
click at [1122, 388] on icon at bounding box center [1117, 397] width 16 height 19
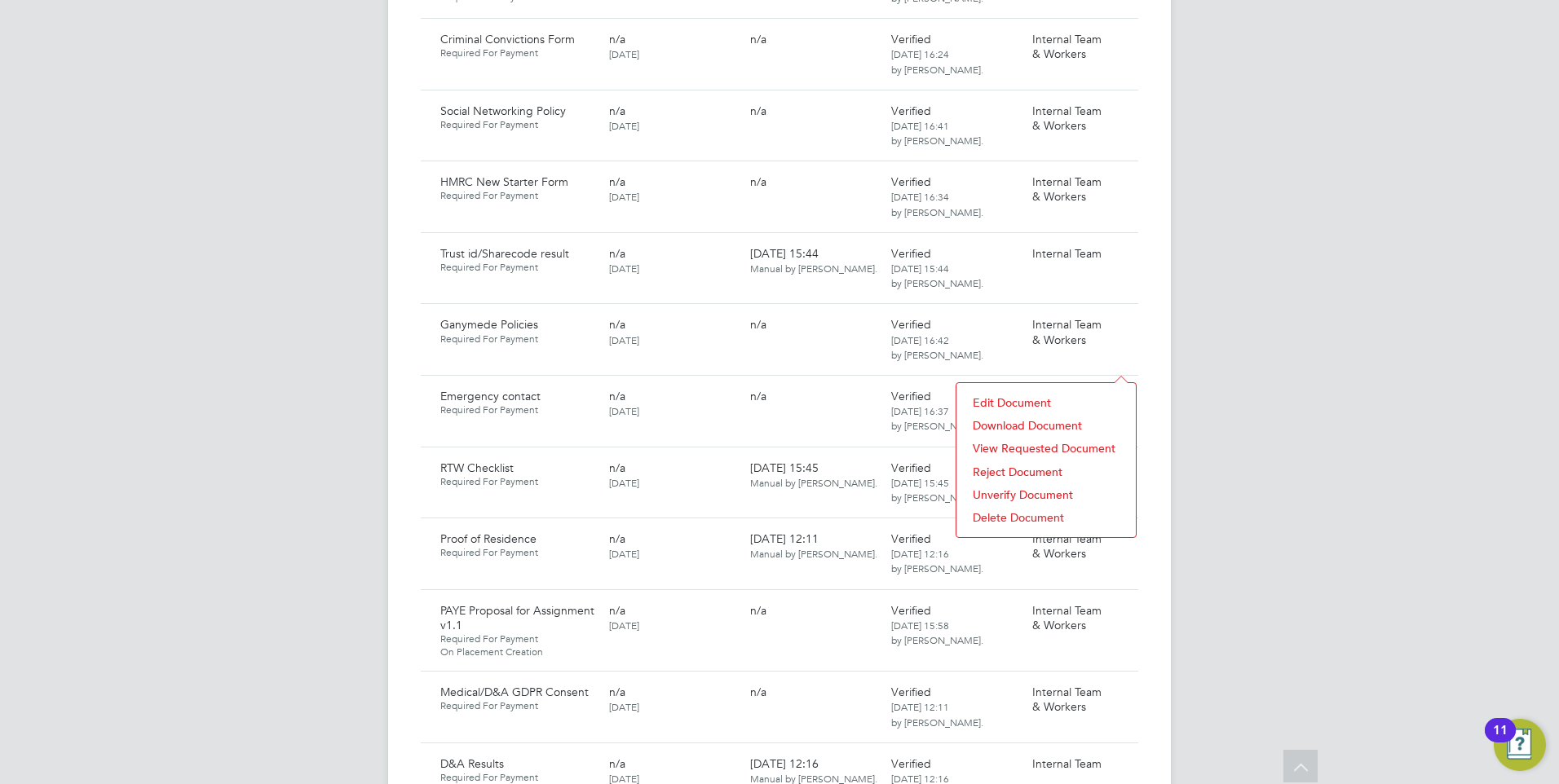
click at [1026, 419] on li "Download Document" at bounding box center [1046, 425] width 163 height 23
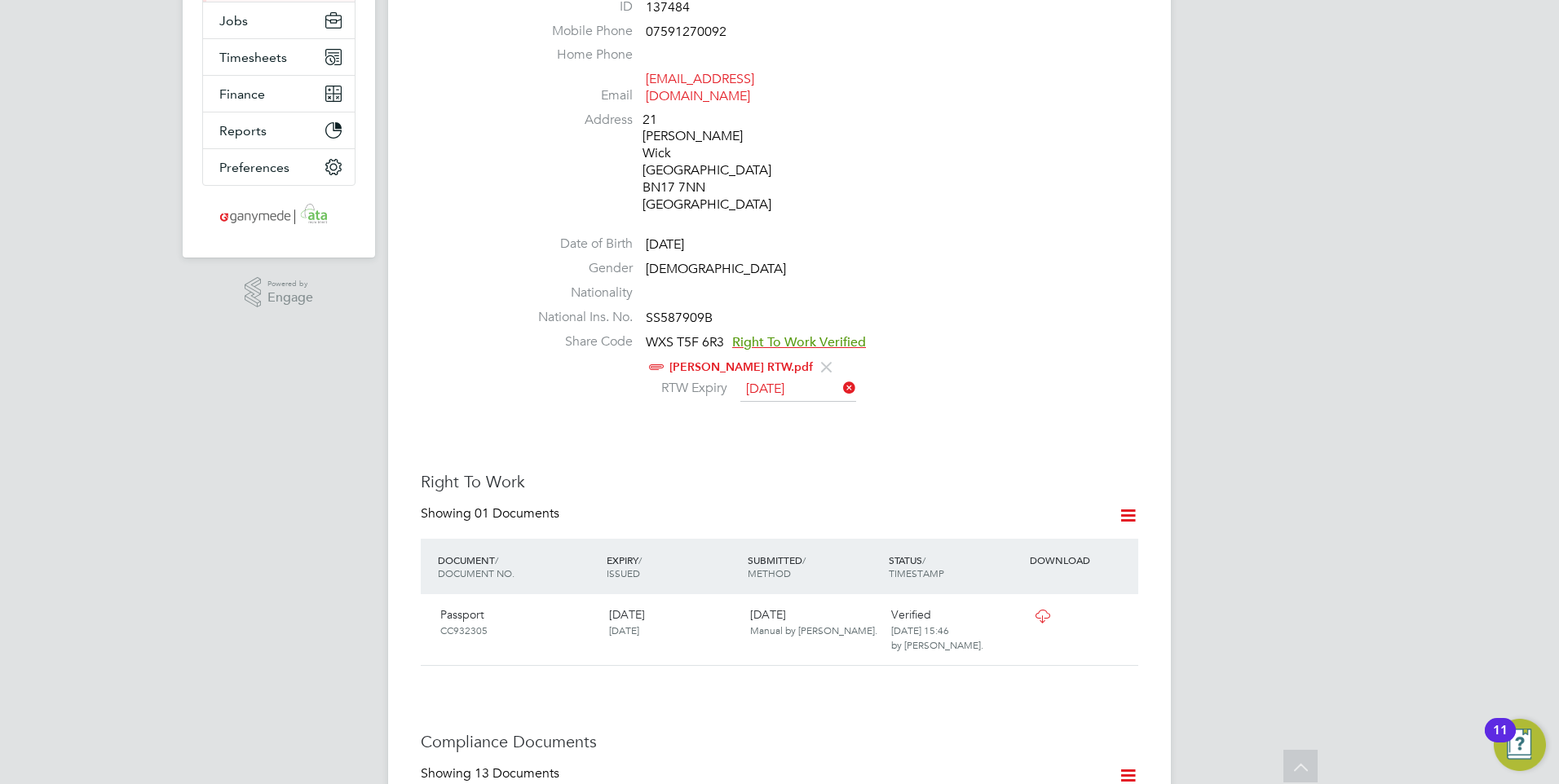
scroll to position [0, 0]
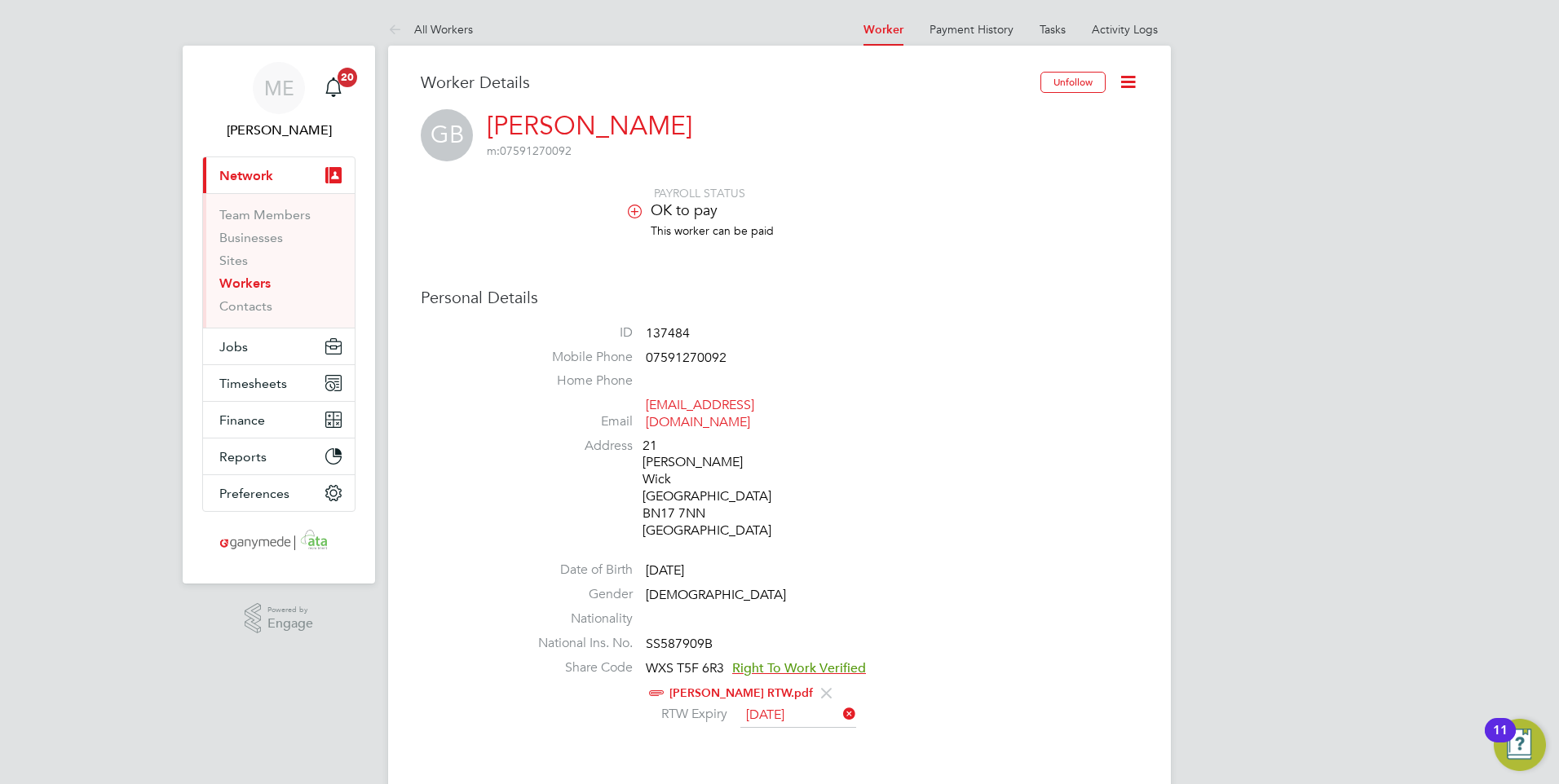
click at [389, 35] on icon at bounding box center [398, 30] width 20 height 20
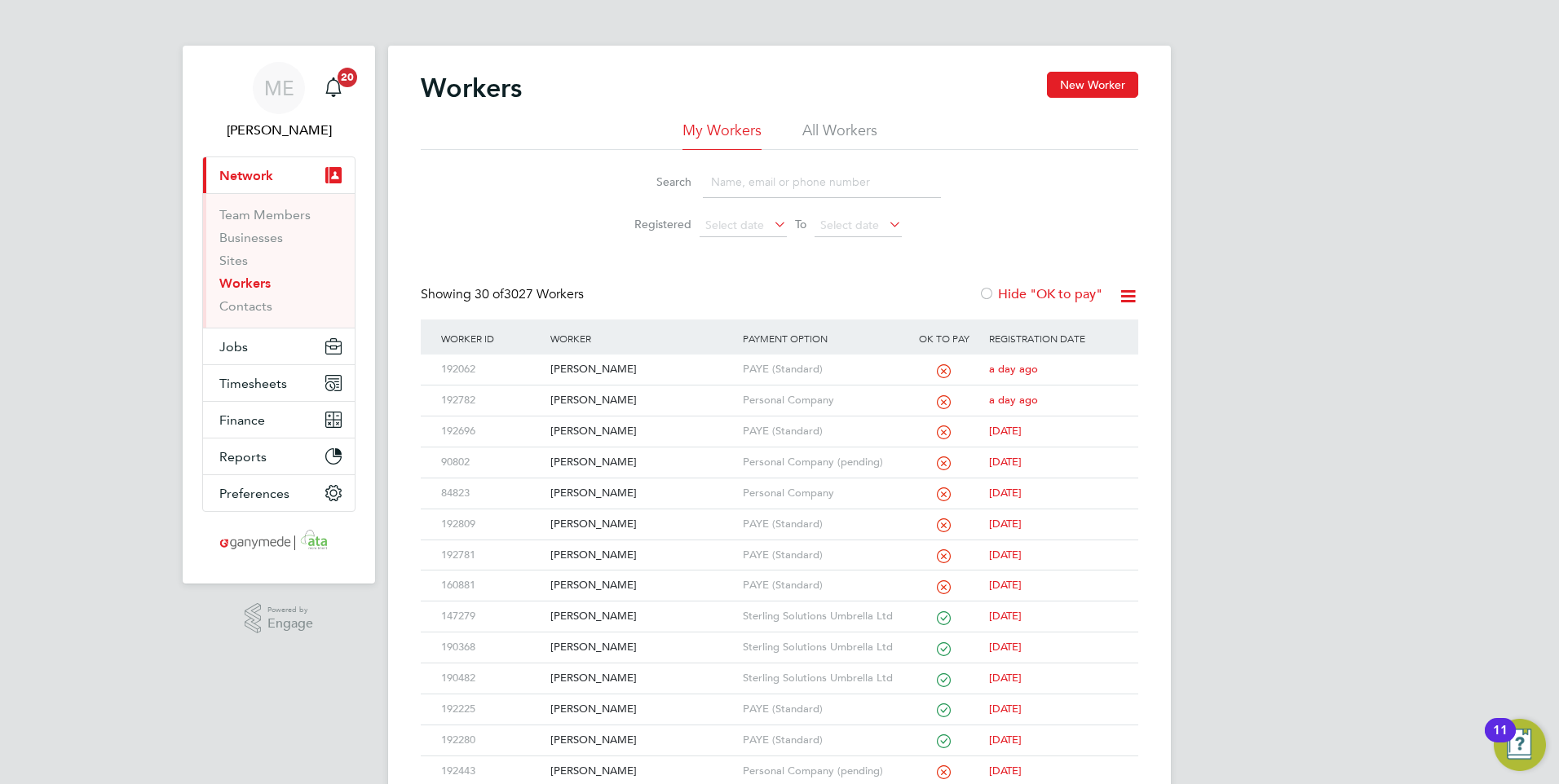
click at [718, 184] on input at bounding box center [821, 182] width 238 height 32
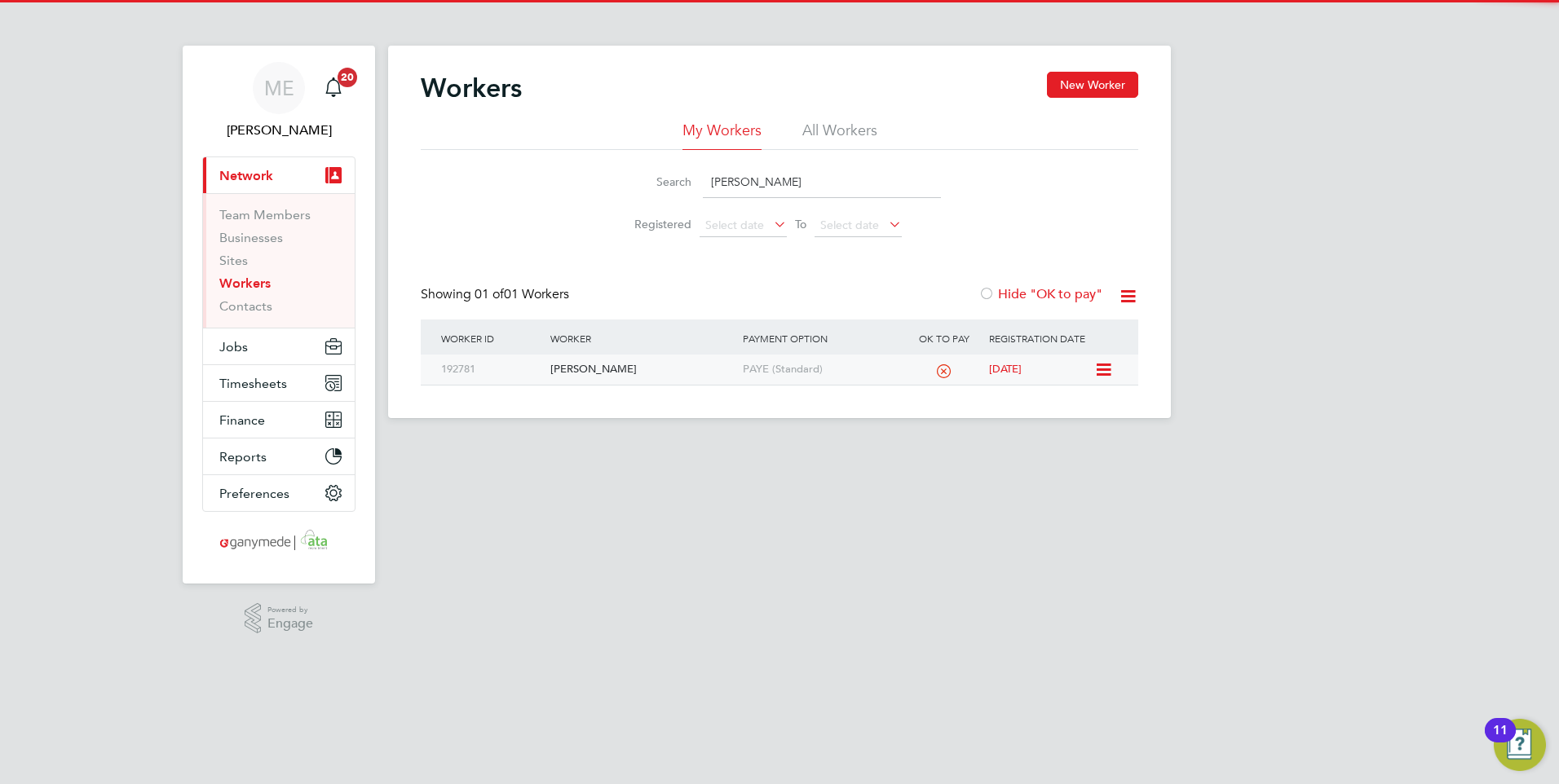
type input "daniel frankl"
click at [618, 360] on div "Daniel Franklin" at bounding box center [641, 370] width 192 height 30
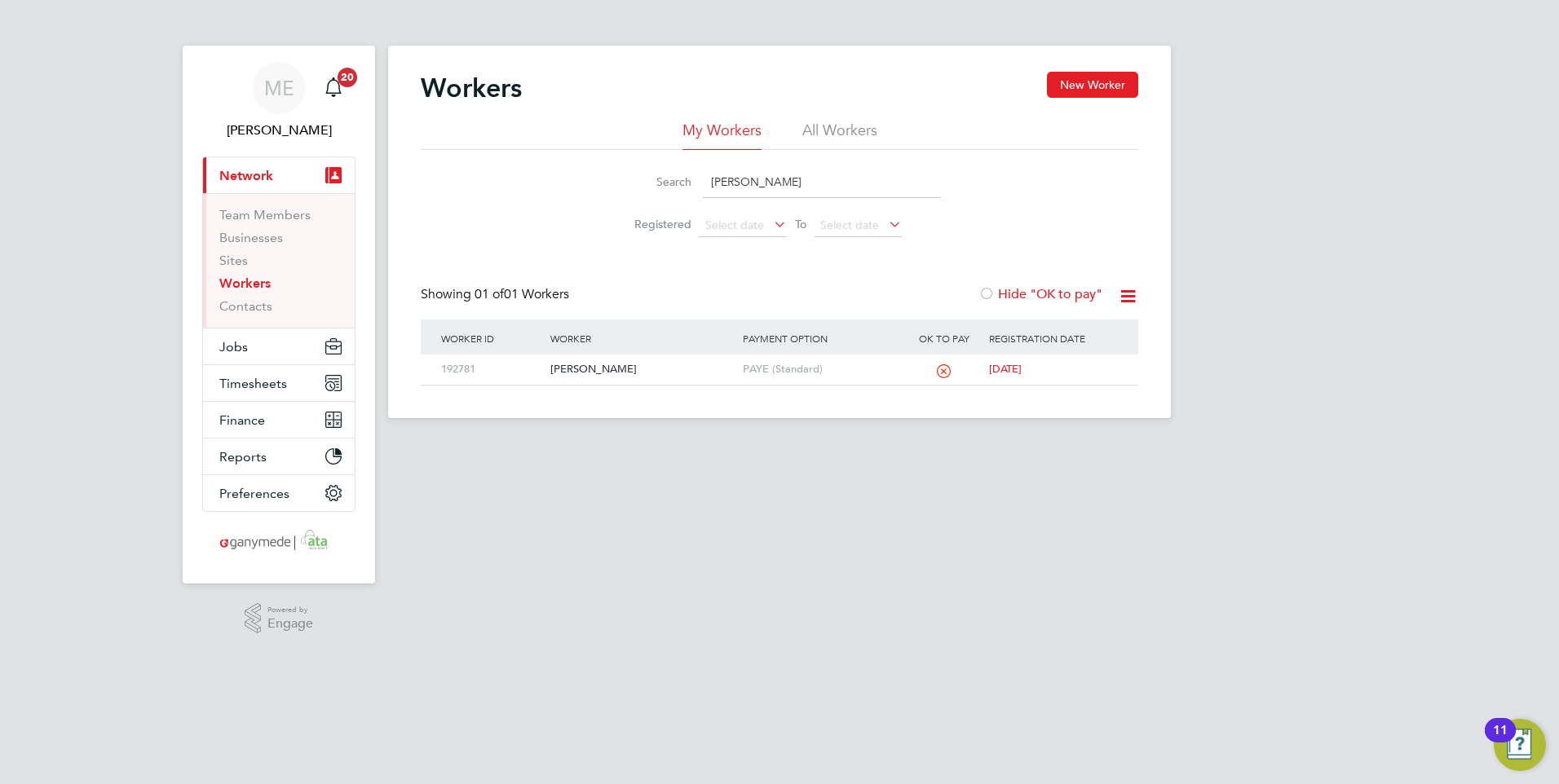
drag, startPoint x: 785, startPoint y: 188, endPoint x: 695, endPoint y: 181, distance: 90.3
click at [695, 181] on div "Search daniel frankl" at bounding box center [779, 182] width 322 height 32
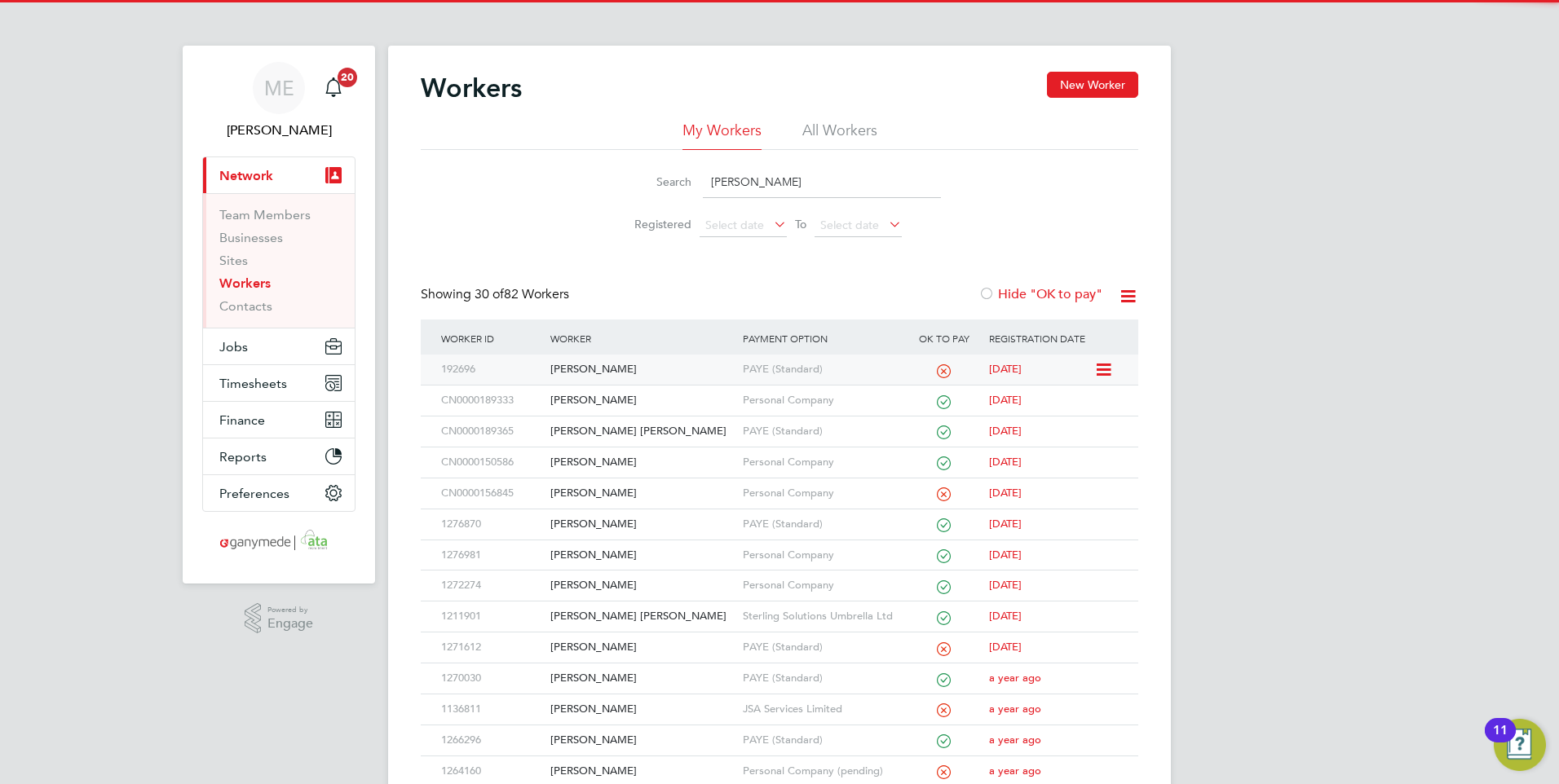
type input "PAUL"
click at [698, 379] on div "Paul Taggart" at bounding box center [641, 370] width 192 height 30
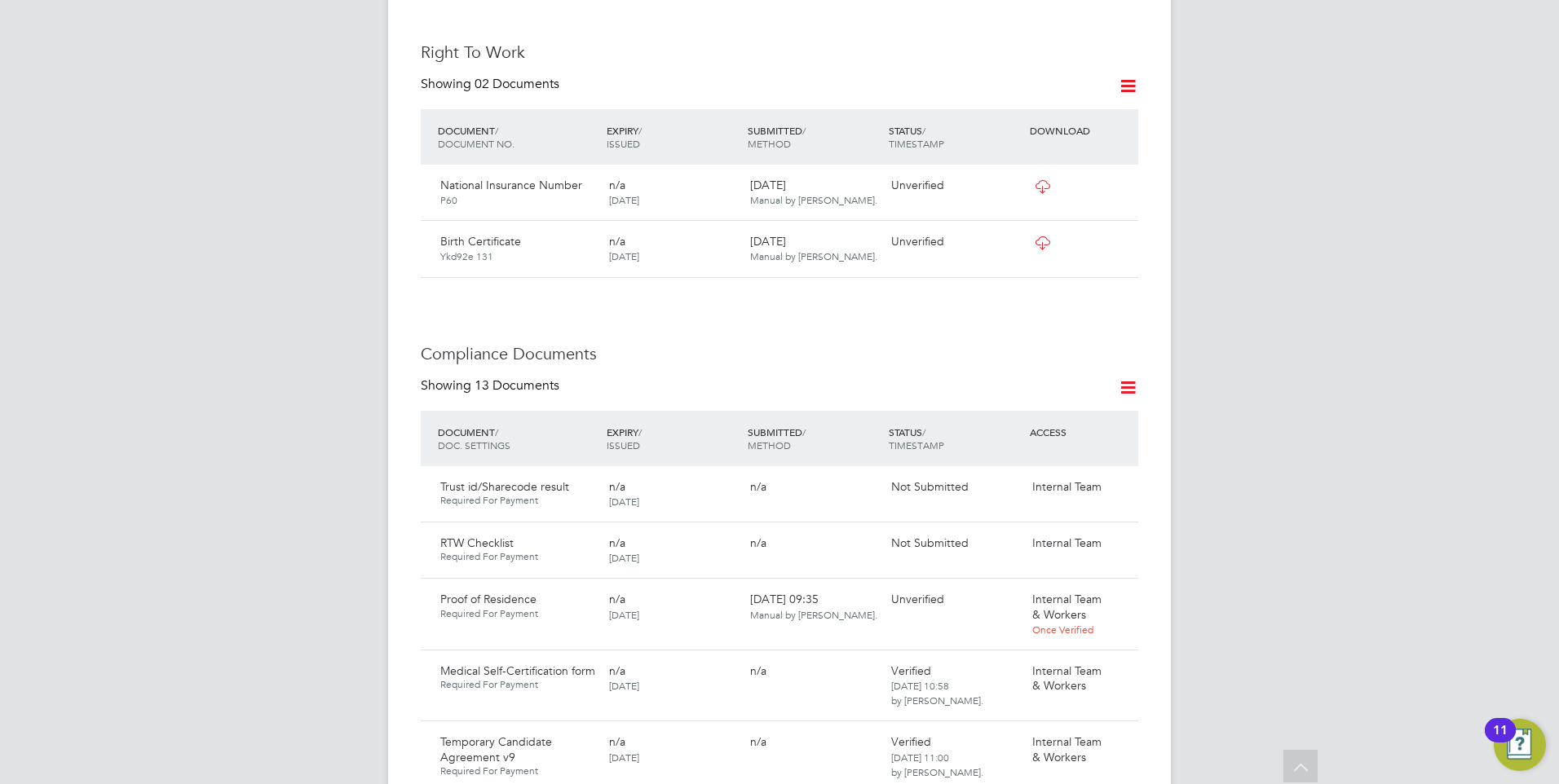
scroll to position [733, 0]
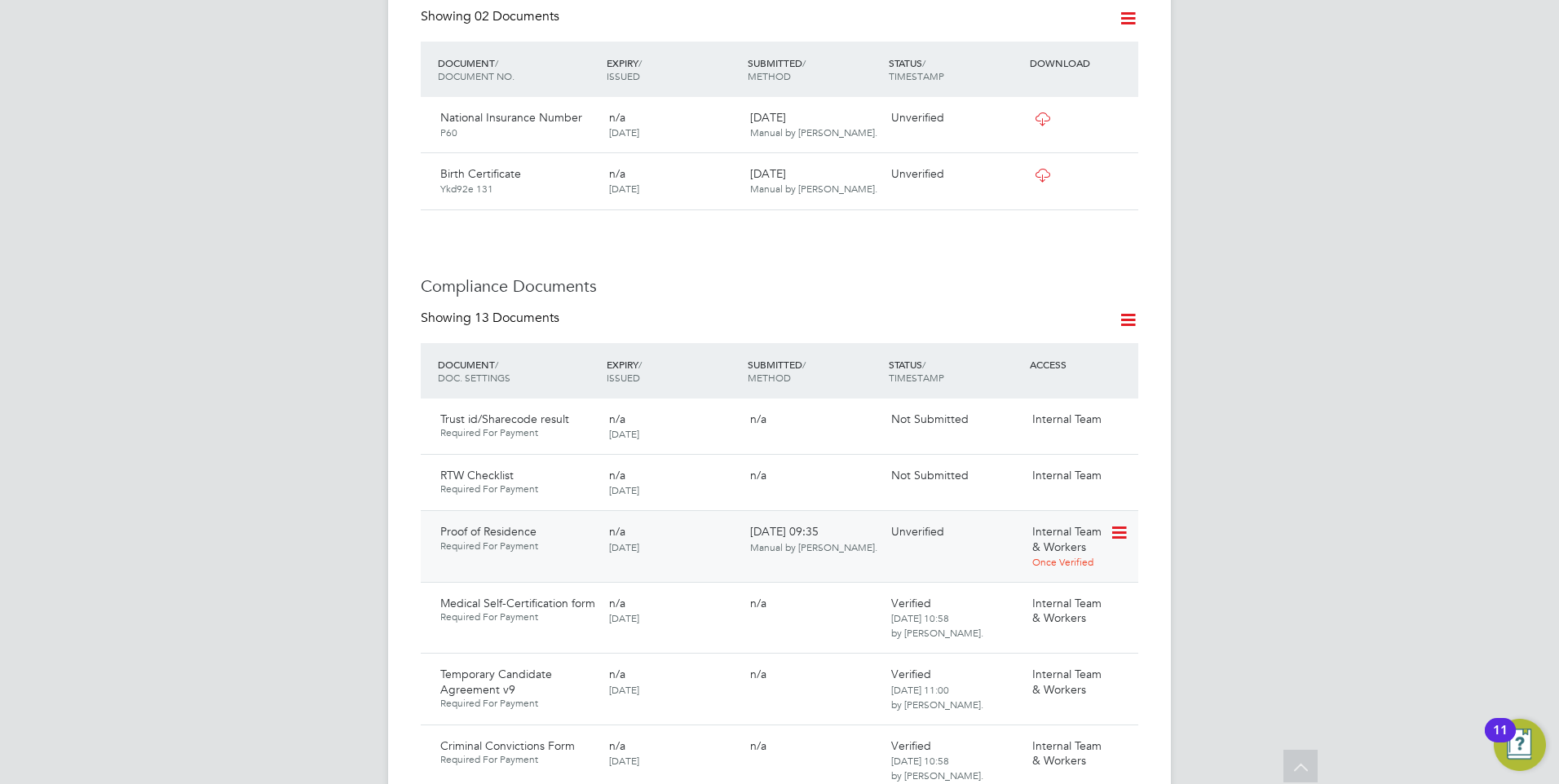
click at [1123, 523] on icon at bounding box center [1117, 533] width 16 height 19
click at [1043, 572] on li "Download Document" at bounding box center [1060, 577] width 130 height 23
click at [1124, 523] on icon at bounding box center [1117, 533] width 16 height 19
click at [1046, 621] on li "Verify Document" at bounding box center [1060, 624] width 130 height 23
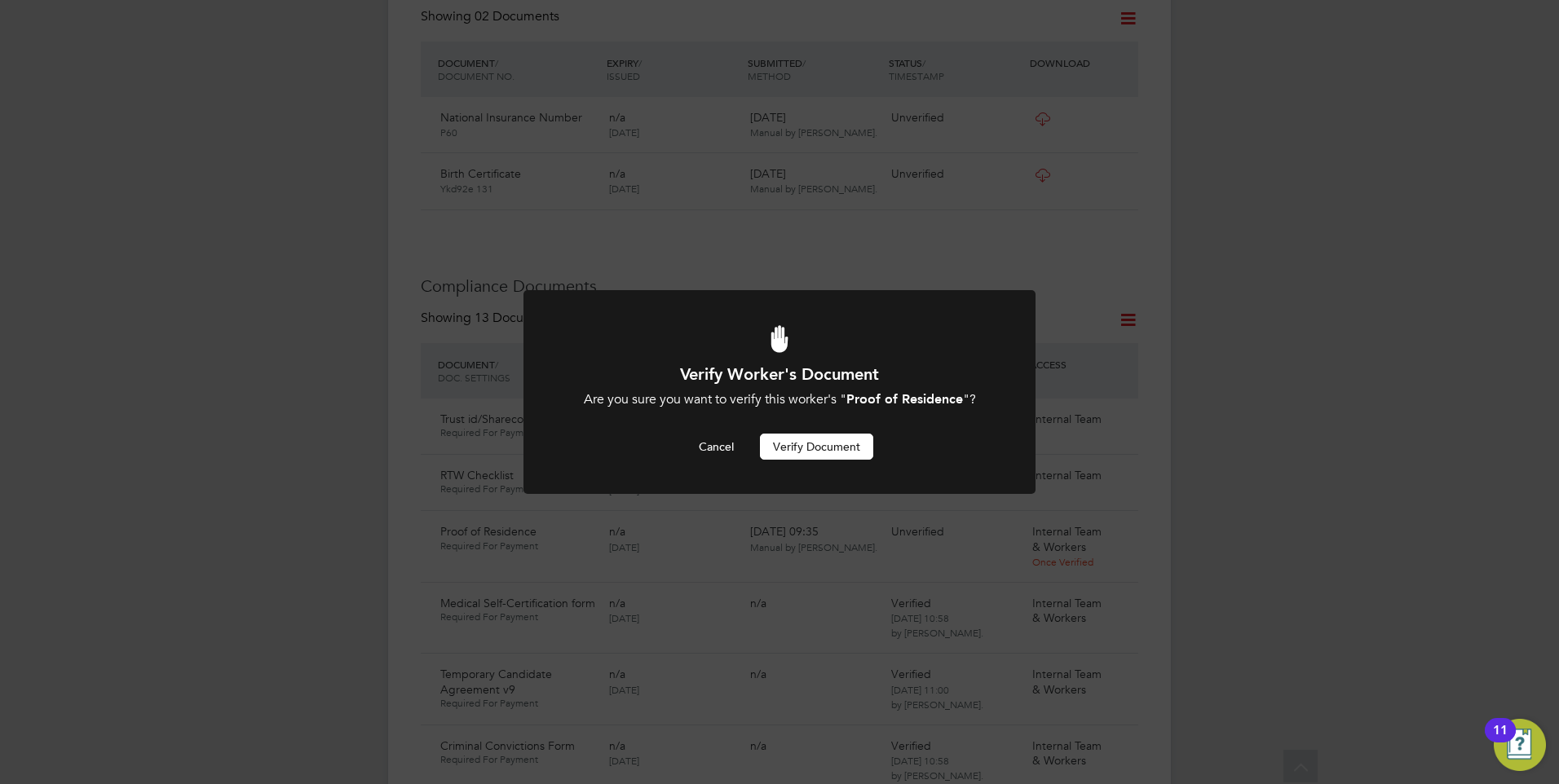
scroll to position [0, 0]
click at [788, 438] on button "Verify Document" at bounding box center [816, 446] width 113 height 26
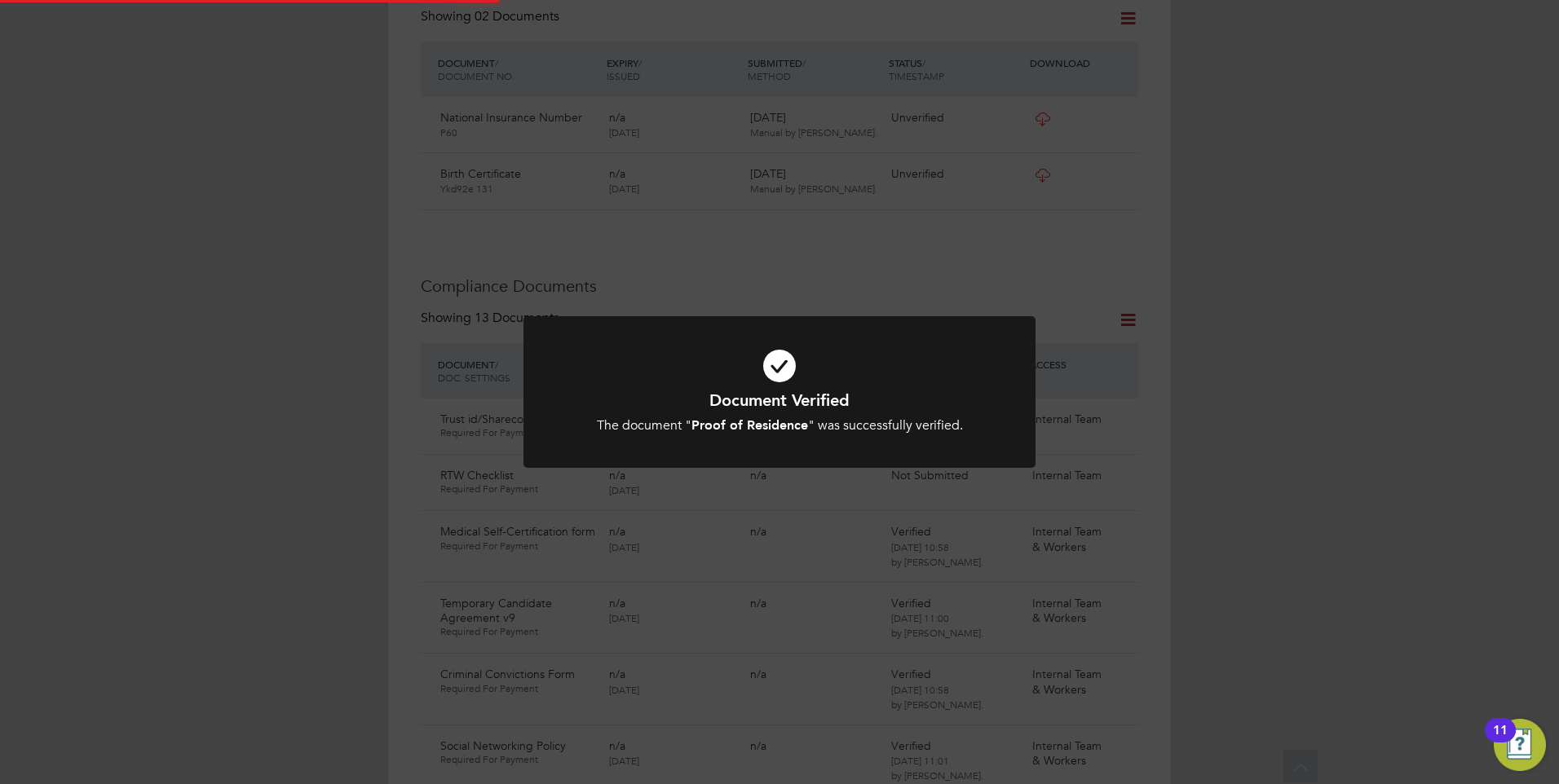
click at [794, 407] on h1 "Document Verified" at bounding box center [779, 400] width 424 height 21
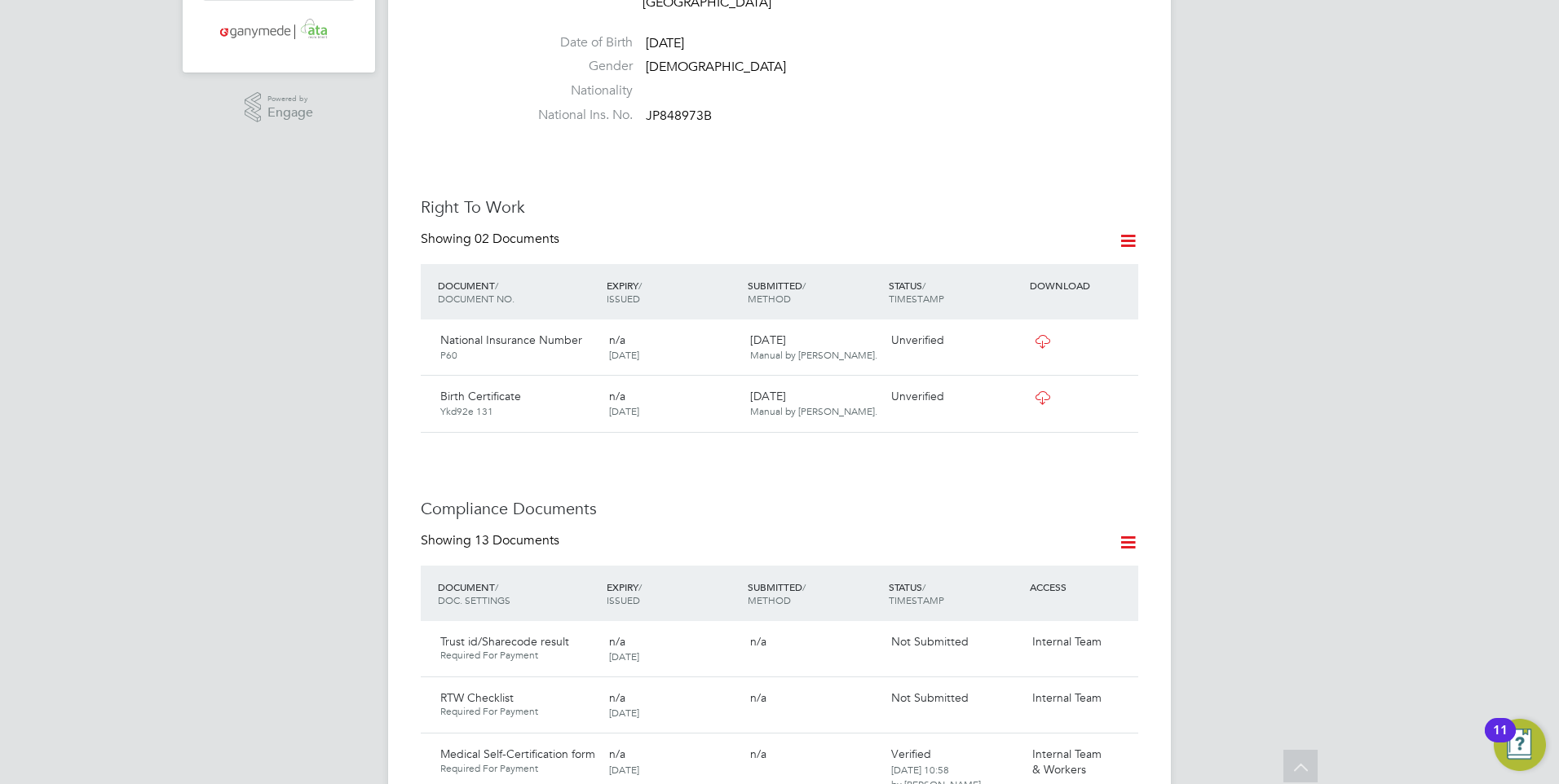
scroll to position [408, 0]
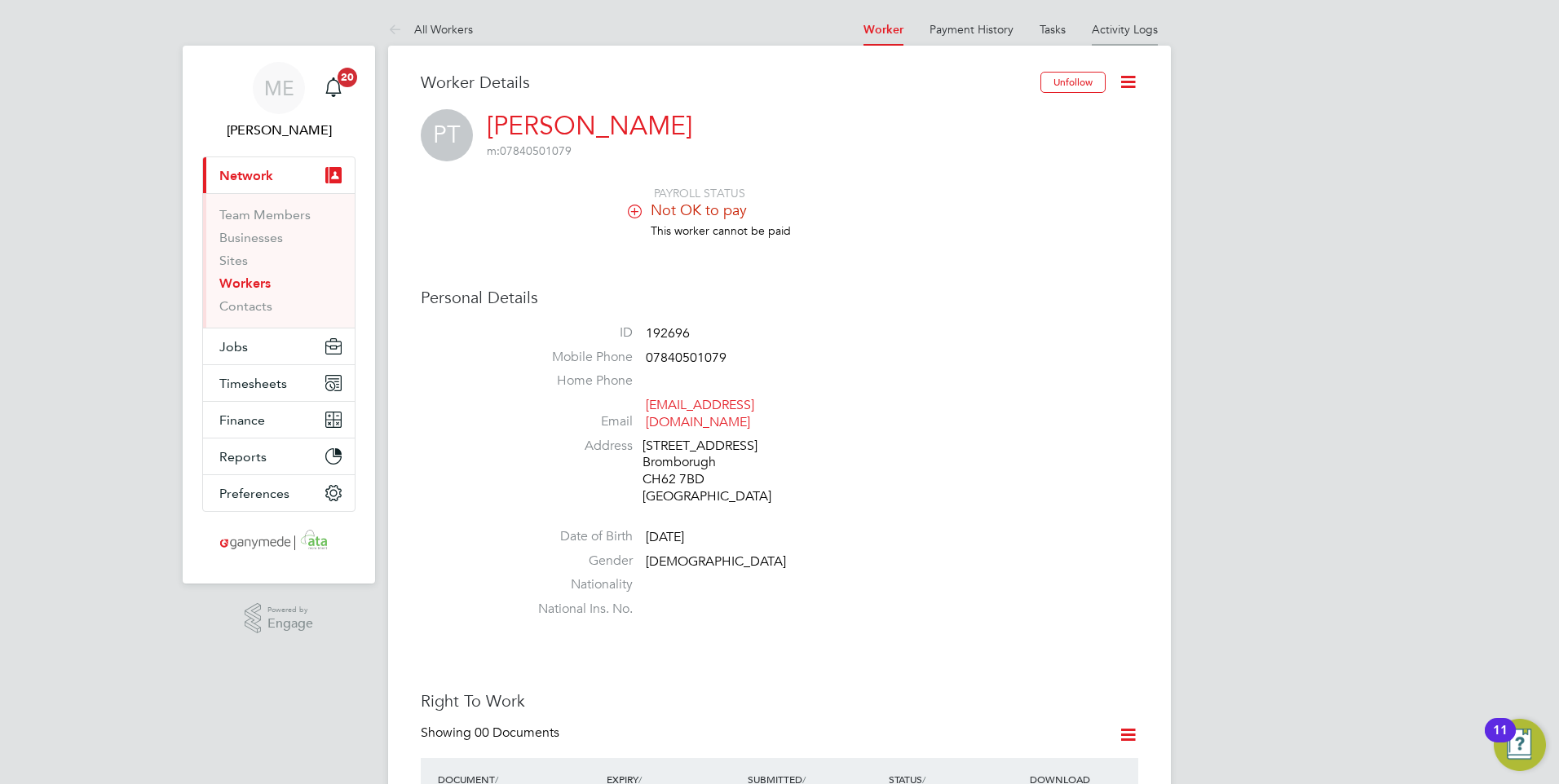
click at [1107, 26] on link "Activity Logs" at bounding box center [1124, 29] width 66 height 14
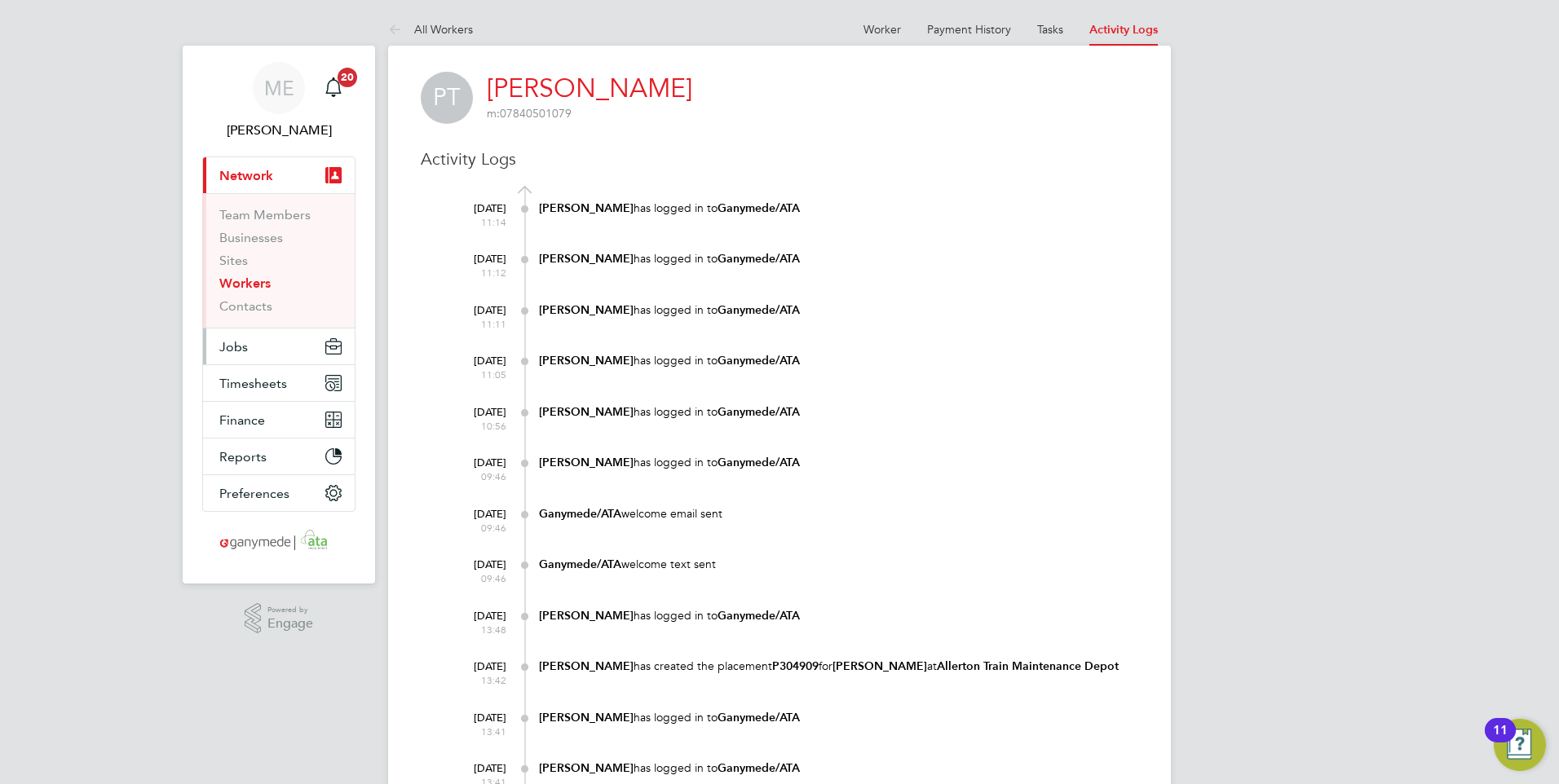
click at [247, 338] on button "Jobs" at bounding box center [279, 346] width 152 height 35
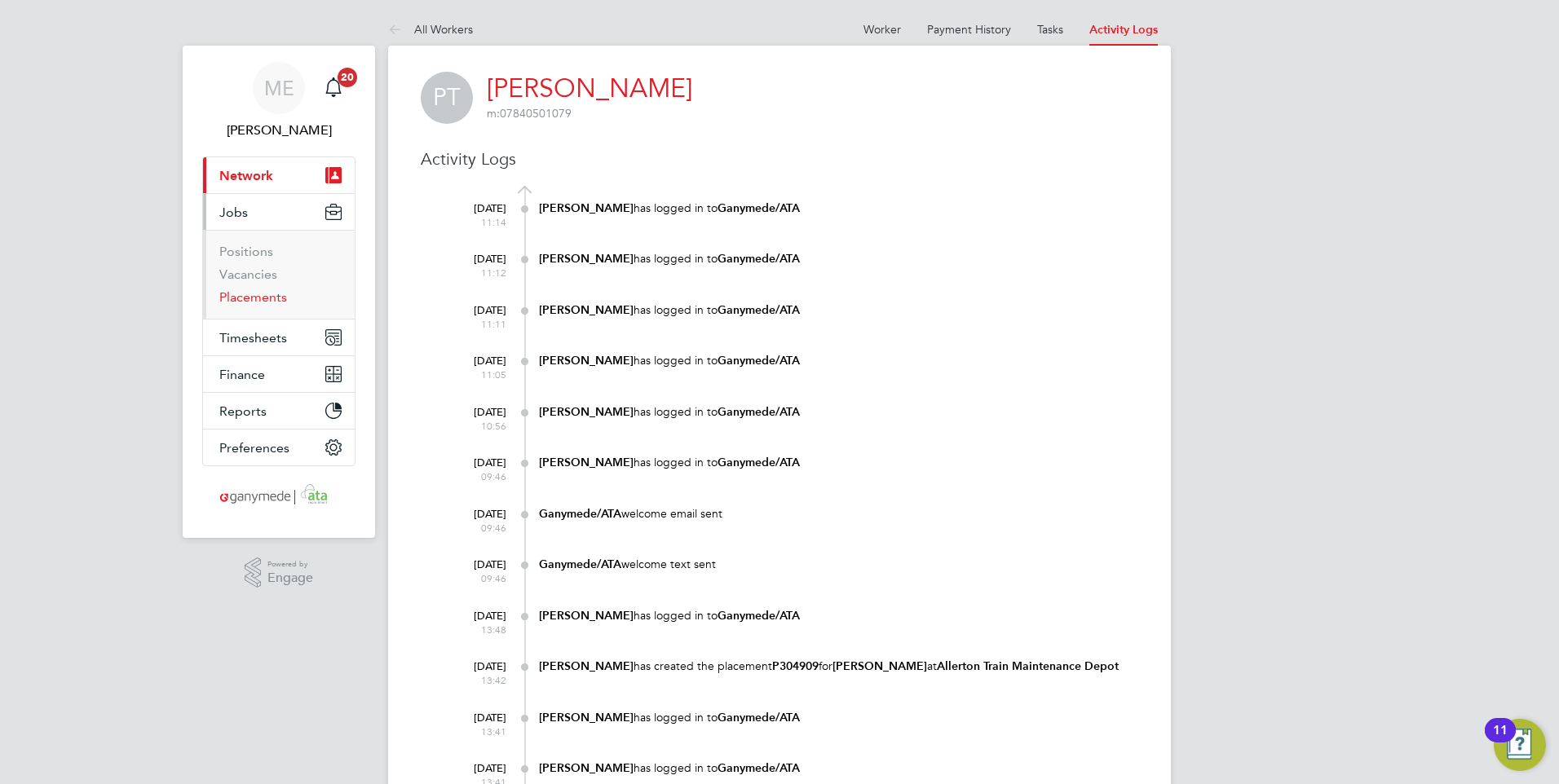
click at [248, 292] on link "Placements" at bounding box center [253, 297] width 68 height 15
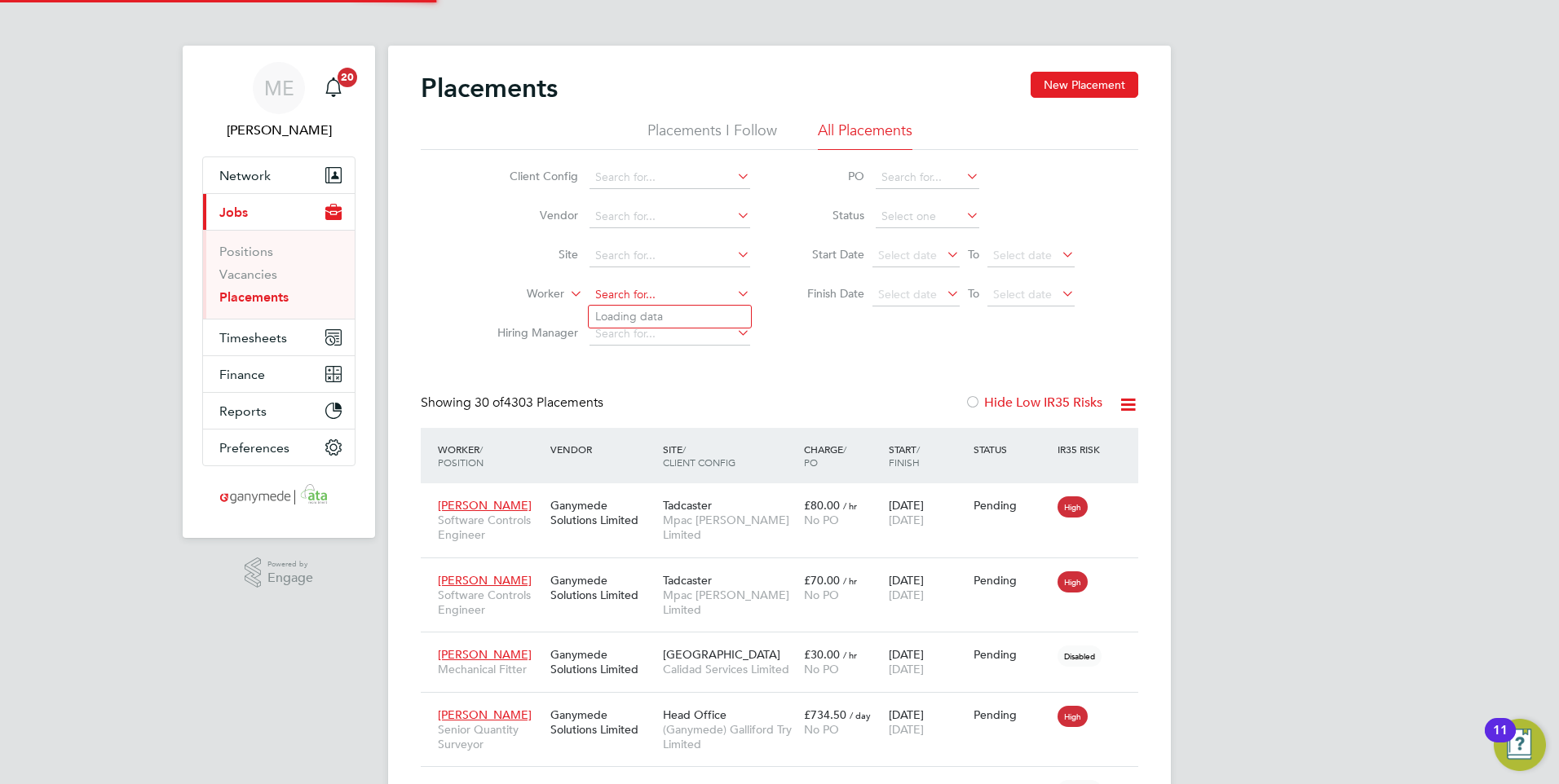
click at [614, 288] on input at bounding box center [669, 295] width 160 height 23
click at [630, 333] on b "Kehinde" at bounding box center [617, 339] width 45 height 14
type input "Kehinde Olayinka"
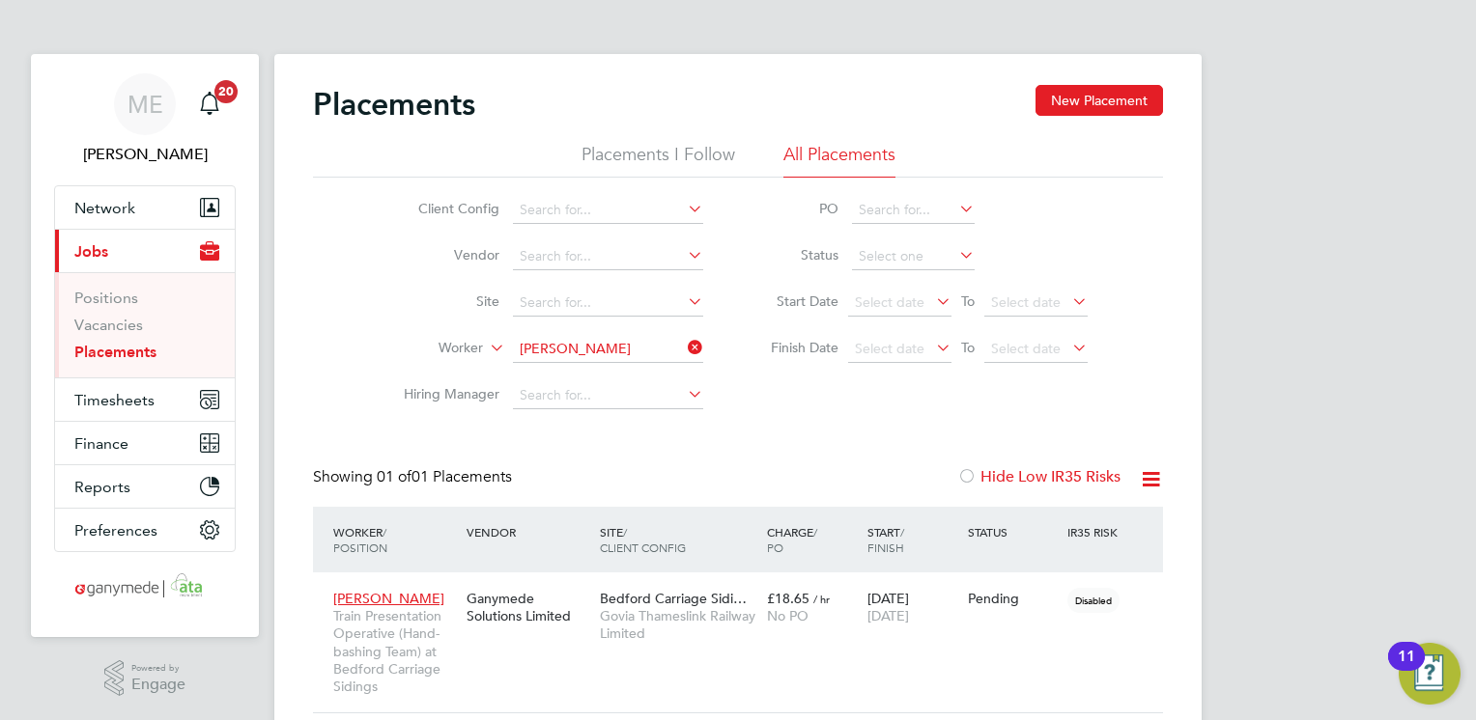
scroll to position [72, 168]
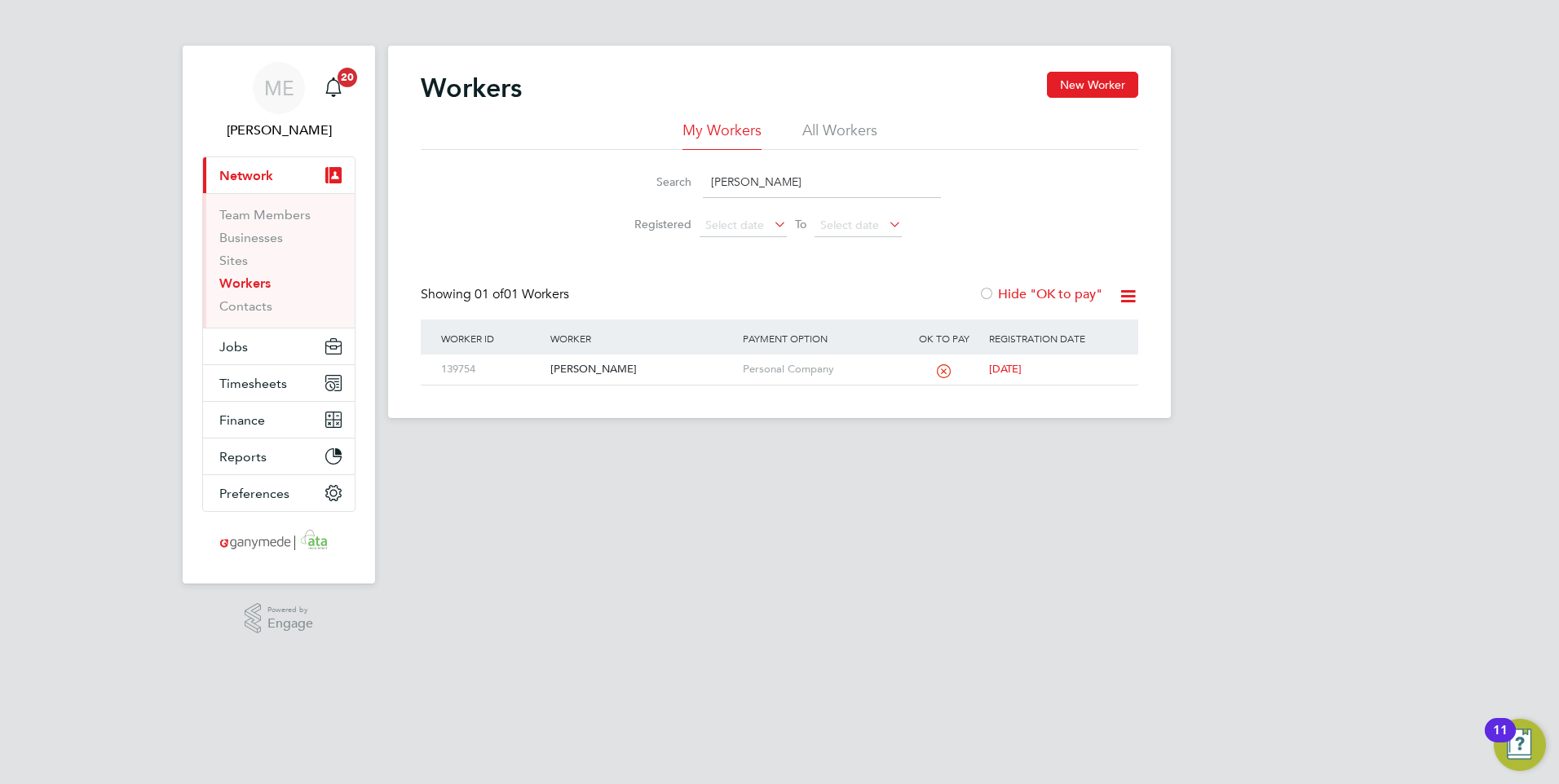
drag, startPoint x: 777, startPoint y: 182, endPoint x: 566, endPoint y: 177, distance: 211.1
click at [566, 177] on div "Search [PERSON_NAME] Registered Select date To Select date" at bounding box center [779, 197] width 717 height 95
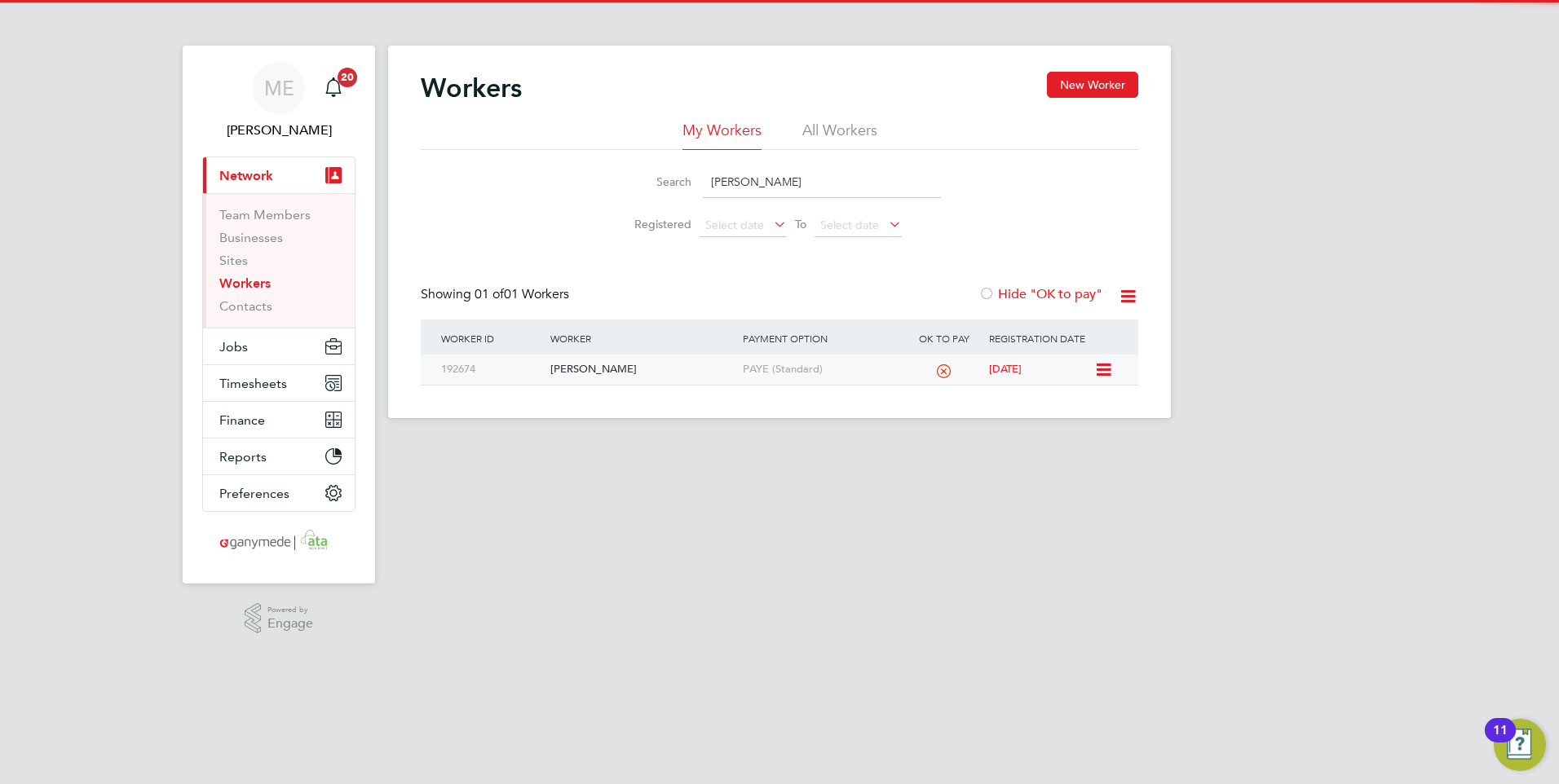
type input "[PERSON_NAME]"
click at [615, 369] on div "[PERSON_NAME]" at bounding box center [641, 370] width 192 height 30
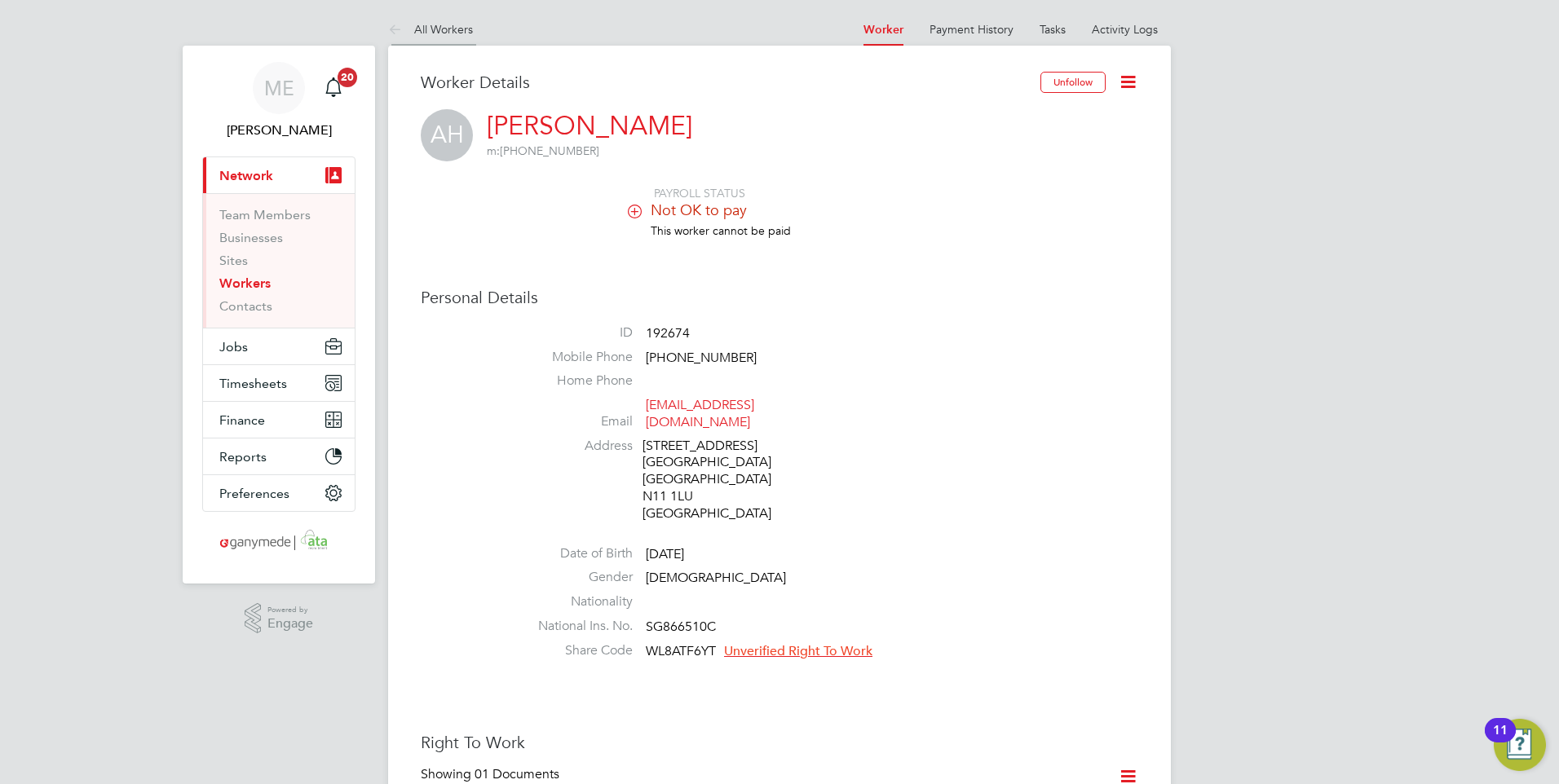
click at [393, 26] on icon at bounding box center [398, 30] width 20 height 20
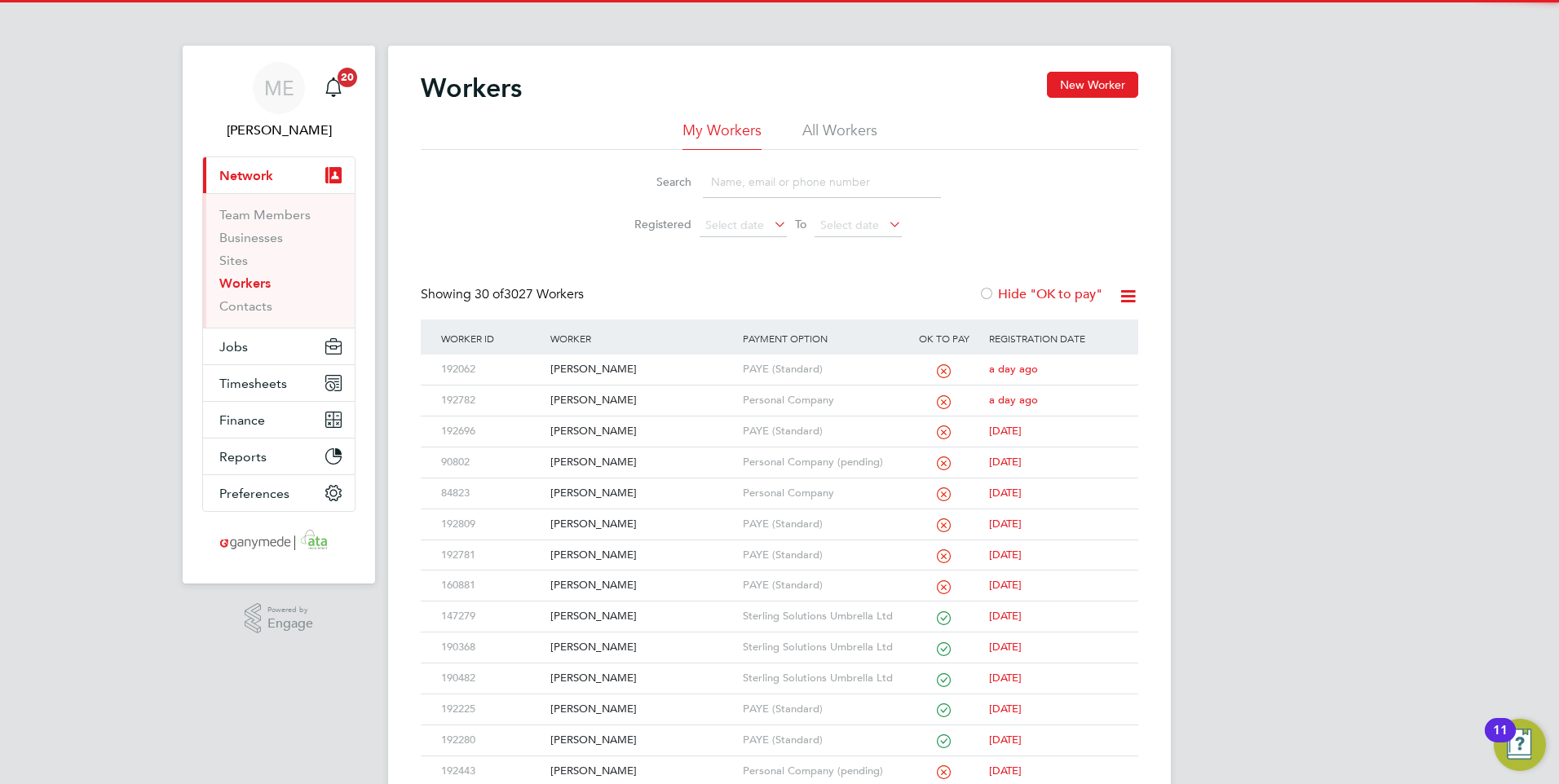
click at [734, 177] on input at bounding box center [821, 182] width 238 height 32
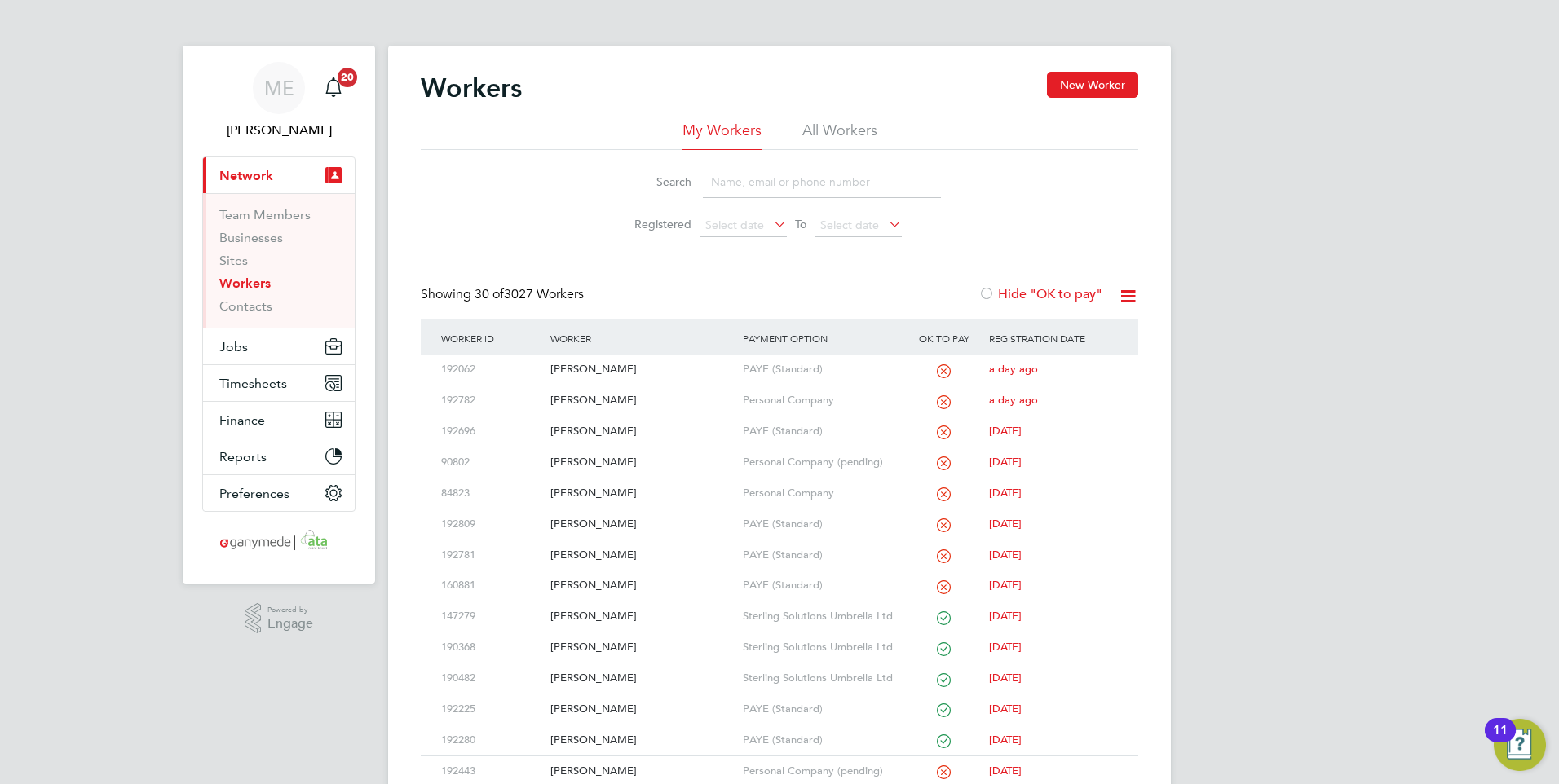
click at [740, 181] on input at bounding box center [821, 182] width 238 height 32
type input "marc"
click at [645, 361] on div "[PERSON_NAME]" at bounding box center [641, 370] width 192 height 30
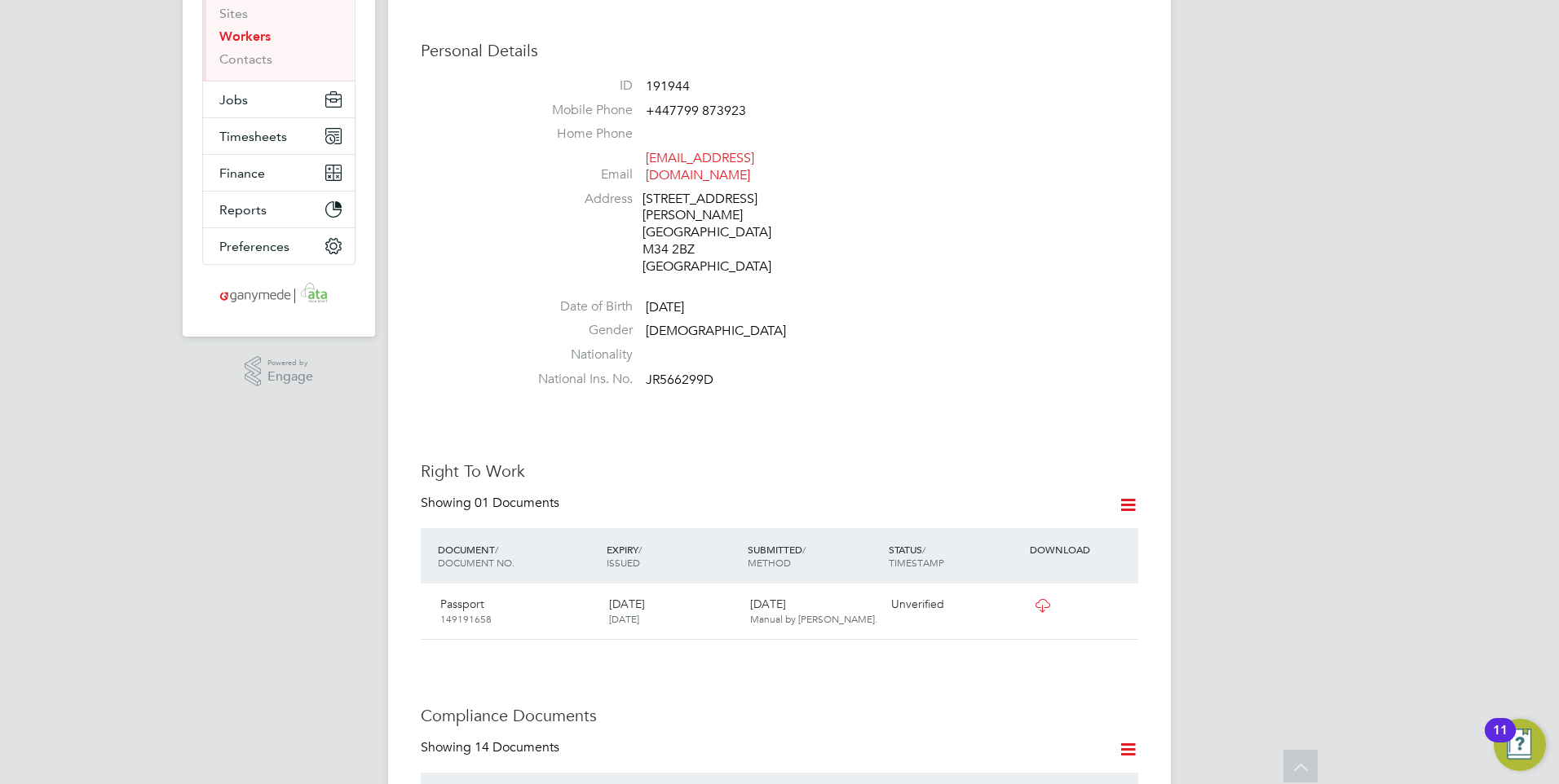
scroll to position [245, 0]
